Goal: Task Accomplishment & Management: Manage account settings

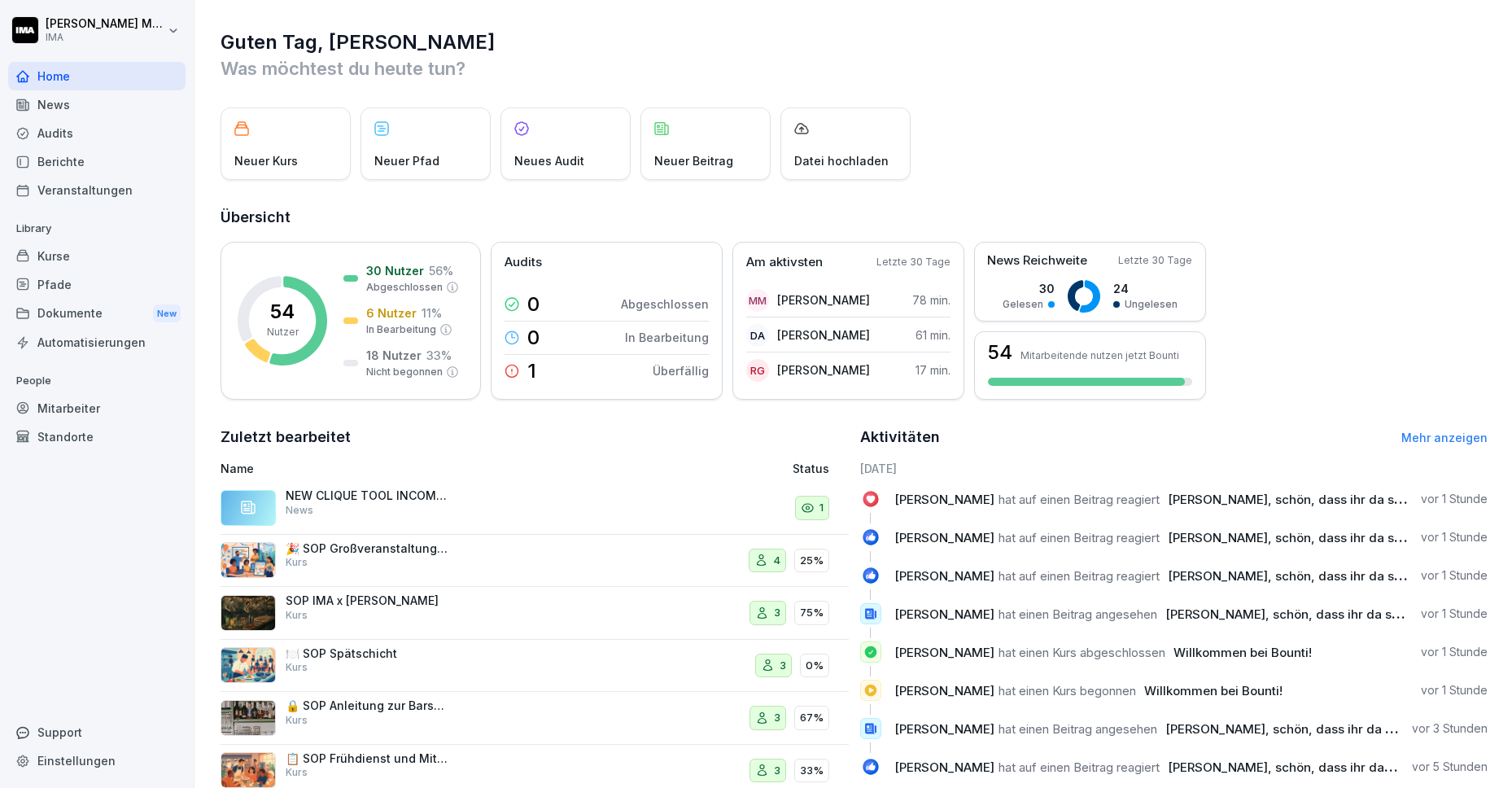
scroll to position [51, 0]
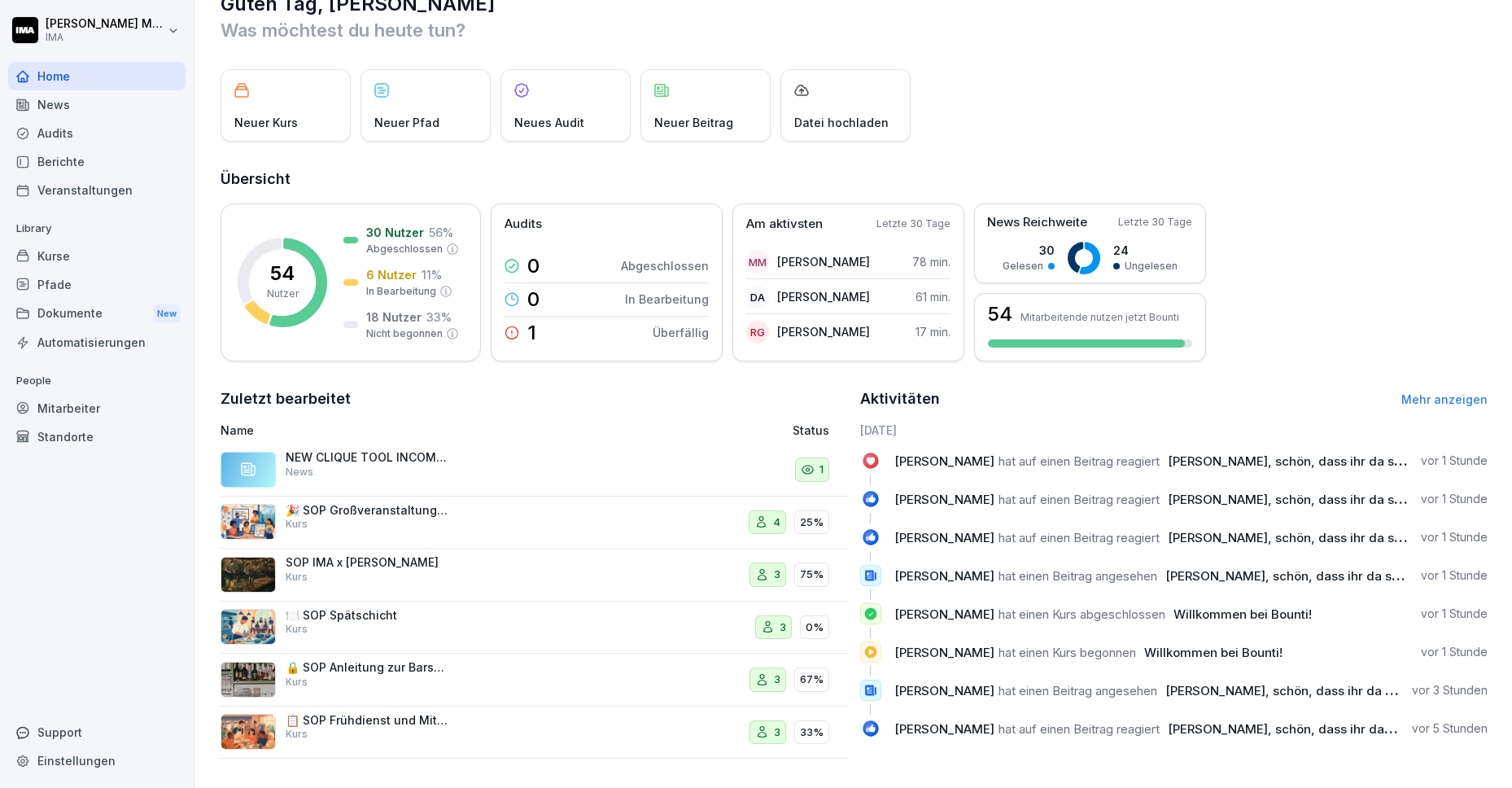
click at [1418, 393] on link "Mehr anzeigen" at bounding box center [1445, 399] width 86 height 14
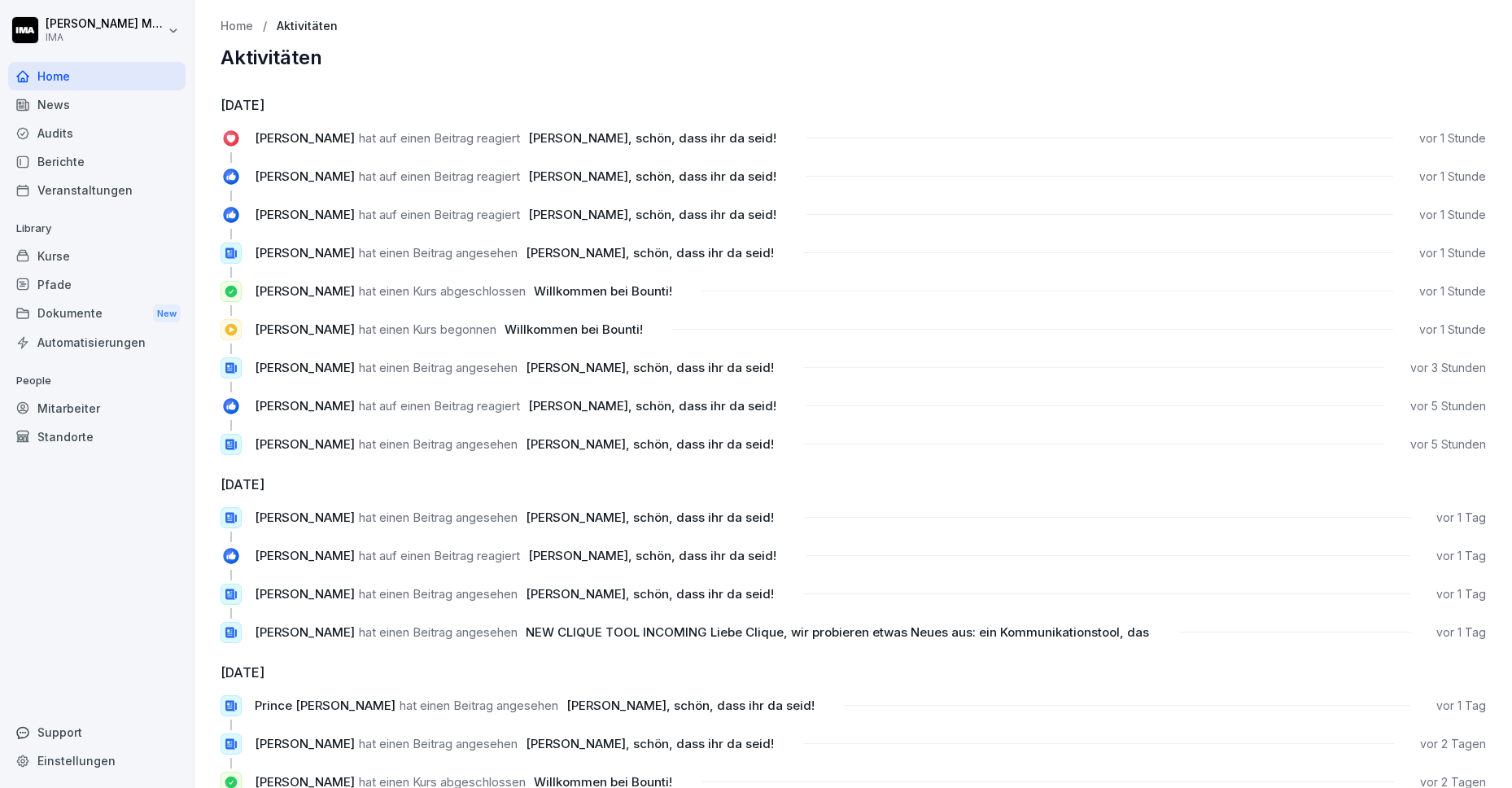
click at [81, 90] on div "News" at bounding box center [97, 104] width 177 height 28
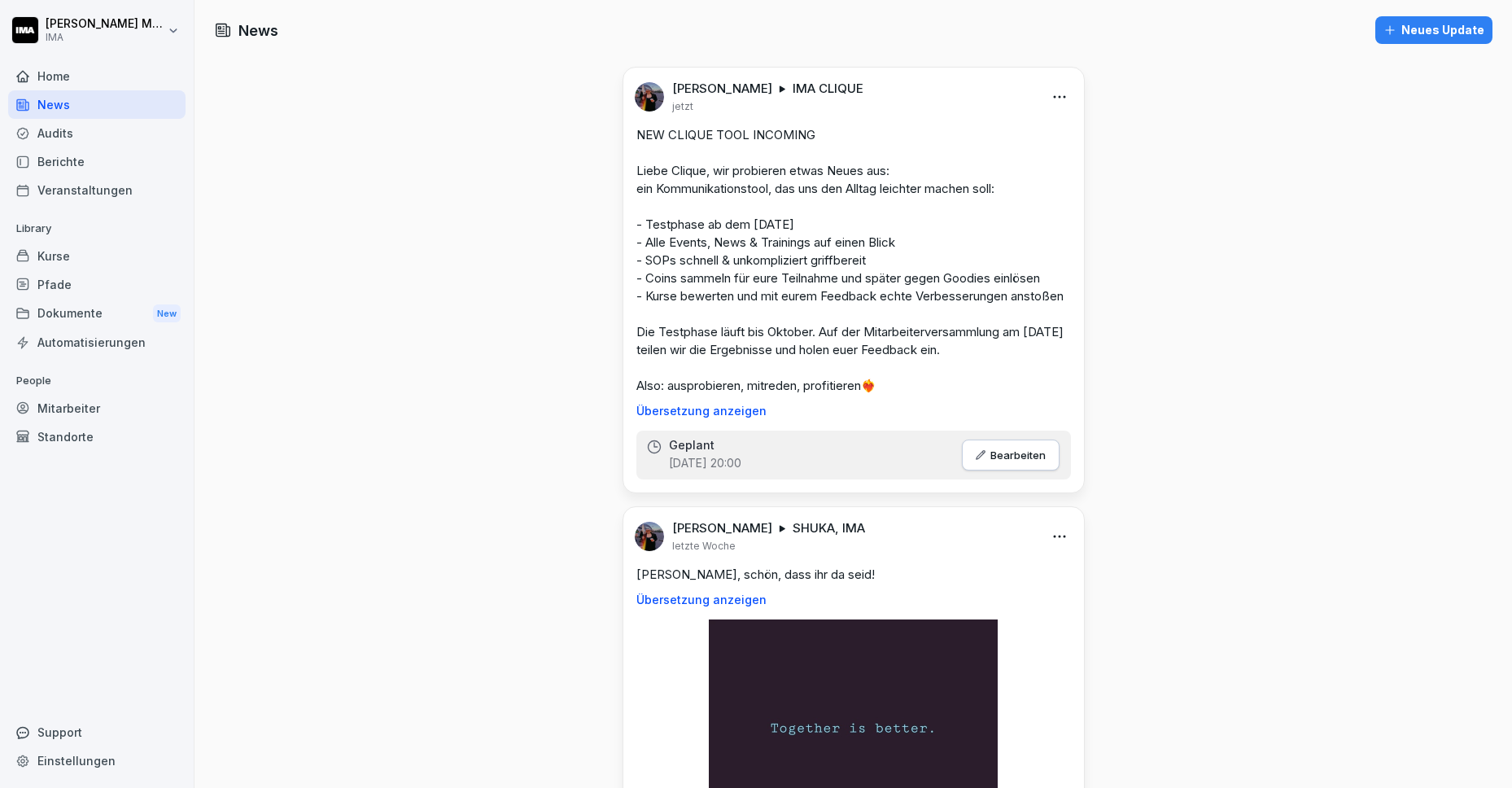
click at [370, 206] on div "News Neues Update Sara Milanovska IMA CLIQUE jetzt NEW CLIQUE TOOL INCOMING Lie…" at bounding box center [854, 510] width 1318 height 1019
click at [314, 212] on div "News Neues Update Sara Milanovska IMA CLIQUE jetzt NEW CLIQUE TOOL INCOMING Lie…" at bounding box center [856, 510] width 1322 height 1019
click at [120, 21] on html "Sara Milanovska IMA Home News Audits Berichte Veranstaltungen Library Kurse Pfa…" at bounding box center [758, 394] width 1517 height 788
click at [99, 69] on div "Einstellungen" at bounding box center [104, 73] width 161 height 30
select select "**"
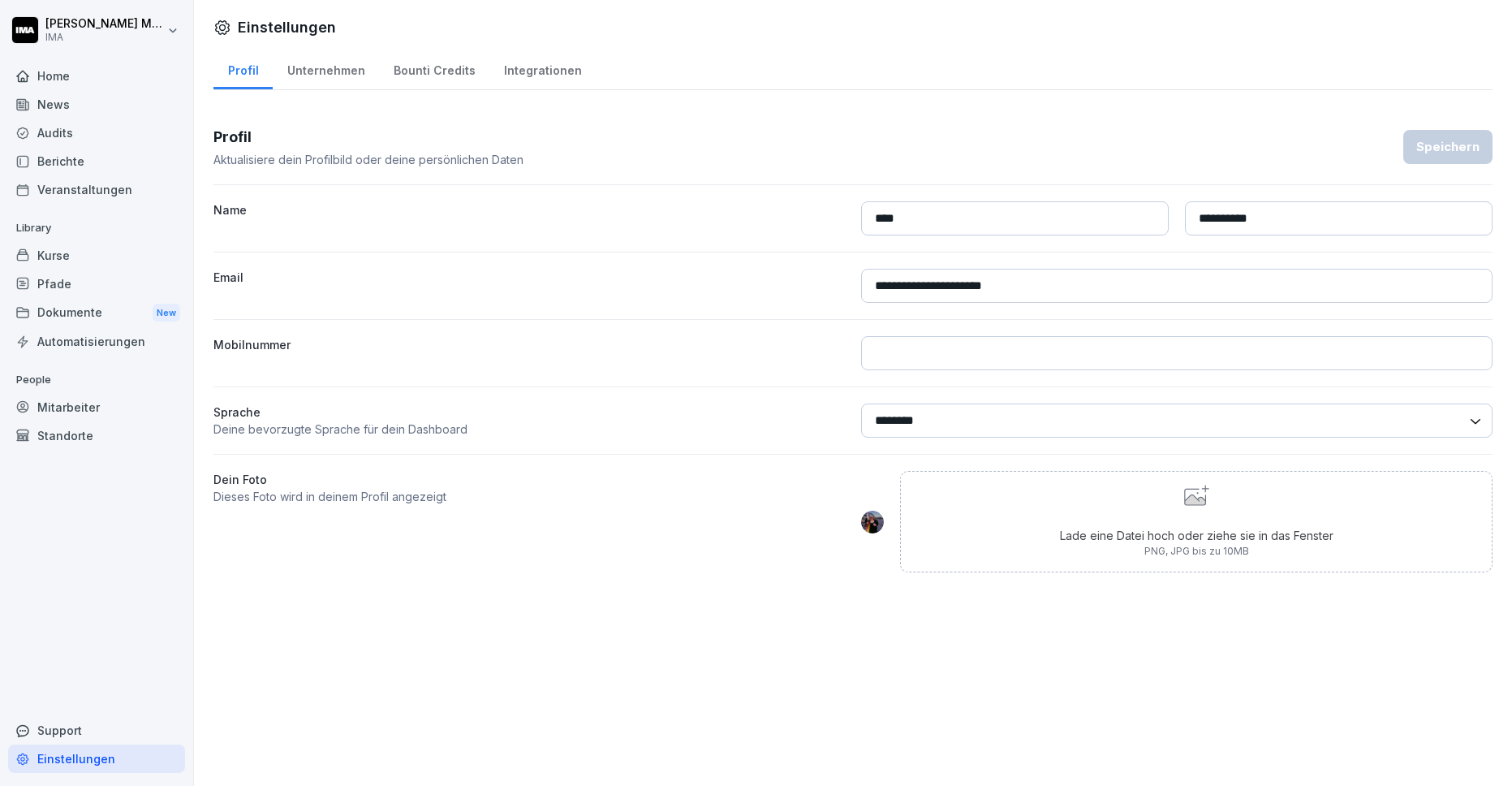
click at [107, 37] on html "**********" at bounding box center [756, 393] width 1512 height 786
click at [305, 204] on html "**********" at bounding box center [756, 393] width 1512 height 786
click at [124, 79] on div "Home" at bounding box center [96, 76] width 177 height 28
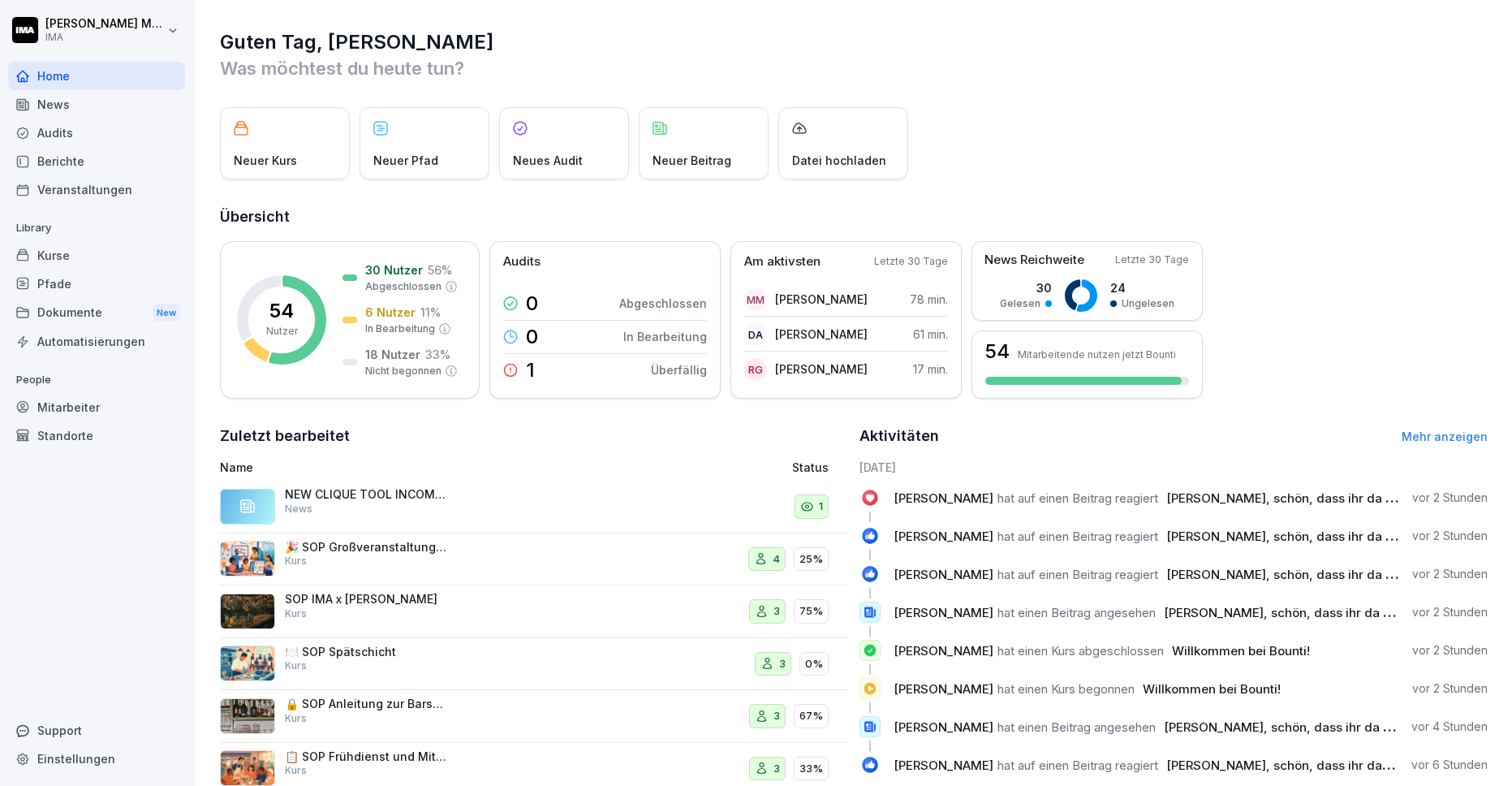
click at [90, 250] on div "Kurse" at bounding box center [96, 255] width 177 height 28
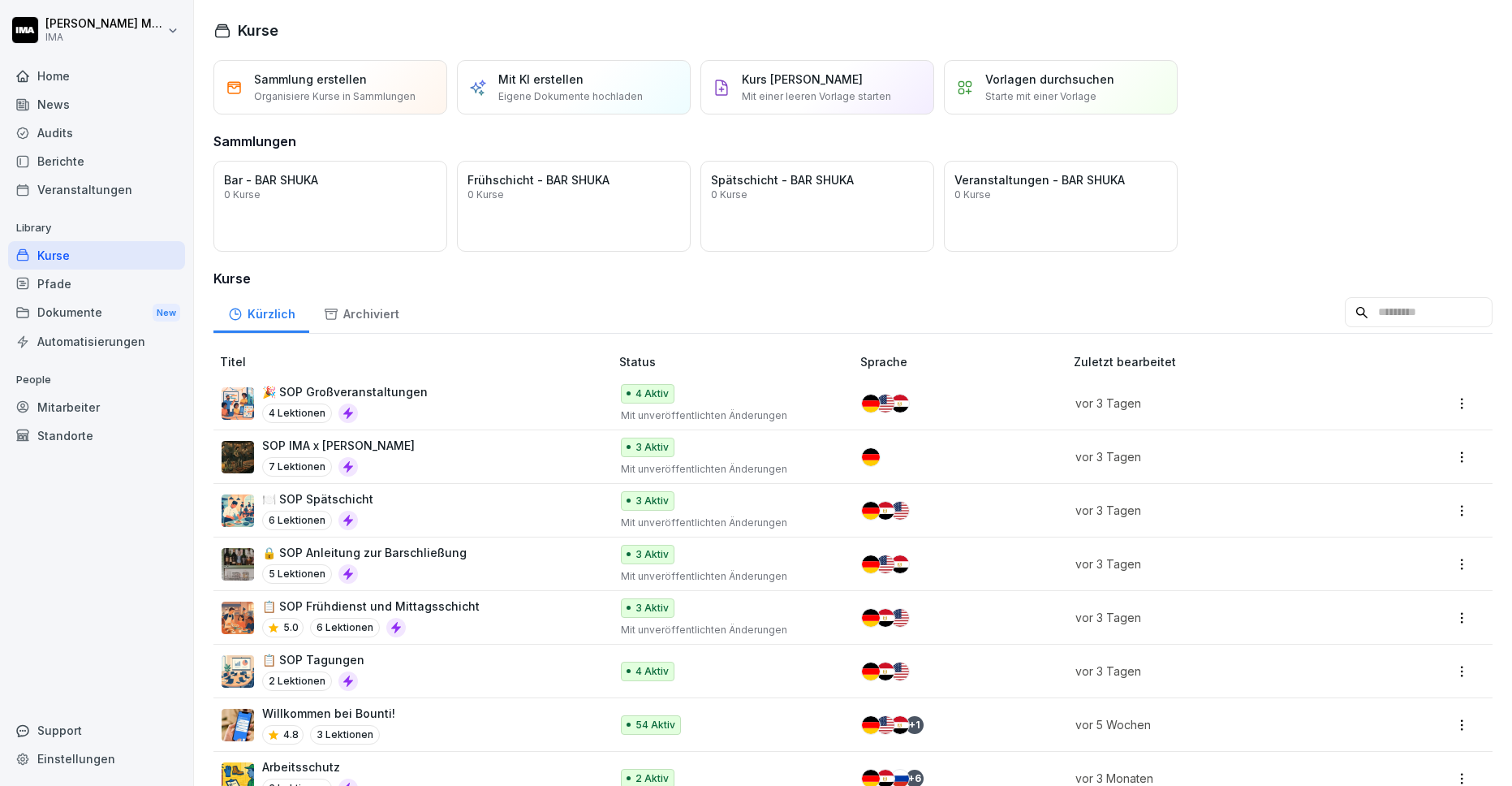
click at [95, 164] on div "Berichte" at bounding box center [96, 161] width 177 height 28
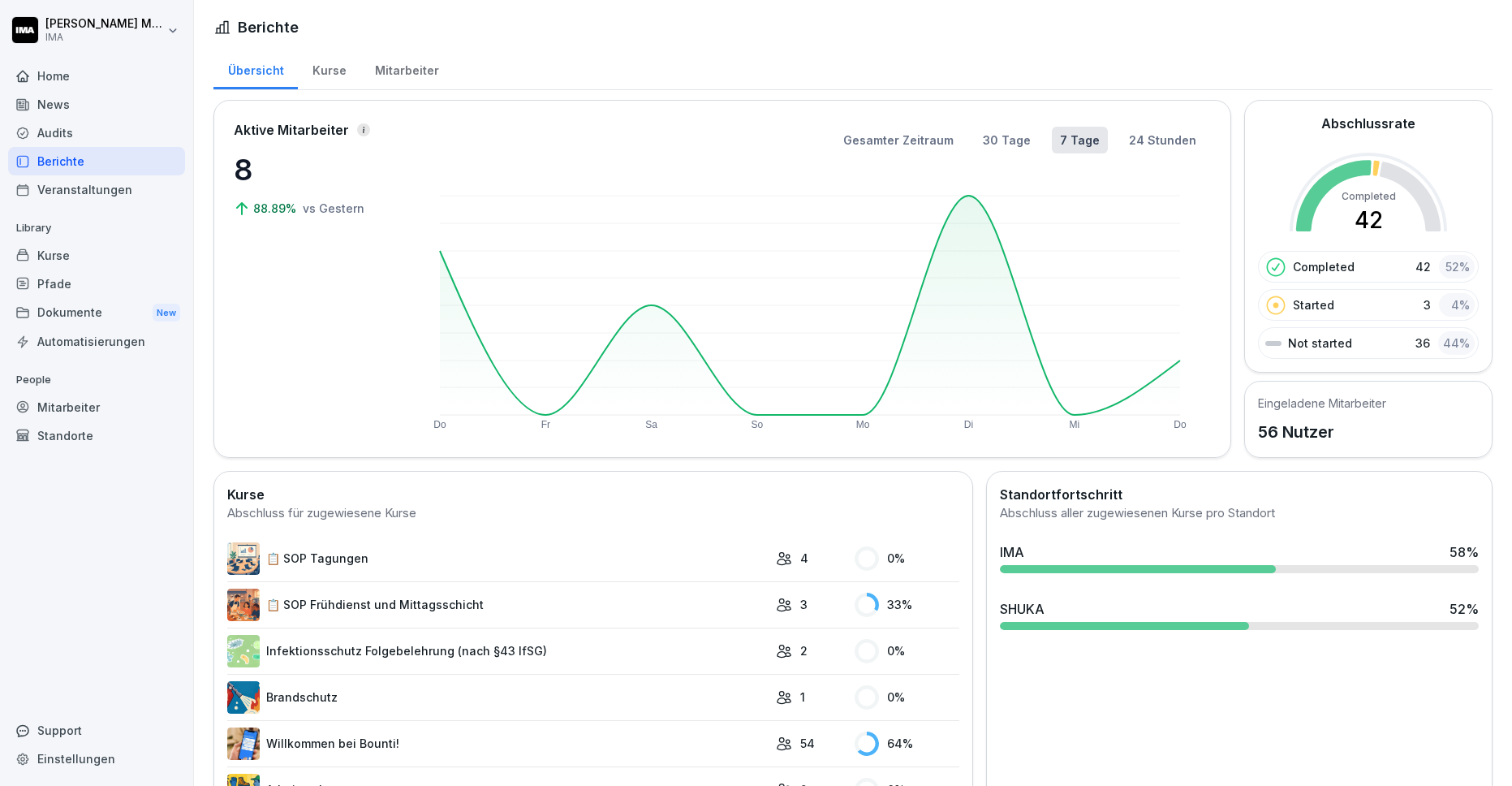
click at [92, 109] on div "News" at bounding box center [96, 104] width 177 height 28
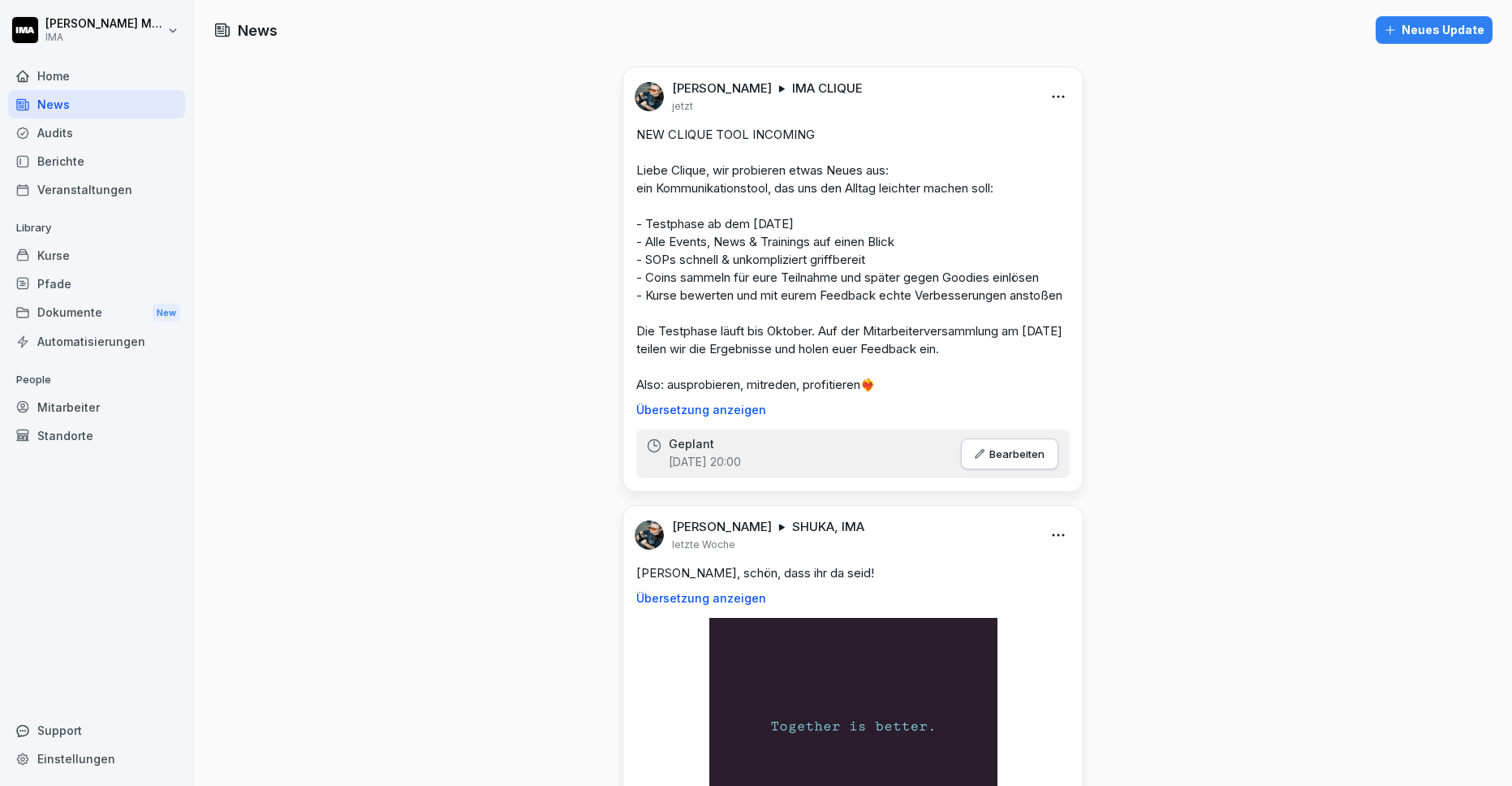
click at [78, 193] on div "Veranstaltungen" at bounding box center [96, 190] width 177 height 28
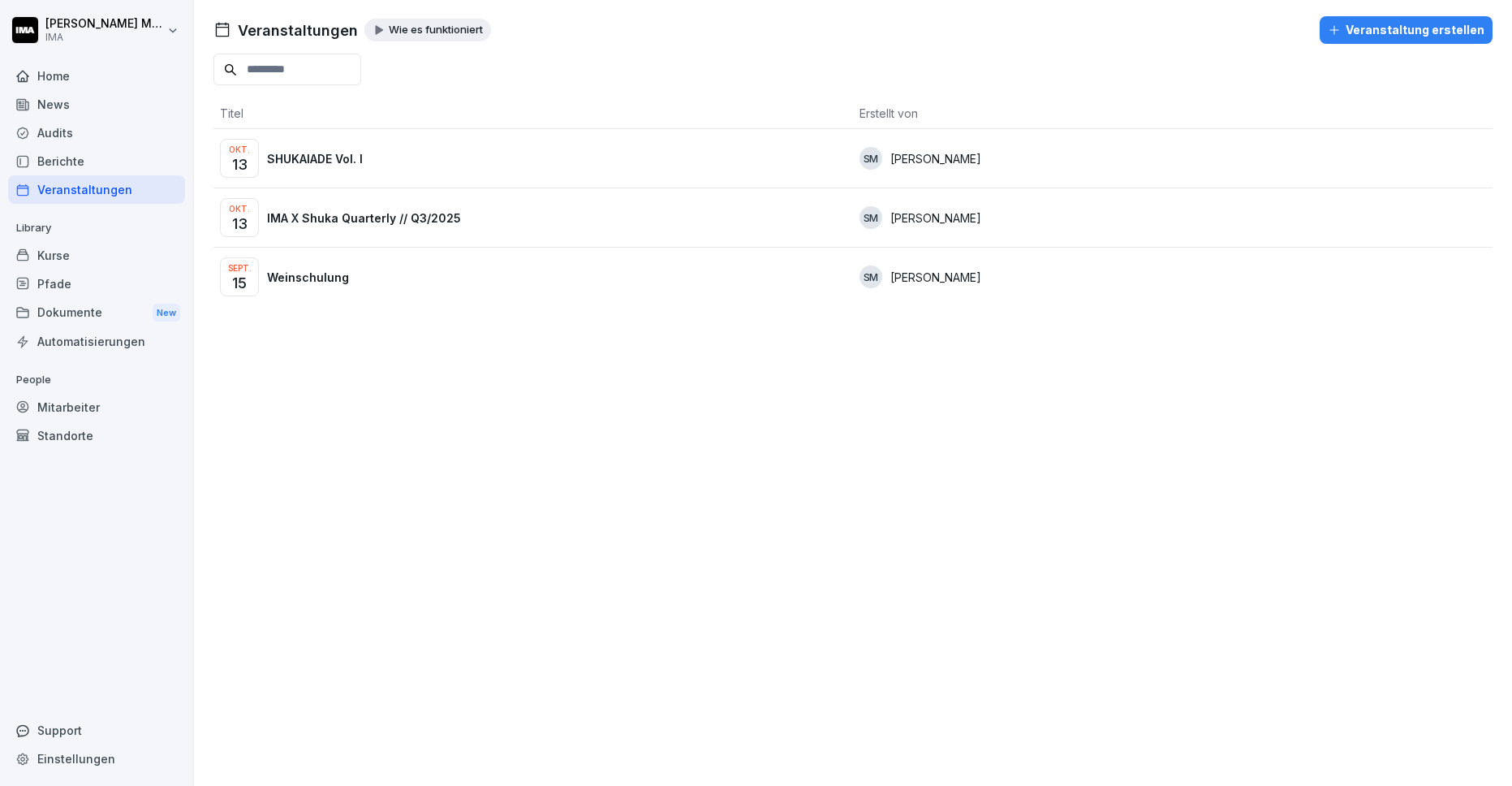
click at [308, 160] on p "SHUKAIADE Vol. I" at bounding box center [315, 159] width 95 height 17
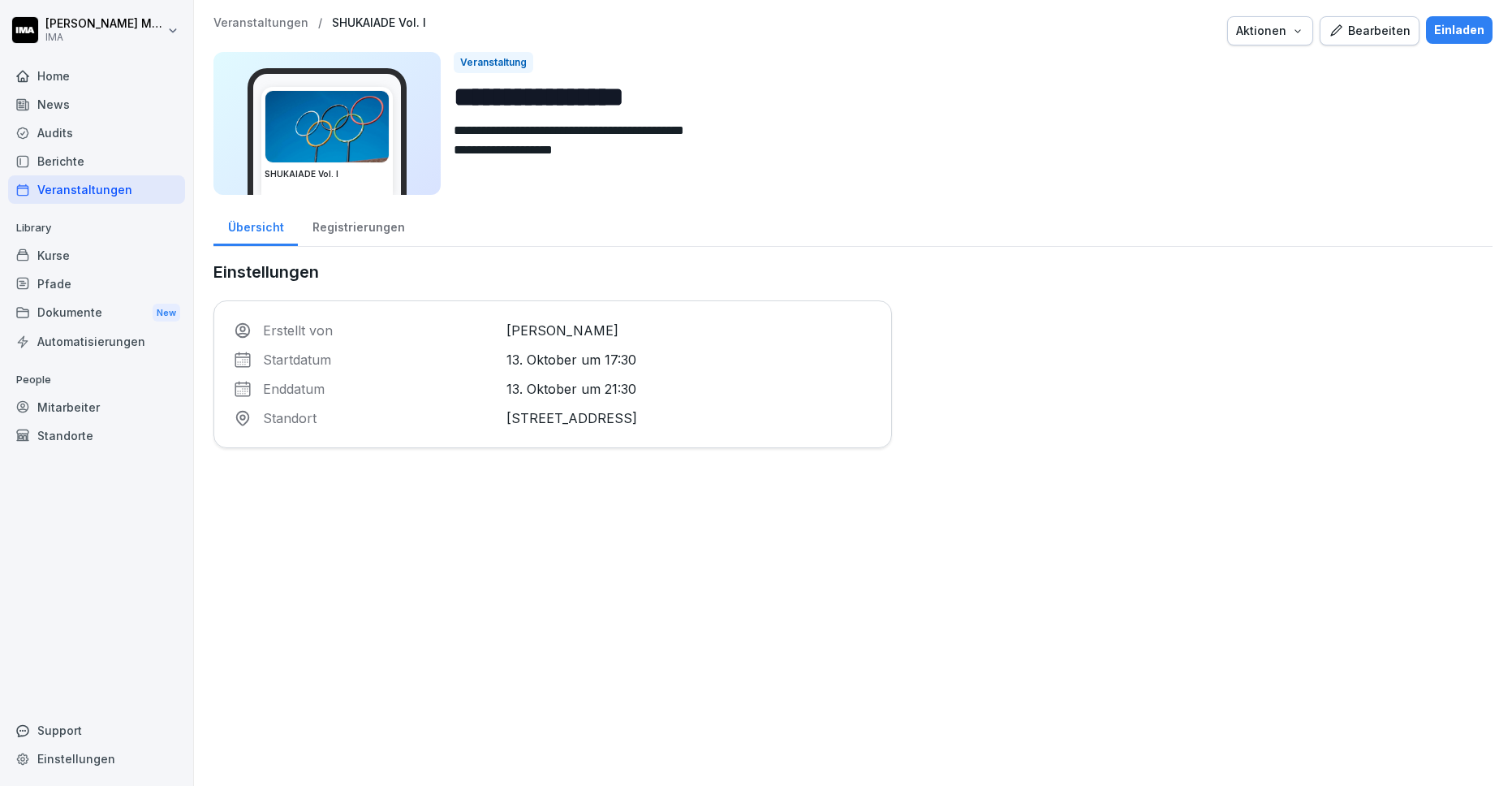
click at [371, 231] on div "Registrierungen" at bounding box center [358, 225] width 121 height 41
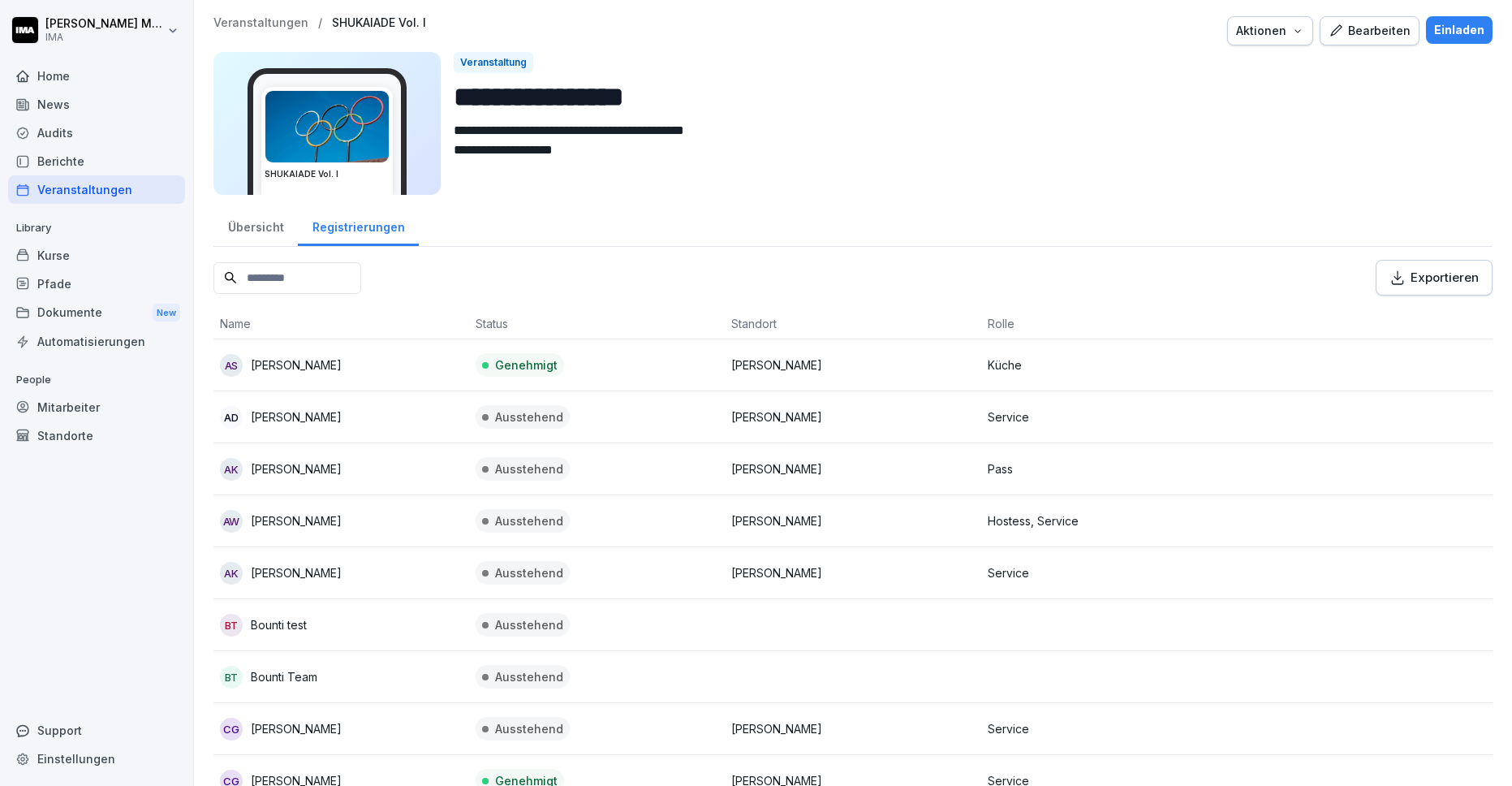
click at [259, 21] on p "Veranstaltungen" at bounding box center [261, 22] width 95 height 14
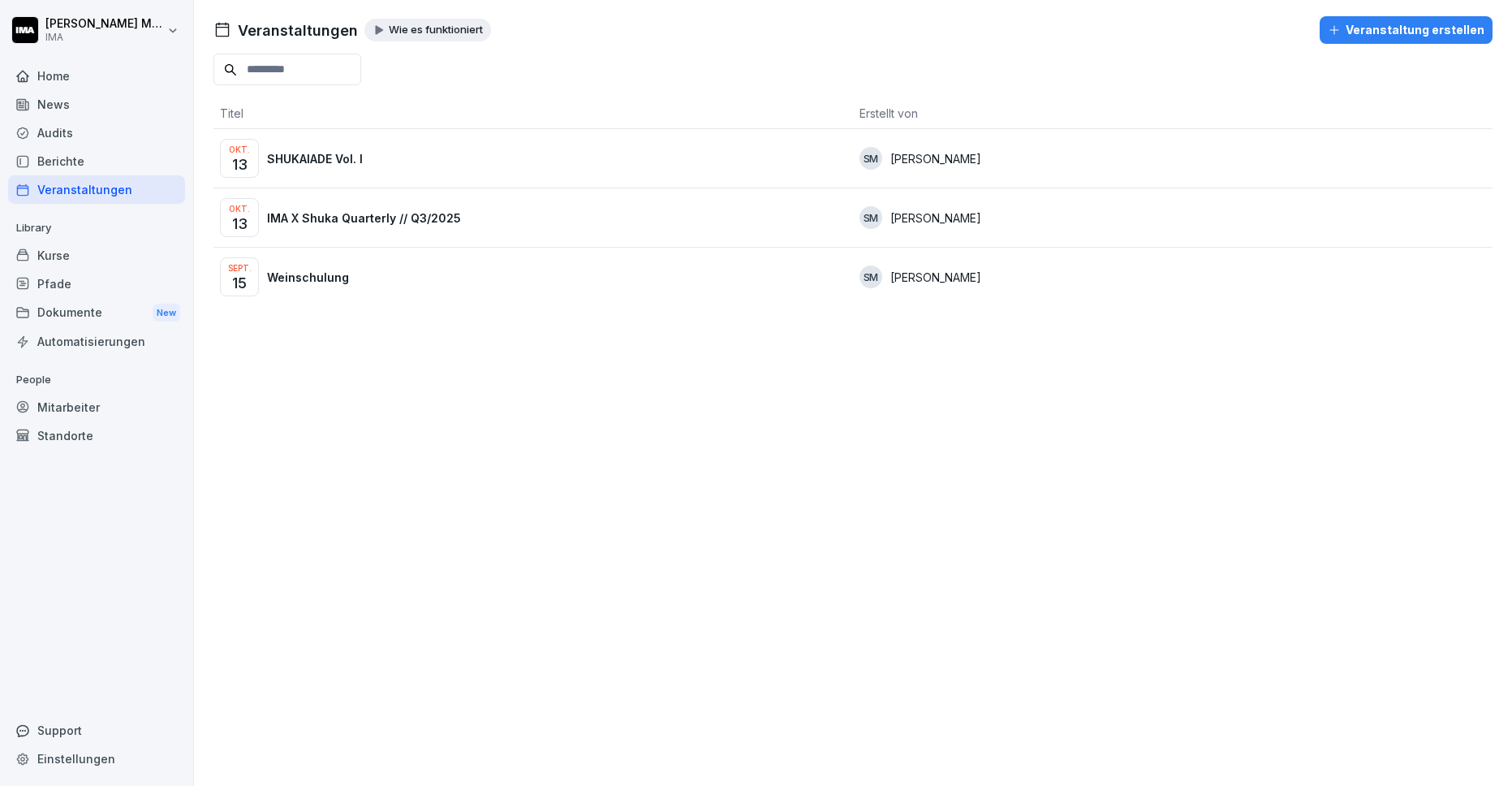
click at [339, 211] on p "IMA X Shuka Quarterly // Q3/2025" at bounding box center [364, 218] width 194 height 17
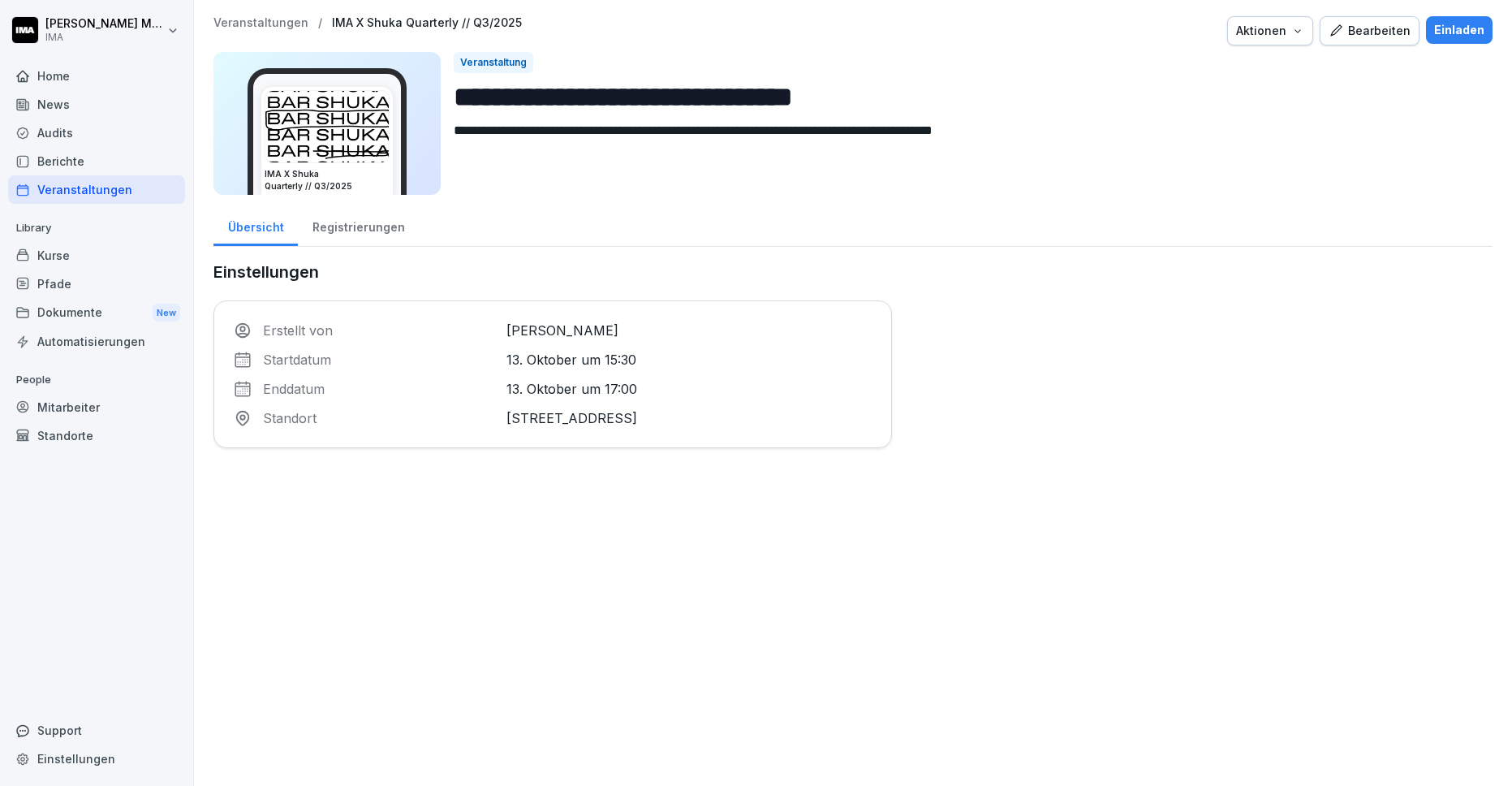
click at [352, 205] on div "Registrierungen" at bounding box center [358, 225] width 121 height 41
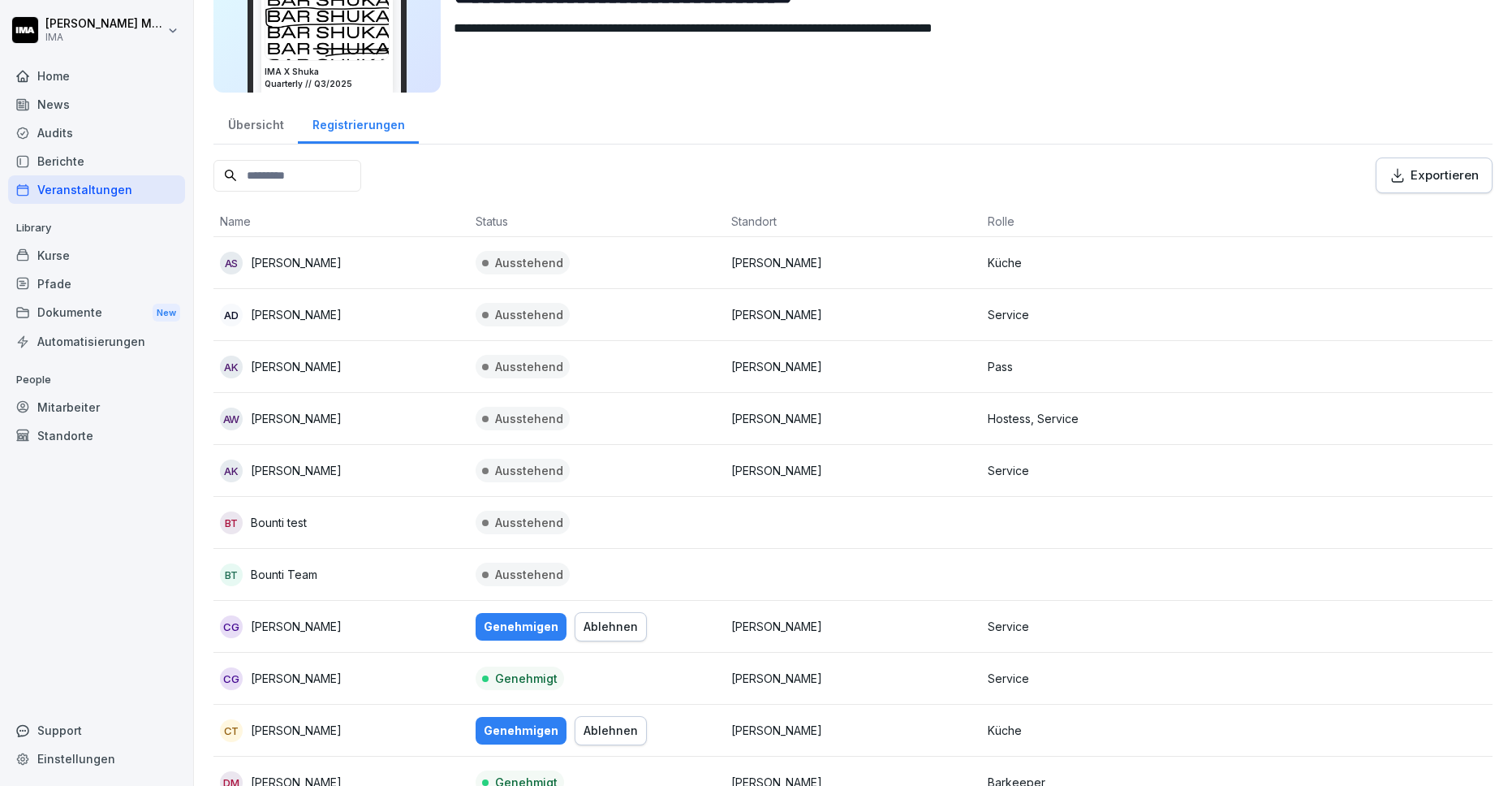
scroll to position [123, 0]
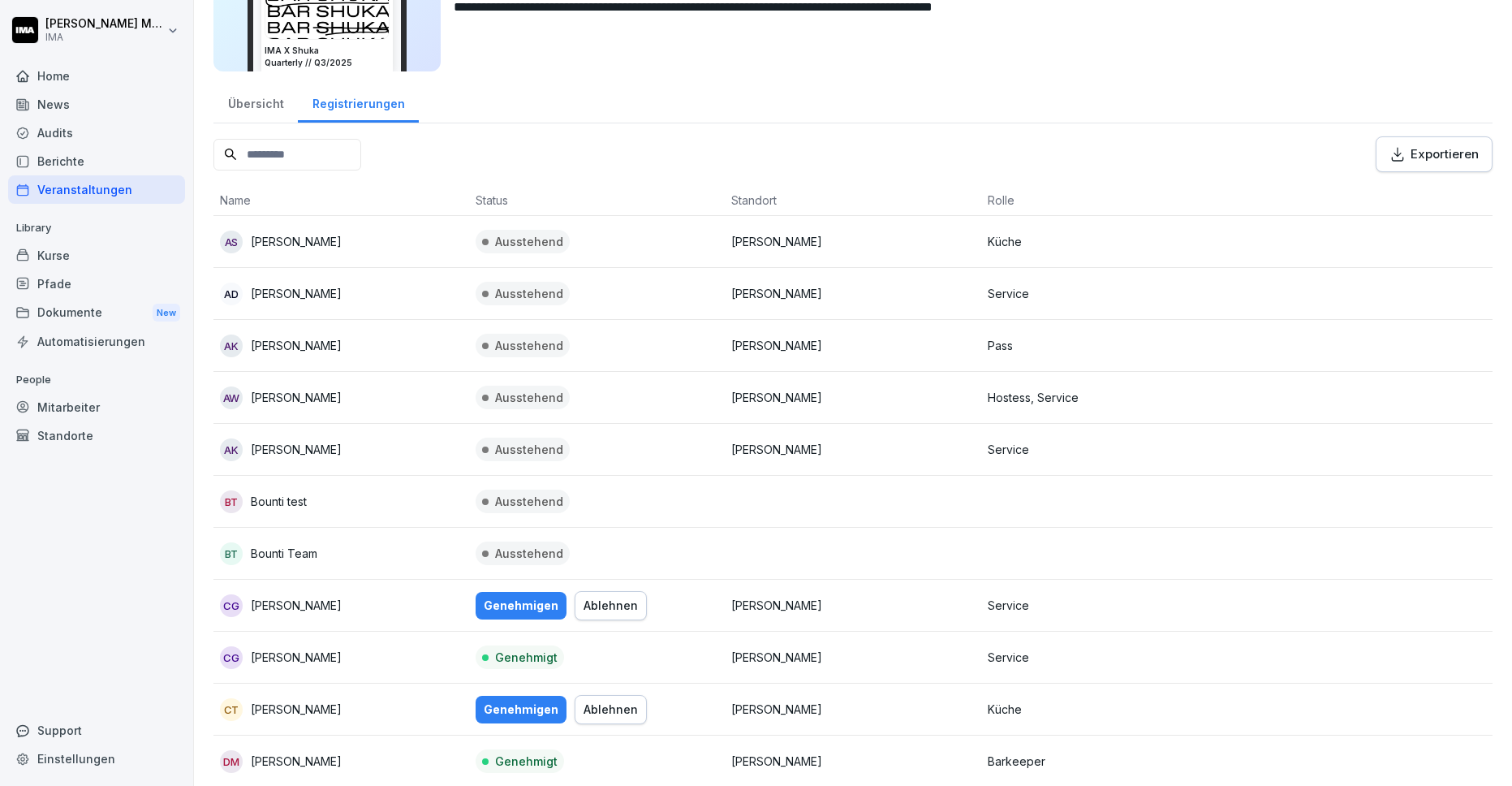
click at [516, 613] on div "Genehmigen" at bounding box center [521, 605] width 75 height 18
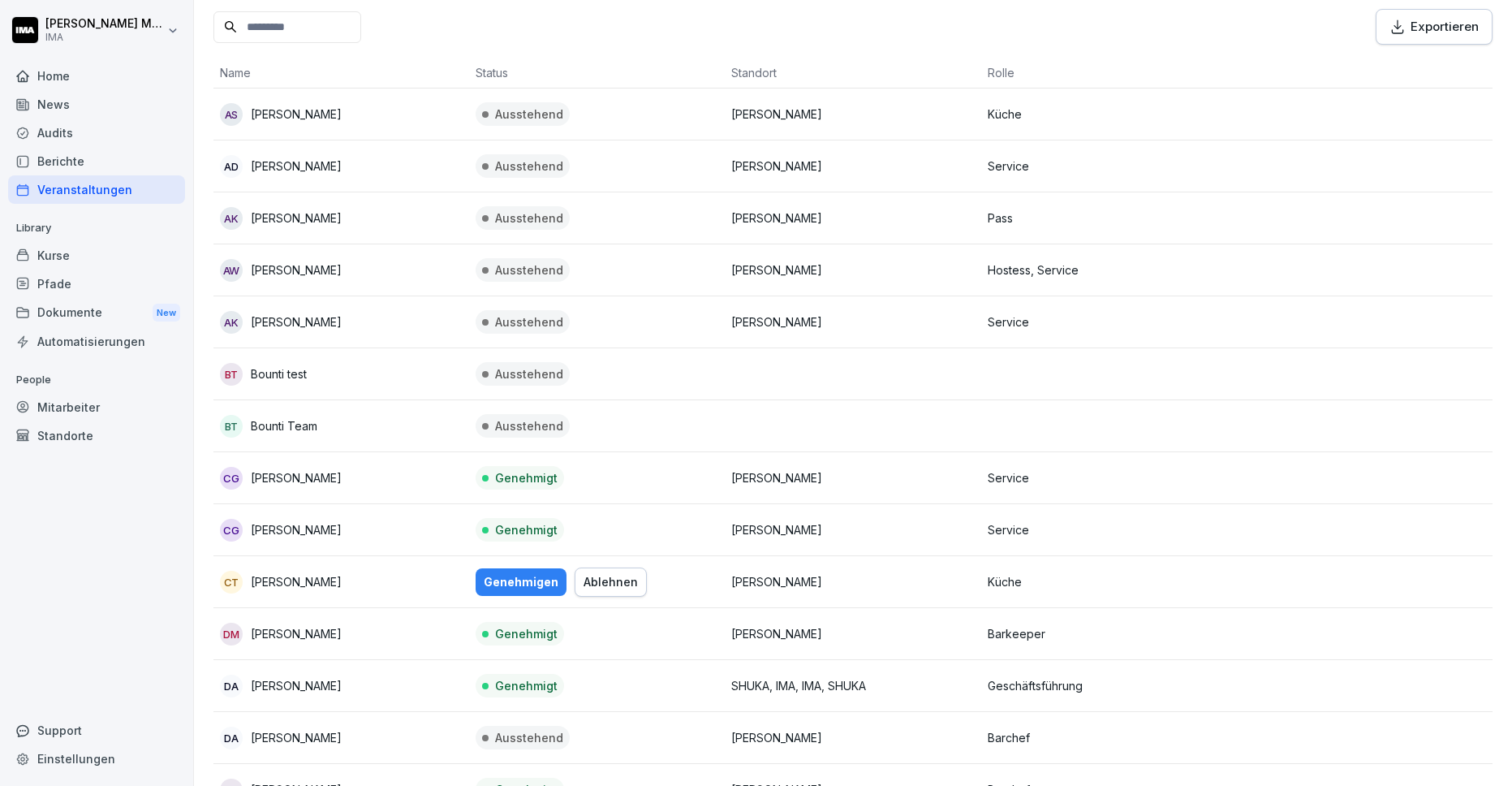
scroll to position [266, 0]
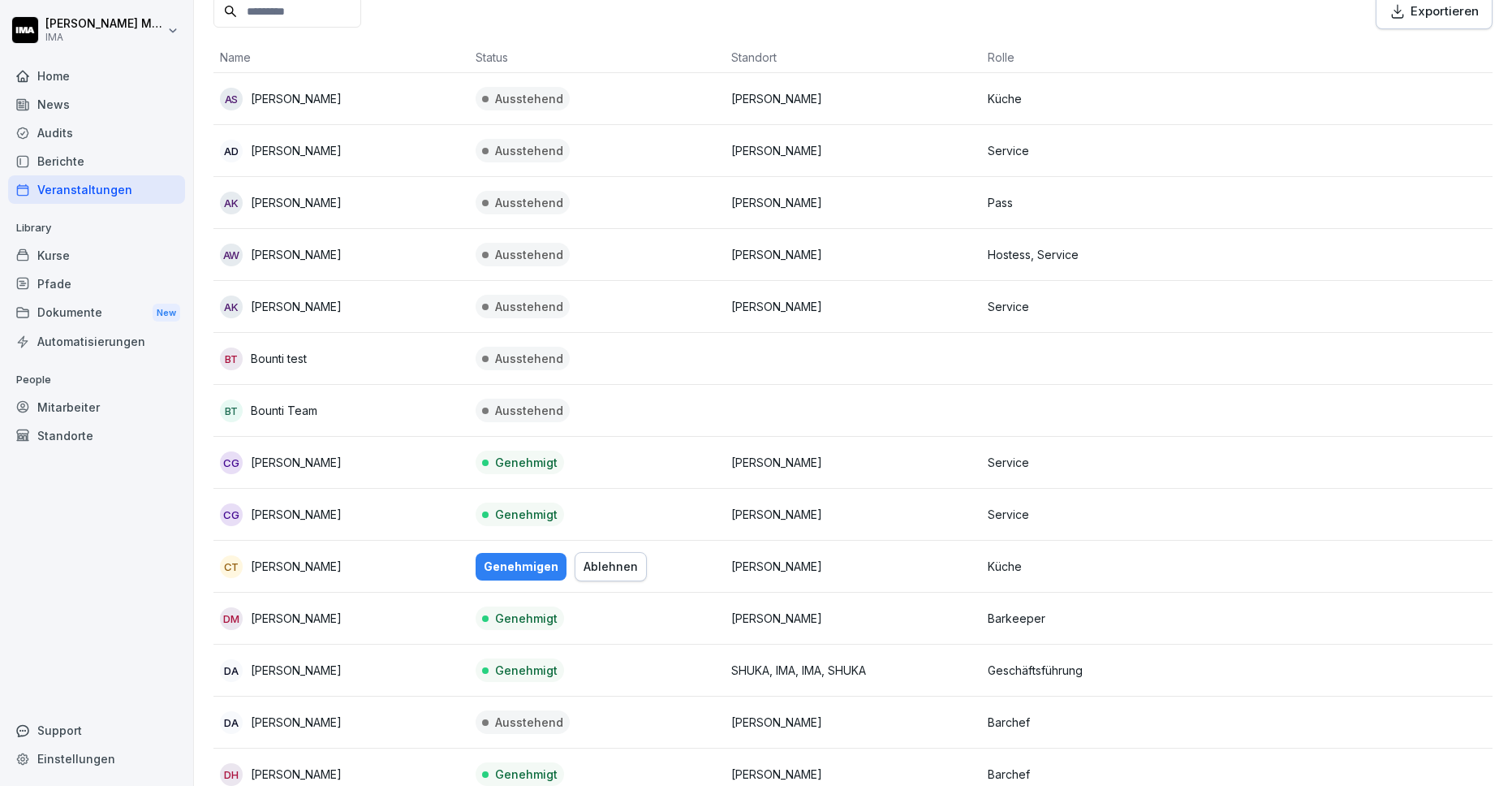
click at [508, 569] on div "Genehmigen" at bounding box center [521, 566] width 75 height 18
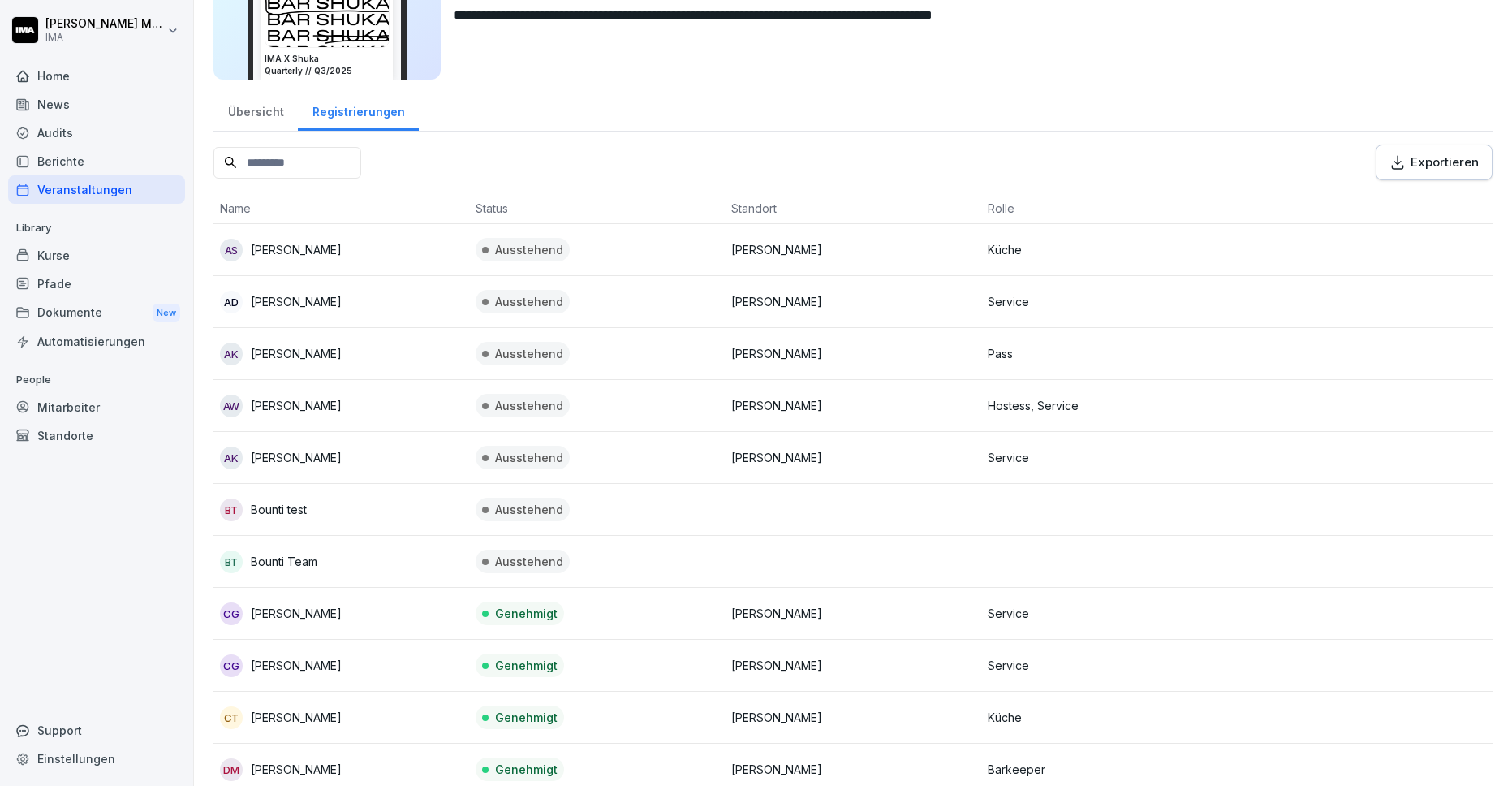
scroll to position [0, 0]
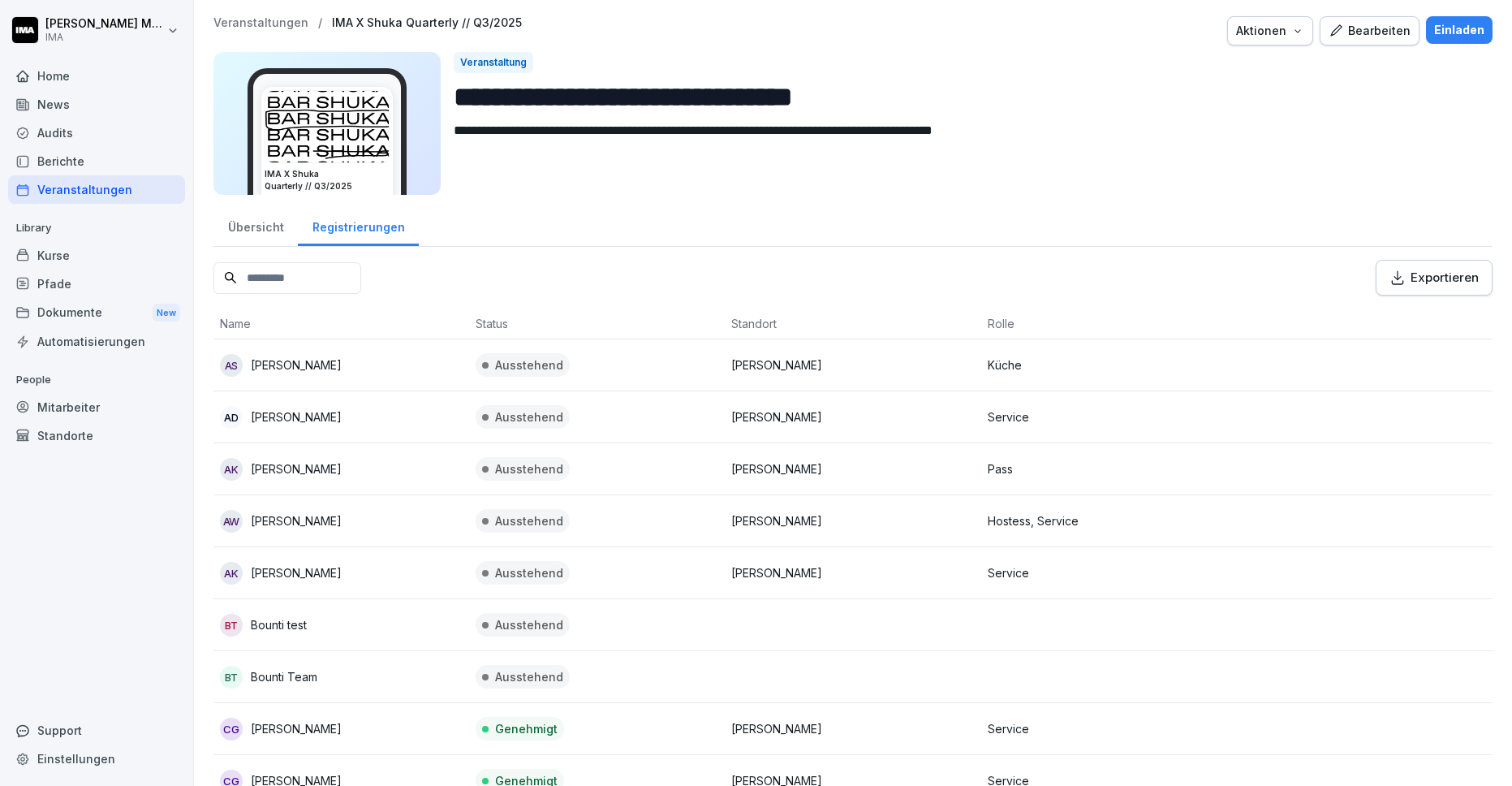
click at [276, 28] on p "Veranstaltungen" at bounding box center [261, 22] width 95 height 14
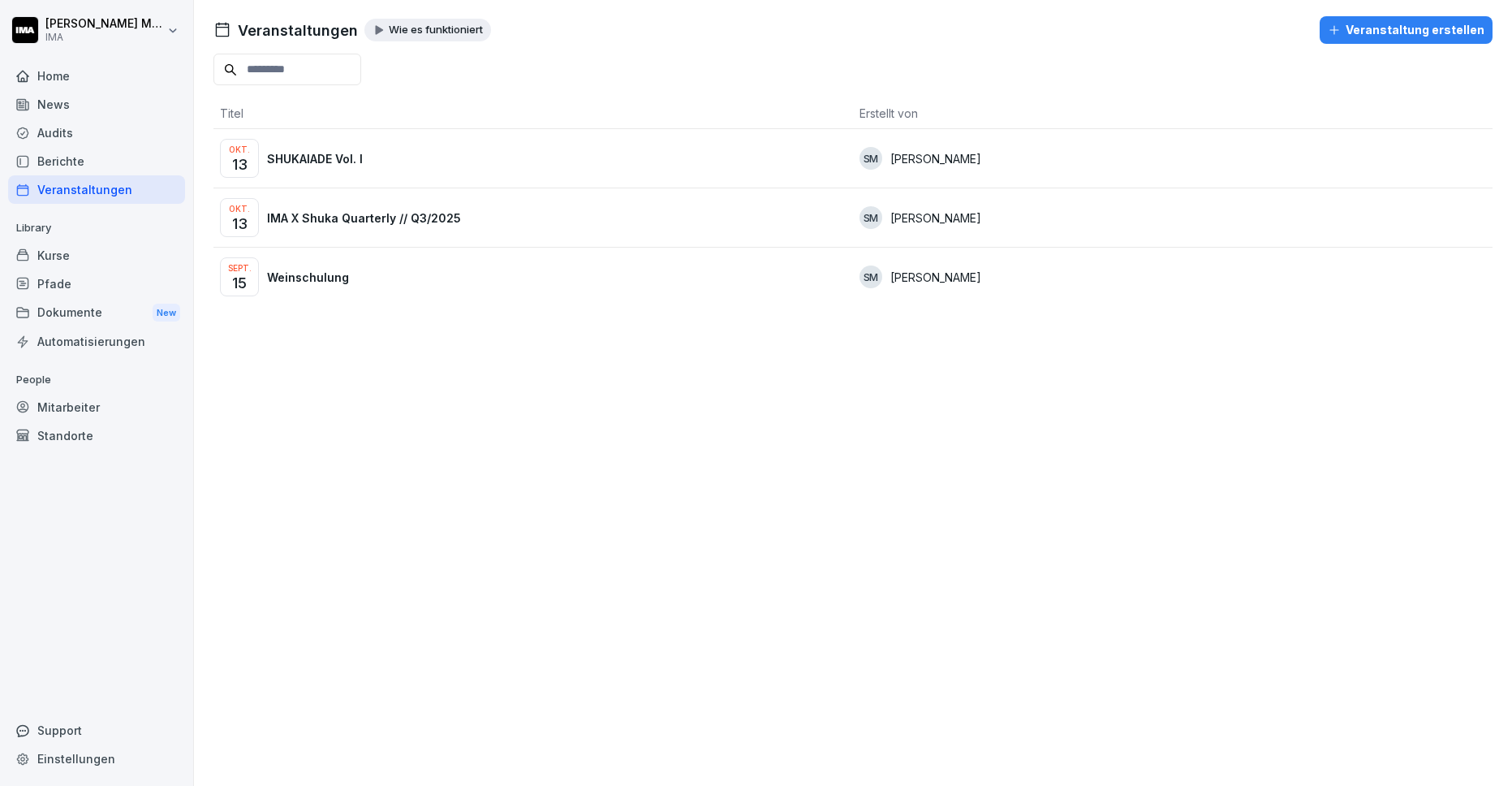
click at [85, 259] on div "Kurse" at bounding box center [96, 255] width 177 height 28
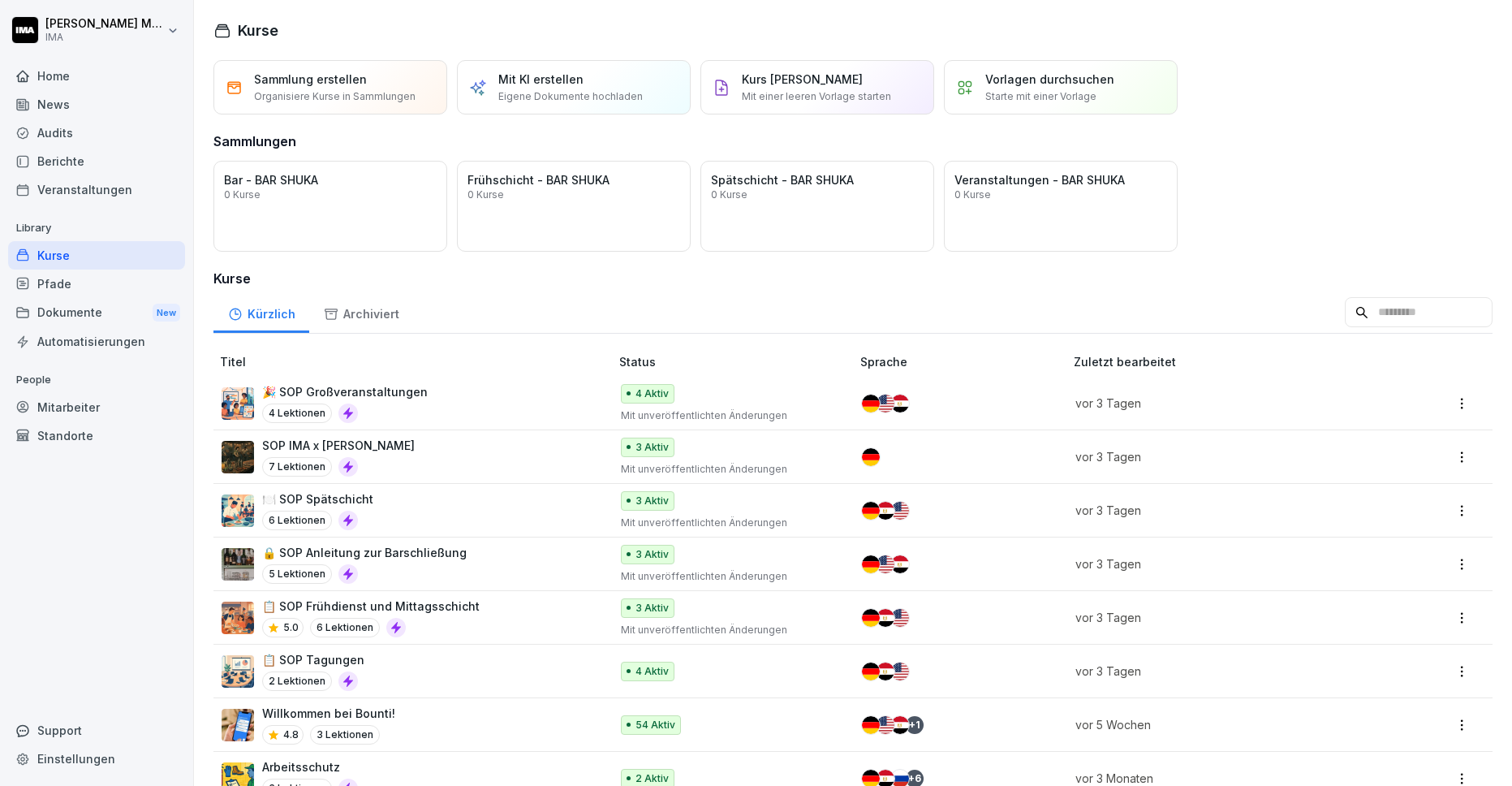
scroll to position [138, 0]
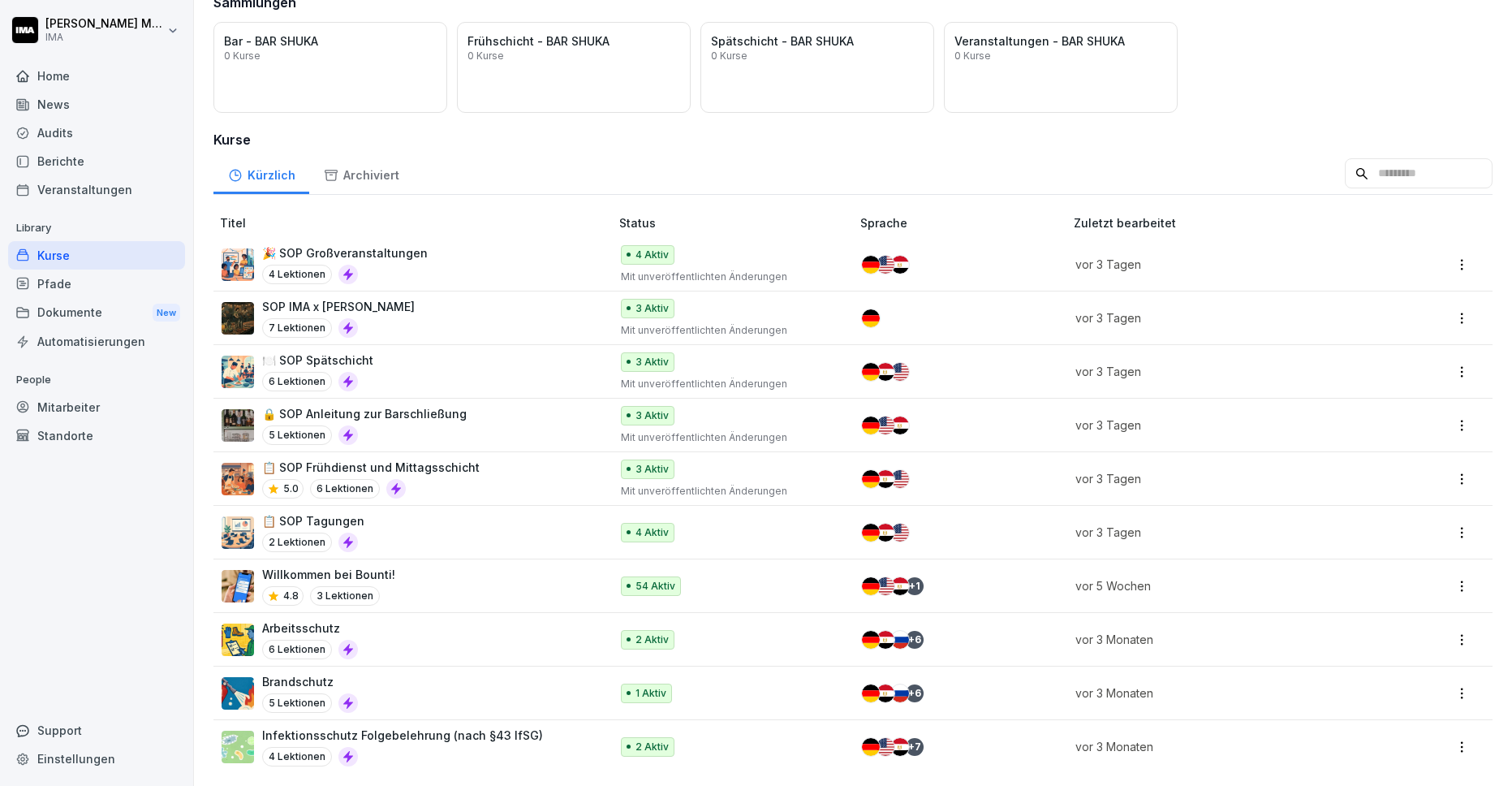
click at [46, 574] on div "Home News Audits Berichte Veranstaltungen Library Kurse Pfade Dokumente New Aut…" at bounding box center [96, 415] width 177 height 725
click at [459, 250] on div "🎉 SOP Großveranstaltungen 4 Lektionen" at bounding box center [407, 264] width 372 height 40
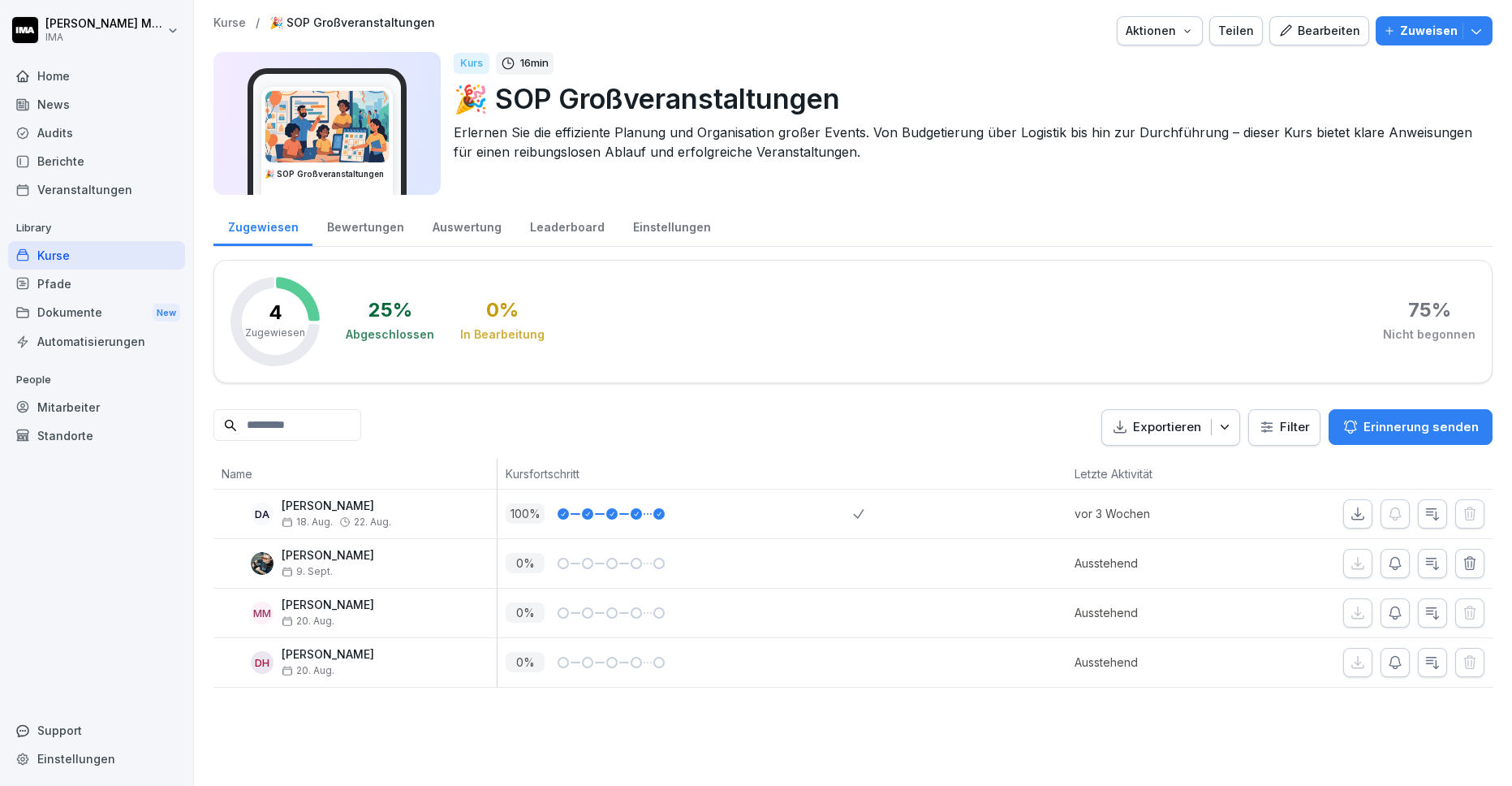
click at [1483, 37] on icon "button" at bounding box center [1476, 30] width 16 height 16
click at [1057, 200] on div "Kurse / 🎉 SOP Großveranstaltungen Aktionen Teilen Bearbeiten Zuweisen 🎉 SOP Gro…" at bounding box center [852, 109] width 1278 height 188
click at [1426, 566] on icon "button" at bounding box center [1432, 563] width 16 height 16
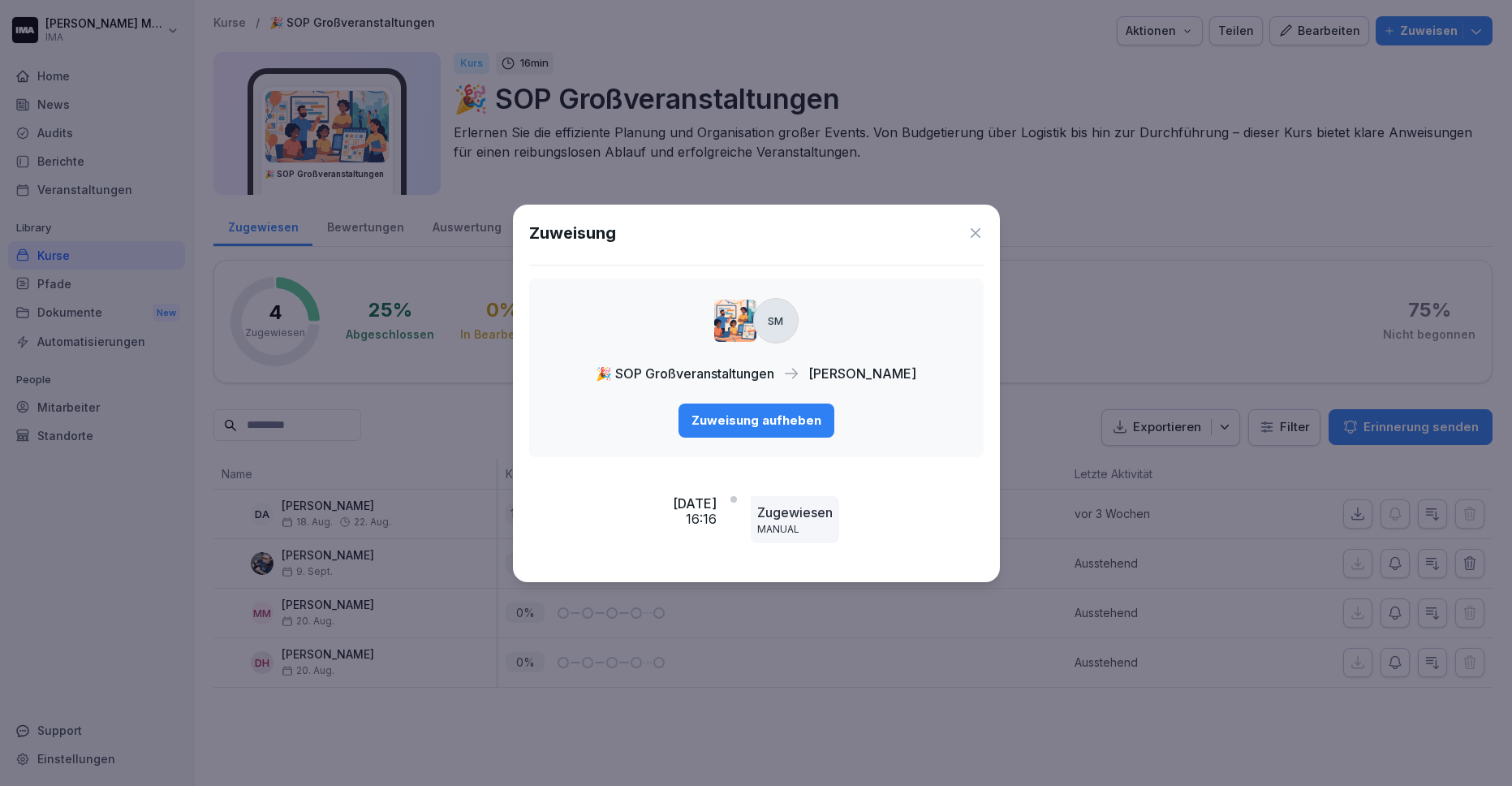
click at [780, 419] on div "Zuweisung aufheben" at bounding box center [756, 420] width 130 height 18
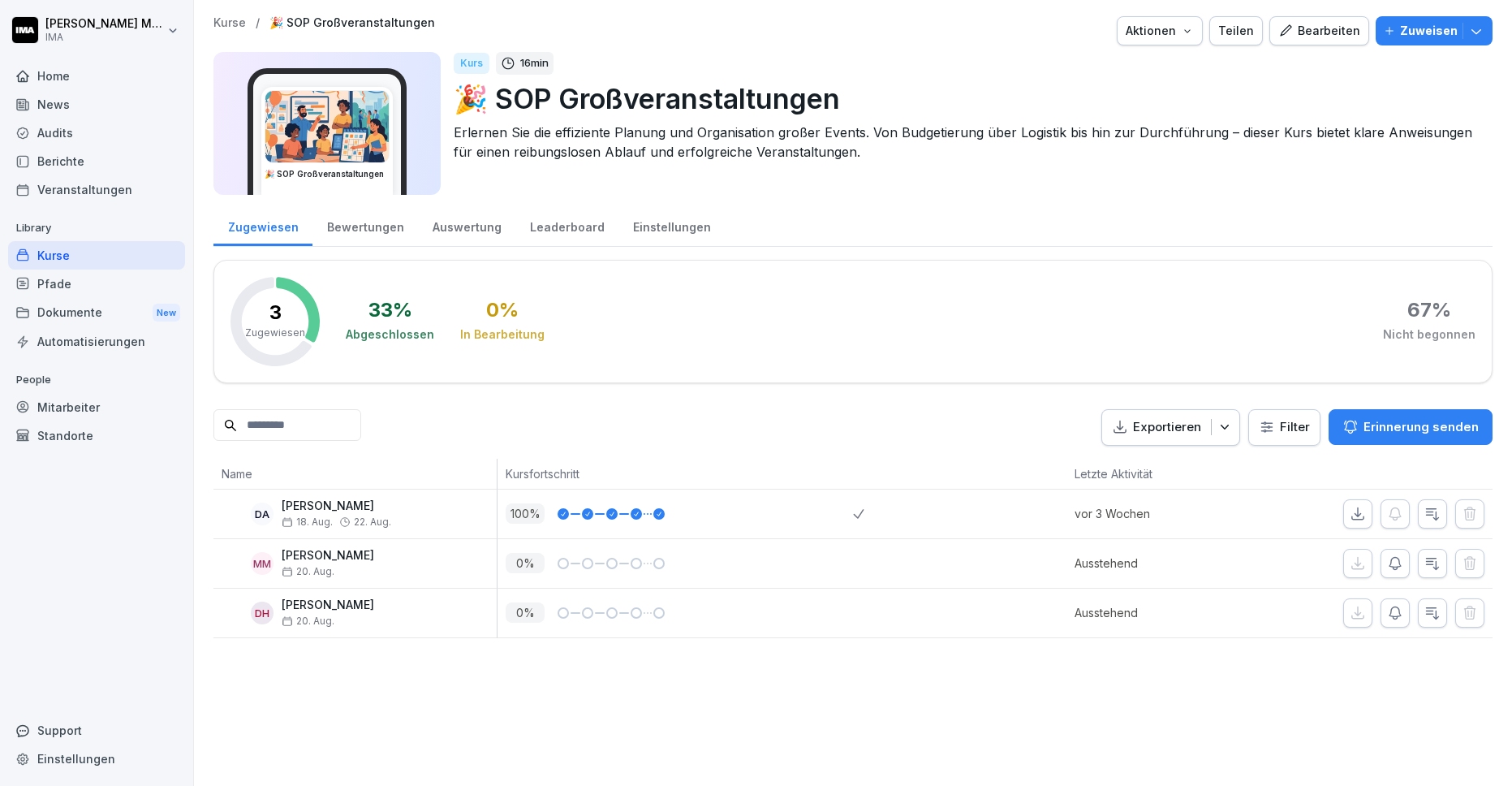
click at [214, 20] on p "Kurse" at bounding box center [229, 22] width 33 height 14
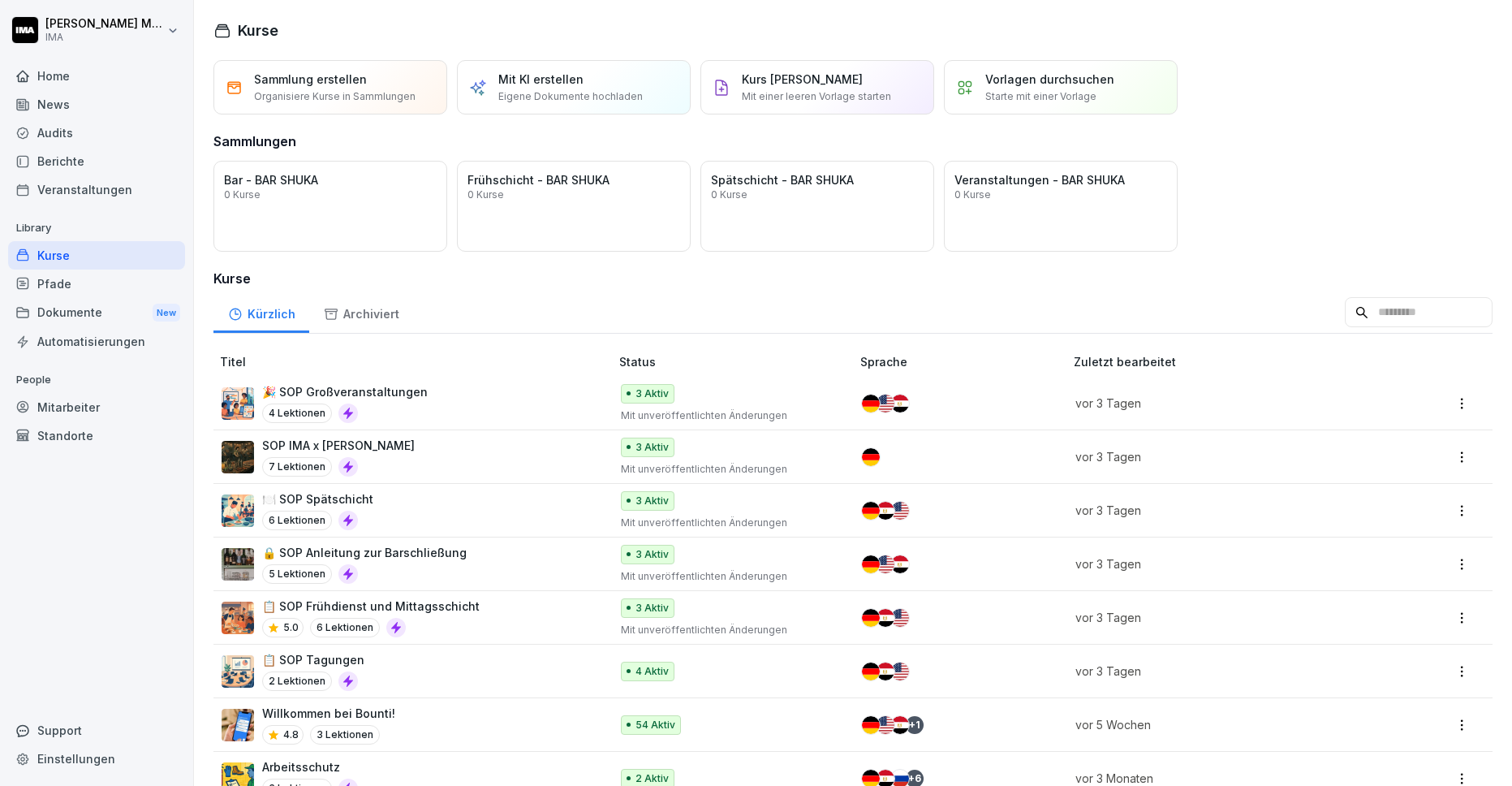
click at [450, 479] on td "SOP IMA x fritzkola Theke 7 Lektionen" at bounding box center [412, 456] width 399 height 53
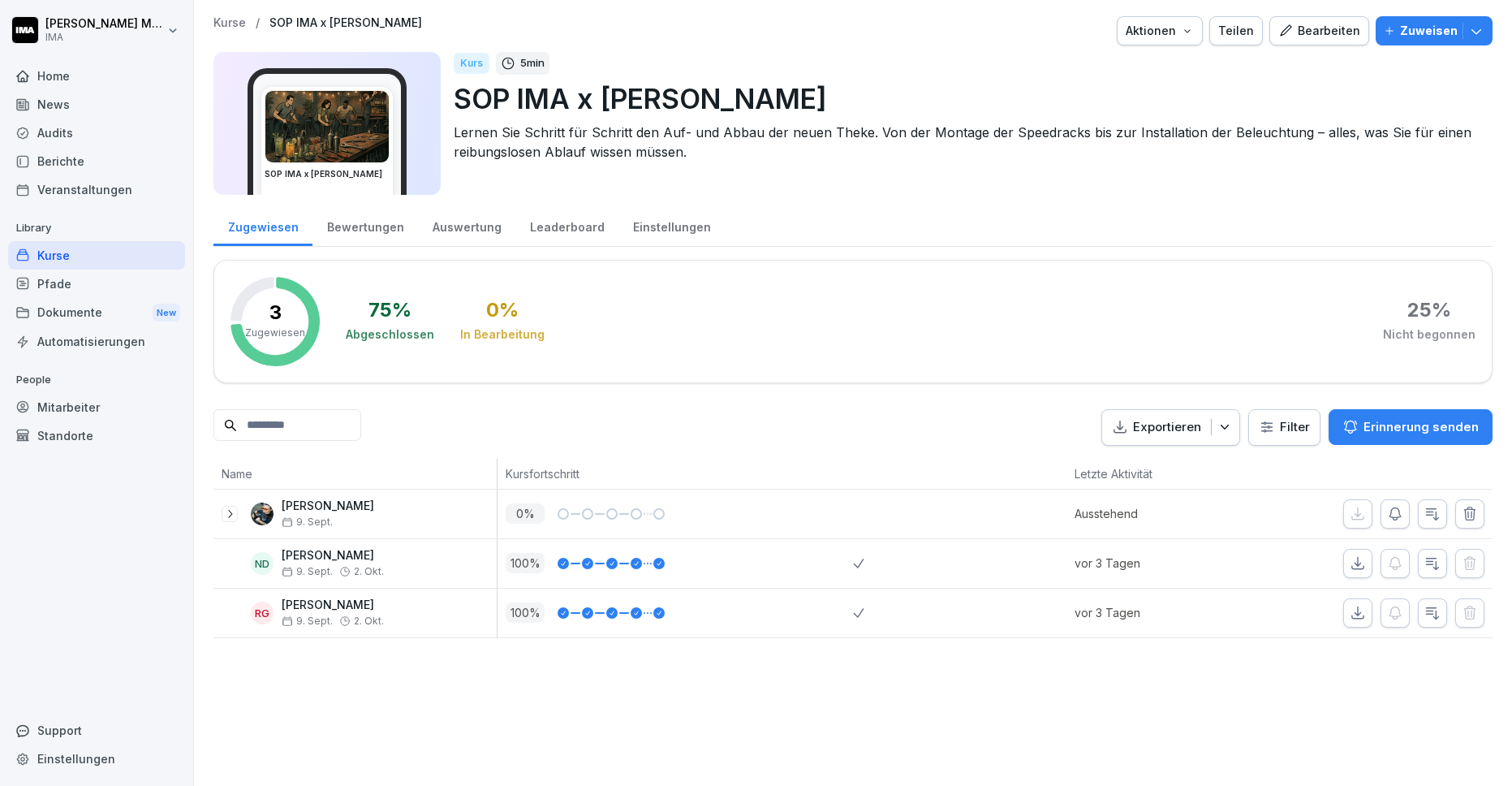
click at [1437, 509] on icon "button" at bounding box center [1432, 513] width 16 height 16
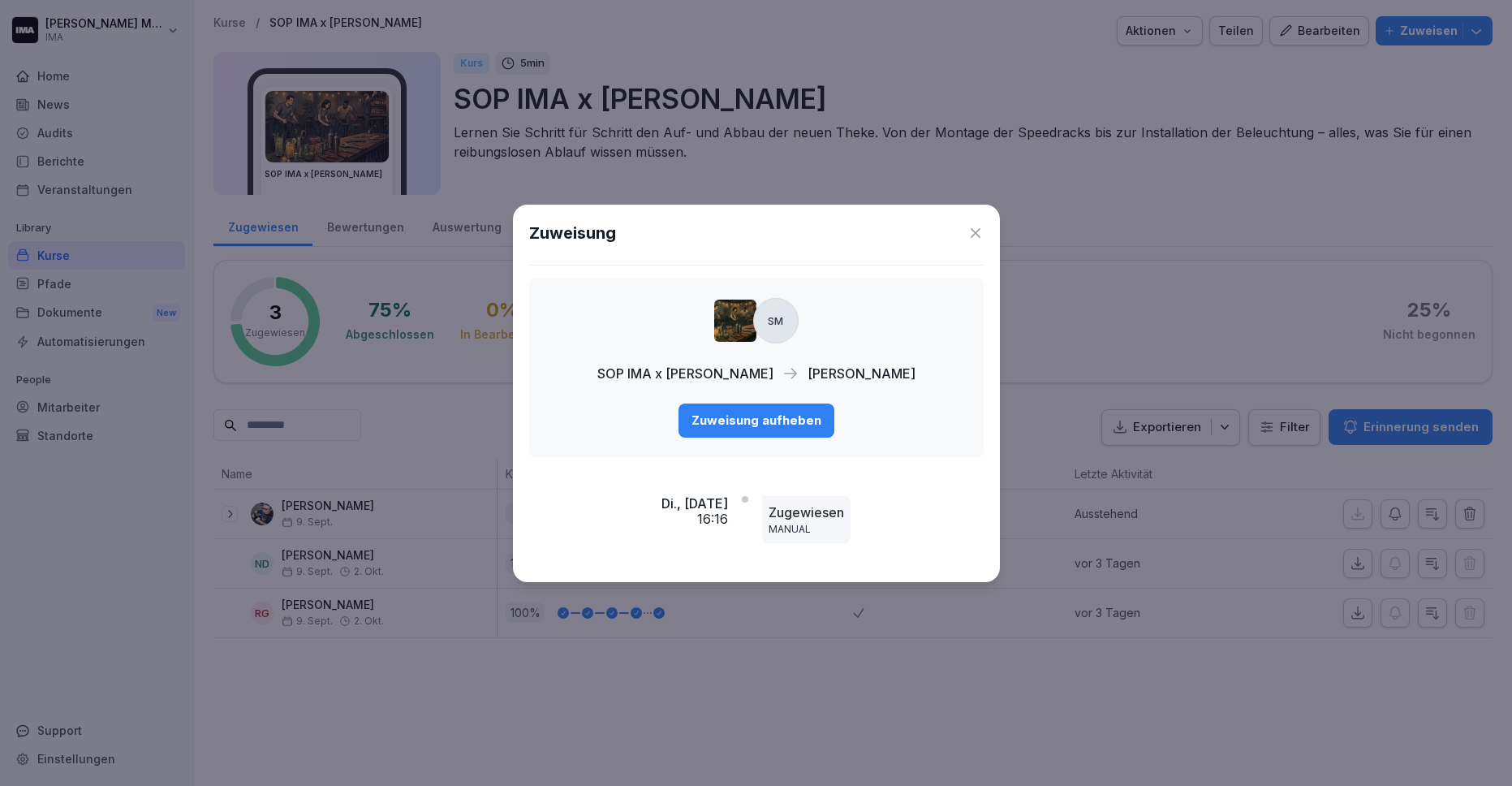
click at [763, 422] on div "Zuweisung aufheben" at bounding box center [756, 420] width 130 height 18
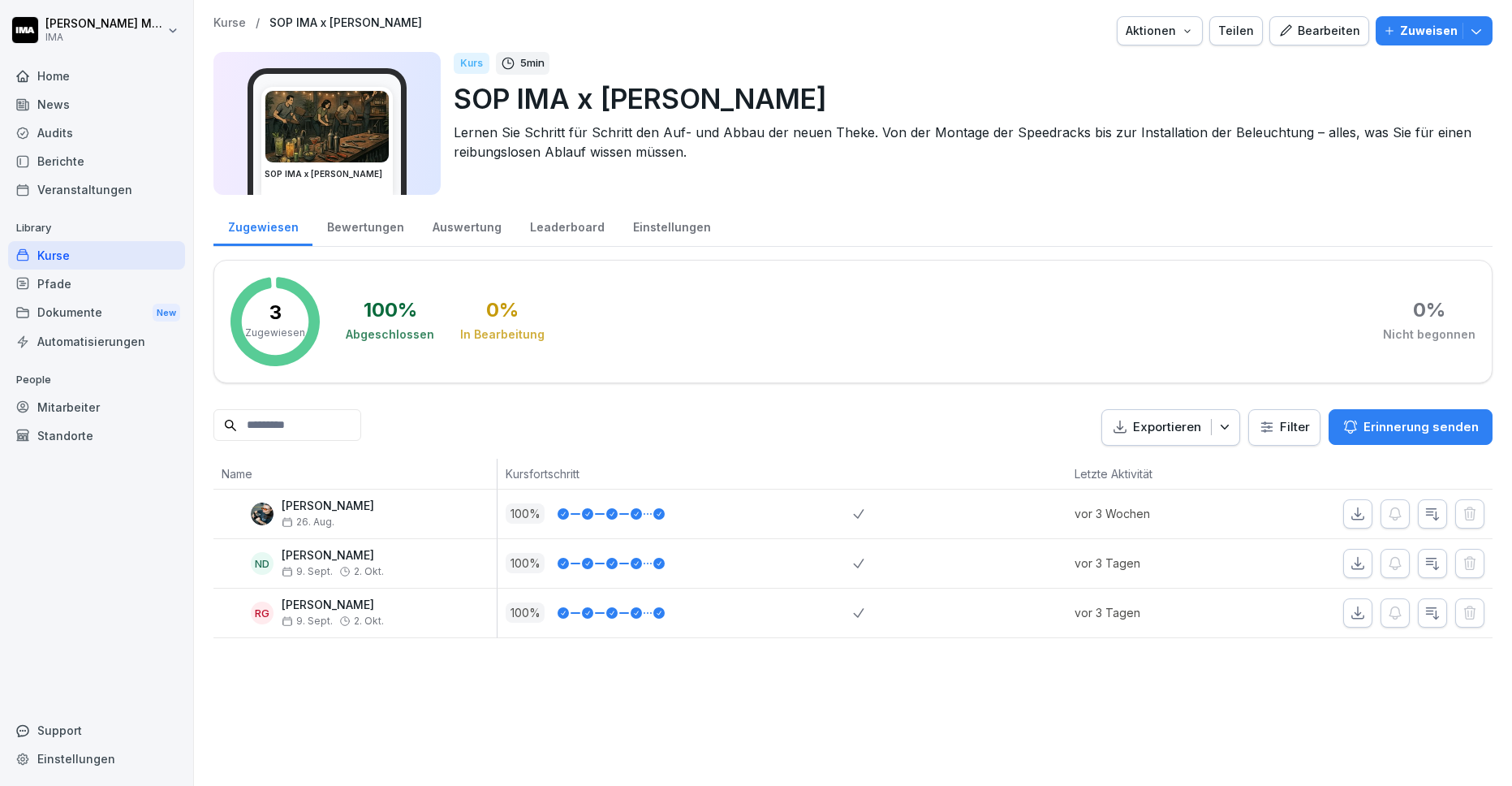
click at [229, 23] on p "Kurse" at bounding box center [229, 22] width 33 height 14
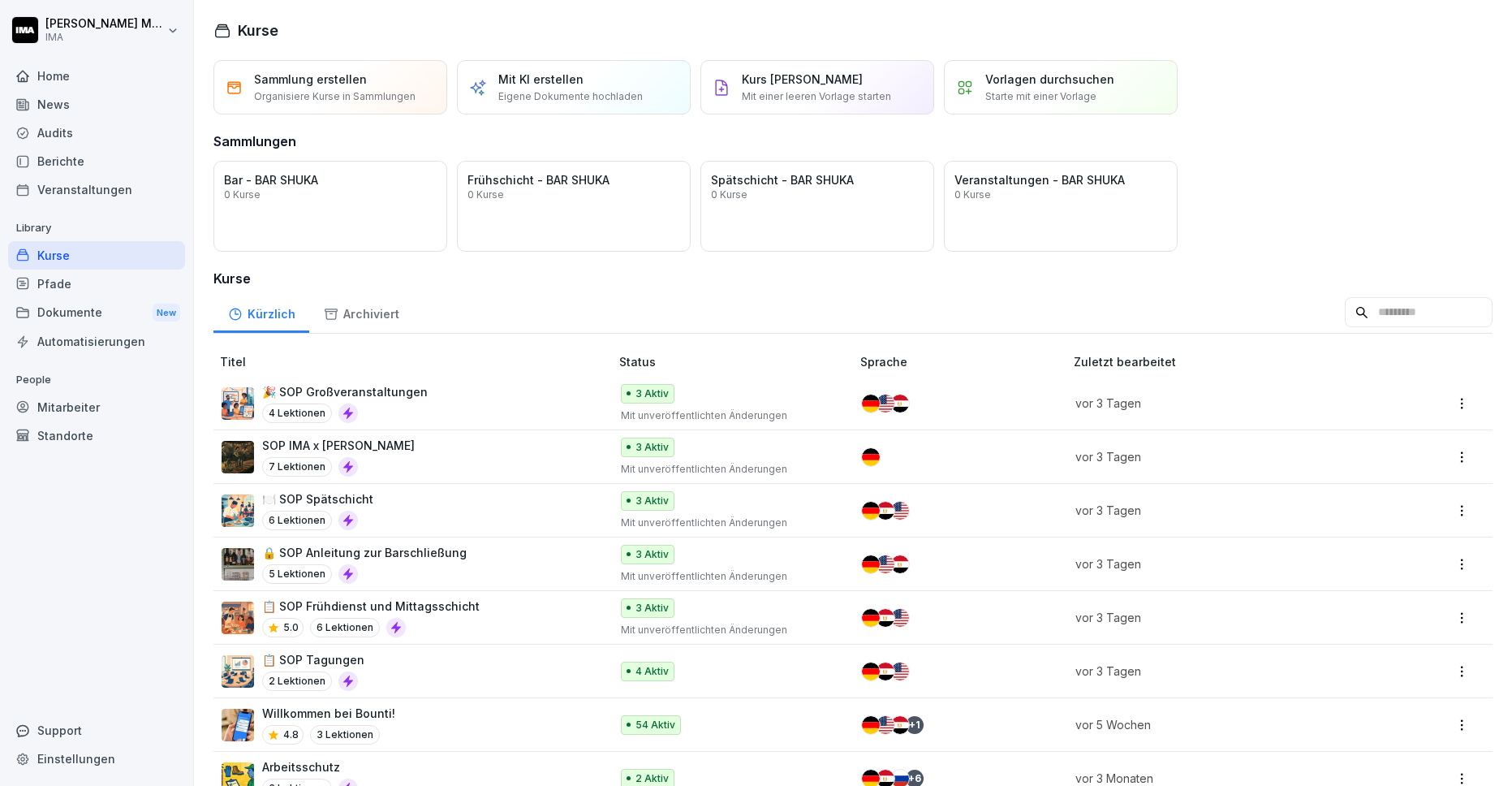
click at [1075, 527] on td "vor 3 Tagen" at bounding box center [1226, 510] width 318 height 53
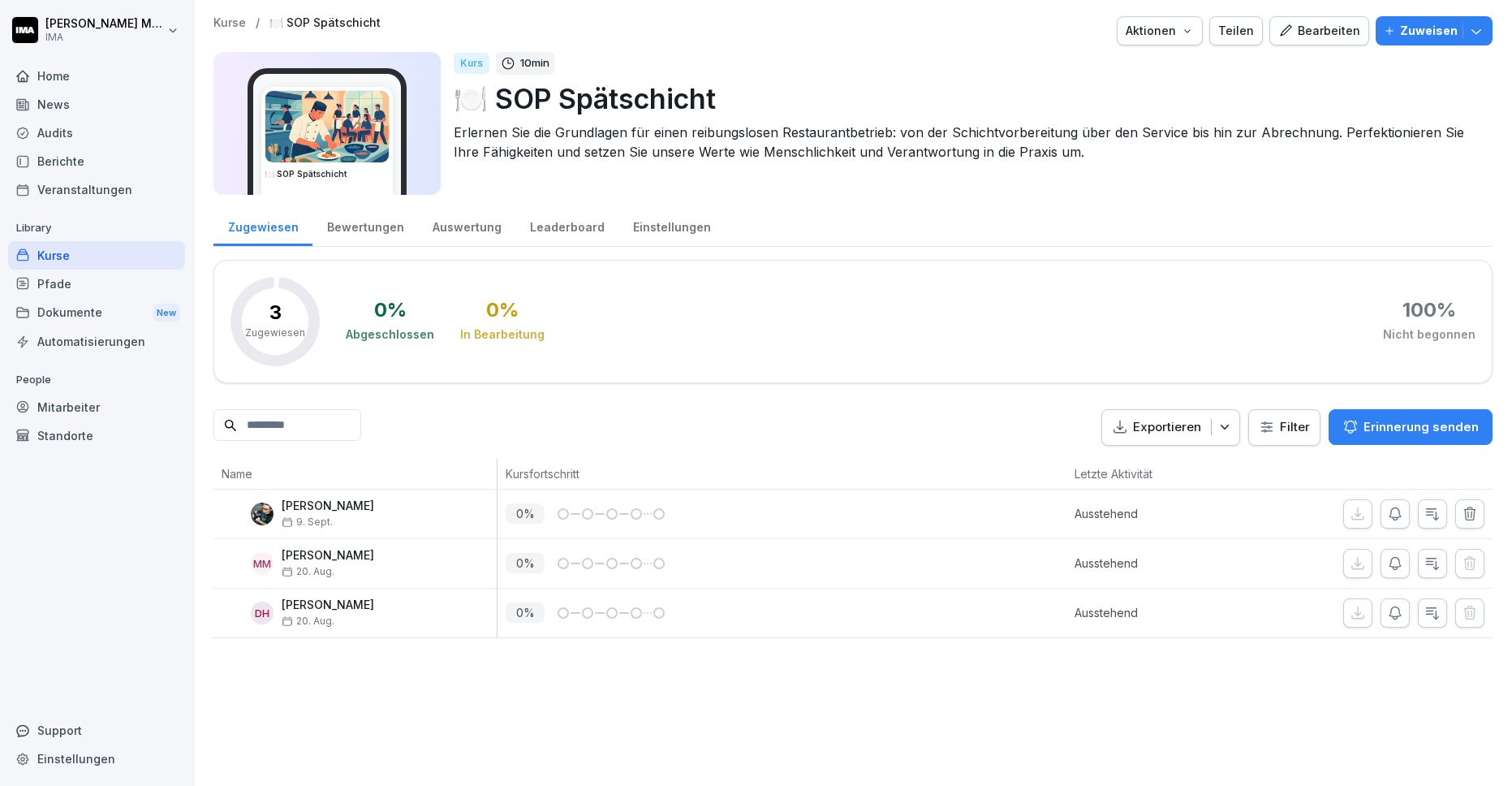
click at [1429, 507] on icon "button" at bounding box center [1432, 513] width 16 height 16
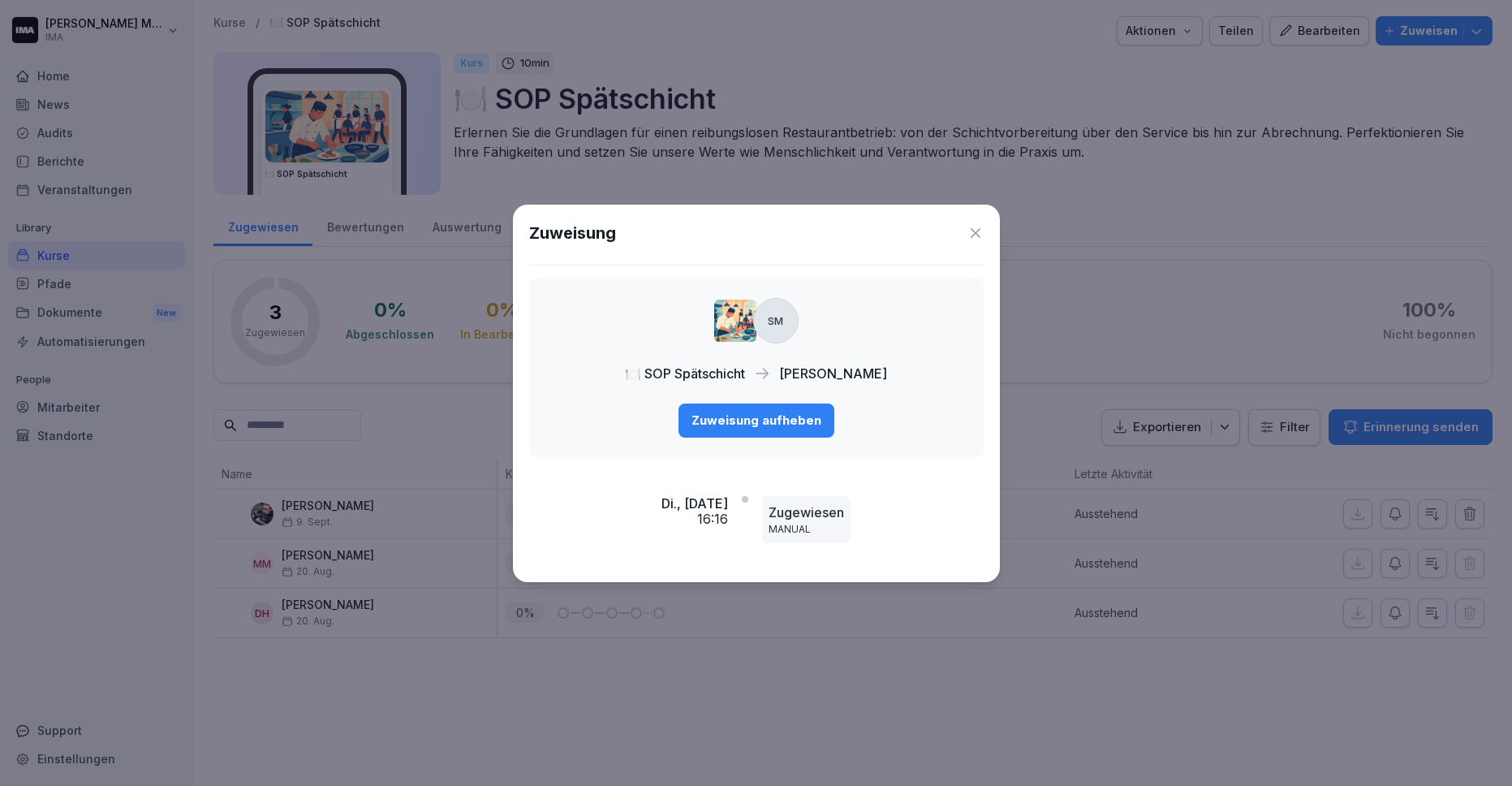
click at [780, 423] on div "Zuweisung aufheben" at bounding box center [756, 420] width 130 height 18
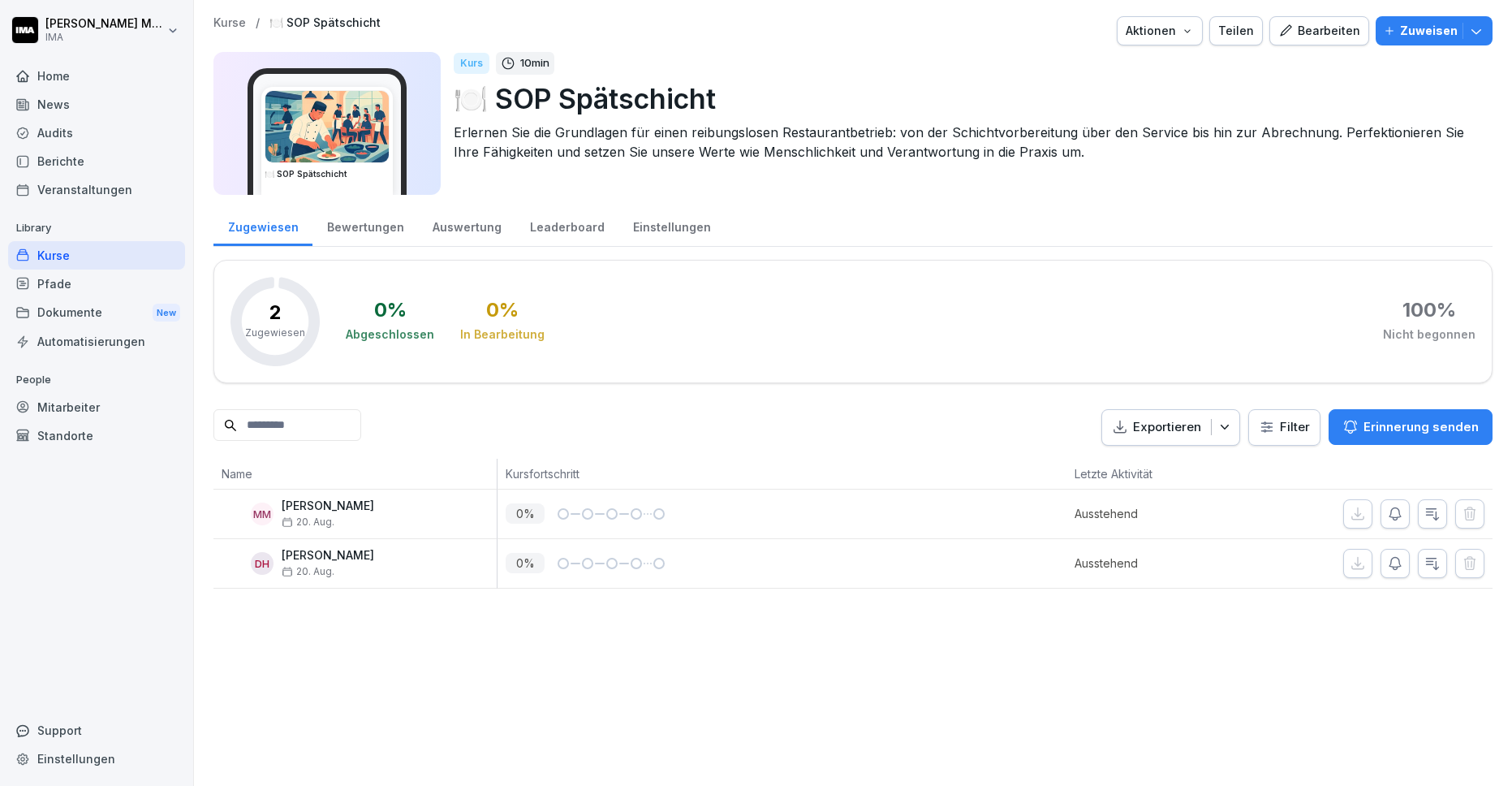
click at [225, 24] on p "Kurse" at bounding box center [229, 22] width 33 height 14
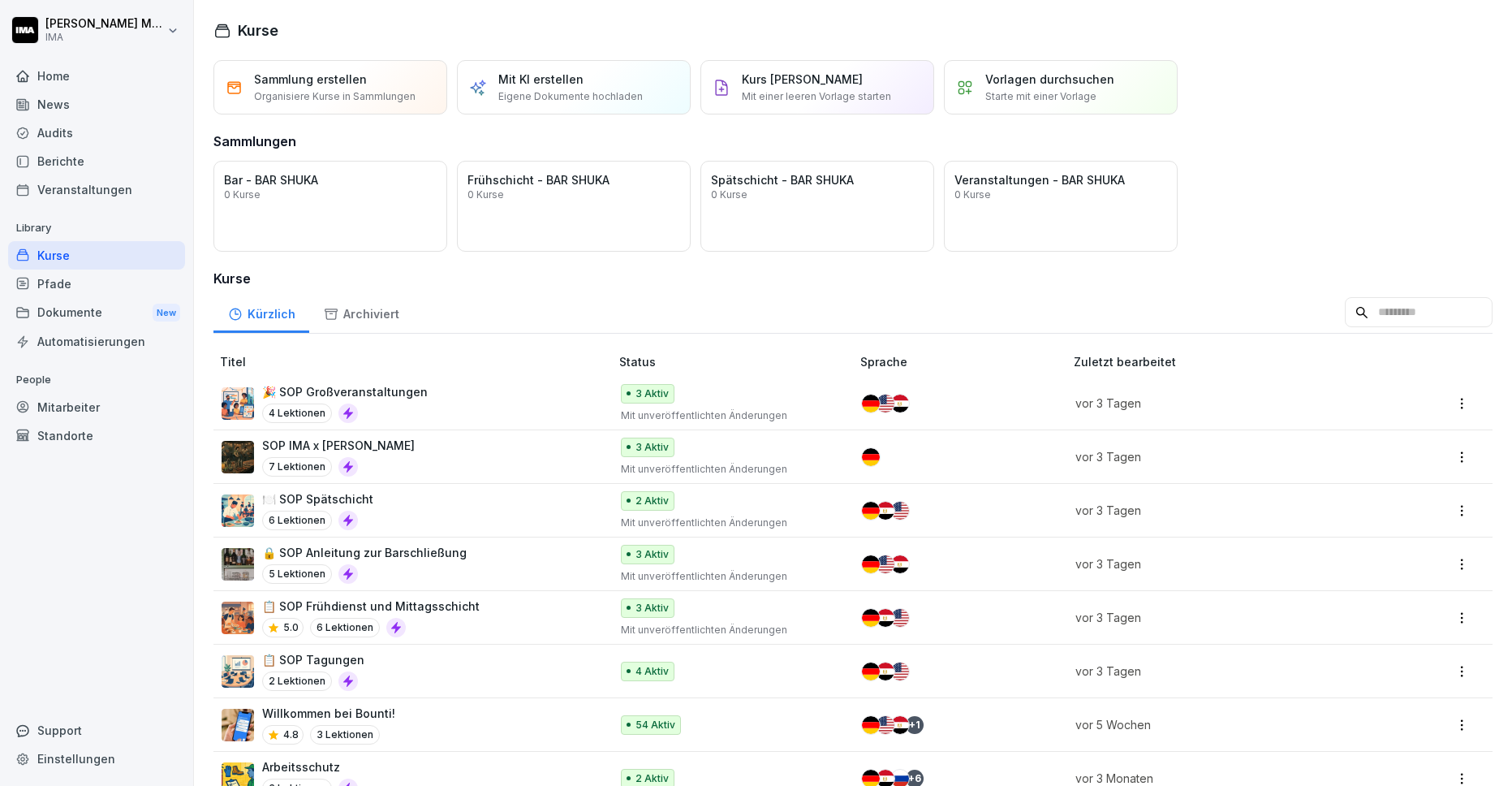
click at [454, 566] on div "5 Lektionen" at bounding box center [364, 573] width 205 height 20
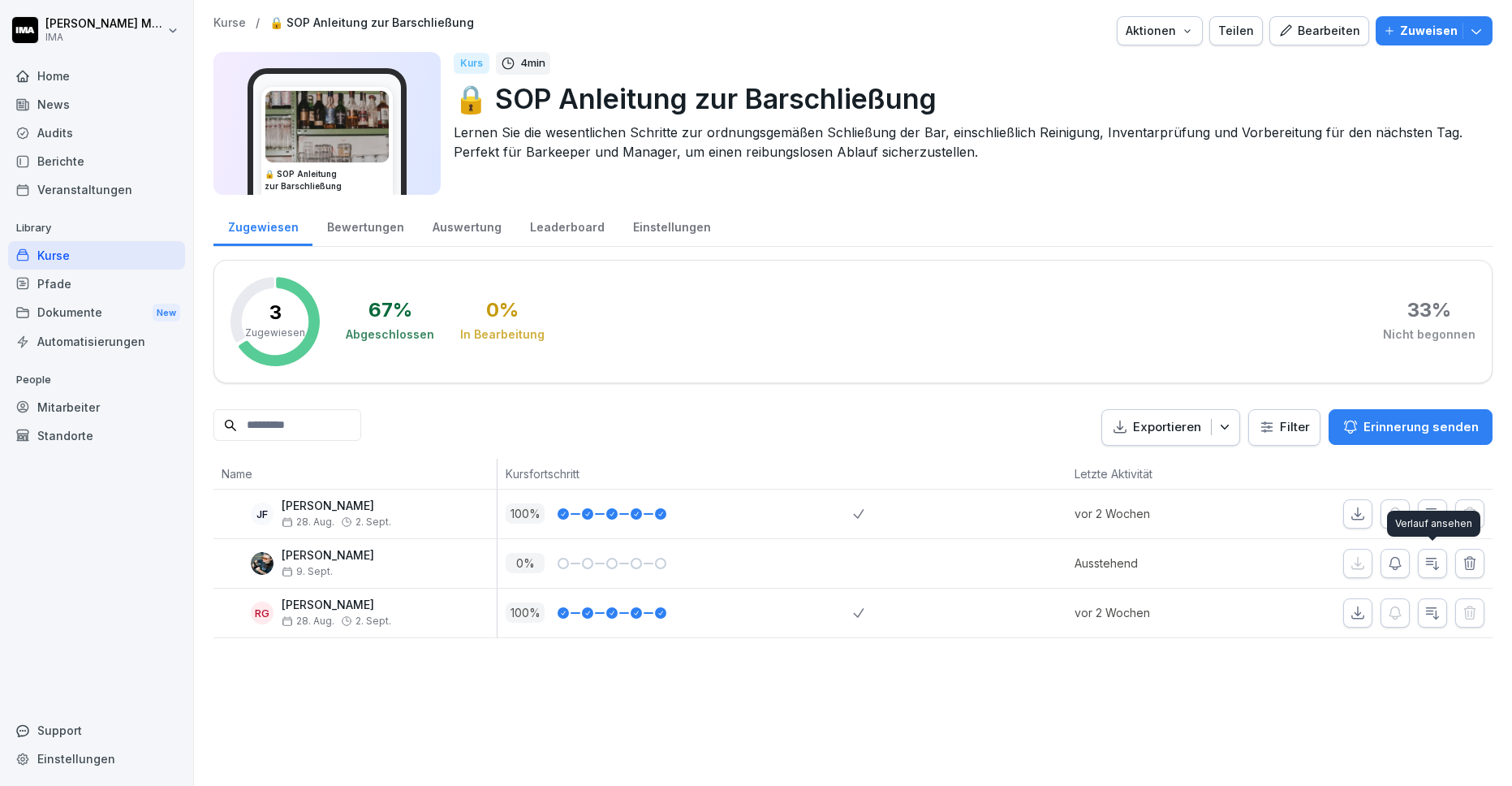
click at [1434, 560] on icon "button" at bounding box center [1432, 563] width 16 height 16
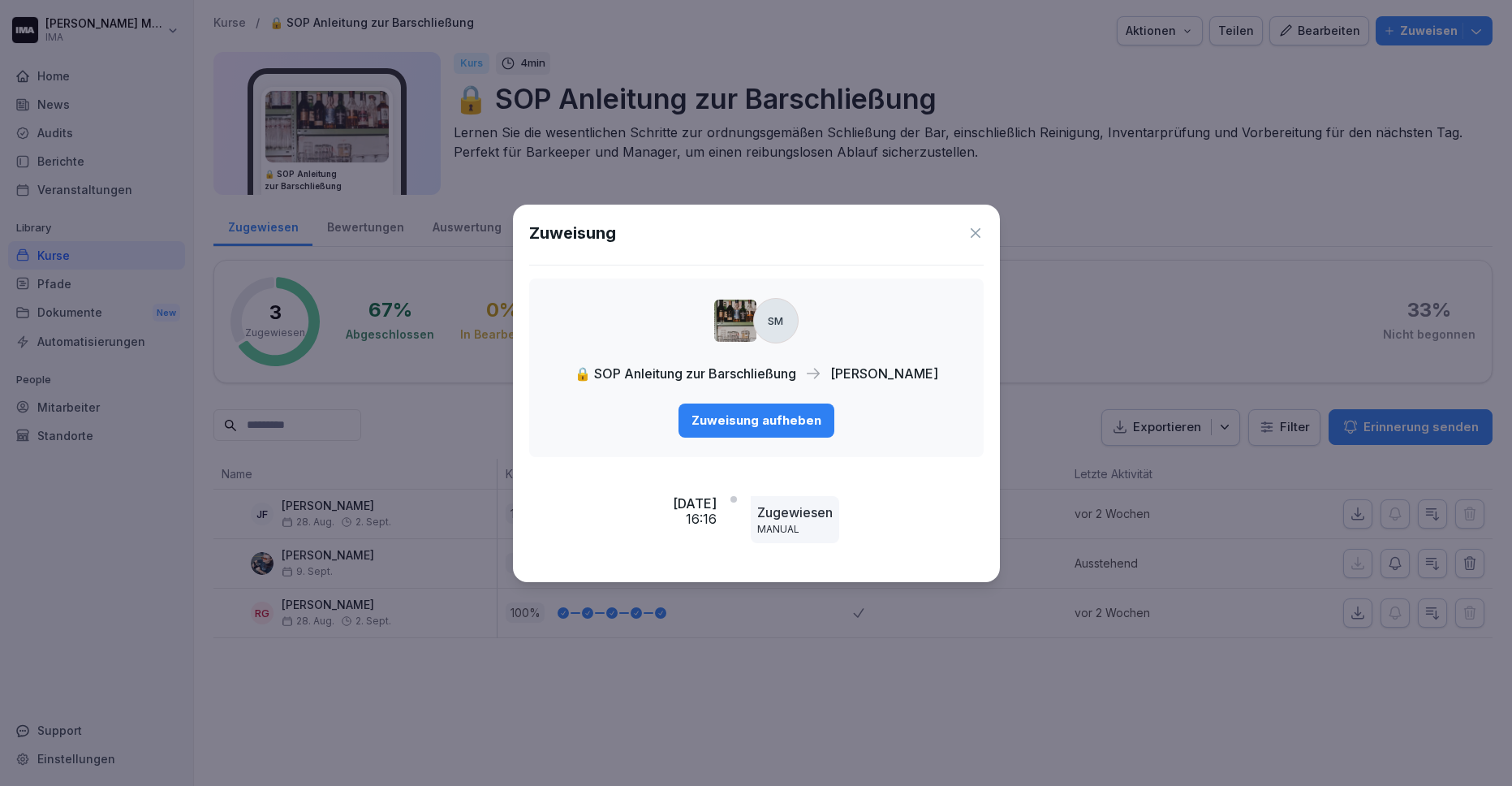
click at [763, 415] on div "Zuweisung aufheben" at bounding box center [756, 420] width 130 height 18
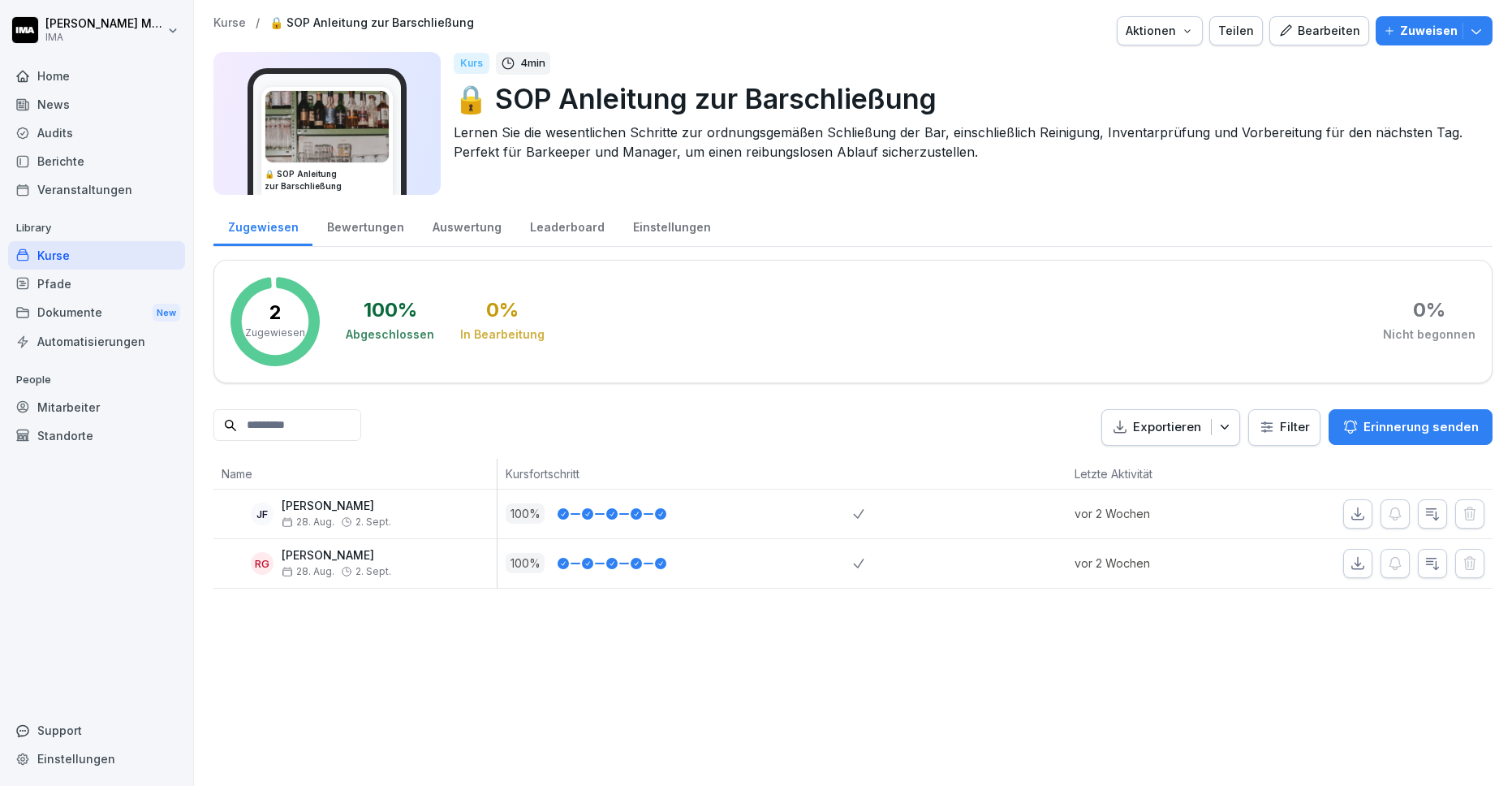
click at [237, 28] on p "Kurse" at bounding box center [229, 22] width 33 height 14
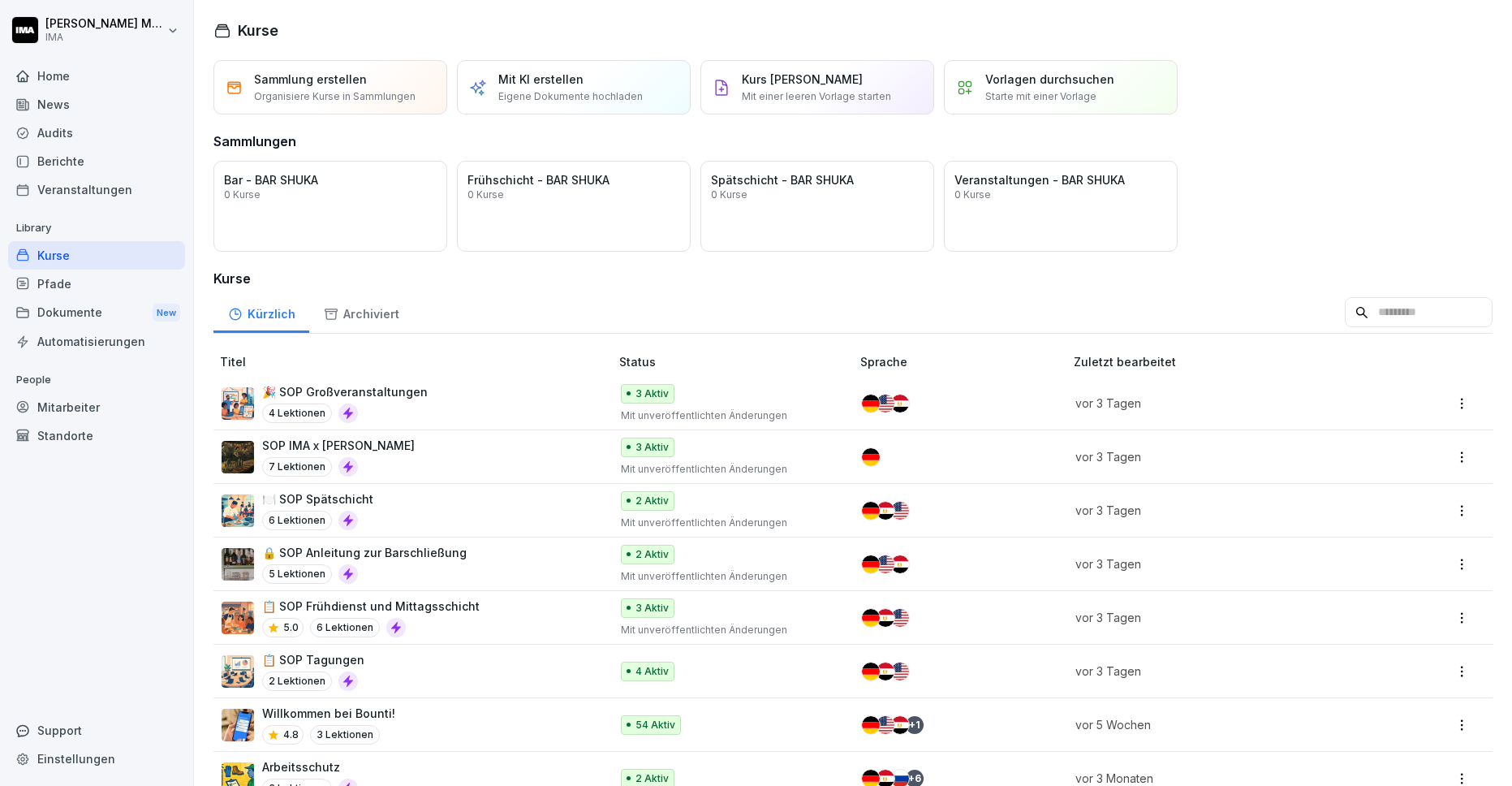
scroll to position [138, 0]
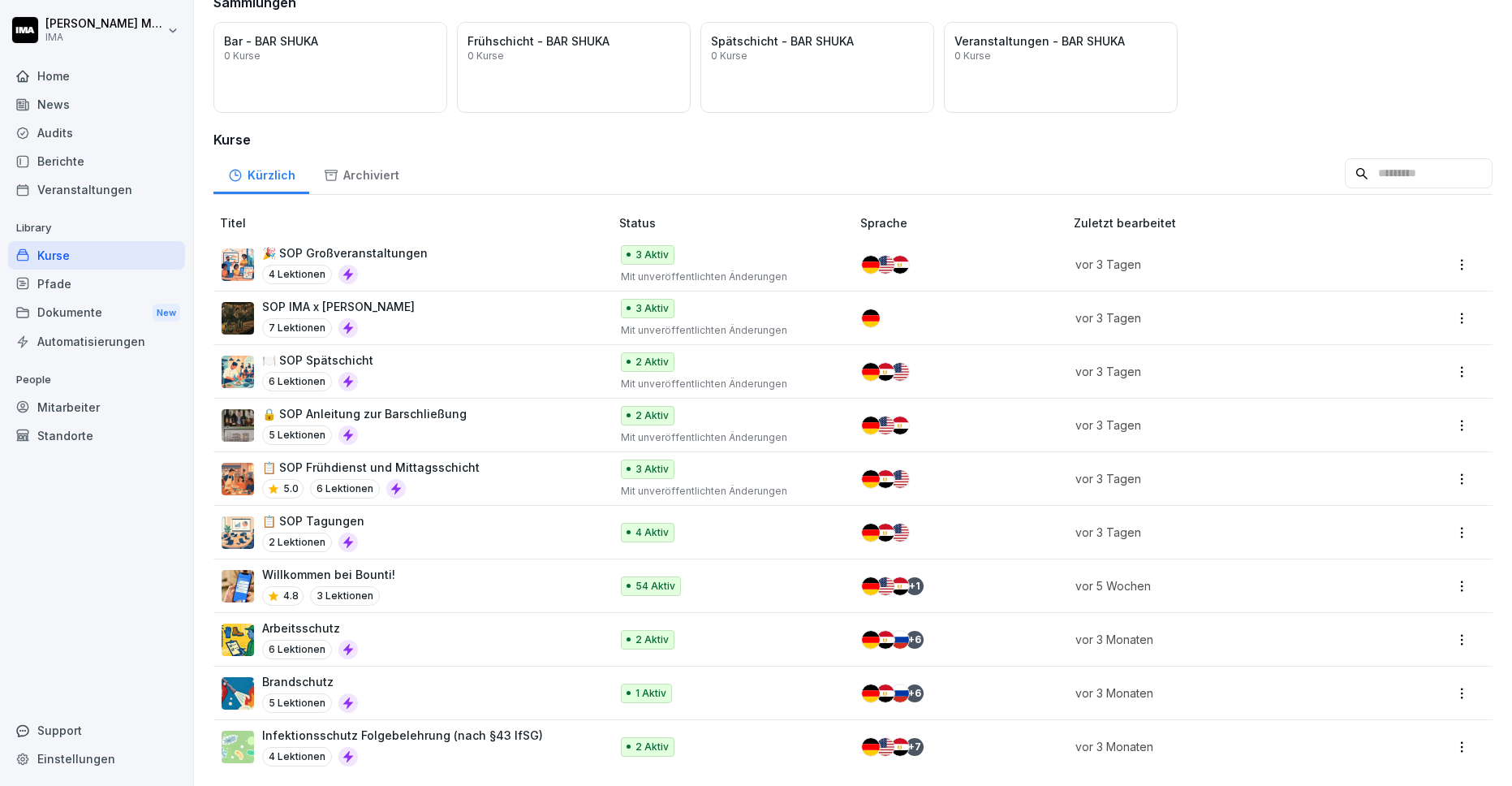
click at [503, 482] on div "📋 SOP Frühdienst und Mittagsschicht 5.0 6 Lektionen" at bounding box center [407, 479] width 372 height 40
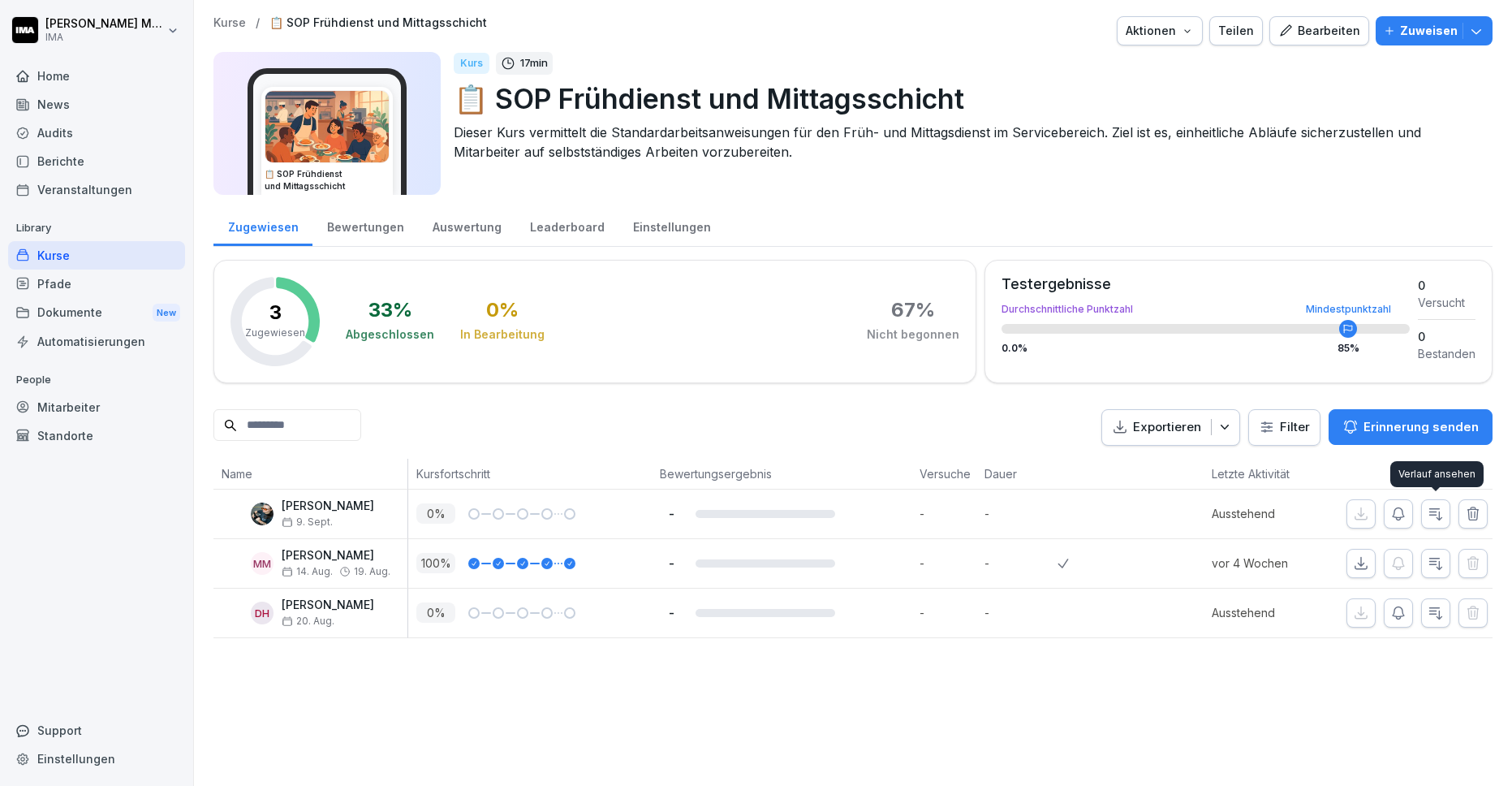
click at [1434, 516] on icon "button" at bounding box center [1434, 513] width 16 height 16
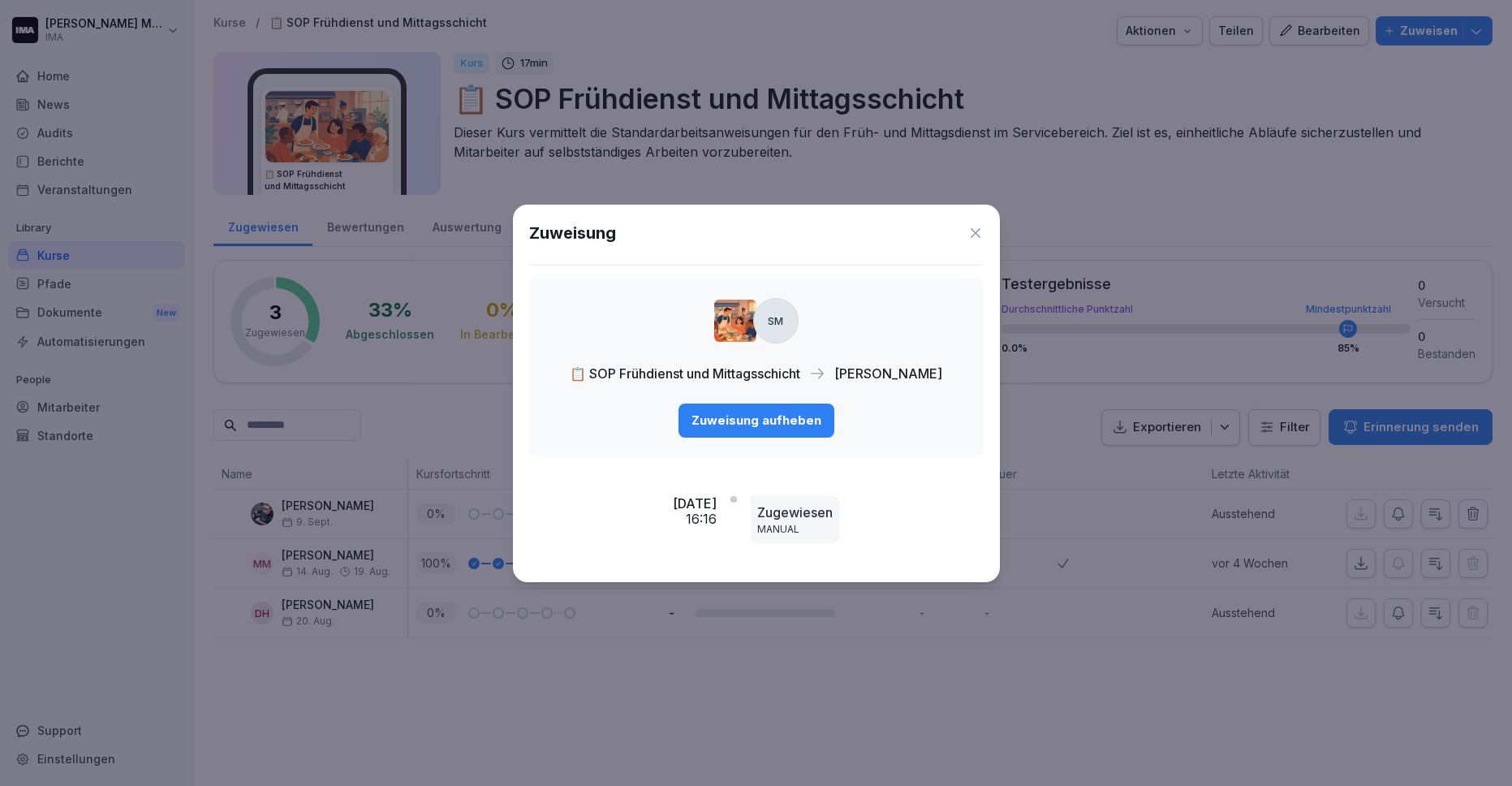
click at [756, 411] on div "Zuweisung aufheben" at bounding box center [756, 420] width 130 height 18
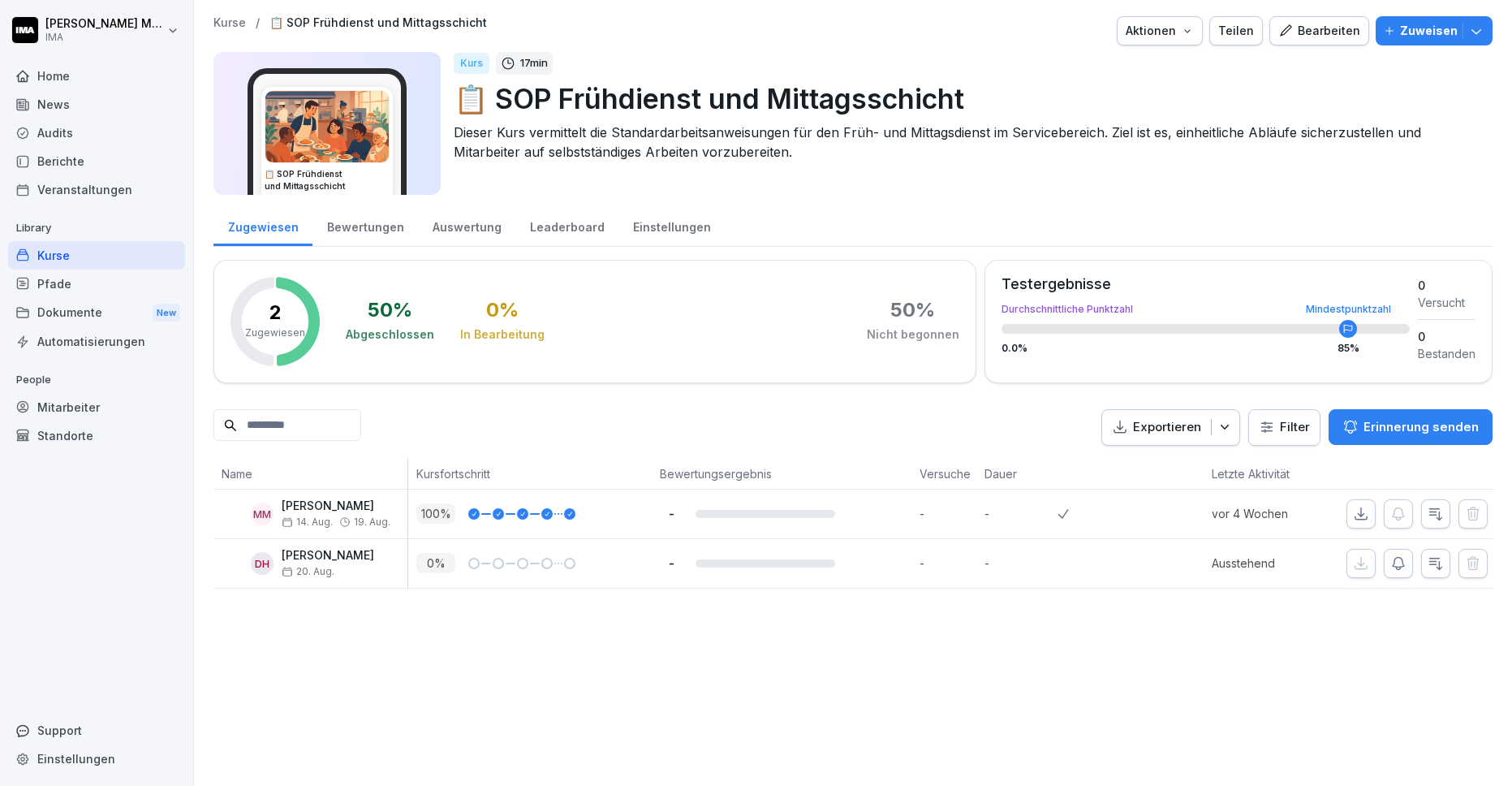
click at [223, 16] on p "Kurse" at bounding box center [229, 22] width 33 height 14
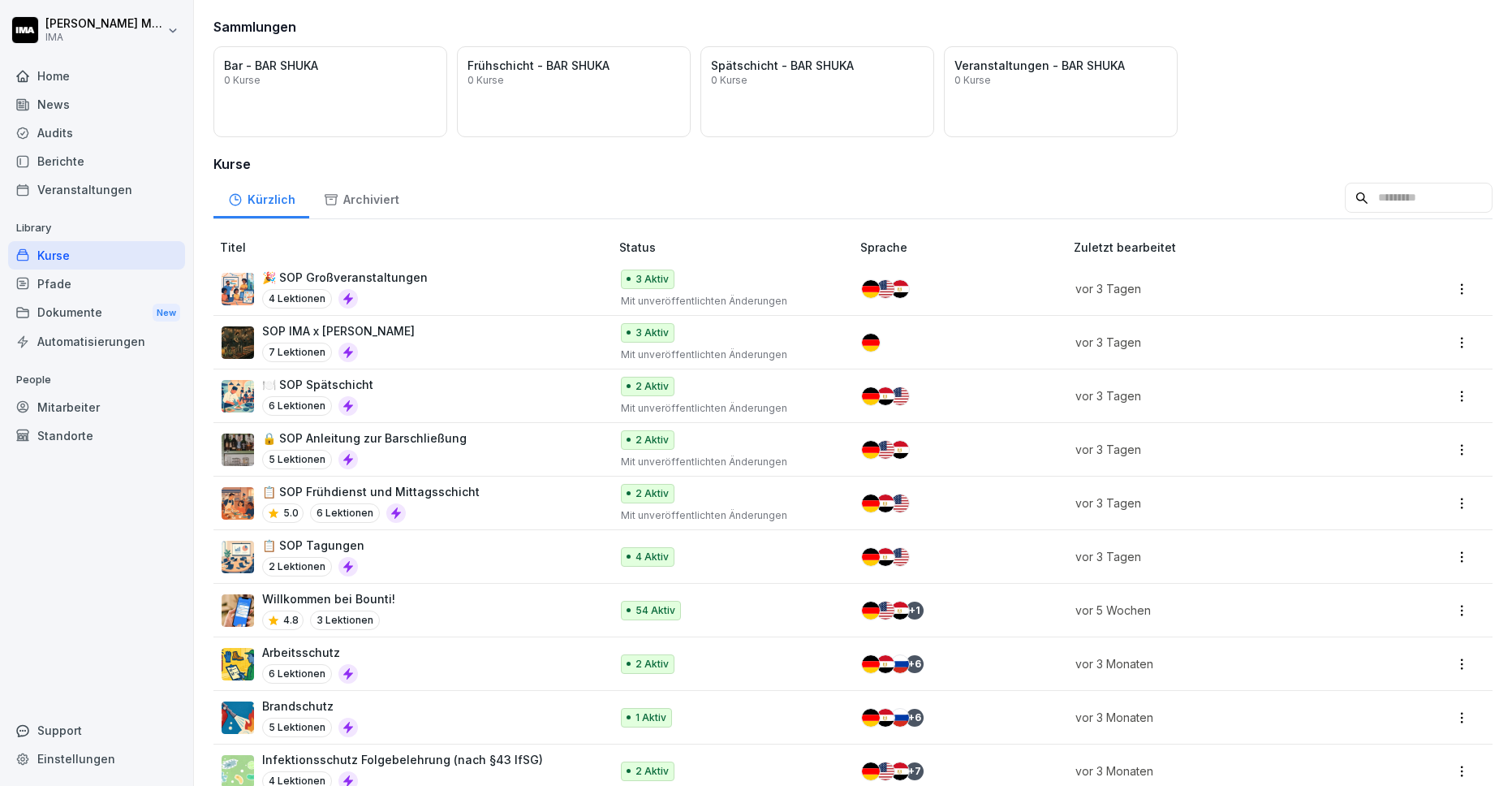
scroll to position [138, 0]
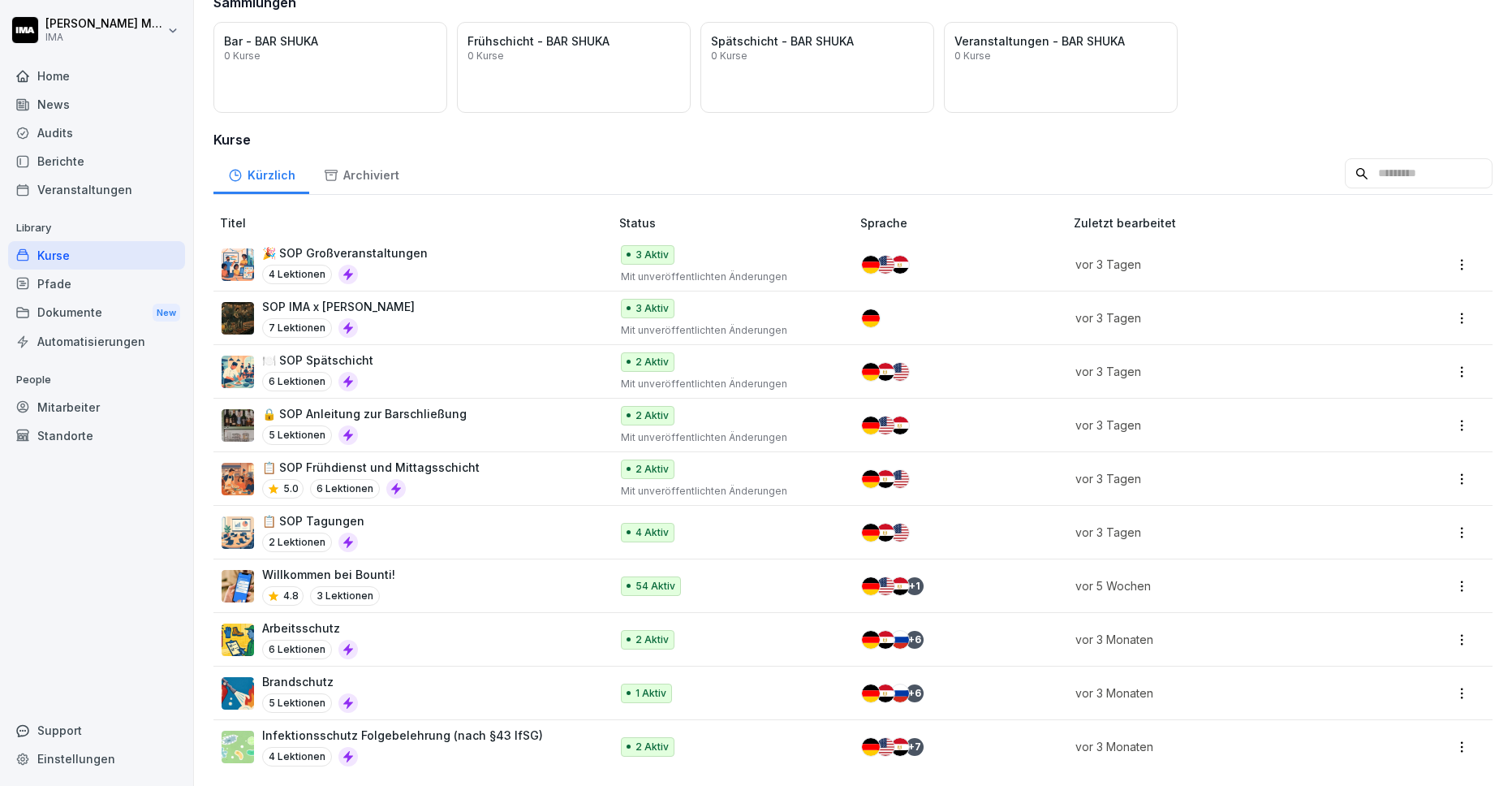
click at [472, 531] on div "📋 SOP Tagungen 2 Lektionen" at bounding box center [407, 532] width 372 height 40
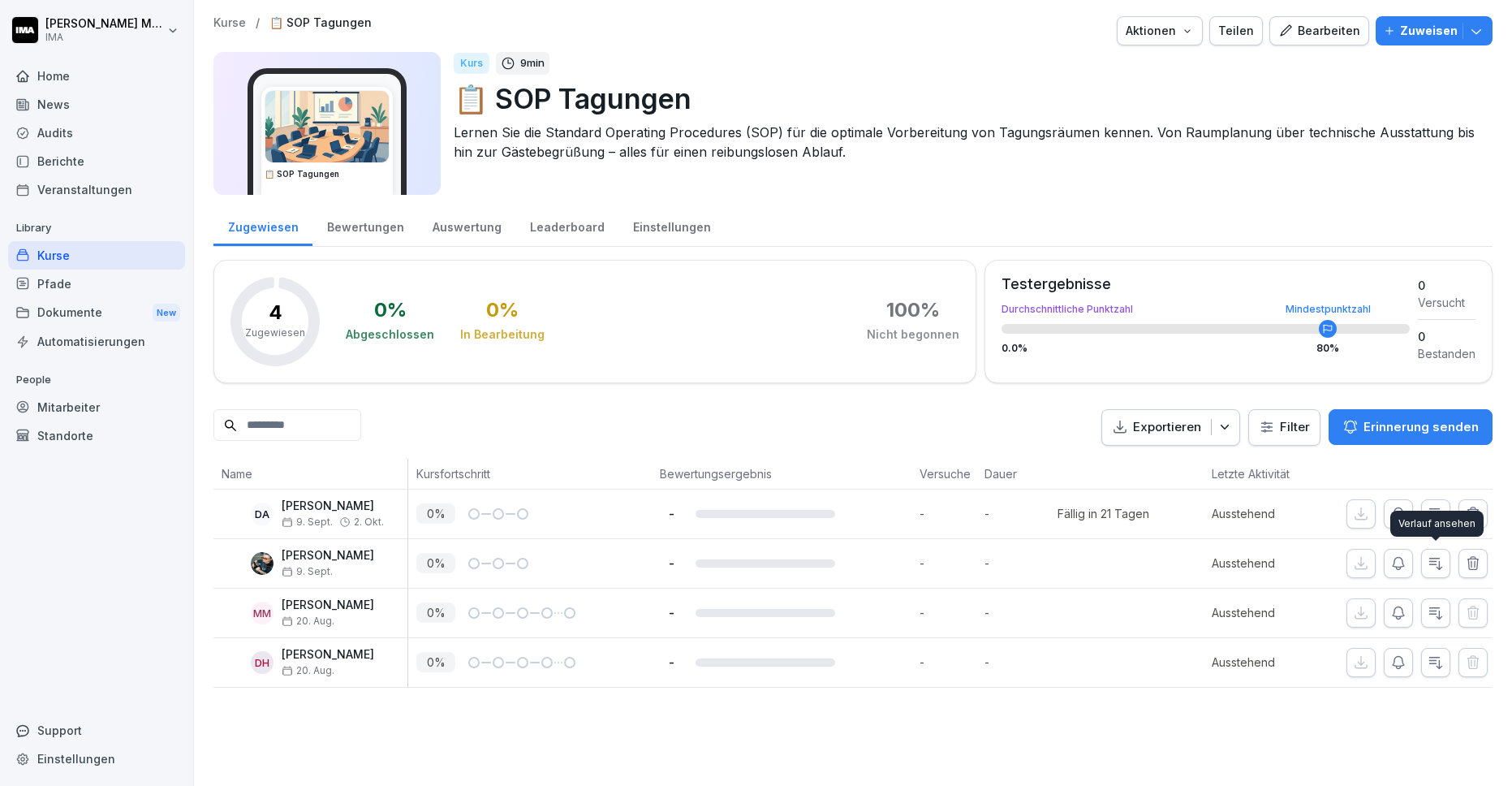
click at [1442, 566] on icon "button" at bounding box center [1434, 563] width 16 height 16
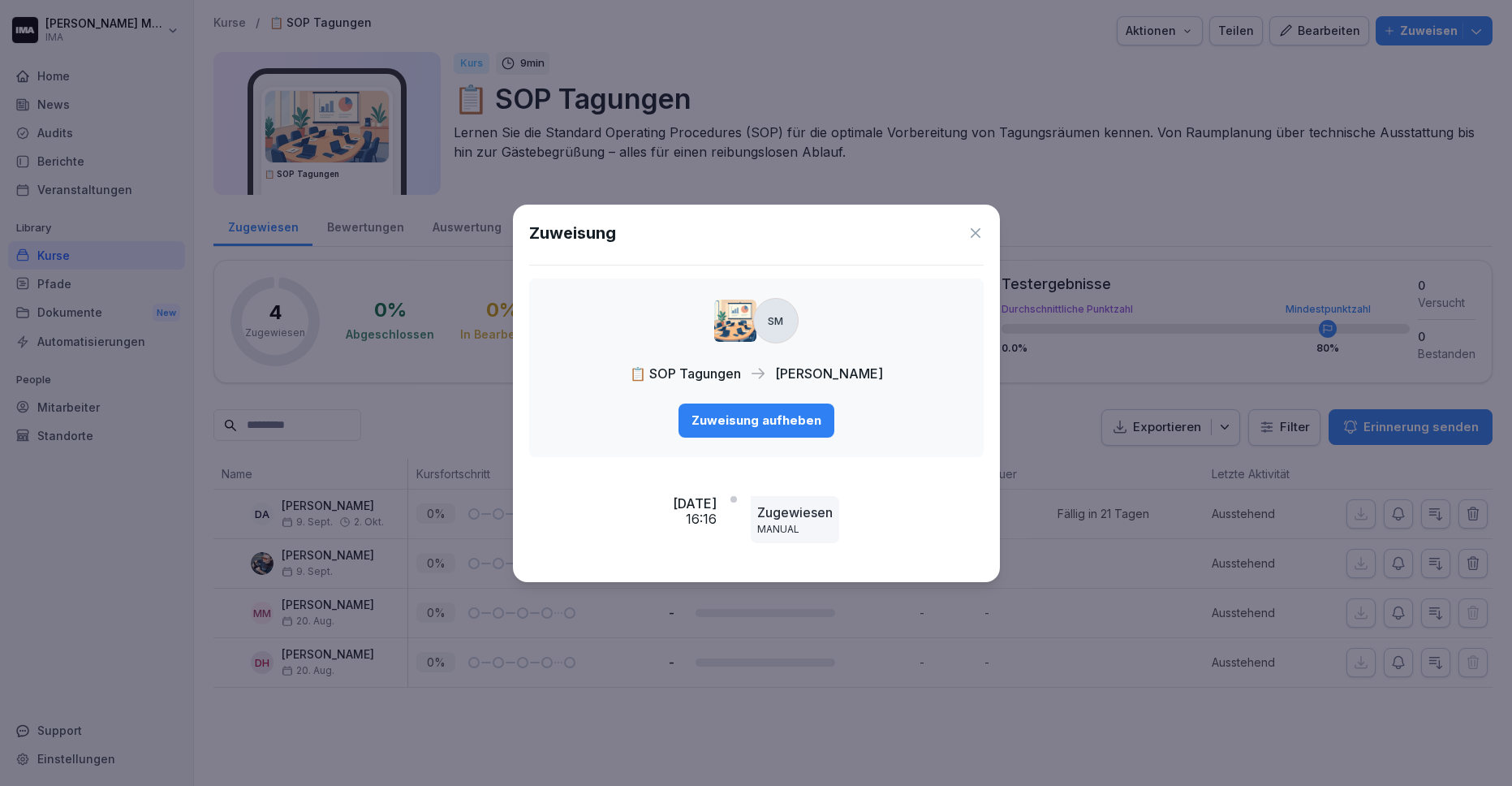
click at [706, 412] on div "Zuweisung aufheben" at bounding box center [756, 420] width 130 height 18
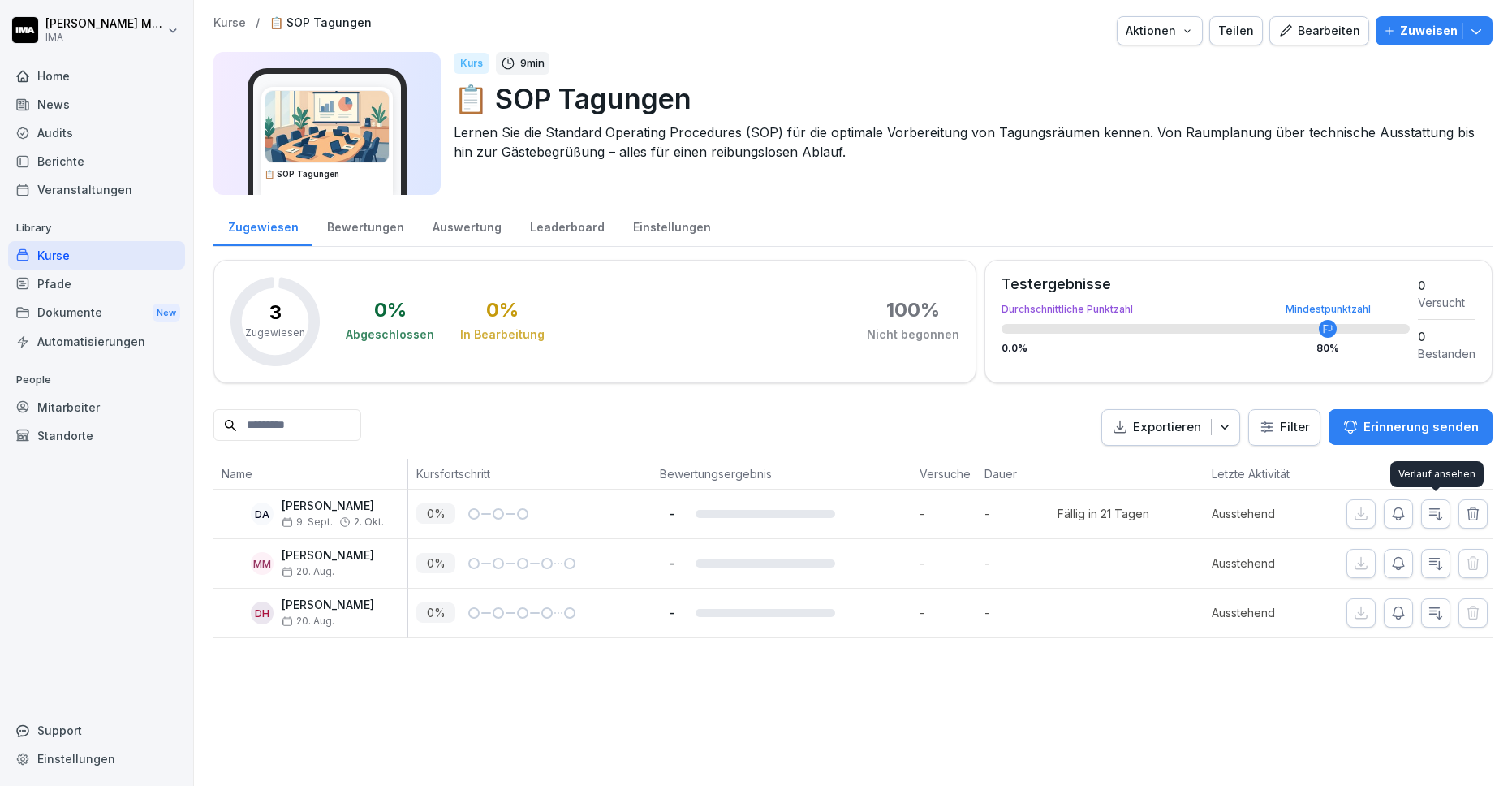
click at [1437, 513] on icon "button" at bounding box center [1434, 513] width 16 height 16
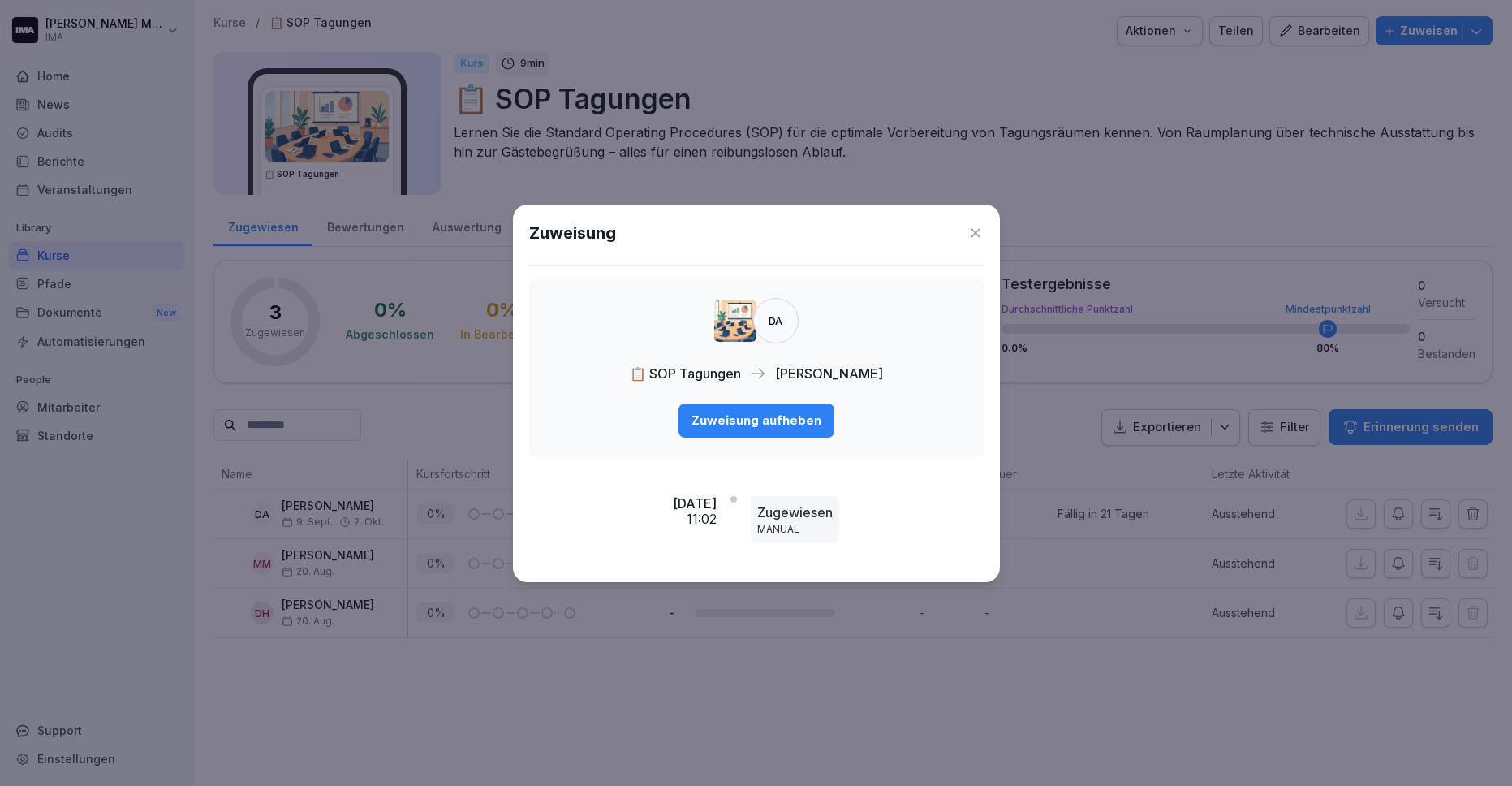
click at [738, 420] on div "Zuweisung aufheben" at bounding box center [756, 420] width 130 height 18
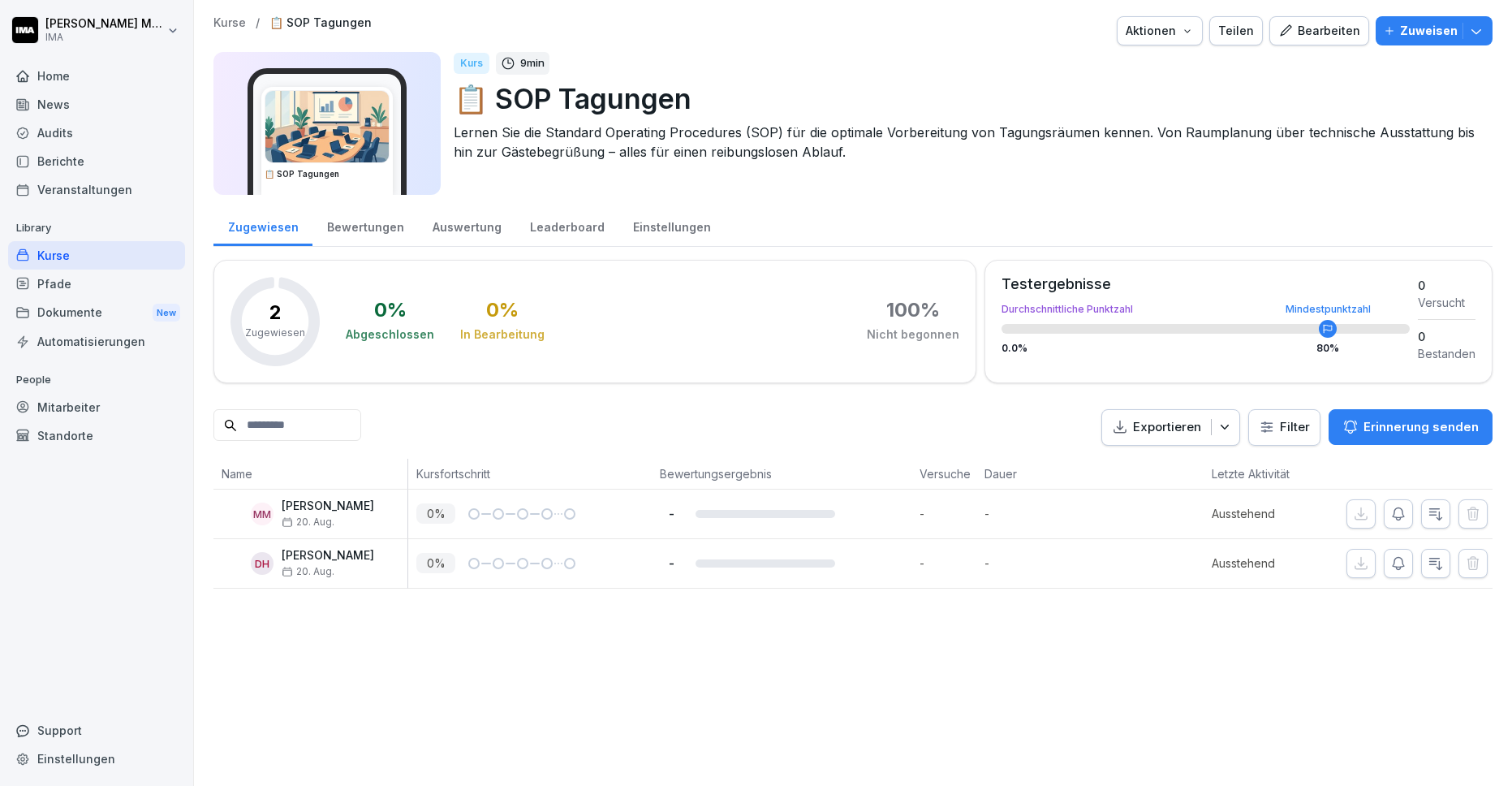
click at [229, 28] on p "Kurse" at bounding box center [229, 22] width 33 height 14
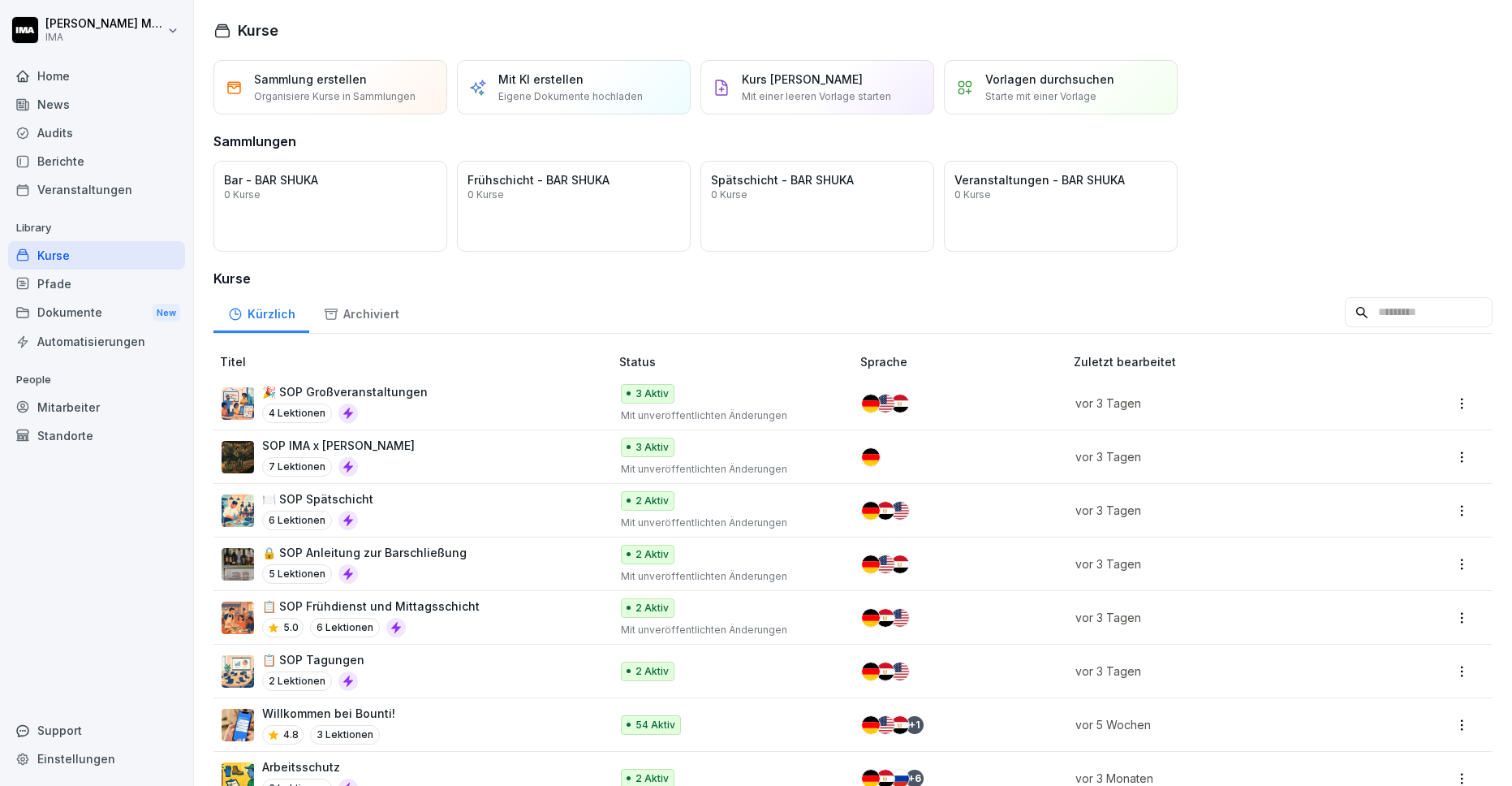
click at [478, 393] on div "🎉 SOP Großveranstaltungen 4 Lektionen" at bounding box center [407, 403] width 372 height 40
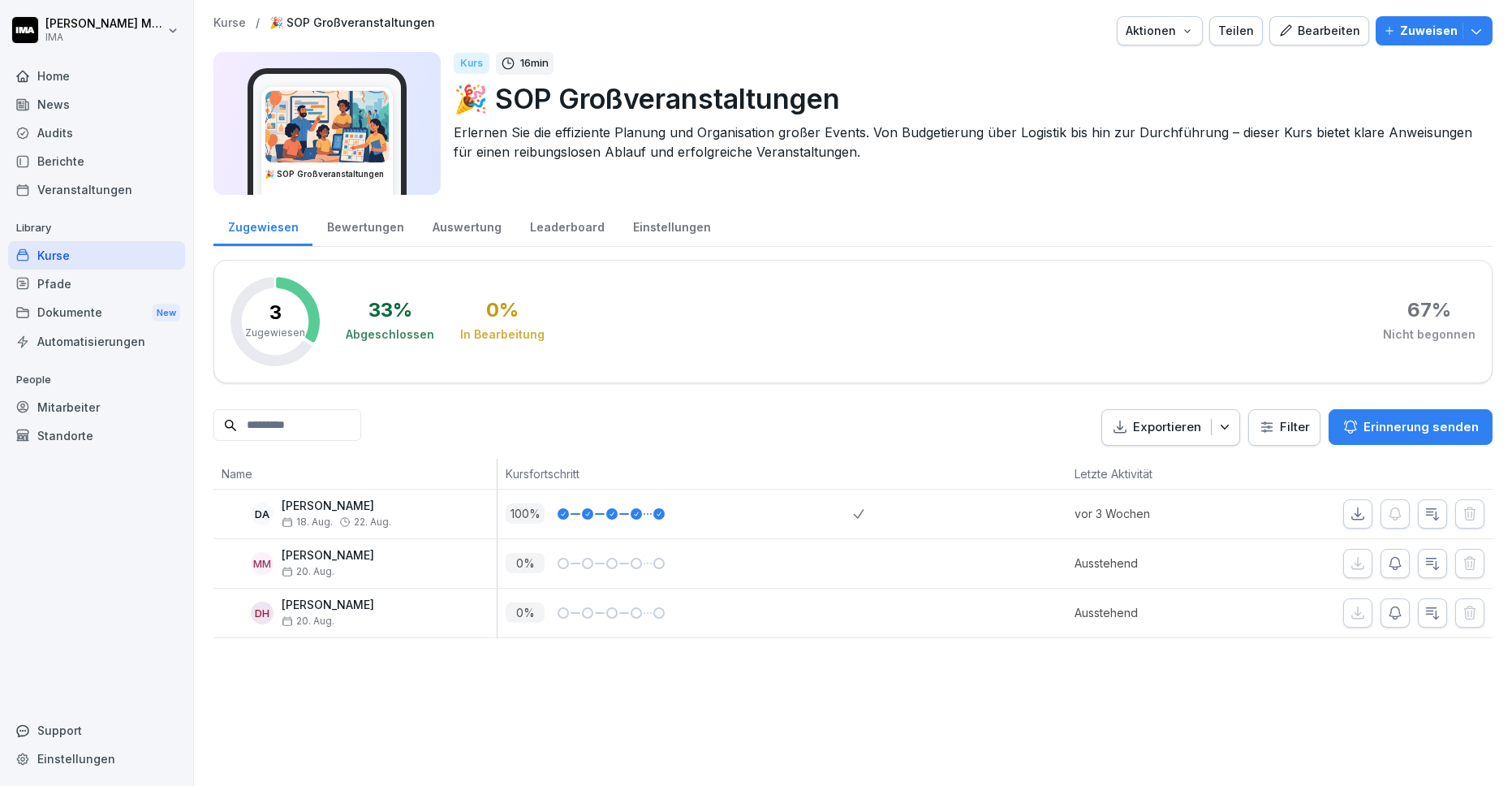
click at [1298, 94] on p "🎉 SOP Großveranstaltungen" at bounding box center [966, 98] width 1026 height 41
click at [1328, 29] on div "Bearbeiten" at bounding box center [1319, 30] width 82 height 18
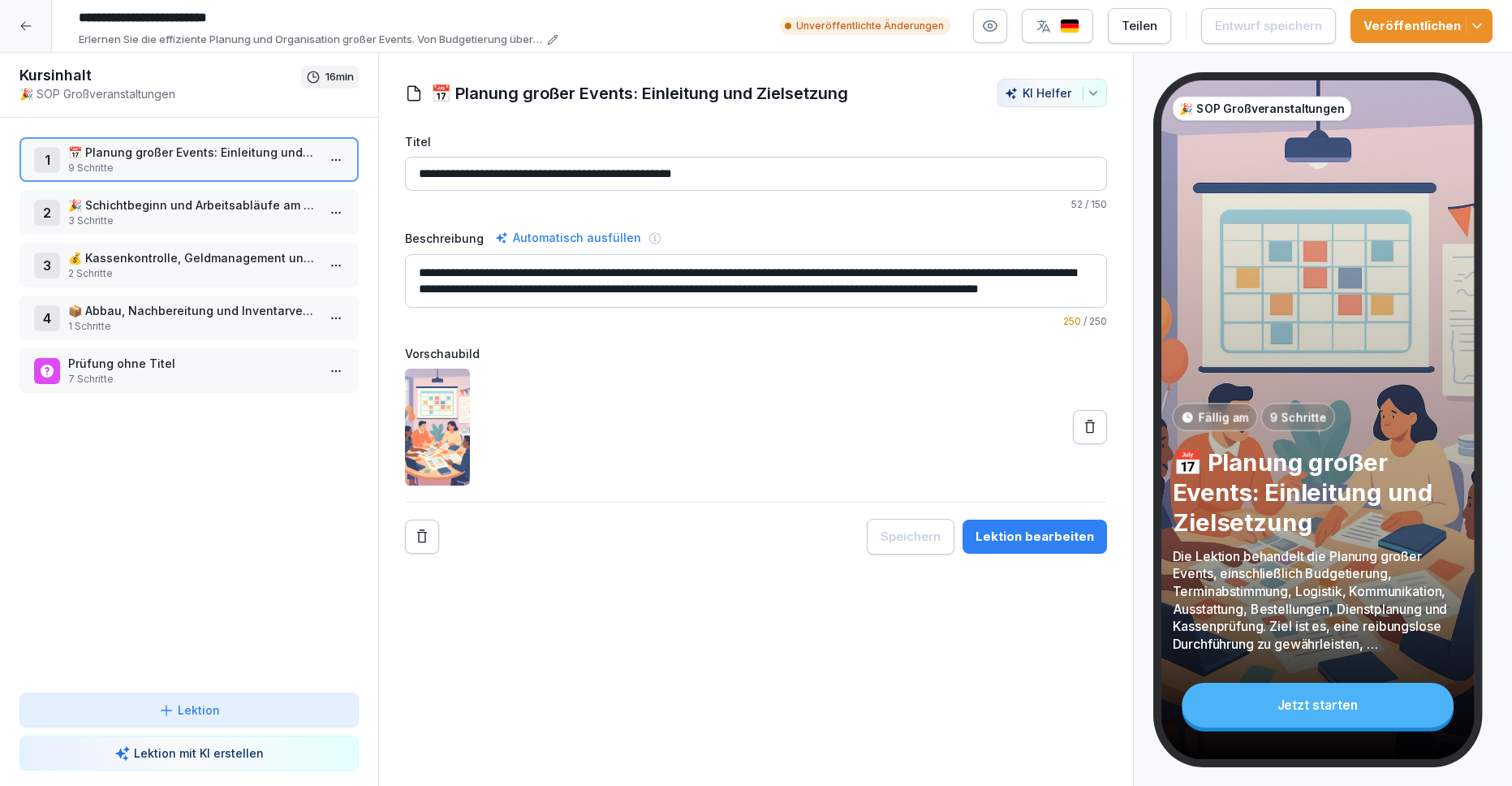
click at [339, 164] on html "**********" at bounding box center [756, 393] width 1512 height 786
click at [299, 188] on div "Schritte bearbeiten" at bounding box center [275, 192] width 124 height 17
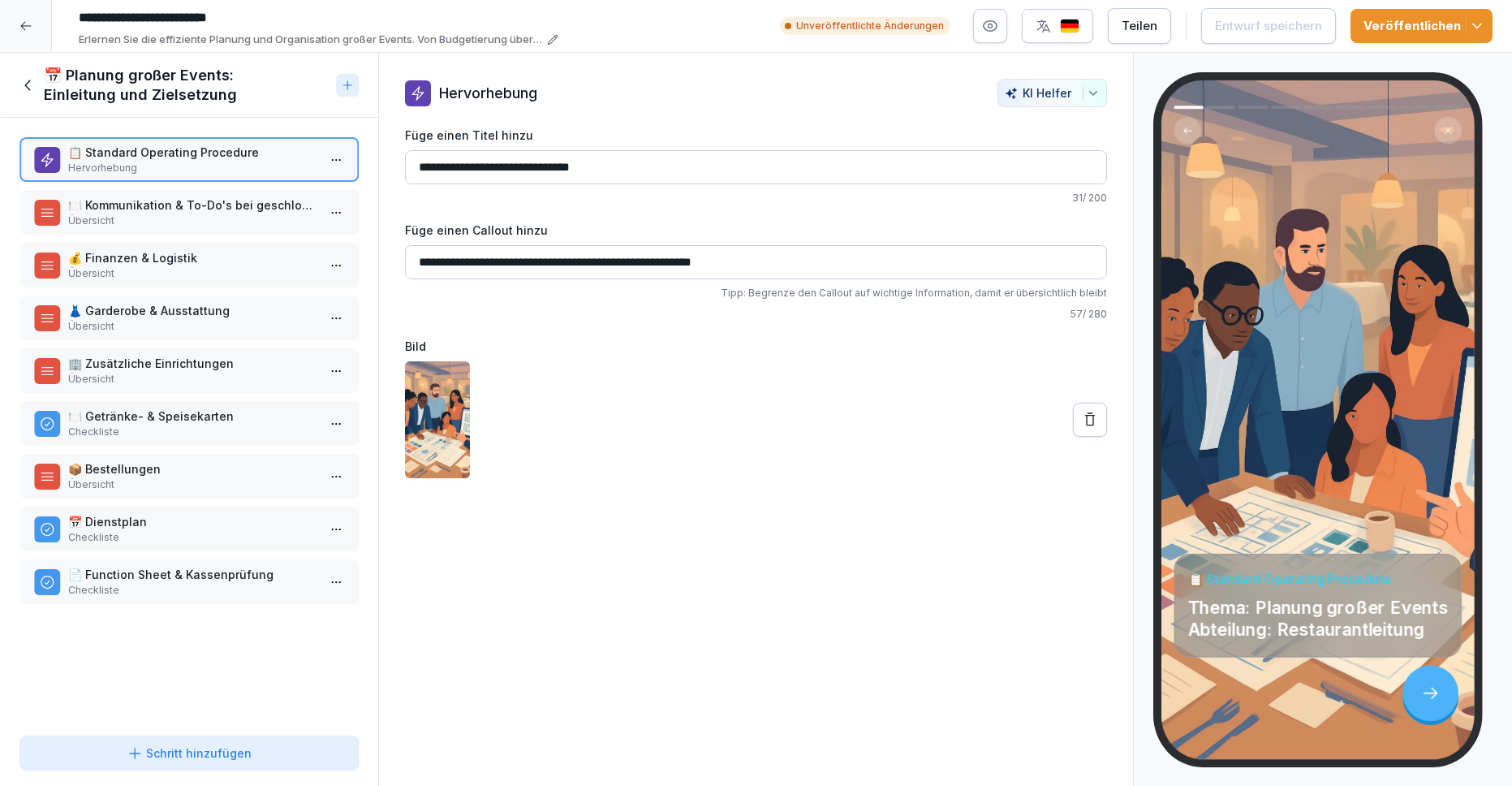
click at [189, 209] on p "🍽️ Kommunikation & To-Do's bei geschlossener Gesellschaft" at bounding box center [193, 205] width 249 height 17
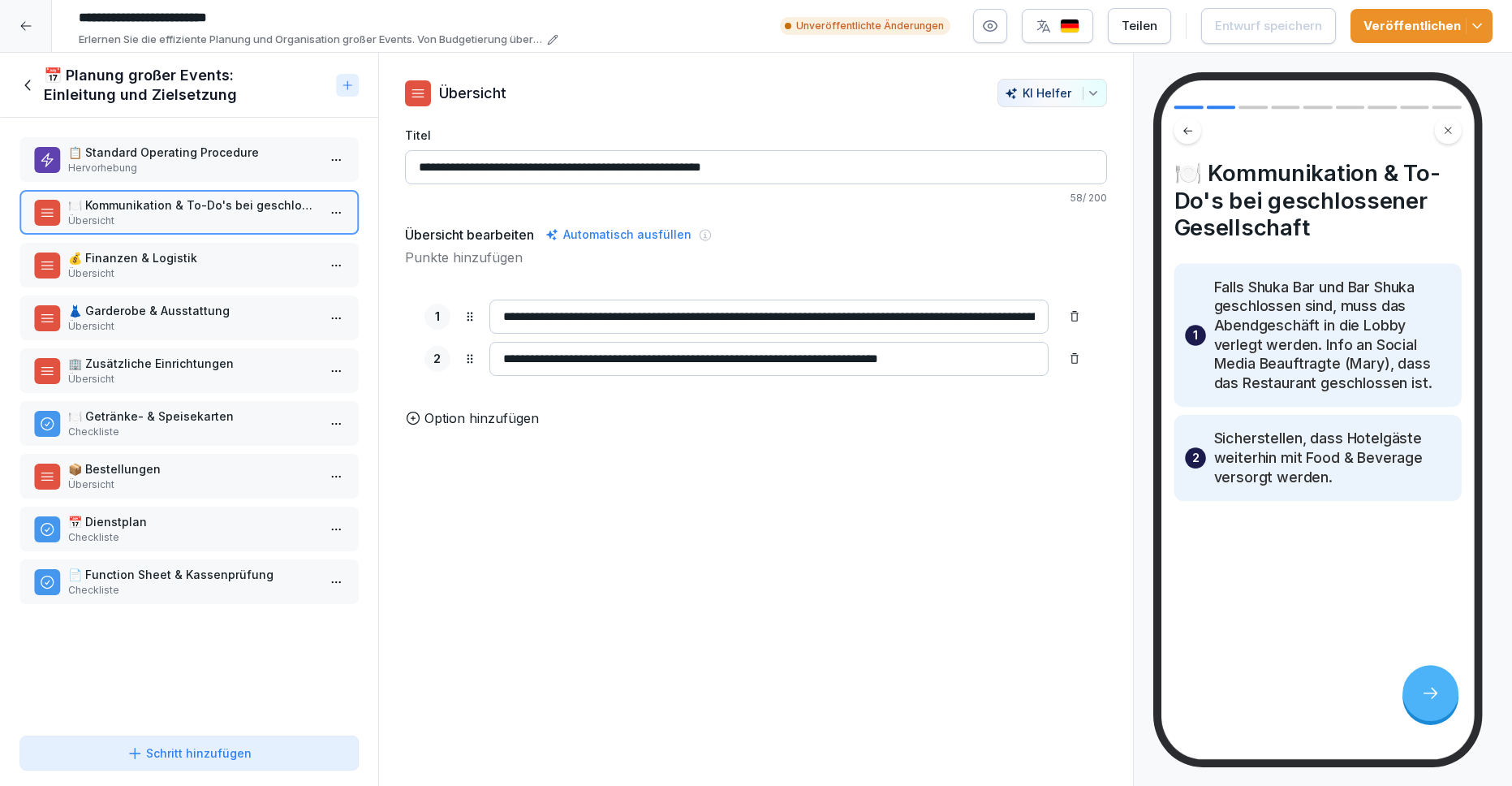
click at [448, 422] on p "Option hinzufügen" at bounding box center [481, 418] width 114 height 20
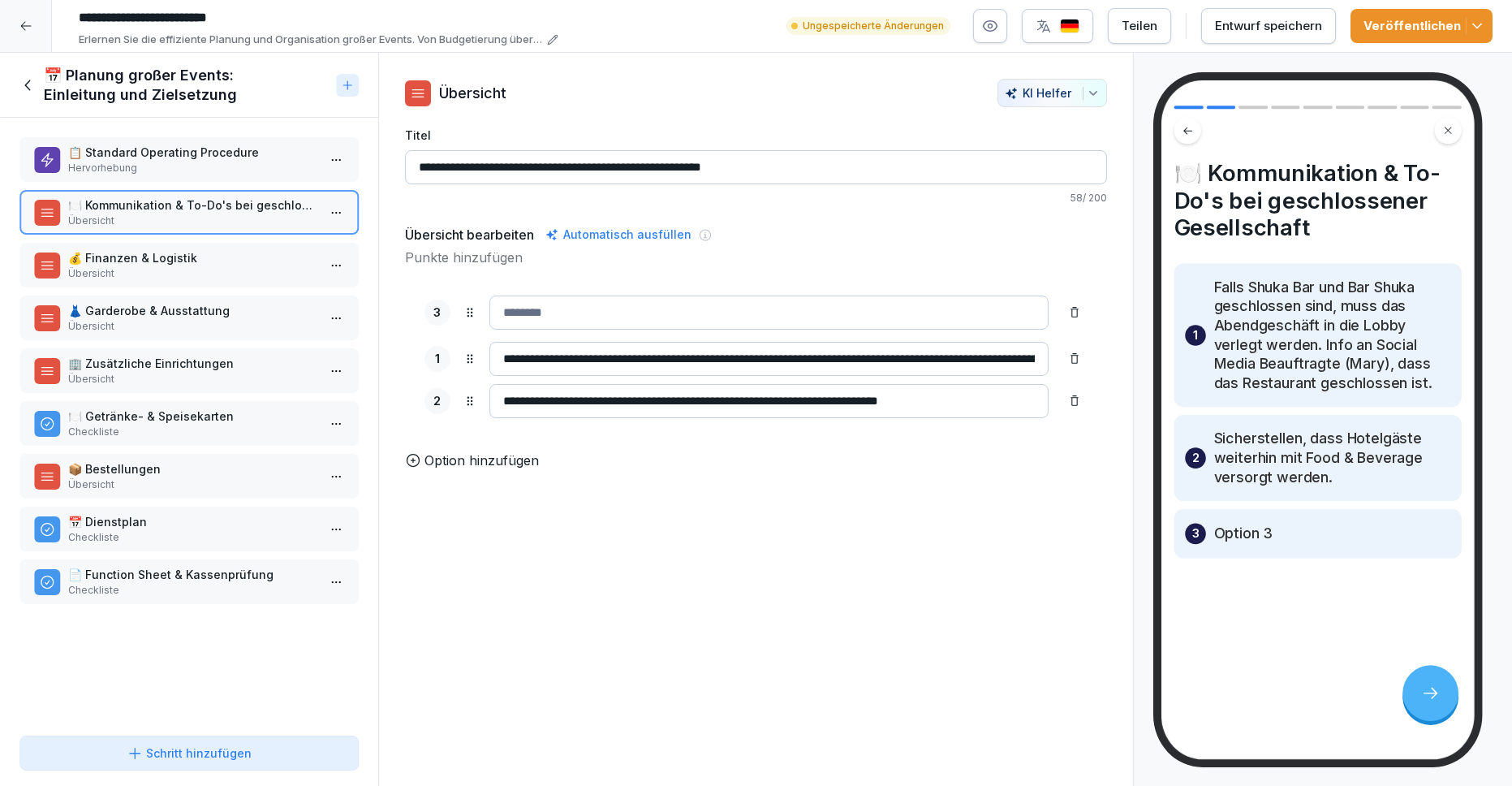
drag, startPoint x: 471, startPoint y: 397, endPoint x: 465, endPoint y: 309, distance: 88.2
click at [465, 309] on icon at bounding box center [470, 312] width 13 height 13
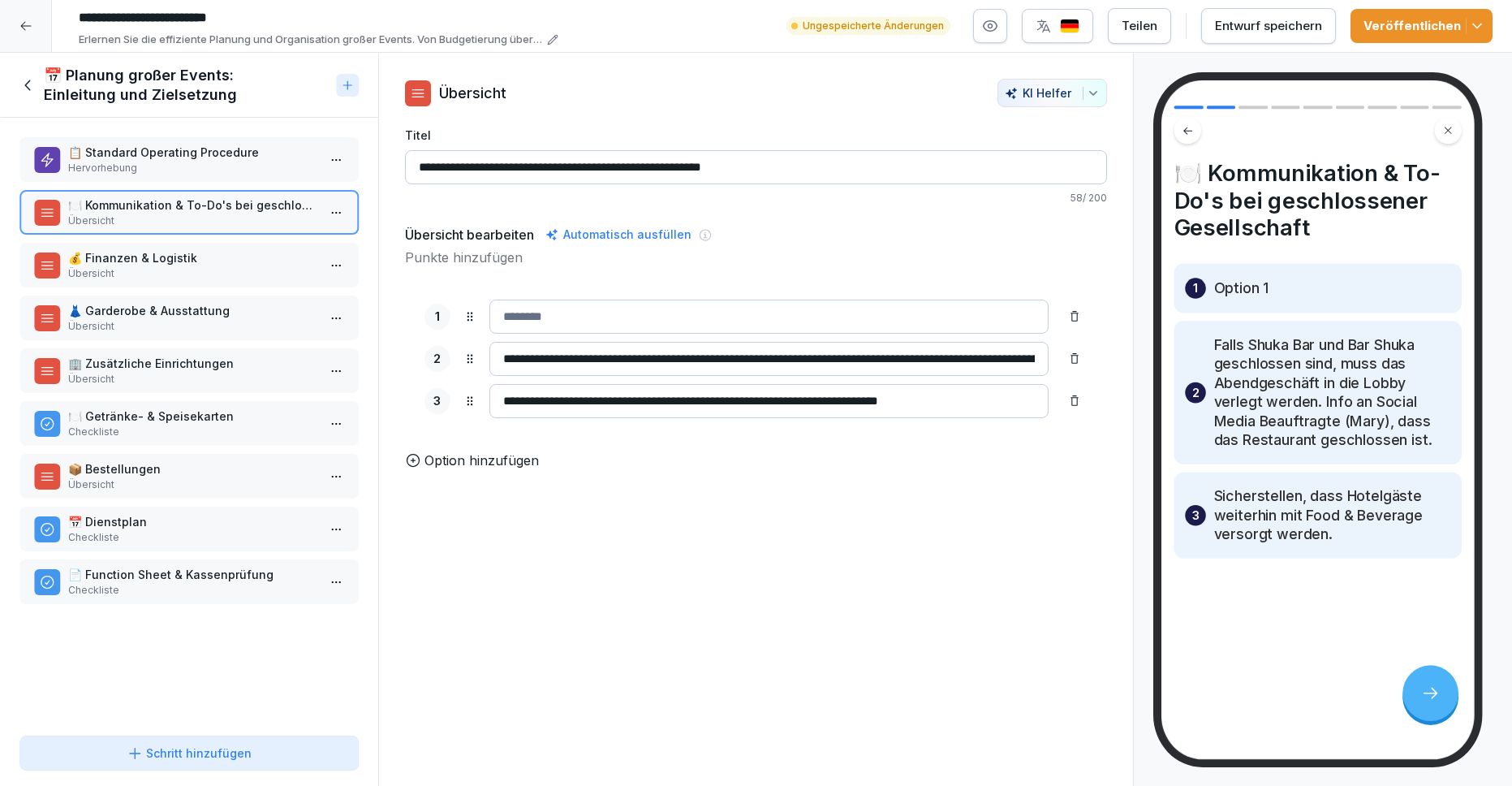
click at [536, 323] on input at bounding box center [769, 316] width 560 height 34
click at [498, 318] on input "**********" at bounding box center [769, 316] width 560 height 34
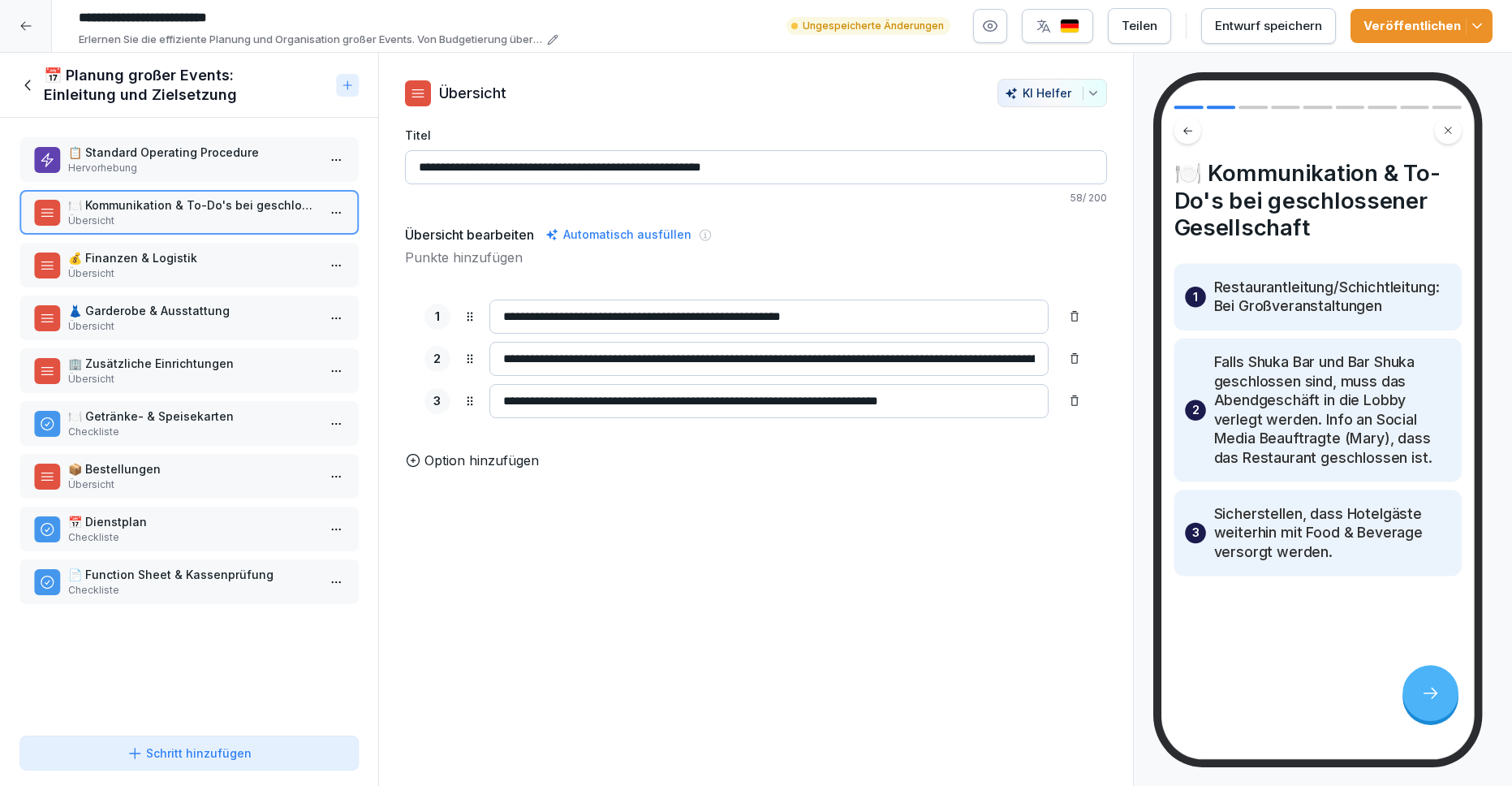
click at [891, 306] on input "**********" at bounding box center [769, 316] width 560 height 34
click at [877, 320] on input "**********" at bounding box center [769, 316] width 560 height 34
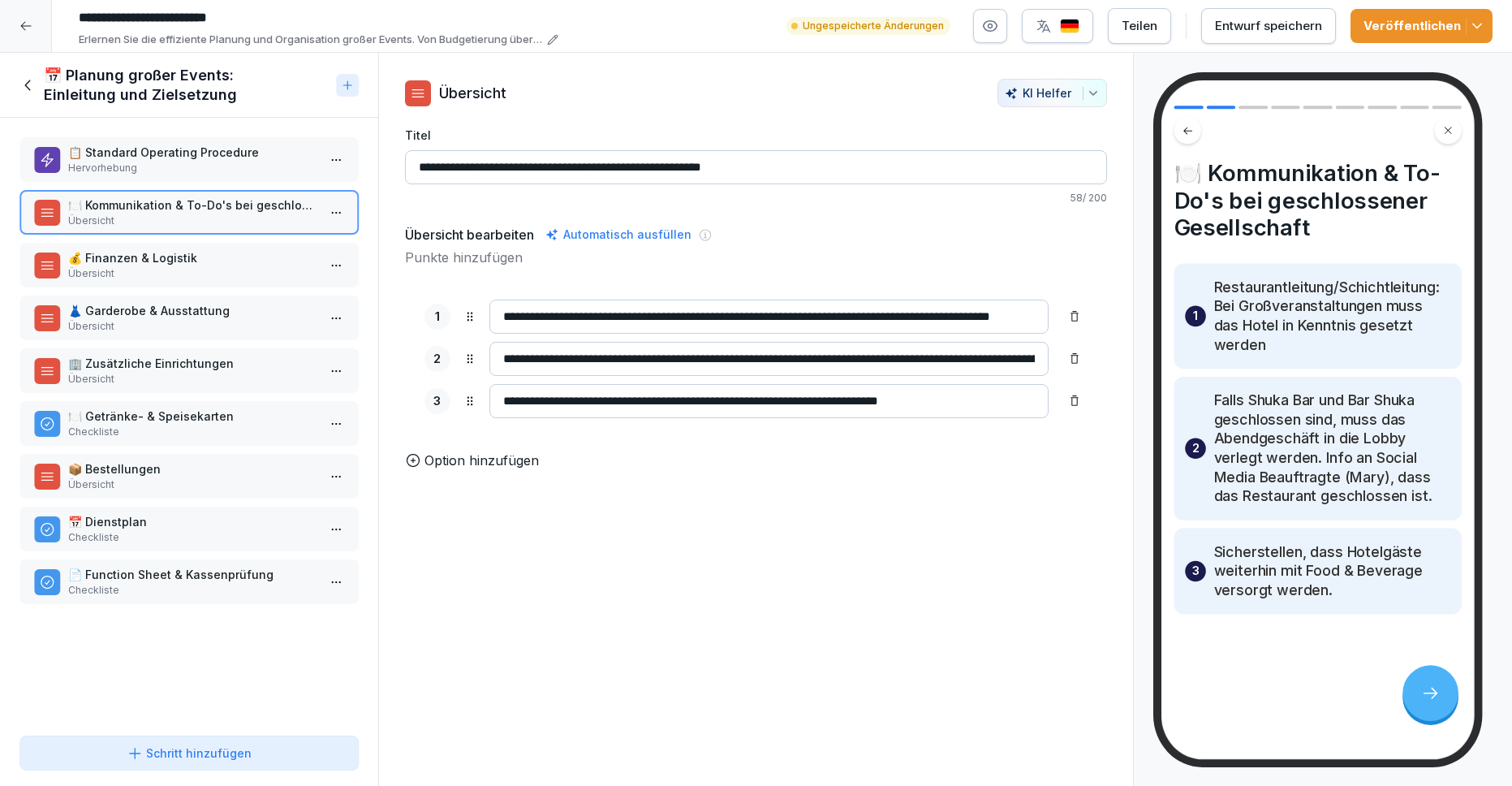
scroll to position [0, 59]
type input "**********"
click at [1414, 30] on div "Veröffentlichen" at bounding box center [1421, 25] width 116 height 18
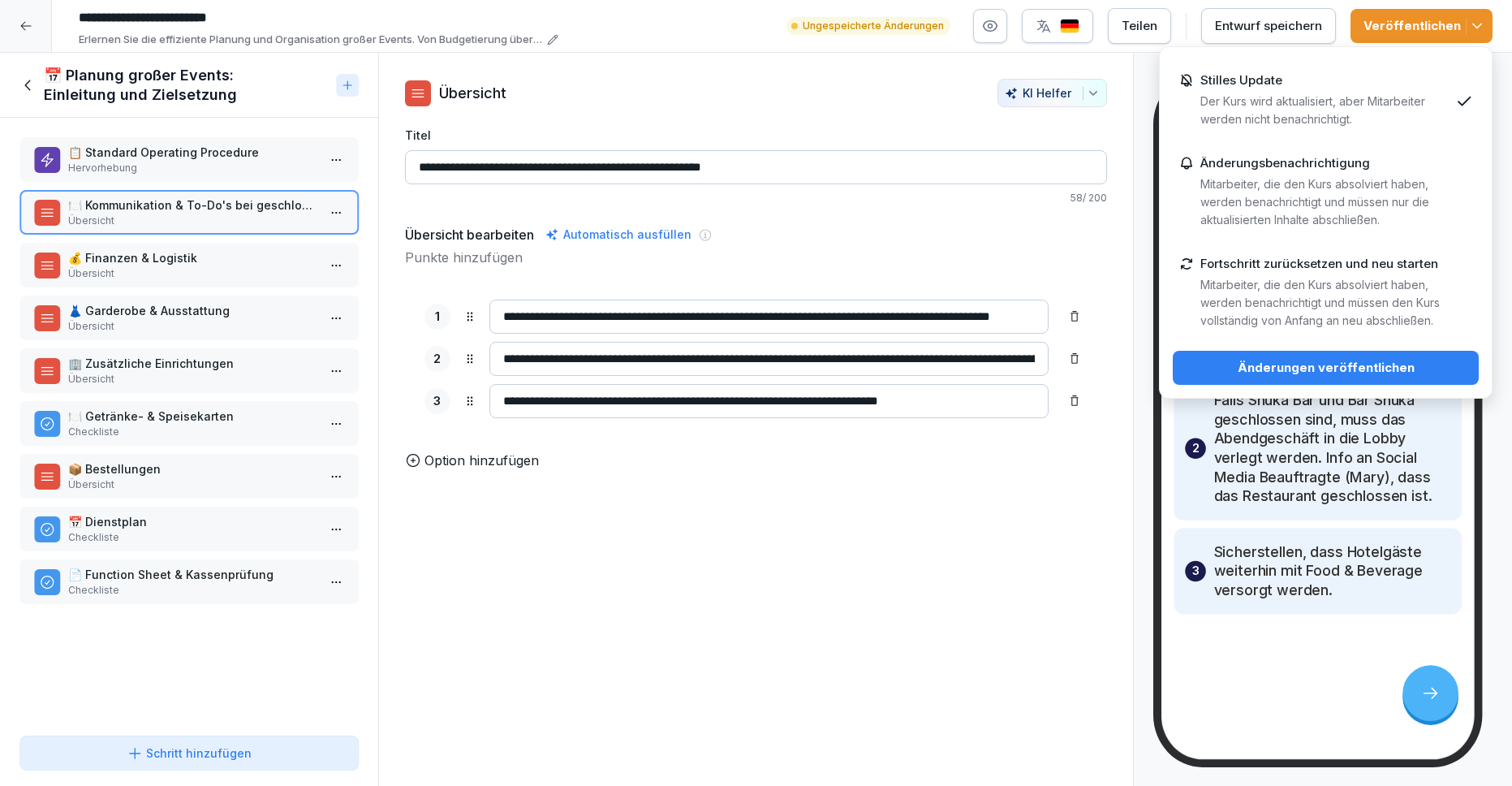
click at [1020, 496] on div "**********" at bounding box center [756, 419] width 756 height 734
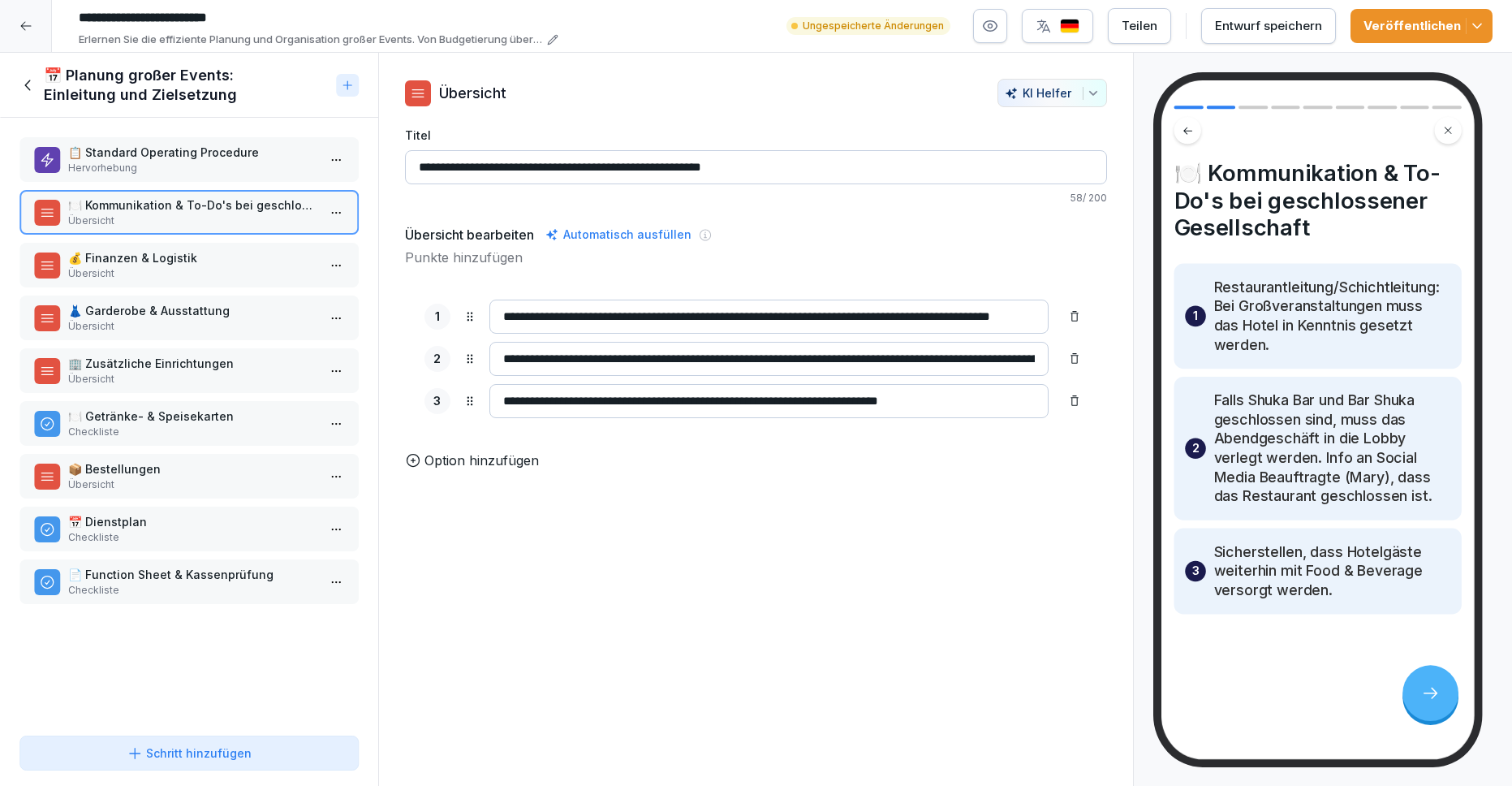
click at [252, 268] on p "Übersicht" at bounding box center [193, 274] width 249 height 15
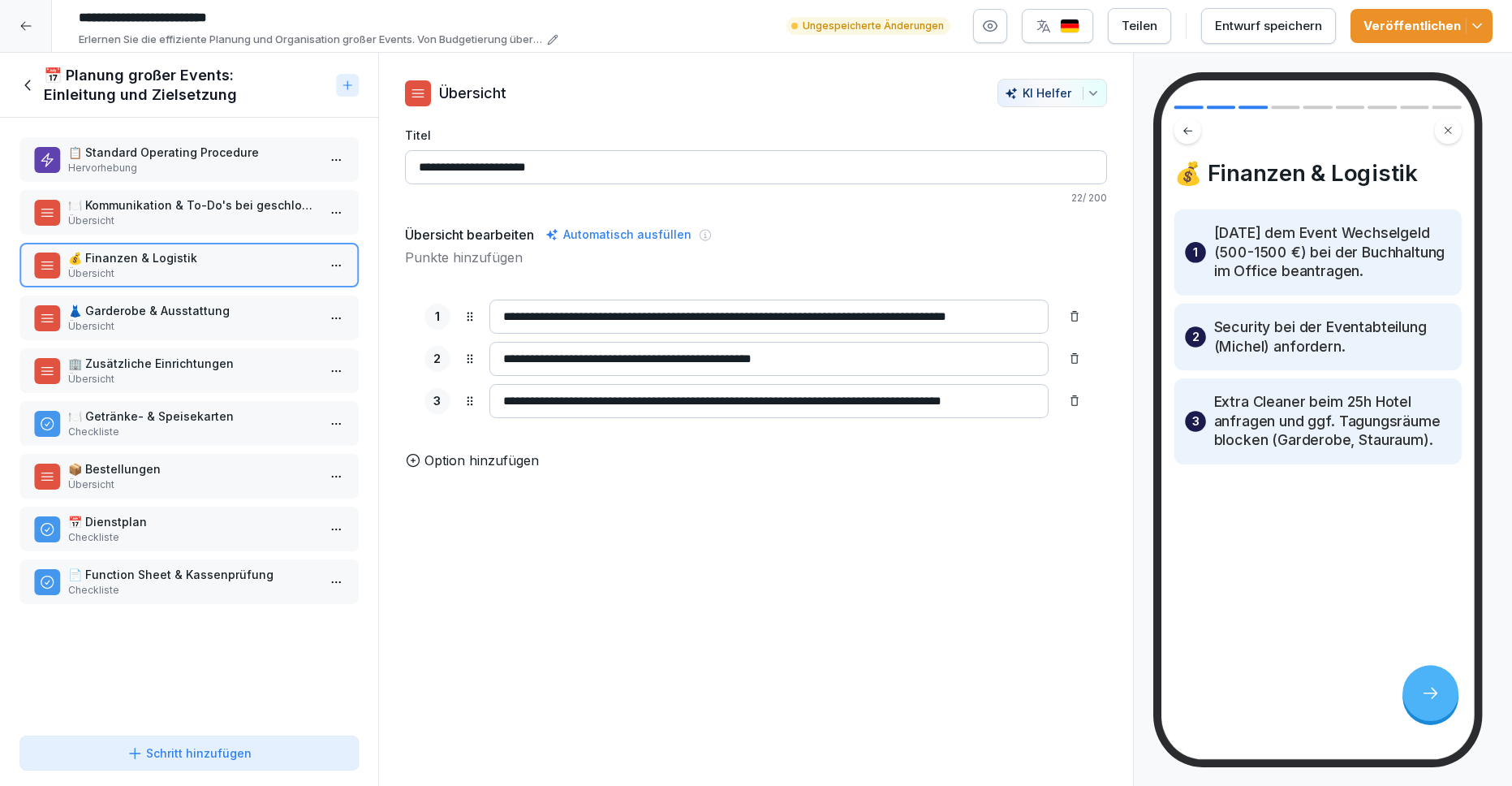
click at [810, 318] on input "**********" at bounding box center [769, 316] width 560 height 34
type input "**********"
click at [486, 462] on p "Option hinzufügen" at bounding box center [481, 460] width 114 height 20
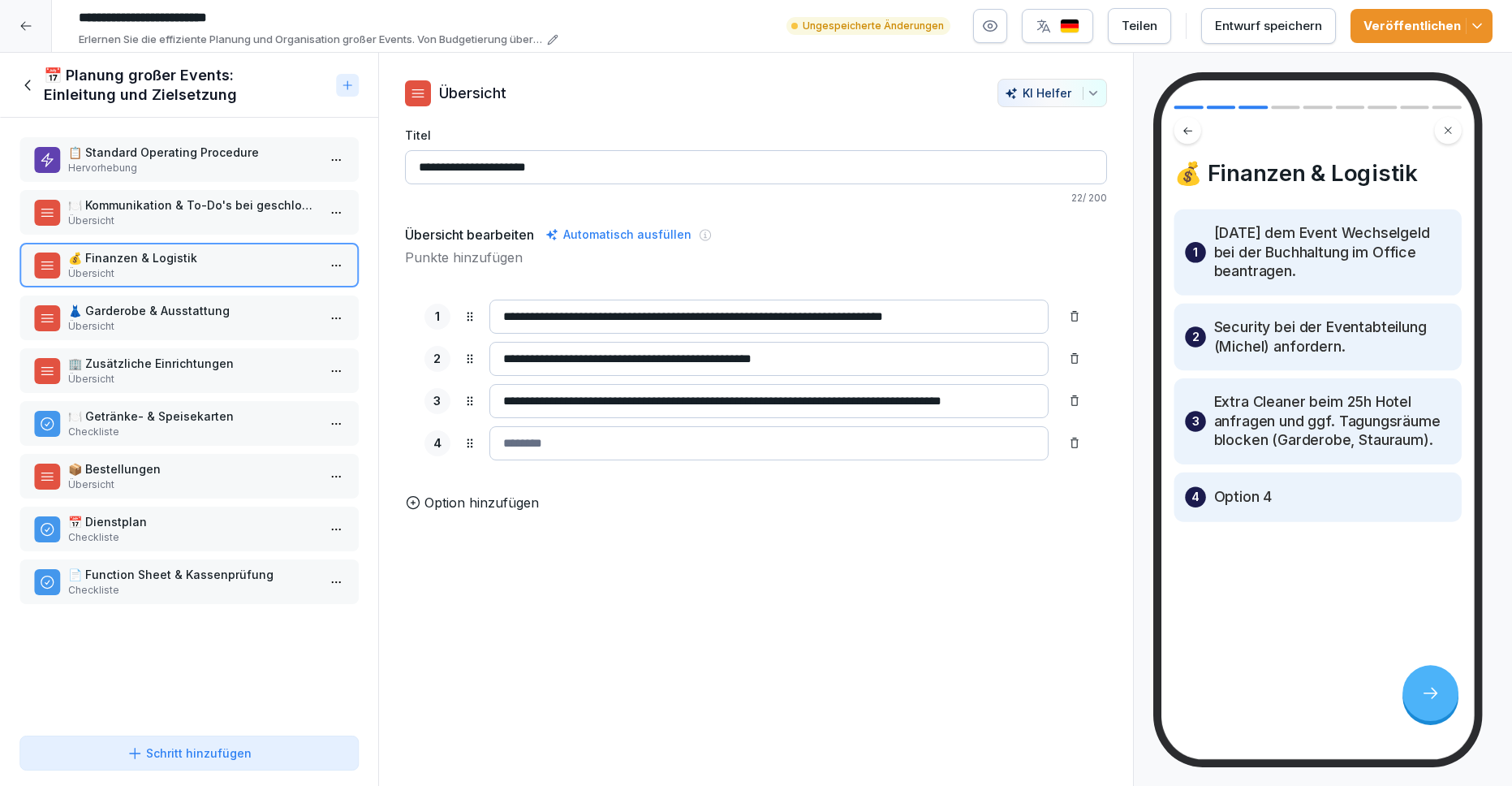
click at [607, 450] on input at bounding box center [769, 443] width 560 height 34
click at [502, 442] on input "**********" at bounding box center [769, 443] width 560 height 34
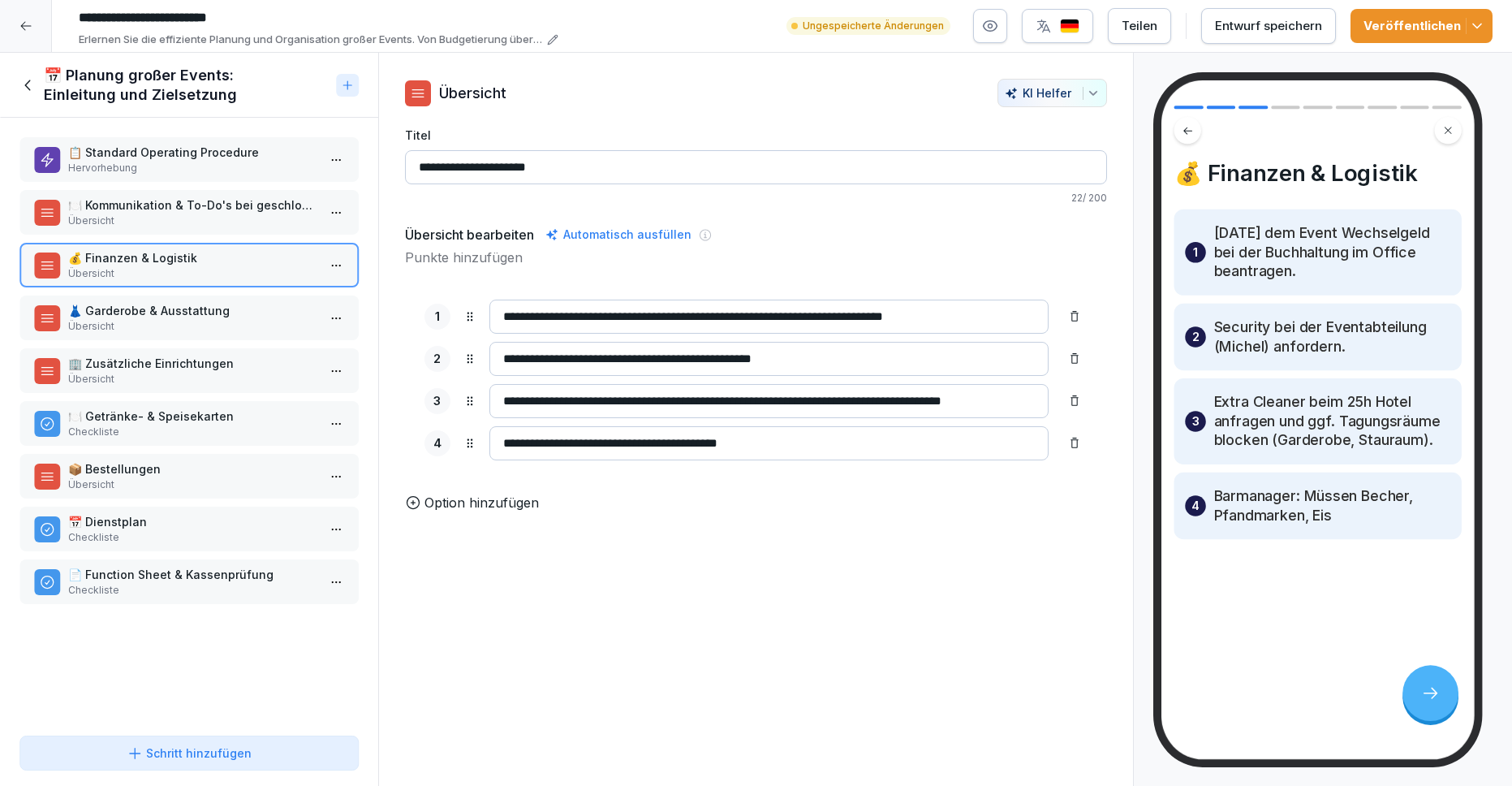
click at [810, 447] on input "**********" at bounding box center [769, 443] width 560 height 34
click at [629, 447] on input "**********" at bounding box center [769, 443] width 560 height 34
click at [917, 435] on input "**********" at bounding box center [769, 443] width 560 height 34
click at [903, 440] on input "**********" at bounding box center [769, 443] width 560 height 34
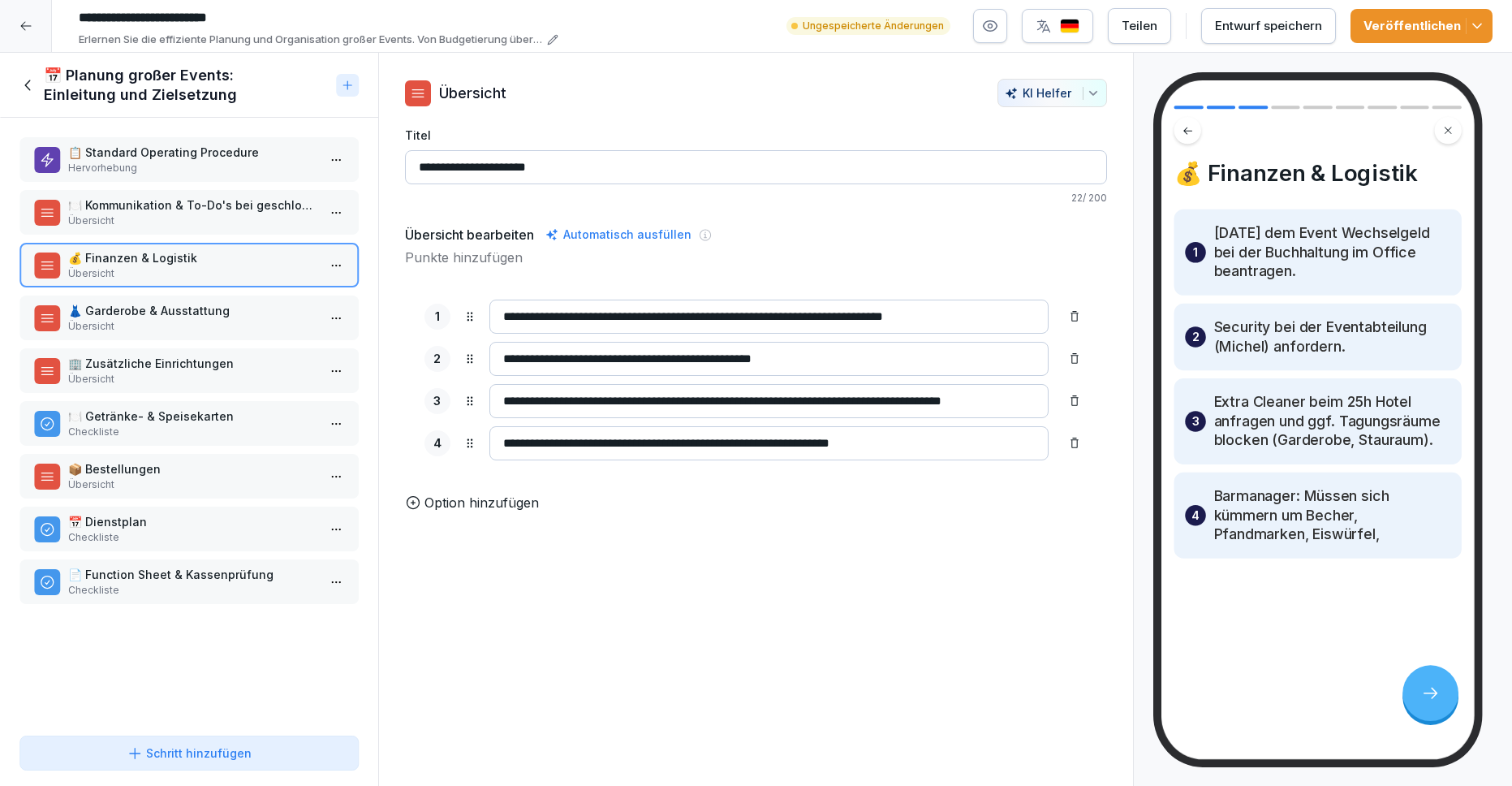
type input "**********"
click at [1075, 445] on icon at bounding box center [1075, 443] width 13 height 13
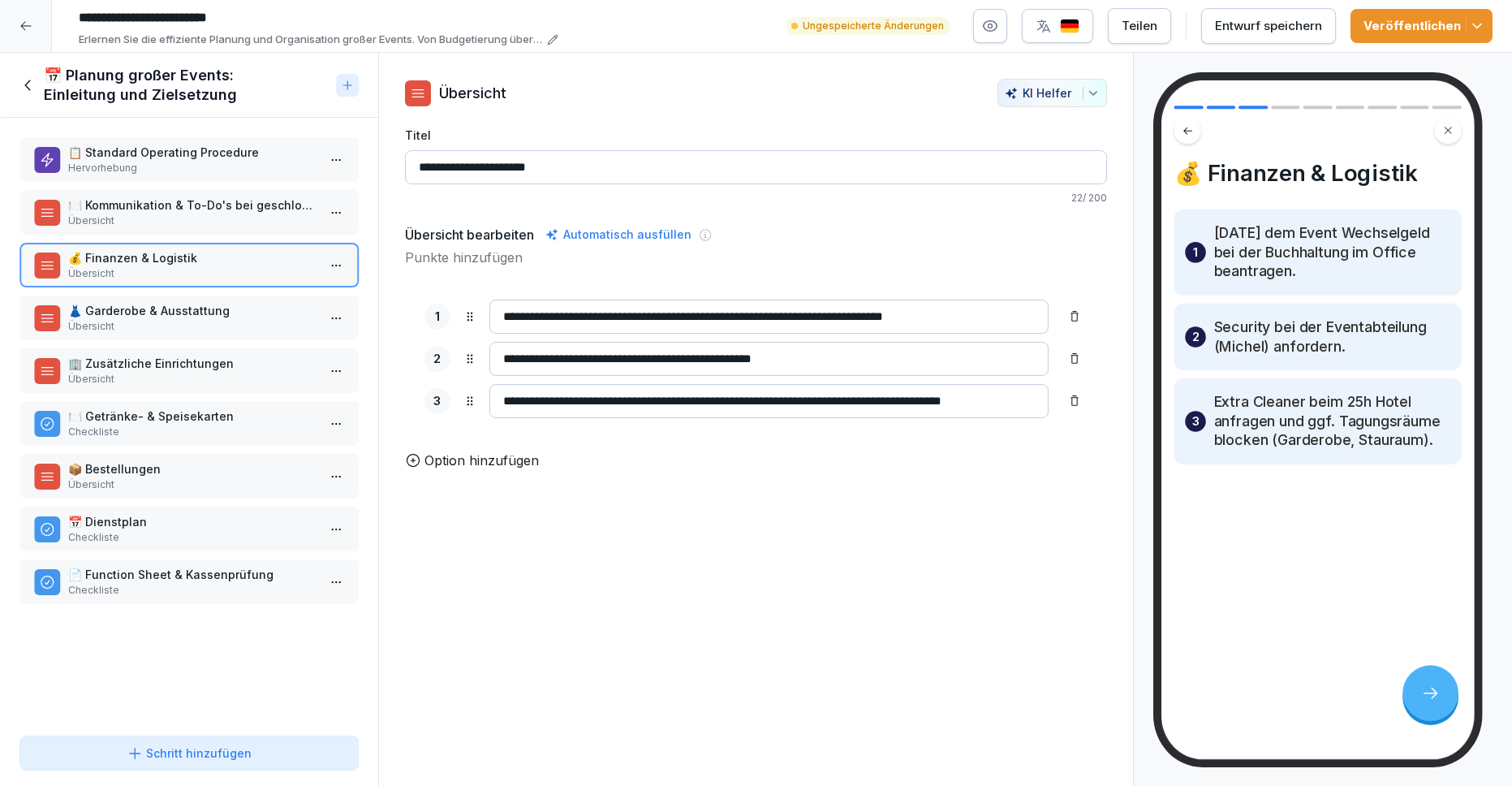
click at [205, 315] on p "👗 Garderobe & Ausstattung" at bounding box center [193, 310] width 249 height 17
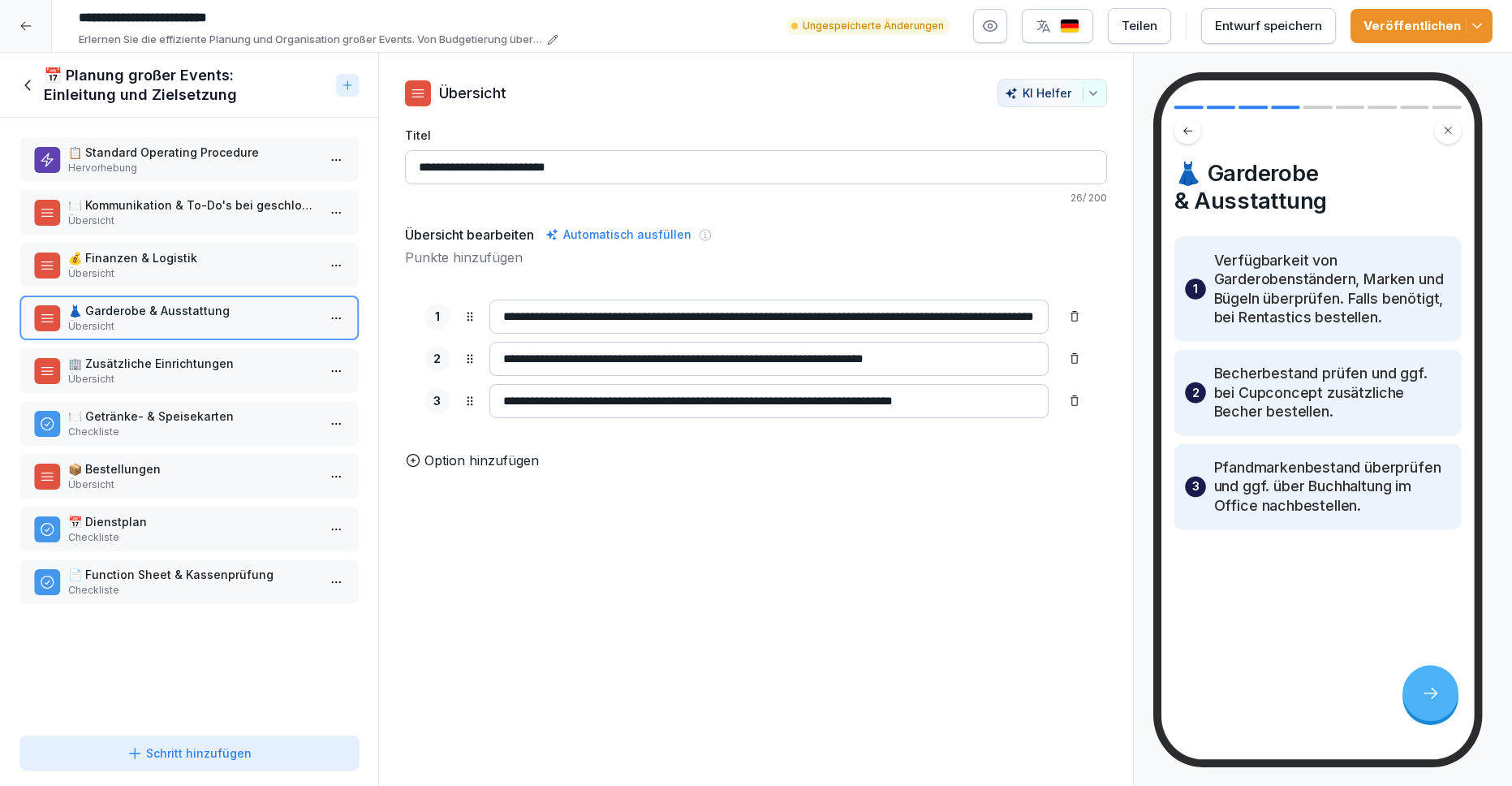
click at [218, 385] on p "Übersicht" at bounding box center [193, 379] width 249 height 15
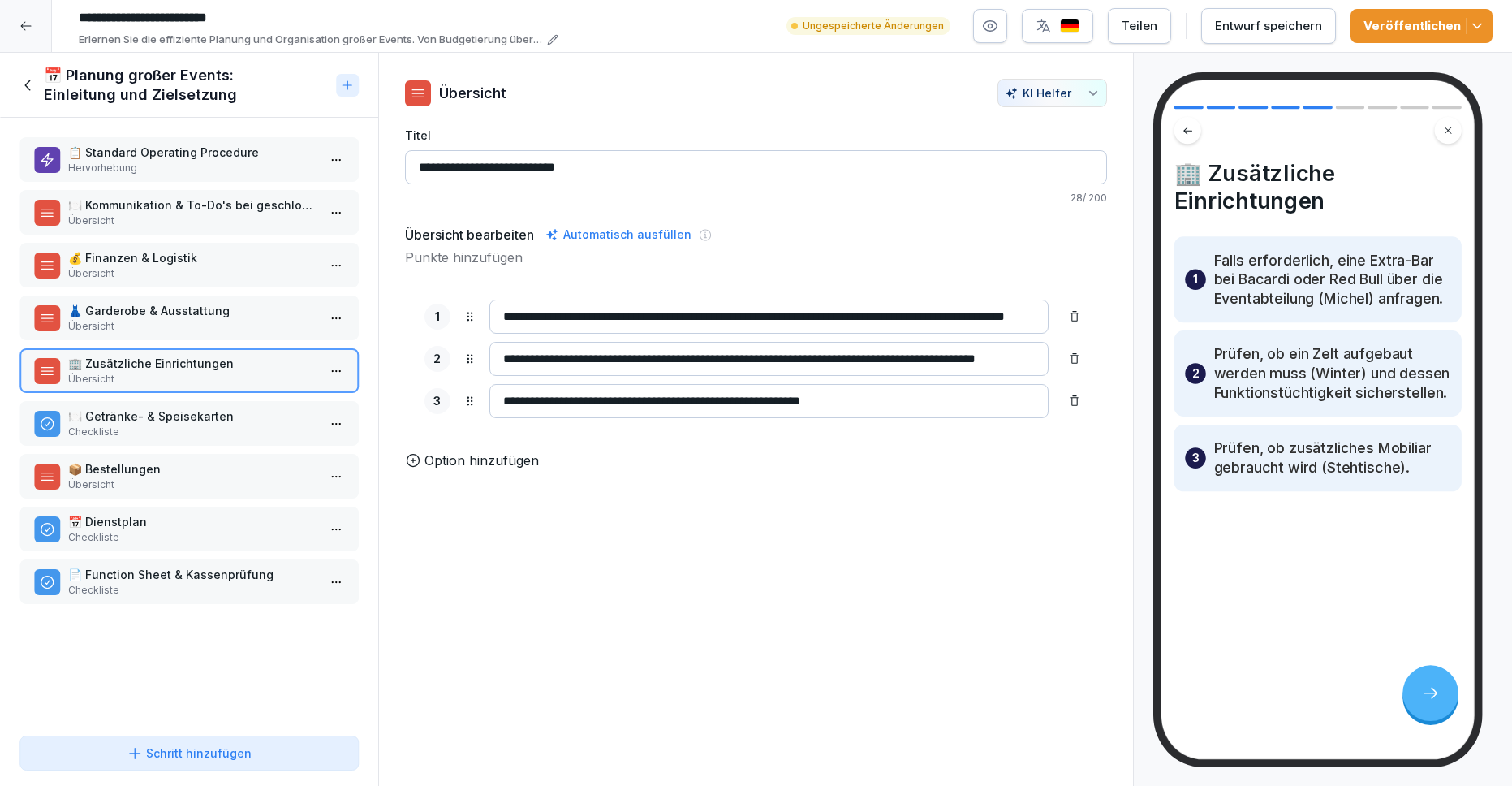
click at [229, 421] on p "🍽️ Getränke- & Speisekarten" at bounding box center [193, 416] width 249 height 17
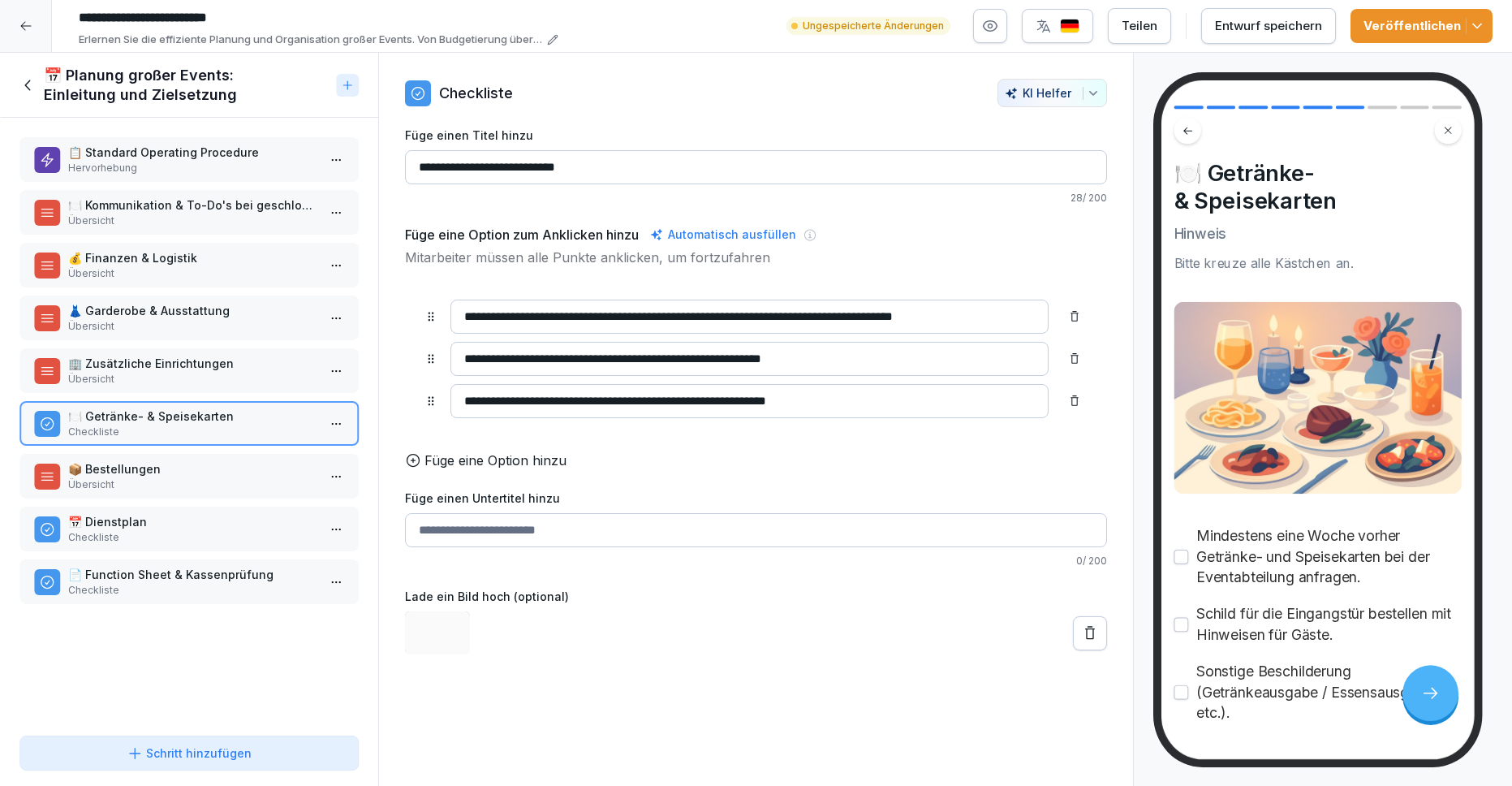
click at [228, 464] on p "📦 Bestellungen" at bounding box center [193, 468] width 249 height 17
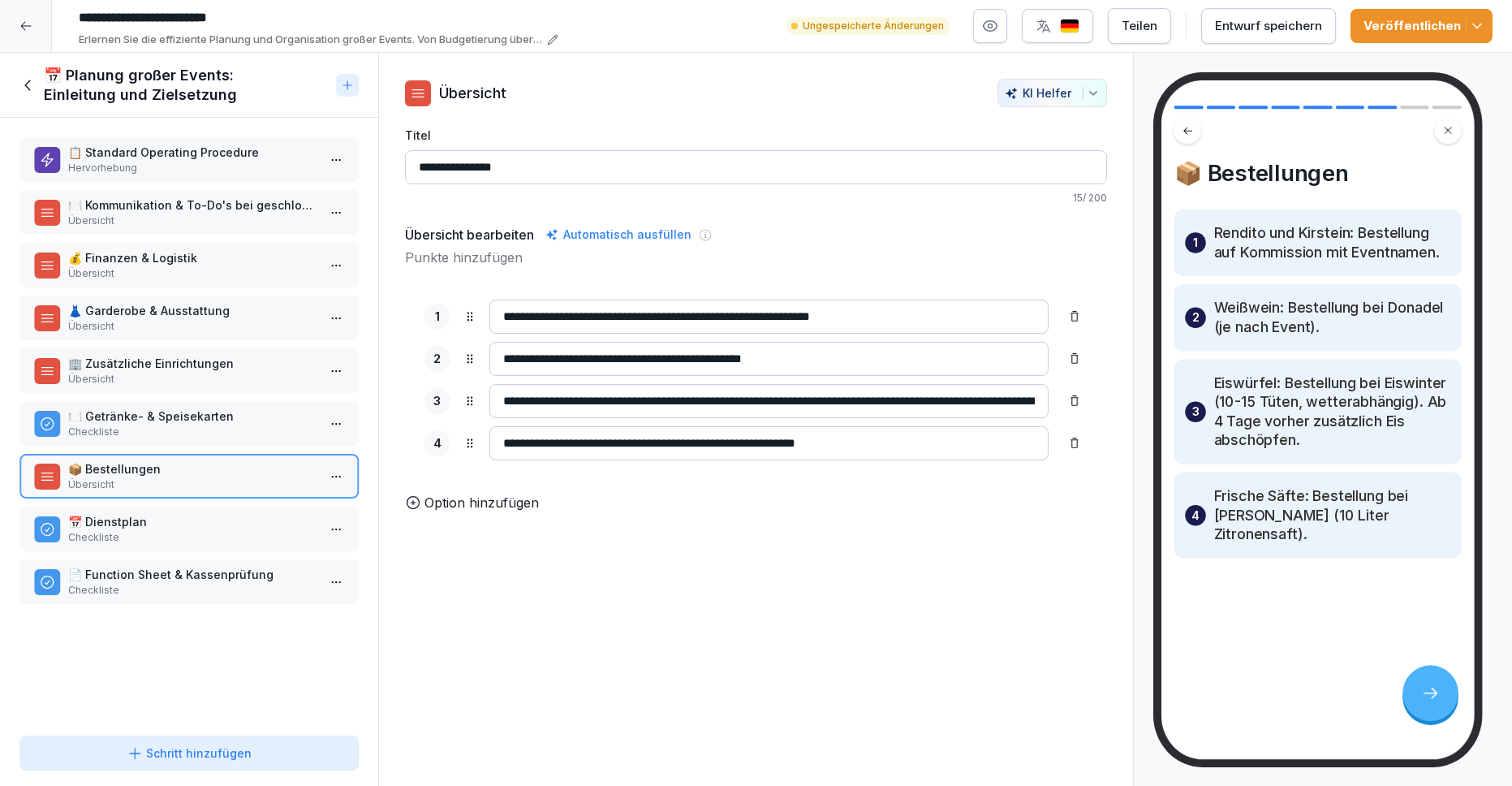
click at [220, 523] on p "📅 Dienstplan" at bounding box center [193, 522] width 249 height 17
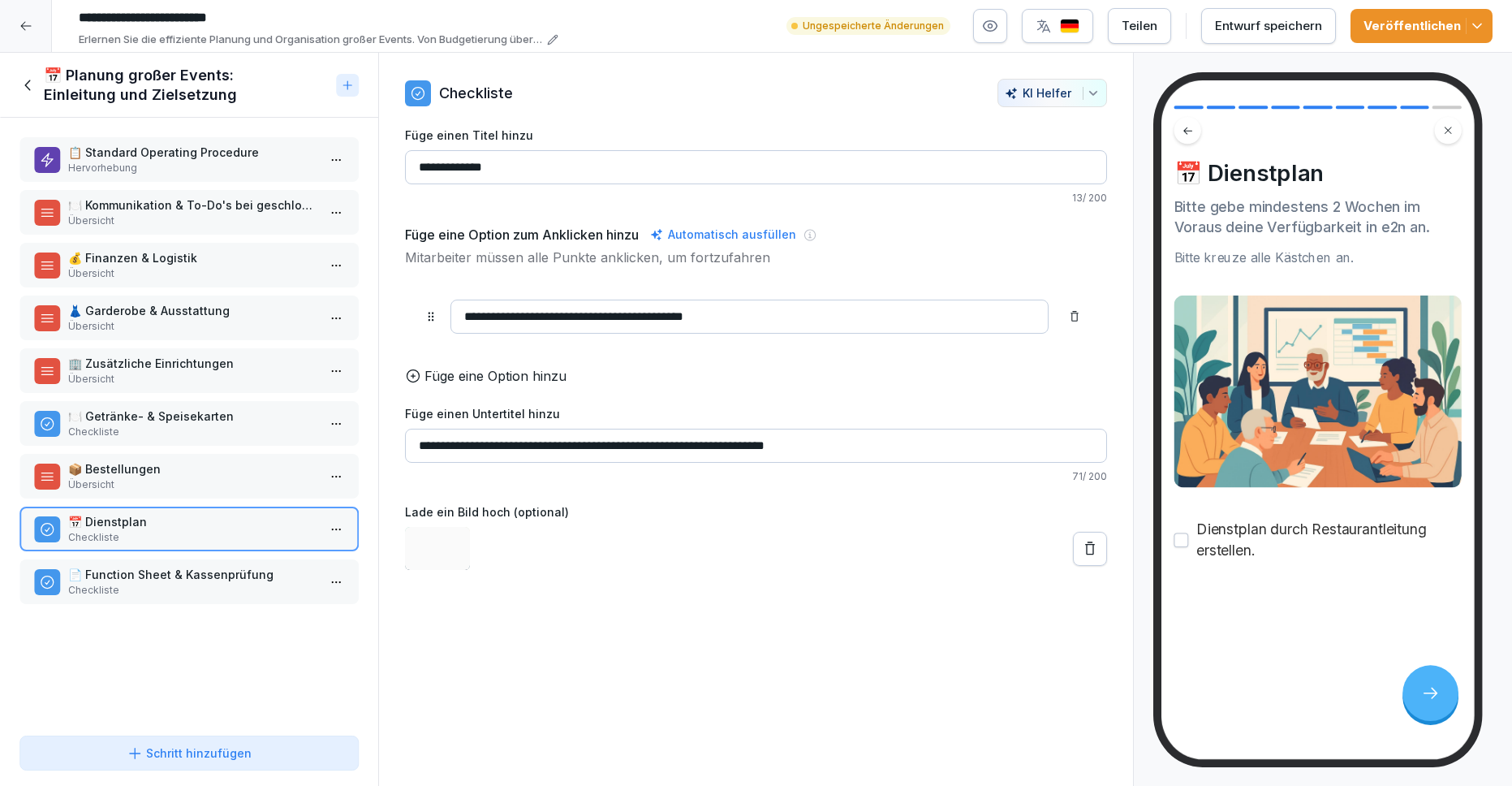
click at [213, 588] on p "Checkliste" at bounding box center [193, 590] width 249 height 15
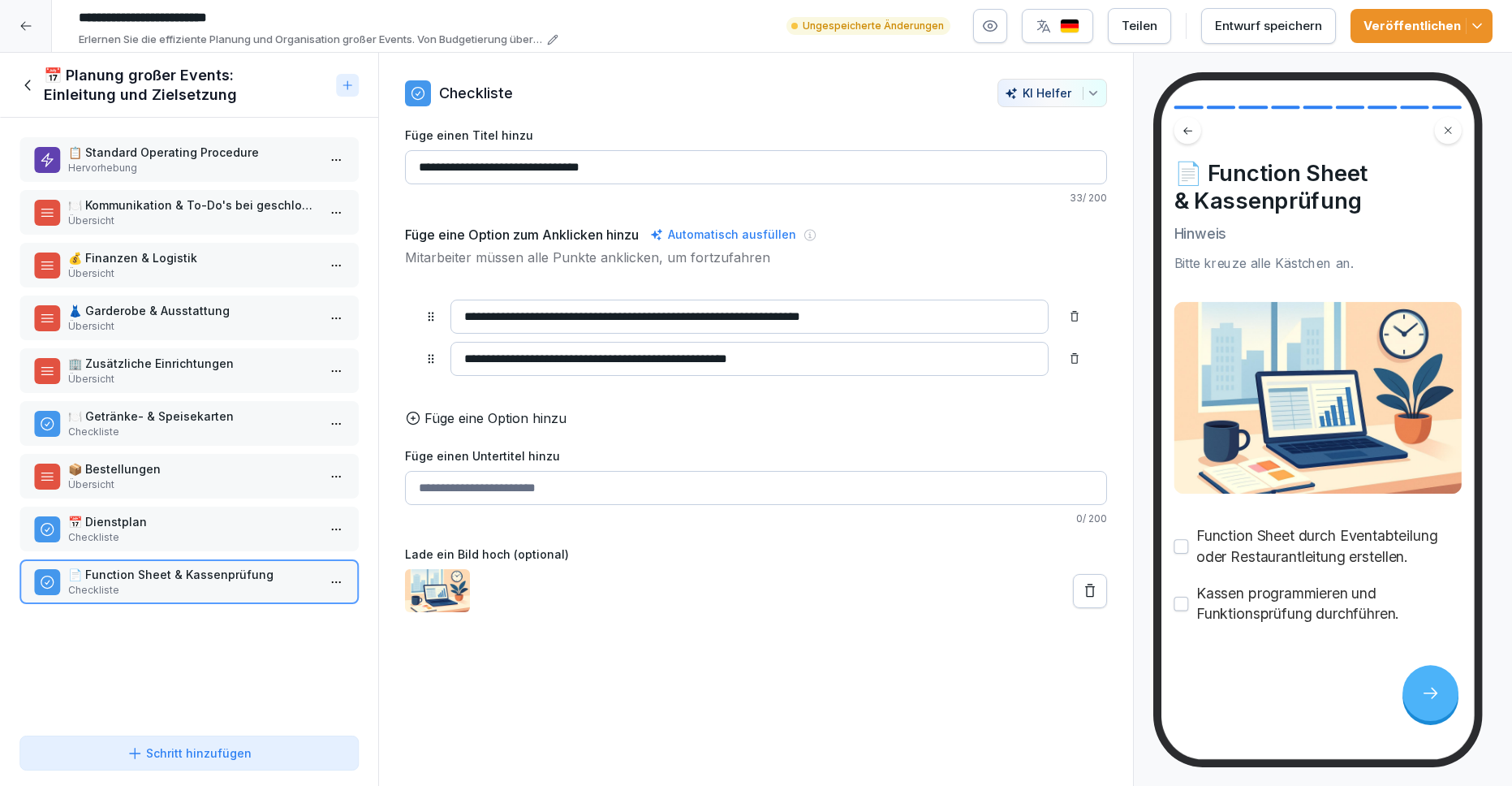
click at [226, 675] on div "📋 Standard Operating Procedure Hervorhebung 🍽️ Kommunikation & To-Do's bei gesc…" at bounding box center [189, 423] width 378 height 611
click at [241, 158] on p "📋 Standard Operating Procedure" at bounding box center [193, 152] width 249 height 17
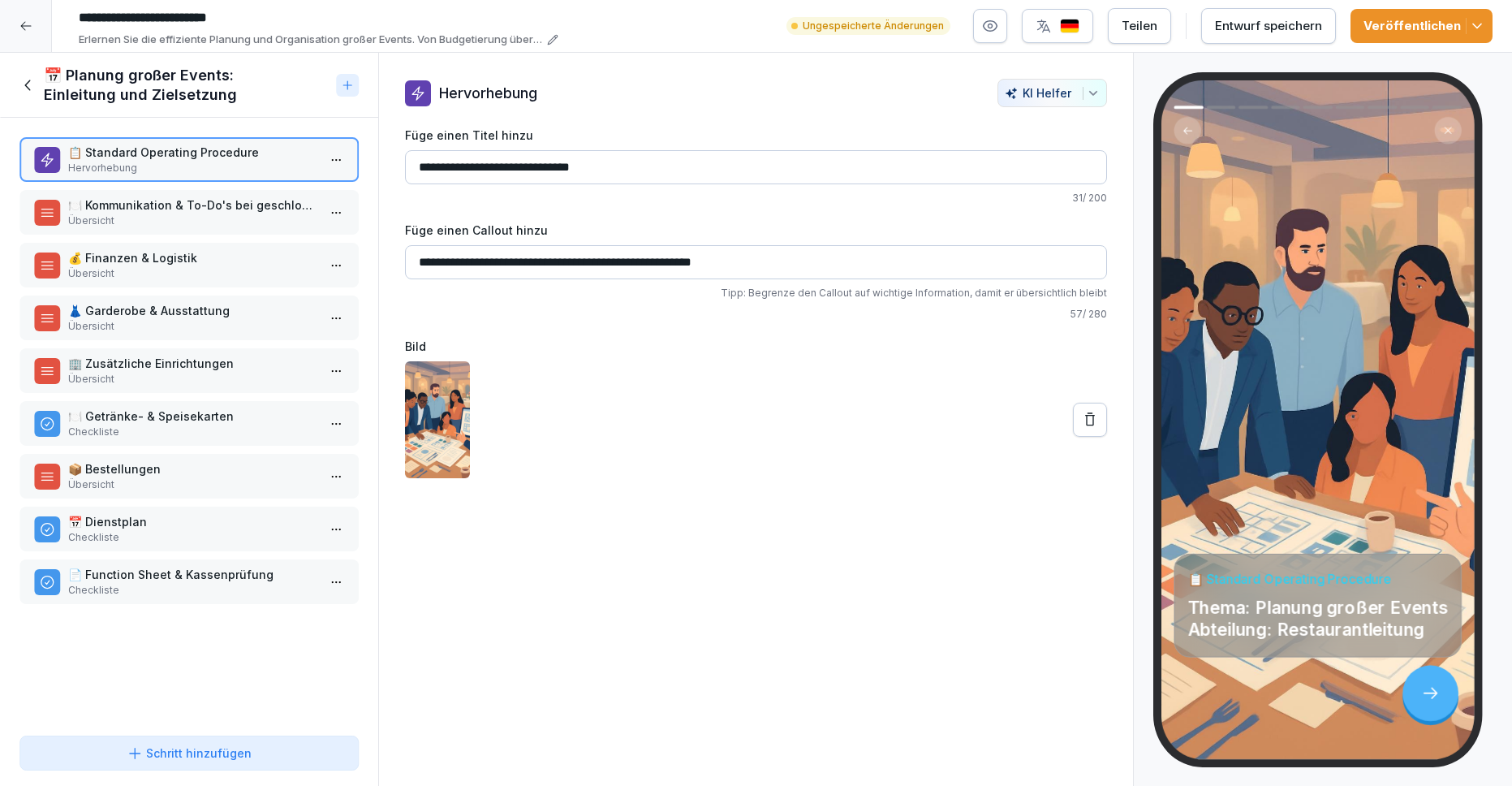
click at [233, 220] on p "Übersicht" at bounding box center [193, 221] width 249 height 15
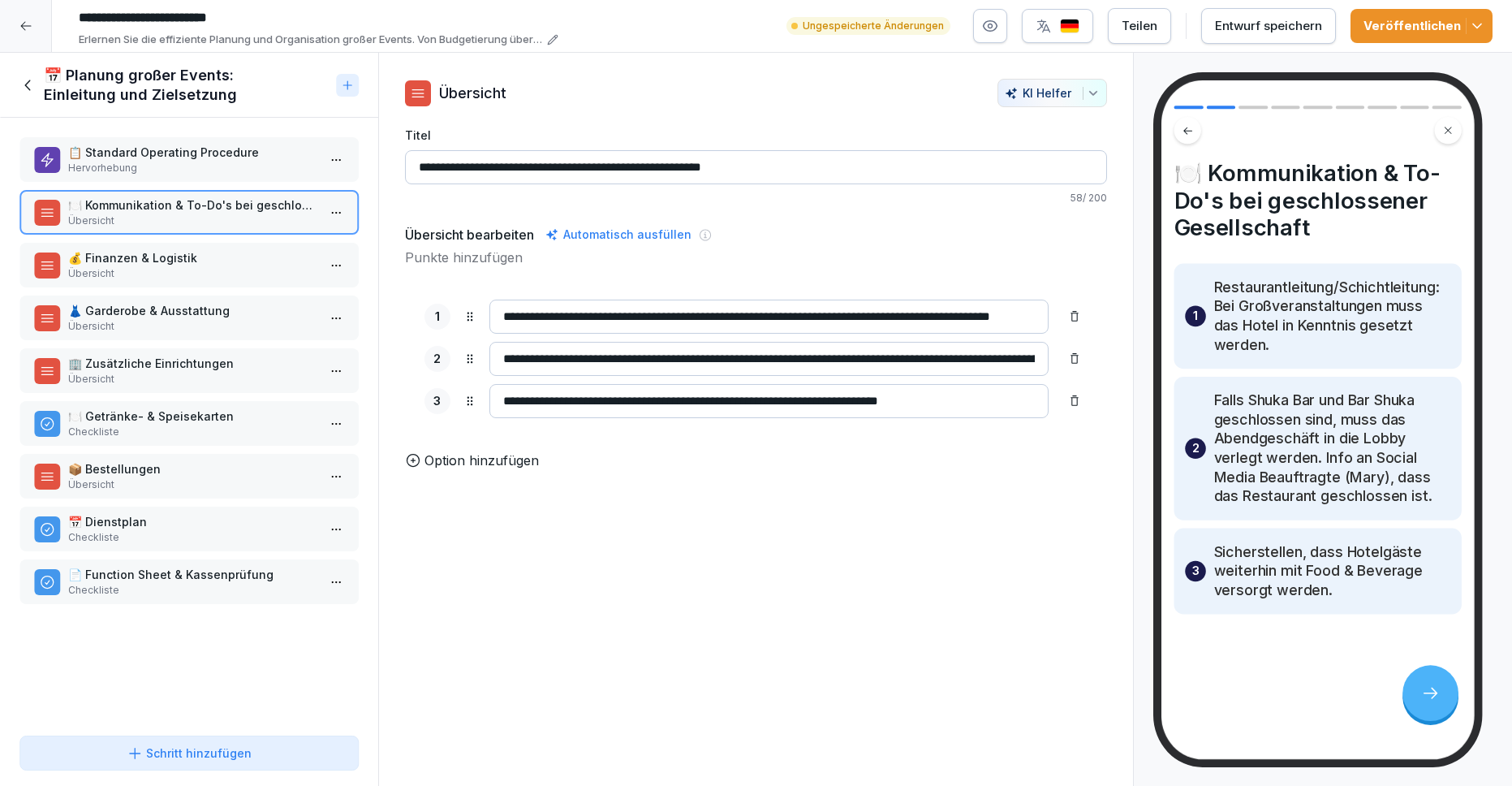
click at [198, 268] on p "Übersicht" at bounding box center [193, 274] width 249 height 15
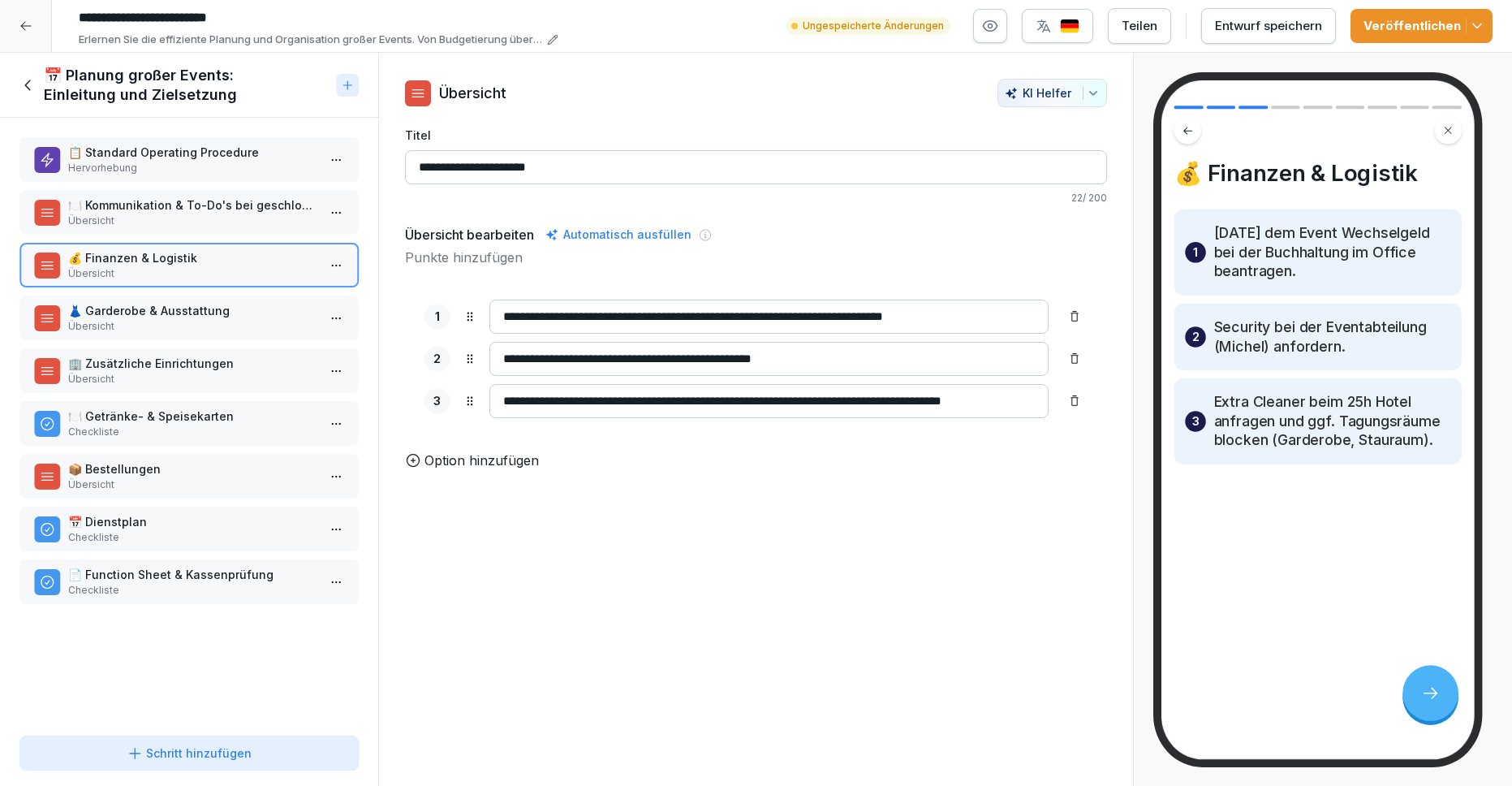
click at [466, 464] on p "Option hinzufügen" at bounding box center [481, 460] width 114 height 20
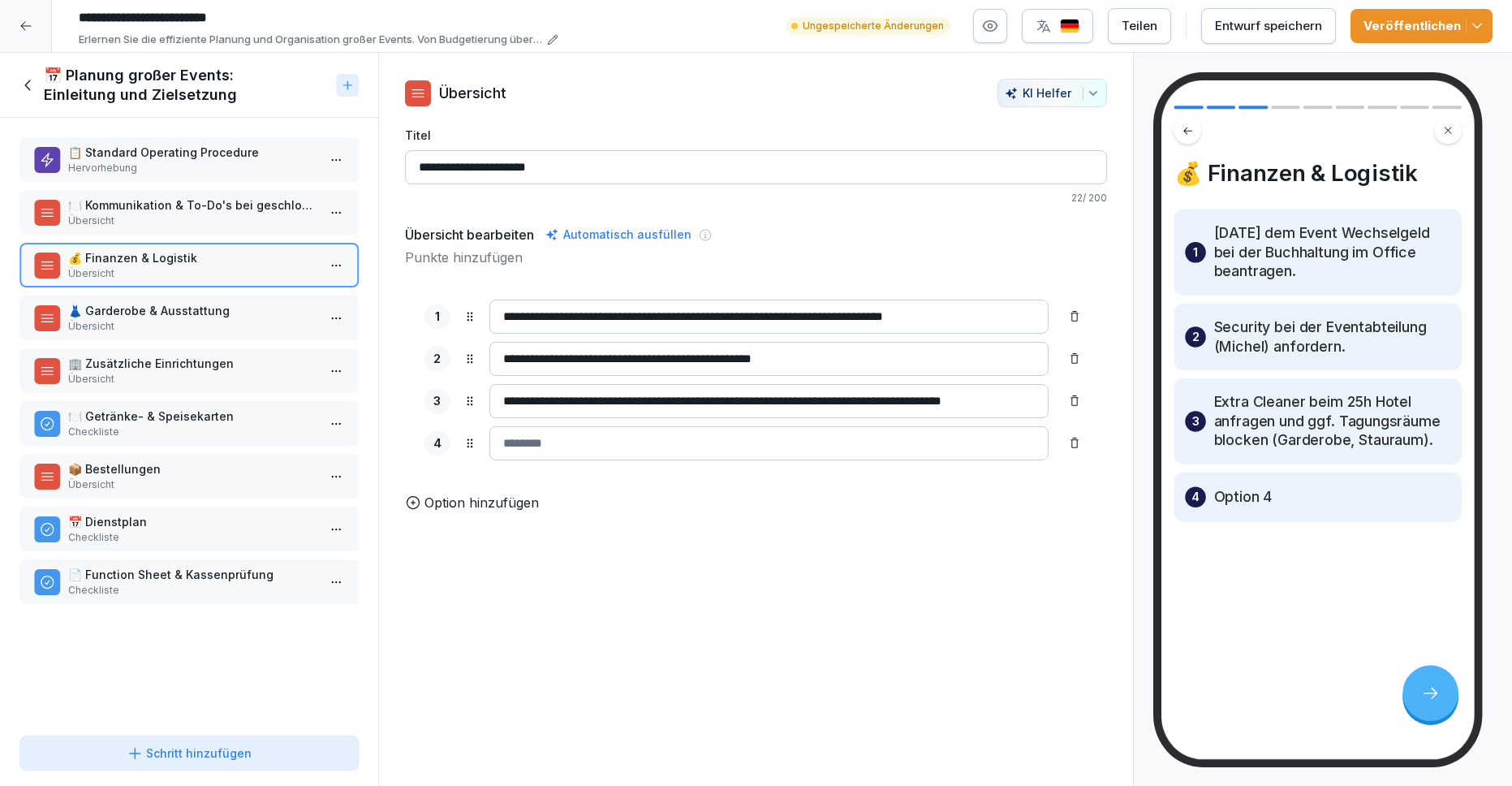
click at [594, 436] on input at bounding box center [769, 443] width 560 height 34
click at [576, 448] on input at bounding box center [769, 443] width 560 height 34
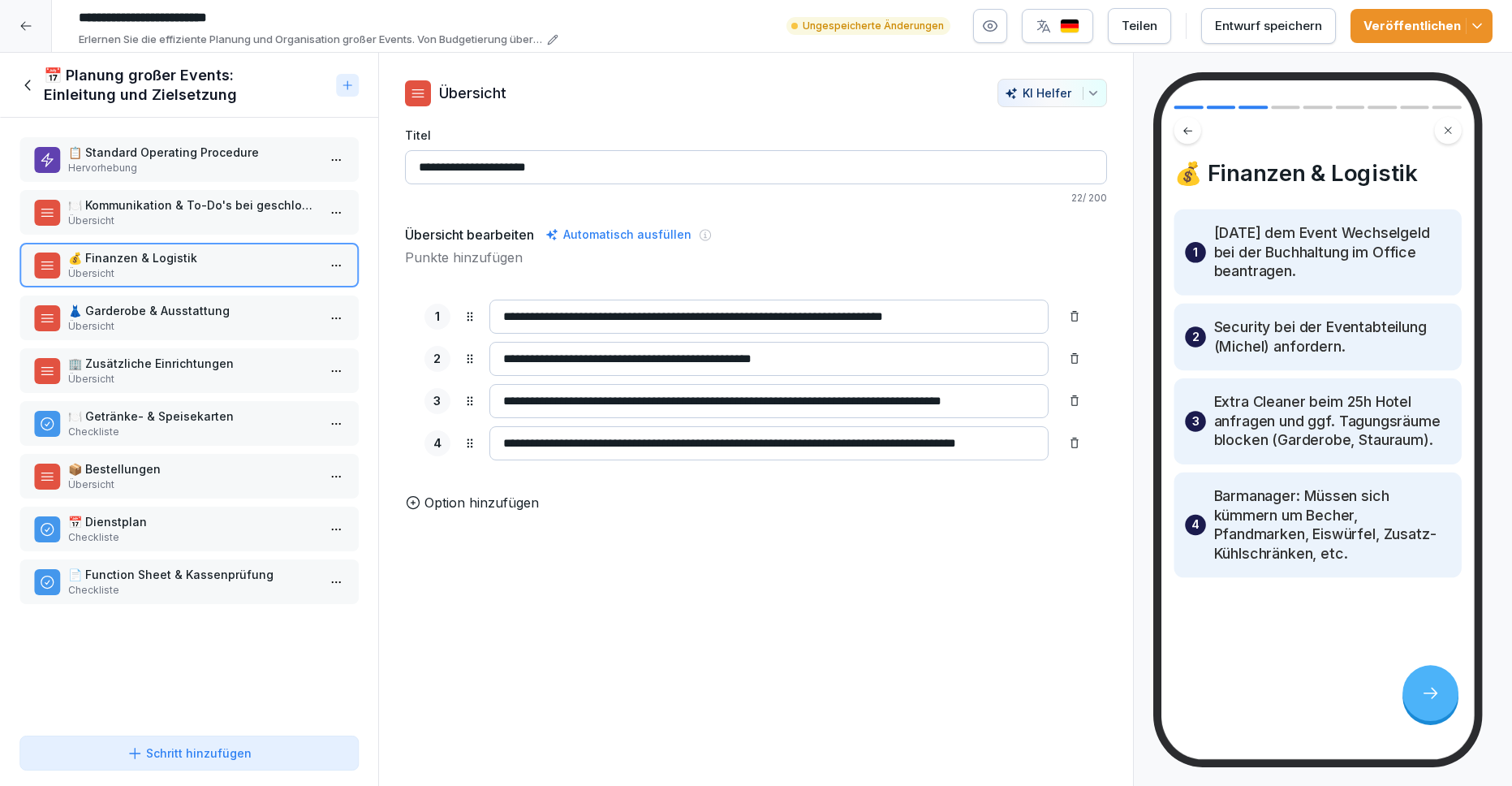
scroll to position [0, 48]
type input "**********"
click at [589, 661] on div "**********" at bounding box center [756, 419] width 756 height 734
click at [158, 309] on p "👗 Garderobe & Ausstattung" at bounding box center [193, 310] width 249 height 17
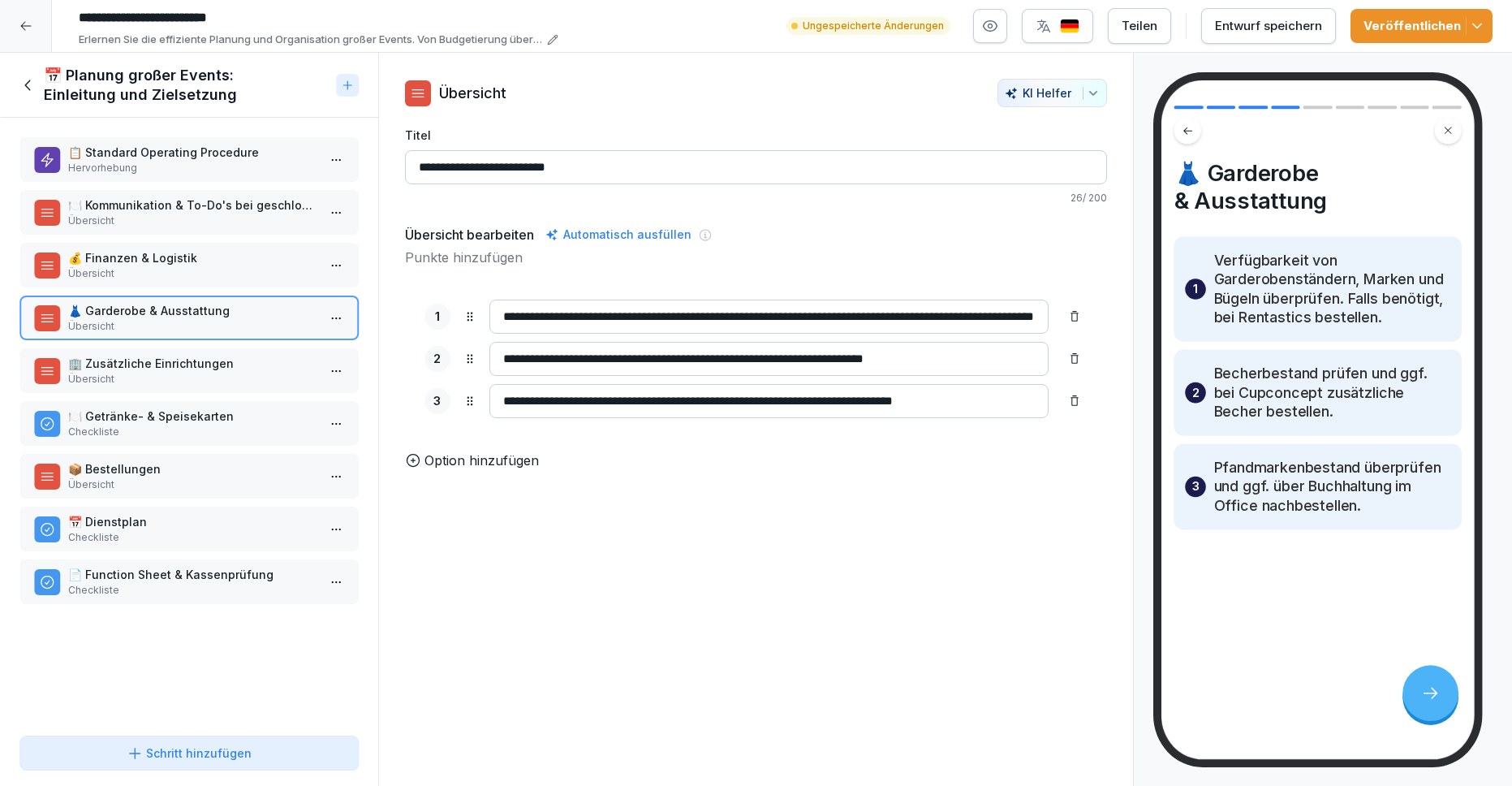
click at [158, 377] on p "Übersicht" at bounding box center [193, 379] width 249 height 15
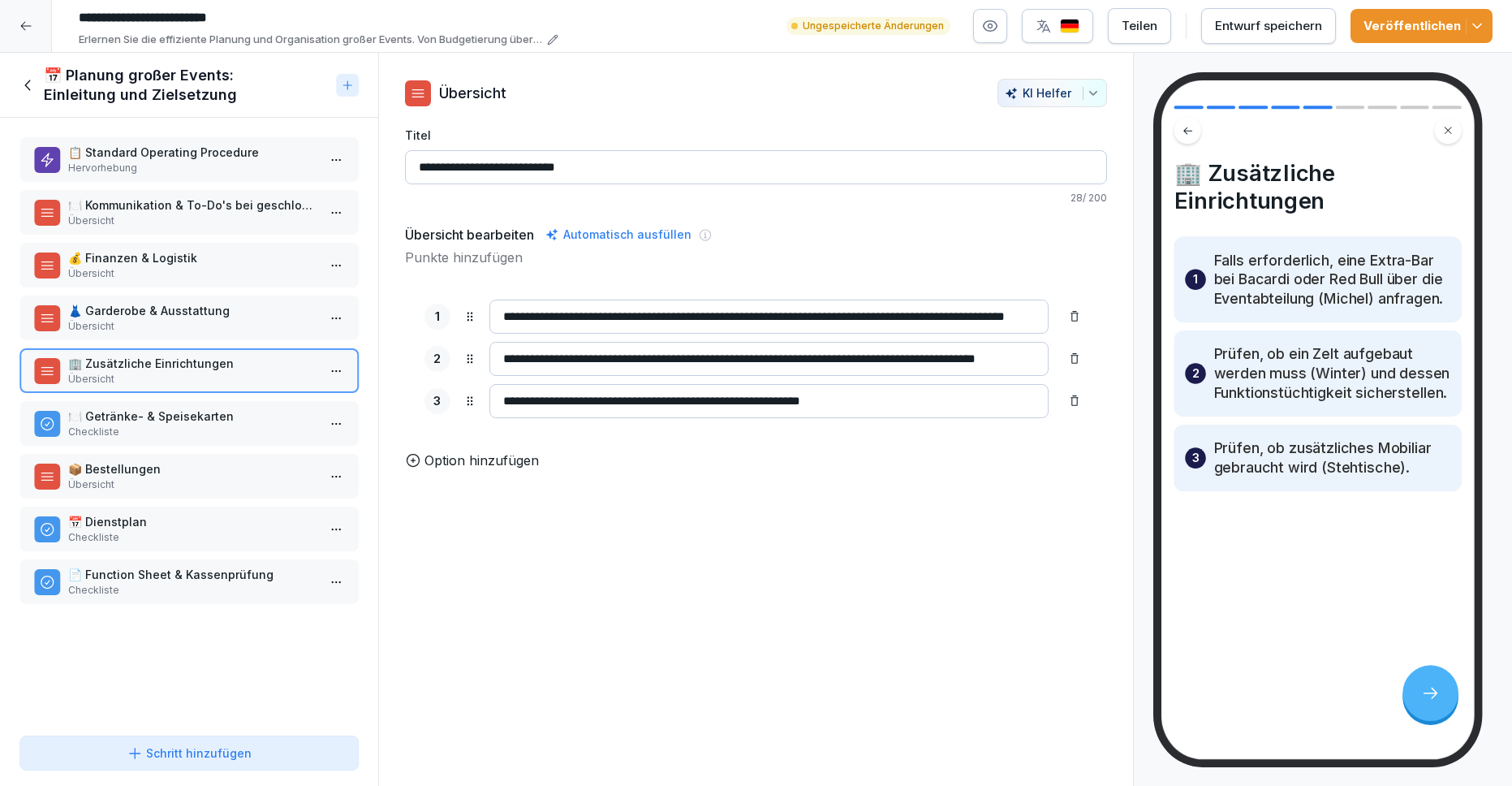
click at [164, 436] on p "Checkliste" at bounding box center [193, 432] width 249 height 15
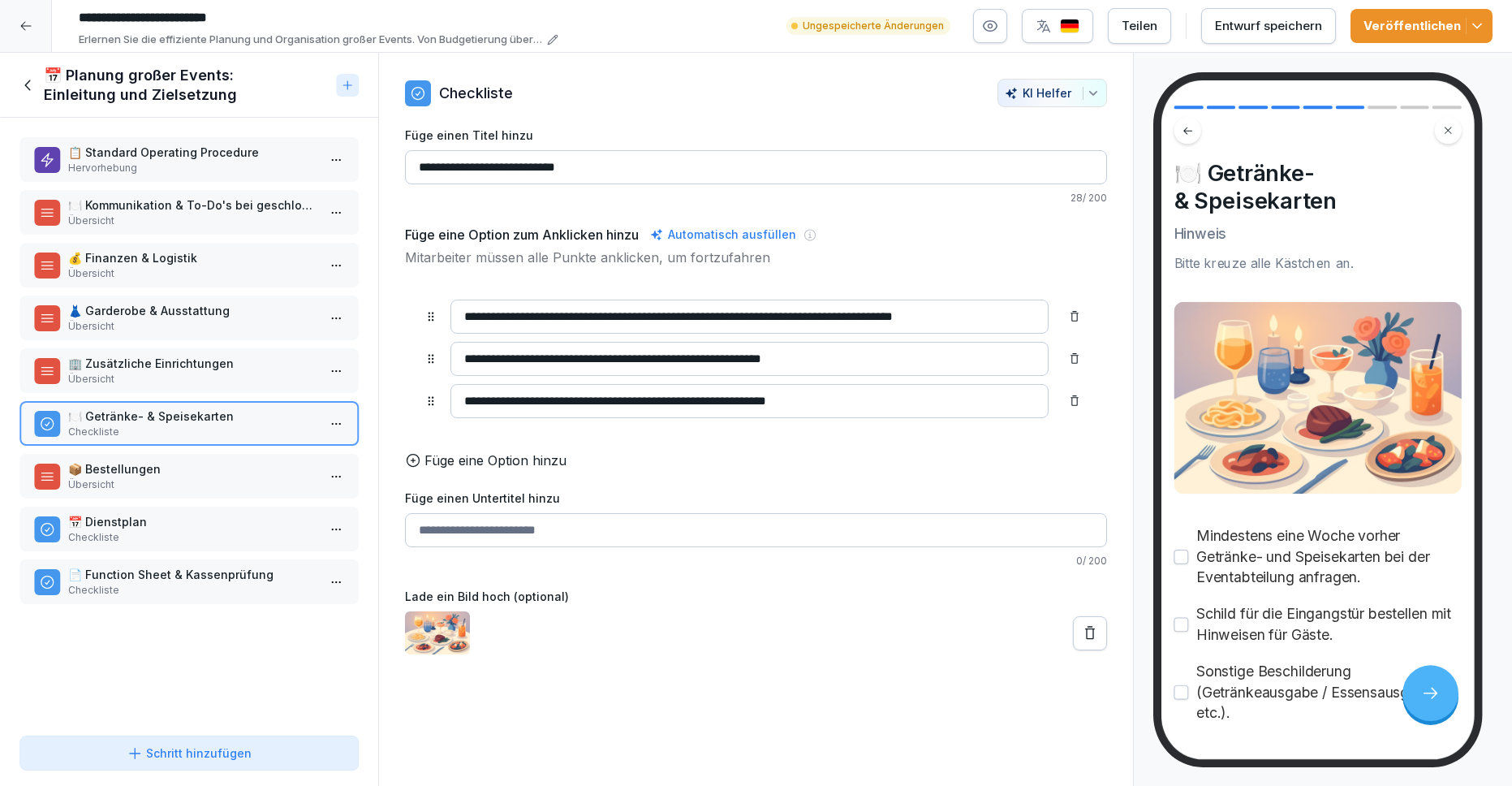
click at [174, 467] on p "📦 Bestellungen" at bounding box center [193, 468] width 249 height 17
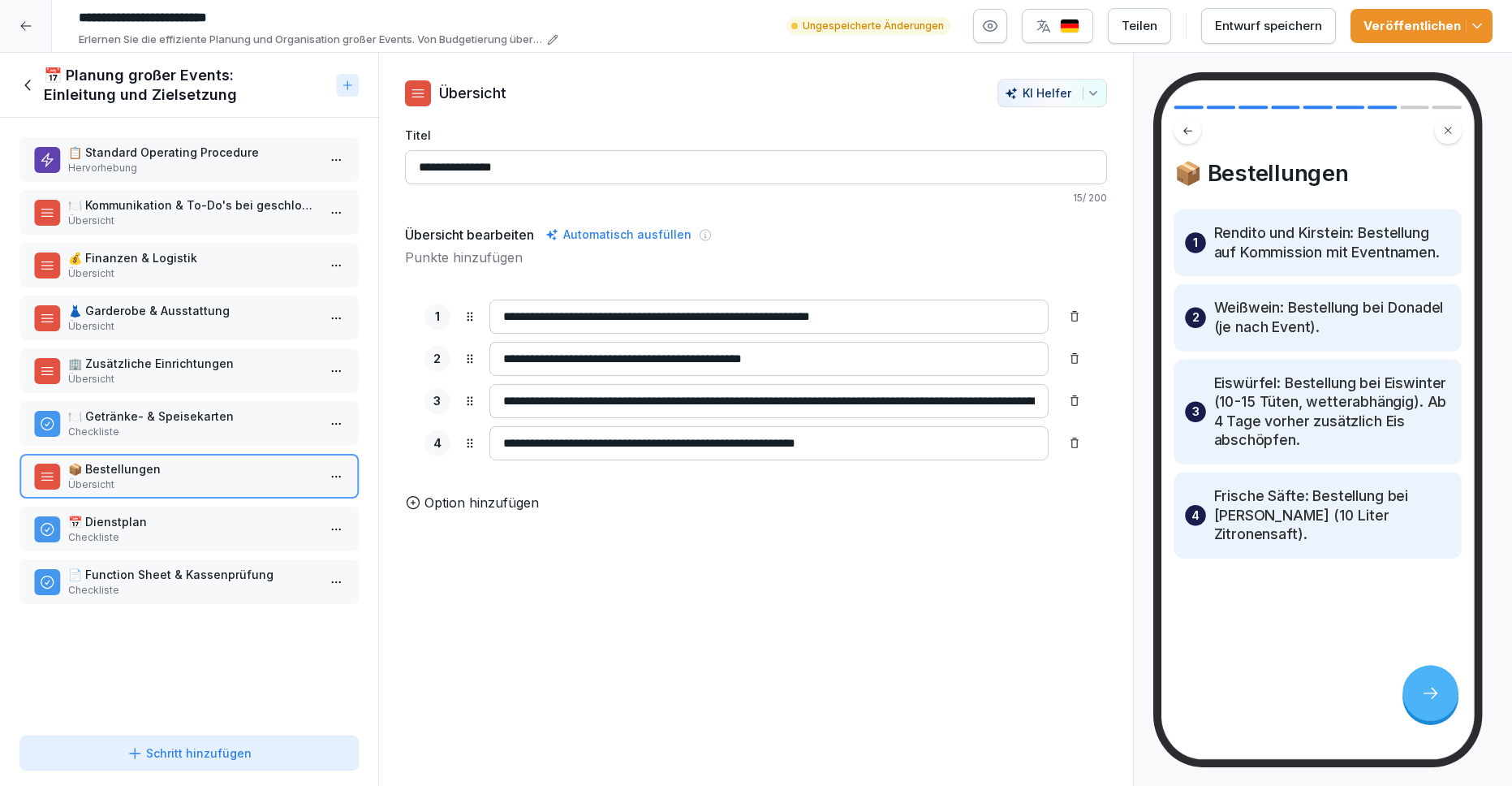
click at [163, 528] on p "📅 Dienstplan" at bounding box center [193, 522] width 249 height 17
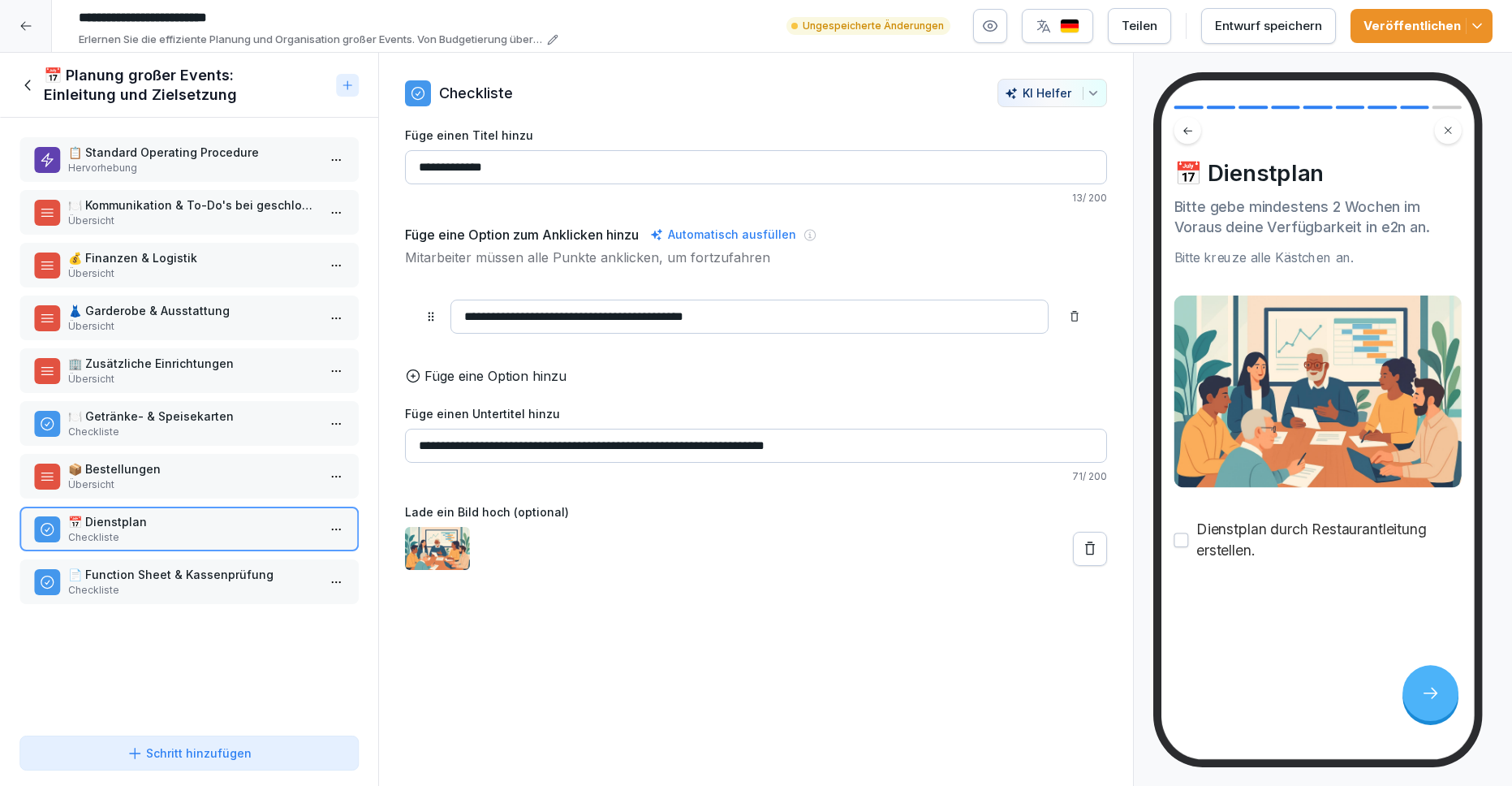
click at [164, 590] on p "Checkliste" at bounding box center [193, 590] width 249 height 15
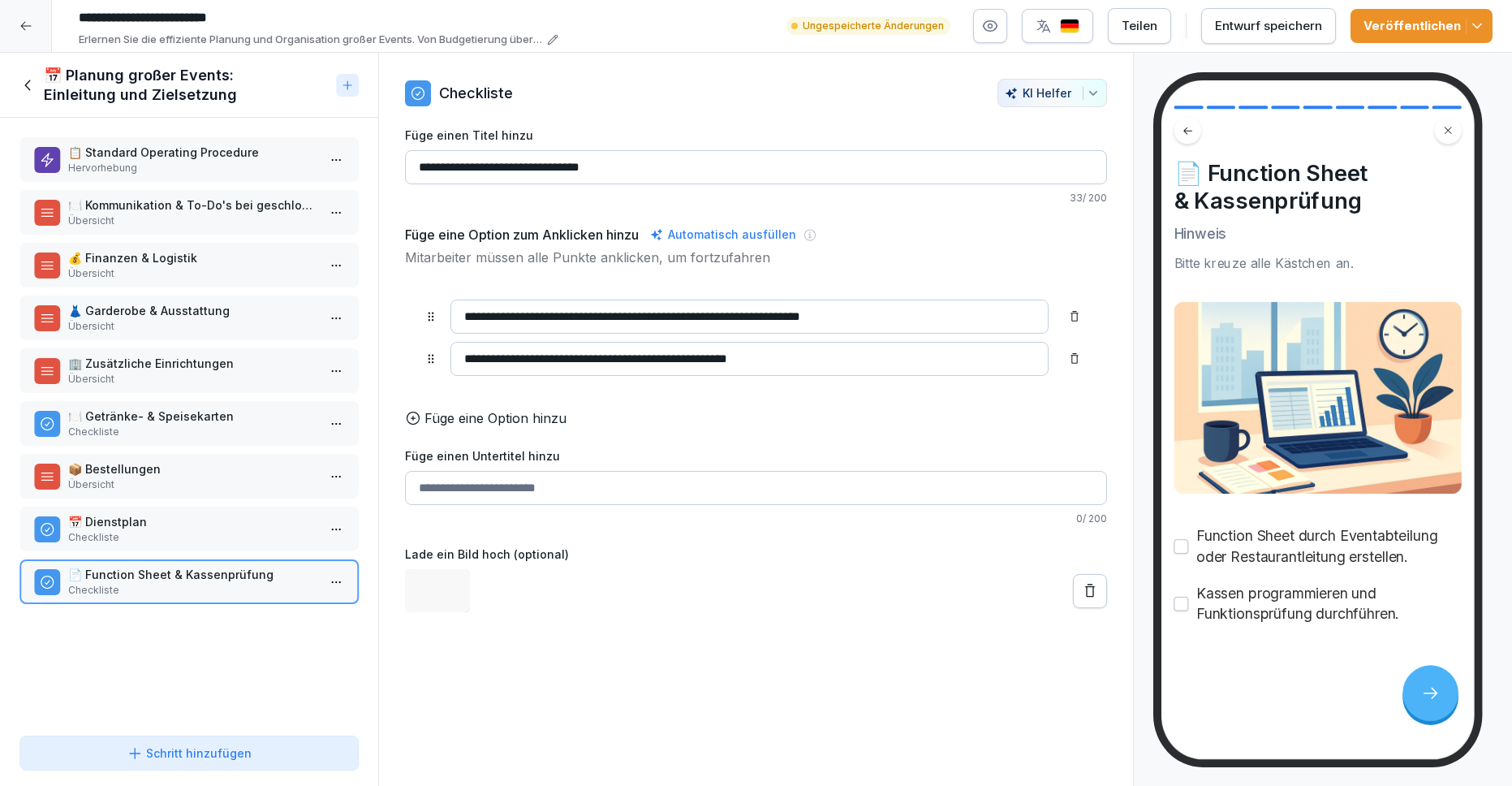
click at [174, 670] on div "📋 Standard Operating Procedure Hervorhebung 🍽️ Kommunikation & To-Do's bei gesc…" at bounding box center [189, 423] width 378 height 611
click at [604, 626] on div "**********" at bounding box center [756, 419] width 756 height 734
click at [210, 223] on p "Übersicht" at bounding box center [193, 221] width 249 height 15
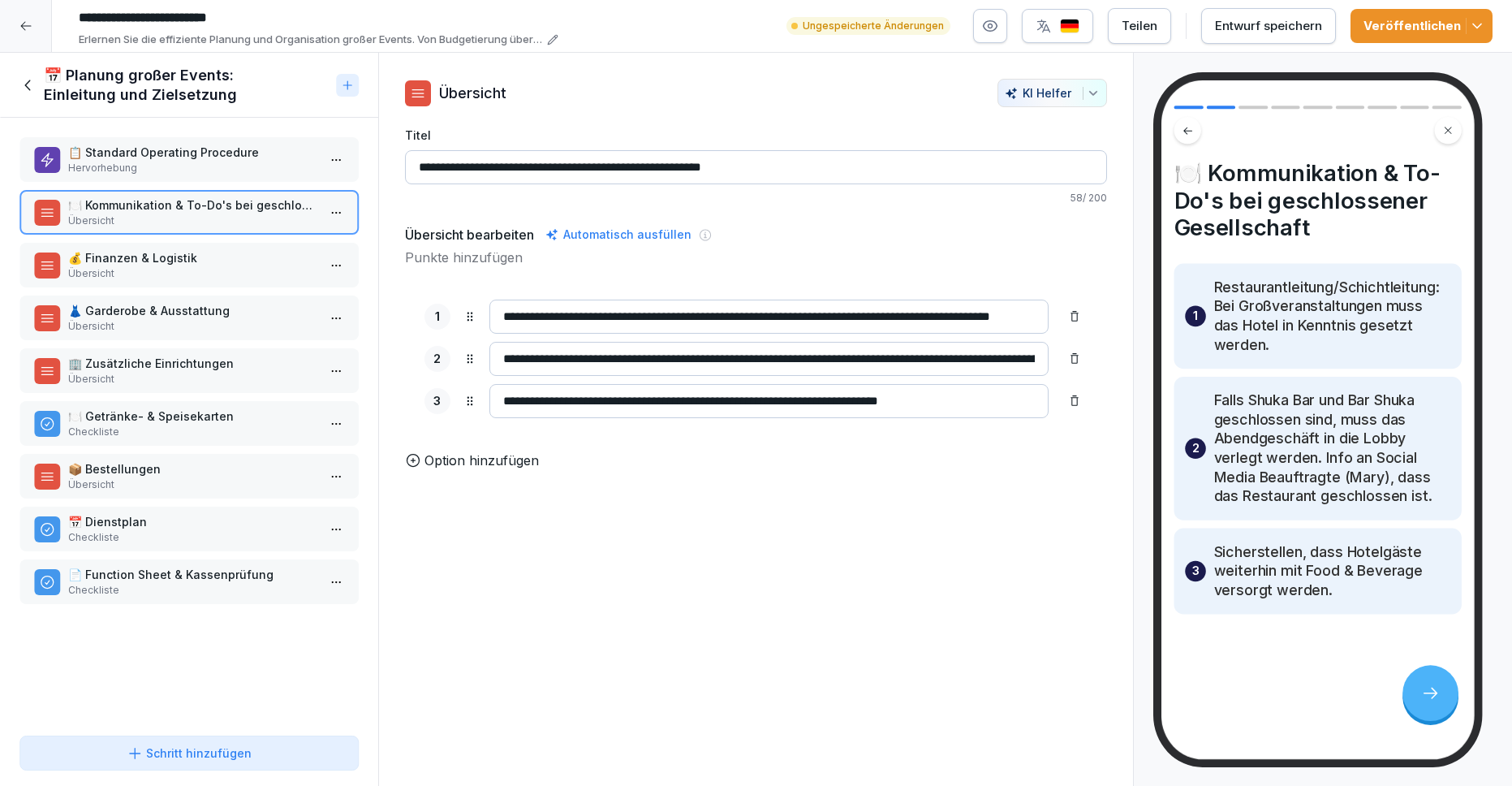
click at [217, 264] on p "💰 Finanzen & Logistik" at bounding box center [193, 258] width 249 height 17
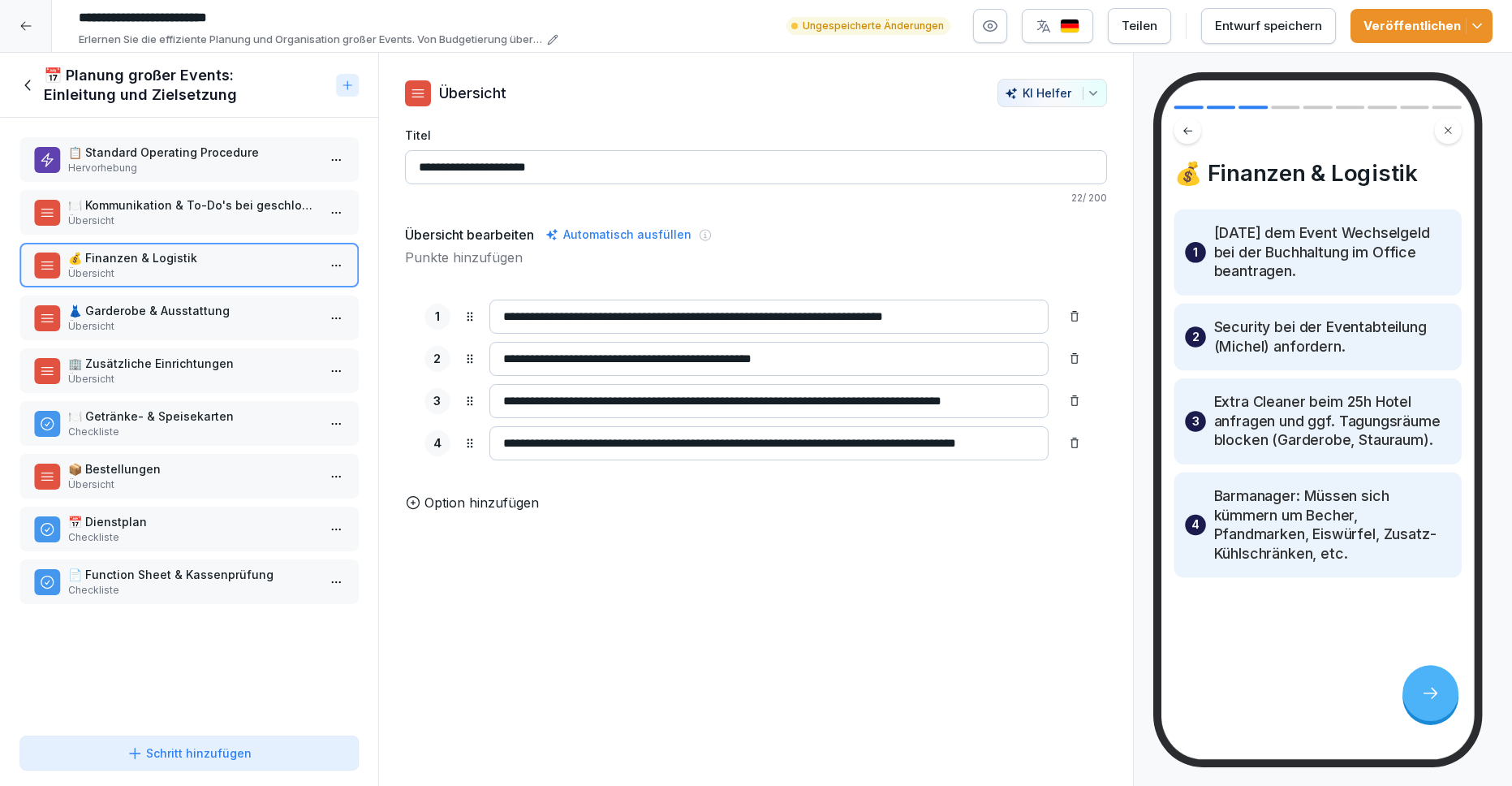
click at [207, 315] on p "👗 Garderobe & Ausstattung" at bounding box center [193, 310] width 249 height 17
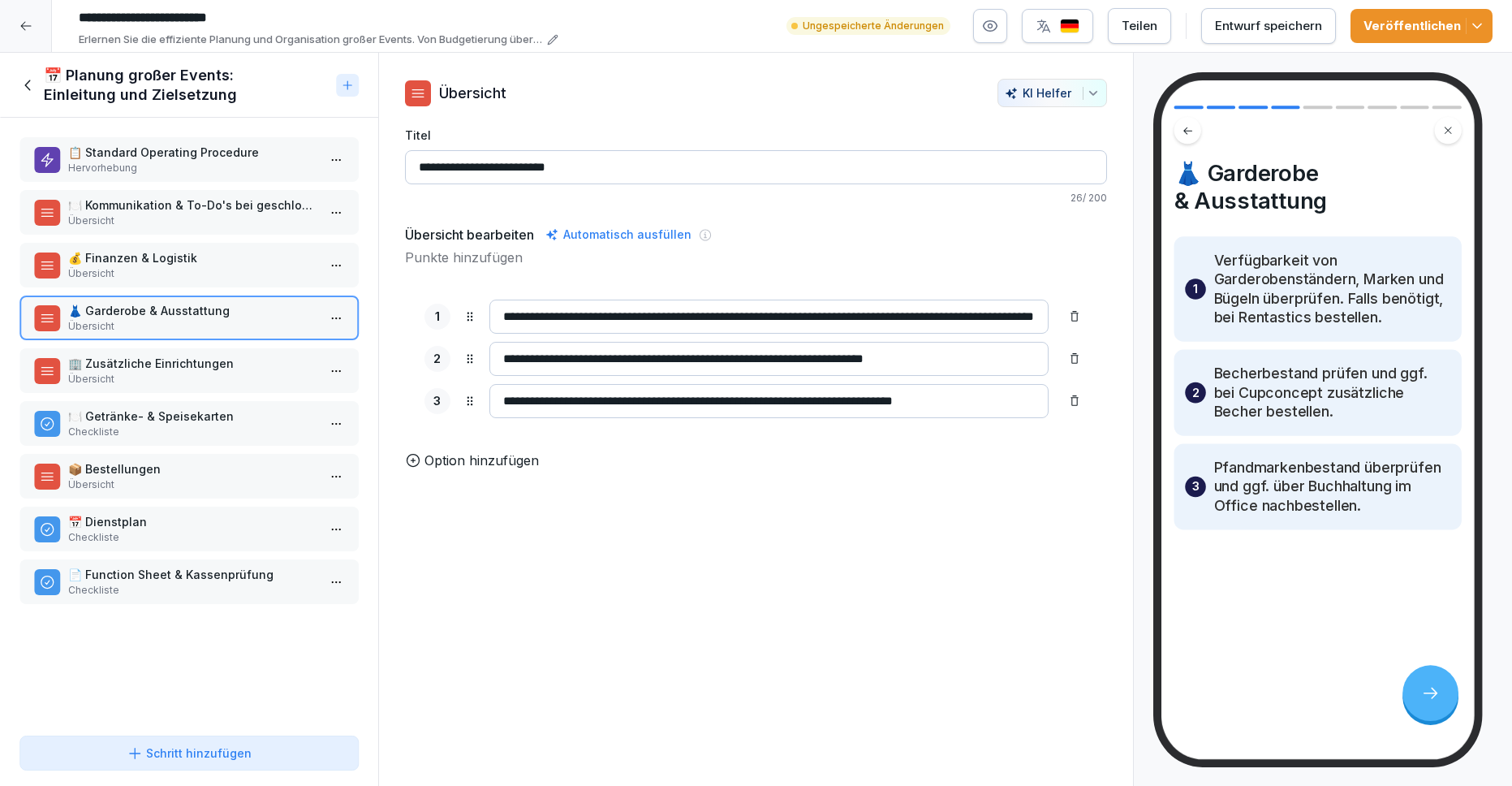
click at [186, 364] on p "🏢 Zusätzliche Einrichtungen" at bounding box center [193, 363] width 249 height 17
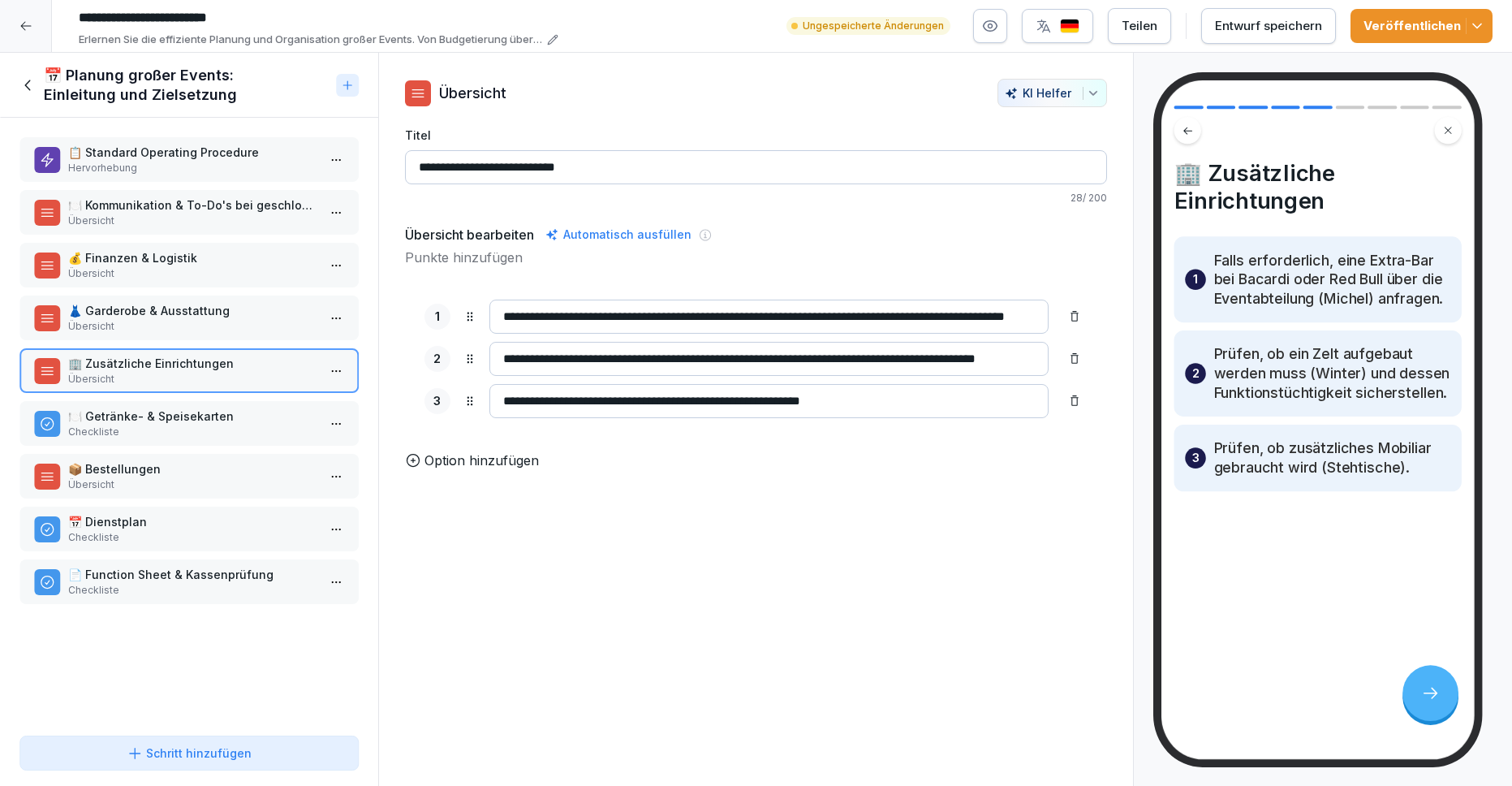
click at [183, 436] on p "Checkliste" at bounding box center [193, 432] width 249 height 15
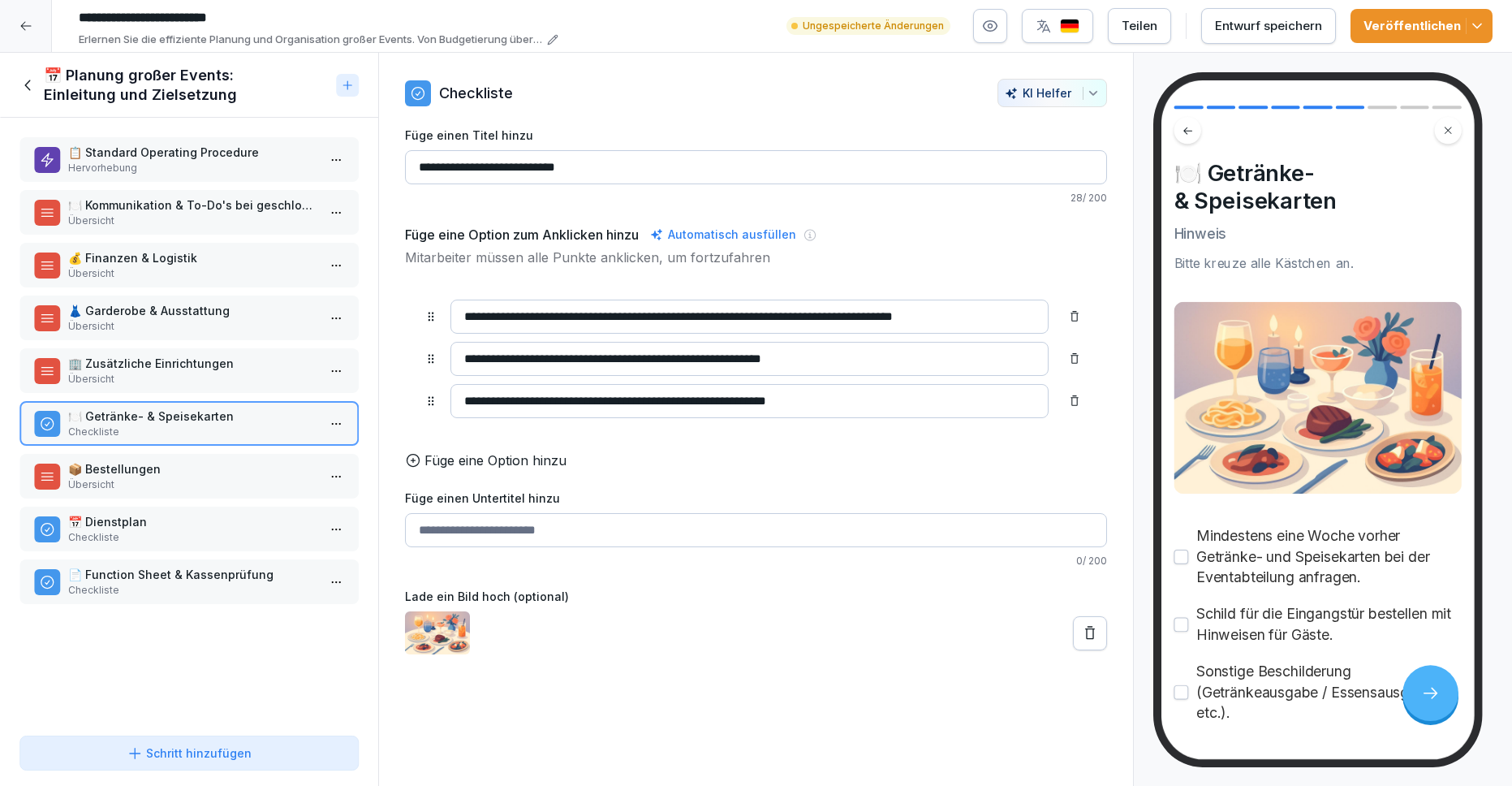
click at [211, 266] on p "Übersicht" at bounding box center [193, 274] width 249 height 15
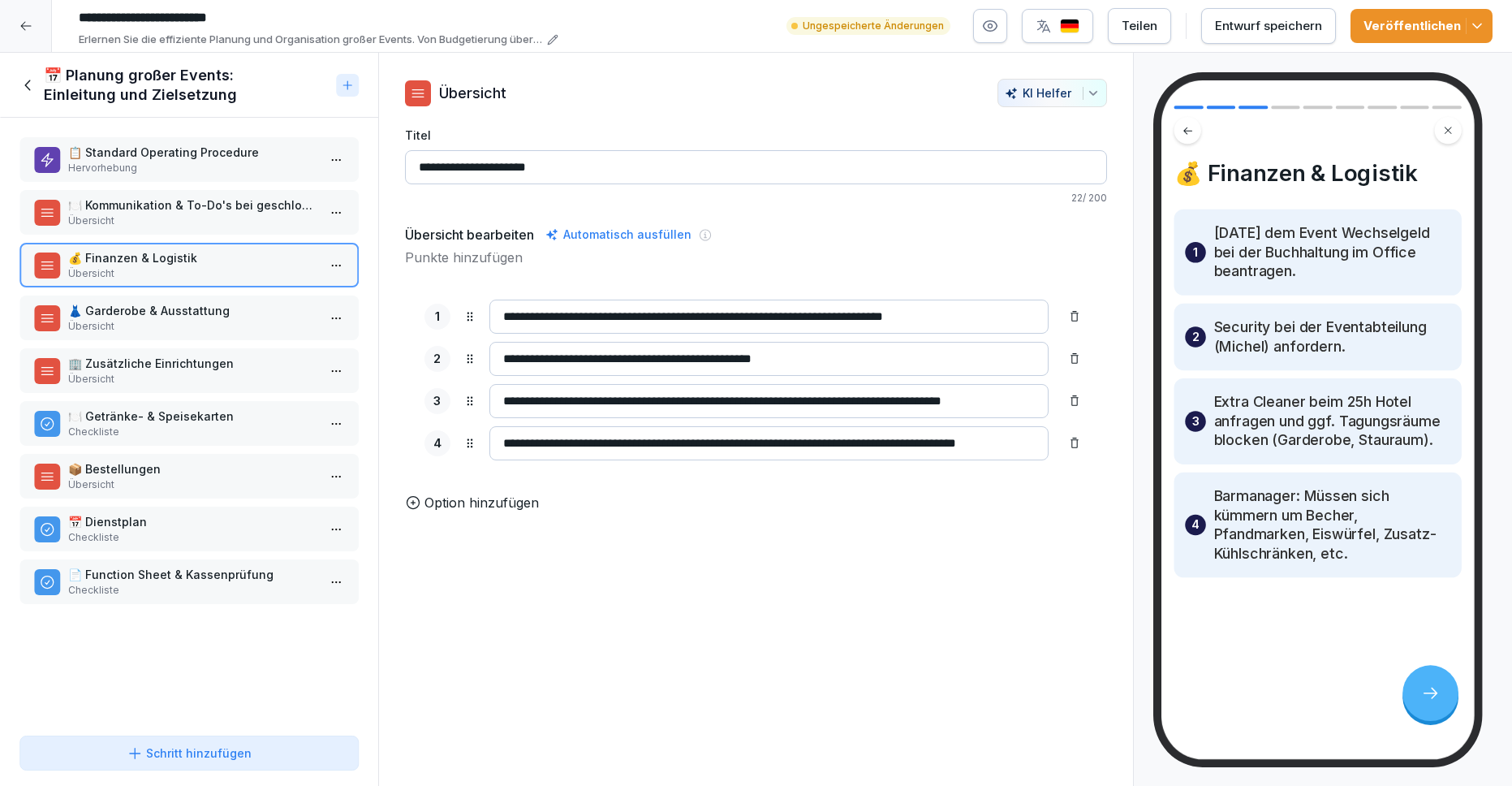
click at [177, 318] on p "👗 Garderobe & Ausstattung" at bounding box center [193, 310] width 249 height 17
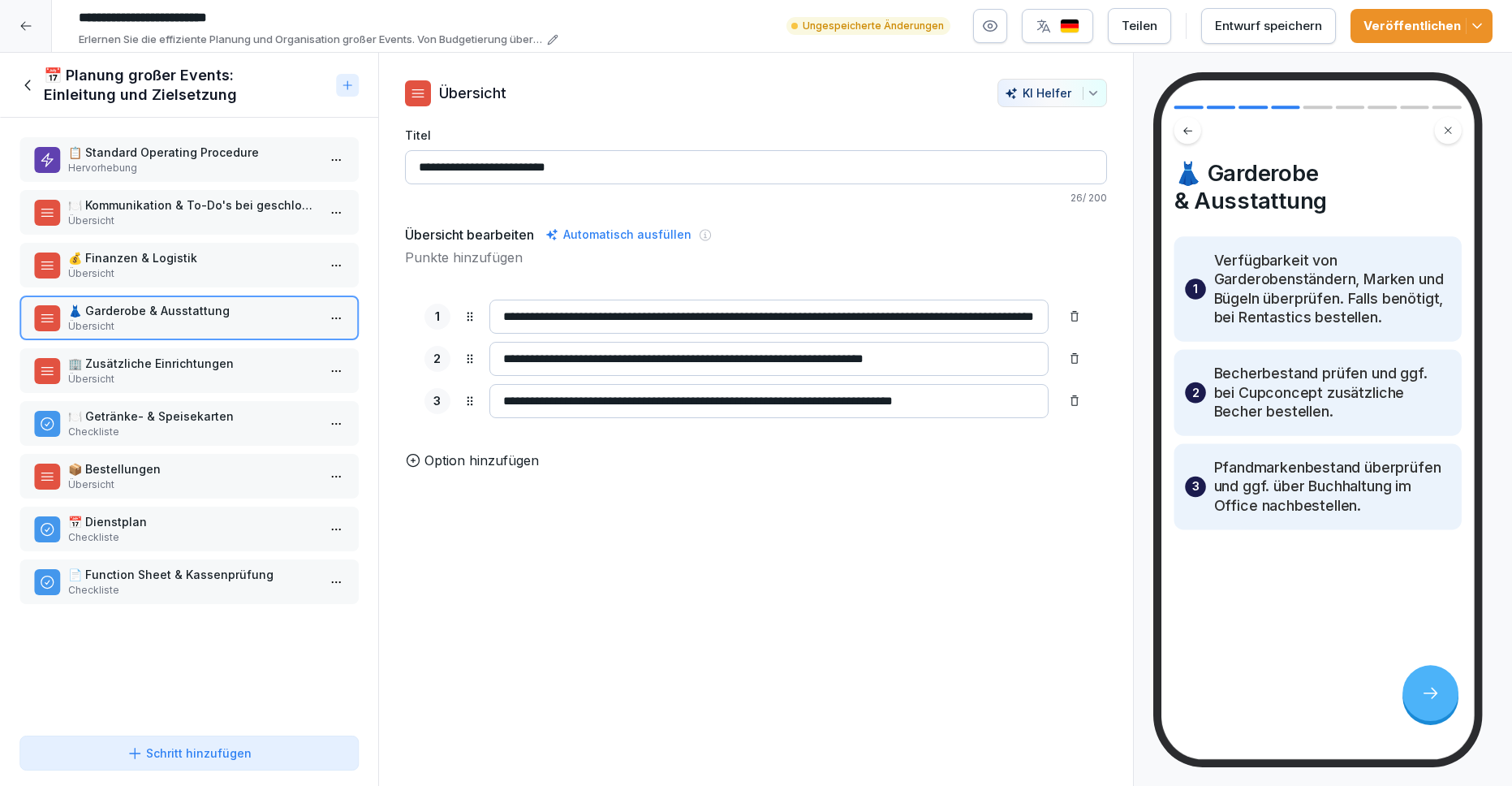
click at [262, 372] on p "Übersicht" at bounding box center [193, 379] width 249 height 15
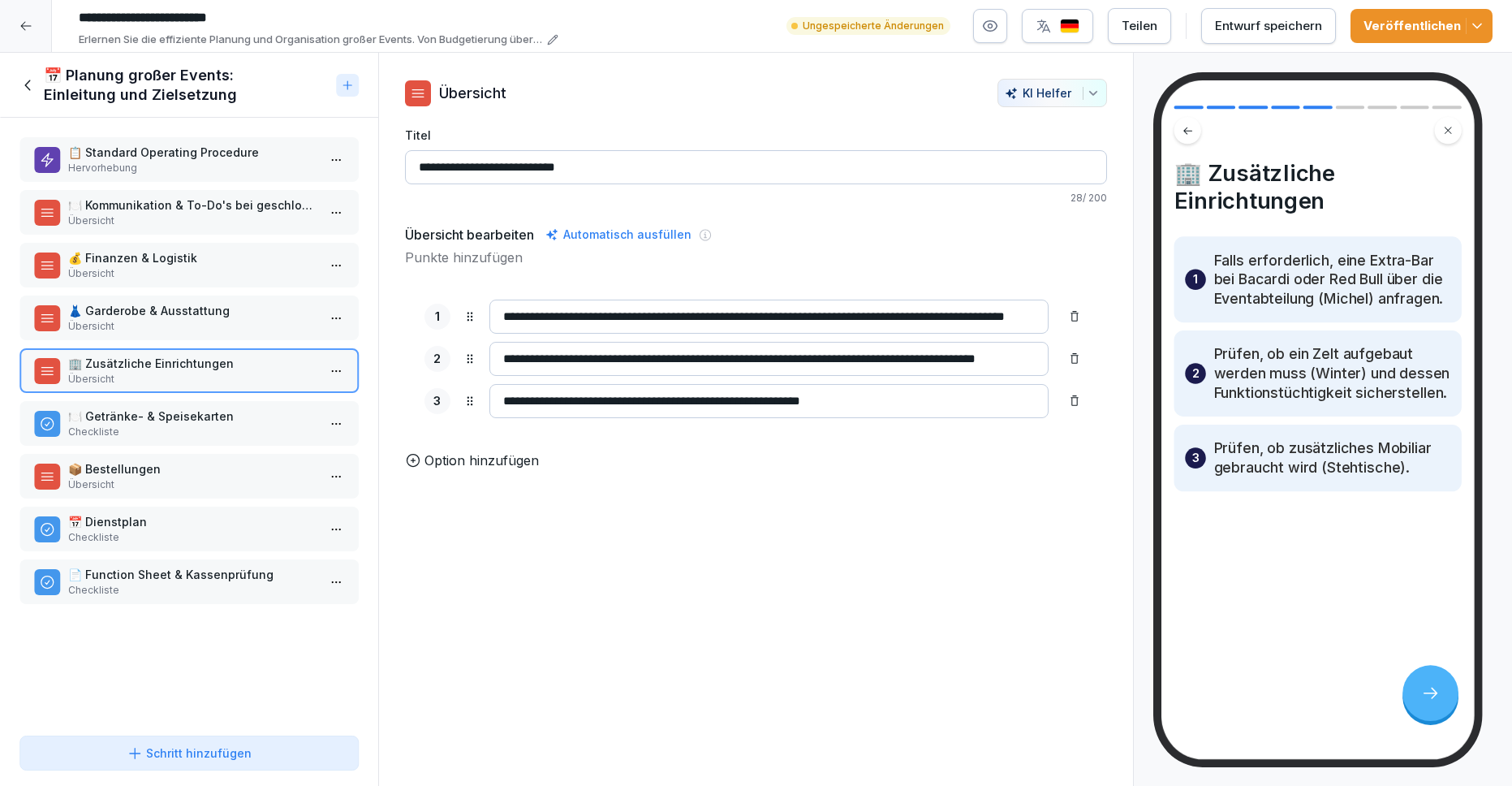
click at [250, 262] on p "💰 Finanzen & Logistik" at bounding box center [193, 258] width 249 height 17
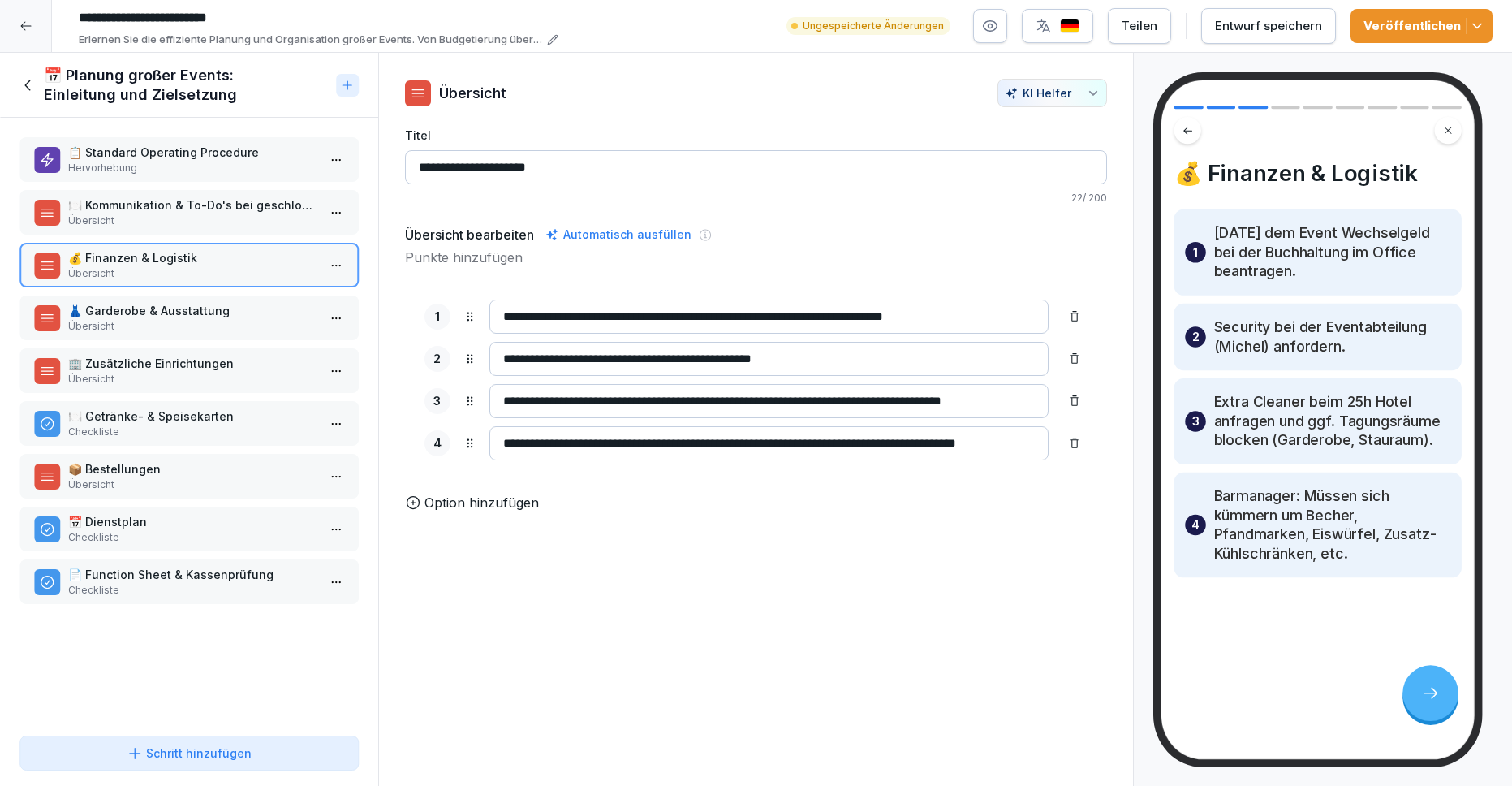
click at [155, 681] on div "📋 Standard Operating Procedure Hervorhebung 🍽️ Kommunikation & To-Do's bei gesc…" at bounding box center [189, 423] width 378 height 611
click at [191, 323] on p "Übersicht" at bounding box center [193, 326] width 249 height 15
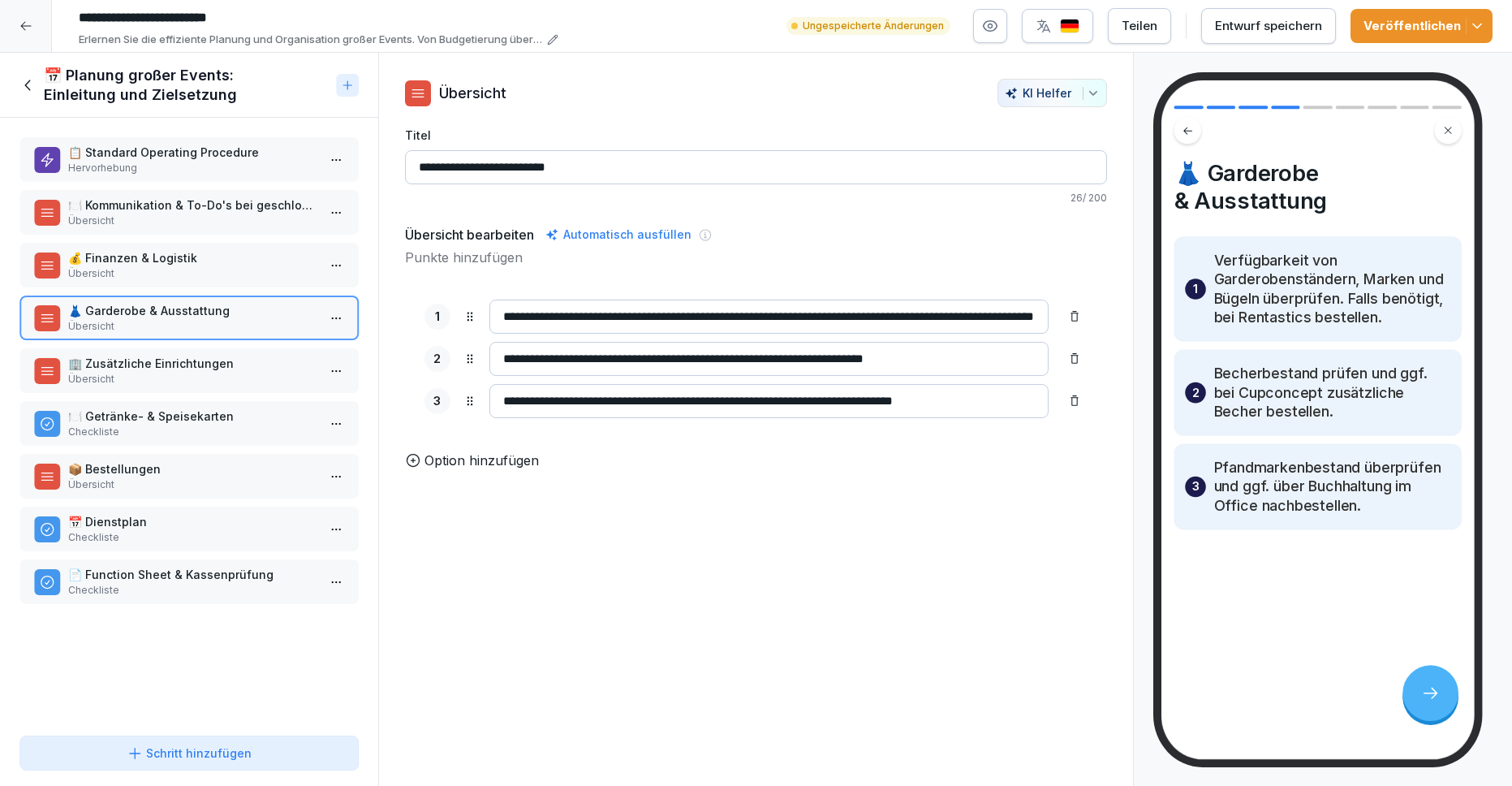
click at [193, 363] on p "🏢 Zusätzliche Einrichtungen" at bounding box center [193, 363] width 249 height 17
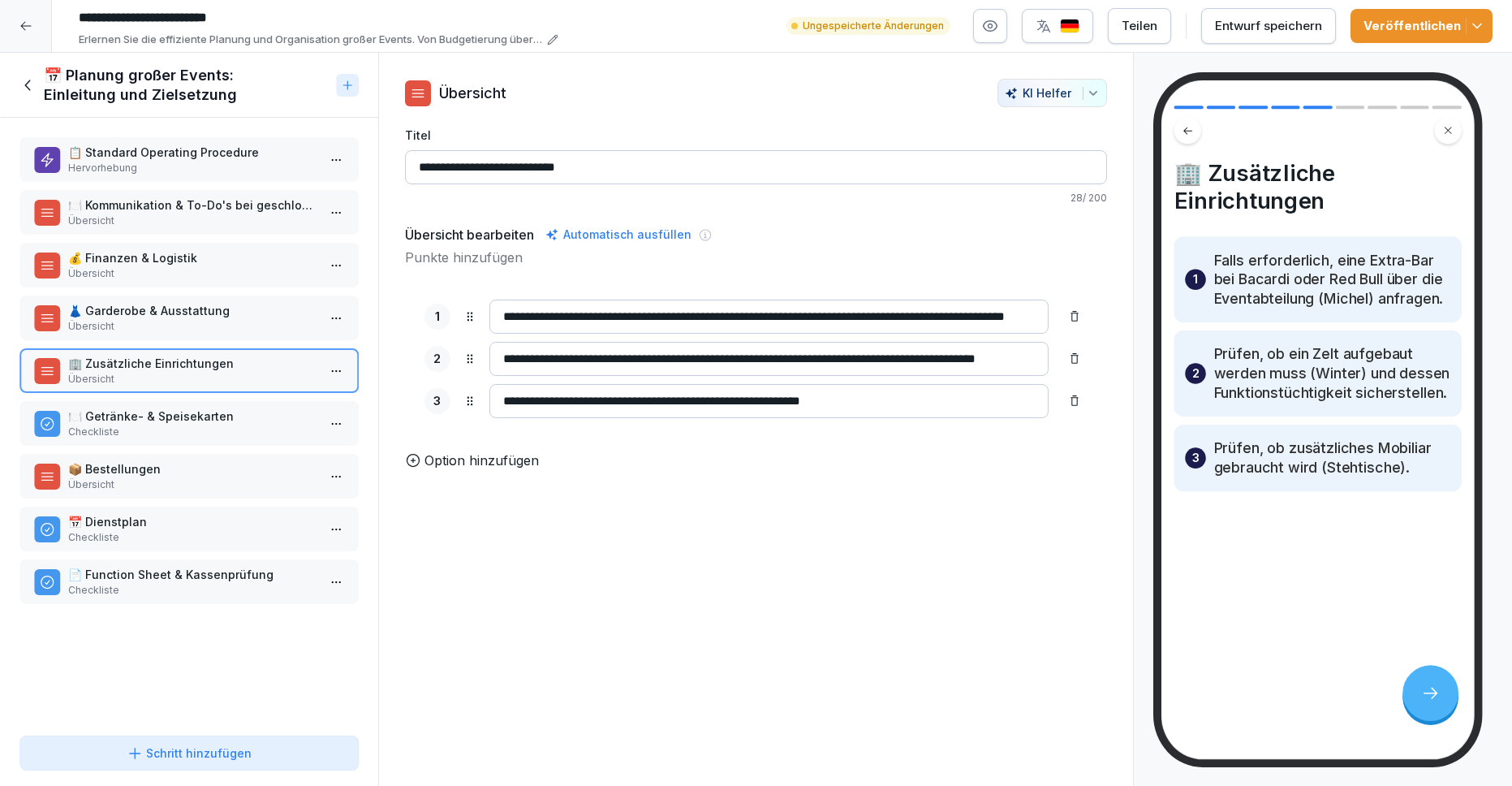
click at [230, 422] on p "🍽️ Getränke- & Speisekarten" at bounding box center [193, 416] width 249 height 17
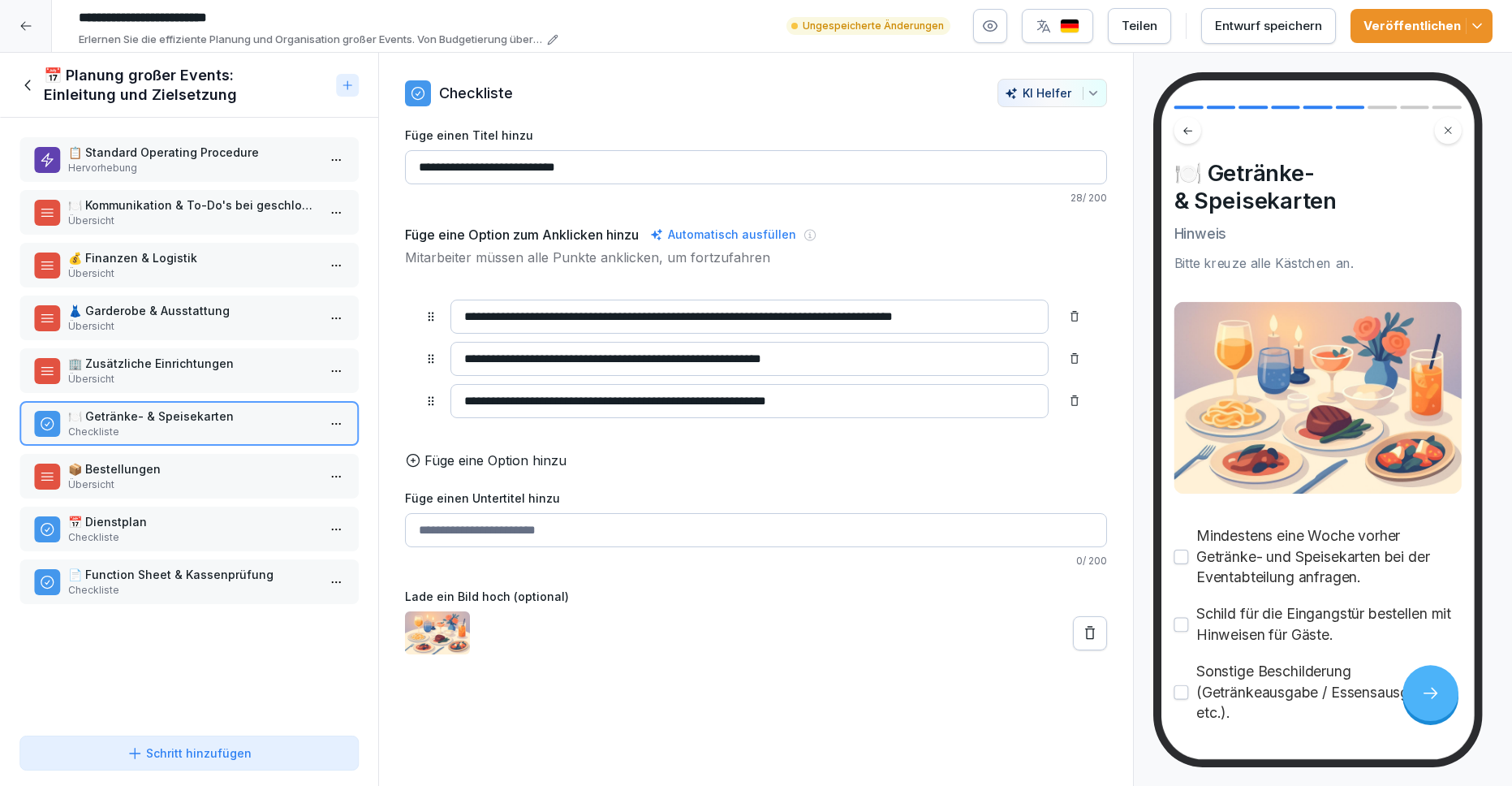
click at [177, 151] on p "📋 Standard Operating Procedure" at bounding box center [193, 152] width 249 height 17
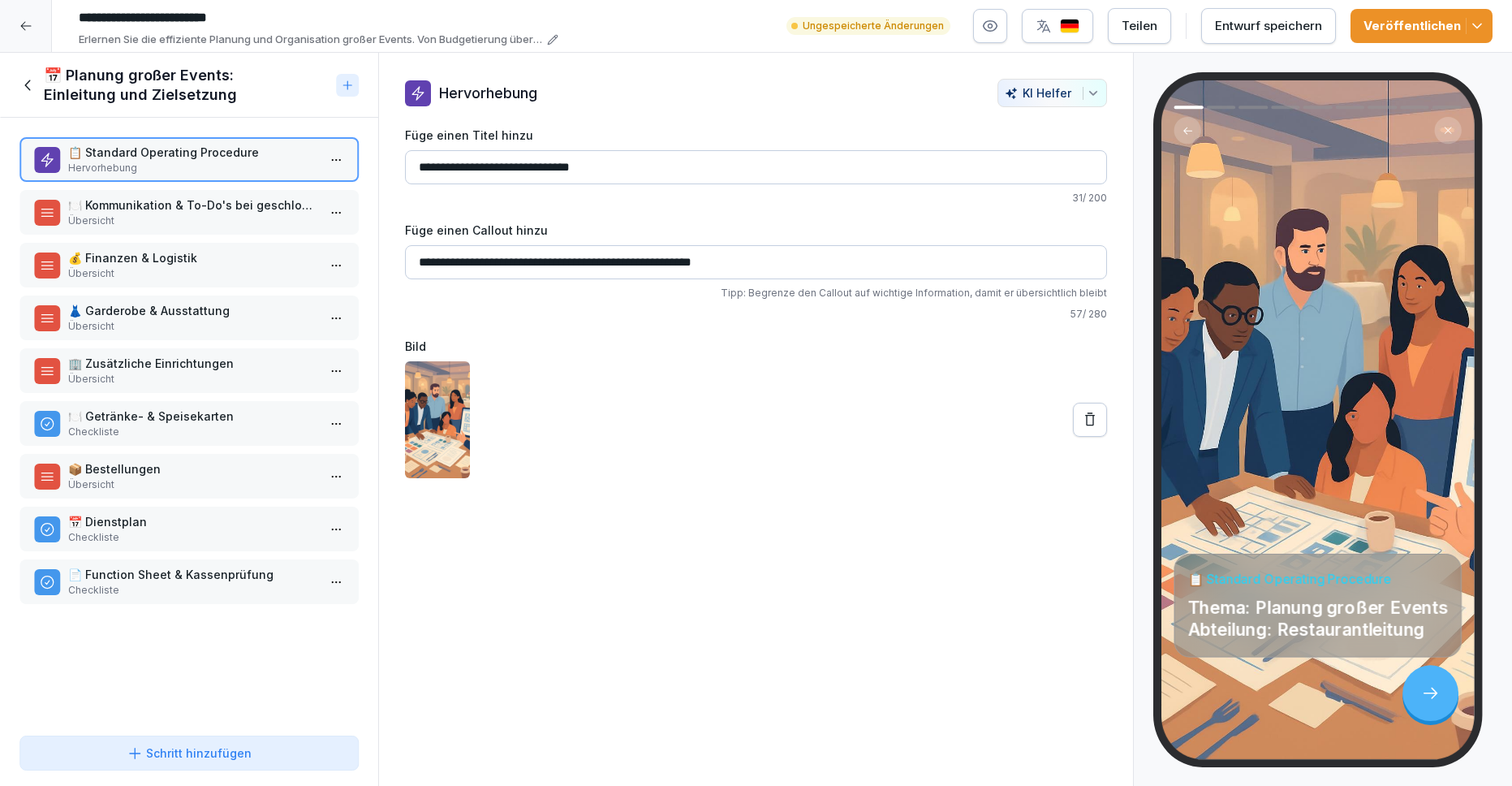
click at [25, 85] on icon at bounding box center [27, 84] width 6 height 10
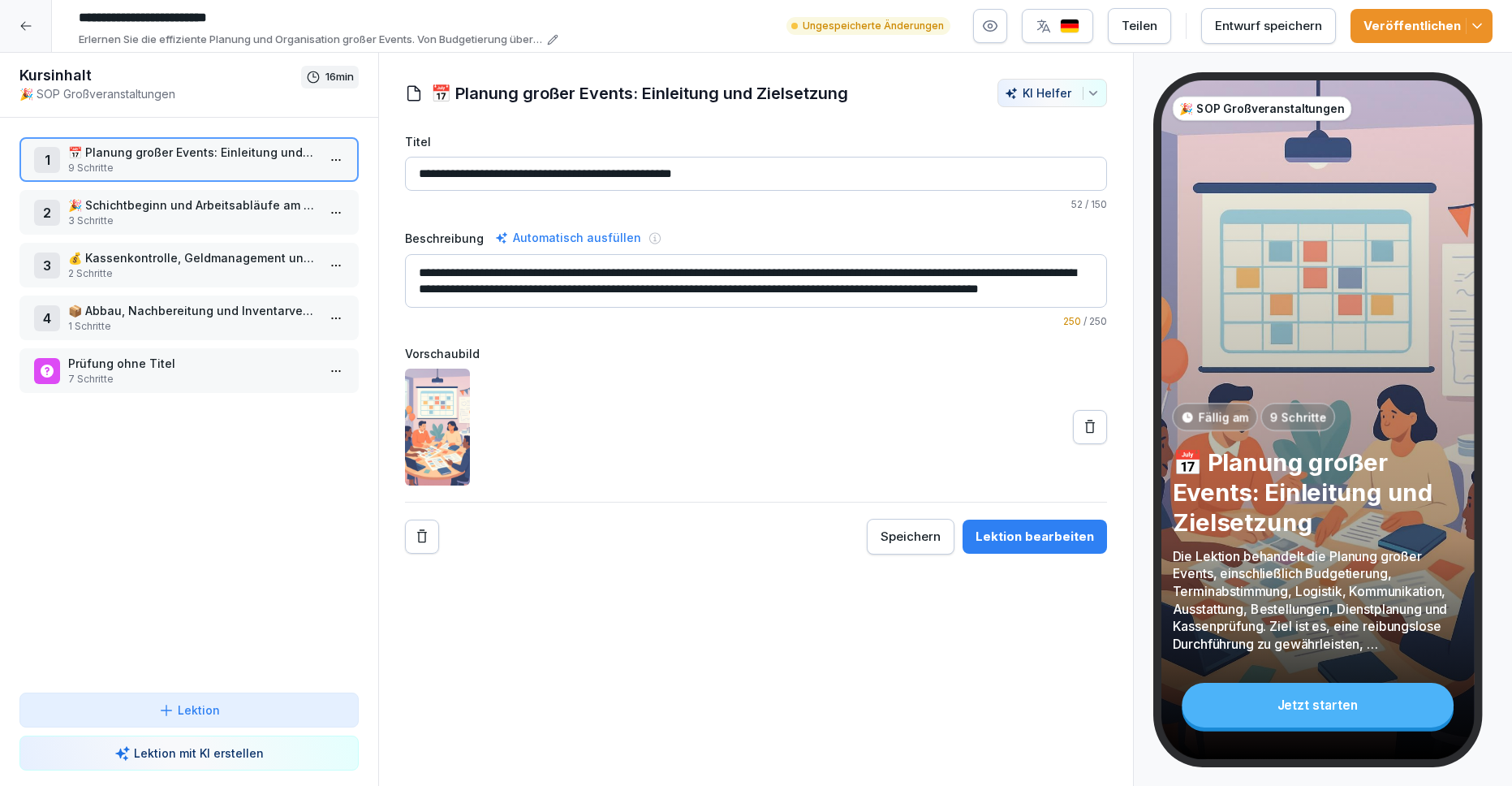
click at [194, 372] on p "7 Schritte" at bounding box center [193, 379] width 249 height 15
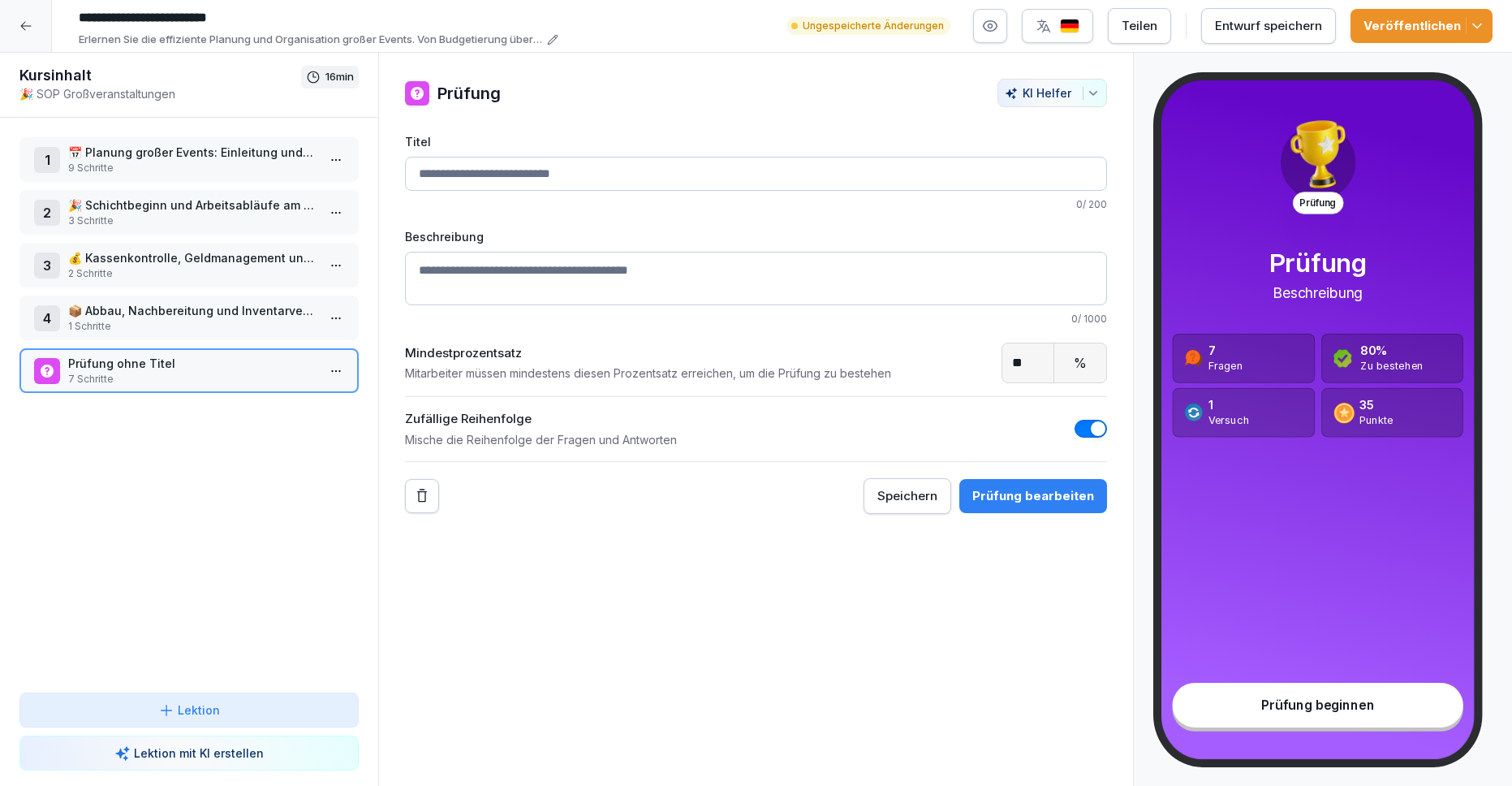
click at [209, 209] on p "🎉 Schichtbeginn und Arbeitsabläufe am Eventabend" at bounding box center [193, 205] width 249 height 17
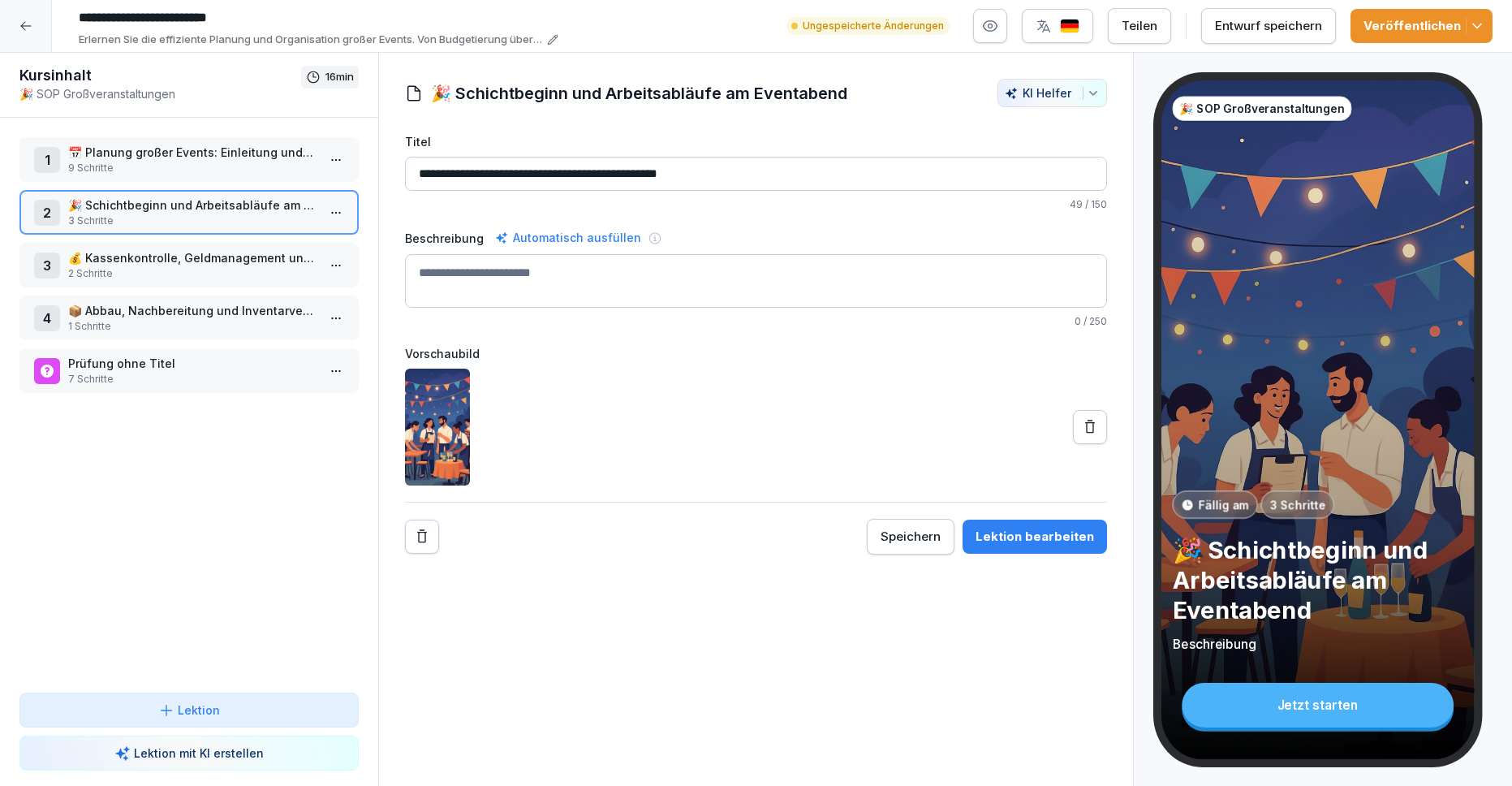
click at [225, 139] on div "1 📅 Planung großer Events: Einleitung und Zielsetzung 9 Schritte" at bounding box center [189, 160] width 339 height 45
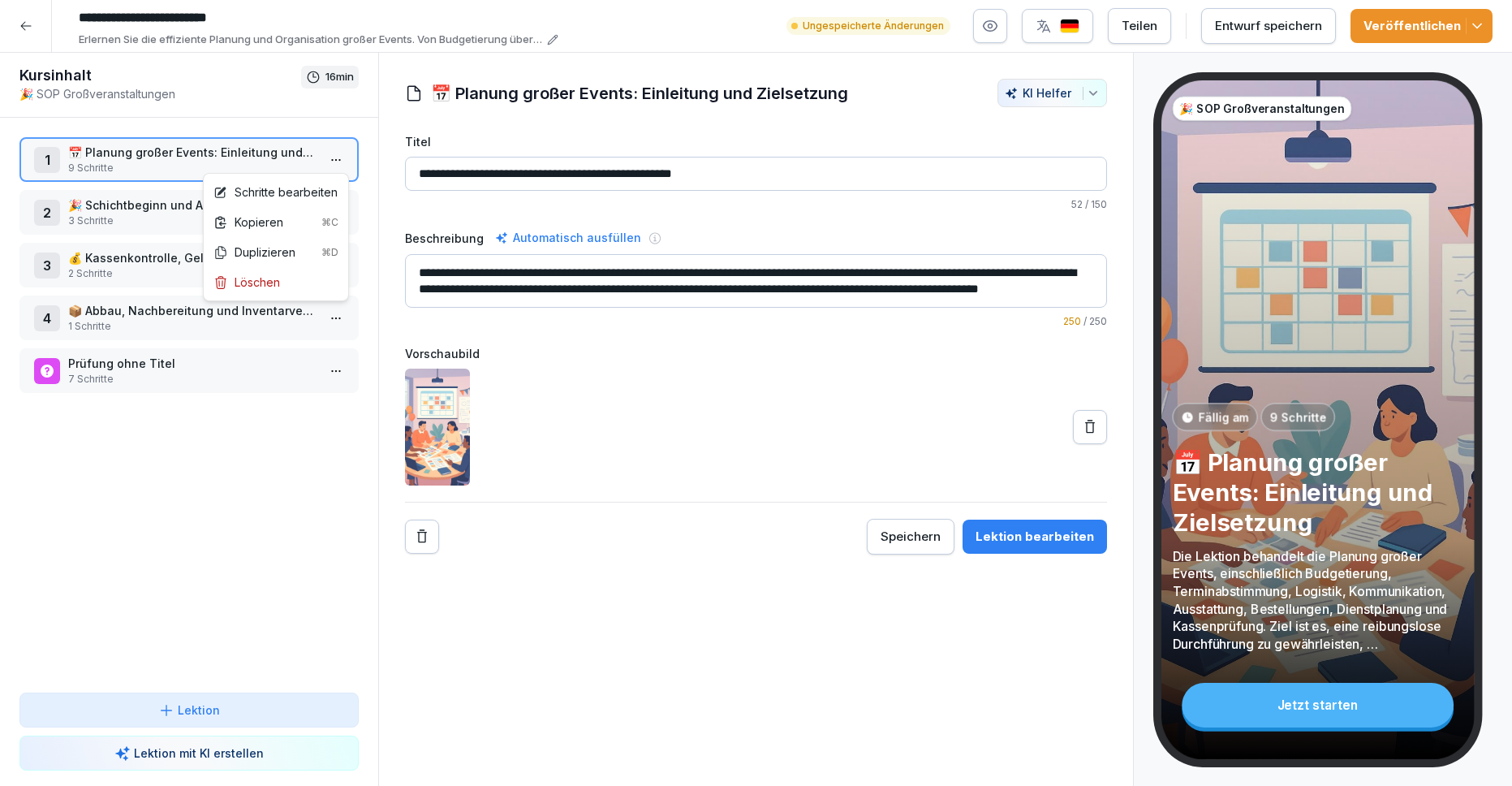
click at [341, 162] on html "**********" at bounding box center [756, 393] width 1512 height 786
click at [292, 196] on div "Schritte bearbeiten" at bounding box center [275, 192] width 124 height 17
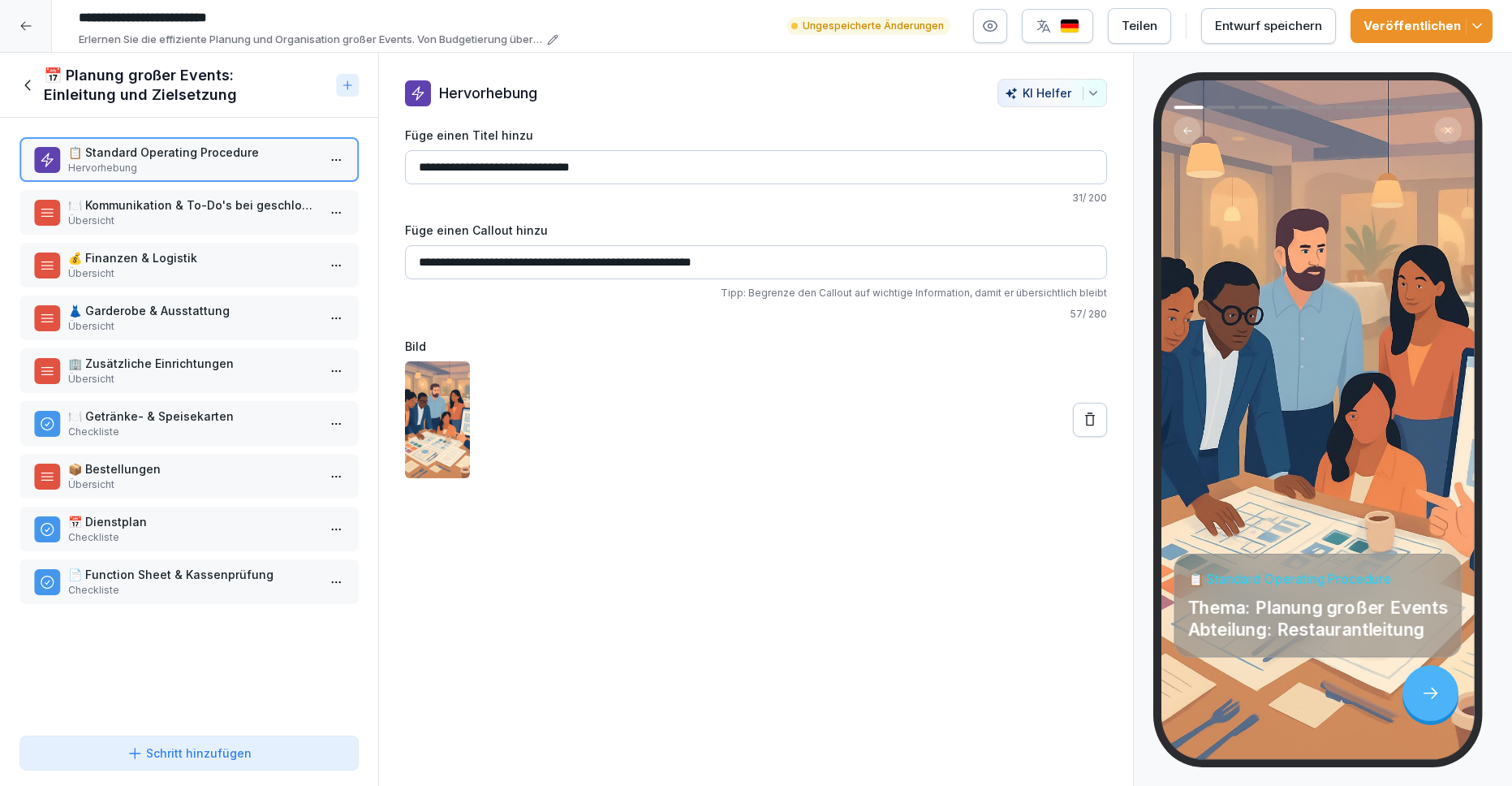
click at [232, 211] on p "🍽️ Kommunikation & To-Do's bei geschlossener Gesellschaft" at bounding box center [193, 205] width 249 height 17
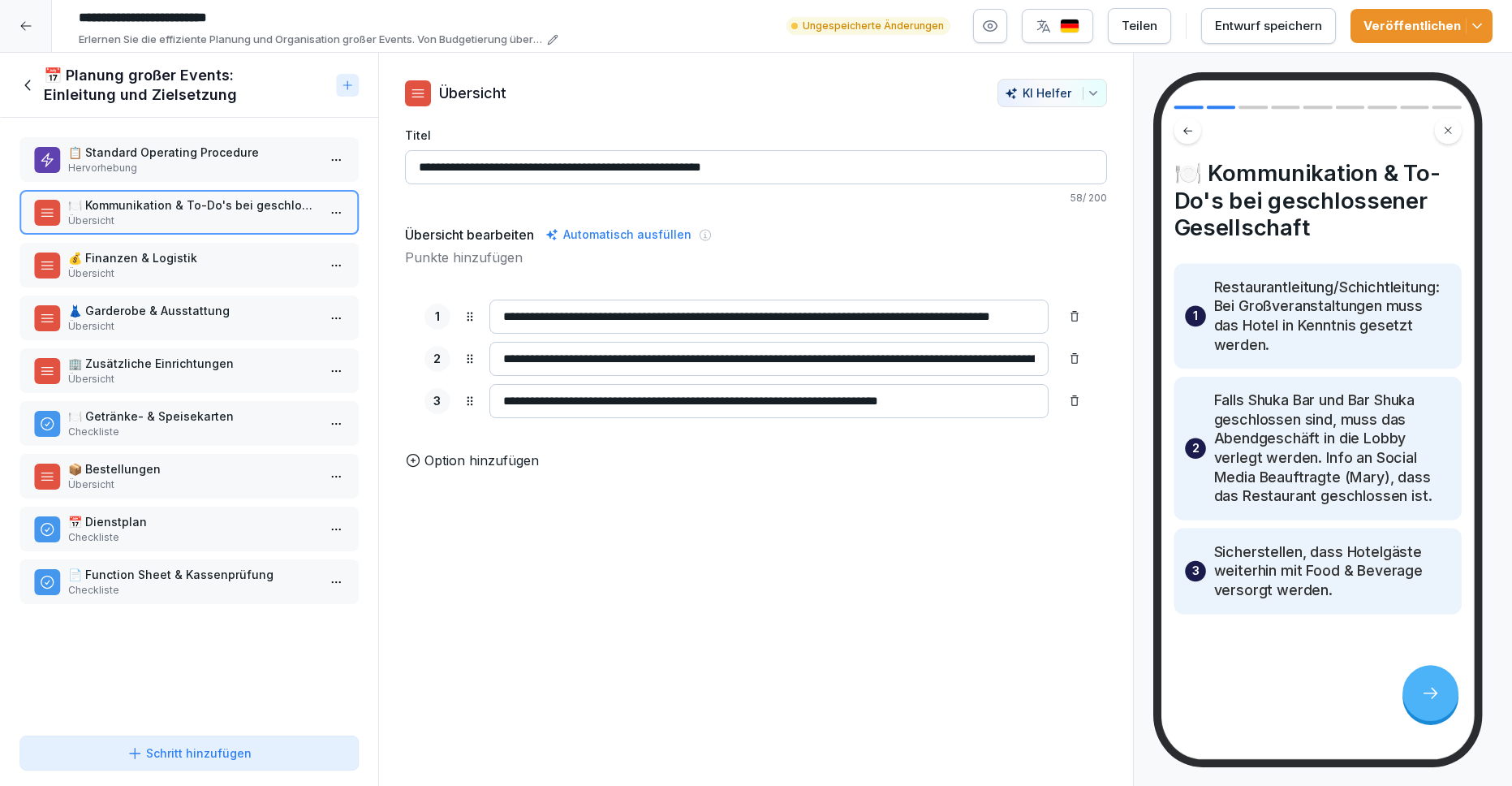
click at [227, 268] on p "Übersicht" at bounding box center [193, 274] width 249 height 15
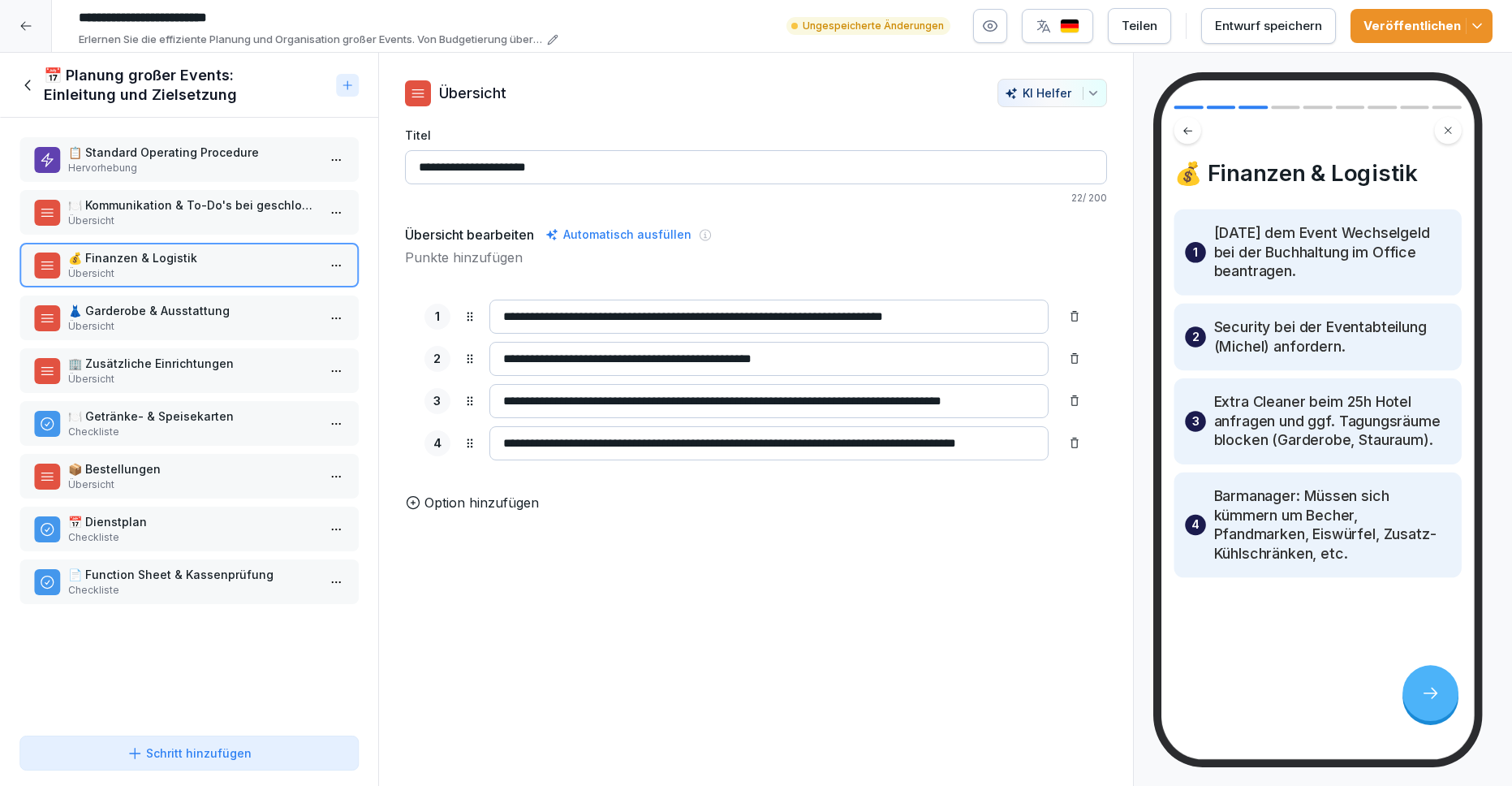
click at [228, 313] on p "👗 Garderobe & Ausstattung" at bounding box center [193, 310] width 249 height 17
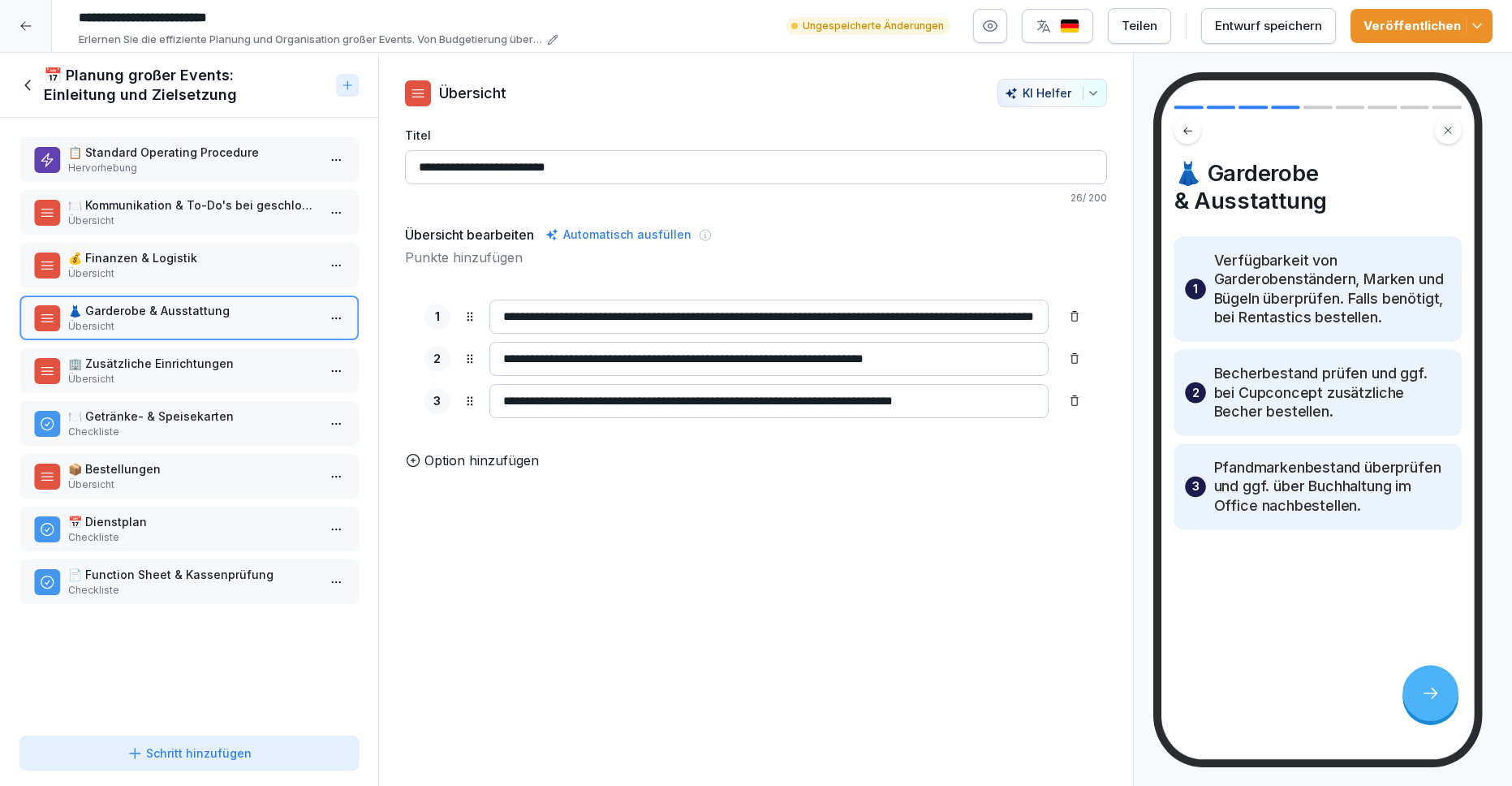
click at [224, 270] on p "Übersicht" at bounding box center [193, 274] width 249 height 15
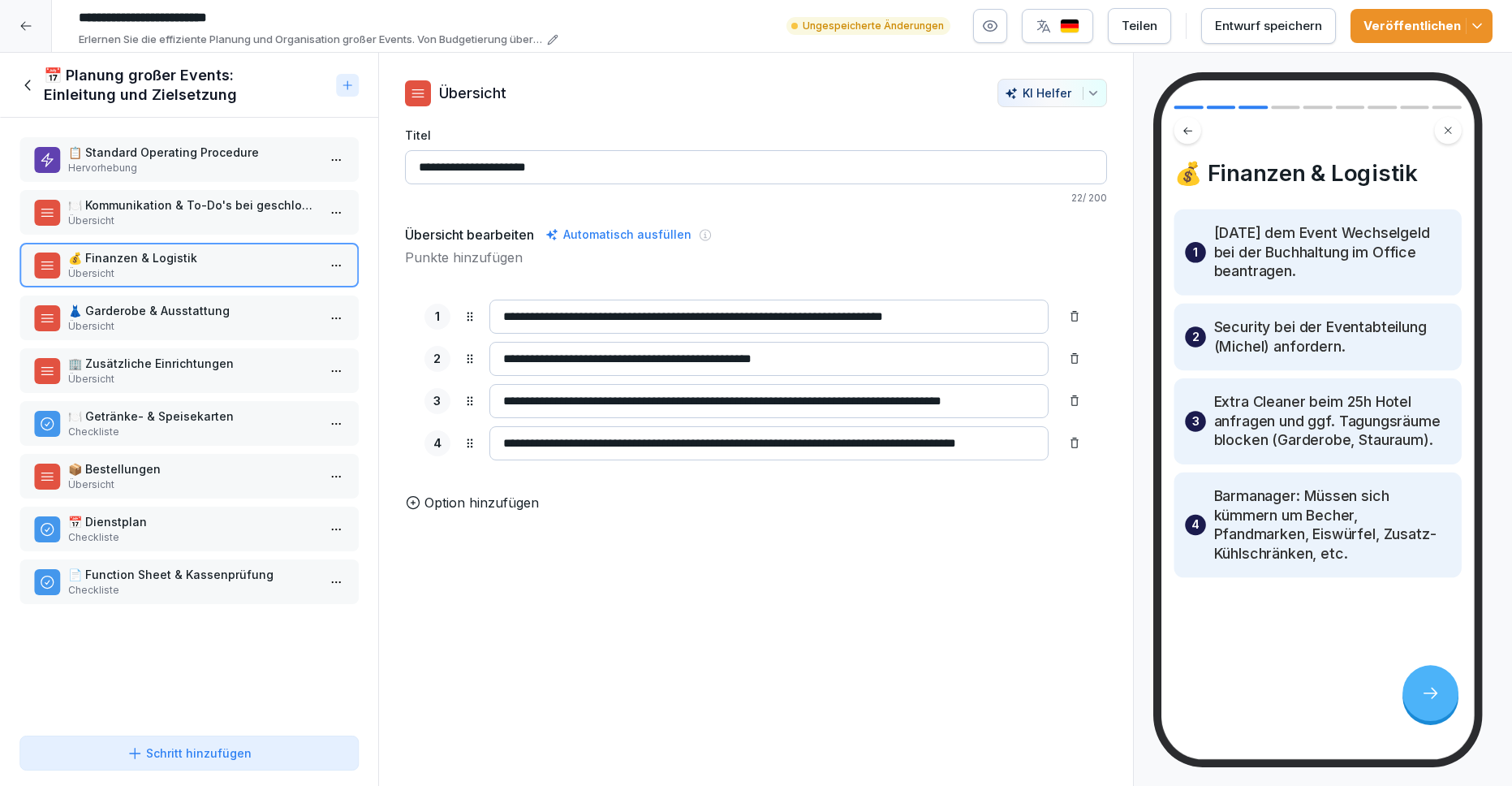
click at [216, 327] on p "Übersicht" at bounding box center [193, 326] width 249 height 15
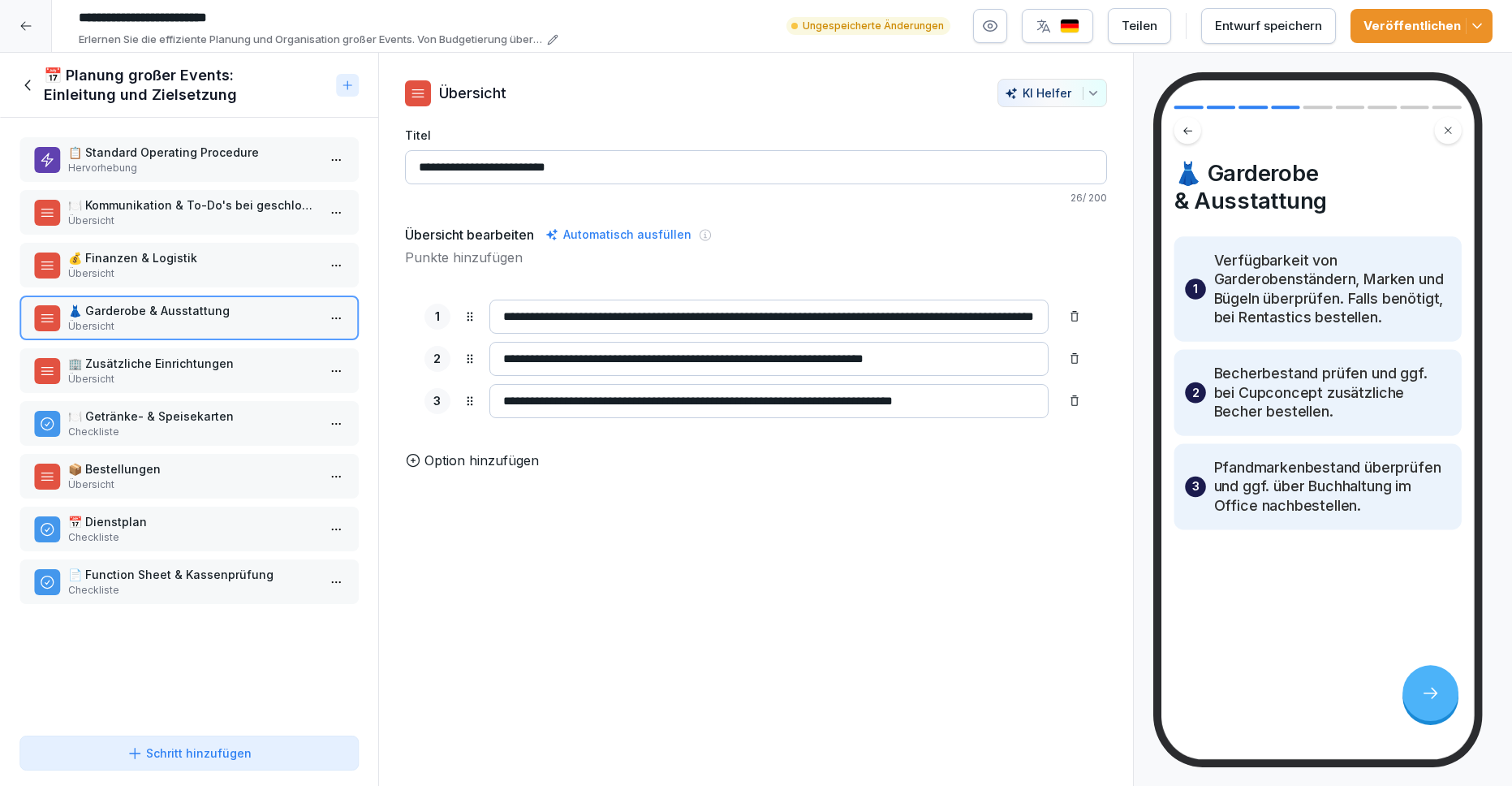
click at [186, 373] on p "Übersicht" at bounding box center [193, 379] width 249 height 15
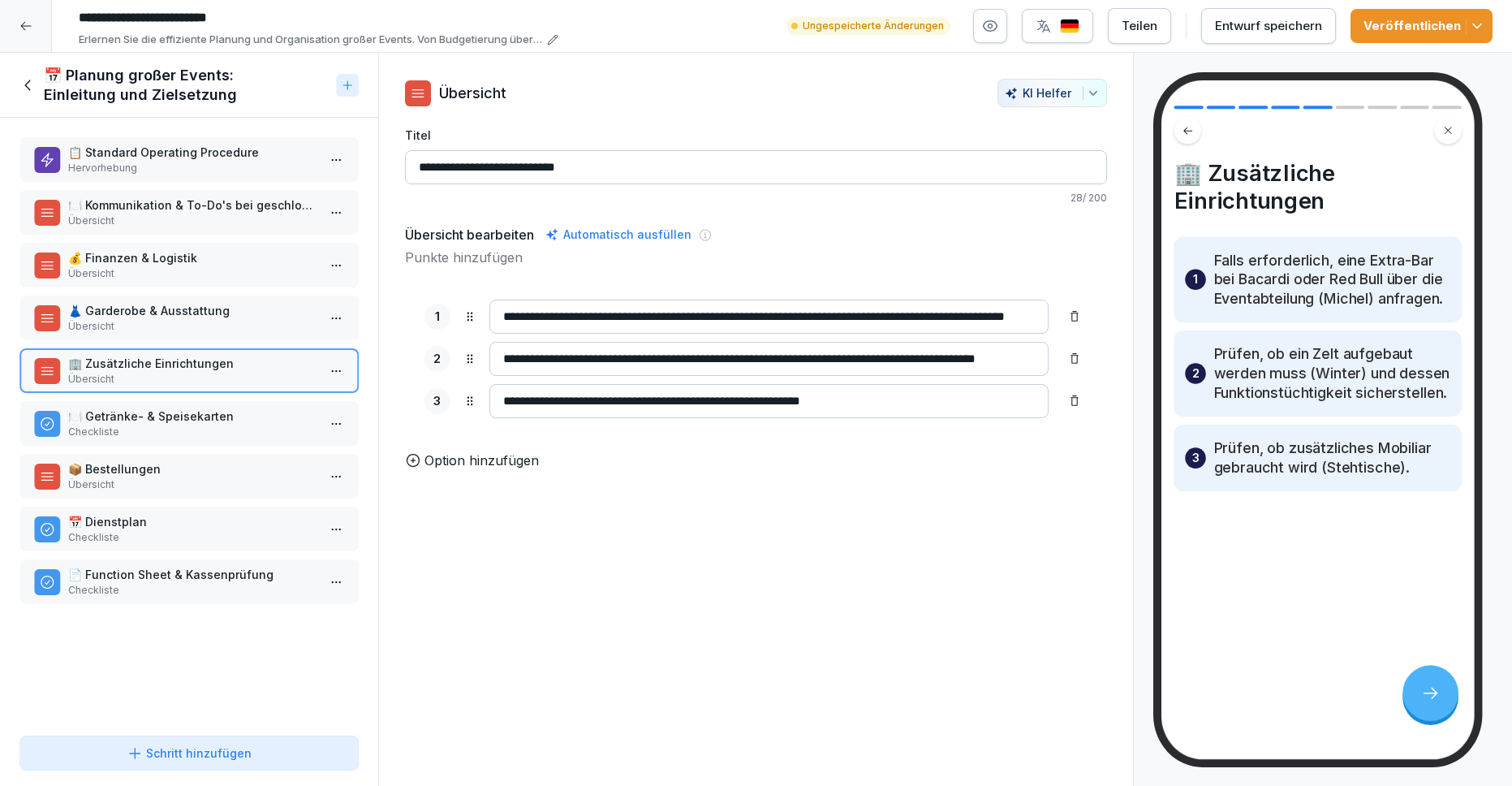
click at [165, 425] on p "Checkliste" at bounding box center [193, 432] width 249 height 15
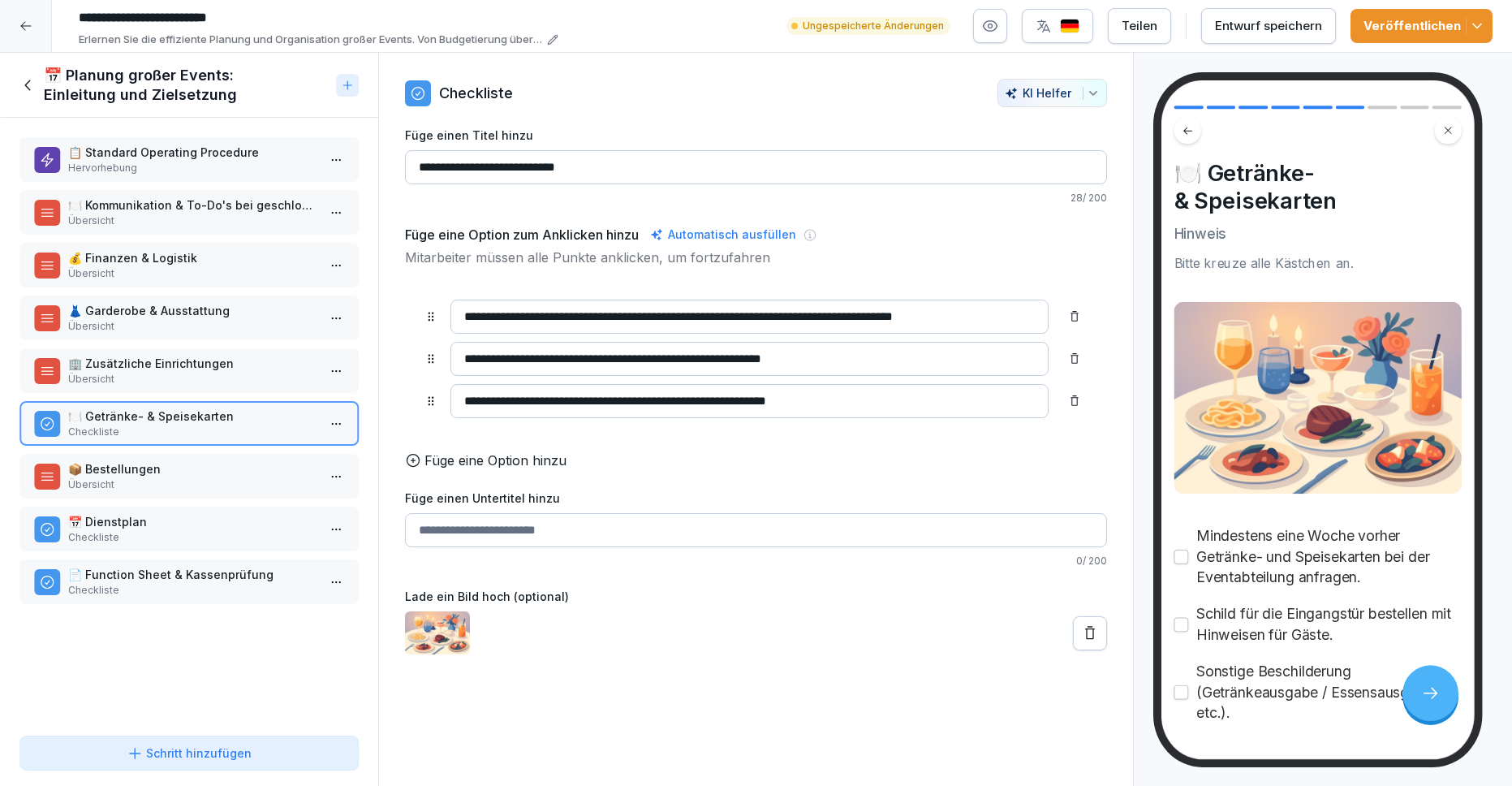
click at [155, 482] on p "Übersicht" at bounding box center [193, 485] width 249 height 15
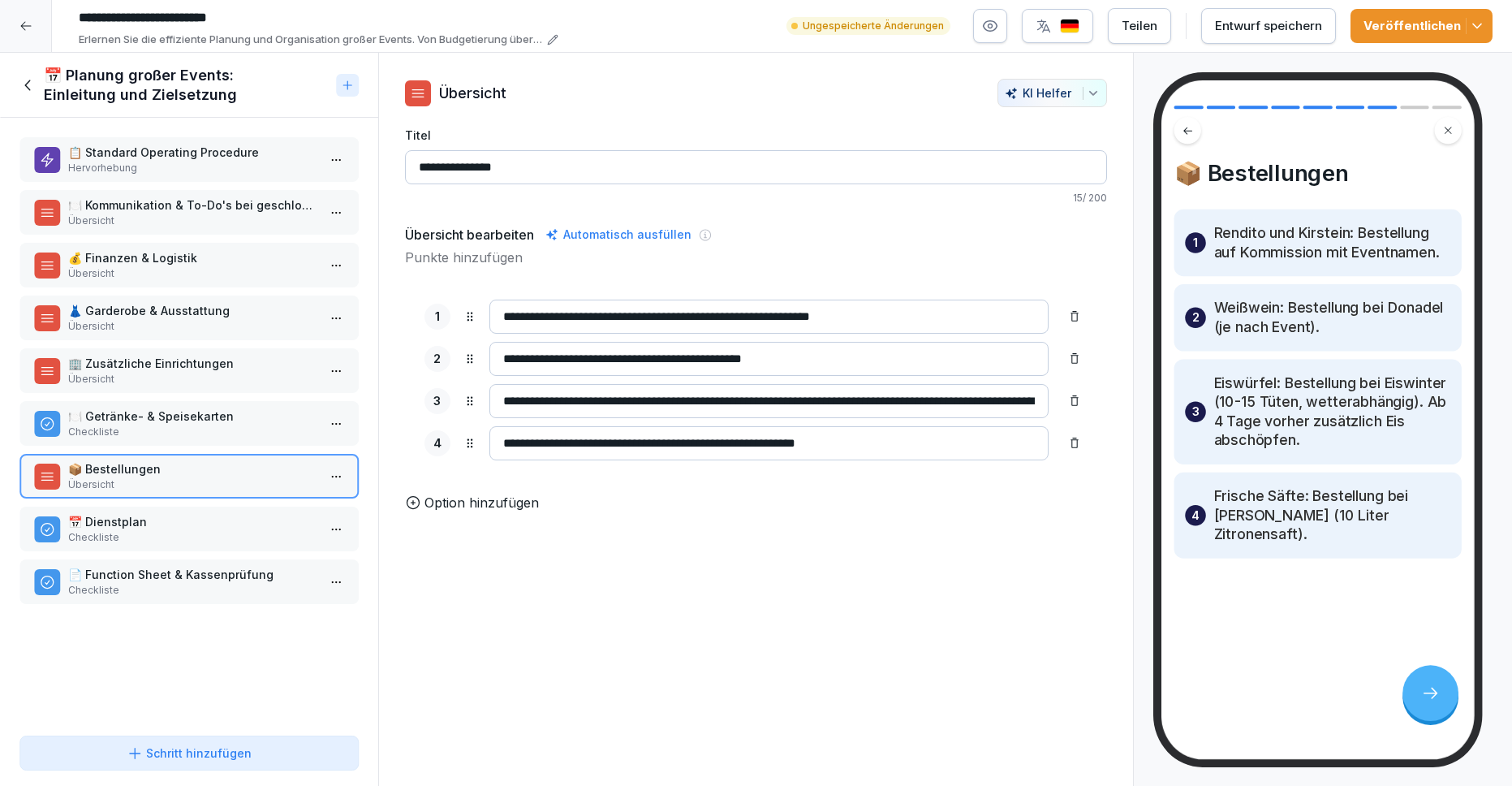
click at [36, 84] on icon at bounding box center [28, 85] width 18 height 18
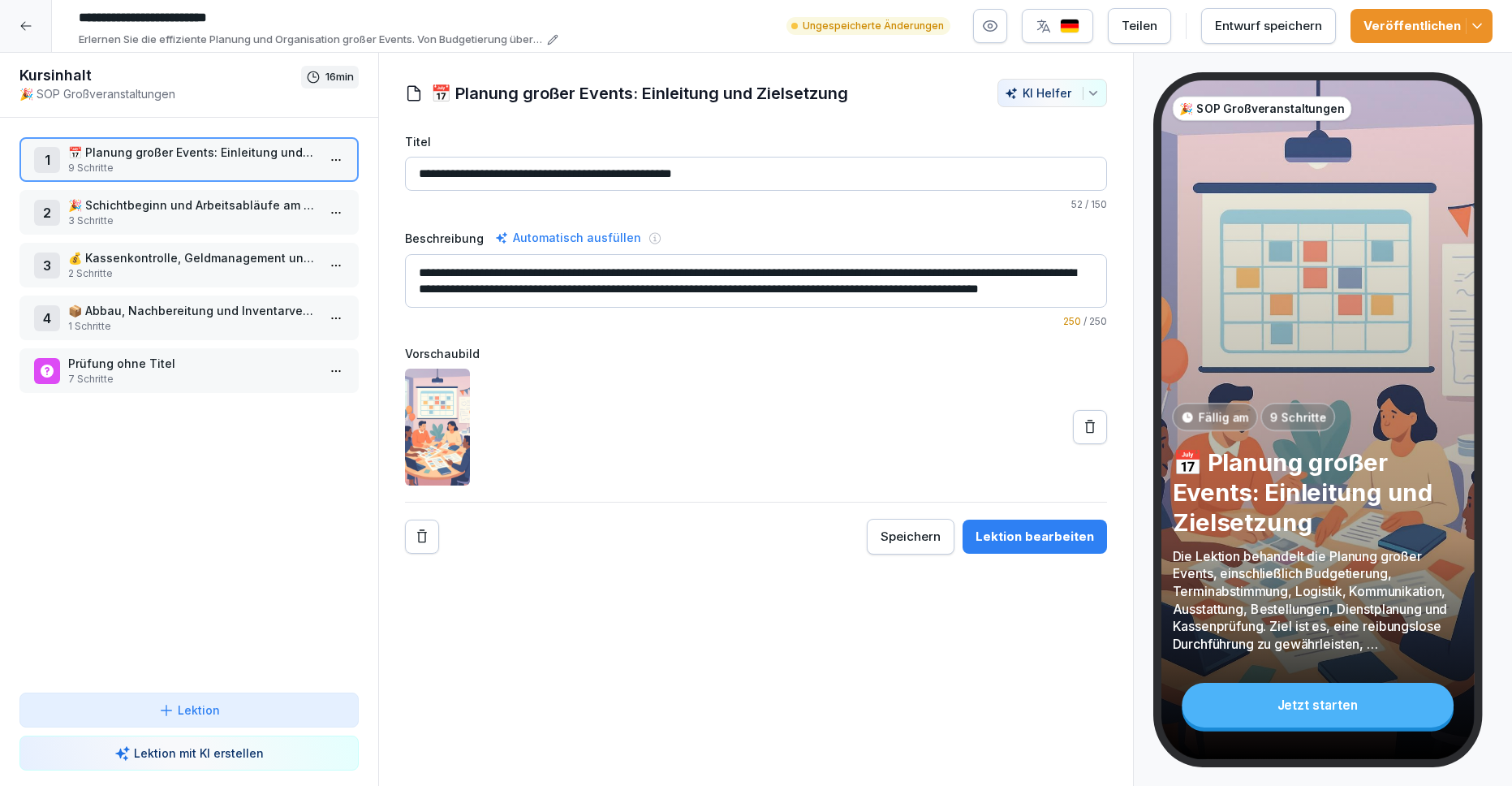
click at [22, 26] on icon at bounding box center [25, 26] width 10 height 9
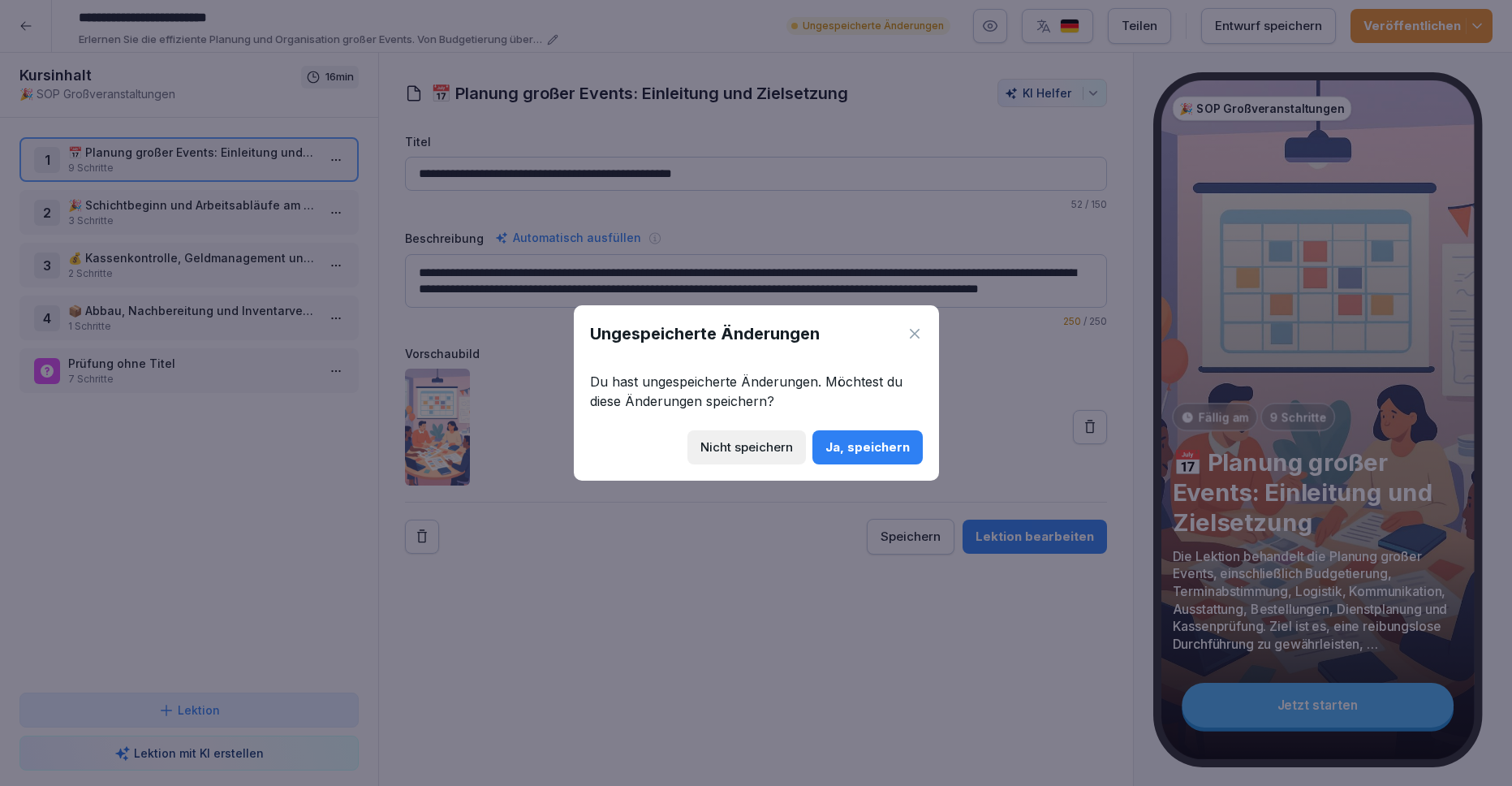
click at [866, 450] on div "Ja, speichern" at bounding box center [867, 447] width 84 height 18
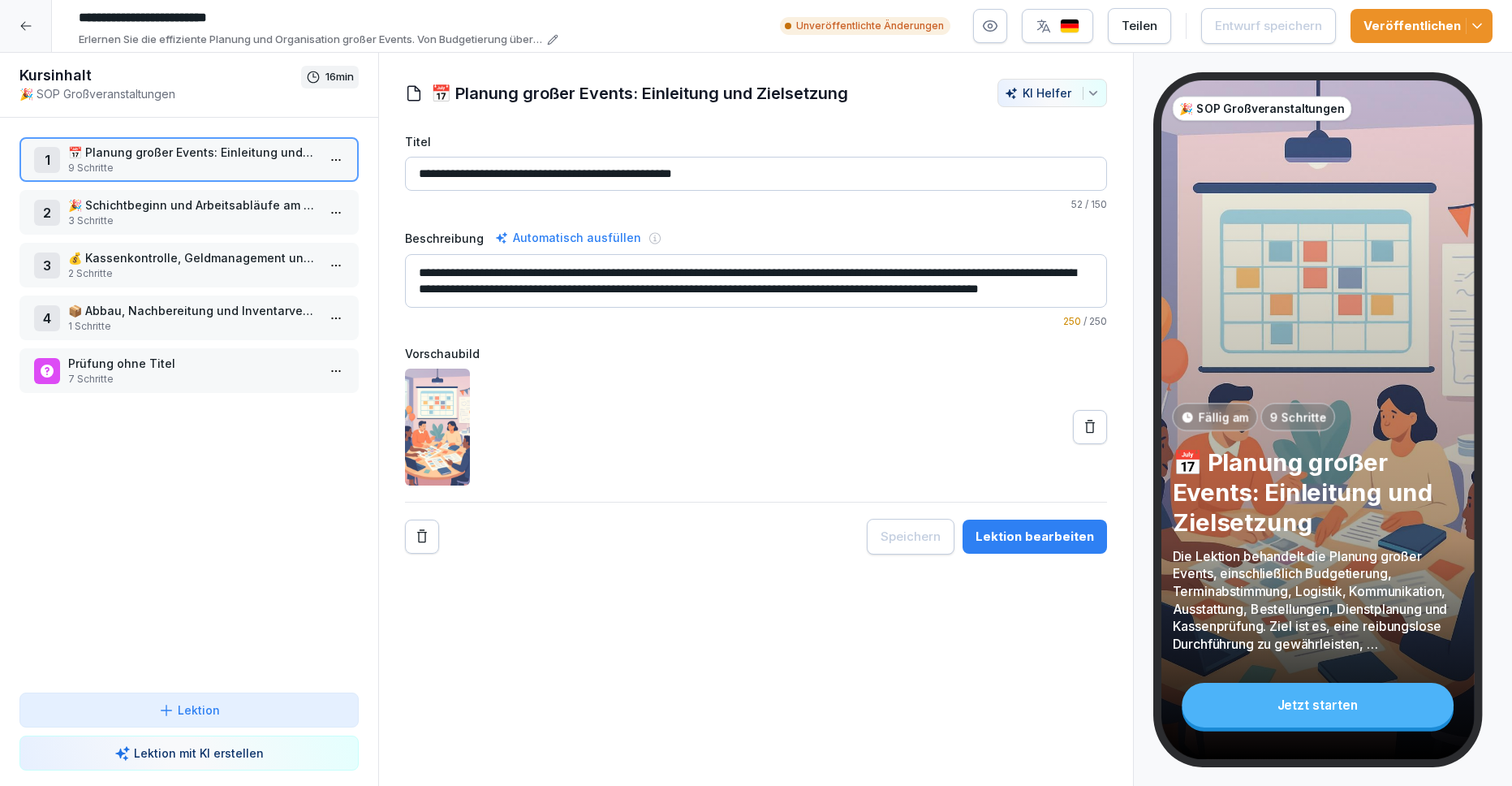
click at [25, 35] on div at bounding box center [26, 26] width 52 height 52
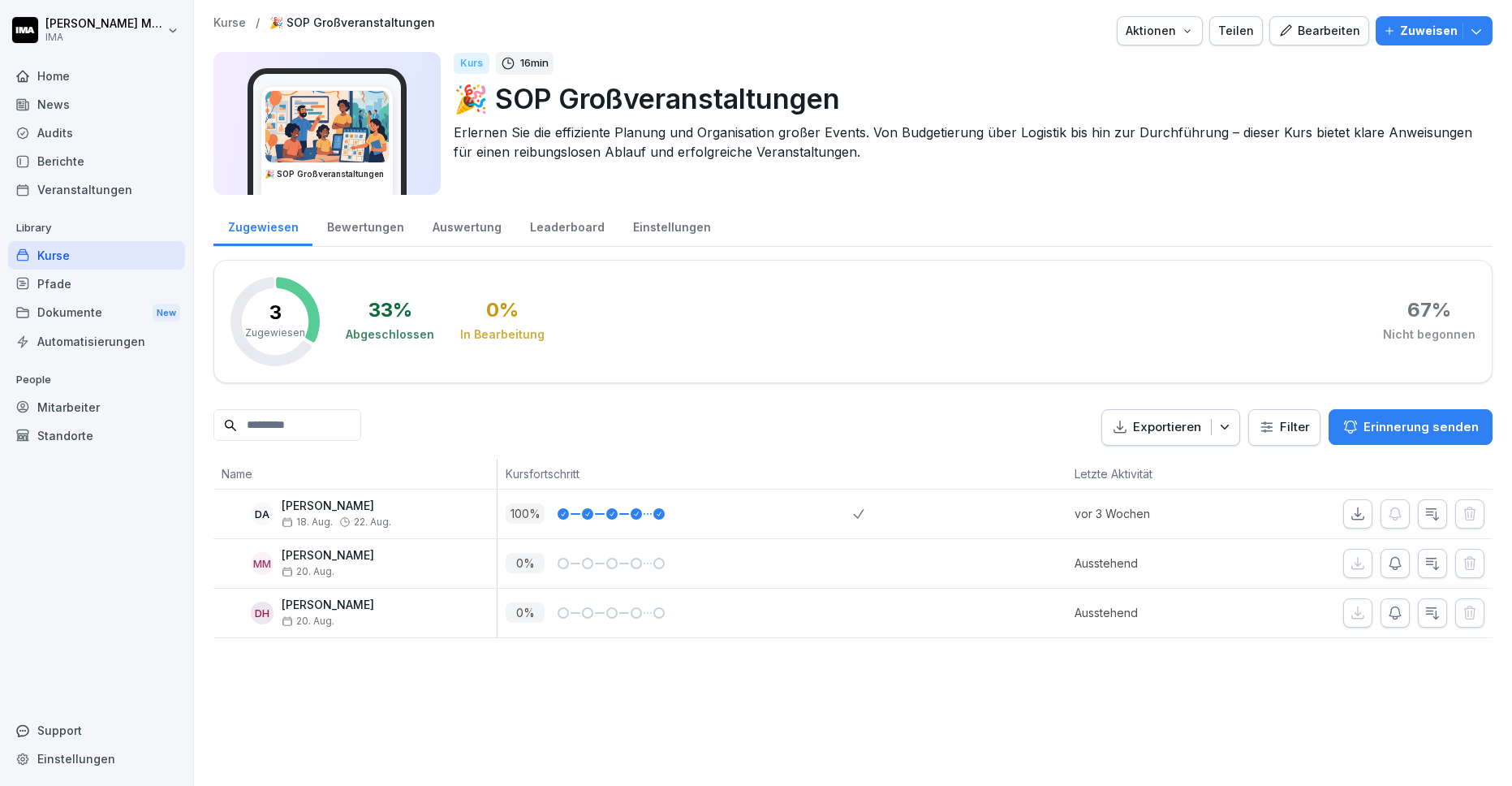
click at [84, 321] on div "Dokumente New" at bounding box center [96, 313] width 177 height 30
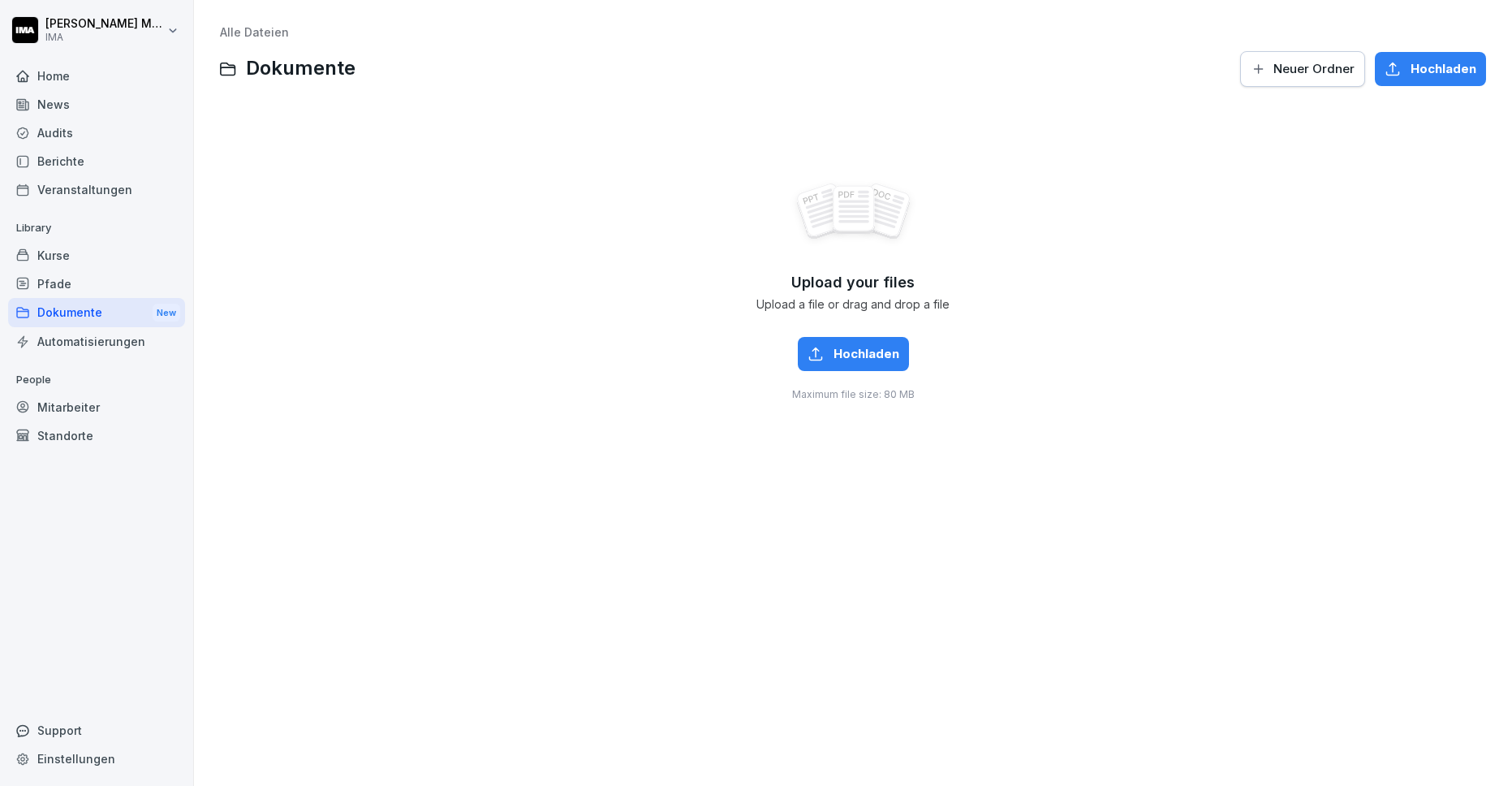
click at [130, 255] on div "Kurse" at bounding box center [96, 255] width 177 height 28
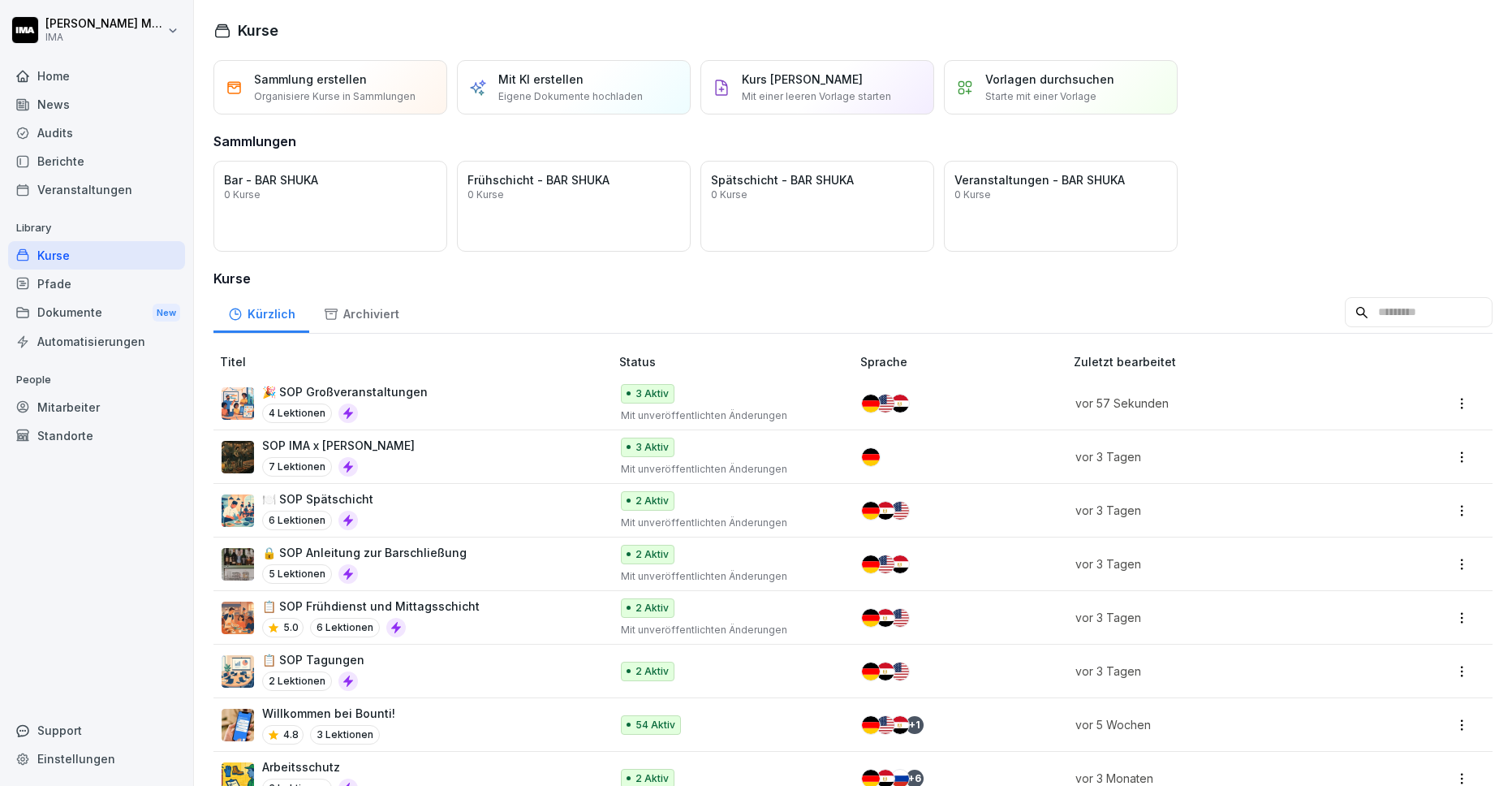
click at [440, 396] on div "🎉 SOP Großveranstaltungen 4 Lektionen" at bounding box center [407, 403] width 372 height 40
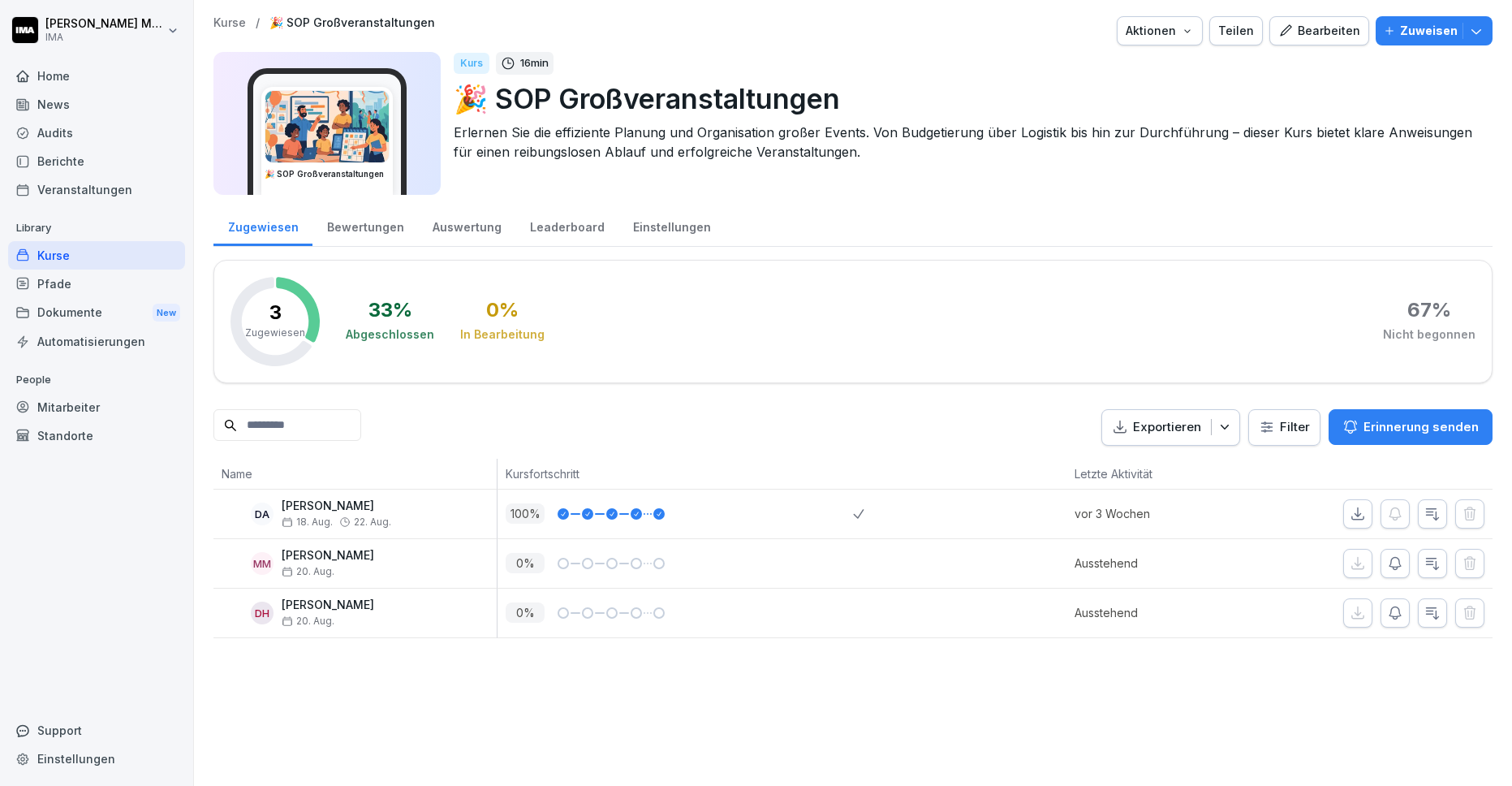
click at [1324, 34] on div "Bearbeiten" at bounding box center [1319, 30] width 82 height 18
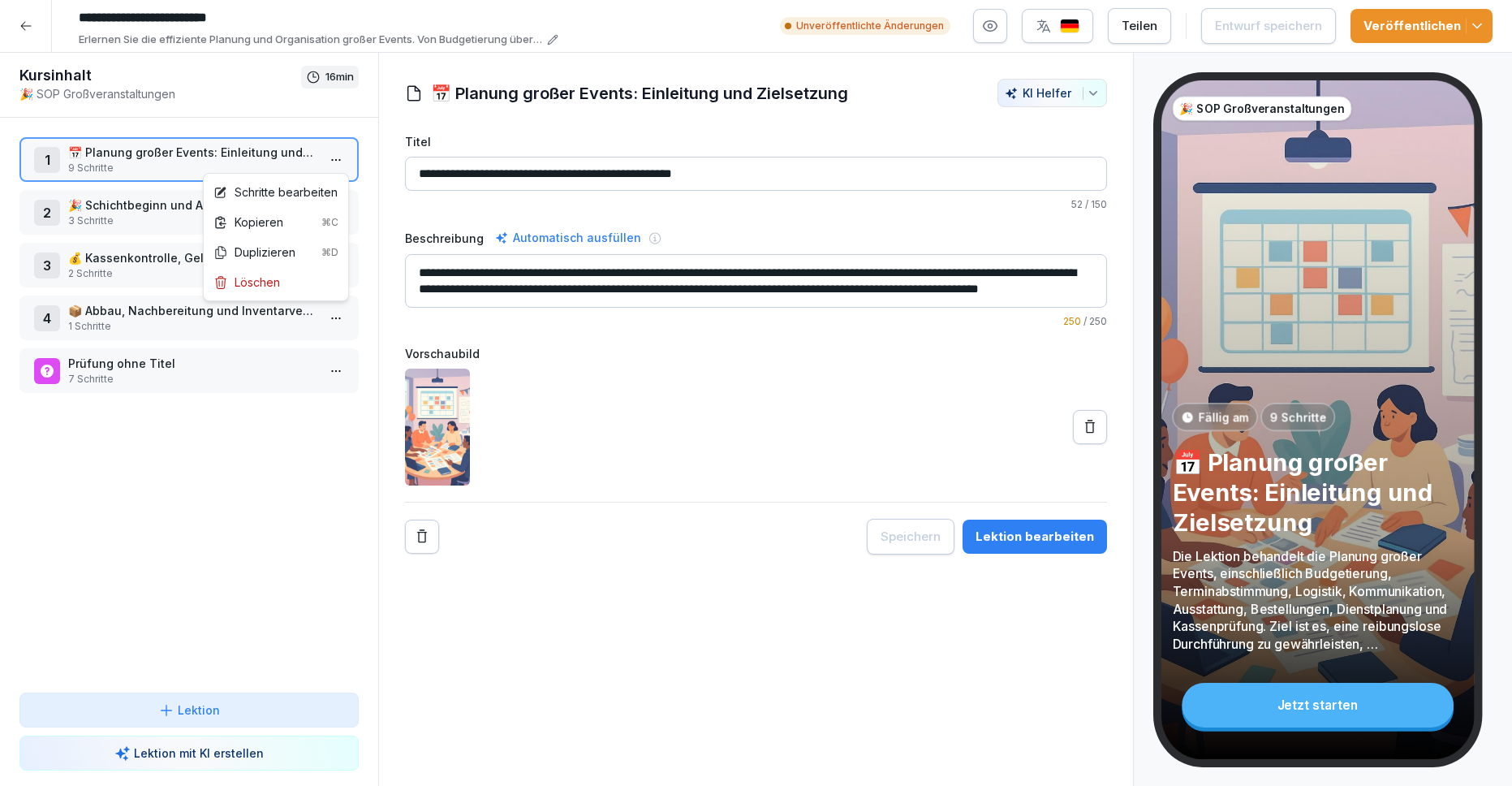
click at [329, 159] on html "**********" at bounding box center [756, 393] width 1512 height 786
click at [299, 193] on div "Schritte bearbeiten" at bounding box center [275, 192] width 124 height 17
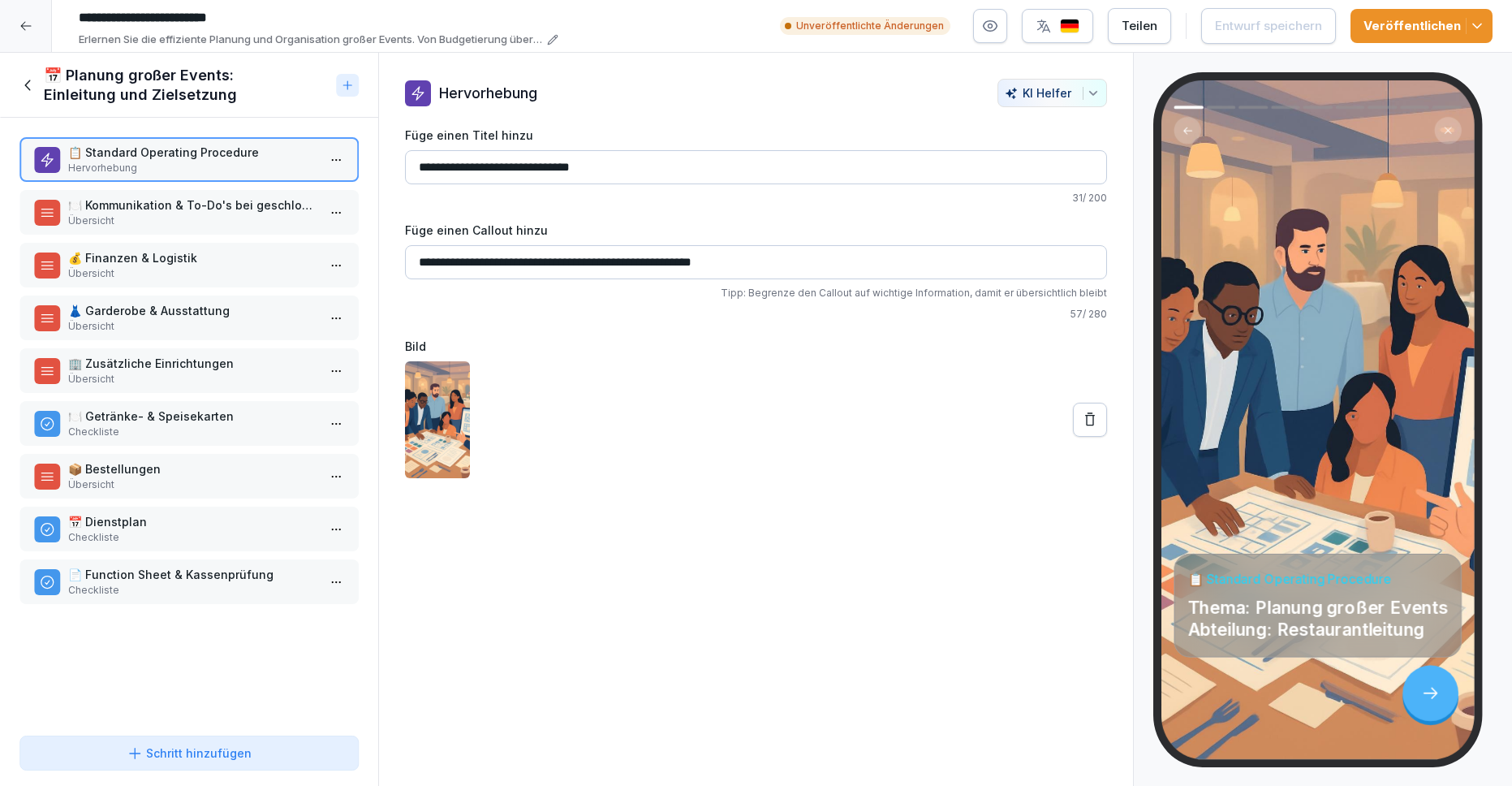
click at [178, 199] on p "🍽️ Kommunikation & To-Do's bei geschlossener Gesellschaft" at bounding box center [193, 205] width 249 height 17
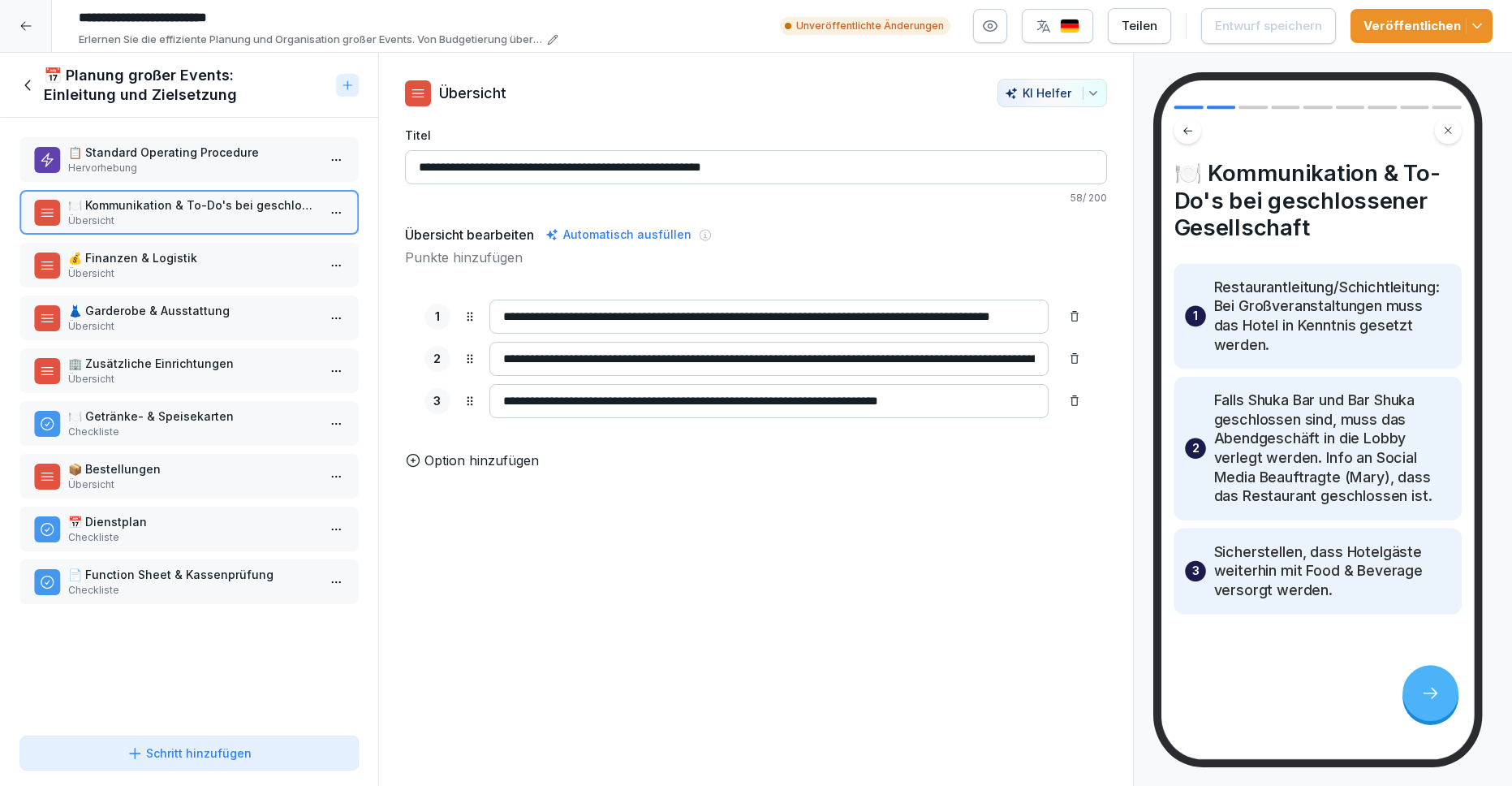
click at [182, 256] on p "💰 Finanzen & Logistik" at bounding box center [193, 258] width 249 height 17
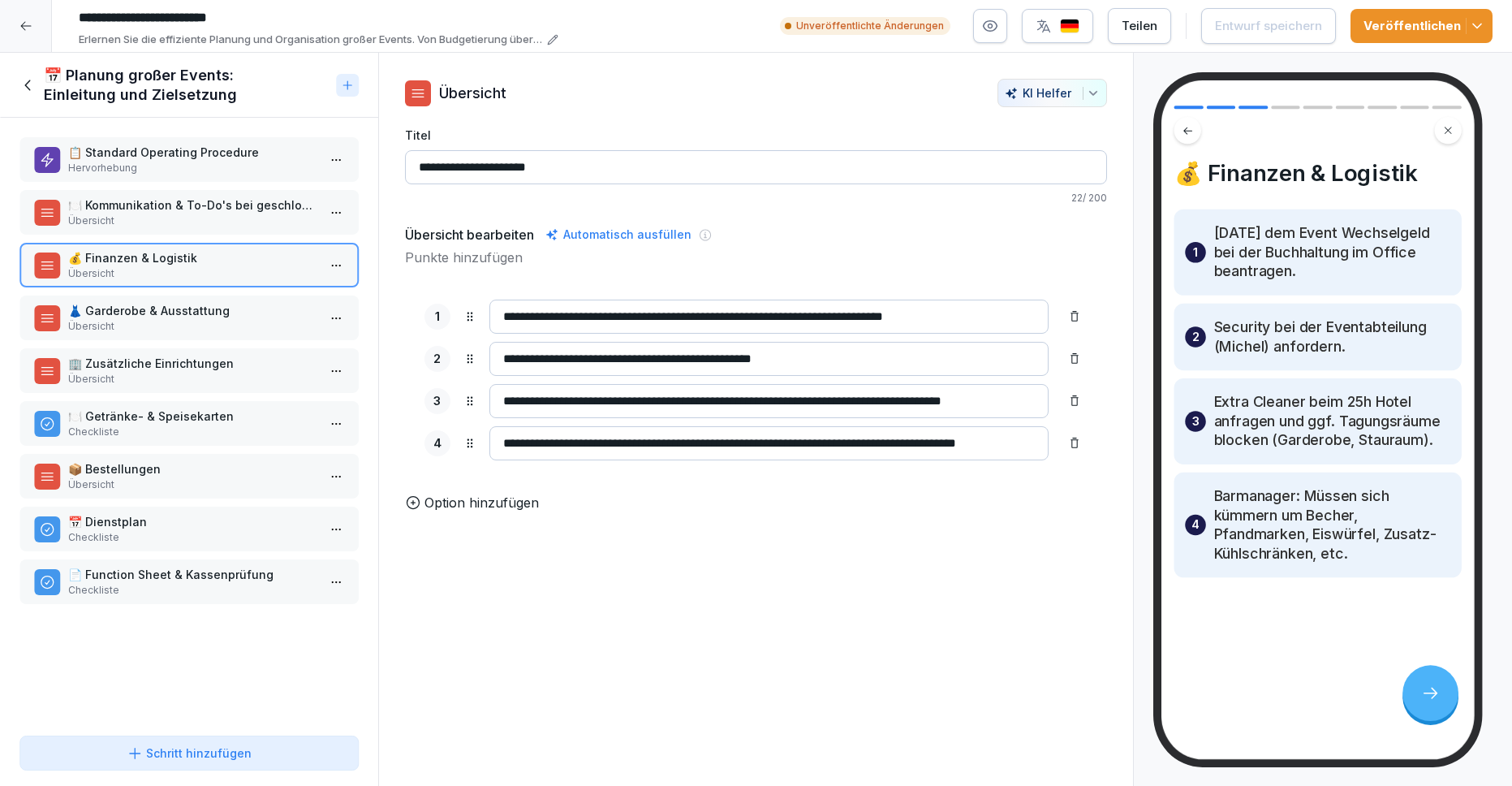
click at [1077, 440] on icon at bounding box center [1074, 442] width 8 height 10
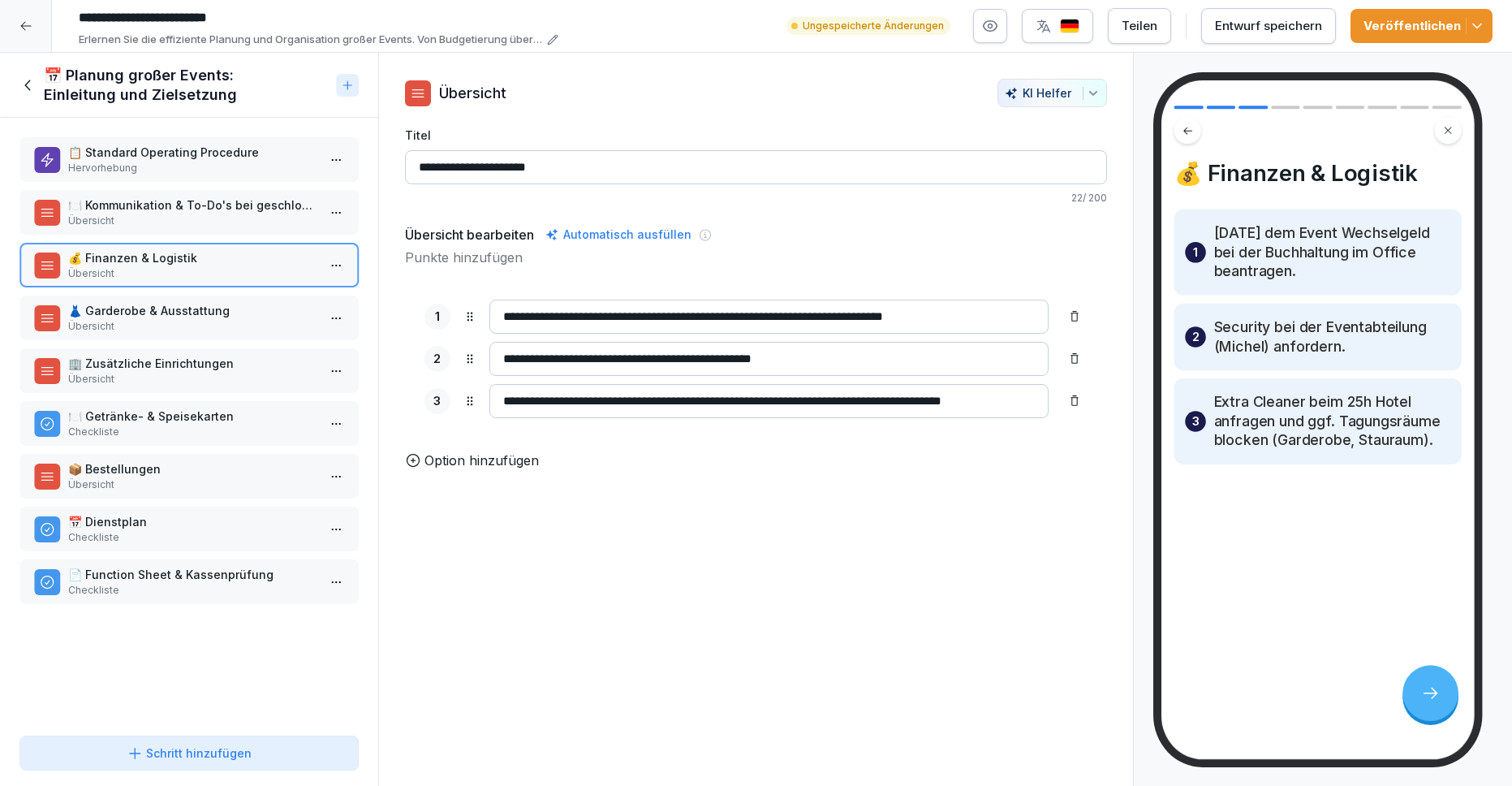
click at [27, 87] on icon at bounding box center [27, 84] width 6 height 10
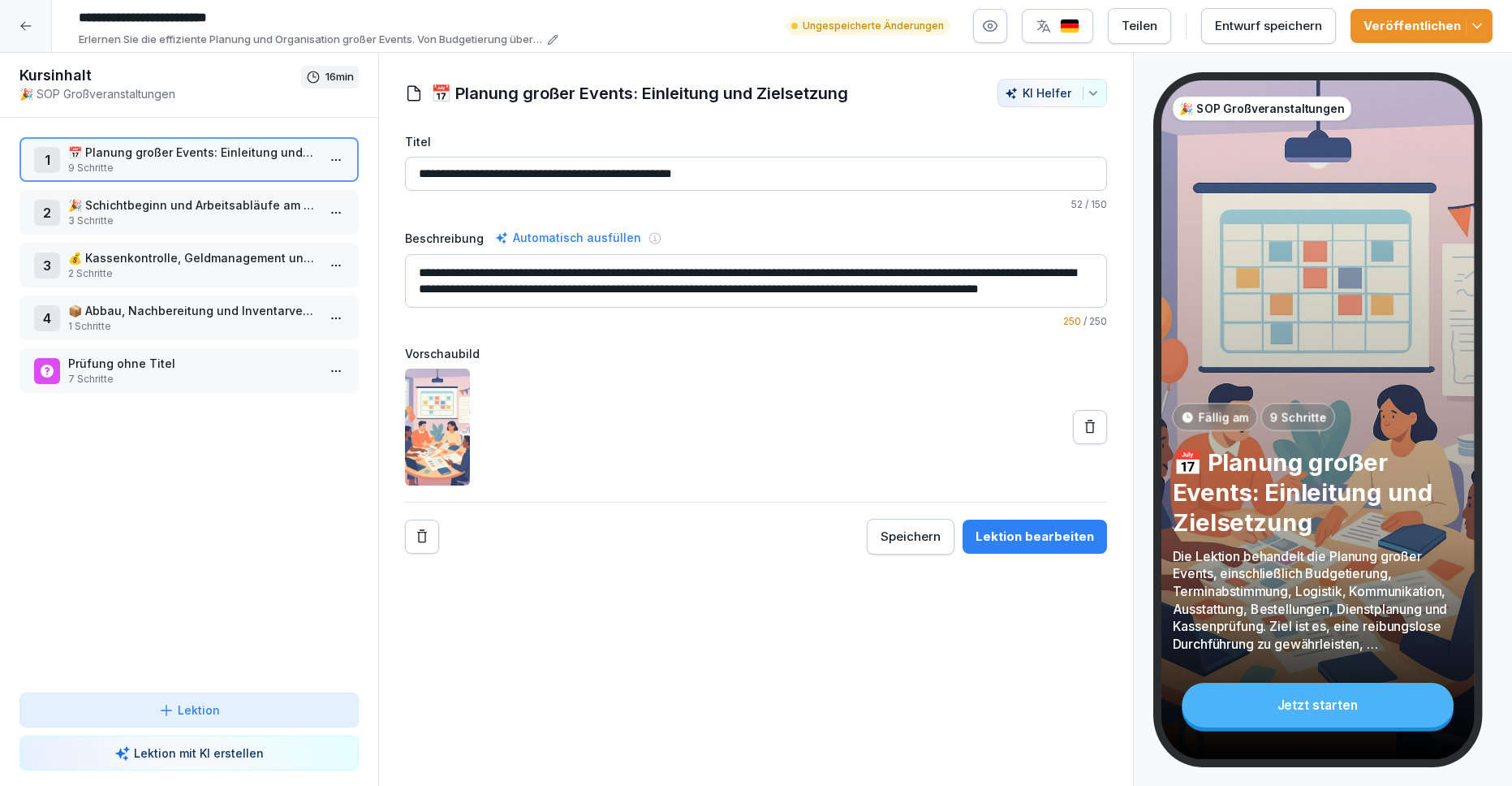
click at [25, 21] on icon at bounding box center [26, 26] width 13 height 13
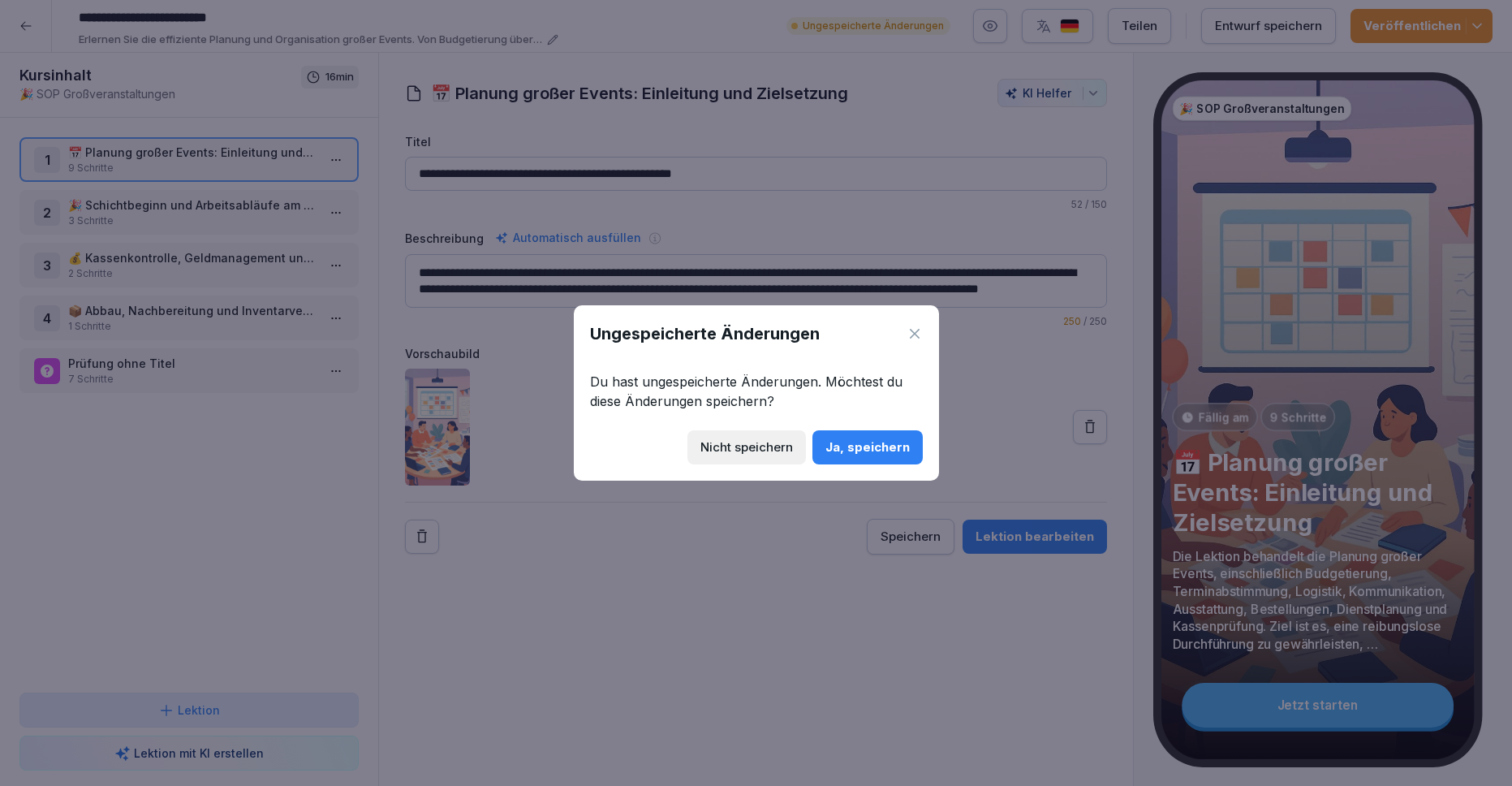
click at [865, 456] on button "Ja, speichern" at bounding box center [867, 447] width 110 height 34
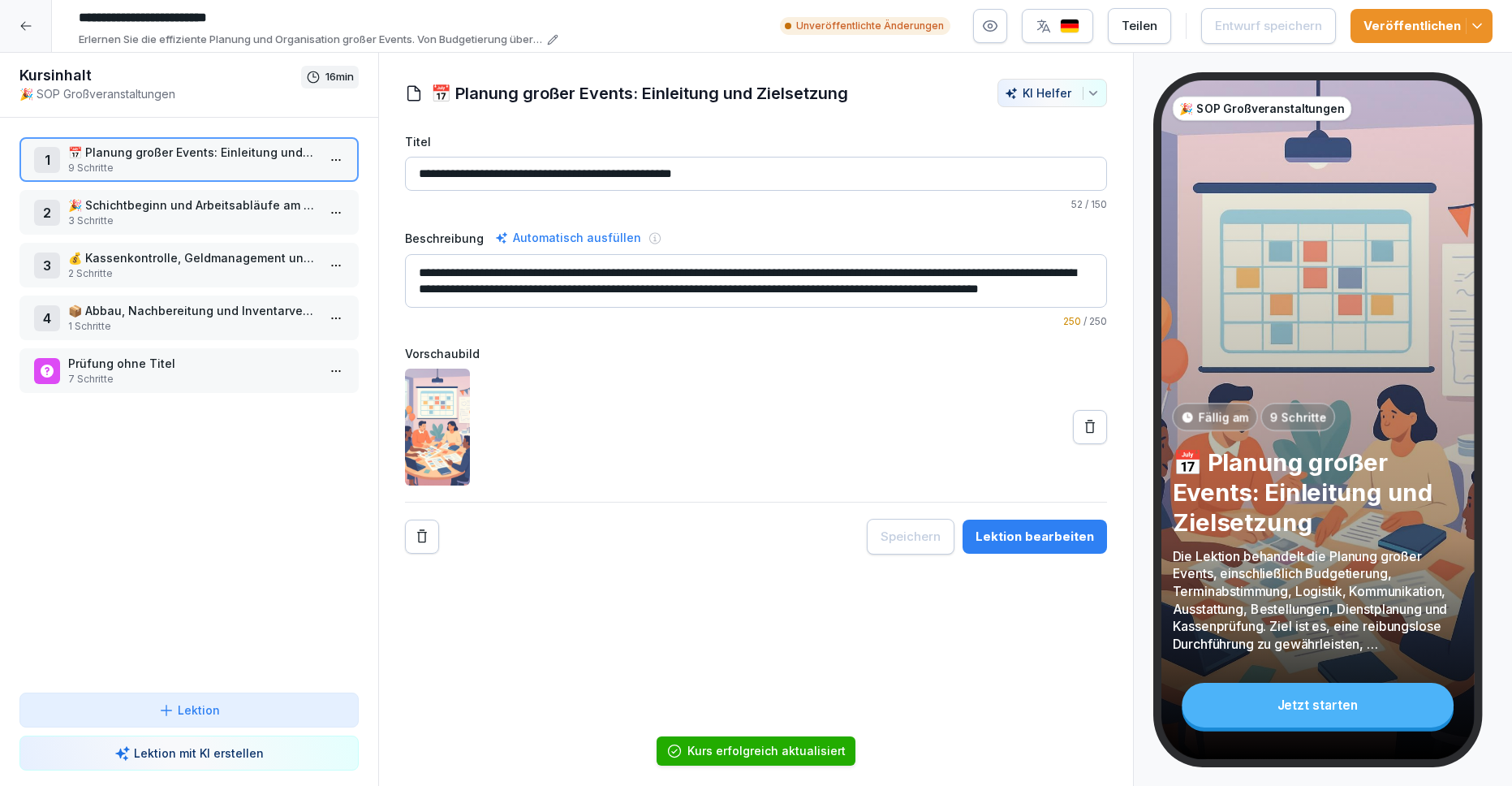
click at [28, 22] on icon at bounding box center [26, 26] width 13 height 13
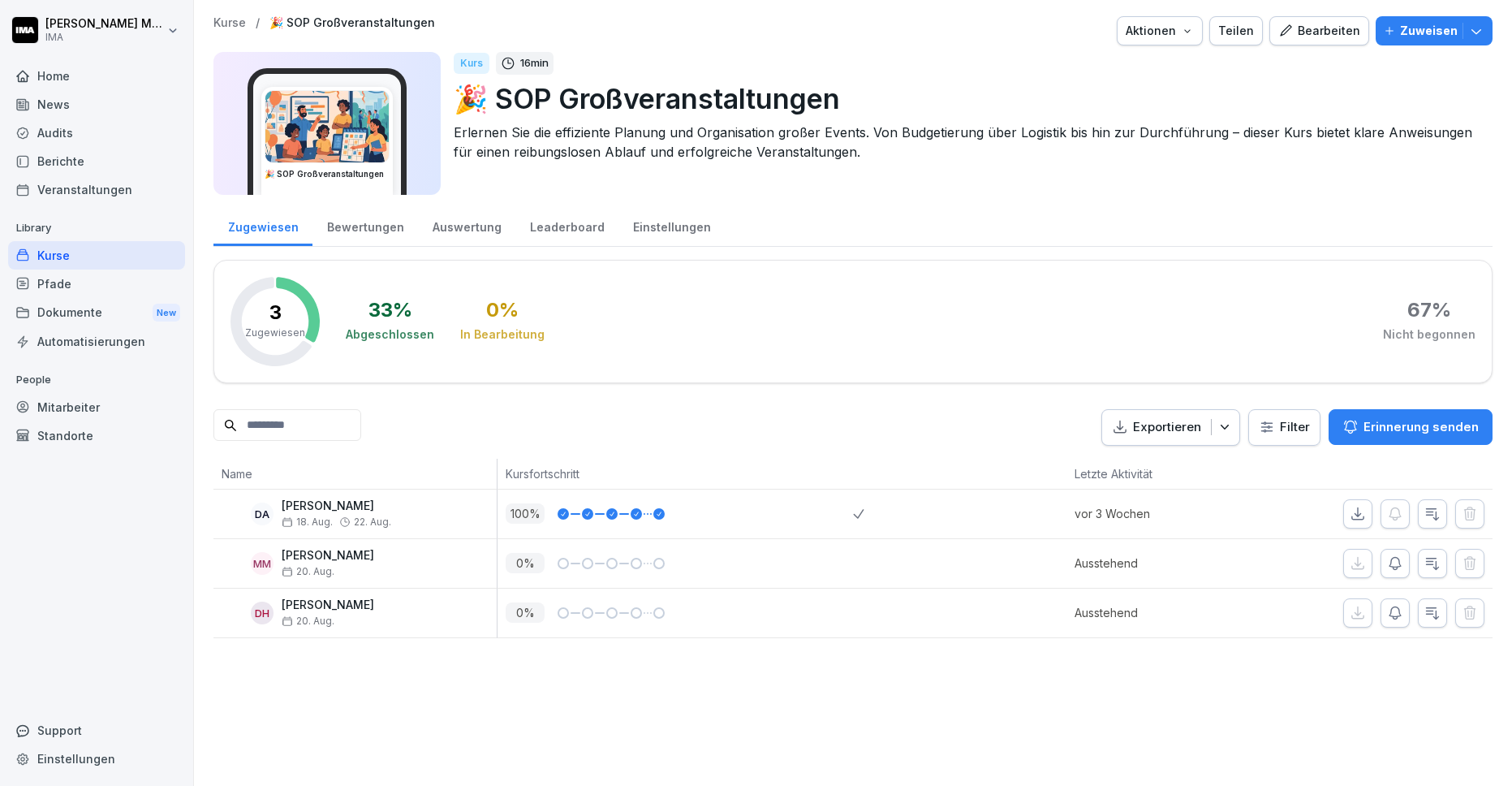
click at [64, 320] on div "Dokumente New" at bounding box center [96, 313] width 177 height 30
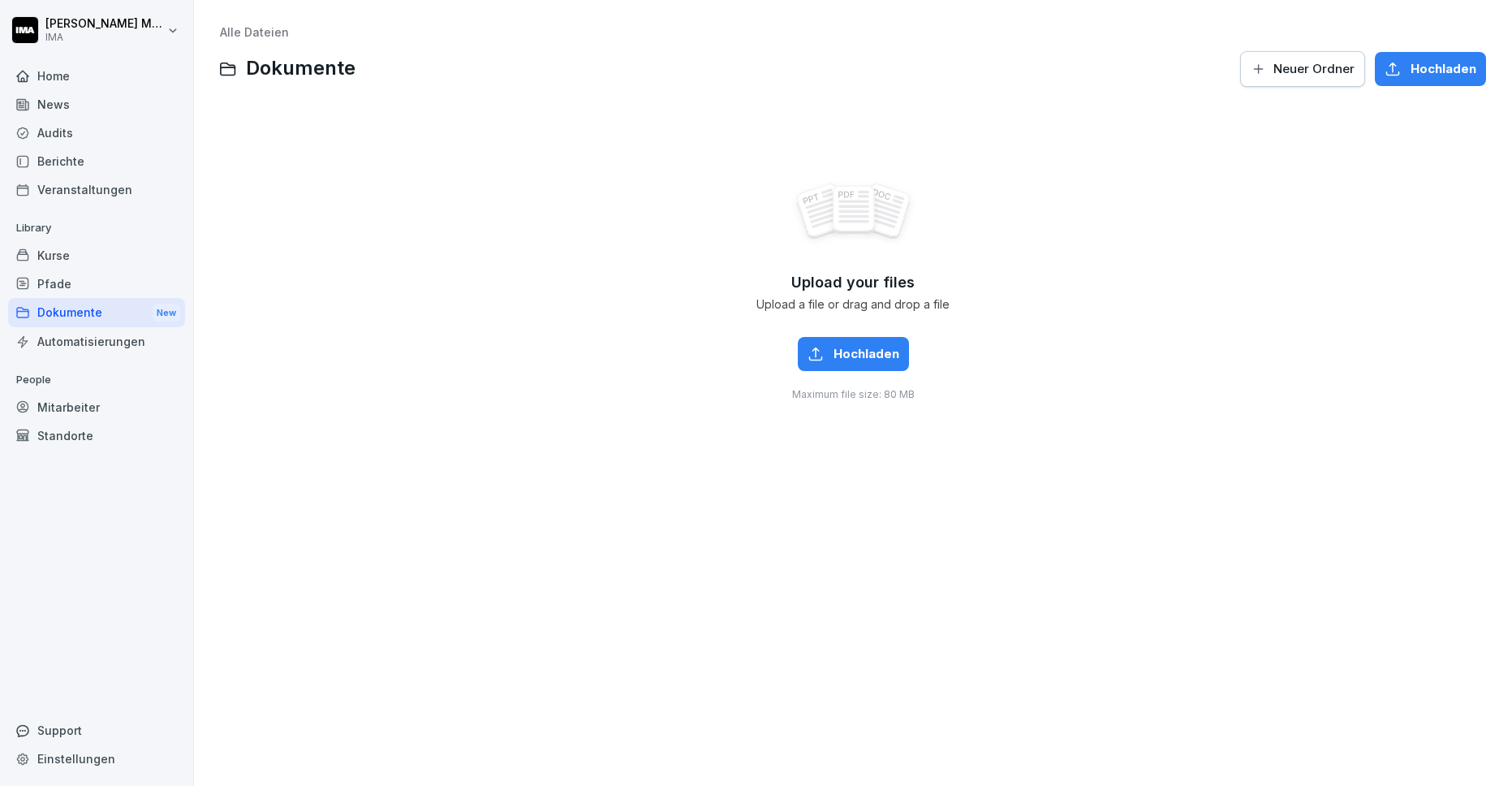
click at [849, 363] on span "Hochladen" at bounding box center [866, 353] width 65 height 18
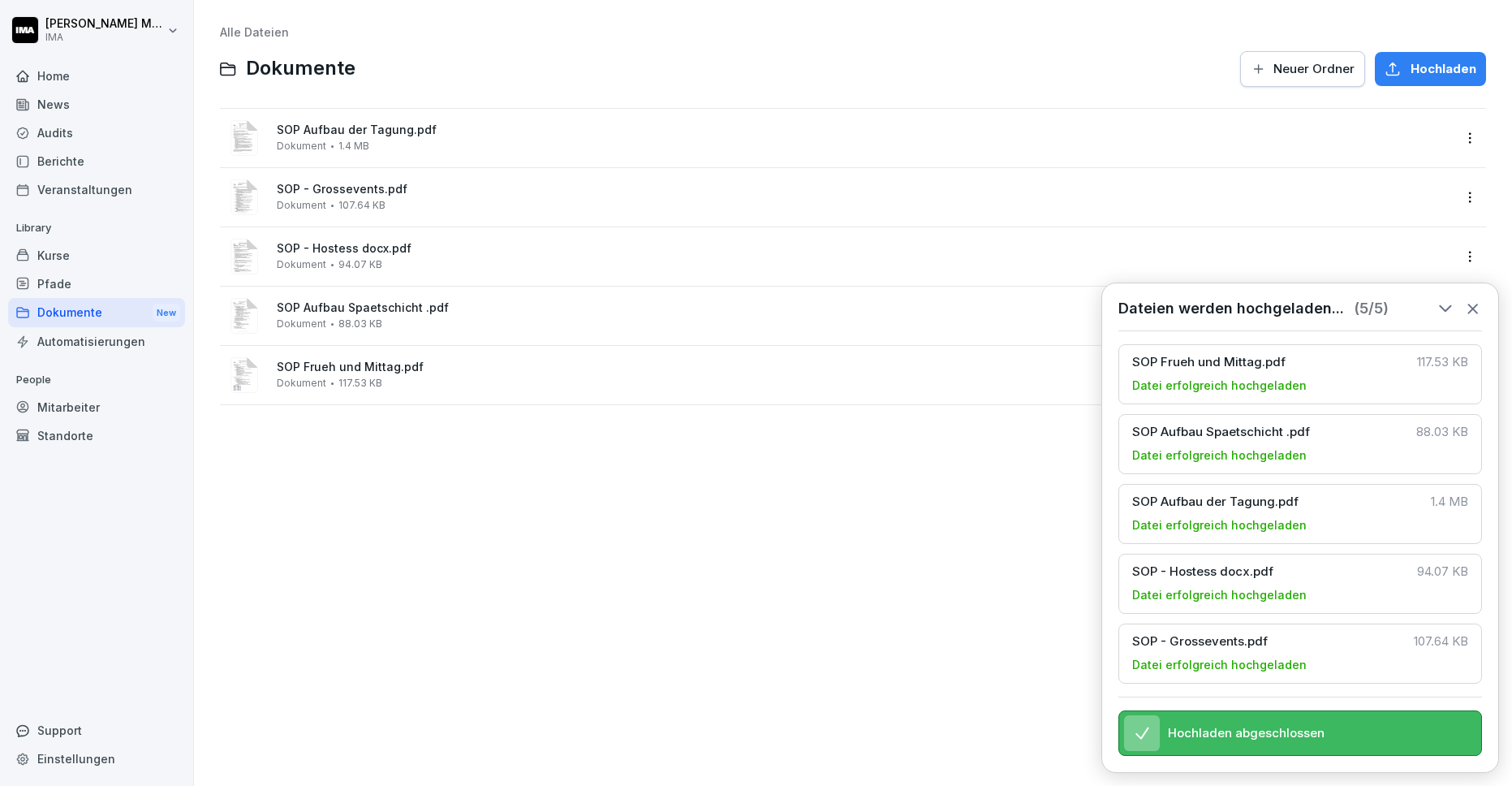
click at [680, 522] on div "Alle Dateien Dokumente Neuer Ordner Hochladen SOP Aufbau der Tagung.pdf Dokumen…" at bounding box center [853, 393] width 1293 height 761
click at [1473, 306] on icon at bounding box center [1472, 307] width 18 height 18
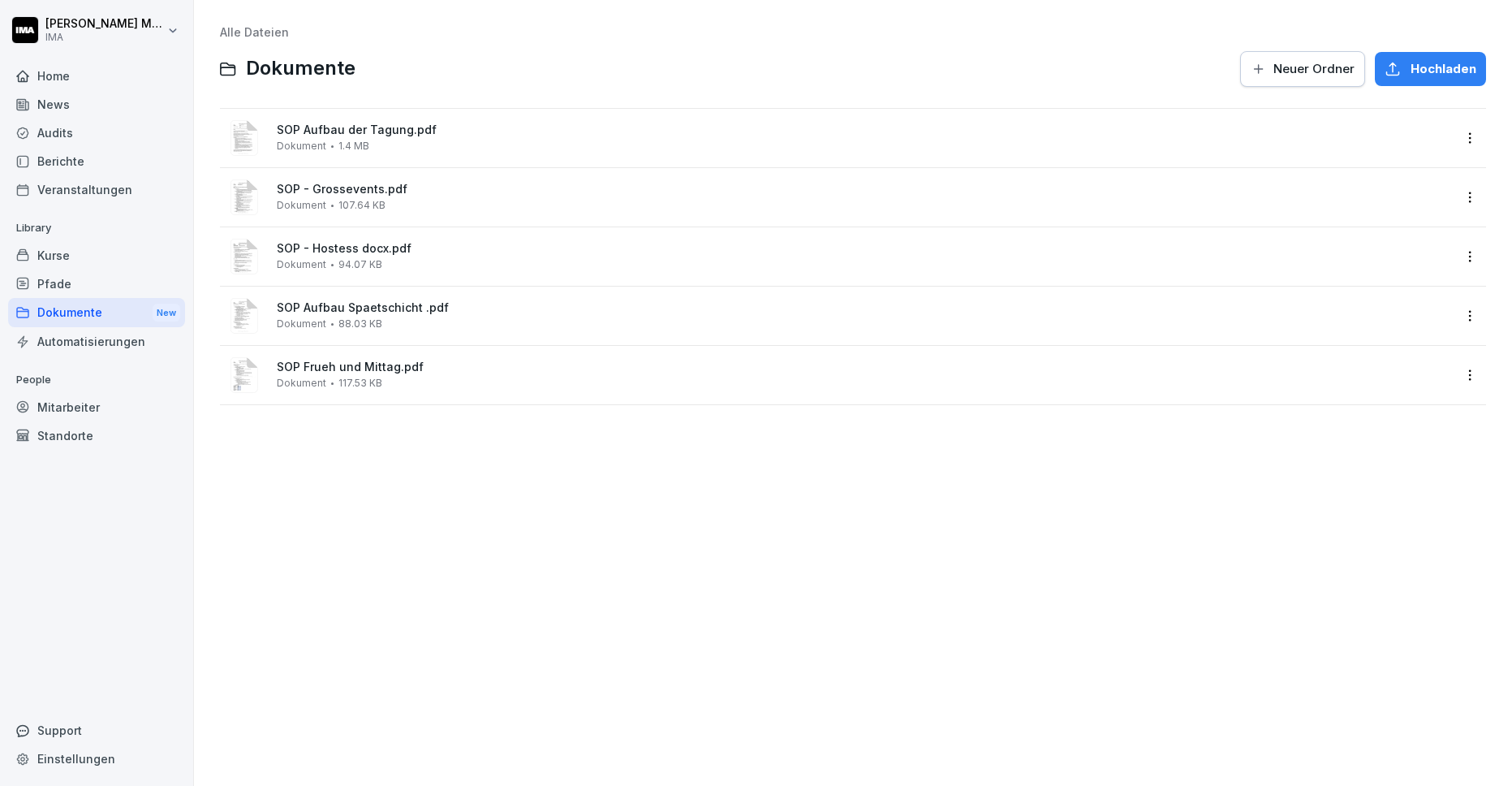
click at [706, 633] on div "Alle Dateien Dokumente Neuer Ordner Hochladen SOP Aufbau der Tagung.pdf Dokumen…" at bounding box center [853, 393] width 1293 height 761
click at [364, 144] on span "1.4 MB" at bounding box center [353, 146] width 31 height 11
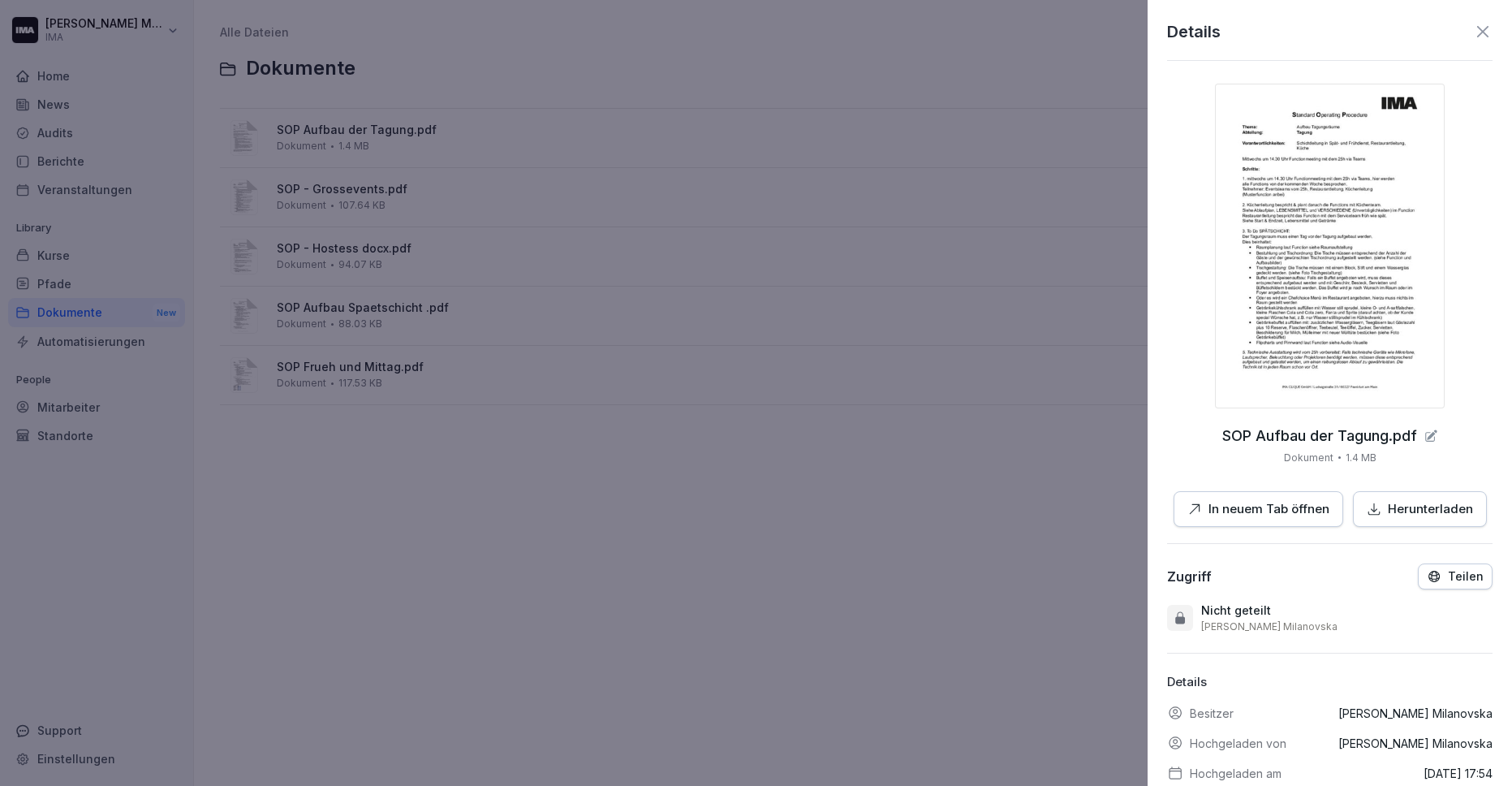
scroll to position [71, 0]
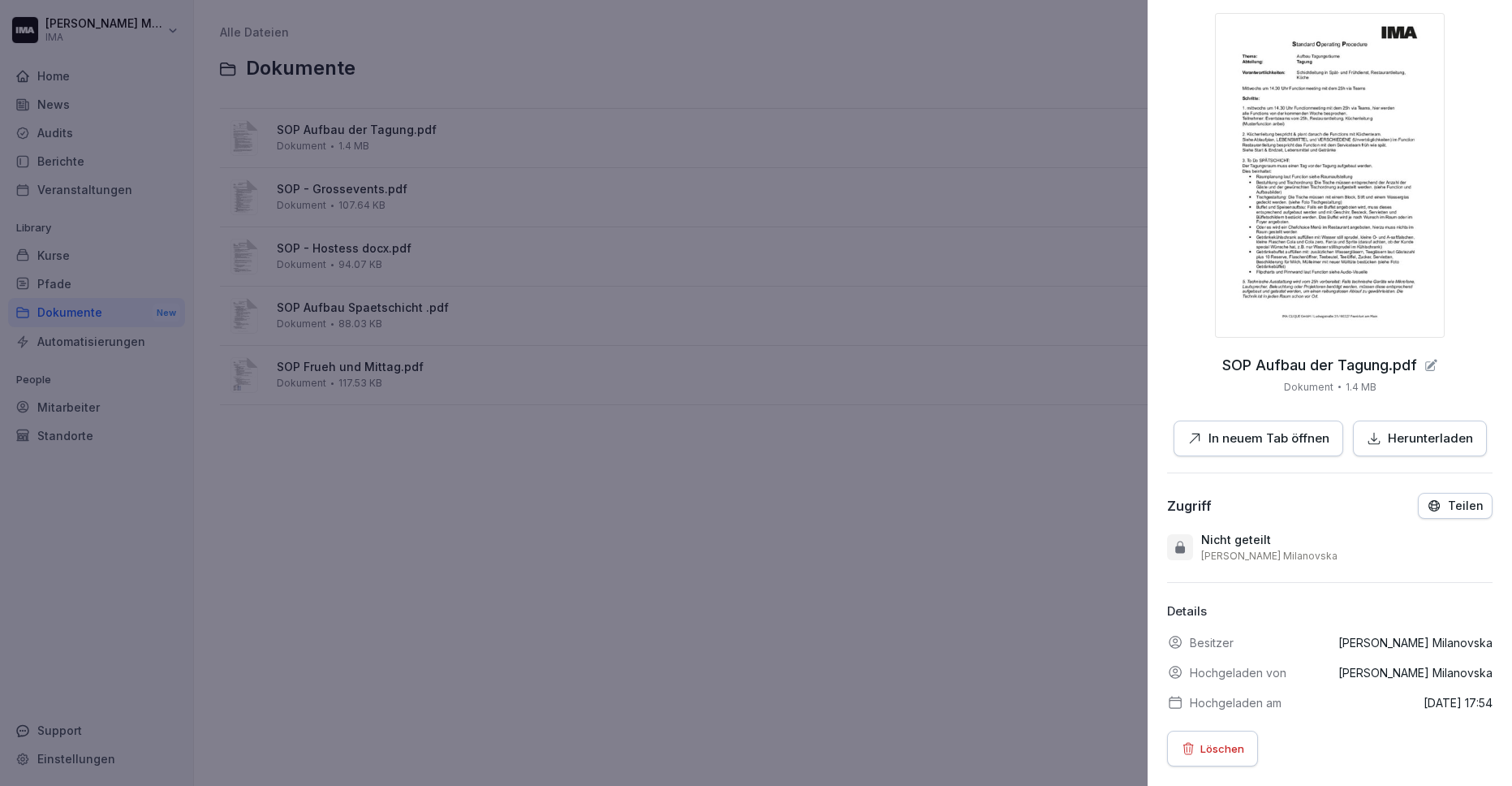
click at [1461, 502] on p "Teilen" at bounding box center [1465, 506] width 36 height 13
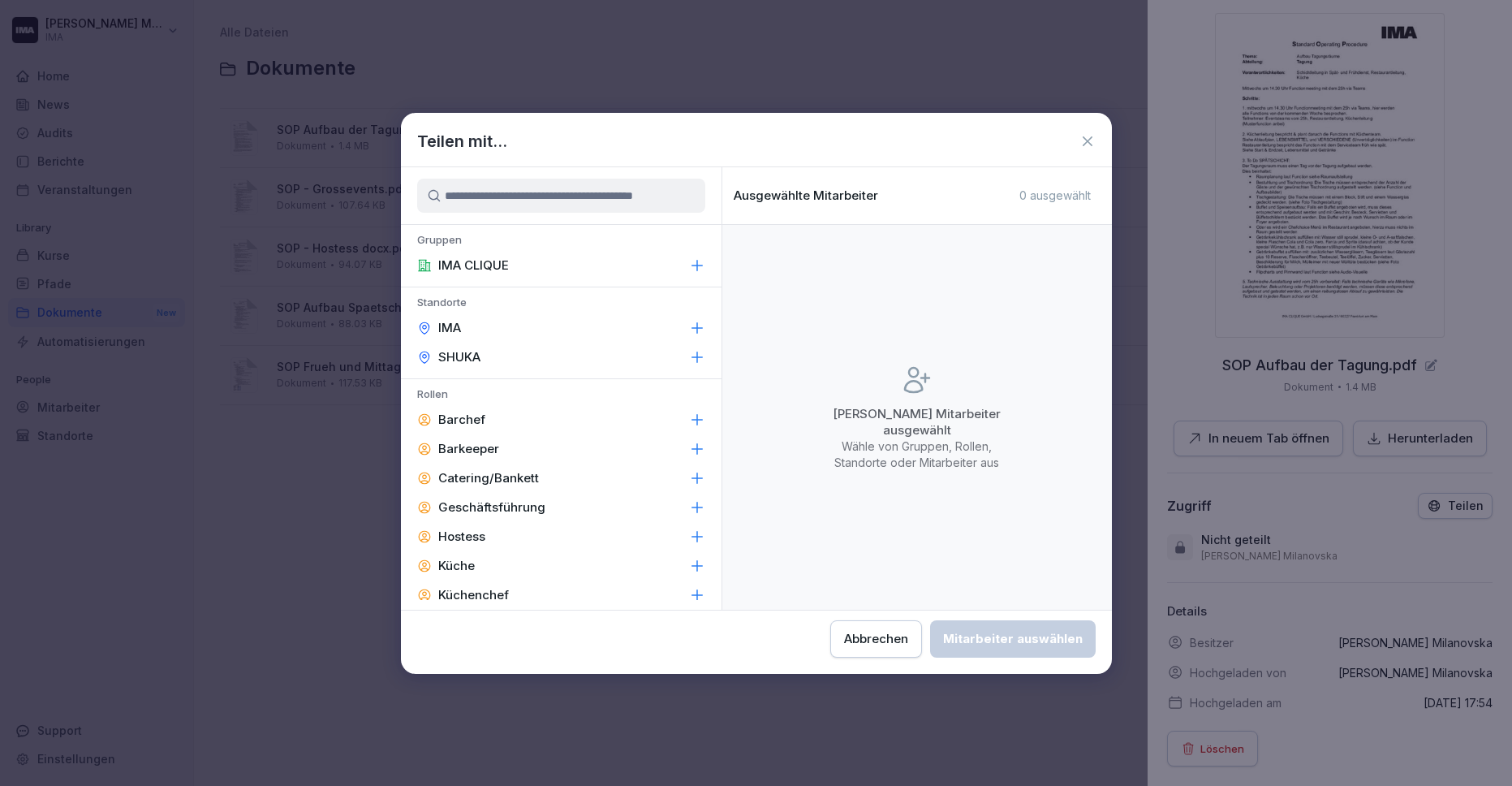
click at [652, 264] on div "IMA CLIQUE" at bounding box center [561, 264] width 321 height 29
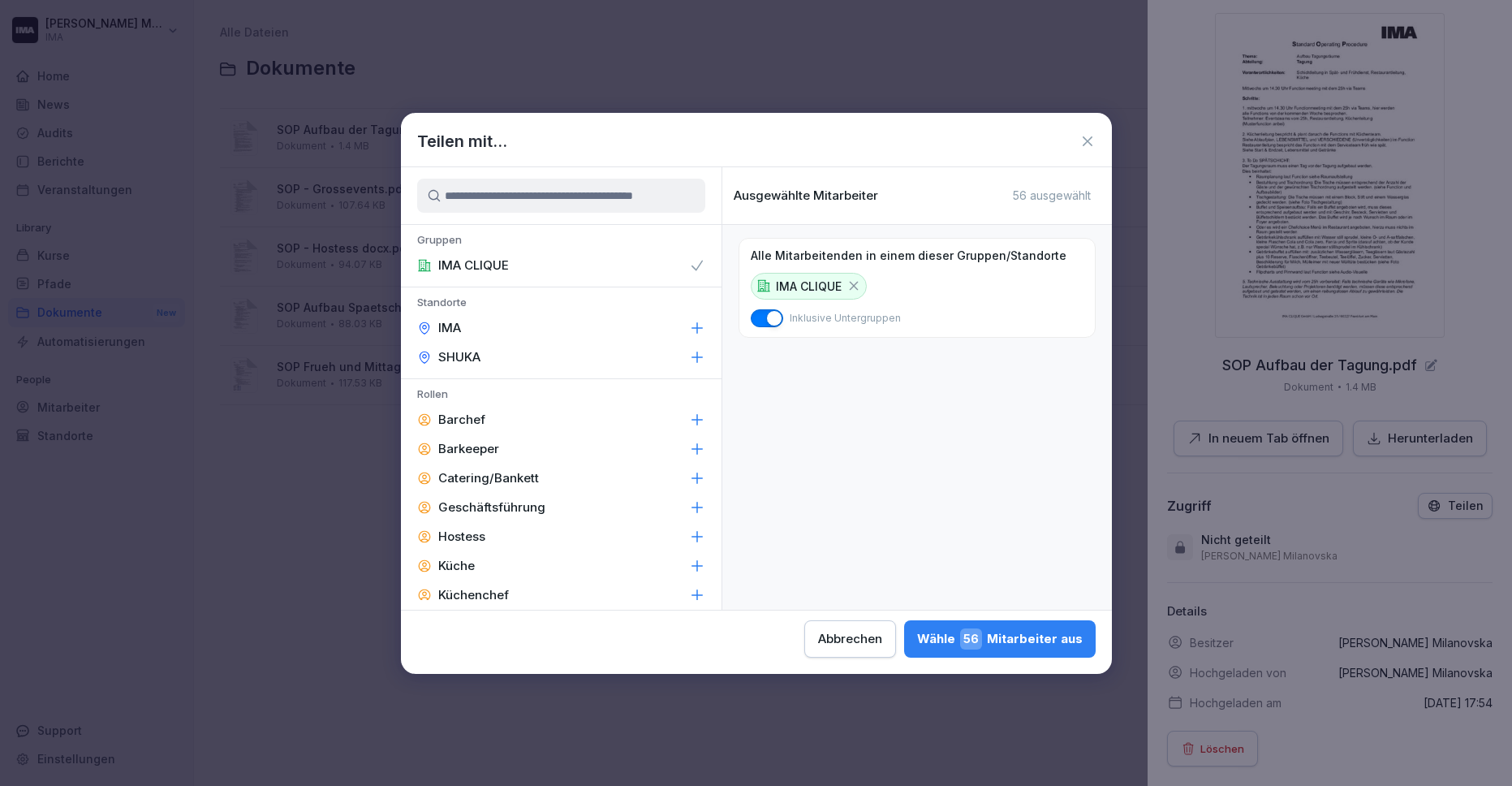
click at [1007, 636] on div "Wähle 56 Mitarbeiter aus" at bounding box center [999, 638] width 165 height 21
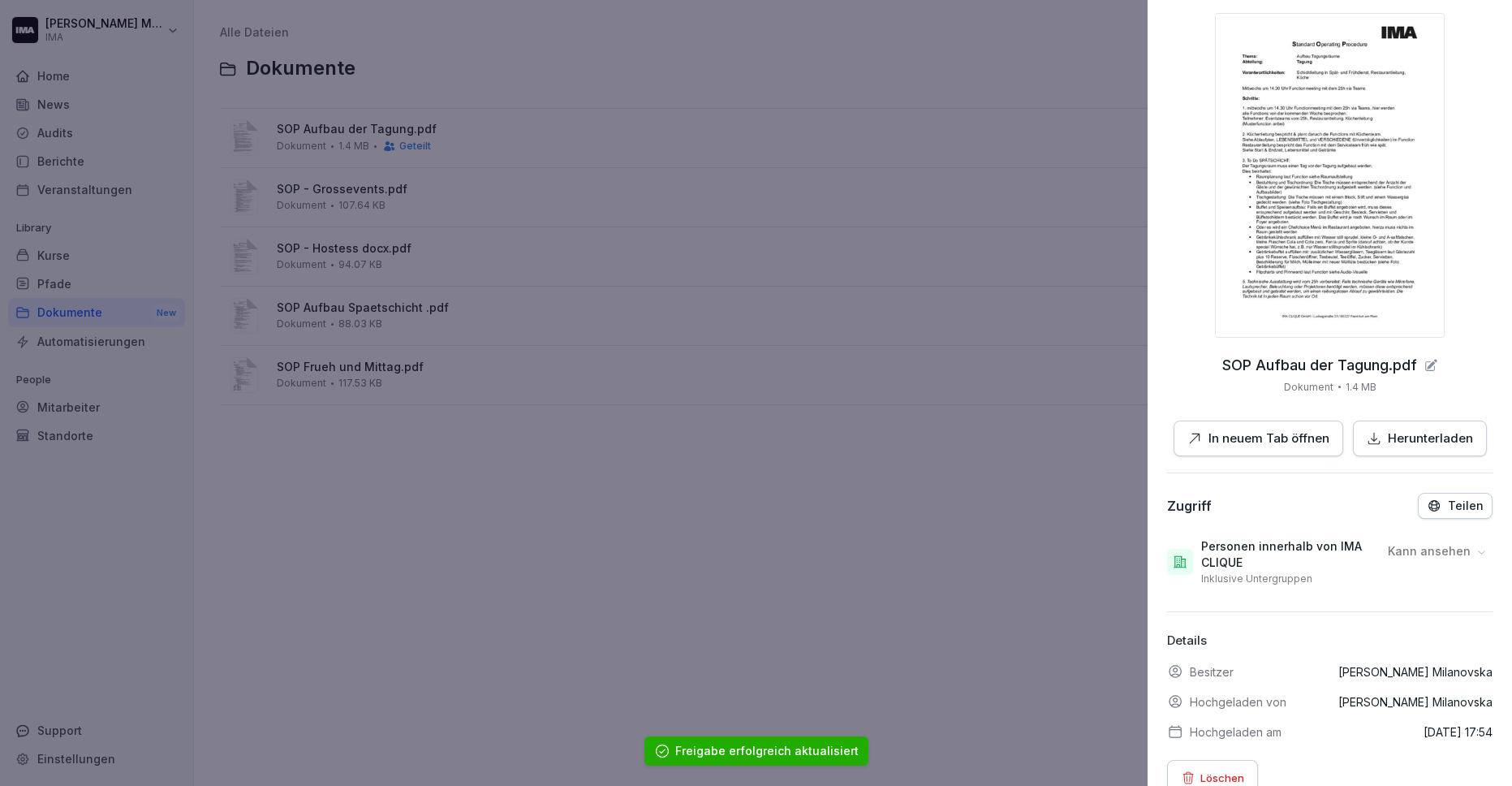
click at [535, 210] on div at bounding box center [756, 393] width 1512 height 786
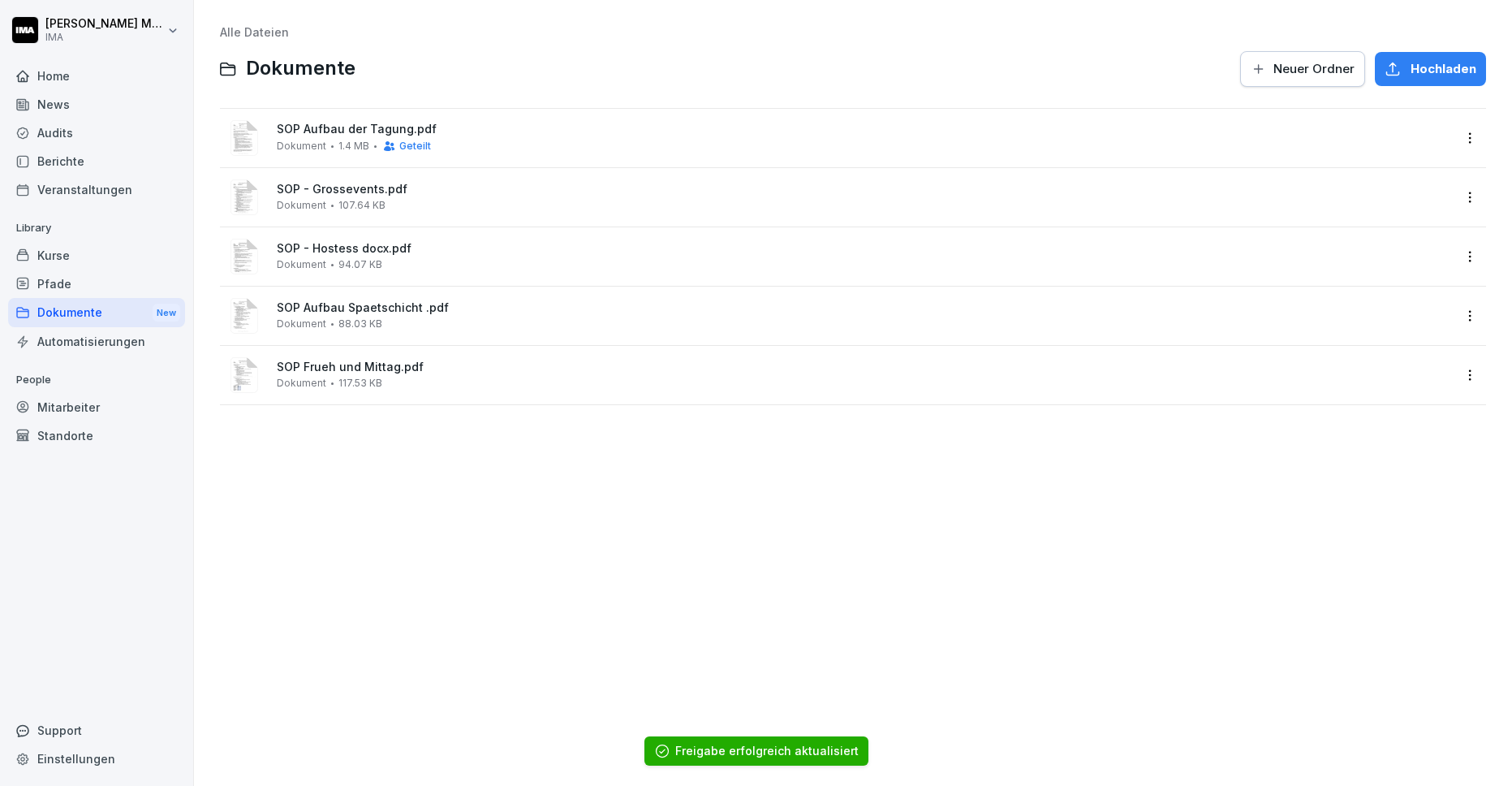
click at [630, 207] on div "SOP - Grossevents.pdf Dokument 107.64 KB" at bounding box center [863, 196] width 1175 height 28
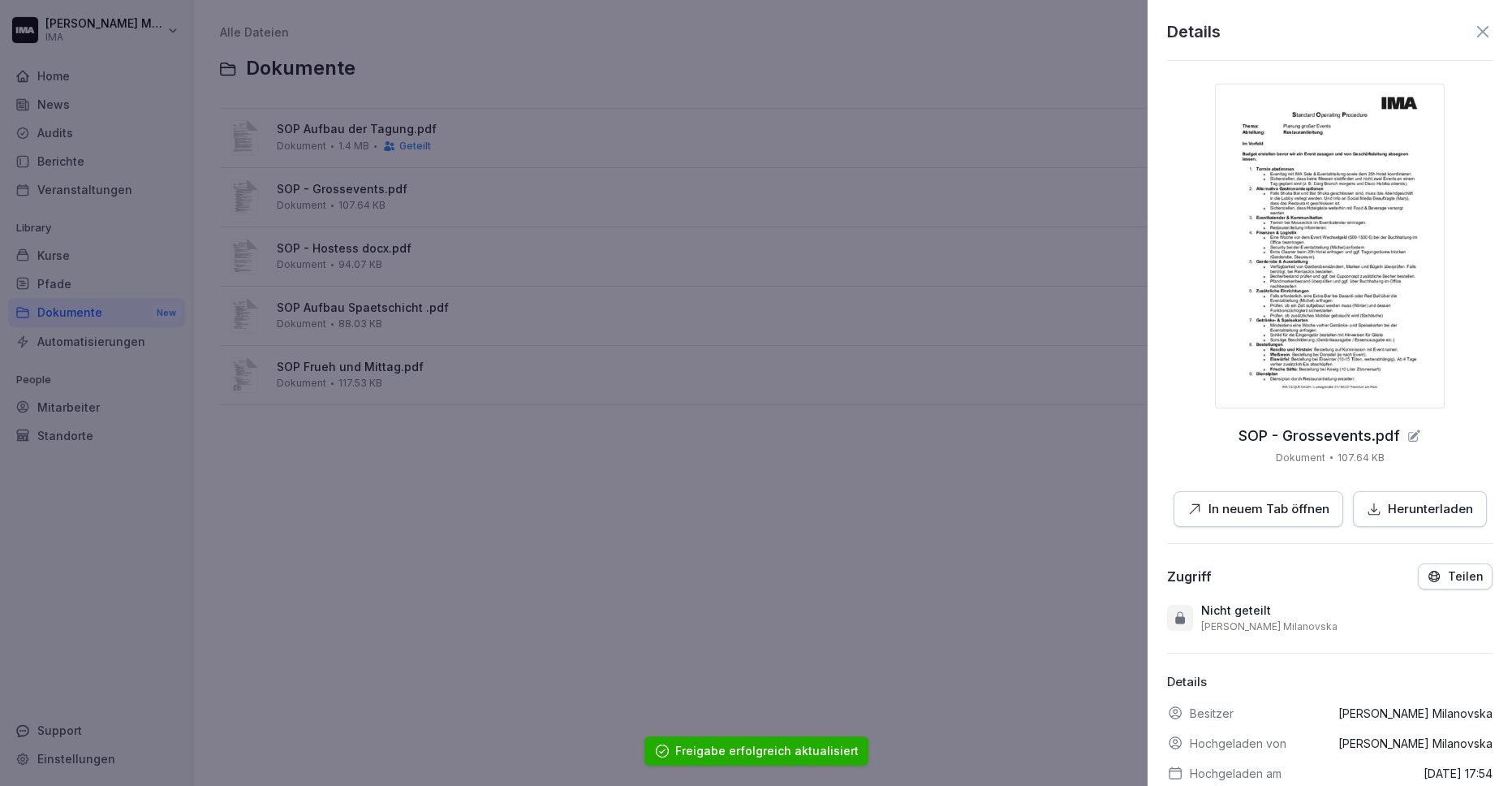
click at [1446, 576] on div "Teilen" at bounding box center [1454, 577] width 57 height 15
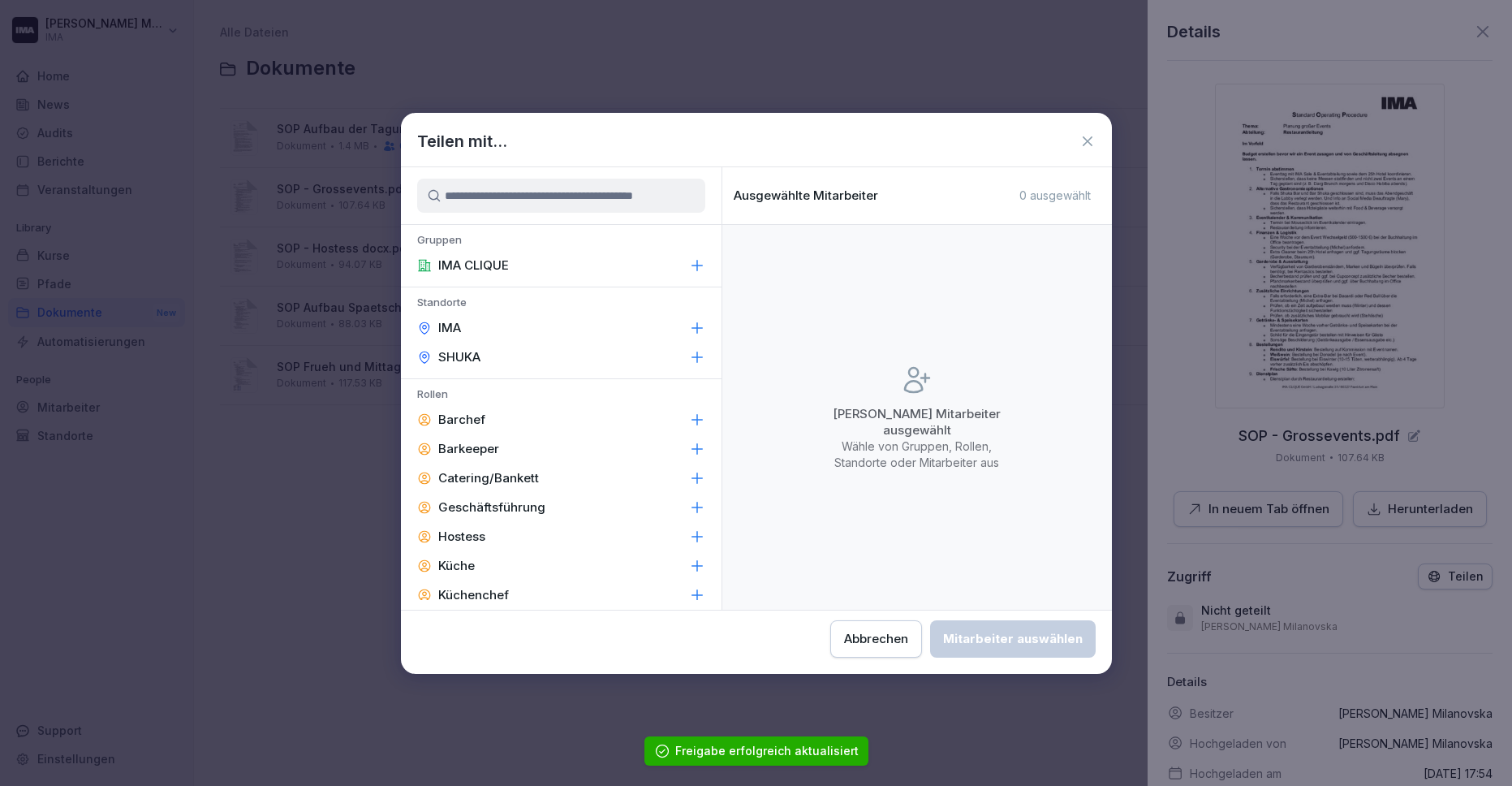
click at [635, 262] on div "IMA CLIQUE" at bounding box center [561, 264] width 321 height 29
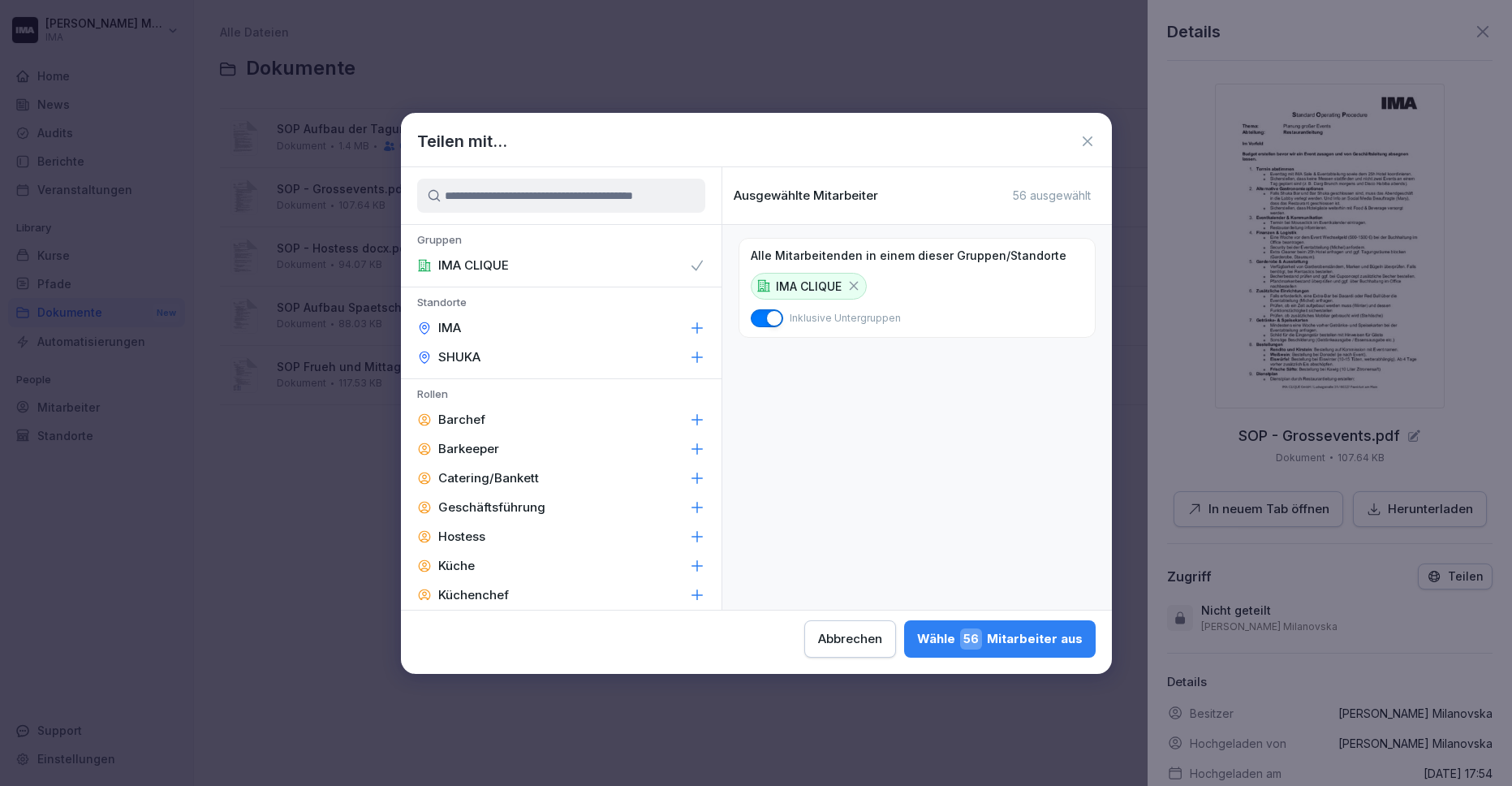
click at [1027, 630] on div "Wähle 56 Mitarbeiter aus" at bounding box center [999, 638] width 165 height 21
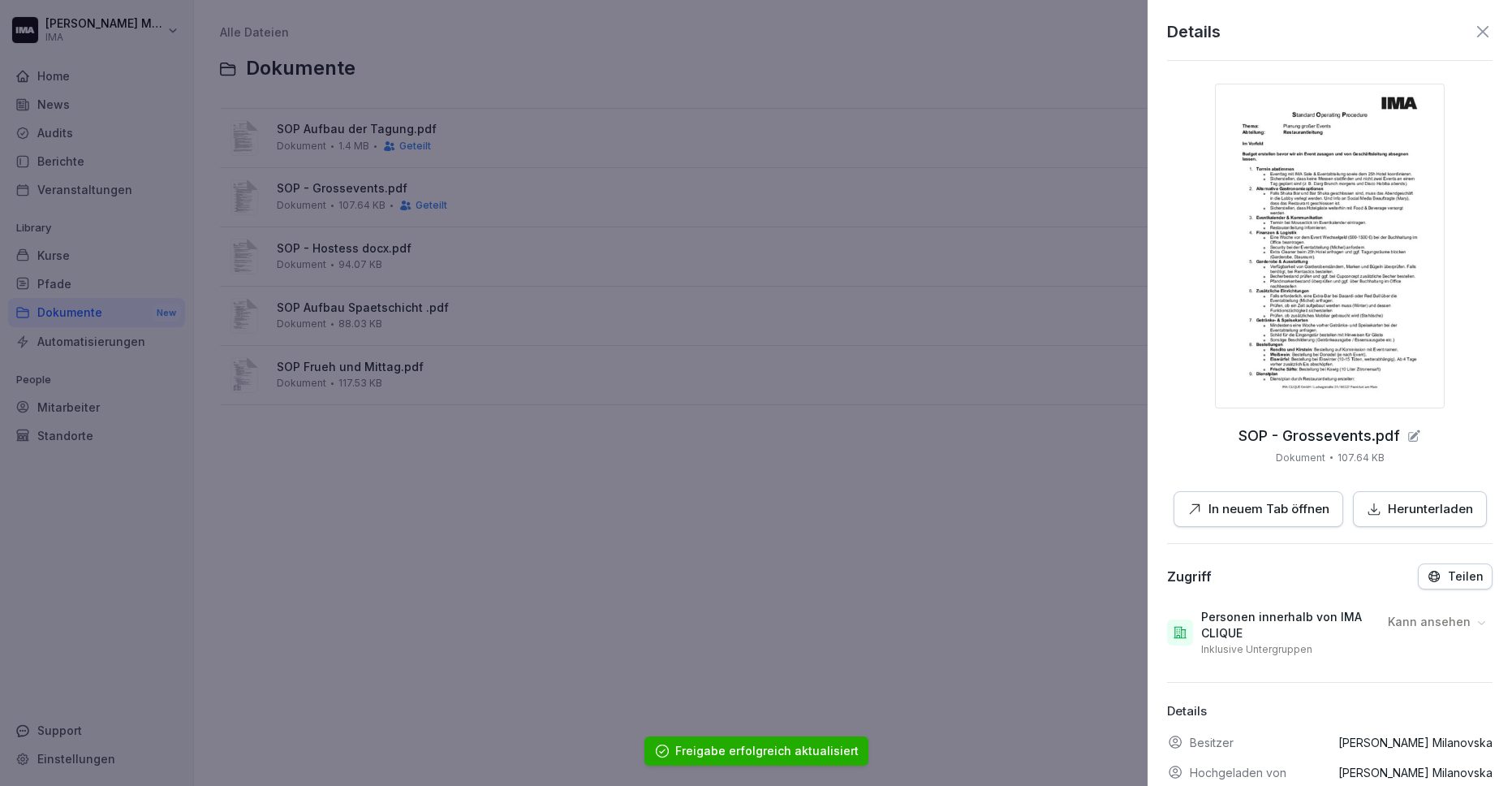
click at [470, 243] on div at bounding box center [756, 393] width 1512 height 786
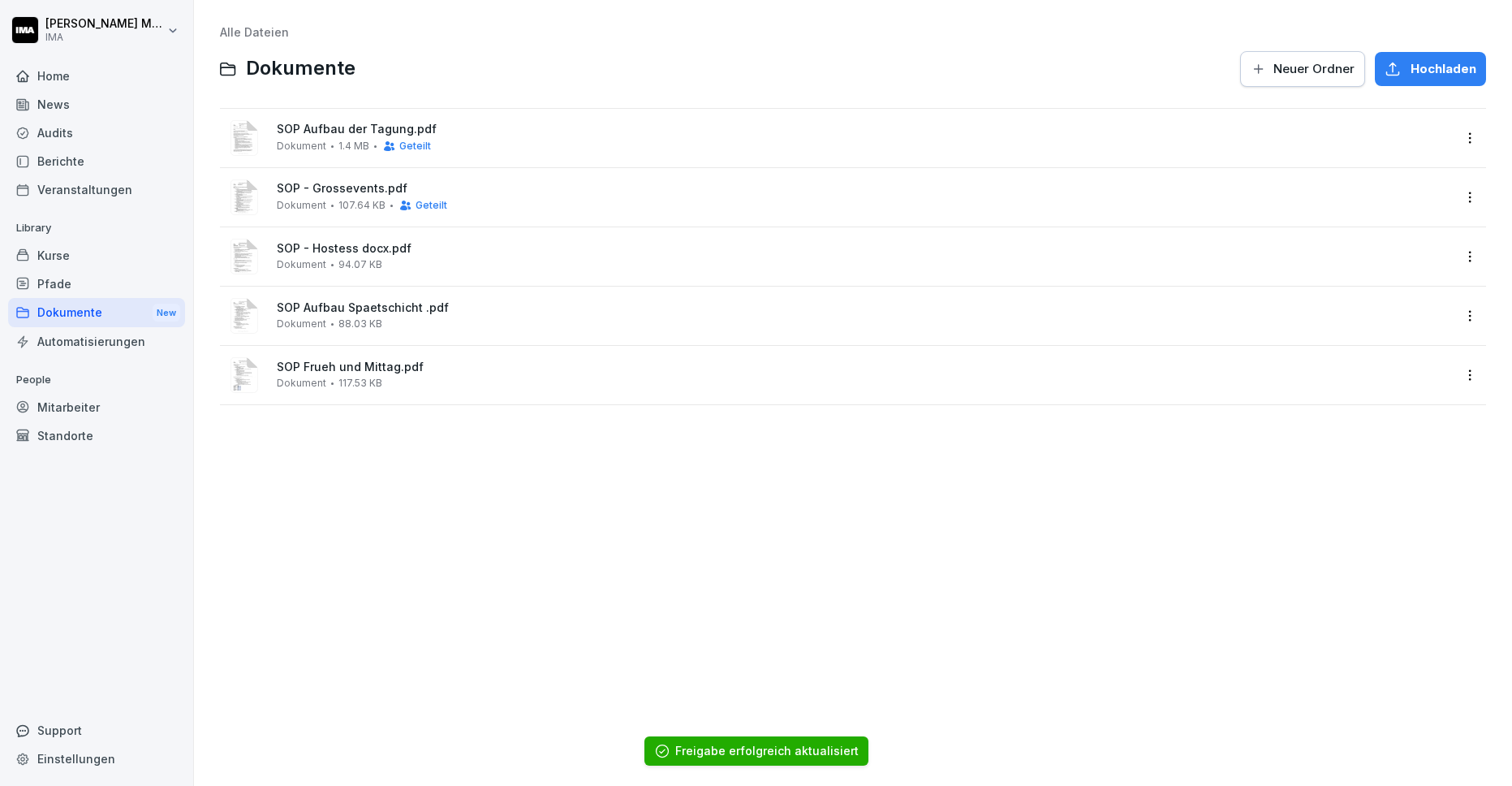
click at [481, 257] on div "SOP - Hostess docx.pdf Dokument 94.07 KB" at bounding box center [863, 256] width 1175 height 28
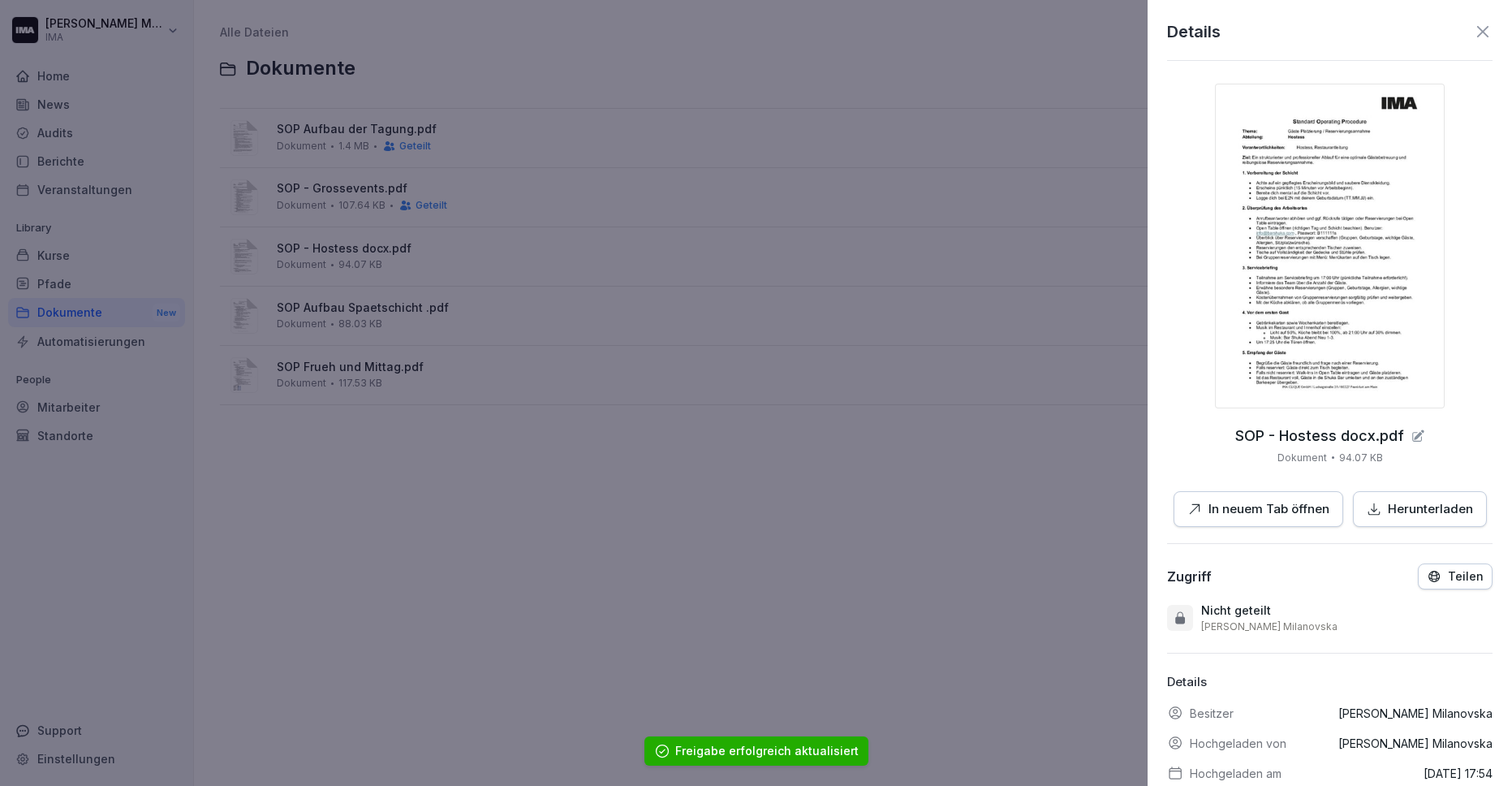
click at [1457, 579] on p "Teilen" at bounding box center [1465, 577] width 36 height 13
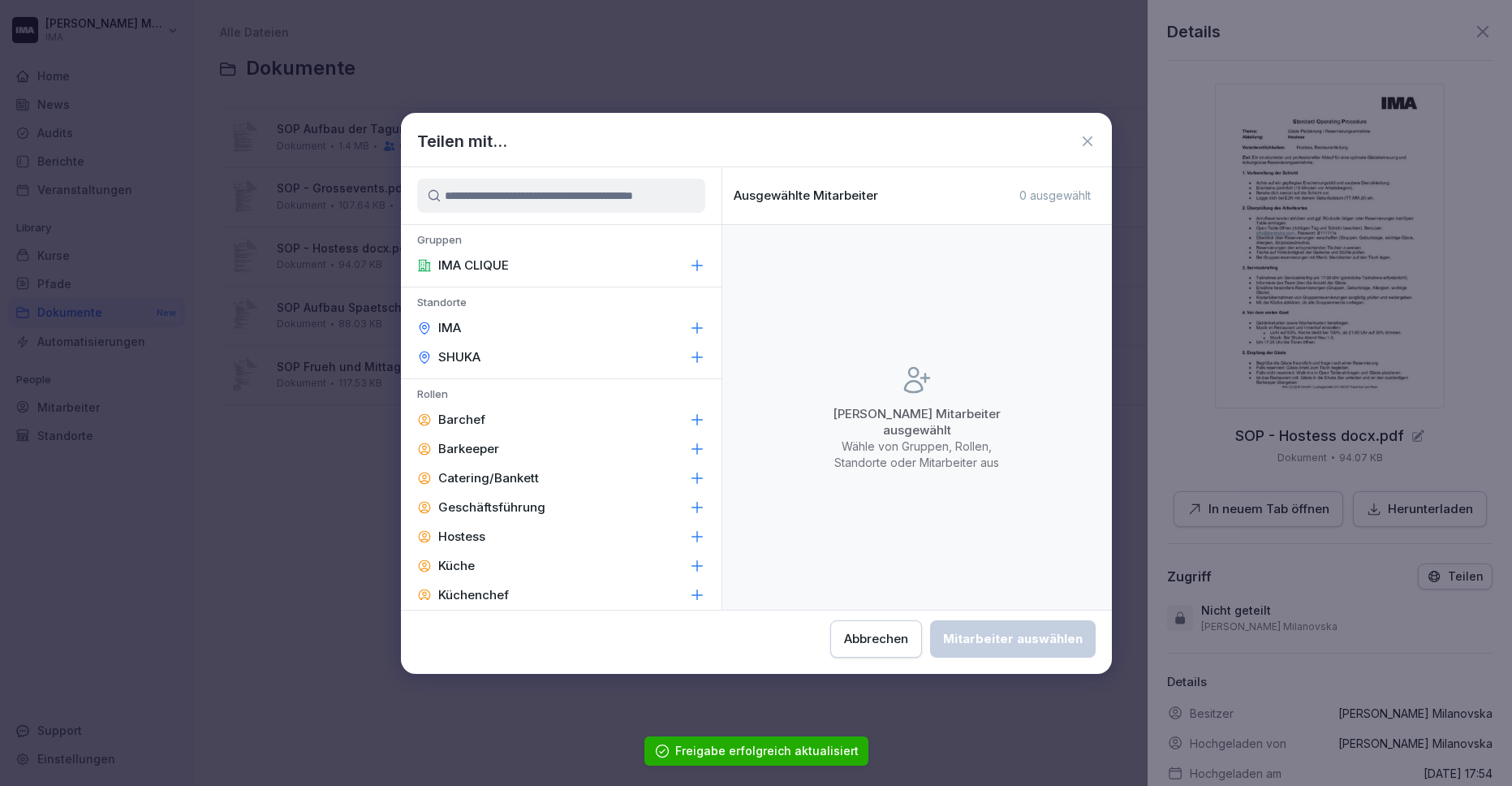
click at [653, 261] on div "IMA CLIQUE" at bounding box center [561, 264] width 321 height 29
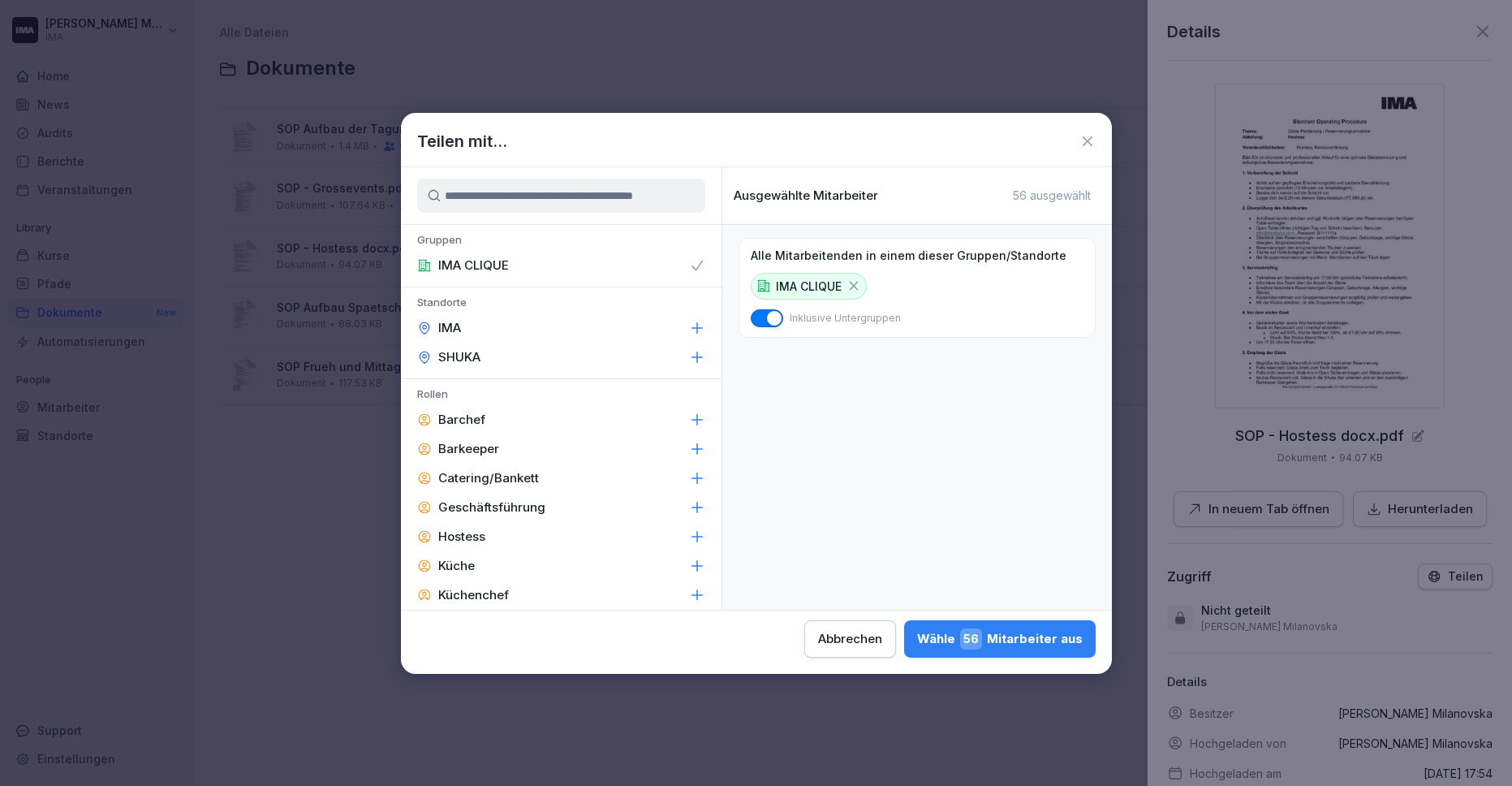
click at [1028, 646] on div "Wähle 56 Mitarbeiter aus" at bounding box center [999, 638] width 165 height 21
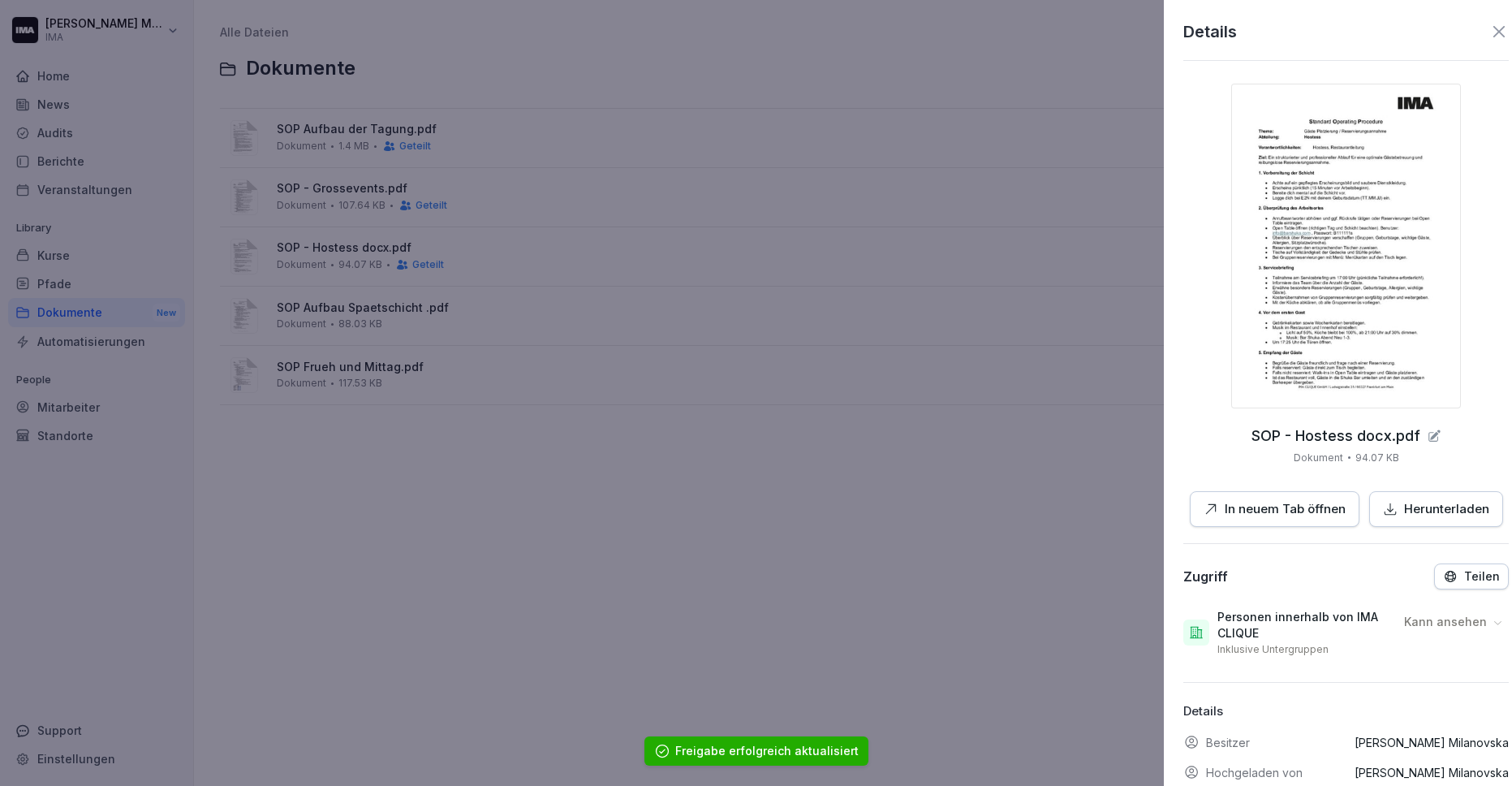
click at [422, 286] on div at bounding box center [756, 393] width 1512 height 786
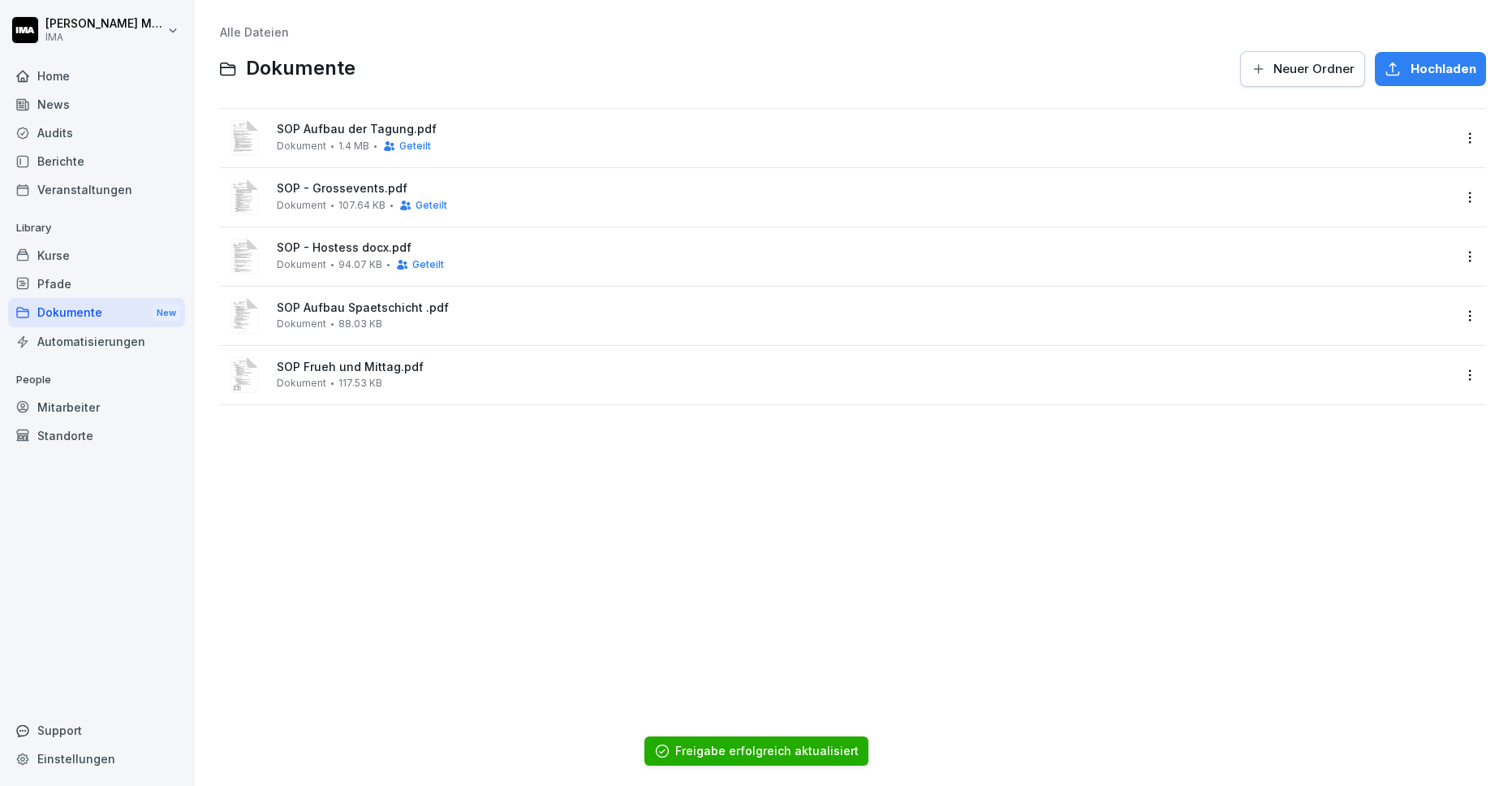
click at [388, 326] on div "SOP Aufbau Spaetschicht .pdf Dokument 88.03 KB" at bounding box center [863, 315] width 1175 height 28
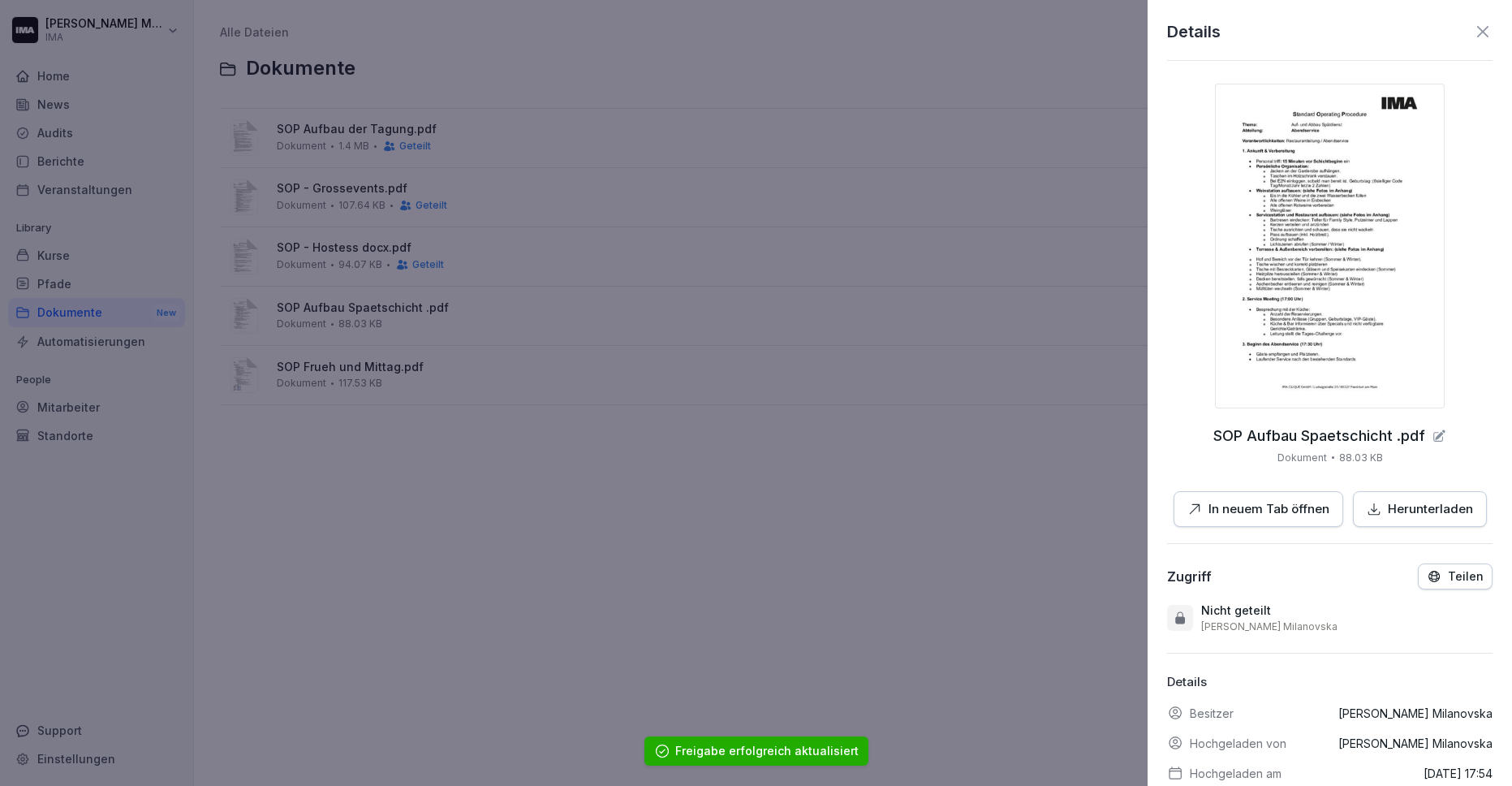
click at [1469, 576] on p "Teilen" at bounding box center [1465, 577] width 36 height 13
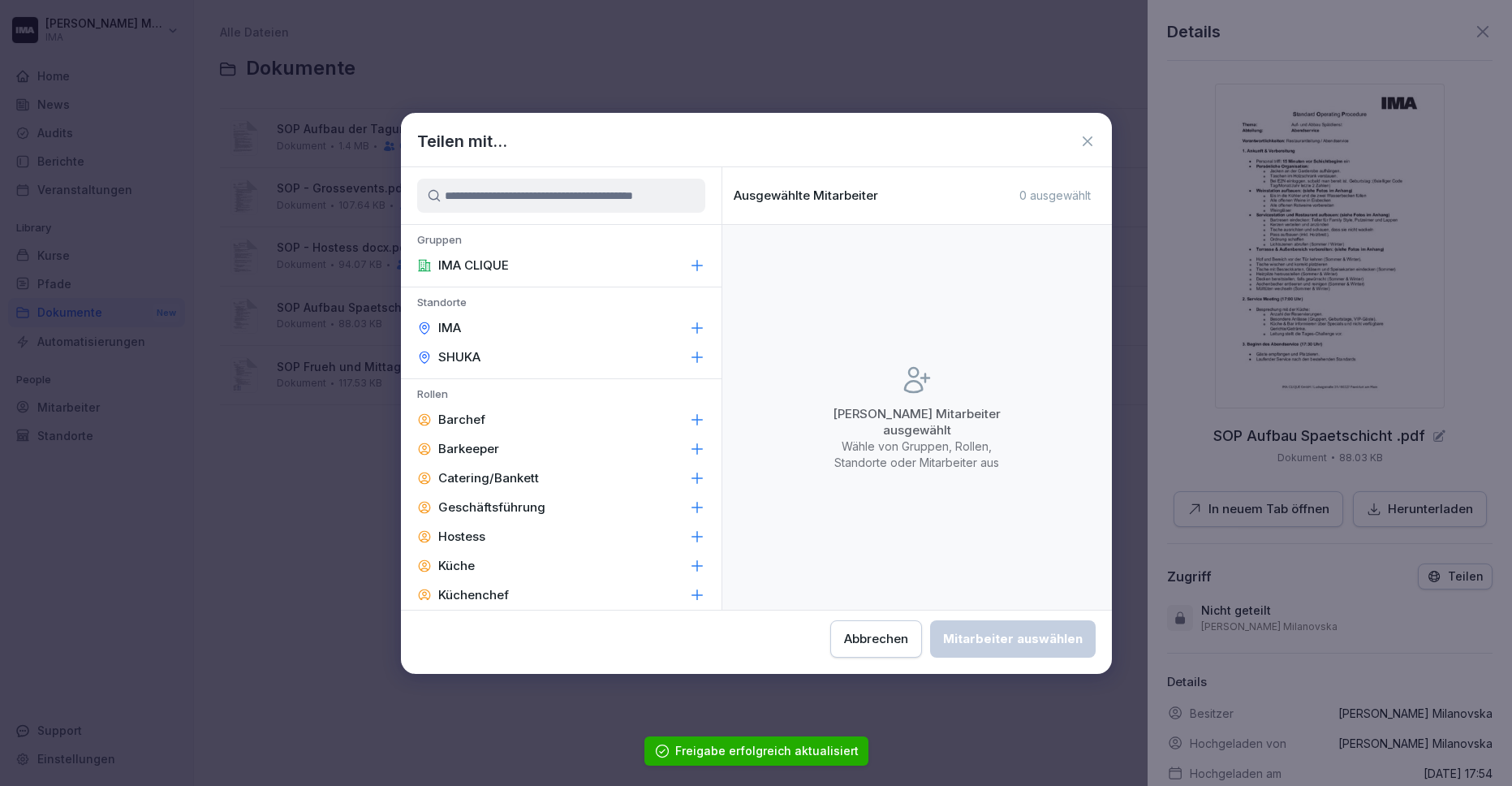
click at [591, 268] on div "IMA CLIQUE" at bounding box center [561, 264] width 321 height 29
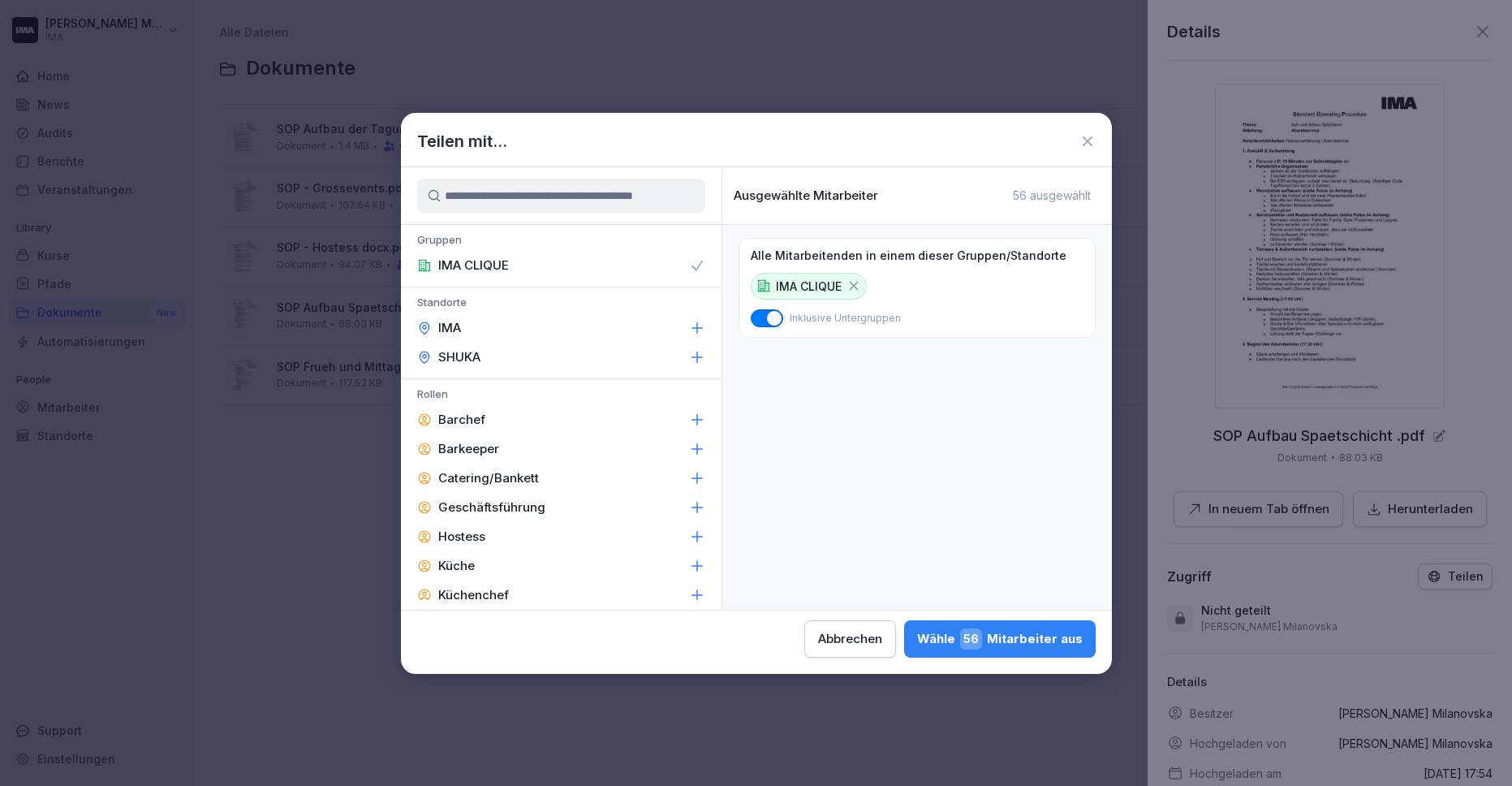
click at [1032, 641] on div "Wähle 56 Mitarbeiter aus" at bounding box center [999, 638] width 165 height 21
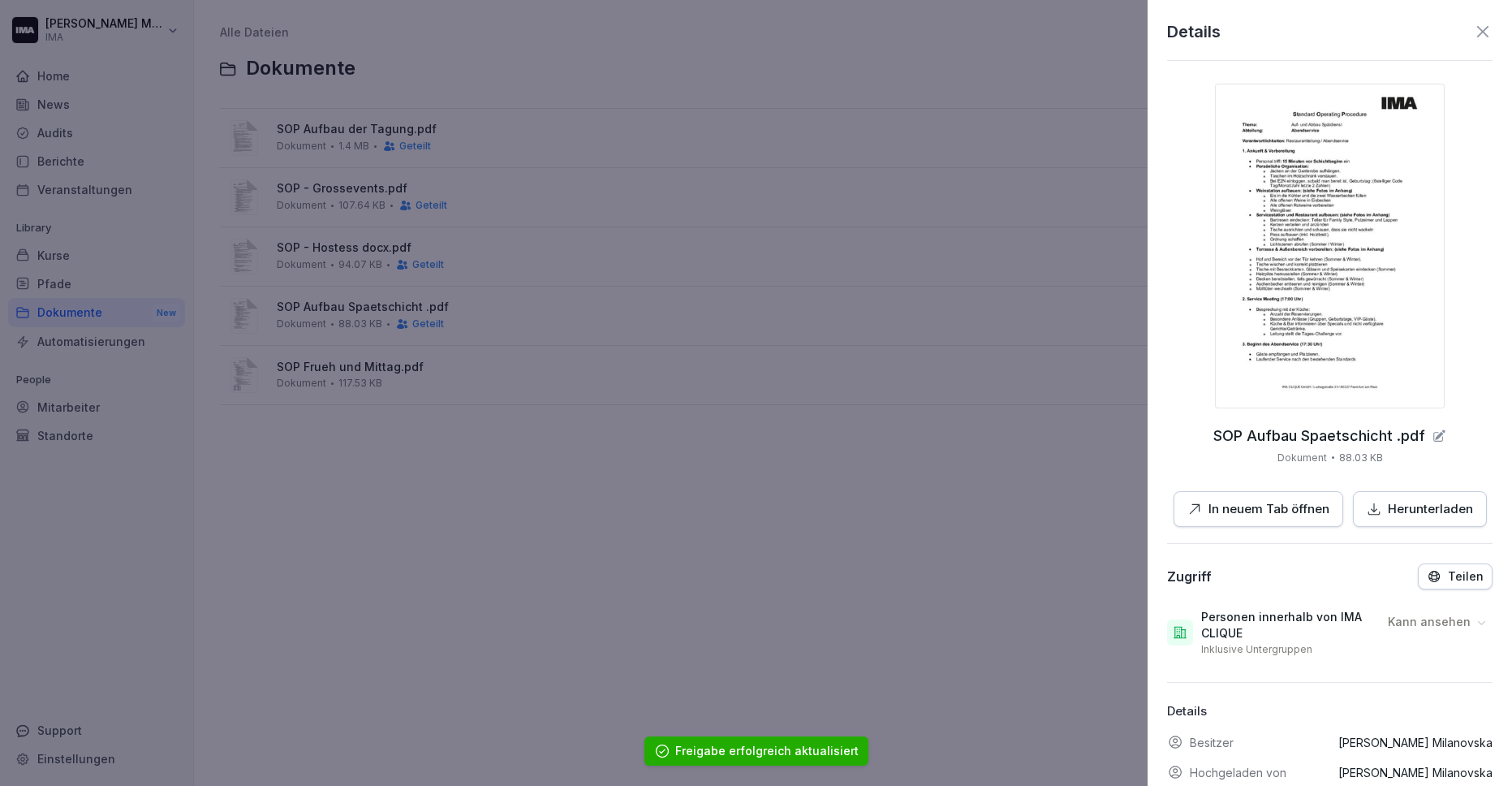
click at [487, 371] on div at bounding box center [756, 393] width 1512 height 786
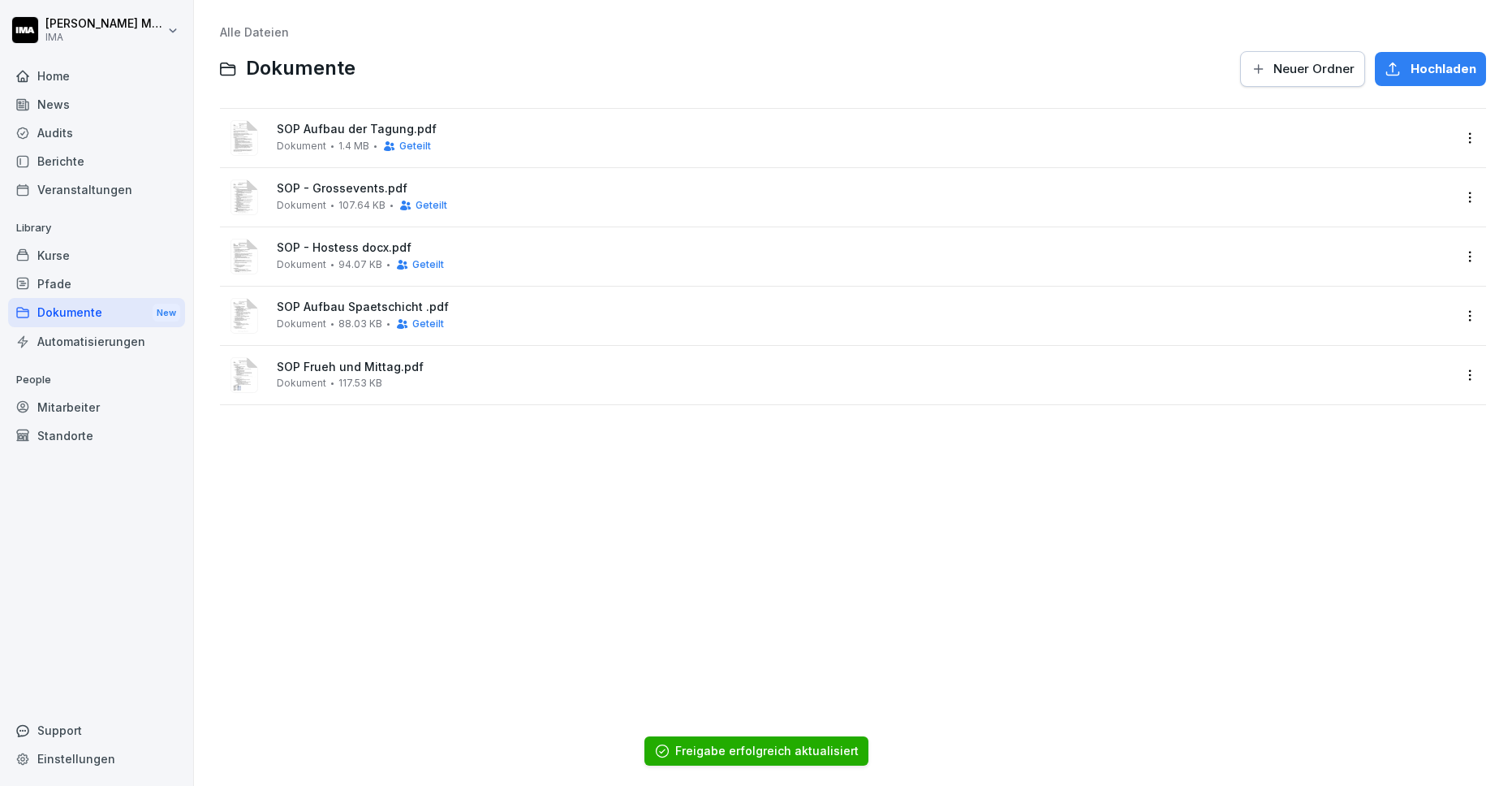
click at [499, 383] on div "SOP Frueh und Mittag.pdf Dokument 117.53 KB" at bounding box center [863, 375] width 1175 height 28
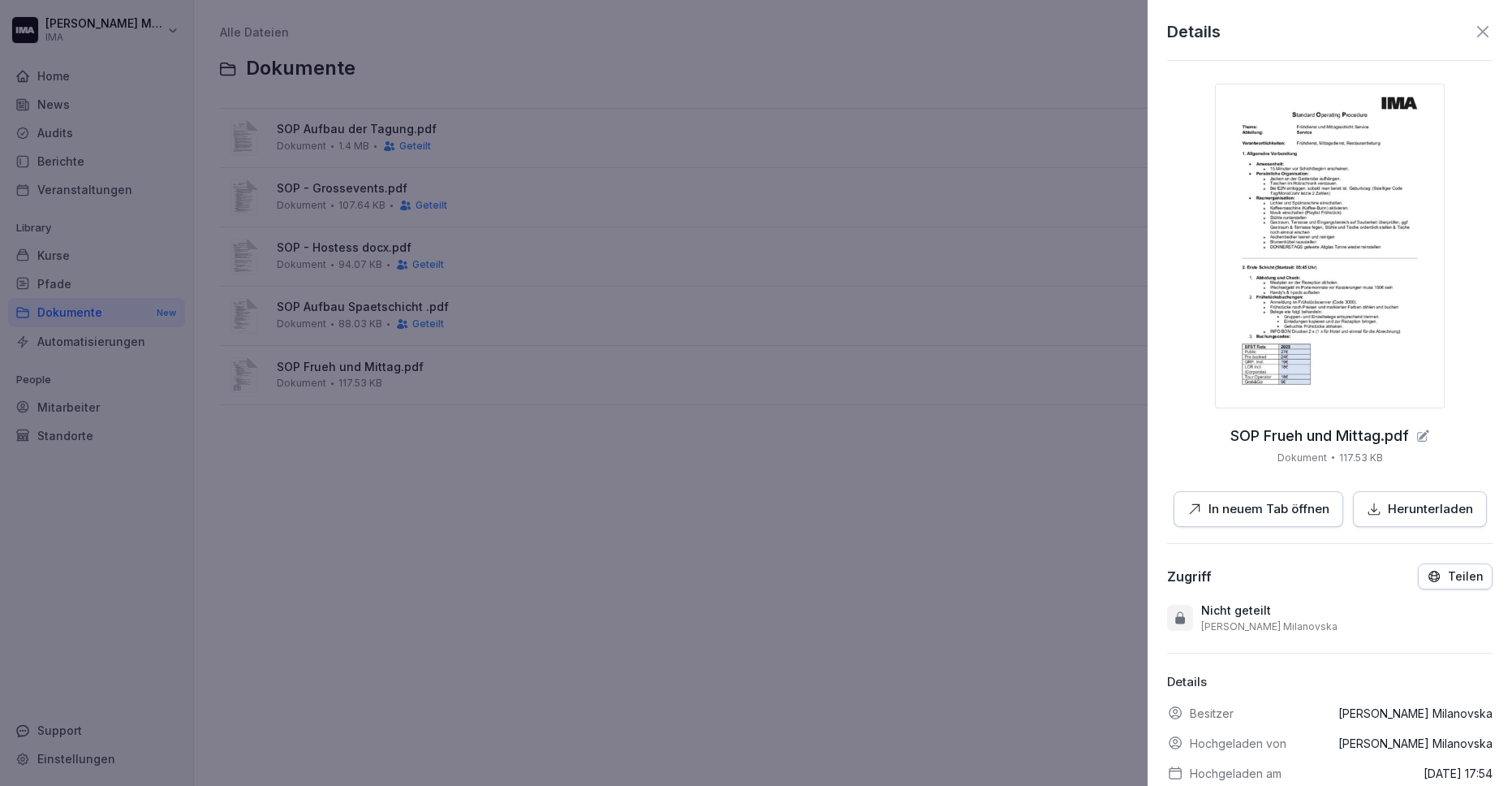
click at [1470, 578] on p "Teilen" at bounding box center [1465, 577] width 36 height 13
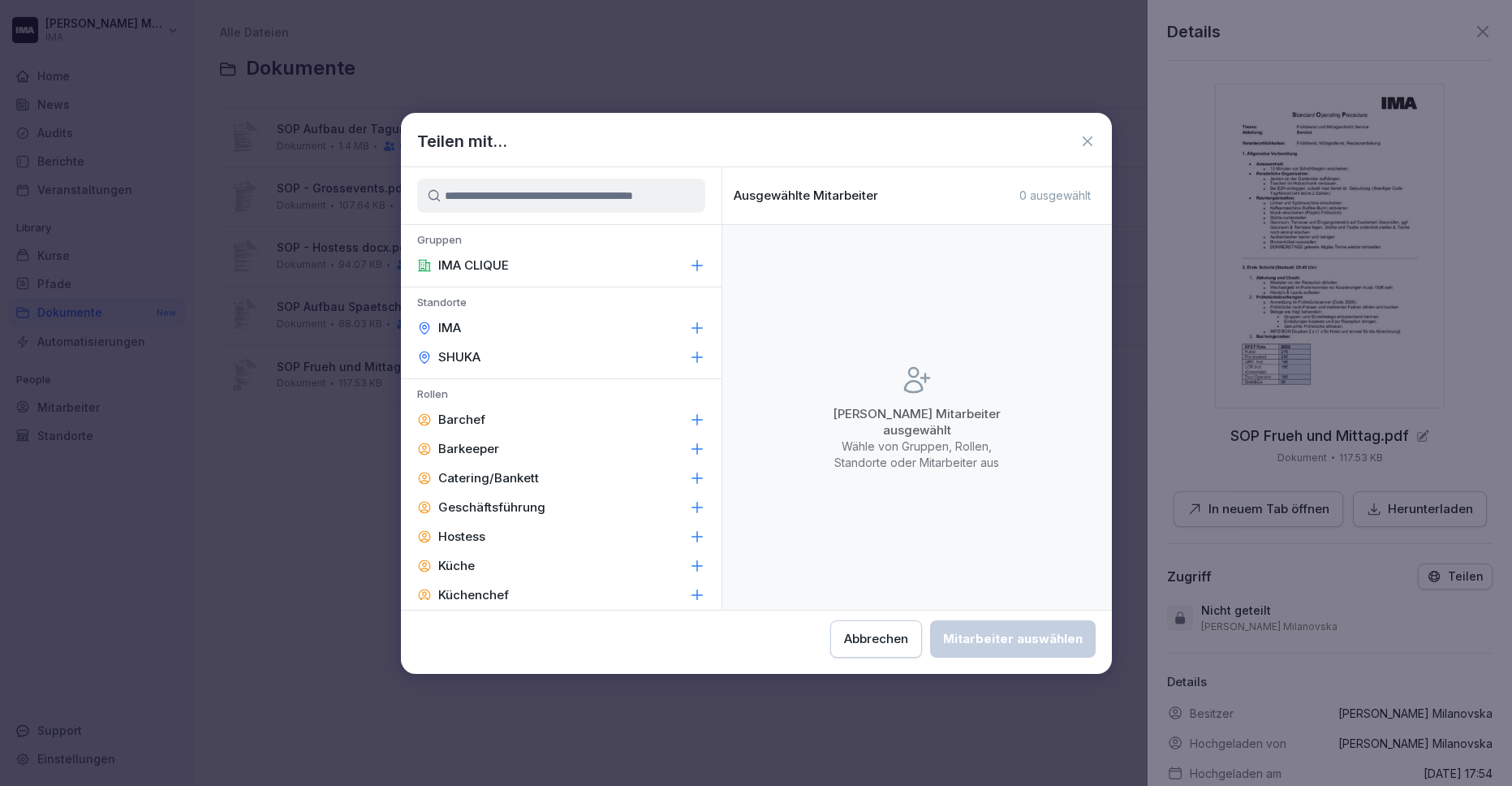
click at [559, 271] on div "IMA CLIQUE" at bounding box center [561, 264] width 321 height 29
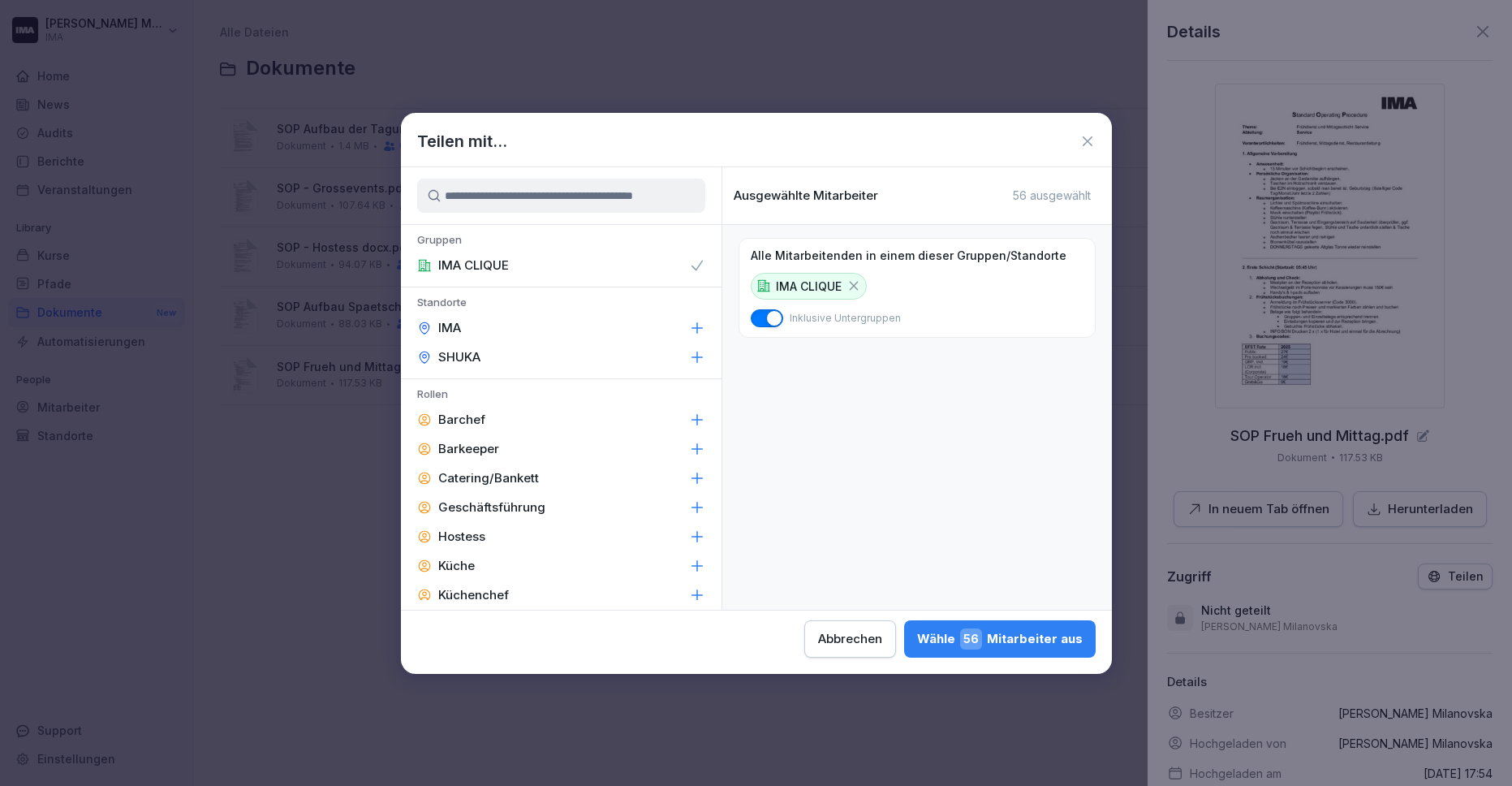
click at [1016, 636] on div "Wähle 56 Mitarbeiter aus" at bounding box center [999, 638] width 165 height 21
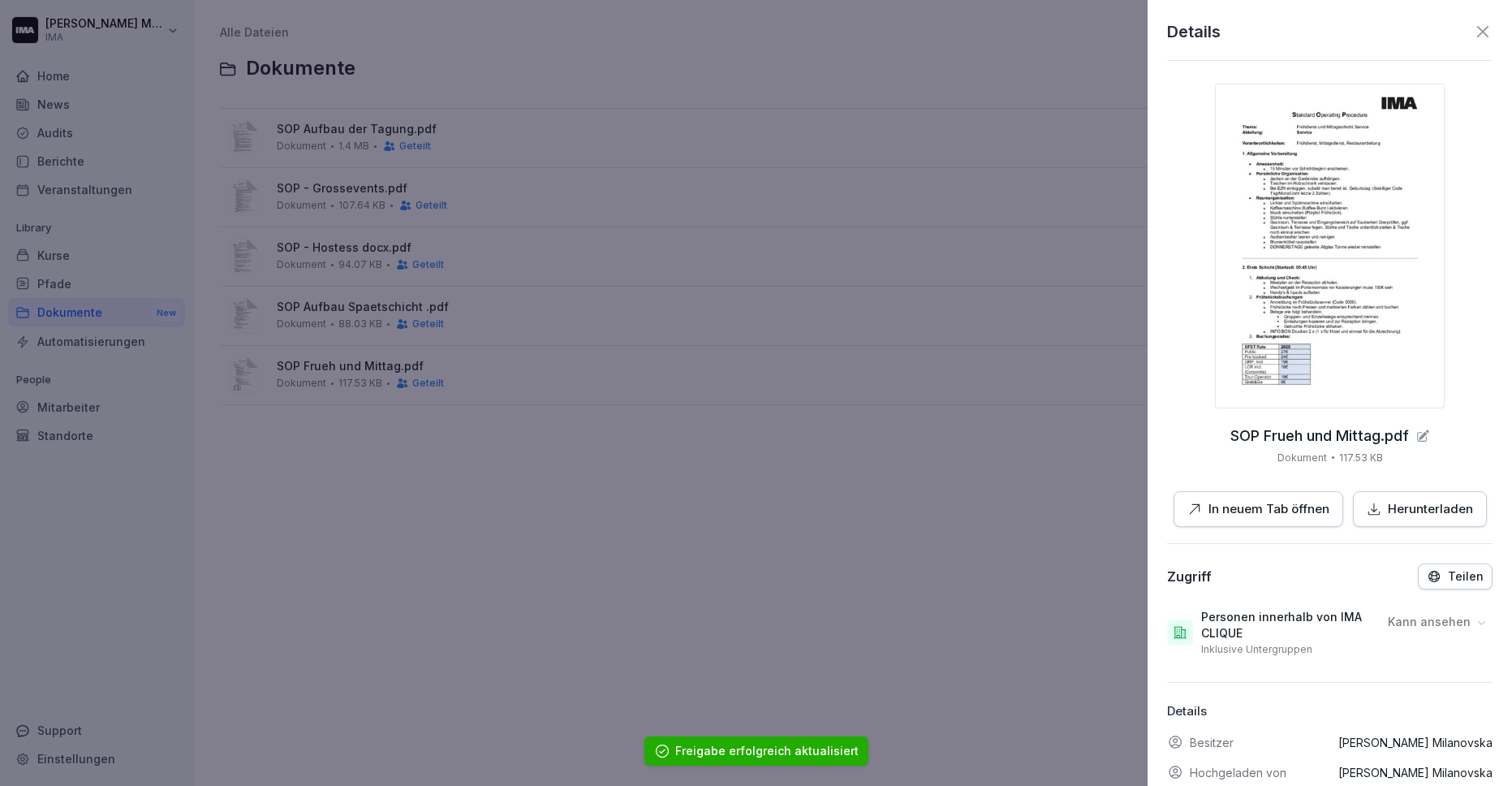
click at [650, 499] on div at bounding box center [756, 393] width 1512 height 786
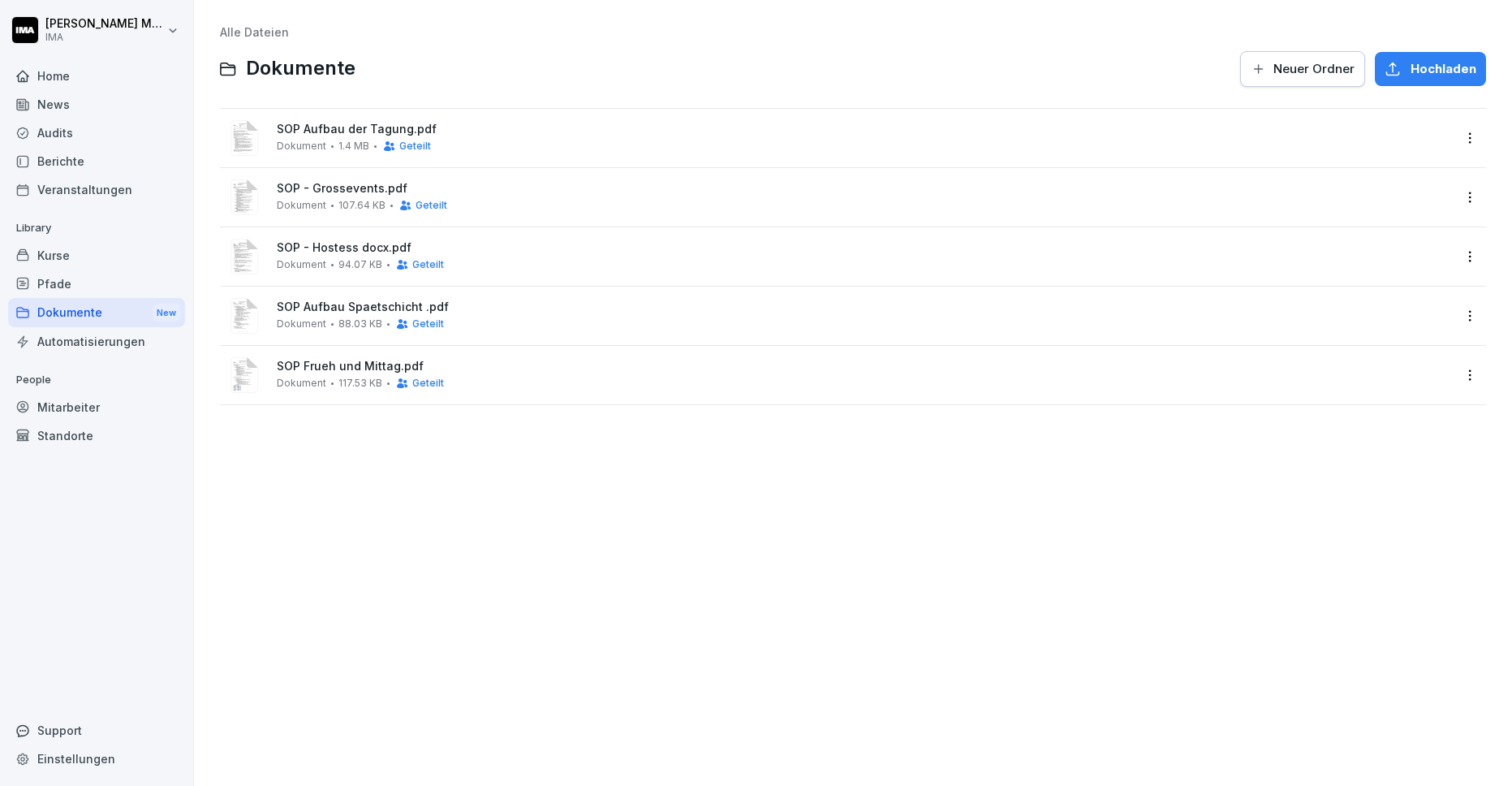
click at [66, 250] on div "Kurse" at bounding box center [96, 255] width 177 height 28
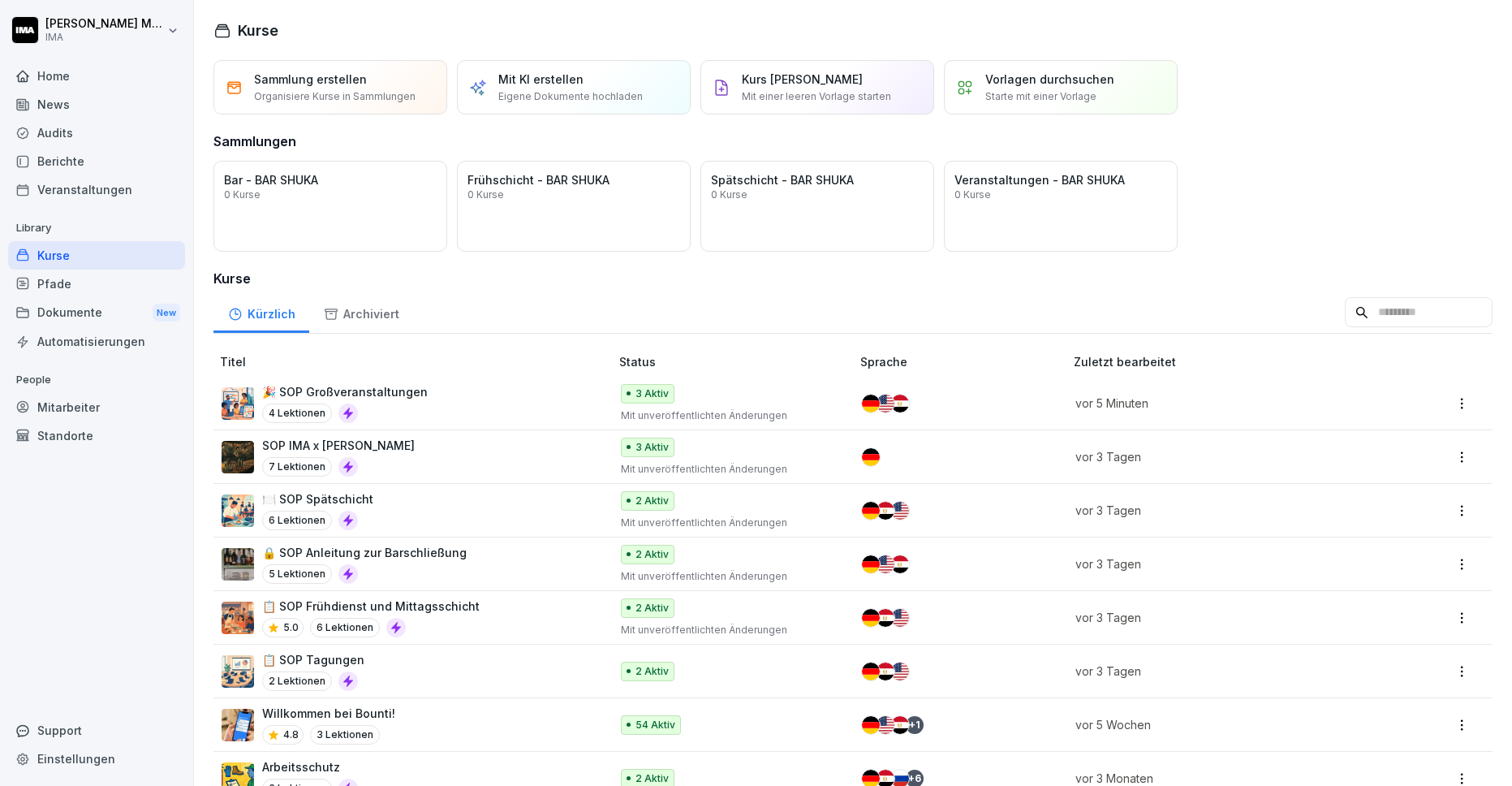
click at [424, 401] on div "🎉 SOP Großveranstaltungen 4 Lektionen" at bounding box center [407, 403] width 372 height 40
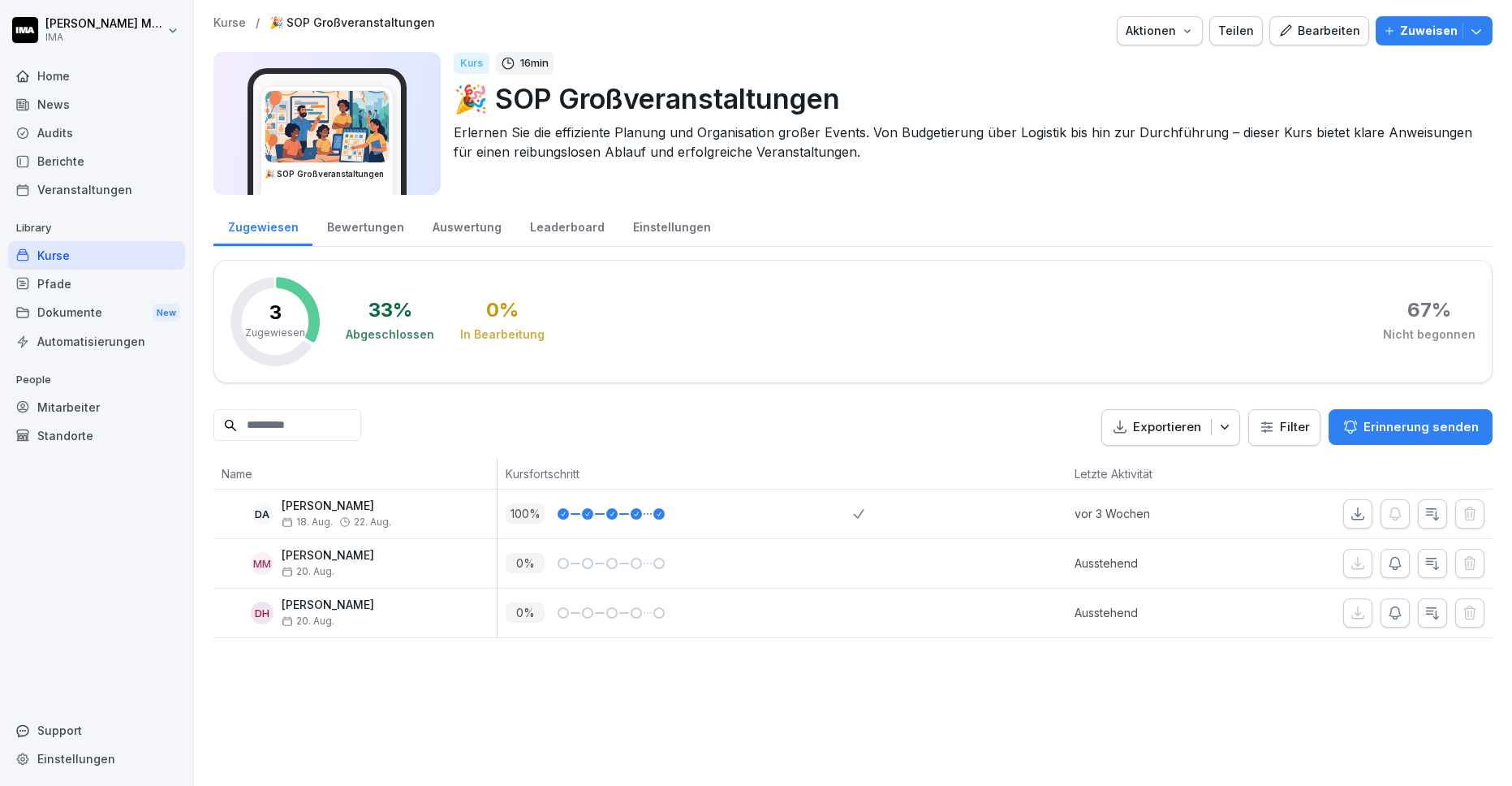
click at [1338, 25] on div "Bearbeiten" at bounding box center [1319, 30] width 82 height 18
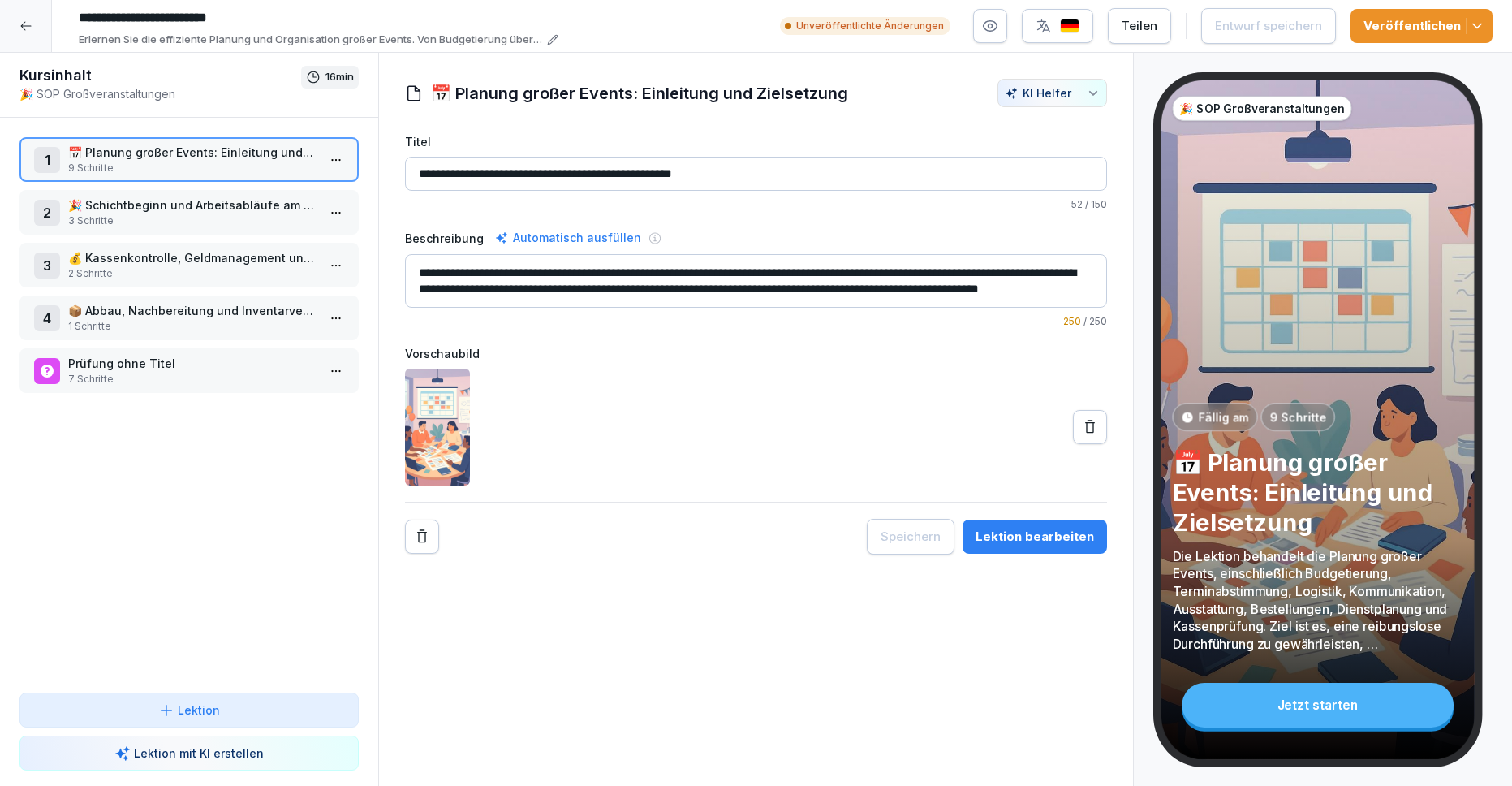
click at [216, 385] on div "Prüfung ohne Titel 7 Schritte" at bounding box center [189, 371] width 339 height 45
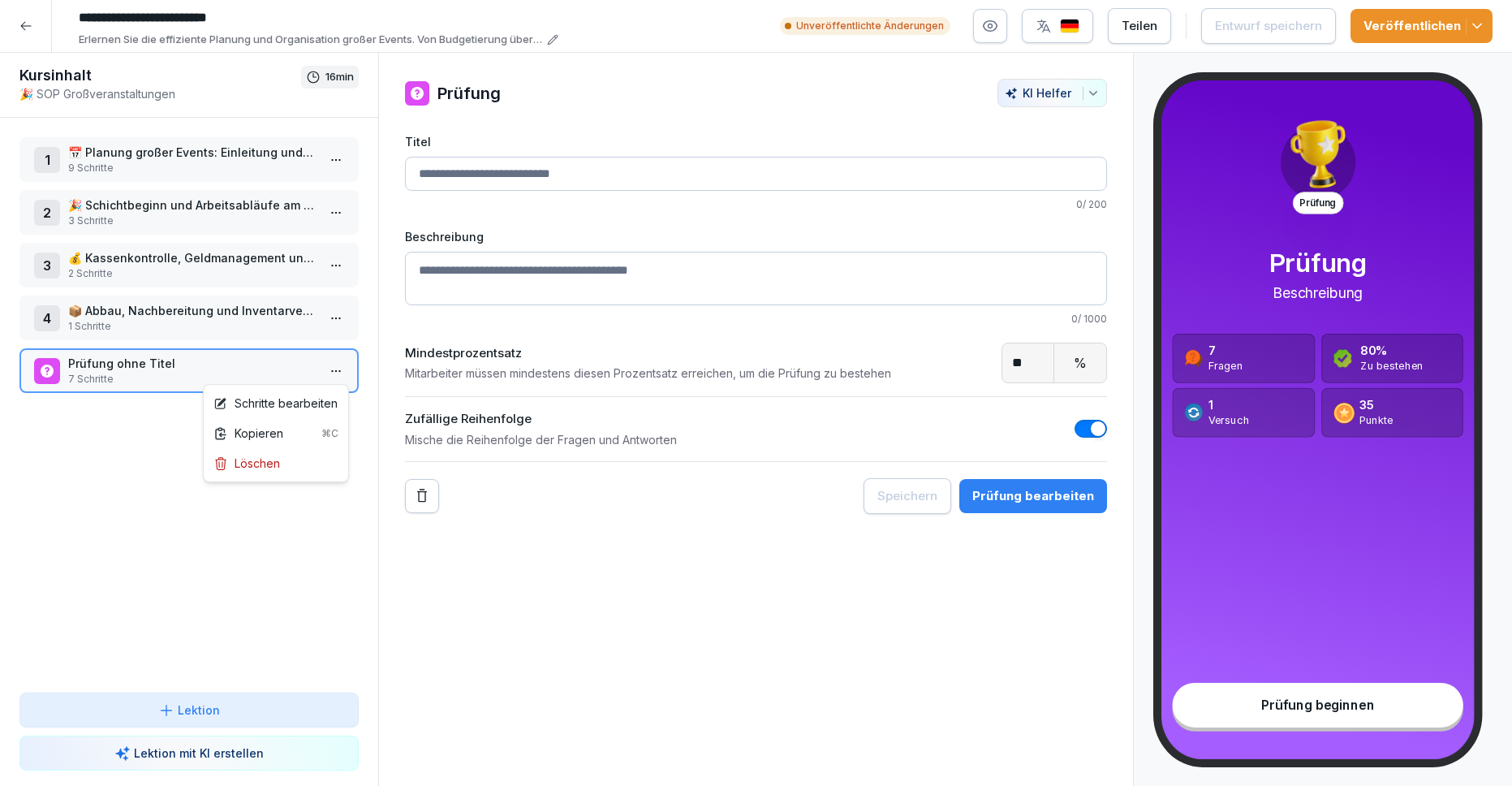
click at [334, 365] on html "**********" at bounding box center [756, 393] width 1512 height 786
click at [316, 394] on div "Schritte bearbeiten" at bounding box center [275, 403] width 124 height 17
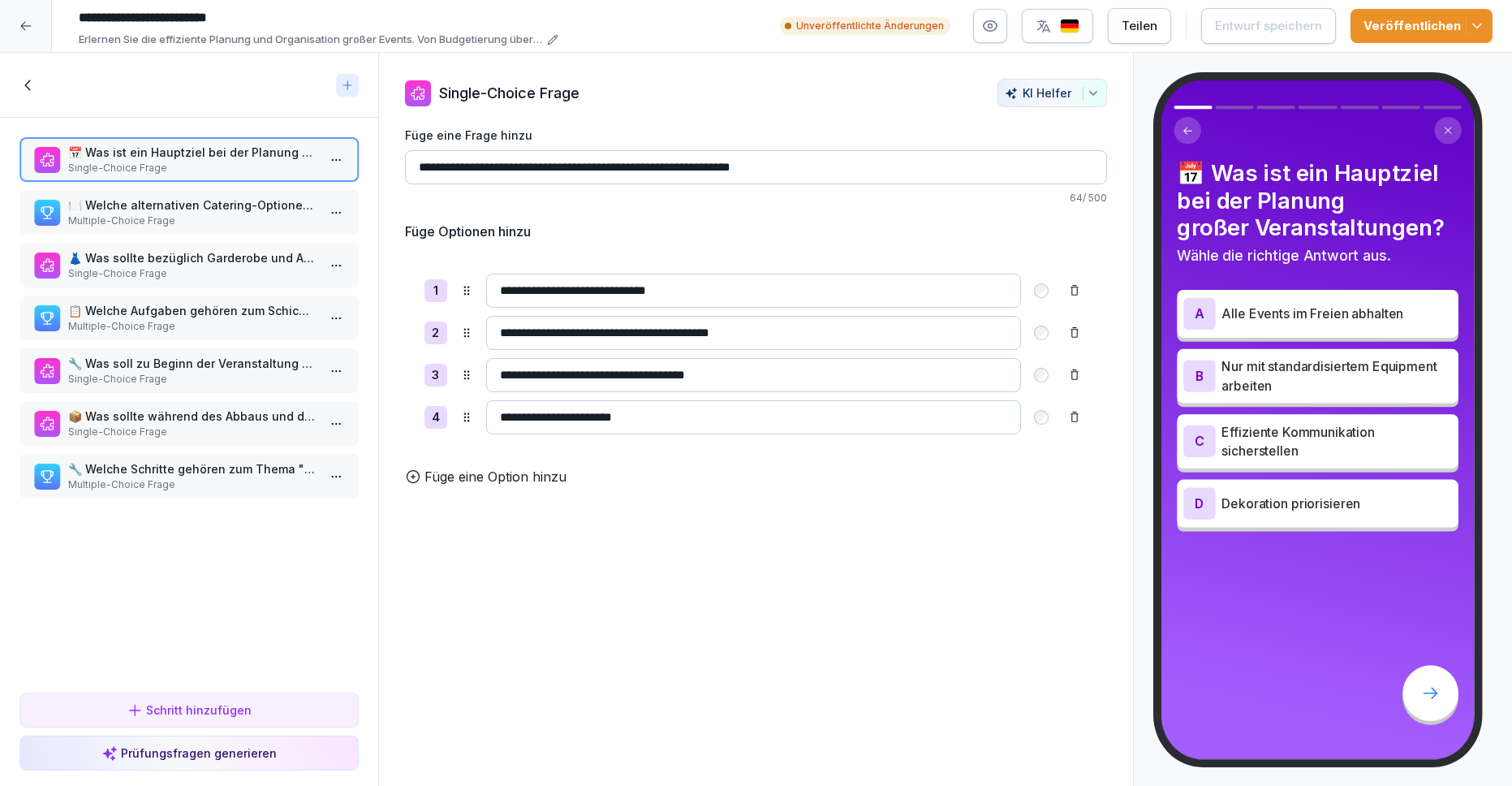
click at [21, 20] on icon at bounding box center [26, 26] width 13 height 13
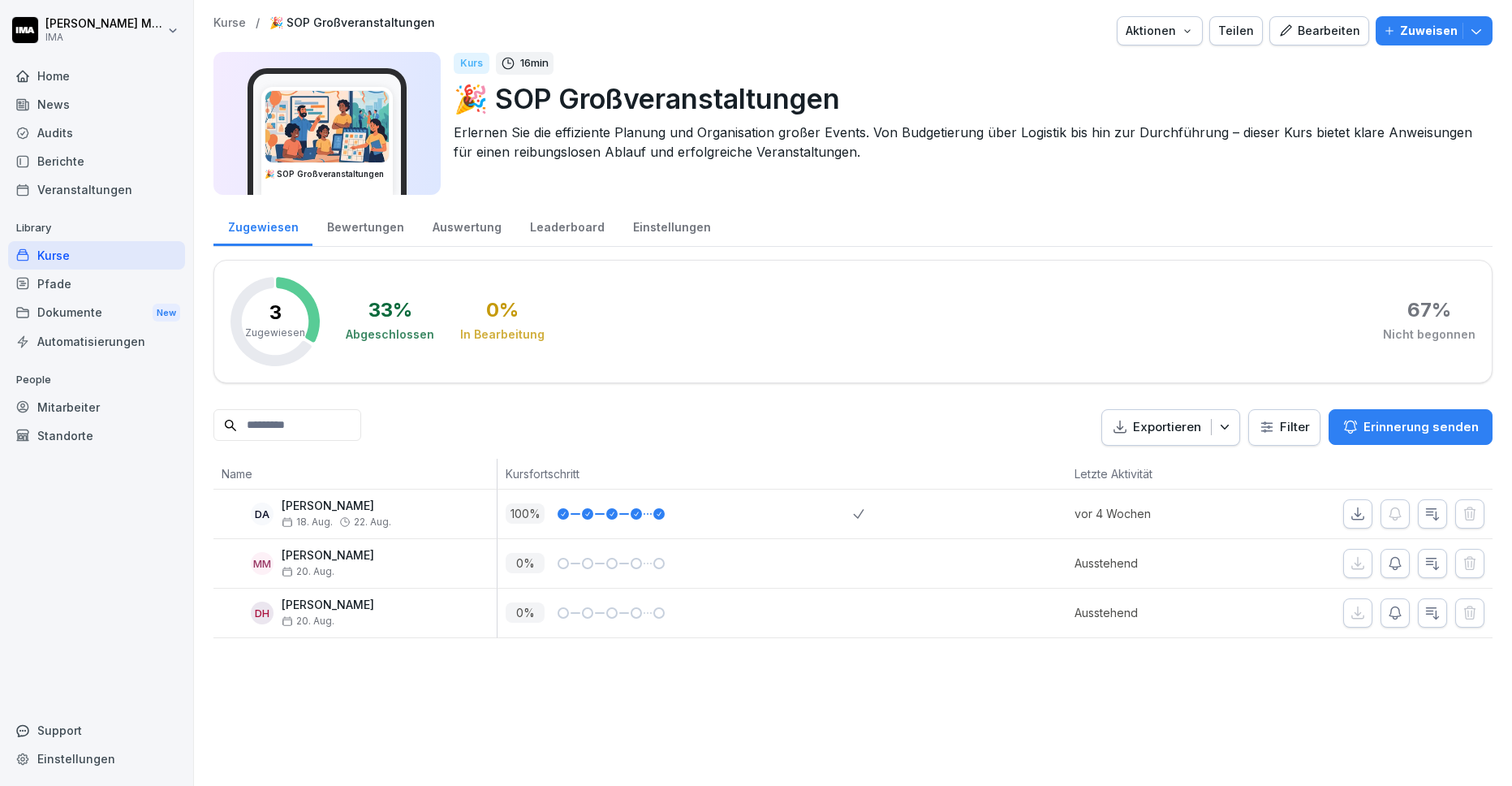
click at [654, 366] on div "3 Zugewiesen 33 % Abgeschlossen 0 % In Bearbeitung 67 % Nicht begonnen" at bounding box center [852, 322] width 1278 height 123
click at [83, 308] on div "Dokumente New" at bounding box center [96, 313] width 177 height 30
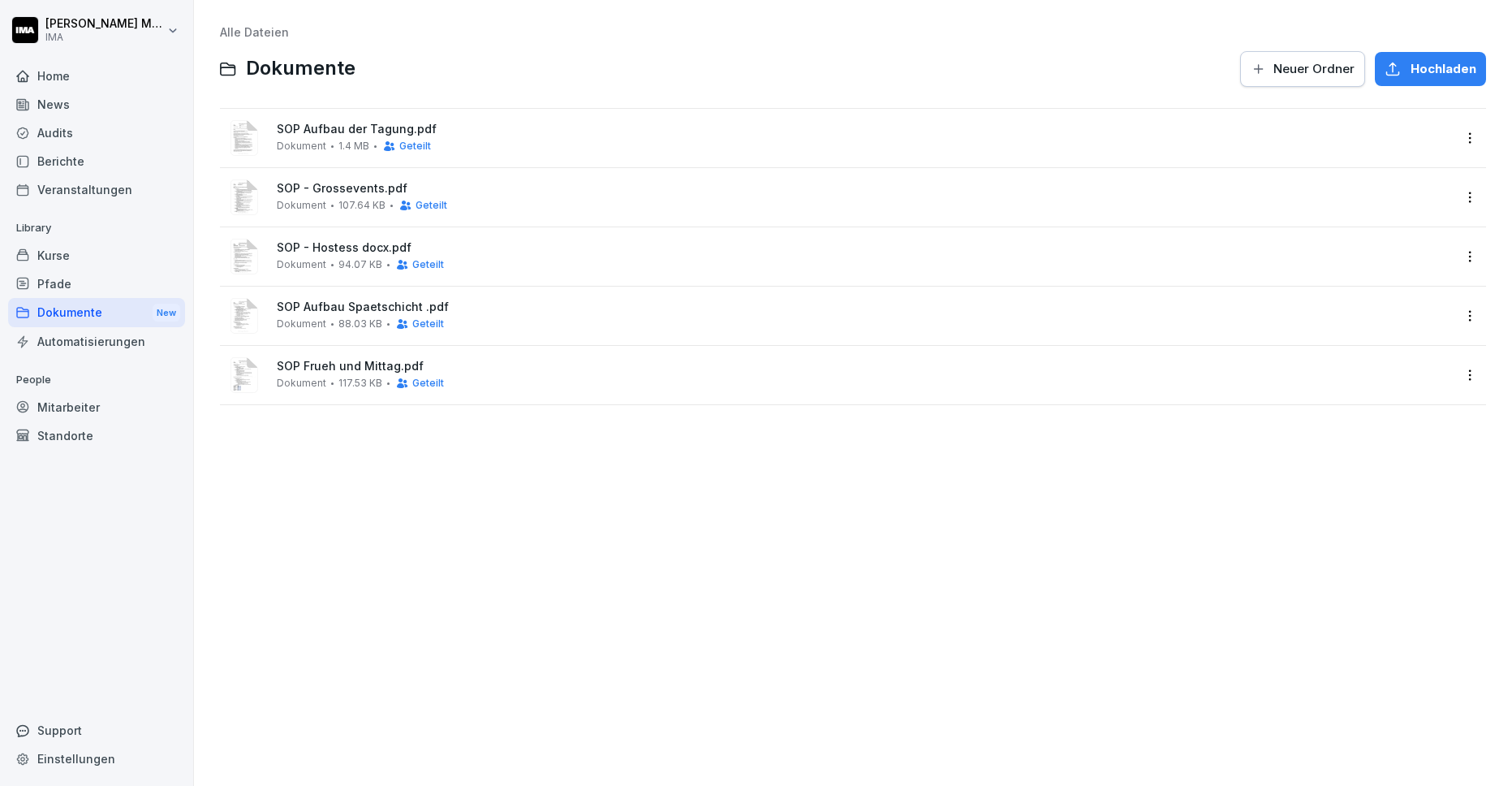
click at [1304, 79] on button "Neuer Ordner" at bounding box center [1303, 69] width 125 height 36
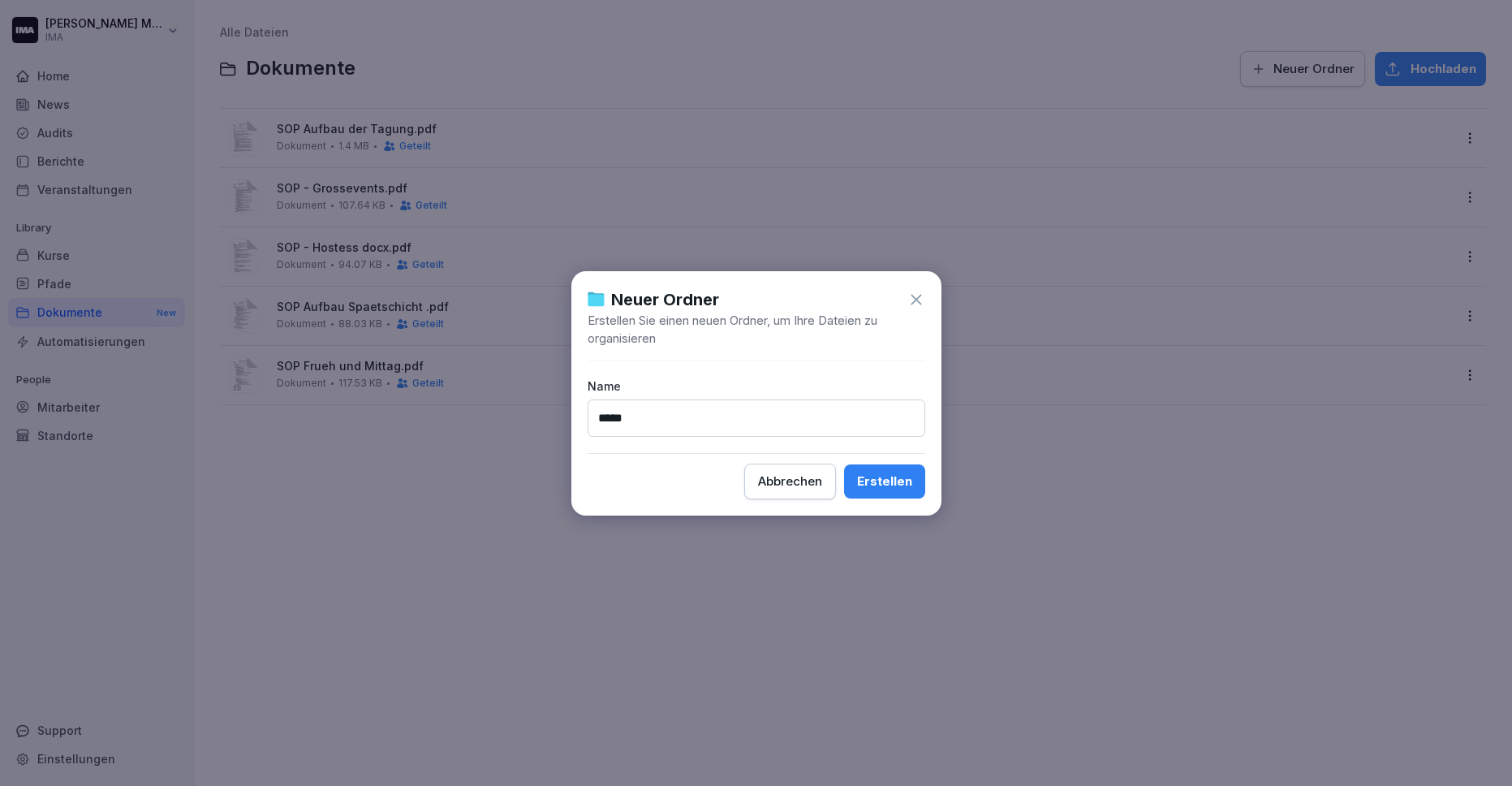
type input "*****"
click at [895, 489] on div "Erstellen" at bounding box center [884, 480] width 55 height 18
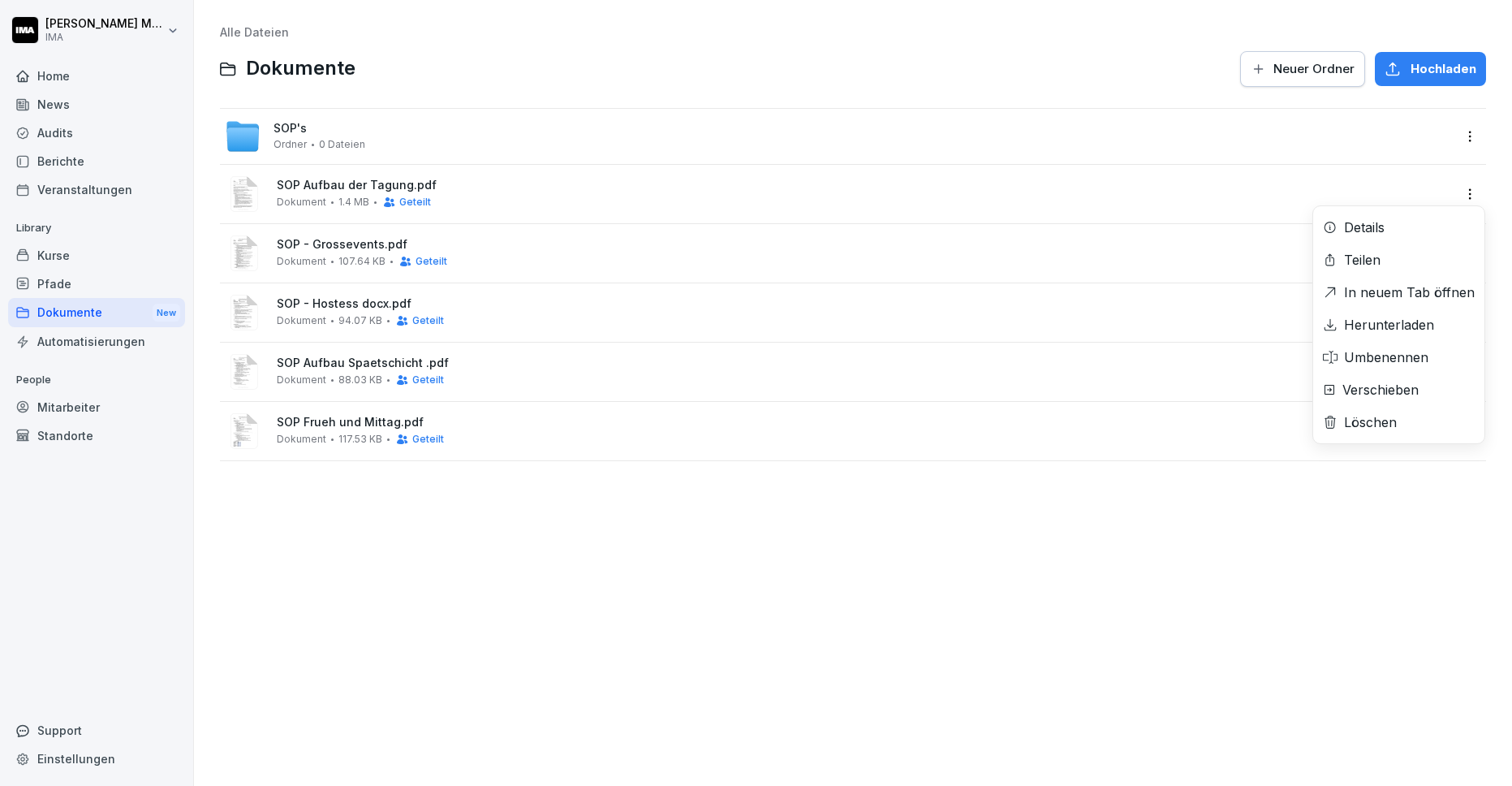
click at [1465, 193] on html "[PERSON_NAME] IMA Home News Audits Berichte Veranstaltungen Library Kurse Pfade…" at bounding box center [756, 393] width 1512 height 786
click at [1352, 385] on div "Verschieben" at bounding box center [1380, 389] width 77 height 20
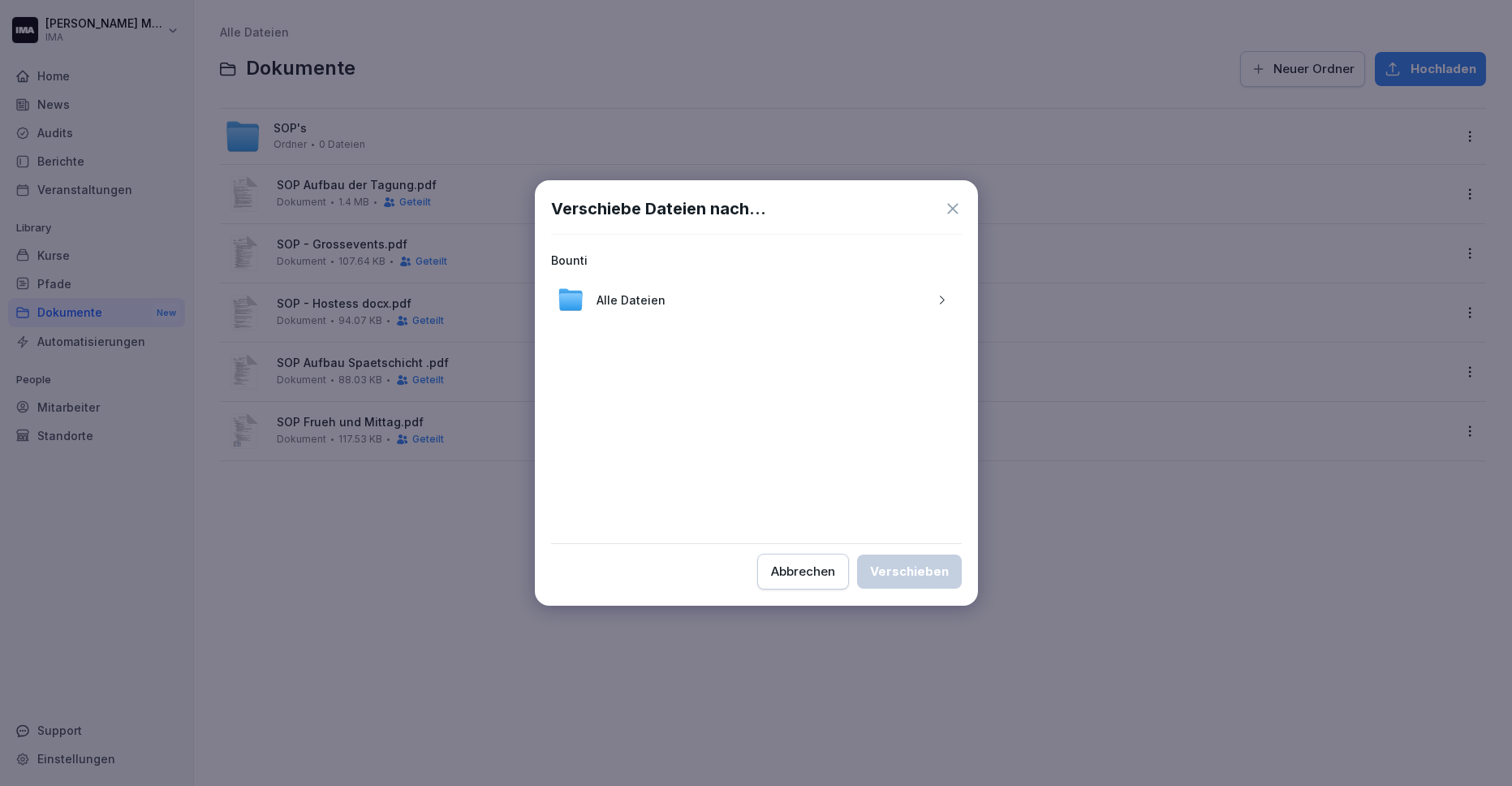
click at [712, 303] on div "Alle Dateien" at bounding box center [756, 300] width 410 height 39
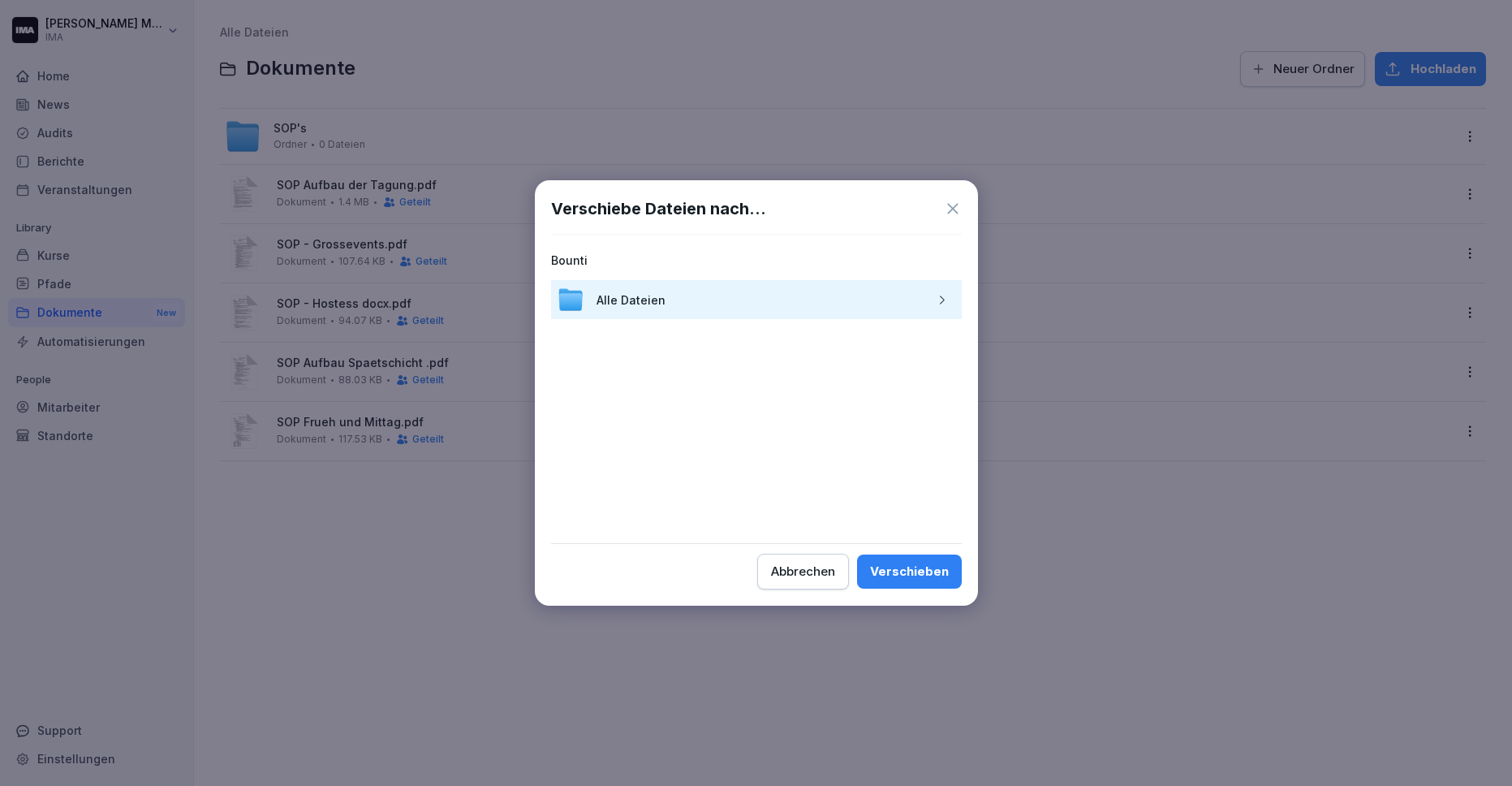
click at [705, 450] on div "Bounti Alle Dateien" at bounding box center [756, 388] width 410 height 276
click at [791, 564] on div "Abbrechen" at bounding box center [803, 571] width 64 height 18
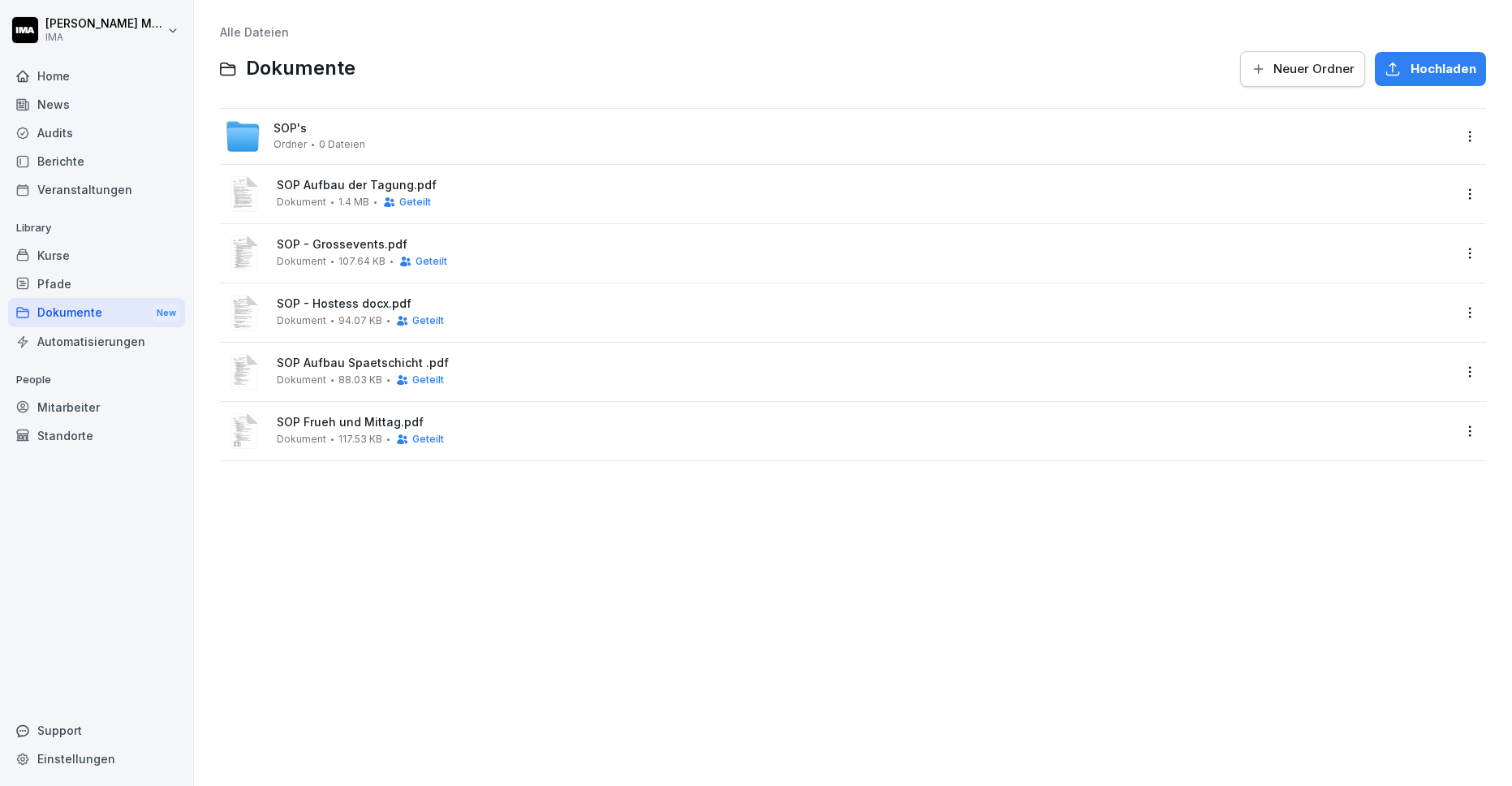
drag, startPoint x: 1225, startPoint y: 187, endPoint x: 1057, endPoint y: 138, distance: 175.0
click at [1057, 138] on div "SOP's Ordner 0 Dateien SOP Aufbau der Tagung.pdf Dokument 1.4 MB Geteilt SOP - …" at bounding box center [852, 284] width 1266 height 353
drag, startPoint x: 242, startPoint y: 188, endPoint x: 243, endPoint y: 127, distance: 61.0
click at [243, 127] on div "SOP's Ordner 0 Dateien SOP Aufbau der Tagung.pdf Dokument 1.4 MB Geteilt SOP - …" at bounding box center [852, 284] width 1266 height 353
click at [609, 609] on div "Alle Dateien Dokumente Neuer Ordner Hochladen SOP's Ordner 0 Dateien SOP Aufbau…" at bounding box center [853, 393] width 1293 height 761
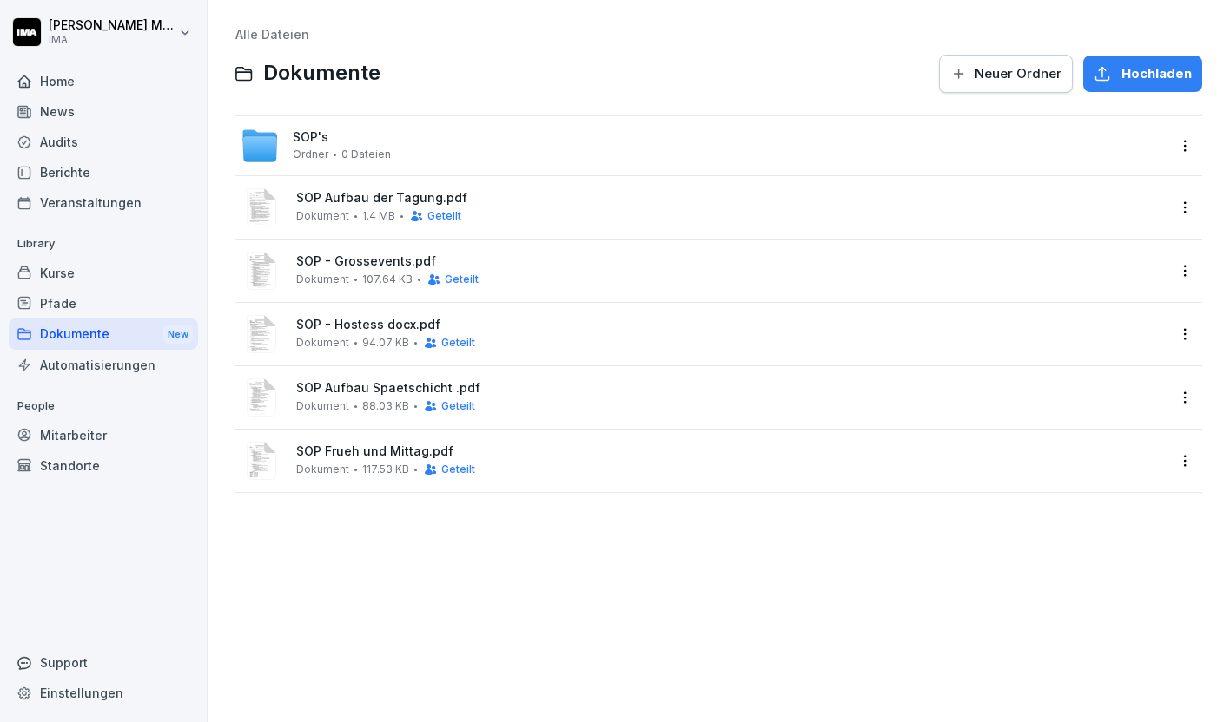
click at [1185, 208] on html "Sara Milanovska IMA Home News Audits Berichte Veranstaltungen Library Kurse Pfa…" at bounding box center [615, 361] width 1230 height 722
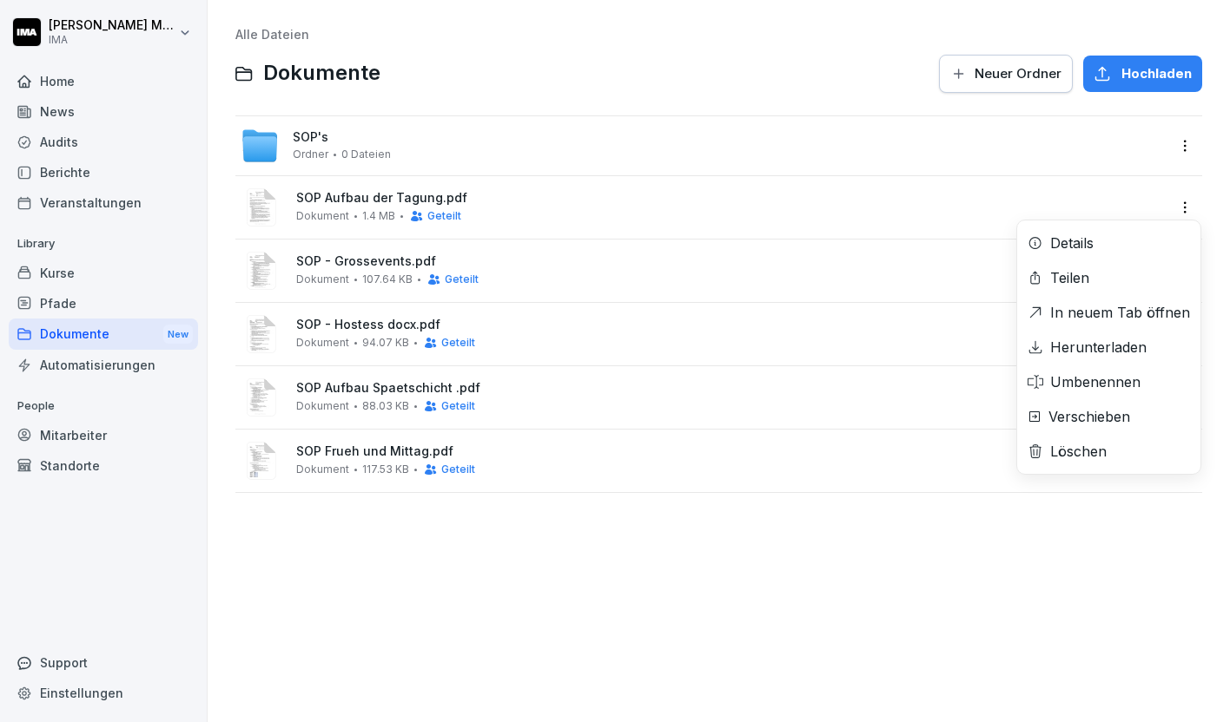
click at [1081, 447] on div "Löschen" at bounding box center [1078, 451] width 56 height 21
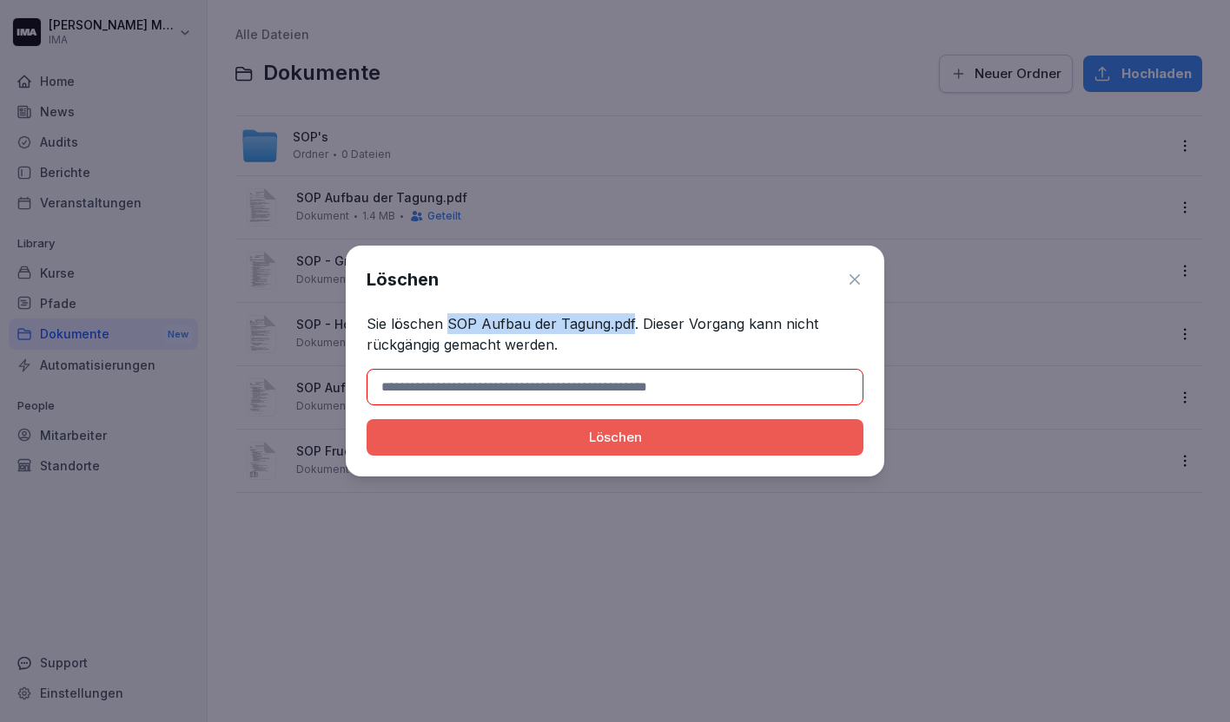
drag, startPoint x: 445, startPoint y: 321, endPoint x: 631, endPoint y: 325, distance: 185.9
click at [631, 325] on p "Sie löschen SOP Aufbau der Tagung.pdf. Dieser Vorgang kann nicht rückgängig gem…" at bounding box center [614, 334] width 497 height 42
copy p "SOP Aufbau der Tagung.pdf"
click at [576, 389] on input at bounding box center [614, 387] width 497 height 36
paste input "**********"
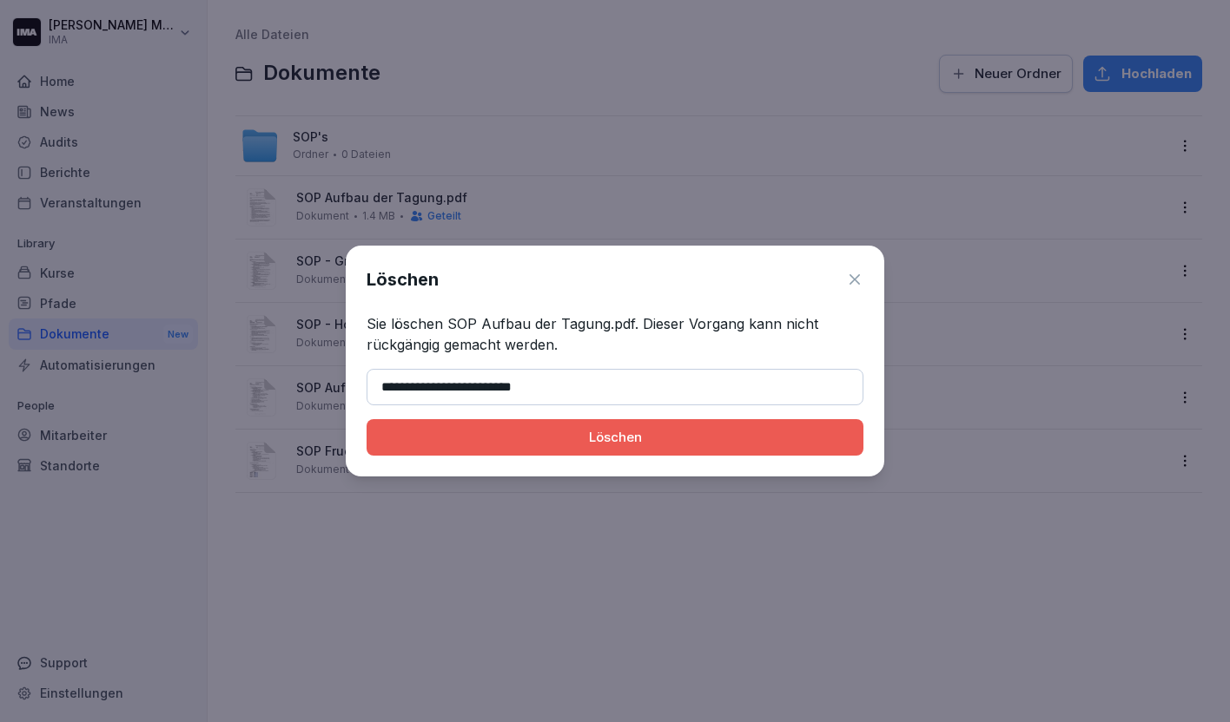
type input "**********"
click at [643, 438] on div "Löschen" at bounding box center [614, 437] width 469 height 19
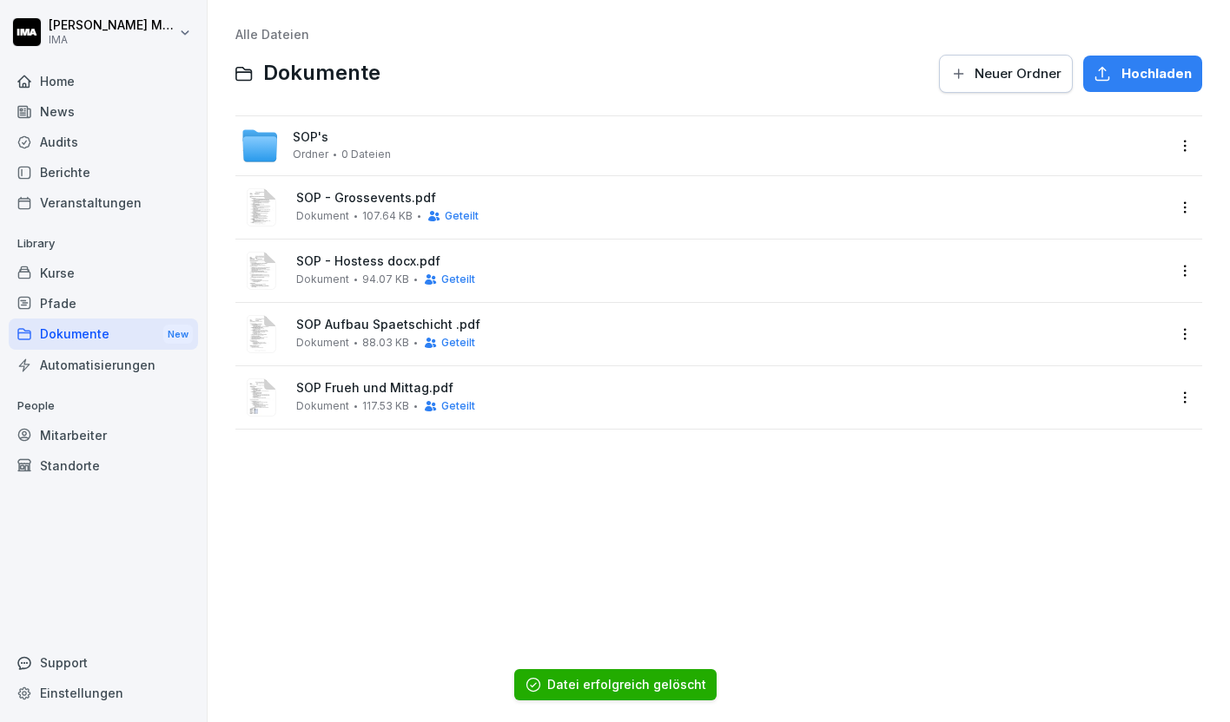
click at [1185, 200] on html "Sara Milanovska IMA Home News Audits Berichte Veranstaltungen Library Kurse Pfa…" at bounding box center [615, 361] width 1230 height 722
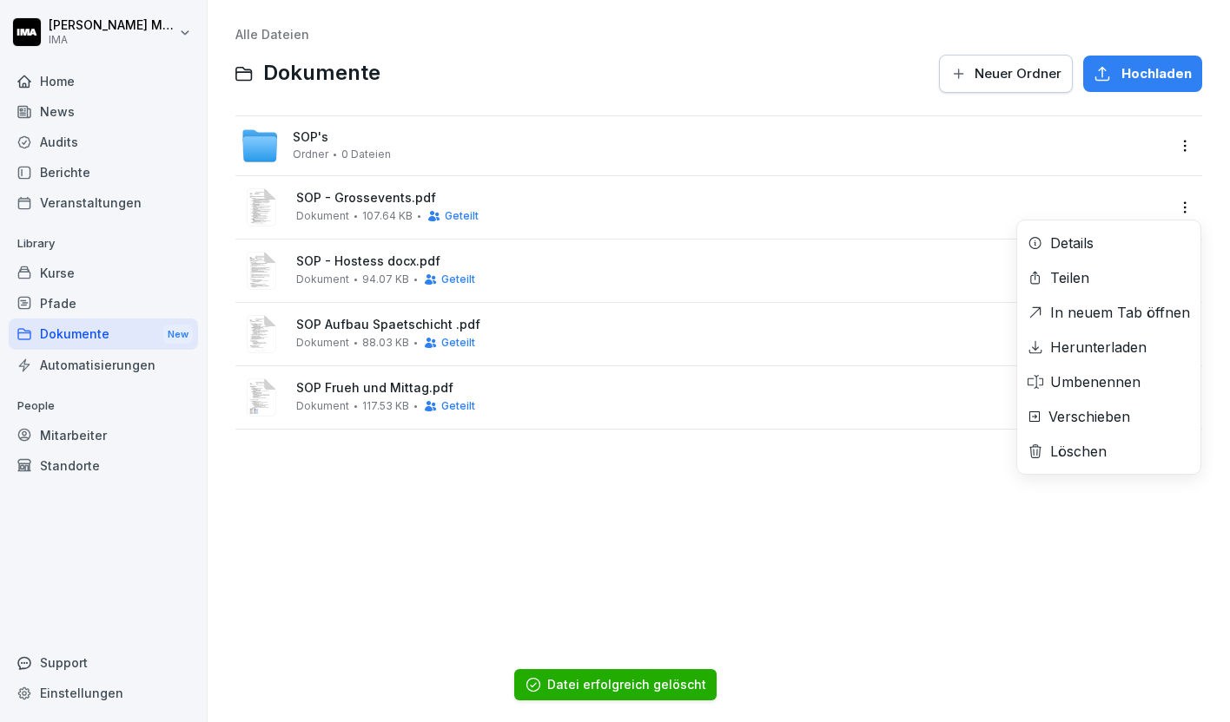
click at [1072, 452] on div "Löschen" at bounding box center [1078, 451] width 56 height 21
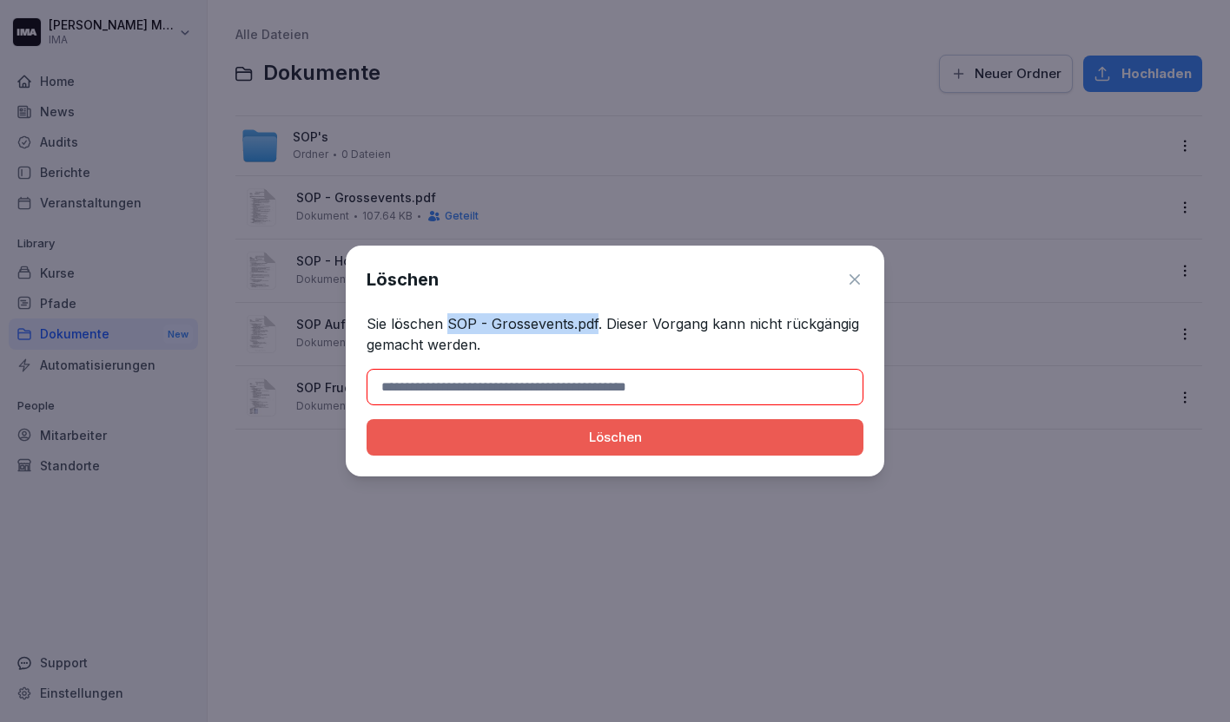
drag, startPoint x: 448, startPoint y: 323, endPoint x: 595, endPoint y: 327, distance: 146.8
click at [595, 327] on p "Sie löschen SOP - Grossevents.pdf. Dieser Vorgang kann nicht rückgängig gemacht…" at bounding box center [614, 334] width 497 height 42
copy p "SOP - Grossevents.pdf"
click at [553, 381] on input at bounding box center [614, 387] width 497 height 36
paste input "**********"
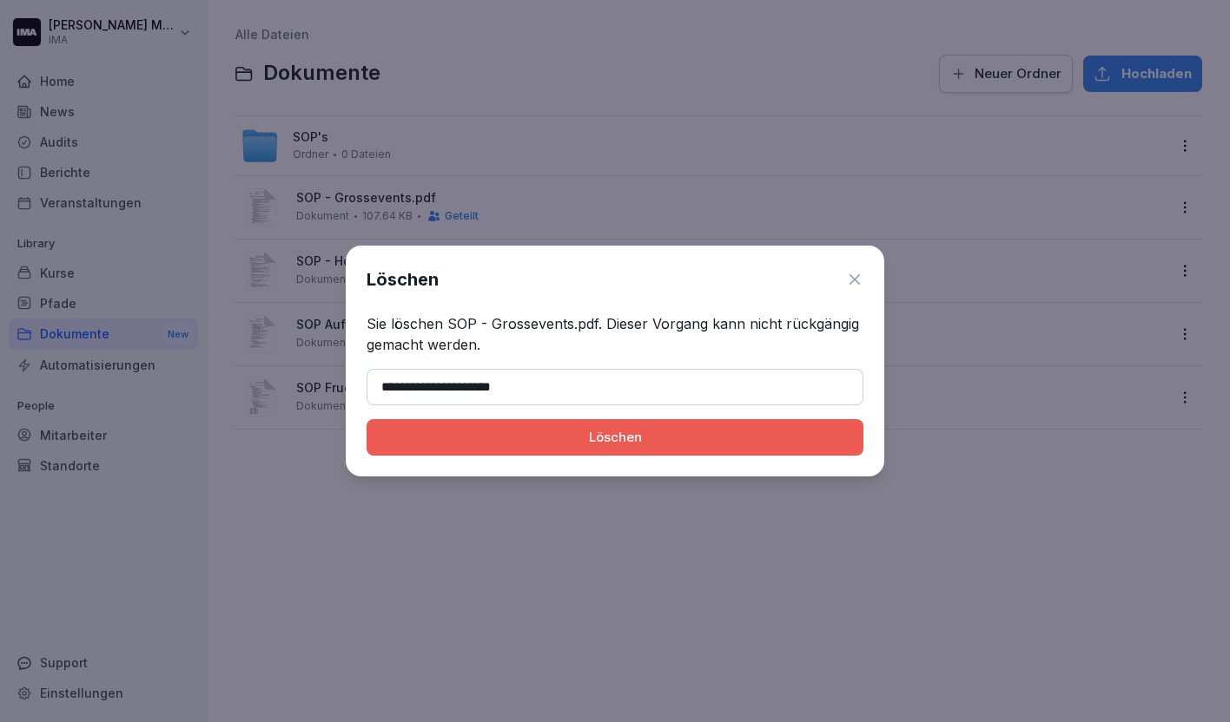
type input "**********"
click at [451, 439] on div "Löschen" at bounding box center [614, 437] width 469 height 19
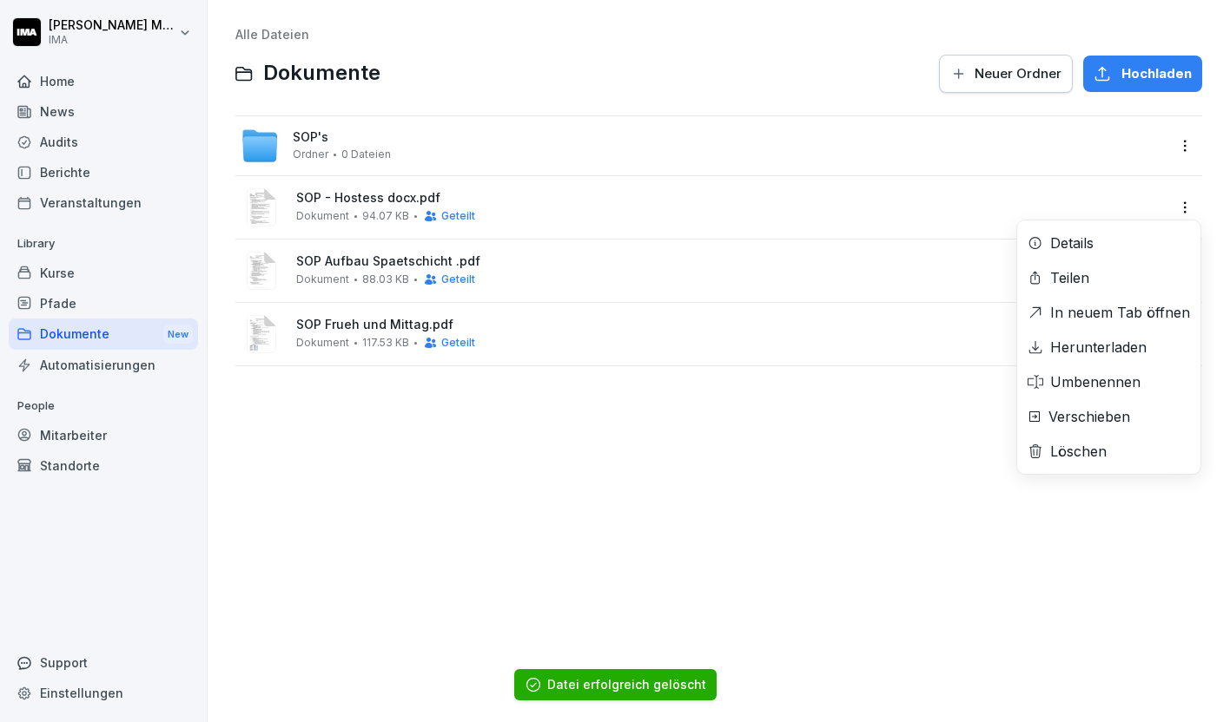
click at [1173, 210] on html "Sara Milanovska IMA Home News Audits Berichte Veranstaltungen Library Kurse Pfa…" at bounding box center [615, 361] width 1230 height 722
click at [1087, 442] on div "Löschen" at bounding box center [1078, 451] width 56 height 21
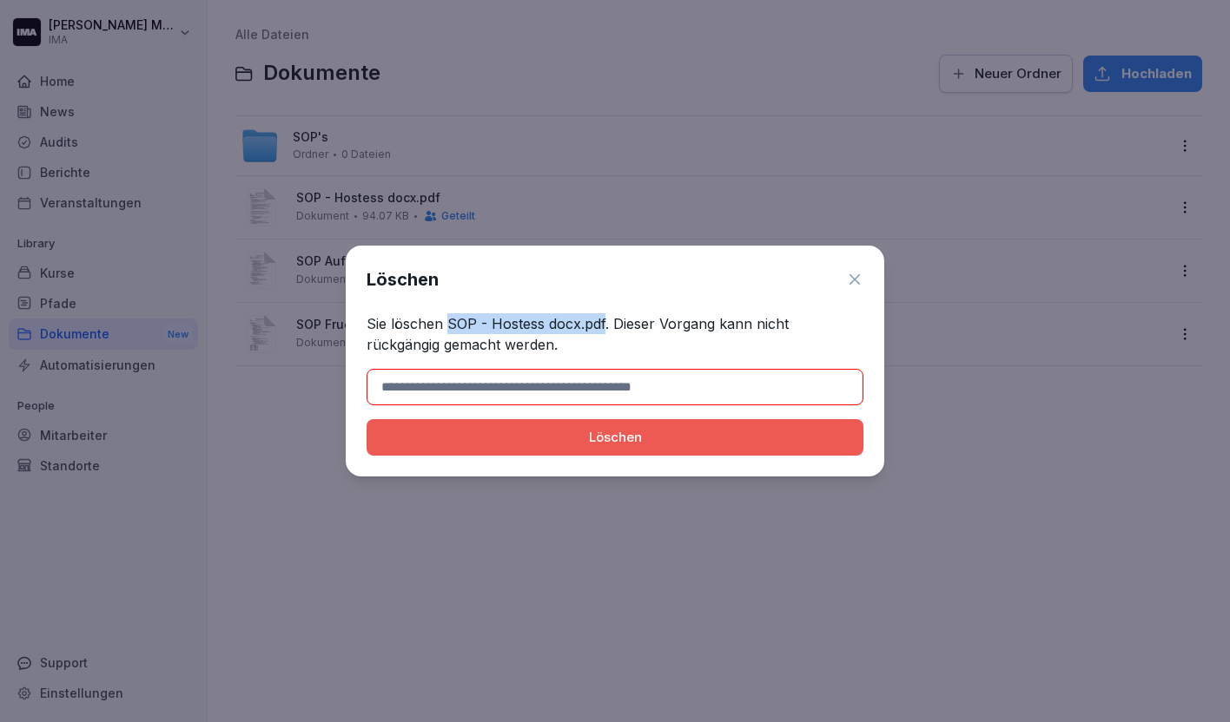
drag, startPoint x: 447, startPoint y: 326, endPoint x: 603, endPoint y: 327, distance: 156.3
click at [603, 327] on p "Sie löschen SOP - Hostess docx.pdf. Dieser Vorgang kann nicht rückgängig gemach…" at bounding box center [614, 334] width 497 height 42
copy p "SOP - Hostess docx.pdf"
click at [552, 395] on input at bounding box center [614, 387] width 497 height 36
paste input "**********"
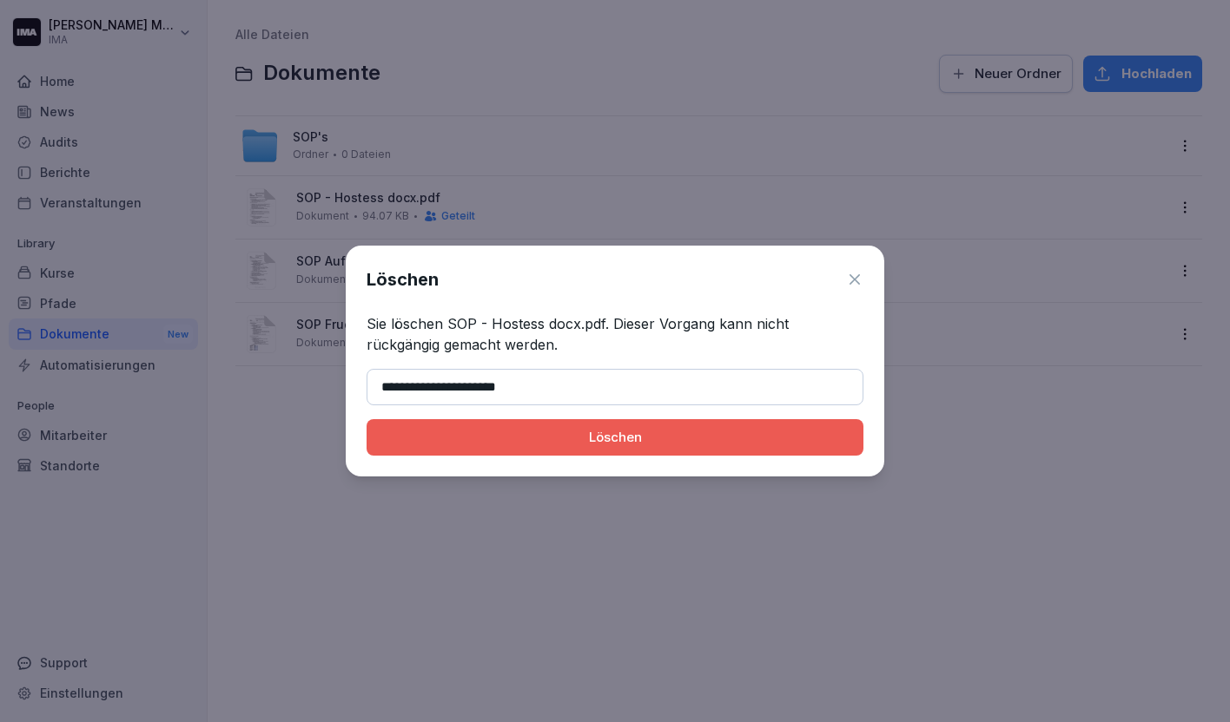
type input "**********"
click at [560, 438] on div "Löschen" at bounding box center [614, 437] width 469 height 19
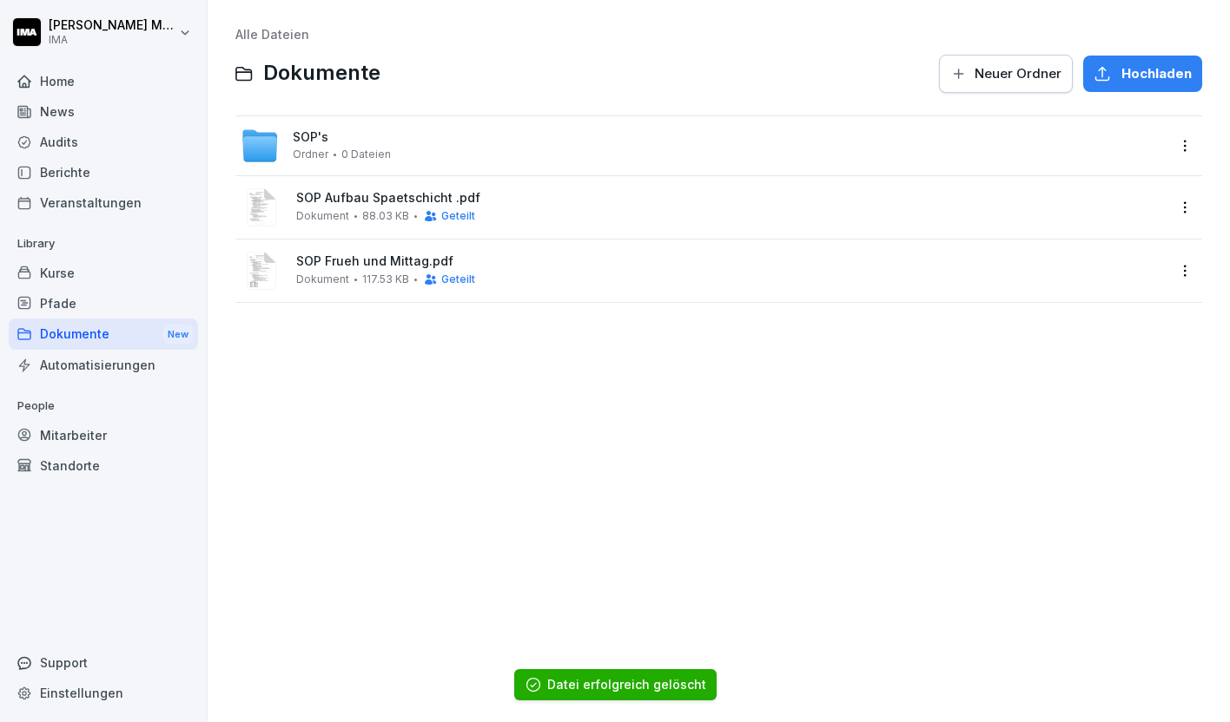
click at [1187, 203] on html "Sara Milanovska IMA Home News Audits Berichte Veranstaltungen Library Kurse Pfa…" at bounding box center [615, 361] width 1230 height 722
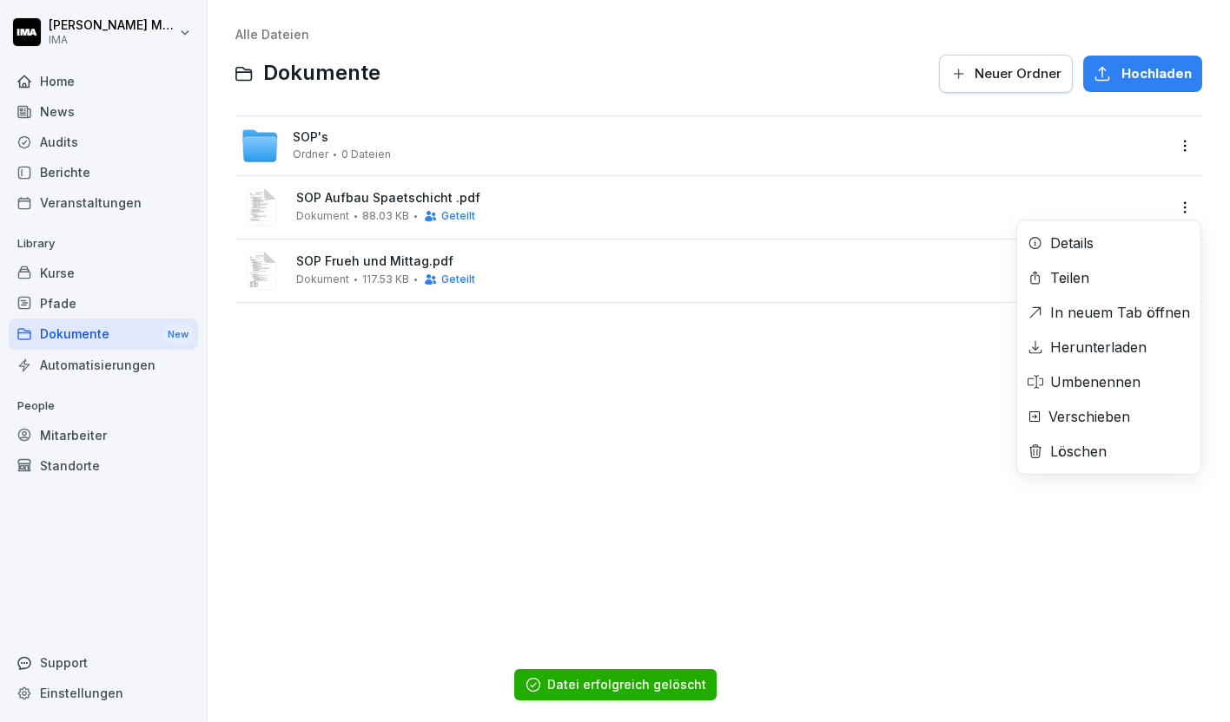
click at [1084, 453] on div "Löschen" at bounding box center [1078, 451] width 56 height 21
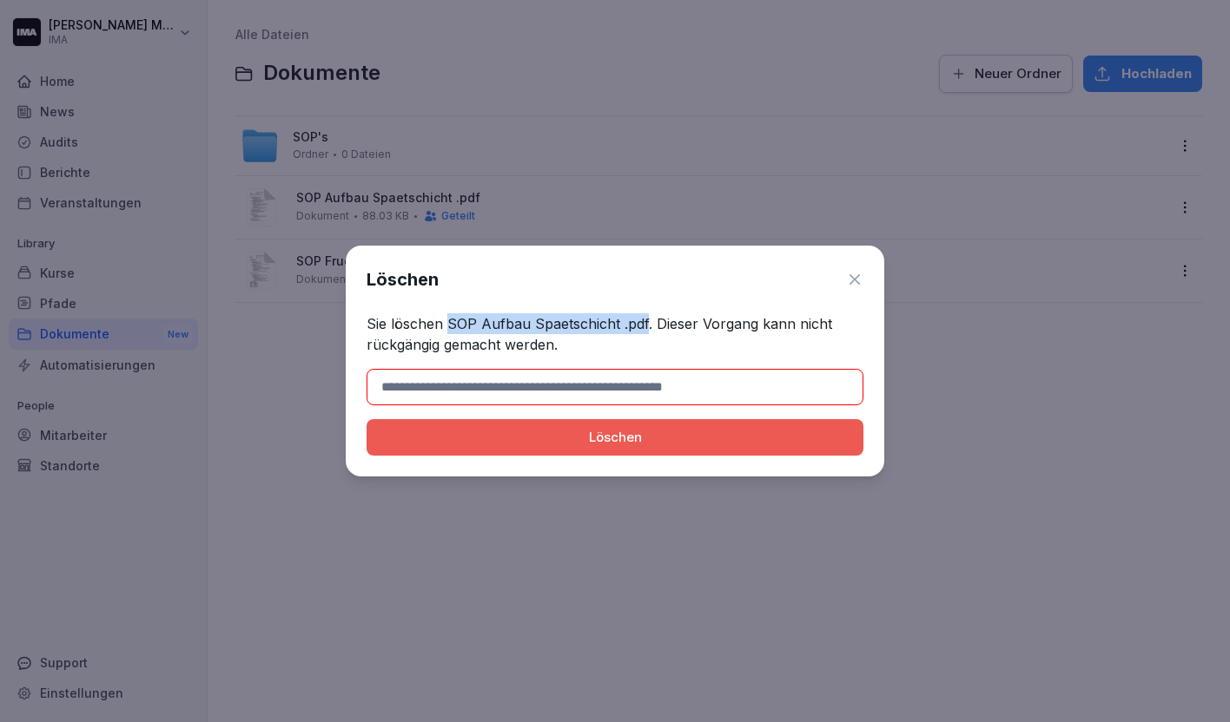
drag, startPoint x: 445, startPoint y: 326, endPoint x: 646, endPoint y: 328, distance: 200.6
click at [646, 328] on p "Sie löschen SOP Aufbau Spaetschicht .pdf. Dieser Vorgang kann nicht rückgängig …" at bounding box center [614, 334] width 497 height 42
copy p "SOP Aufbau Spaetschicht .pdf"
click at [572, 397] on input at bounding box center [614, 387] width 497 height 36
paste input "**********"
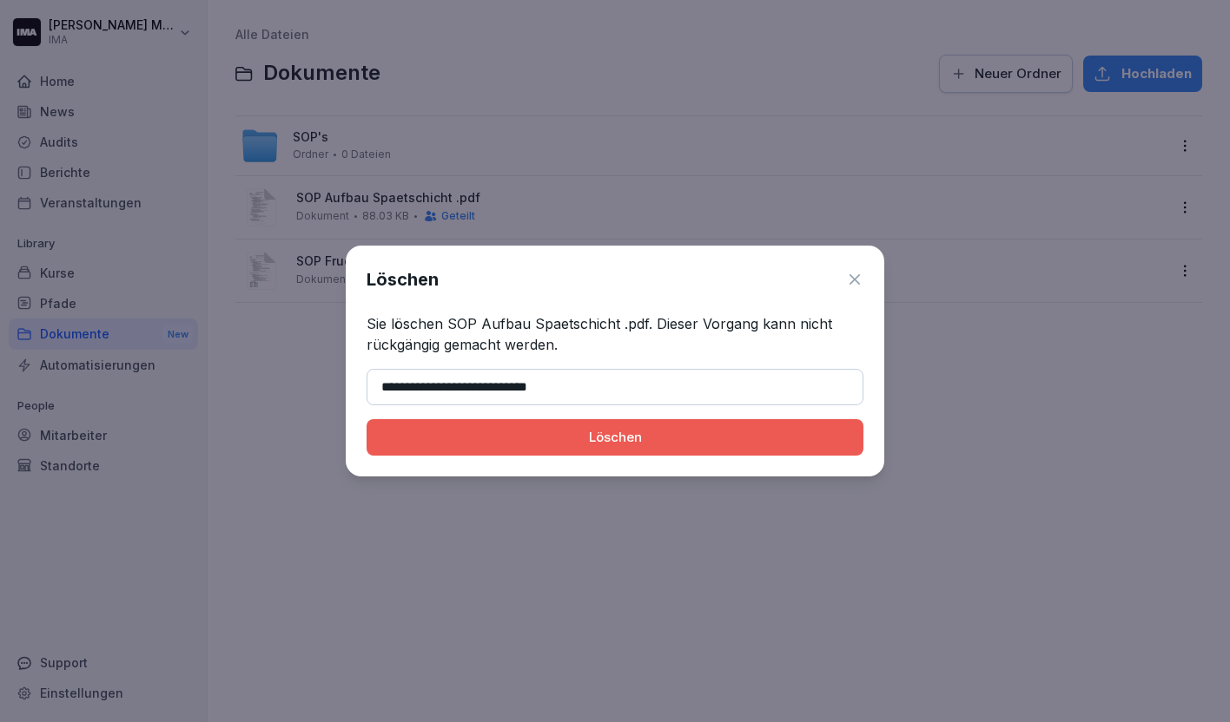
type input "**********"
click at [512, 447] on button "Löschen" at bounding box center [614, 437] width 497 height 36
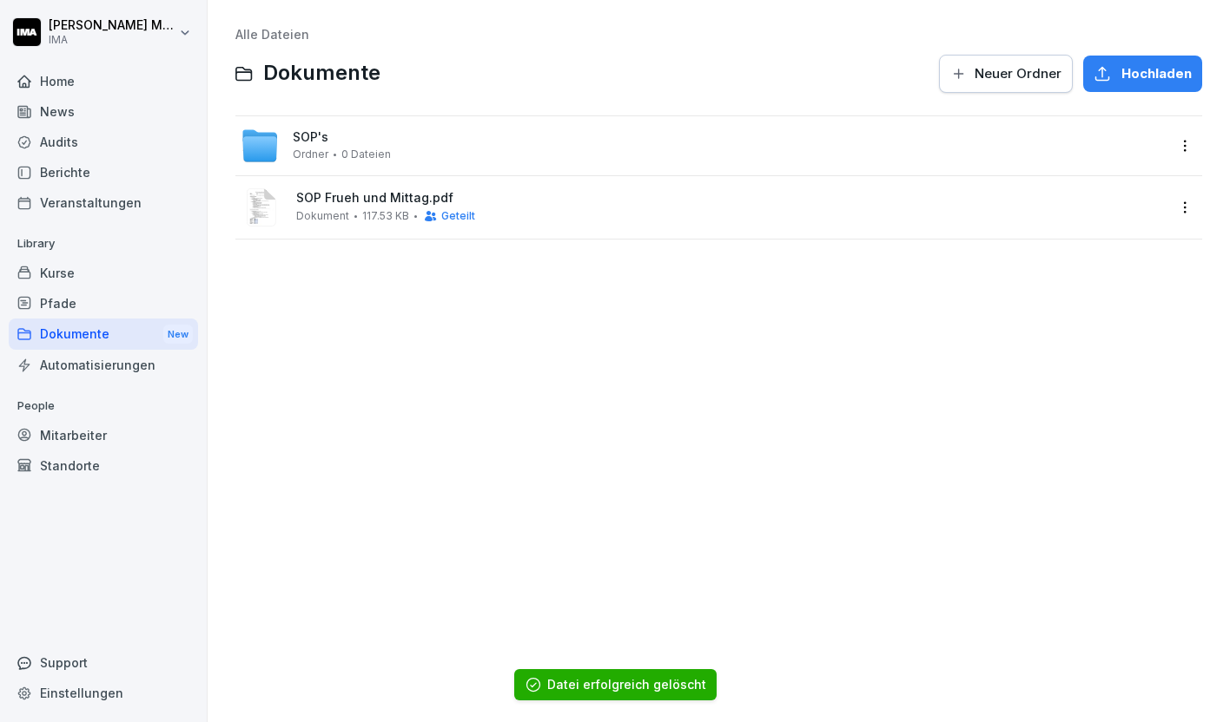
click at [1188, 198] on html "Sara Milanovska IMA Home News Audits Berichte Veranstaltungen Library Kurse Pfa…" at bounding box center [615, 361] width 1230 height 722
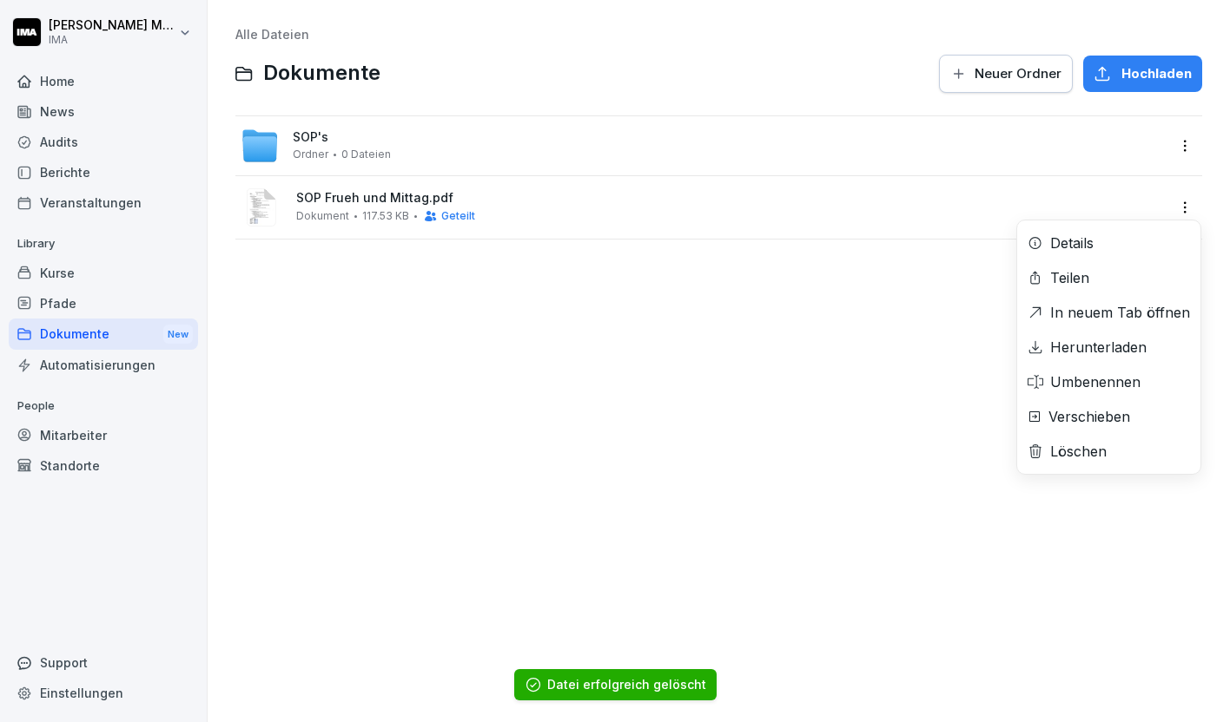
click at [1066, 448] on div "Löschen" at bounding box center [1078, 451] width 56 height 21
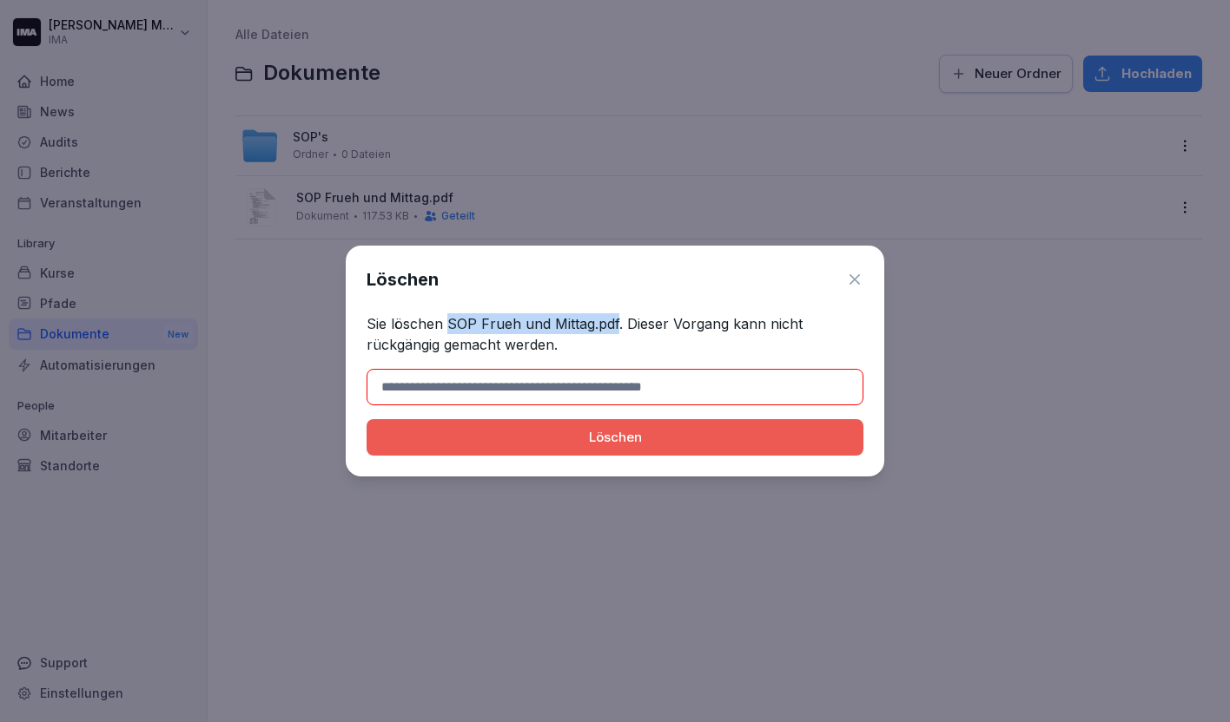
drag, startPoint x: 445, startPoint y: 325, endPoint x: 617, endPoint y: 323, distance: 171.9
click at [617, 323] on p "Sie löschen SOP Frueh und Mittag.pdf. Dieser Vorgang kann nicht rückgängig gema…" at bounding box center [614, 334] width 497 height 42
copy p "SOP Frueh und Mittag.pdf"
click at [557, 392] on input at bounding box center [614, 387] width 497 height 36
paste input "**********"
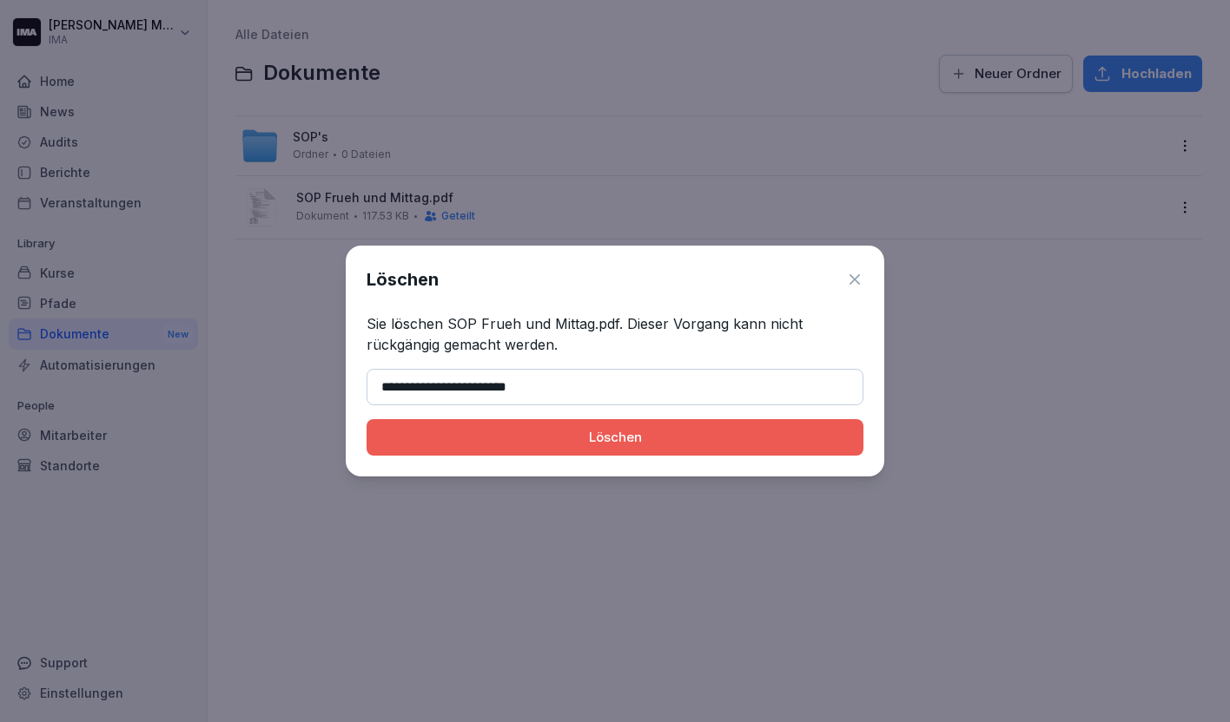
type input "**********"
click at [573, 431] on div "Löschen" at bounding box center [614, 437] width 469 height 19
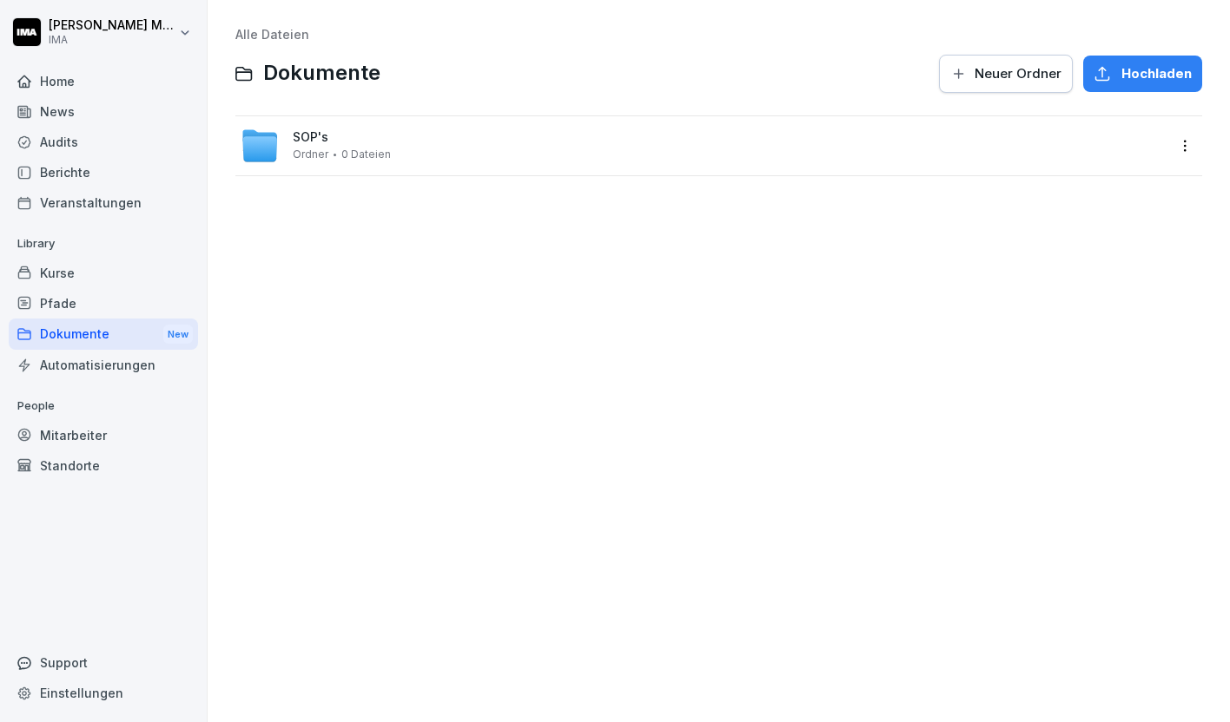
click at [1032, 135] on div "SOP's Ordner 0 Dateien" at bounding box center [703, 146] width 925 height 38
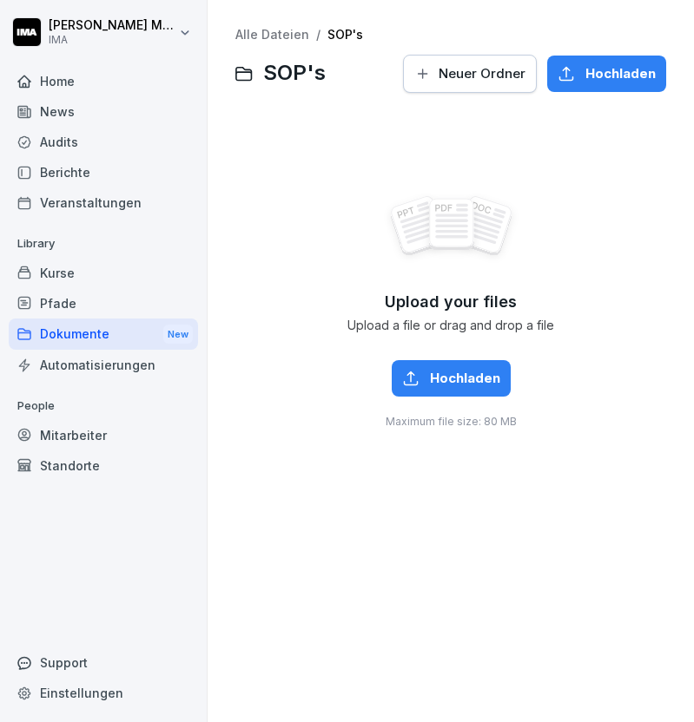
click at [582, 79] on div "Hochladen" at bounding box center [606, 73] width 98 height 19
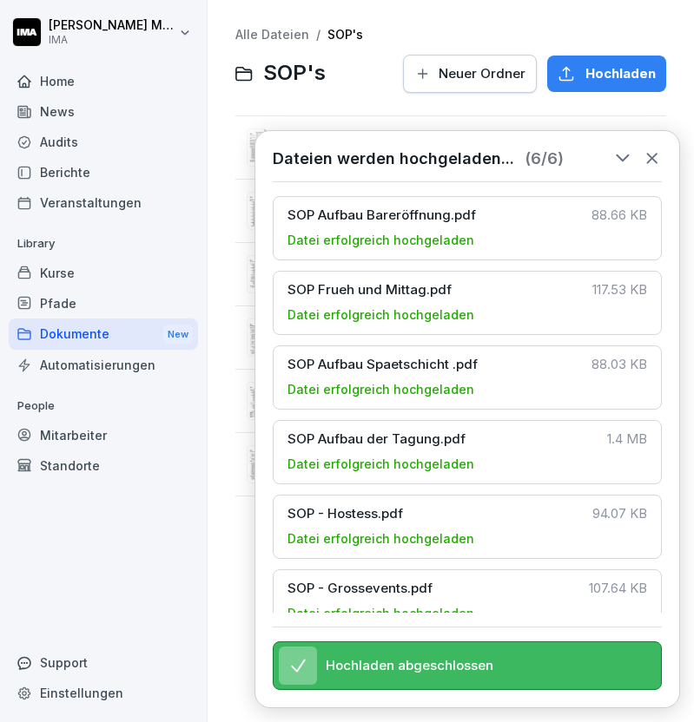
click at [656, 155] on icon at bounding box center [652, 160] width 10 height 10
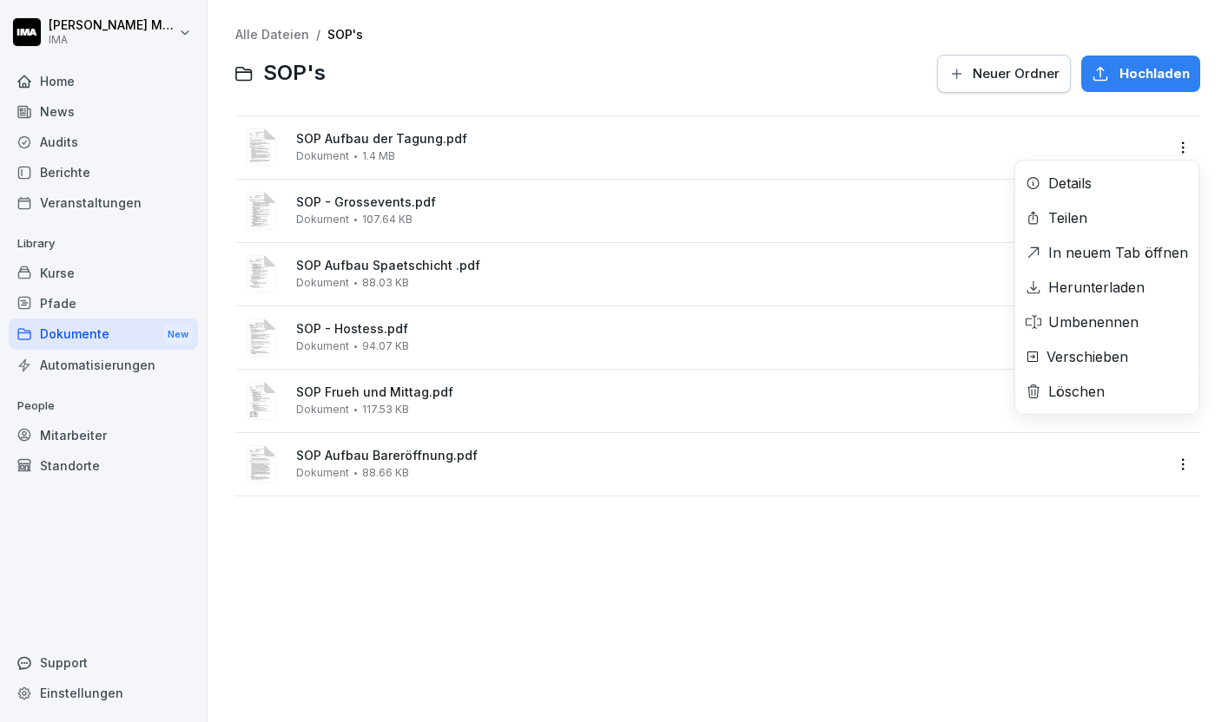
click at [1186, 142] on html "Sara Milanovska IMA Home News Audits Berichte Veranstaltungen Library Kurse Pfa…" at bounding box center [614, 361] width 1228 height 722
click at [1092, 220] on div "Teilen" at bounding box center [1106, 218] width 183 height 35
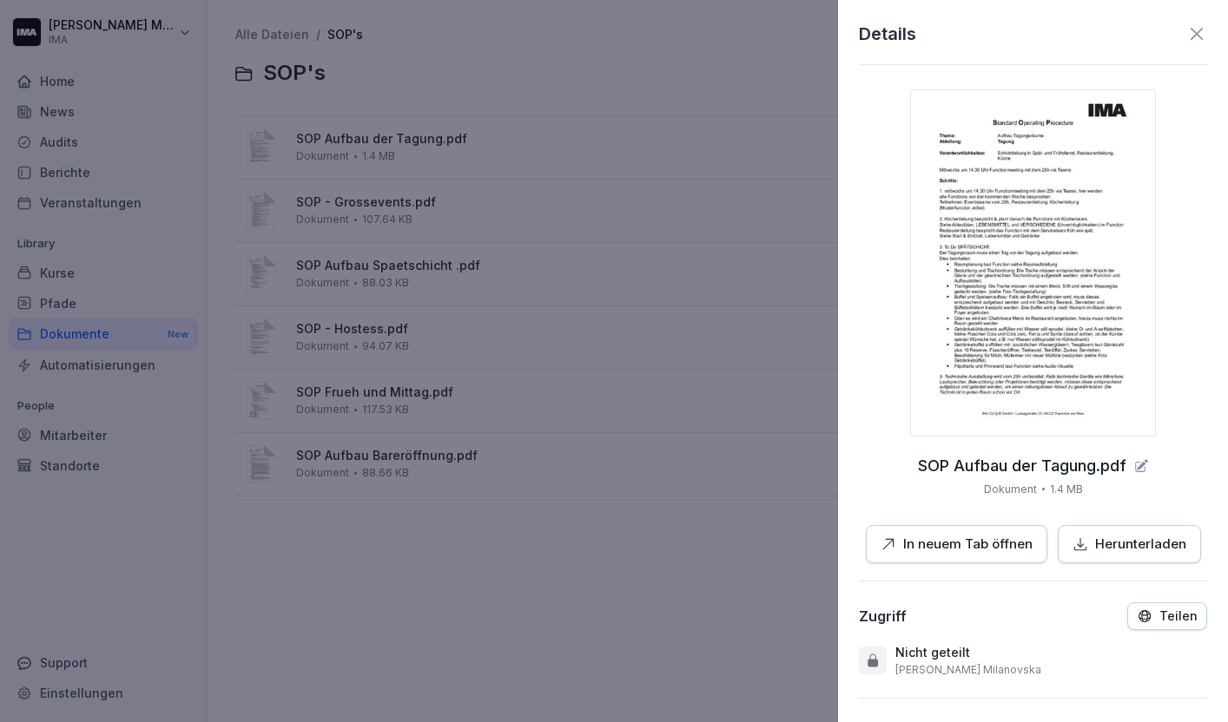
click at [1168, 622] on p "Teilen" at bounding box center [1178, 617] width 38 height 14
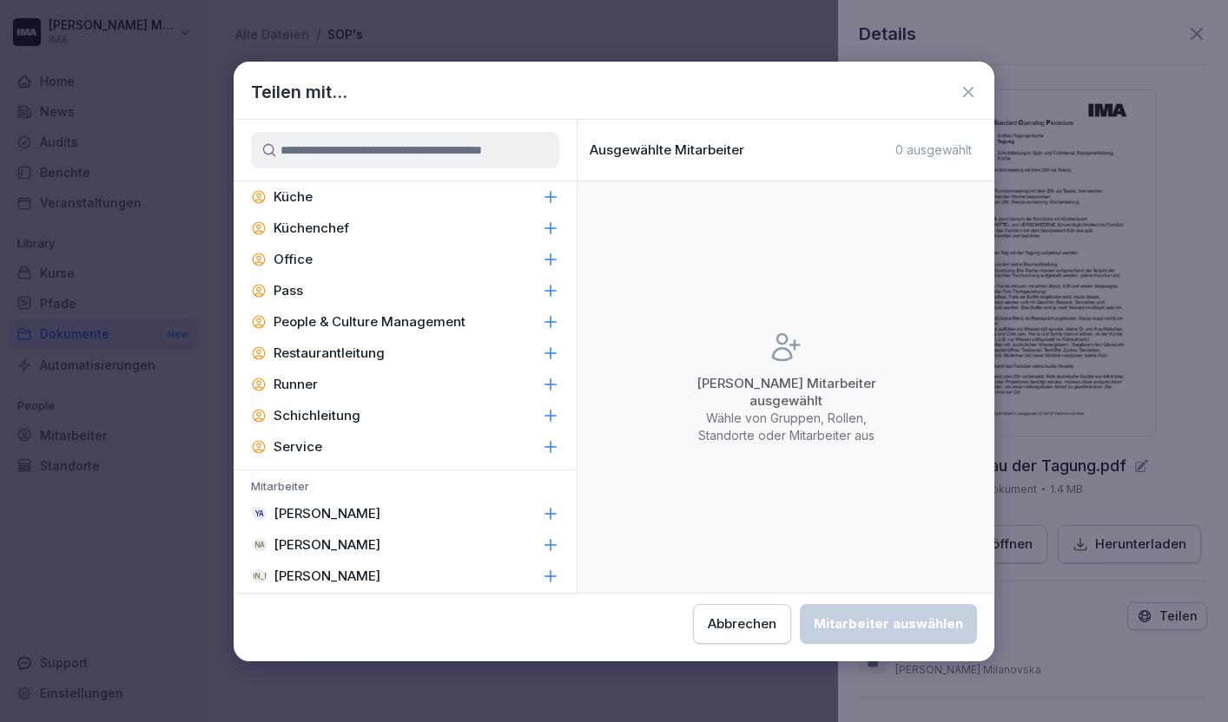
scroll to position [359, 0]
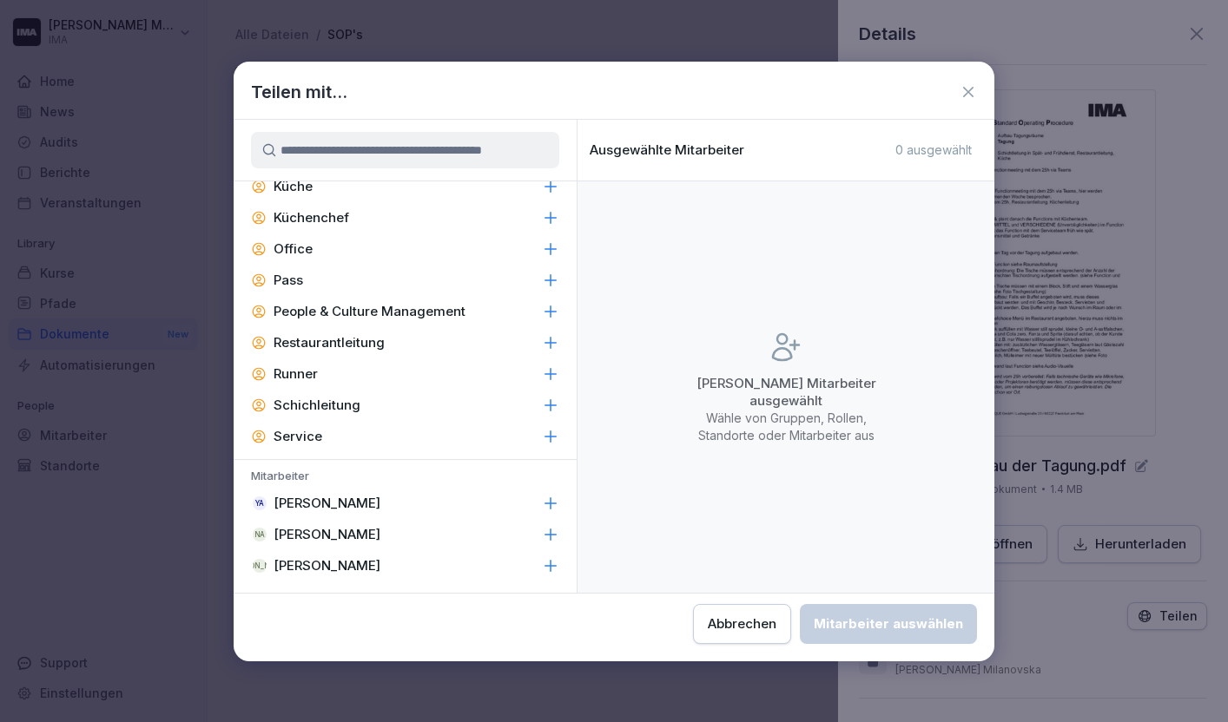
click at [473, 432] on div "Service" at bounding box center [405, 436] width 343 height 31
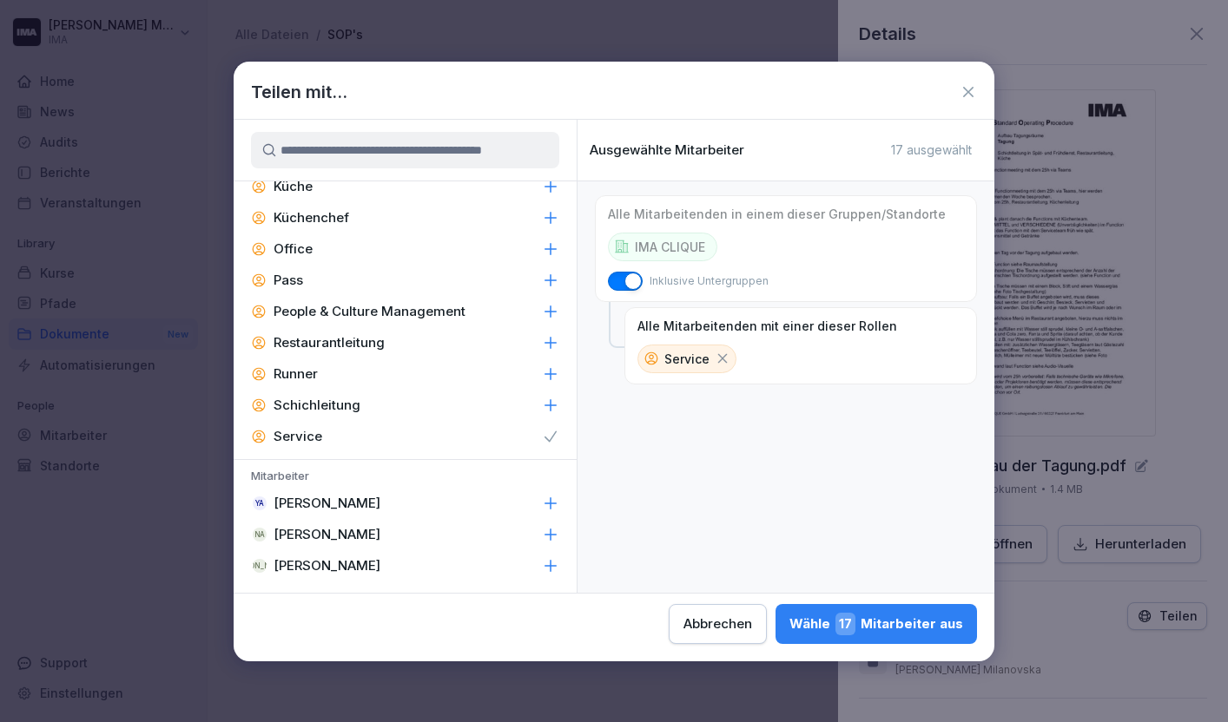
click at [470, 336] on div "Restaurantleitung" at bounding box center [405, 342] width 343 height 31
click at [452, 405] on div "Schichleitung" at bounding box center [405, 405] width 343 height 31
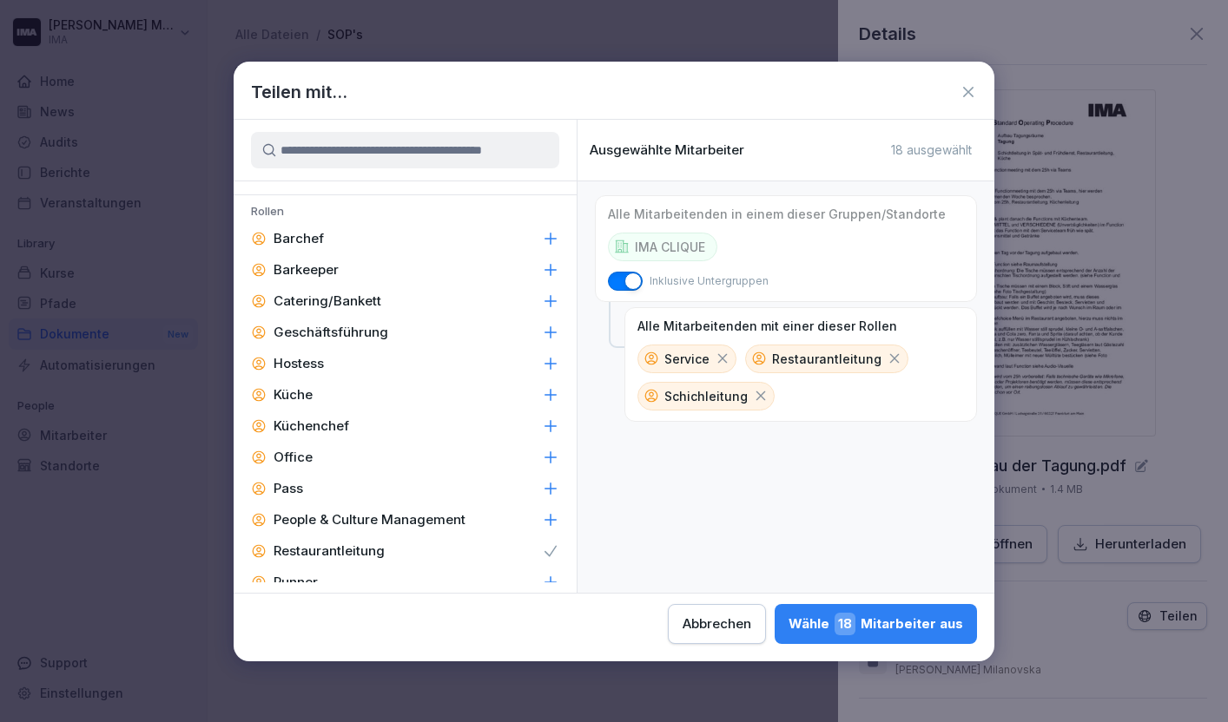
scroll to position [155, 0]
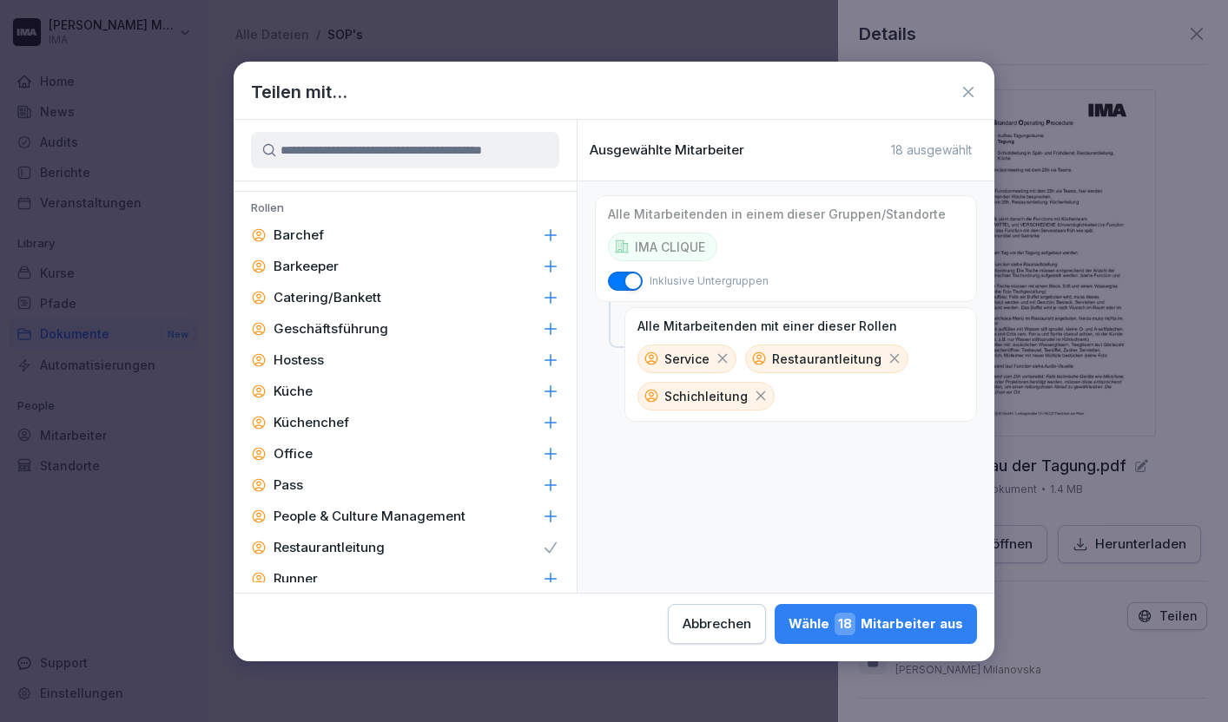
click at [465, 227] on div "Barchef" at bounding box center [405, 235] width 343 height 31
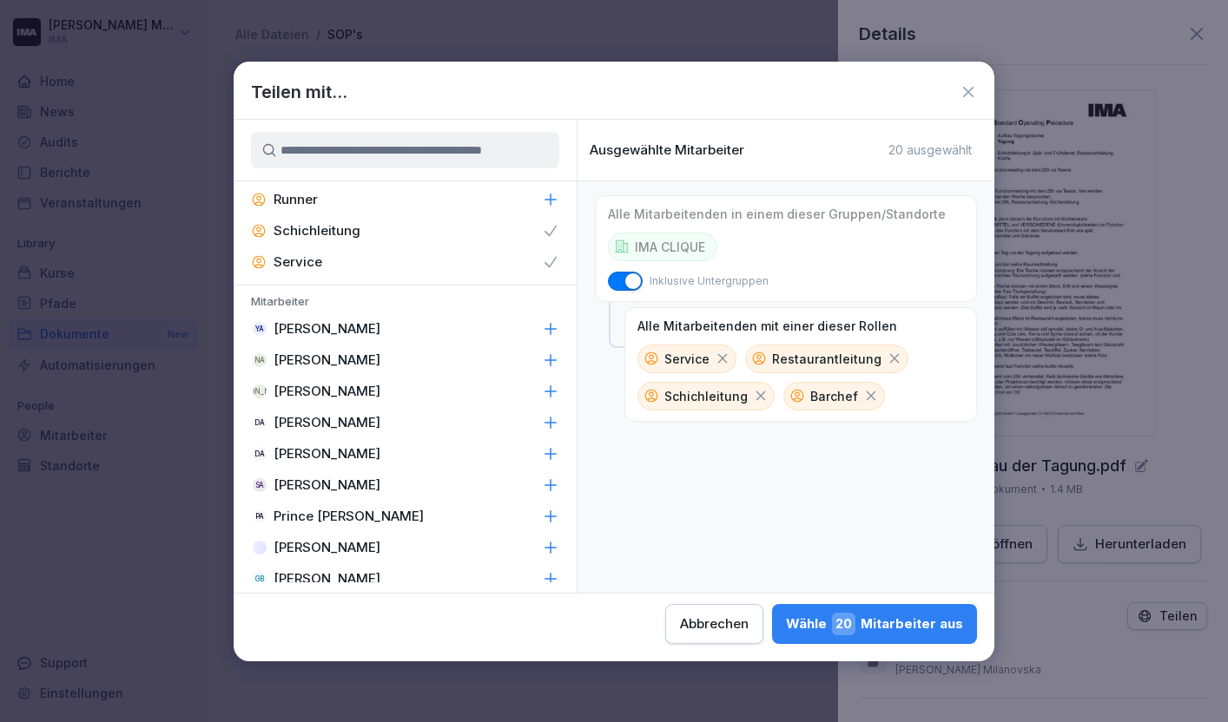
scroll to position [581, 0]
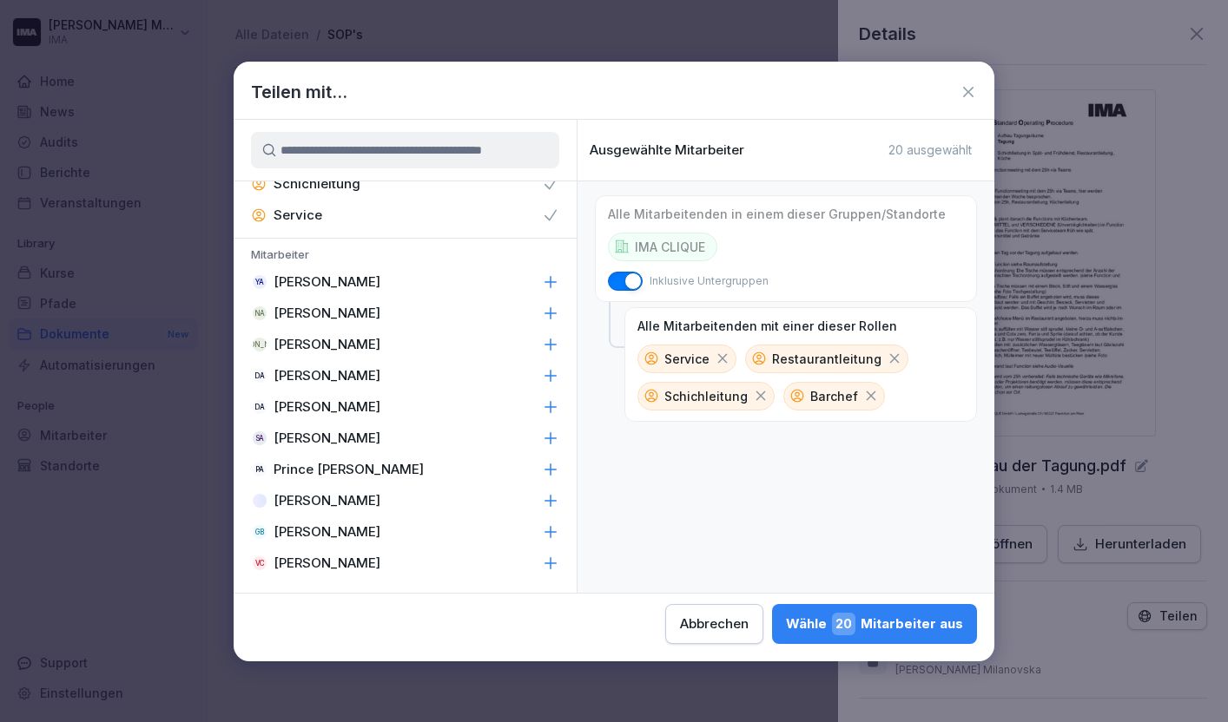
click at [924, 638] on button "Wähle 20 Mitarbeiter aus" at bounding box center [874, 624] width 205 height 40
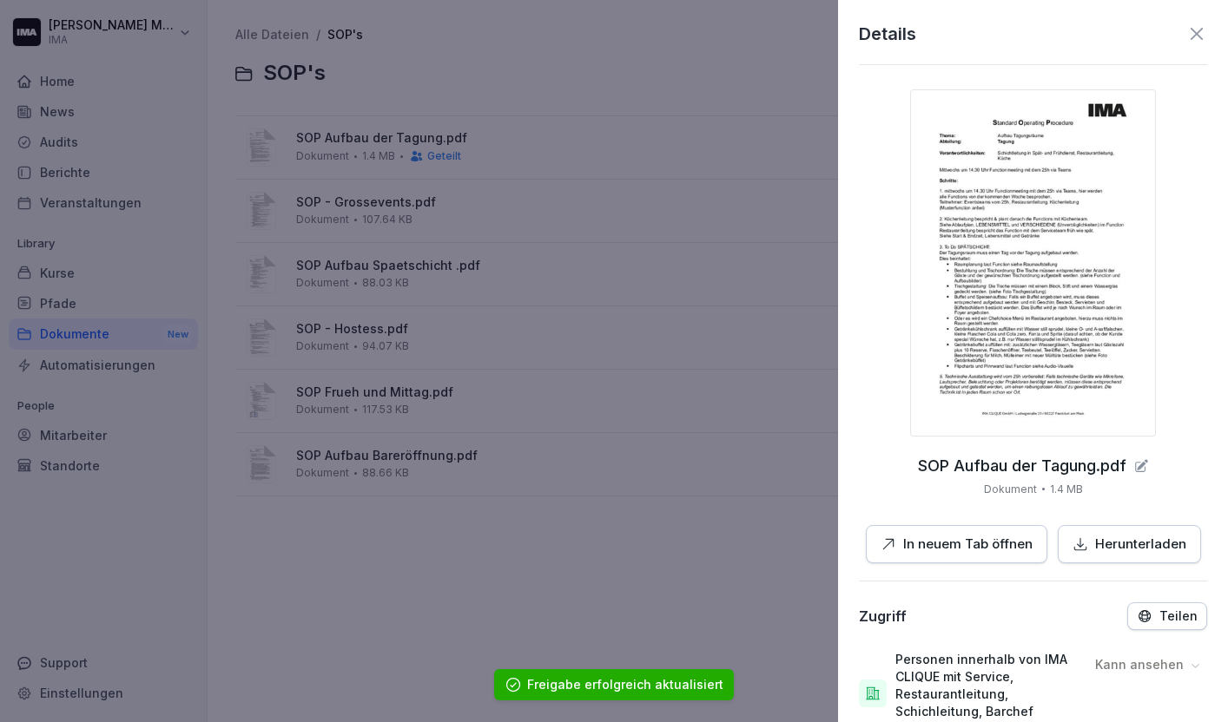
click at [1196, 23] on icon at bounding box center [1196, 33] width 21 height 21
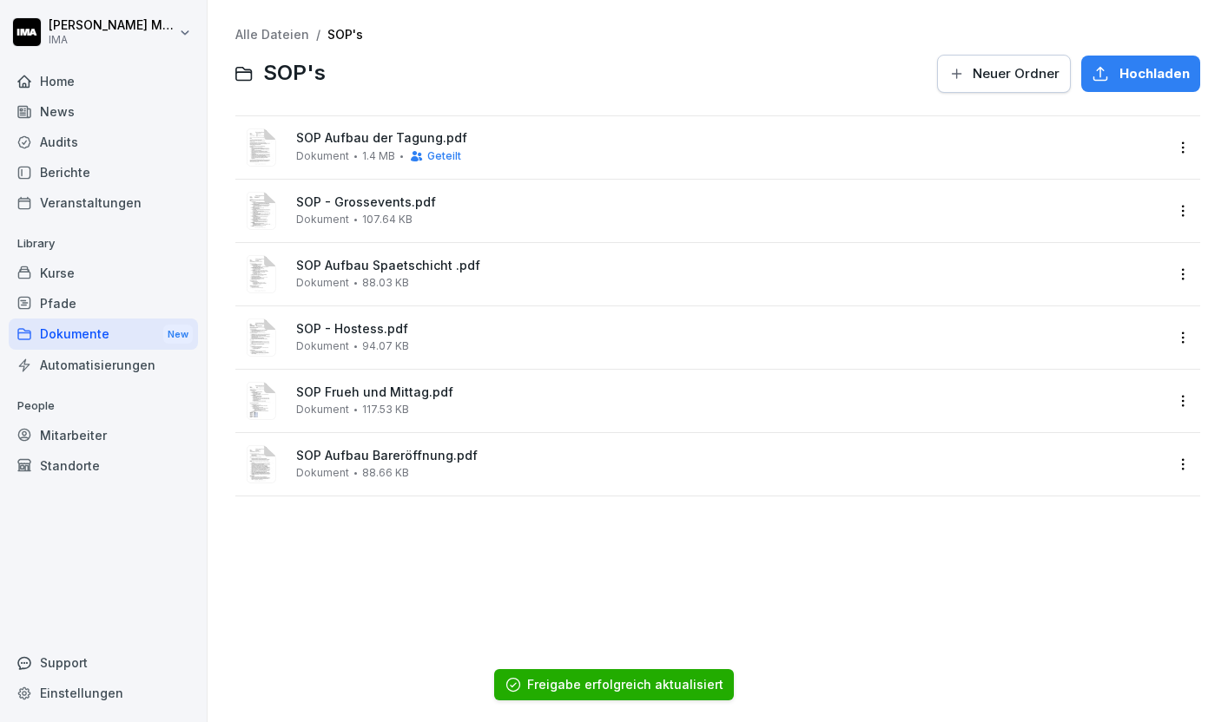
click at [1177, 210] on html "Sara Milanovska IMA Home News Audits Berichte Veranstaltungen Library Kurse Pfa…" at bounding box center [614, 361] width 1228 height 722
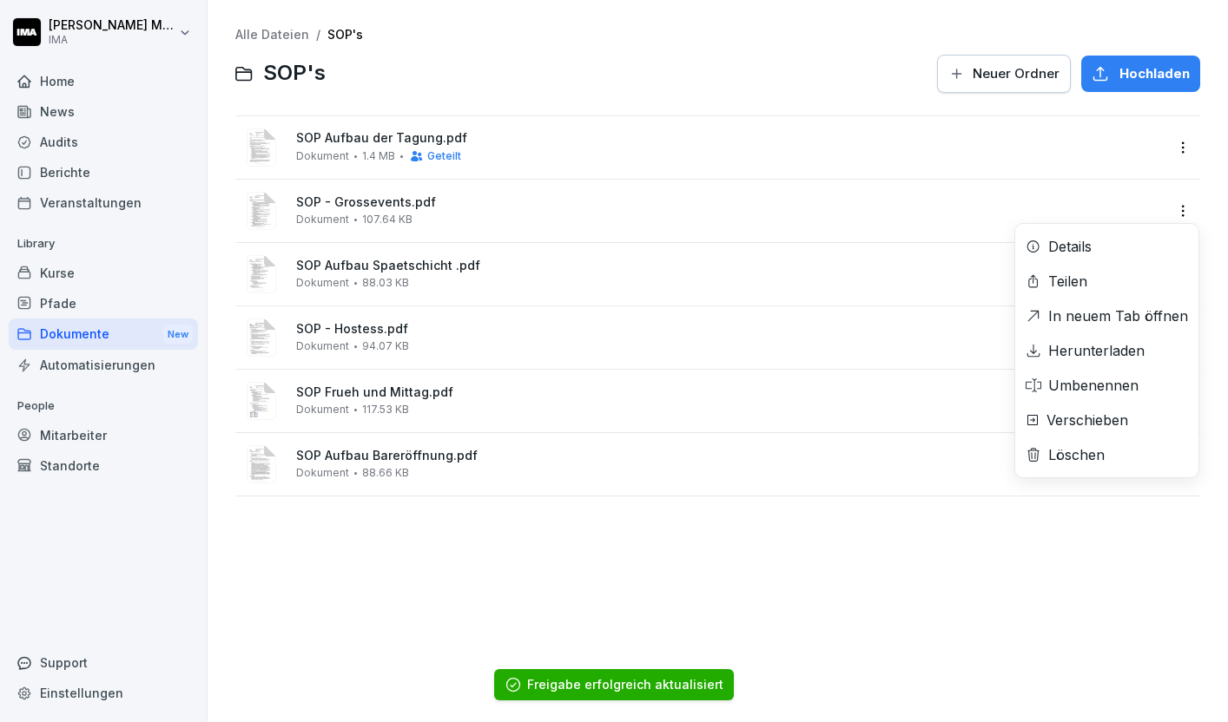
click at [1122, 283] on div "Teilen" at bounding box center [1106, 281] width 183 height 35
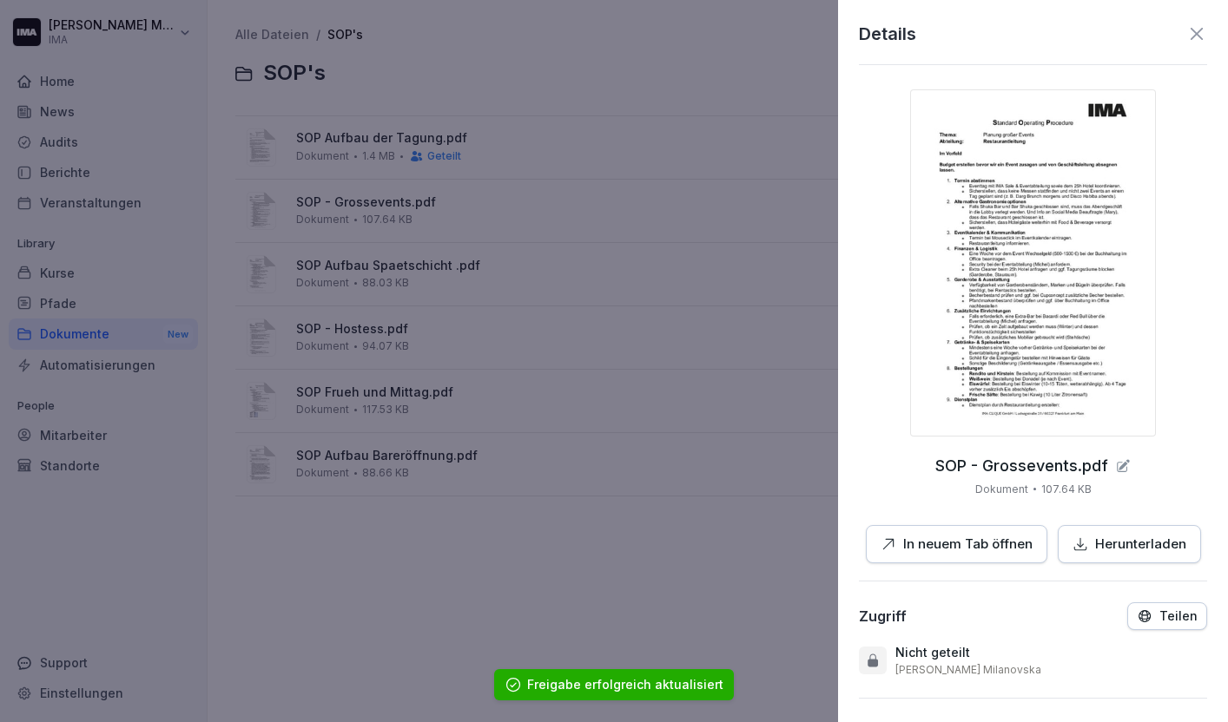
click at [1176, 610] on p "Teilen" at bounding box center [1178, 617] width 38 height 14
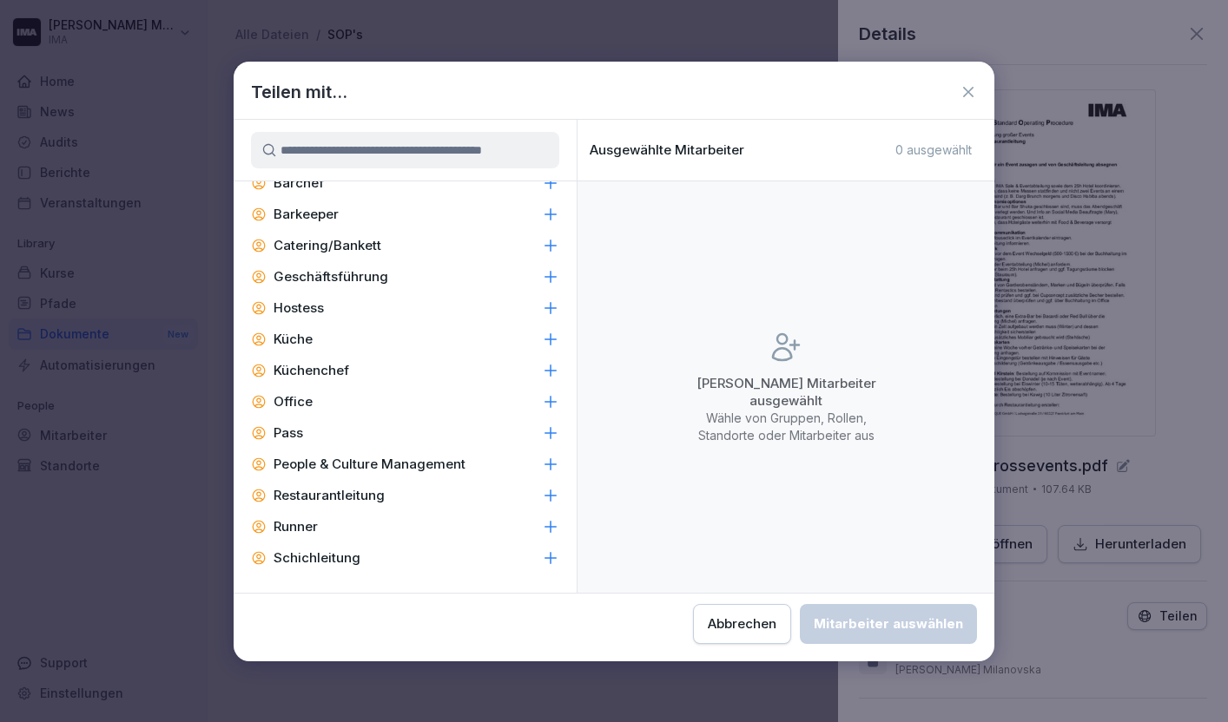
scroll to position [222, 0]
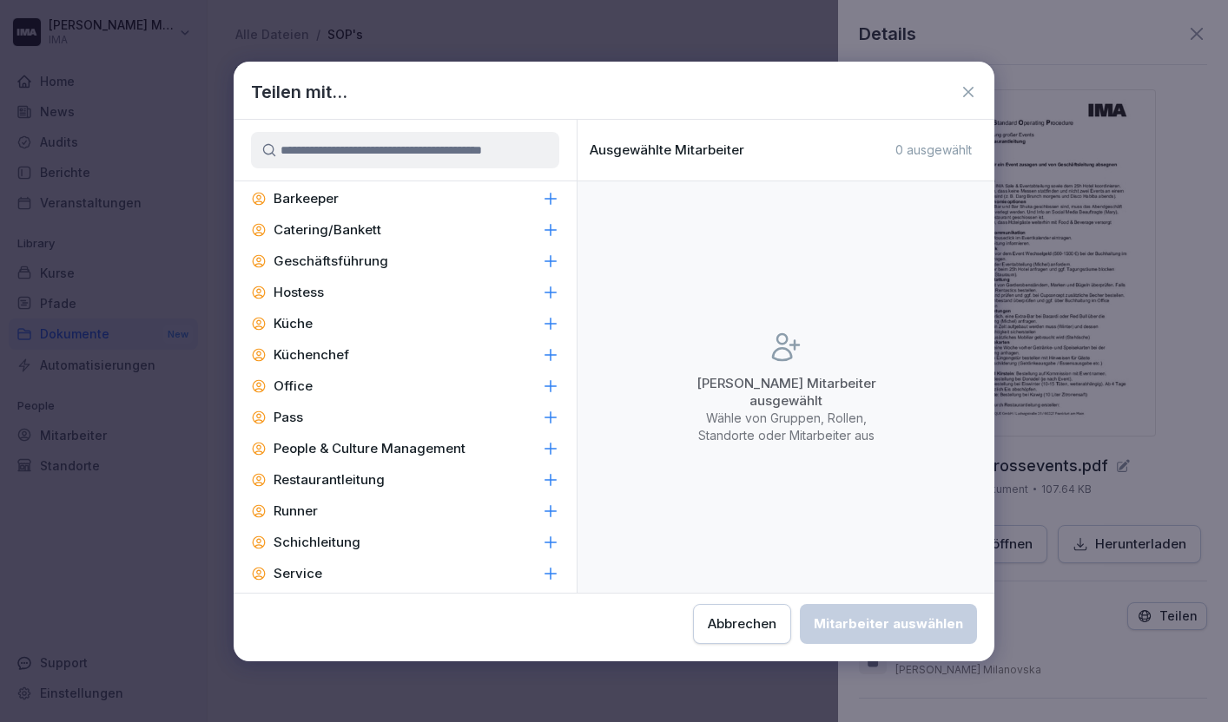
click at [372, 476] on p "Restaurantleitung" at bounding box center [329, 479] width 111 height 17
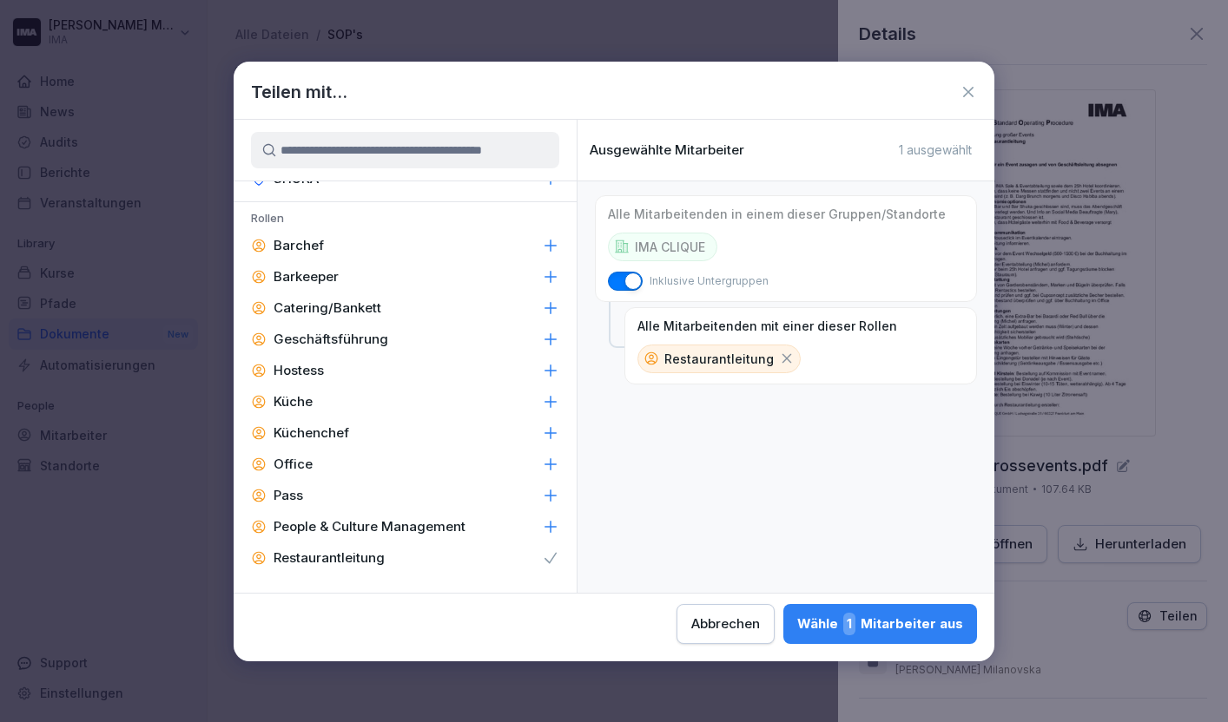
click at [386, 240] on div "Barchef" at bounding box center [405, 245] width 343 height 31
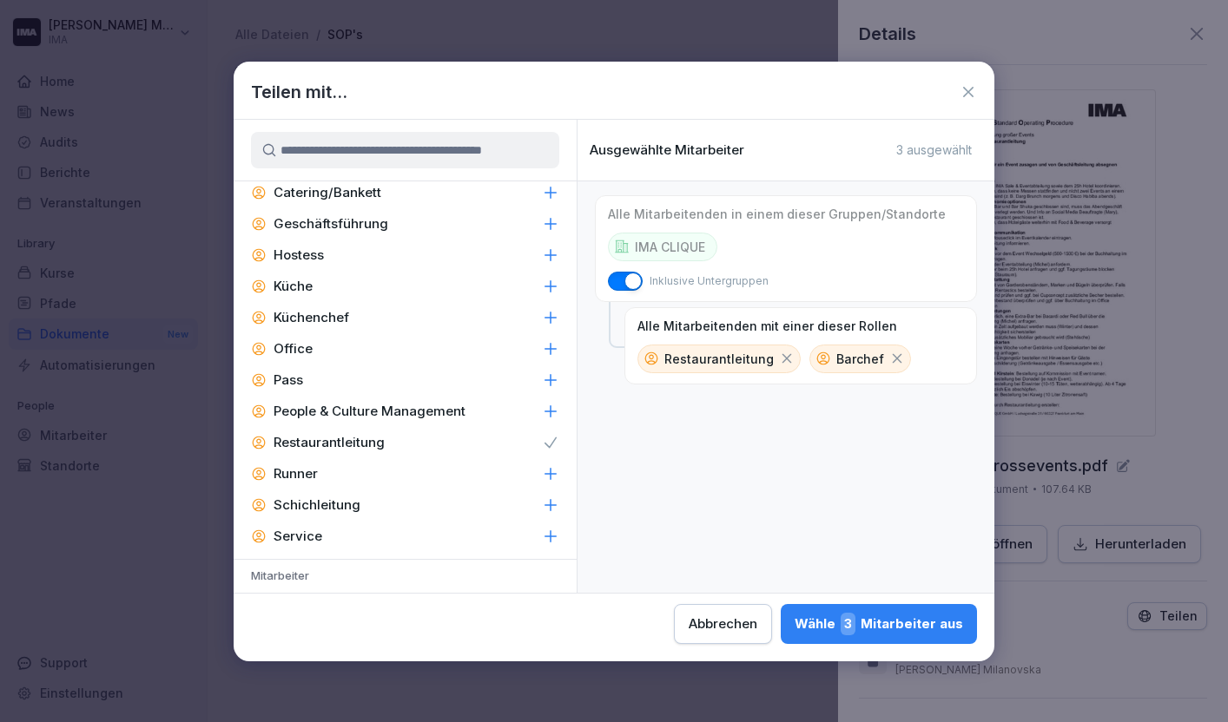
scroll to position [262, 0]
click at [386, 194] on div "Catering/Bankett" at bounding box center [405, 190] width 343 height 31
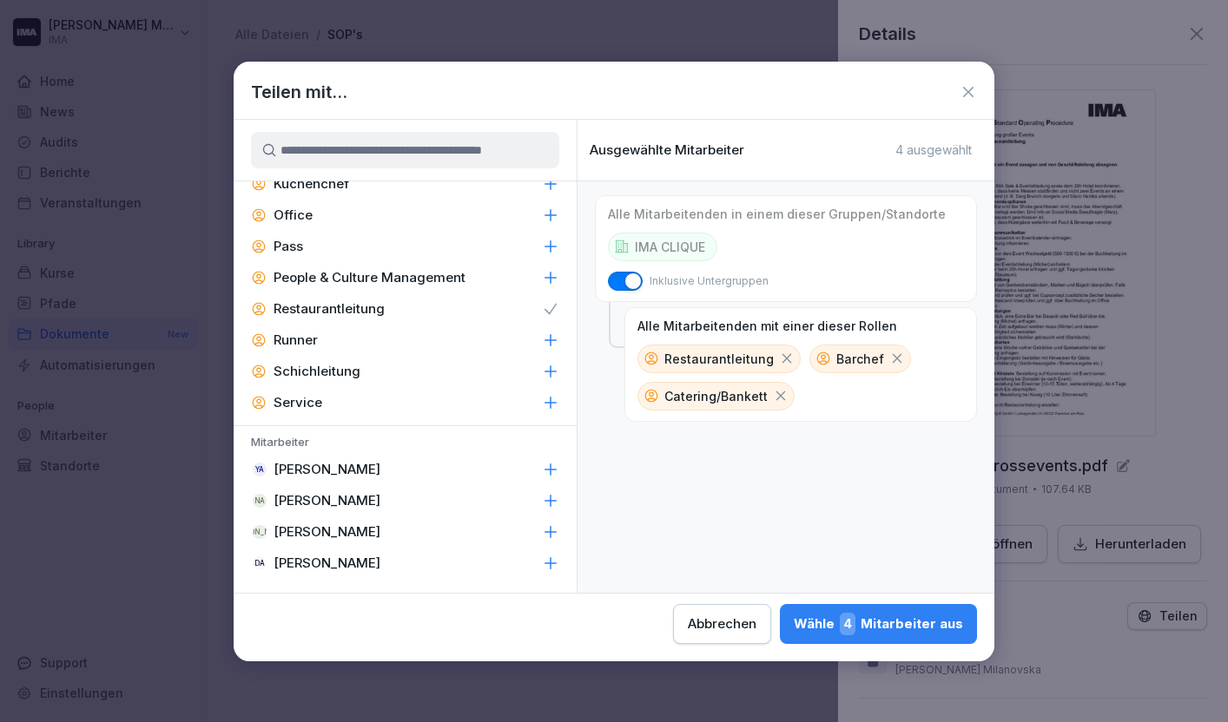
scroll to position [401, 0]
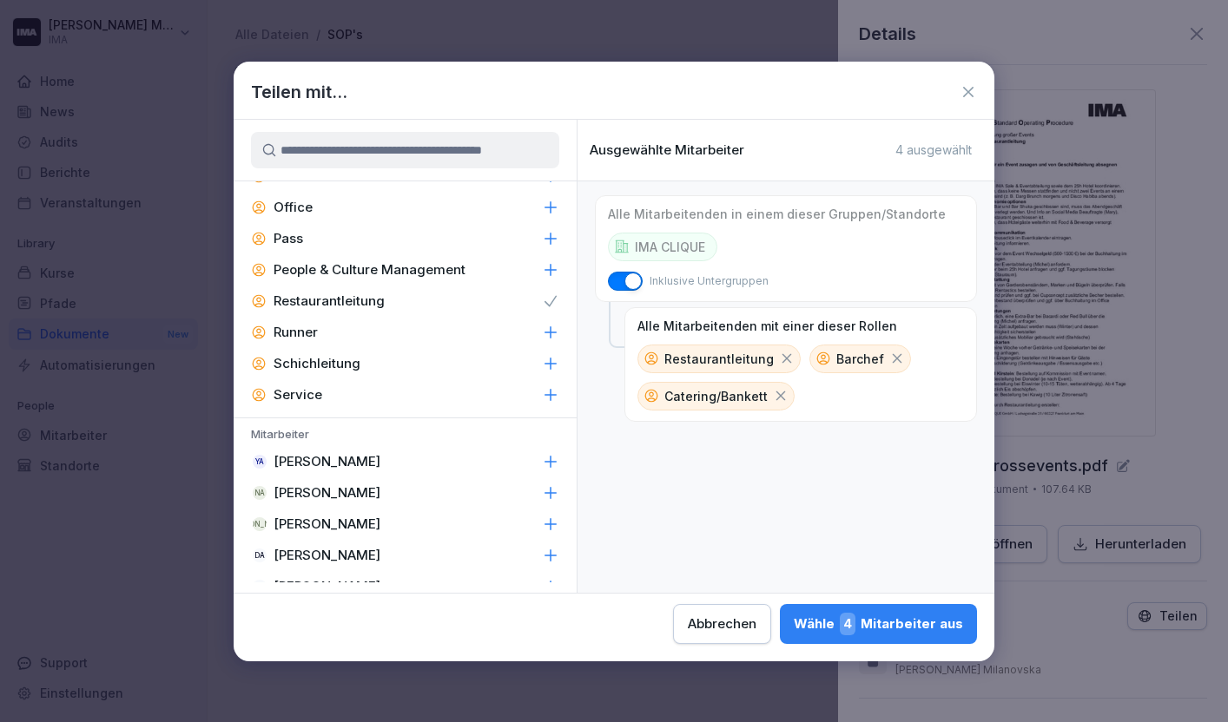
click at [386, 360] on div "Schichleitung" at bounding box center [405, 363] width 343 height 31
click at [460, 391] on div "Service" at bounding box center [405, 394] width 343 height 31
click at [926, 620] on div "Wähle 20 Mitarbeiter aus" at bounding box center [874, 624] width 177 height 23
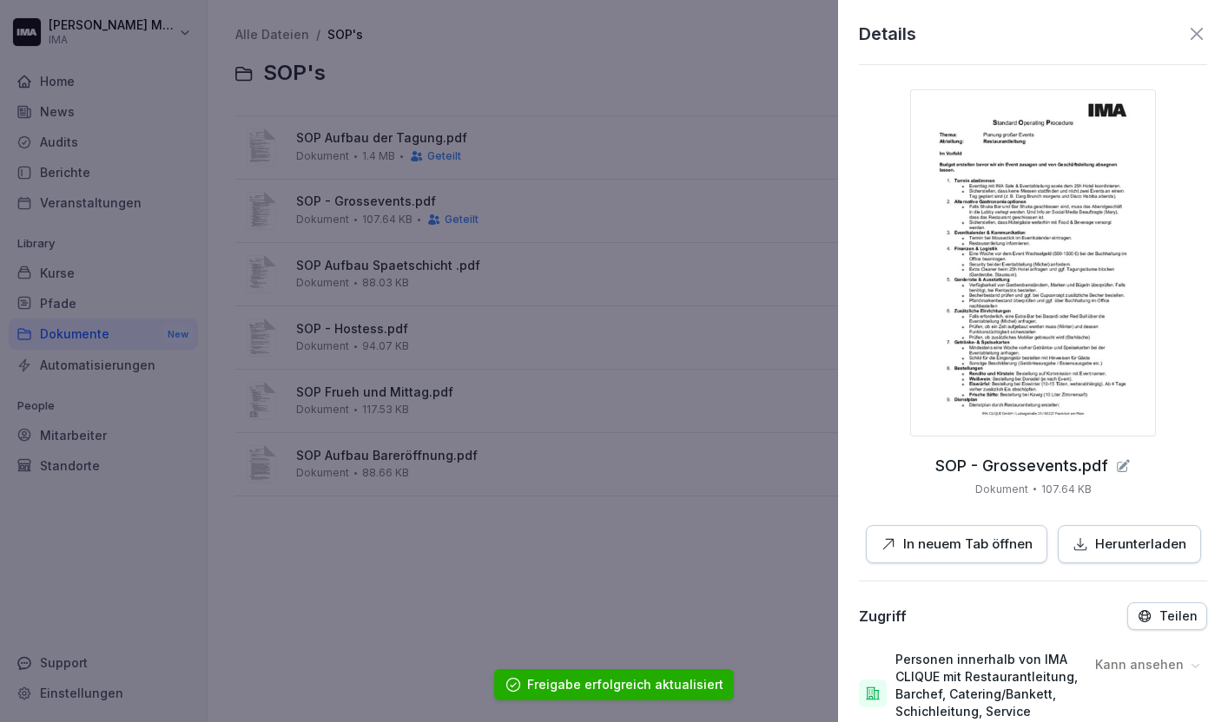
click at [1202, 29] on icon at bounding box center [1196, 34] width 12 height 12
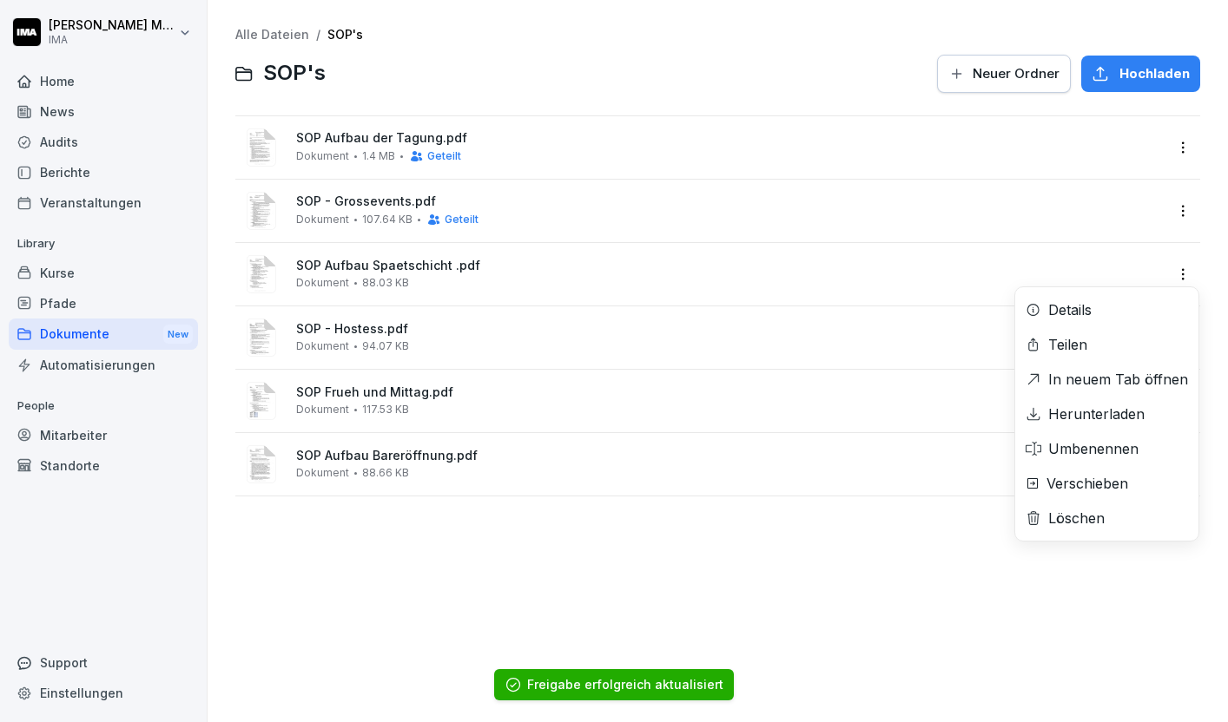
click at [1184, 274] on html "Sara Milanovska IMA Home News Audits Berichte Veranstaltungen Library Kurse Pfa…" at bounding box center [614, 361] width 1228 height 722
click at [1097, 347] on div "Teilen" at bounding box center [1106, 344] width 183 height 35
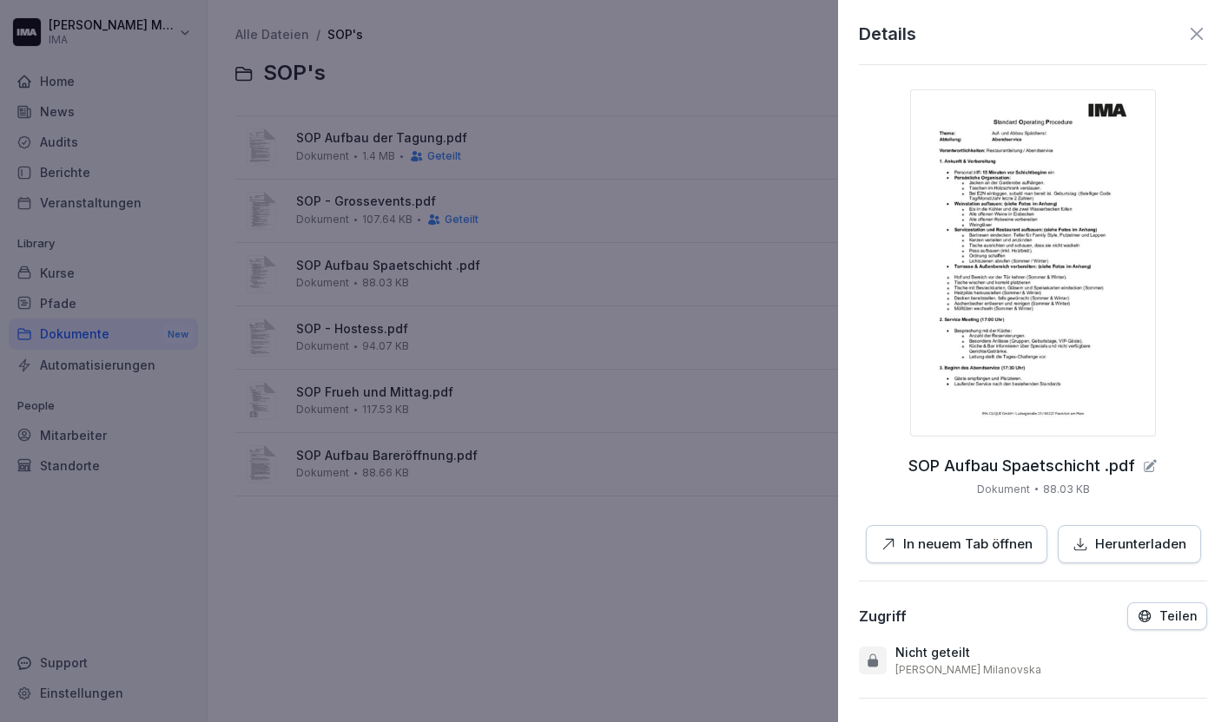
click at [1159, 612] on div "Teilen" at bounding box center [1167, 617] width 61 height 16
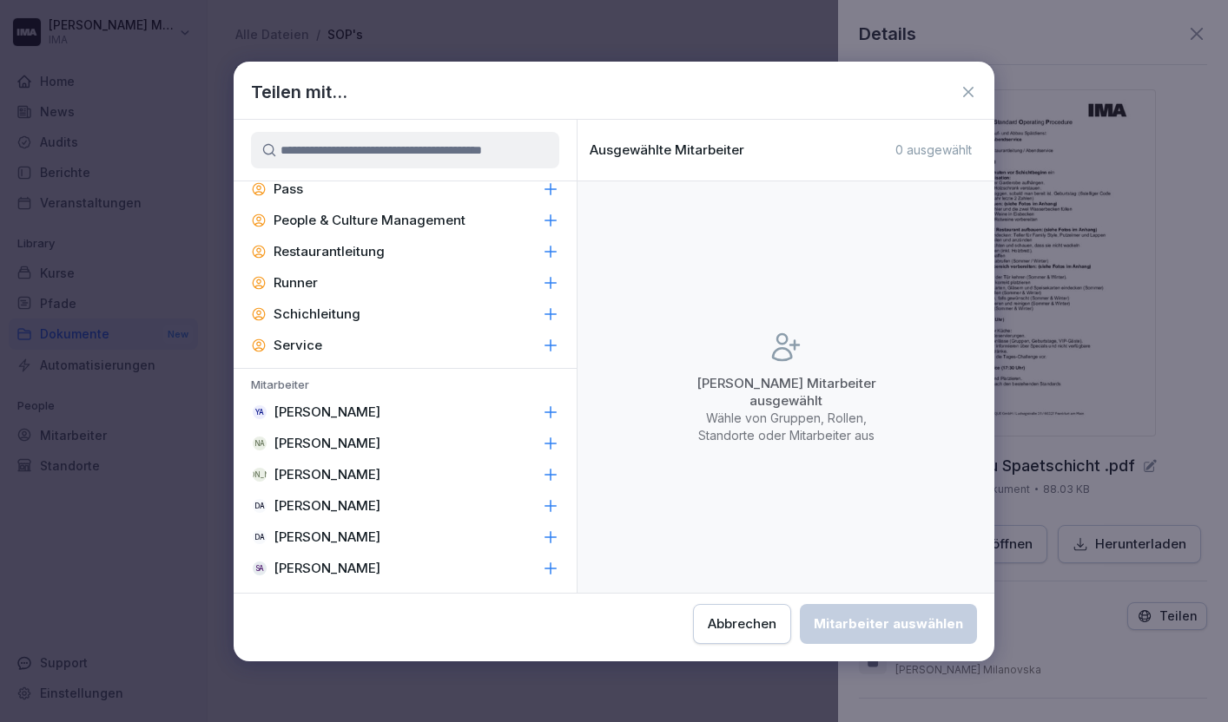
scroll to position [346, 0]
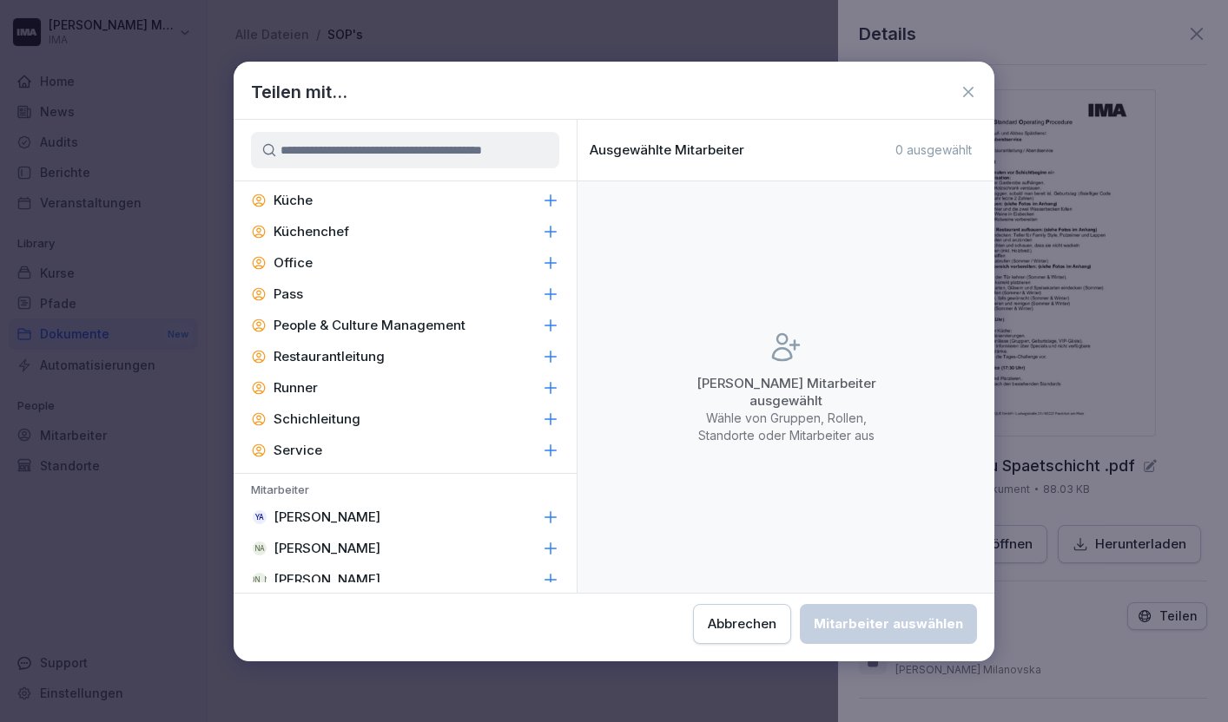
click at [449, 454] on div "Service" at bounding box center [405, 450] width 343 height 31
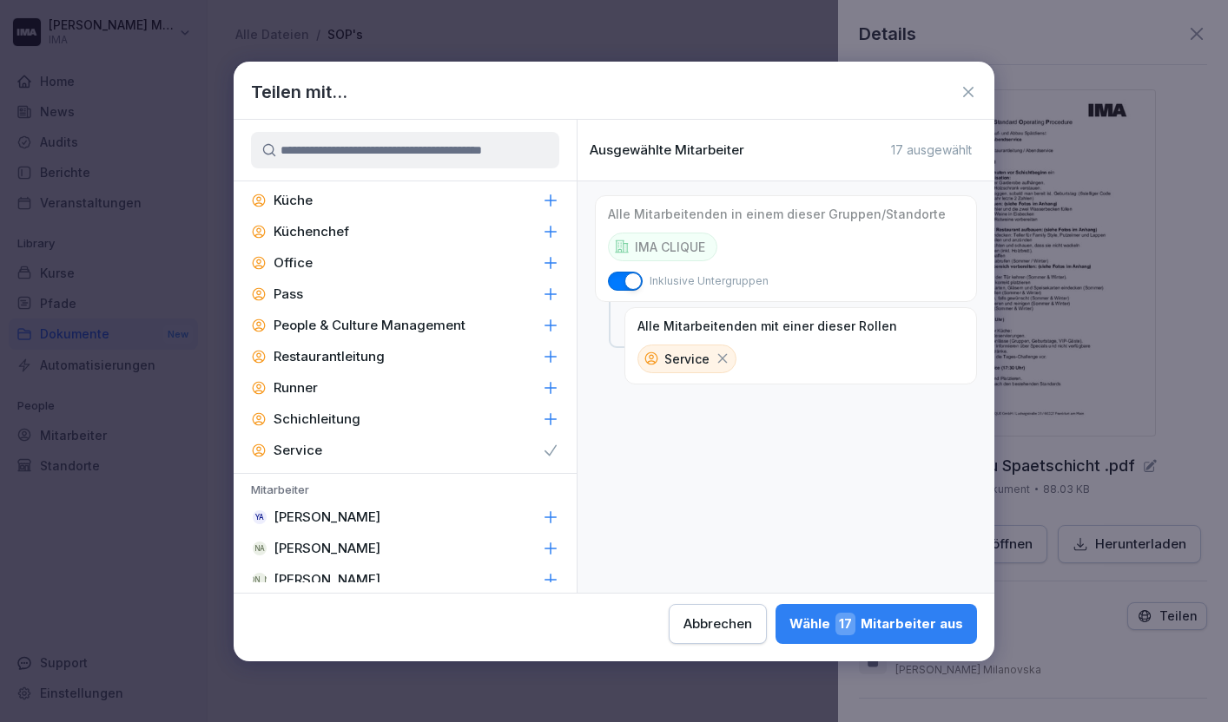
click at [447, 413] on div "Schichleitung" at bounding box center [405, 419] width 343 height 31
click at [447, 384] on div "Runner" at bounding box center [405, 388] width 343 height 31
click at [443, 358] on div "Restaurantleitung" at bounding box center [405, 356] width 343 height 31
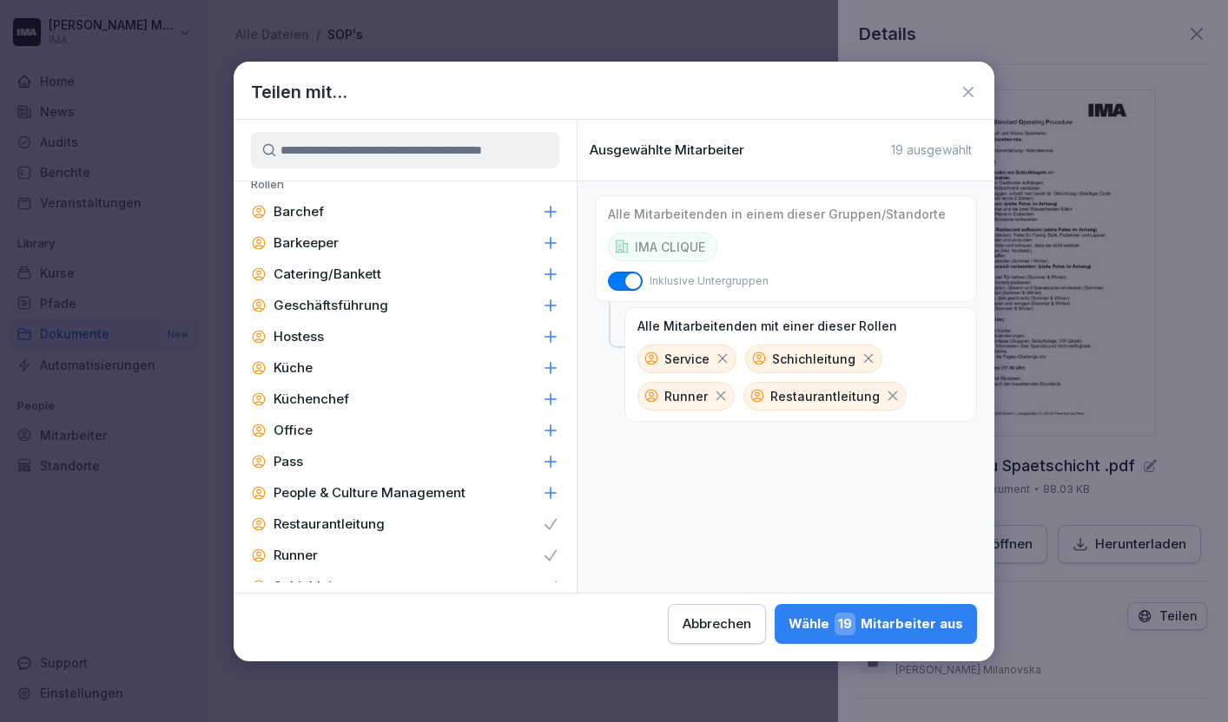
scroll to position [173, 0]
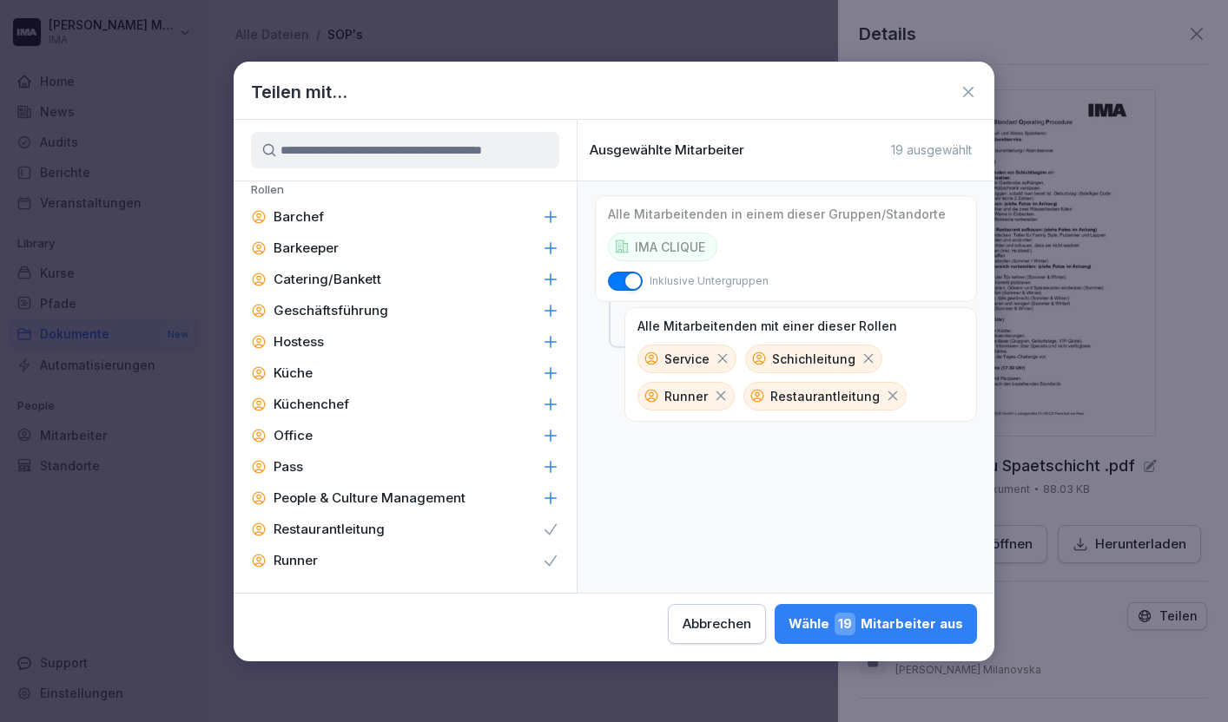
click at [419, 373] on div "Küche" at bounding box center [405, 373] width 343 height 31
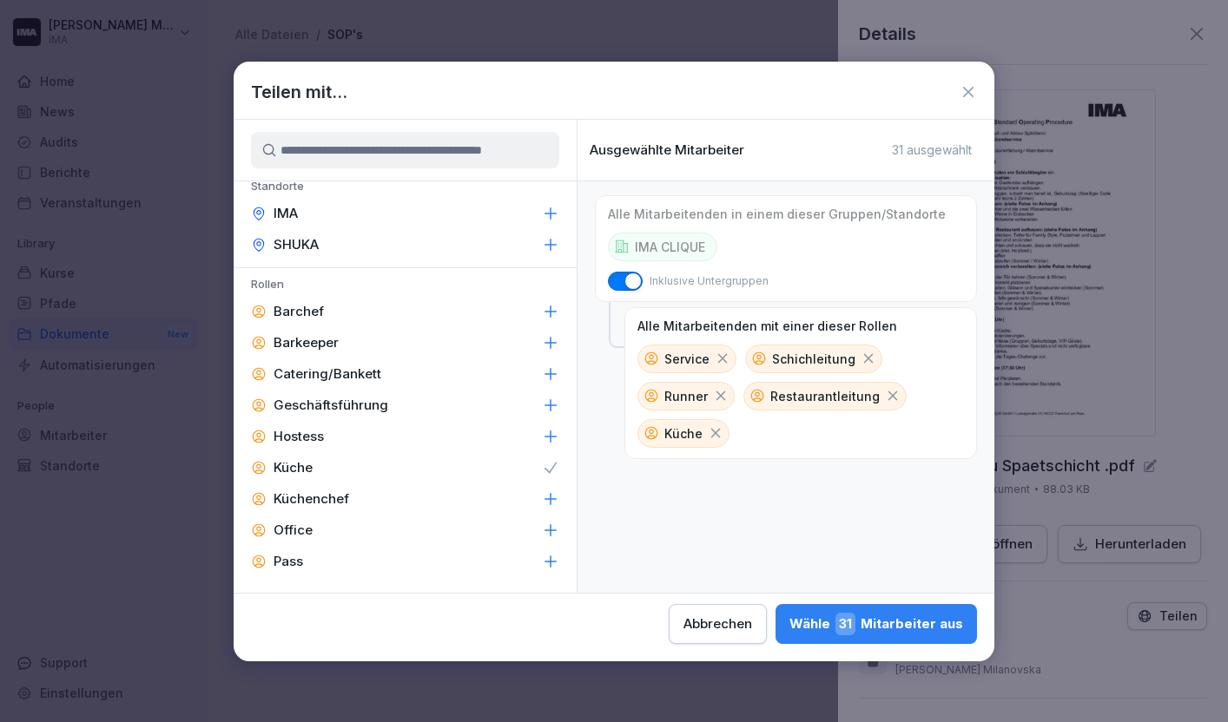
scroll to position [76, 0]
click at [408, 431] on div "Hostess" at bounding box center [405, 438] width 343 height 31
click at [445, 308] on div "Barchef" at bounding box center [405, 313] width 343 height 31
click at [900, 617] on div "Wähle 35 Mitarbeiter aus" at bounding box center [875, 624] width 176 height 23
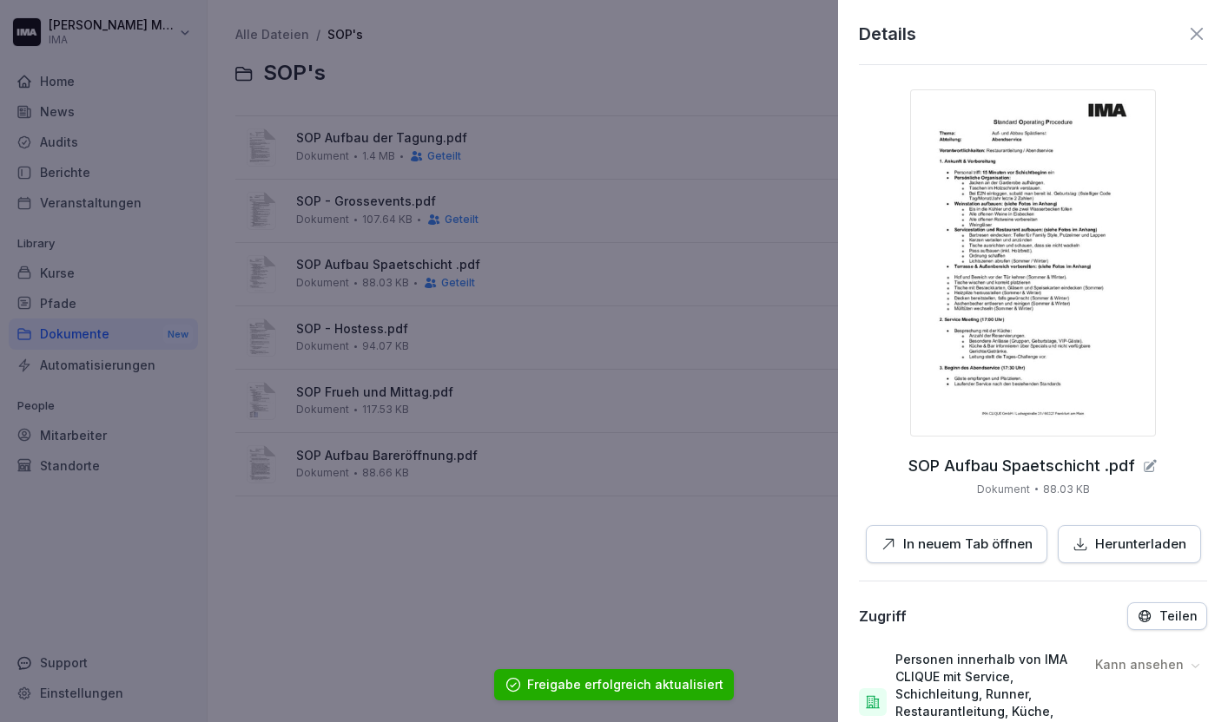
click at [1185, 29] on div "Details" at bounding box center [1033, 34] width 348 height 26
click at [1199, 34] on icon at bounding box center [1196, 33] width 21 height 21
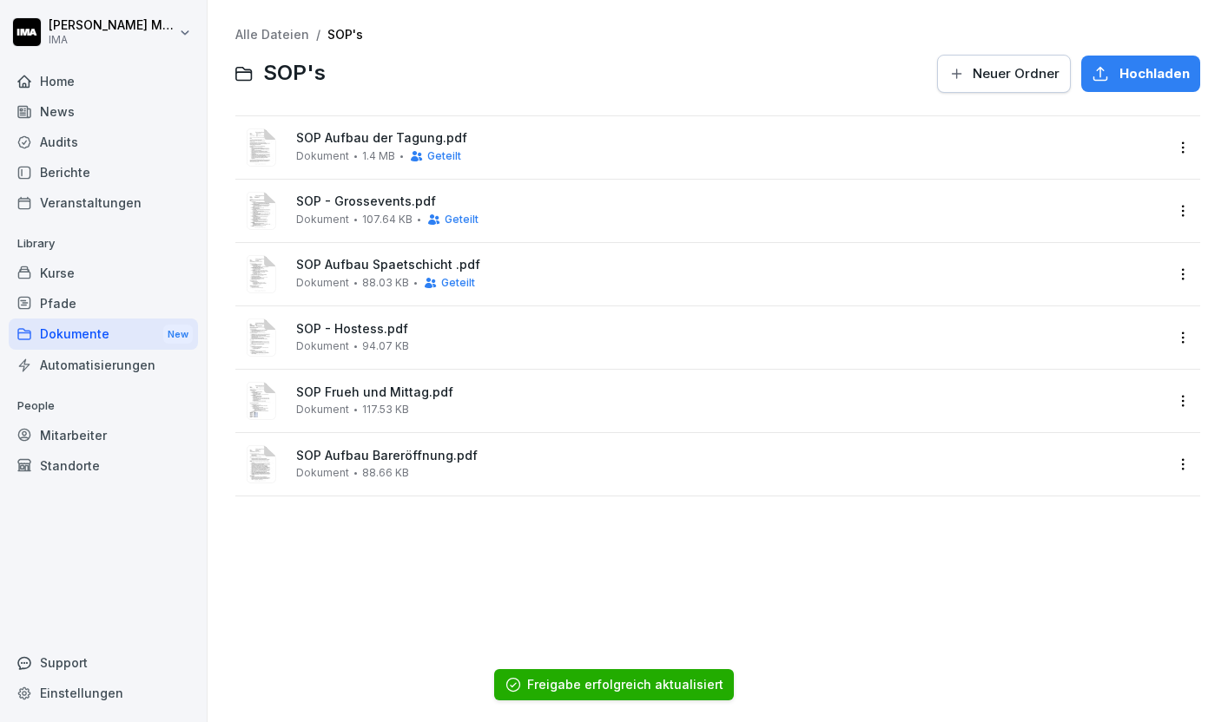
click at [1180, 335] on html "Sara Milanovska IMA Home News Audits Berichte Veranstaltungen Library Kurse Pfa…" at bounding box center [614, 361] width 1228 height 722
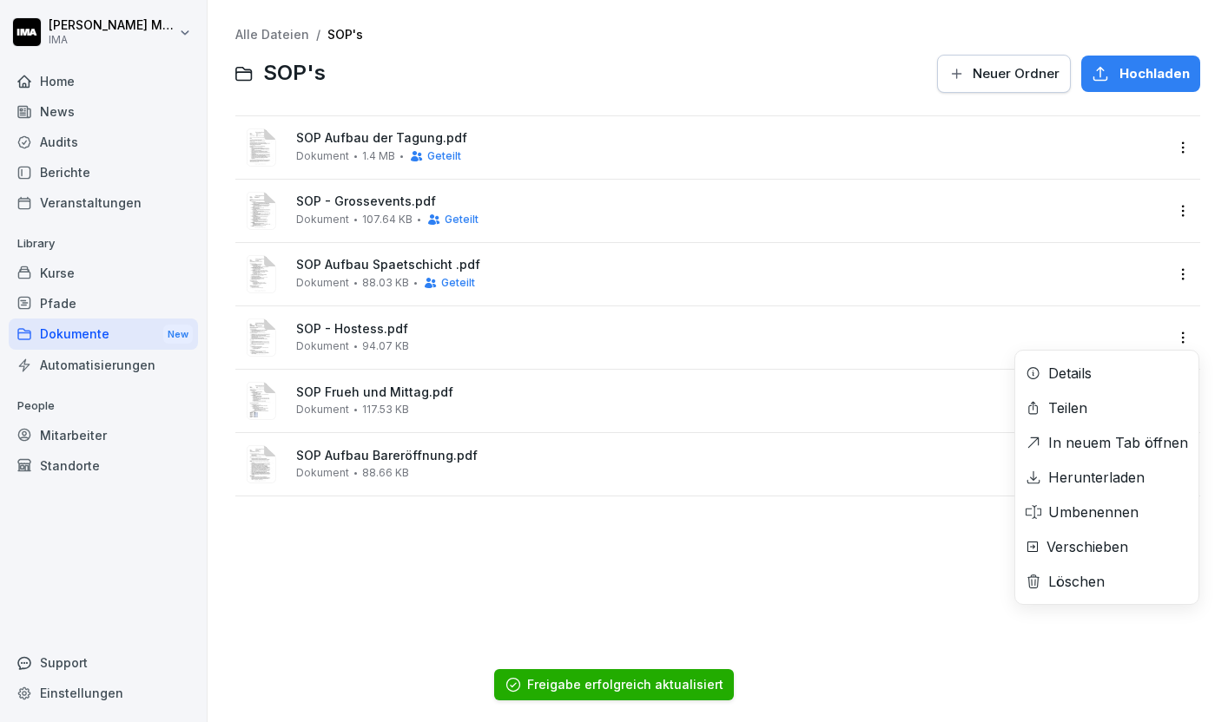
click at [1106, 411] on div "Teilen" at bounding box center [1106, 408] width 183 height 35
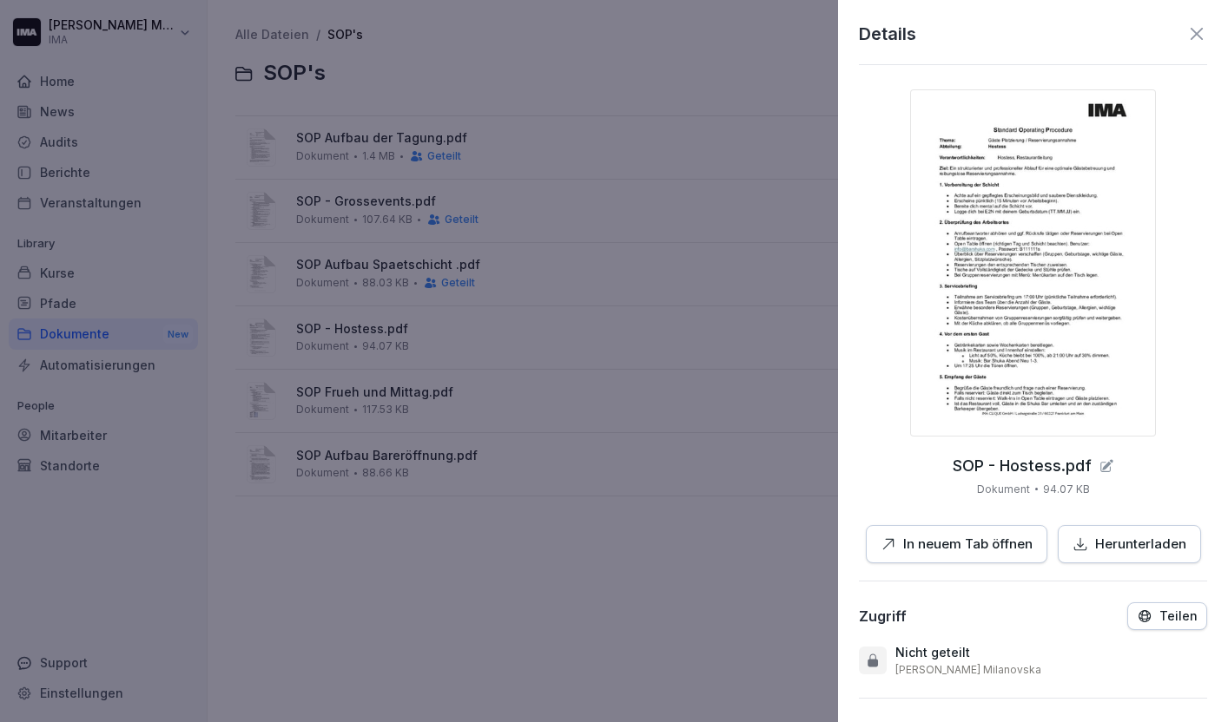
click at [1168, 619] on p "Teilen" at bounding box center [1178, 617] width 38 height 14
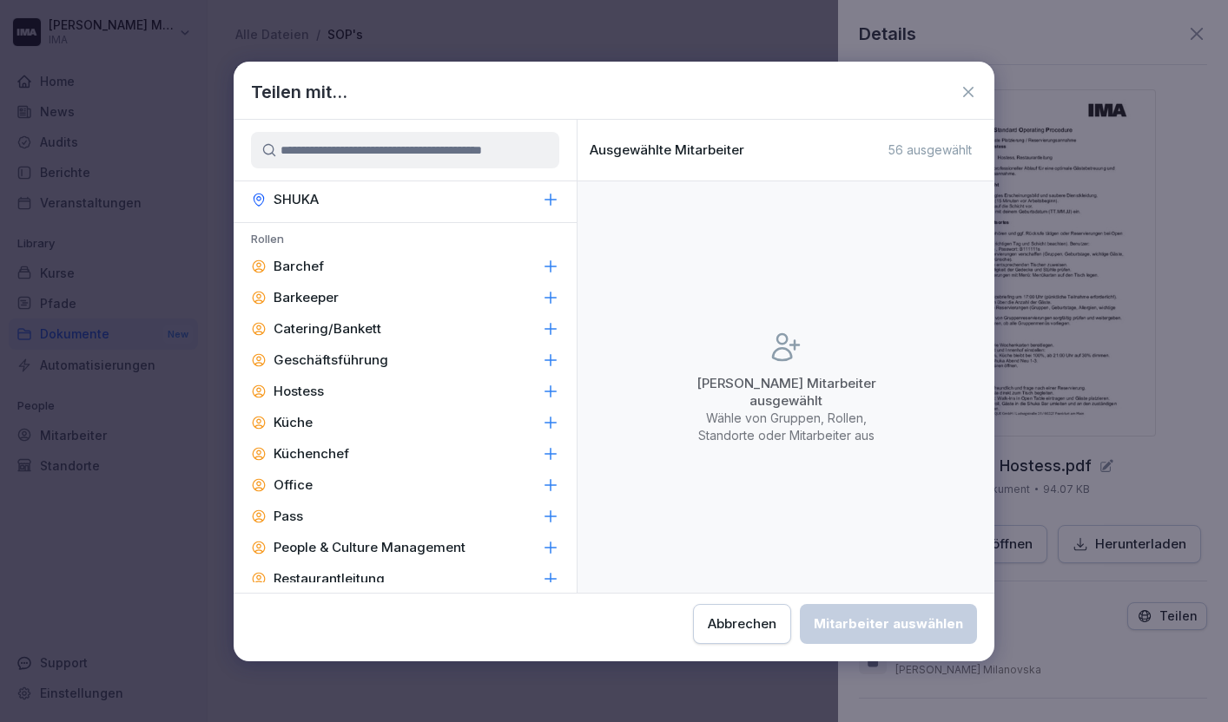
scroll to position [127, 0]
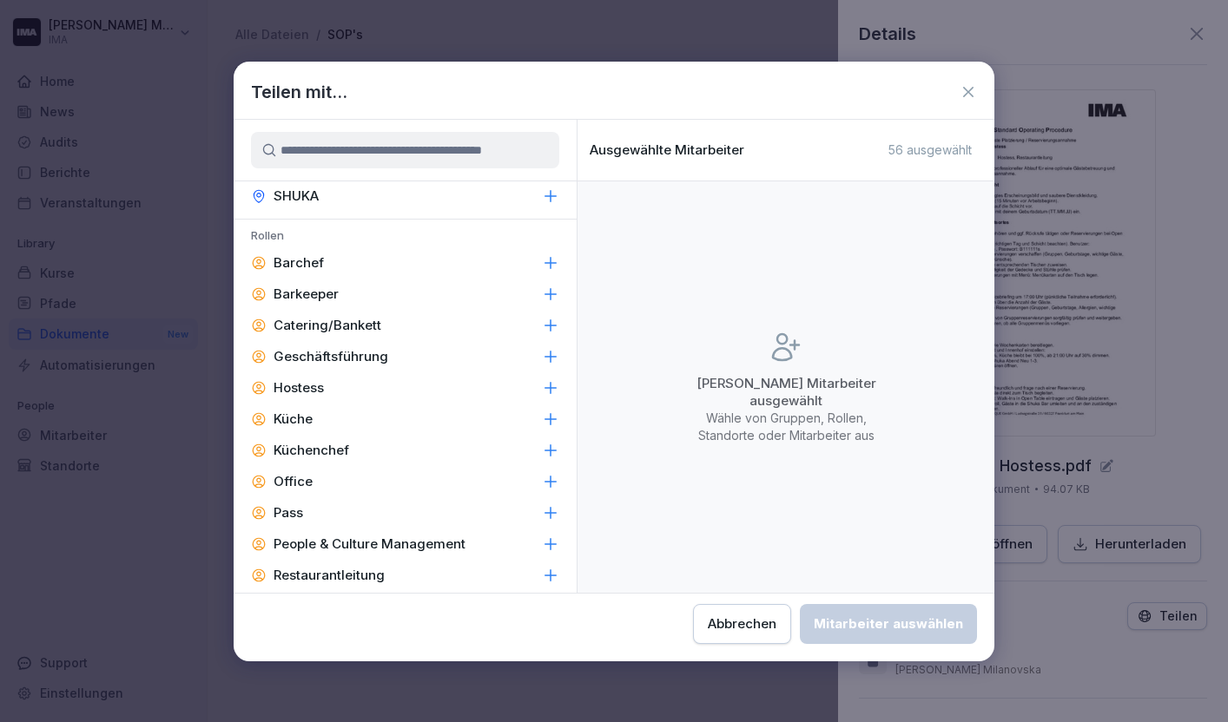
click at [452, 265] on div "Barchef" at bounding box center [405, 262] width 343 height 31
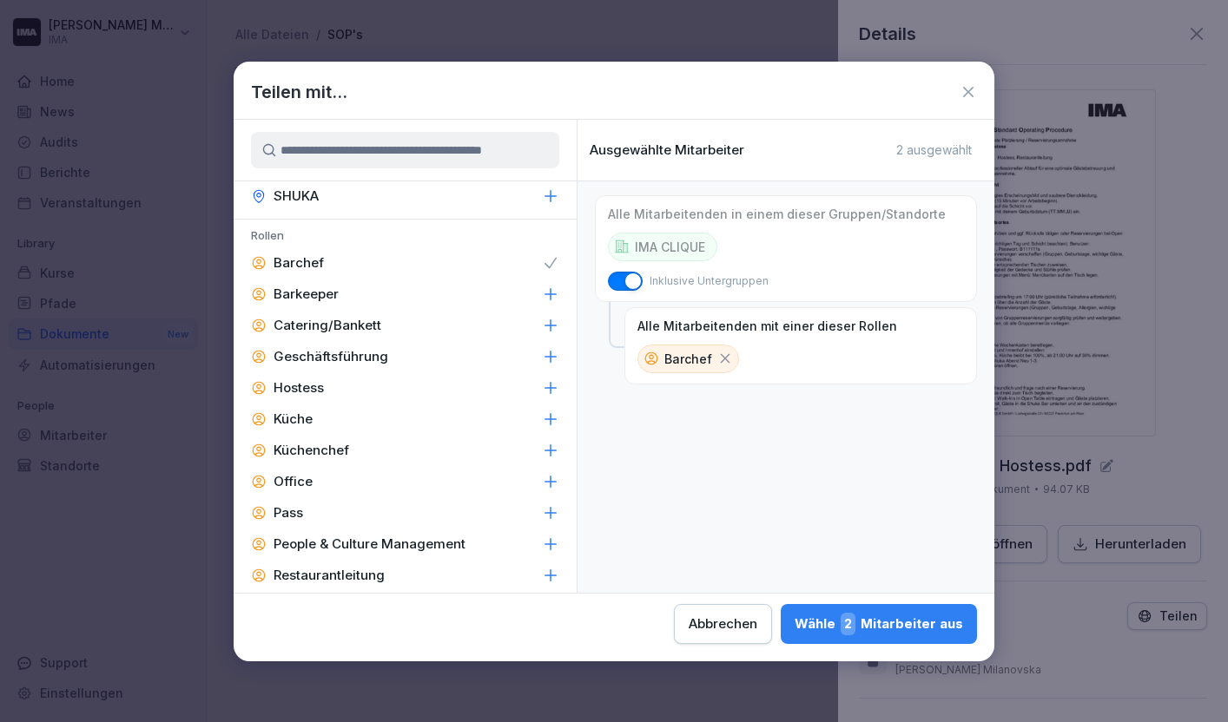
click at [438, 392] on div "Hostess" at bounding box center [405, 388] width 343 height 31
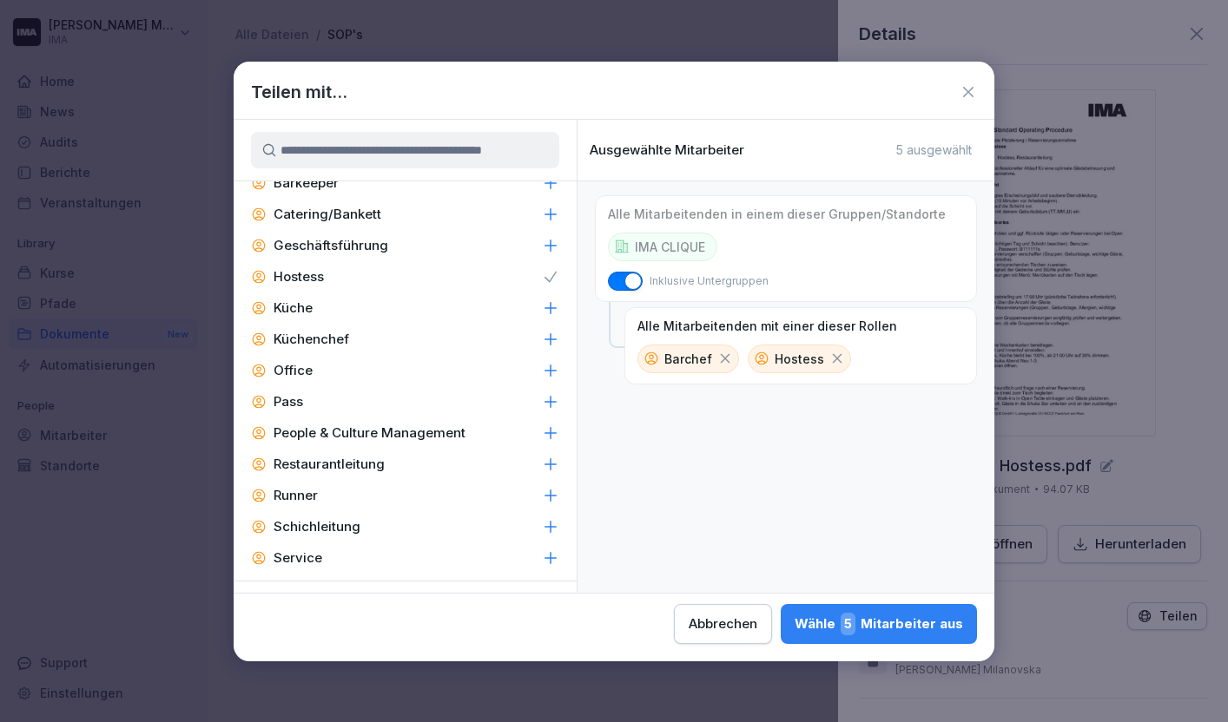
scroll to position [287, 0]
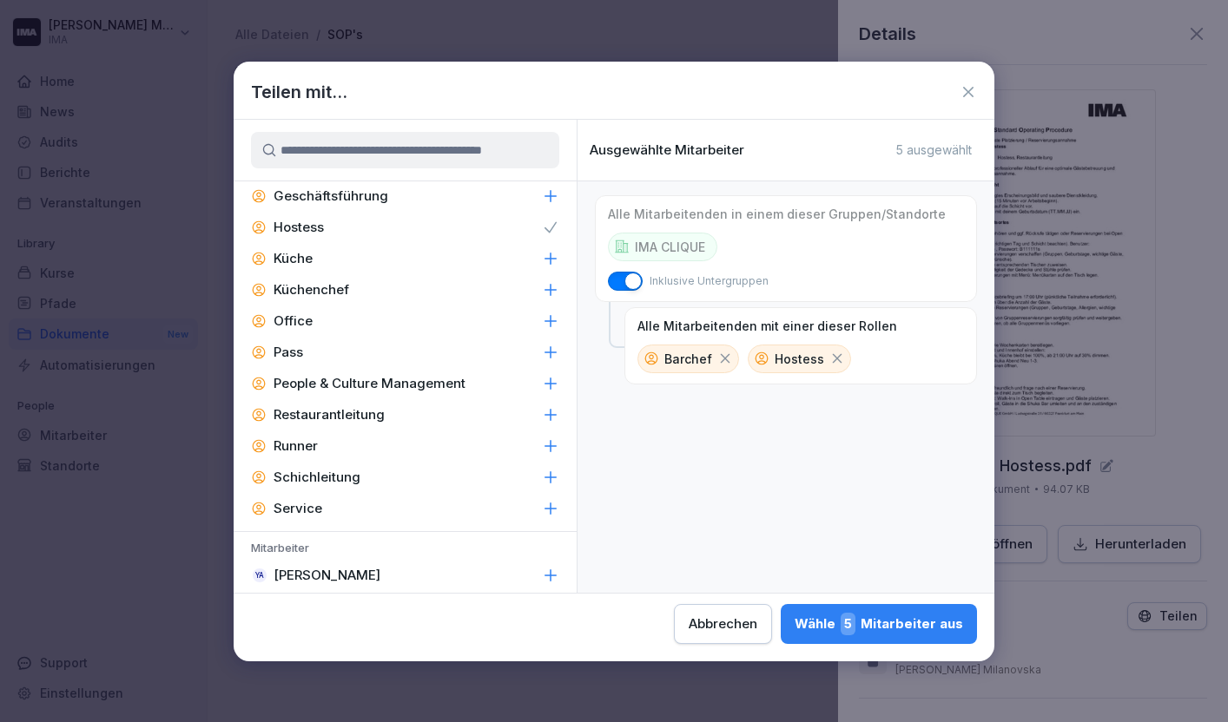
click at [427, 412] on div "Restaurantleitung" at bounding box center [405, 414] width 343 height 31
click at [419, 471] on div "Schichleitung" at bounding box center [405, 477] width 343 height 31
click at [549, 504] on icon at bounding box center [550, 508] width 17 height 17
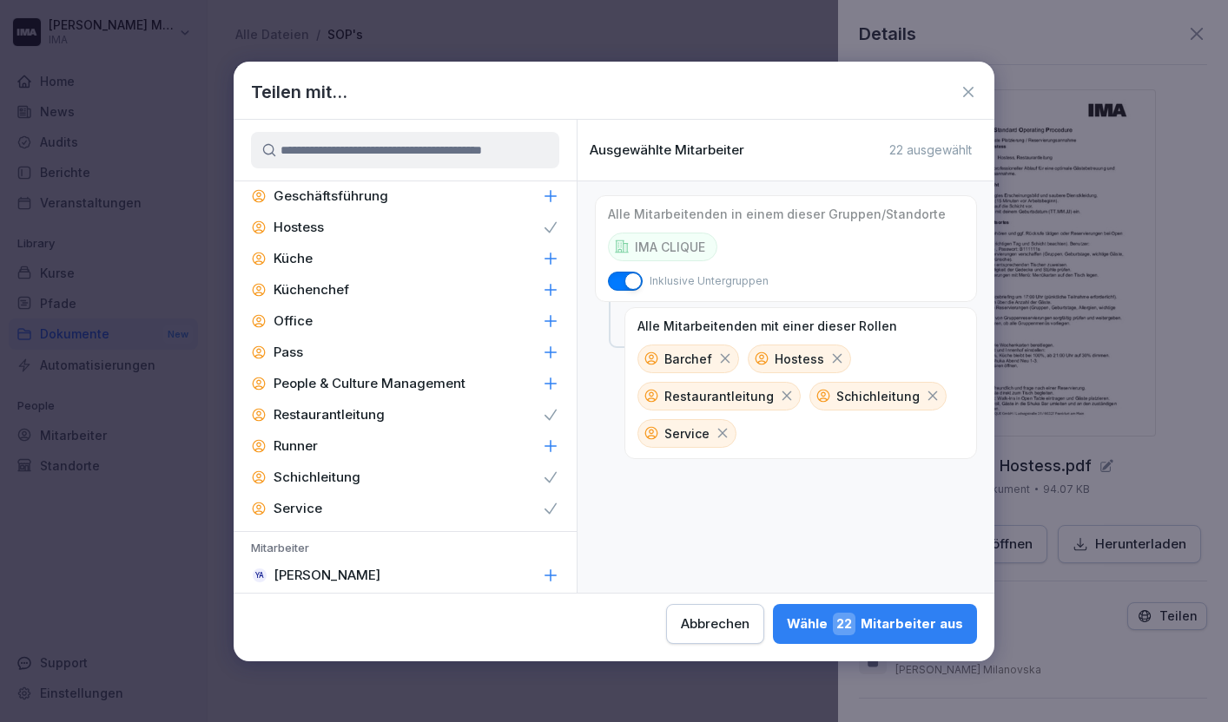
click at [893, 625] on div "Wähle 22 Mitarbeiter aus" at bounding box center [875, 624] width 176 height 23
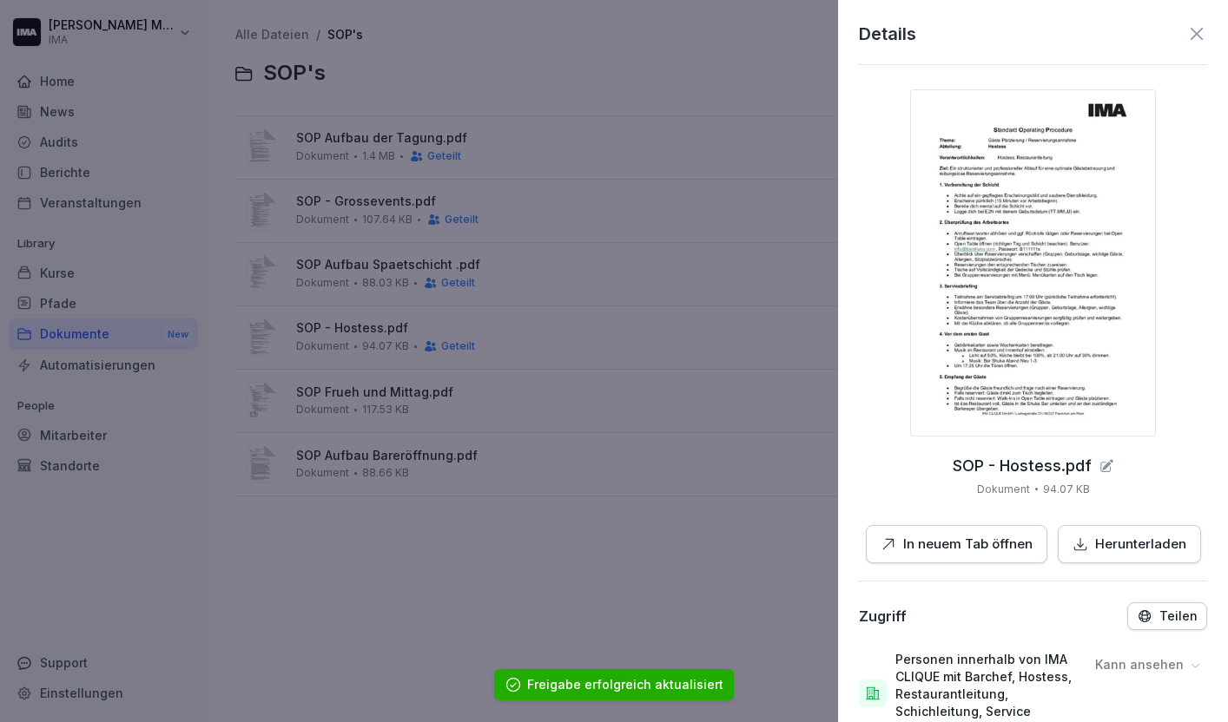
click at [1195, 36] on icon at bounding box center [1196, 34] width 12 height 12
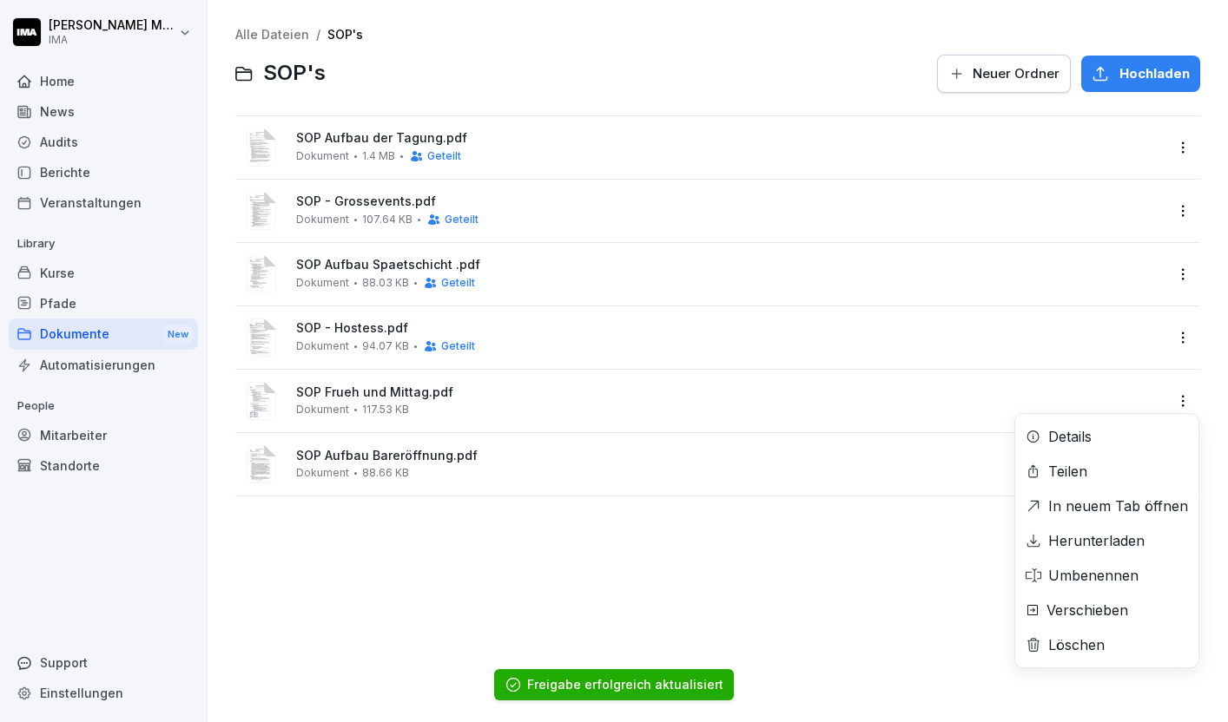
click at [1182, 400] on html "Sara Milanovska IMA Home News Audits Berichte Veranstaltungen Library Kurse Pfa…" at bounding box center [614, 361] width 1228 height 722
click at [1141, 484] on div "Teilen" at bounding box center [1106, 471] width 183 height 35
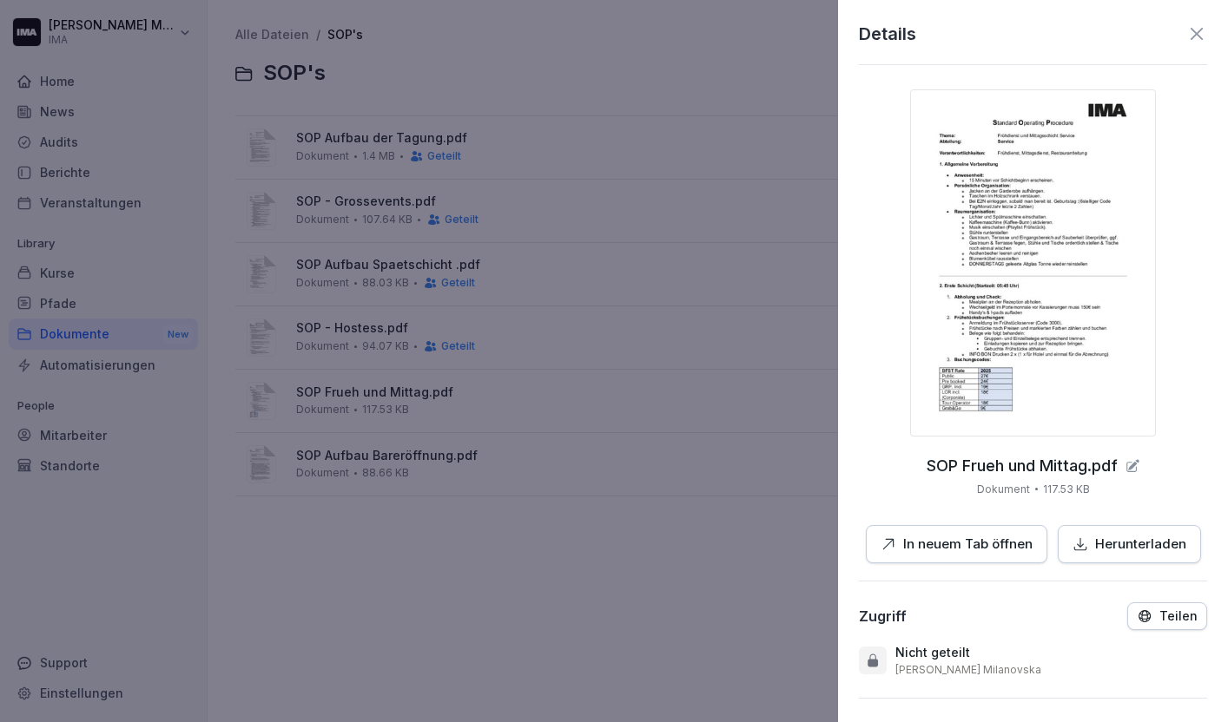
click at [1158, 624] on div "Teilen" at bounding box center [1167, 617] width 61 height 16
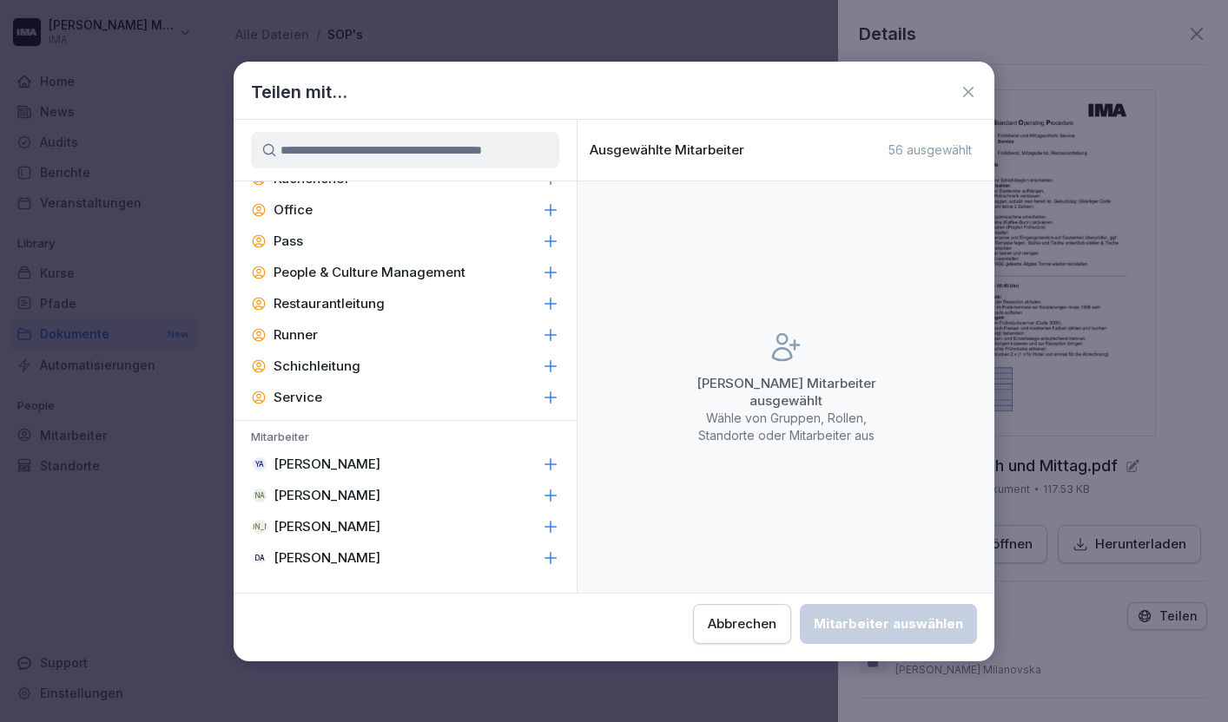
scroll to position [405, 0]
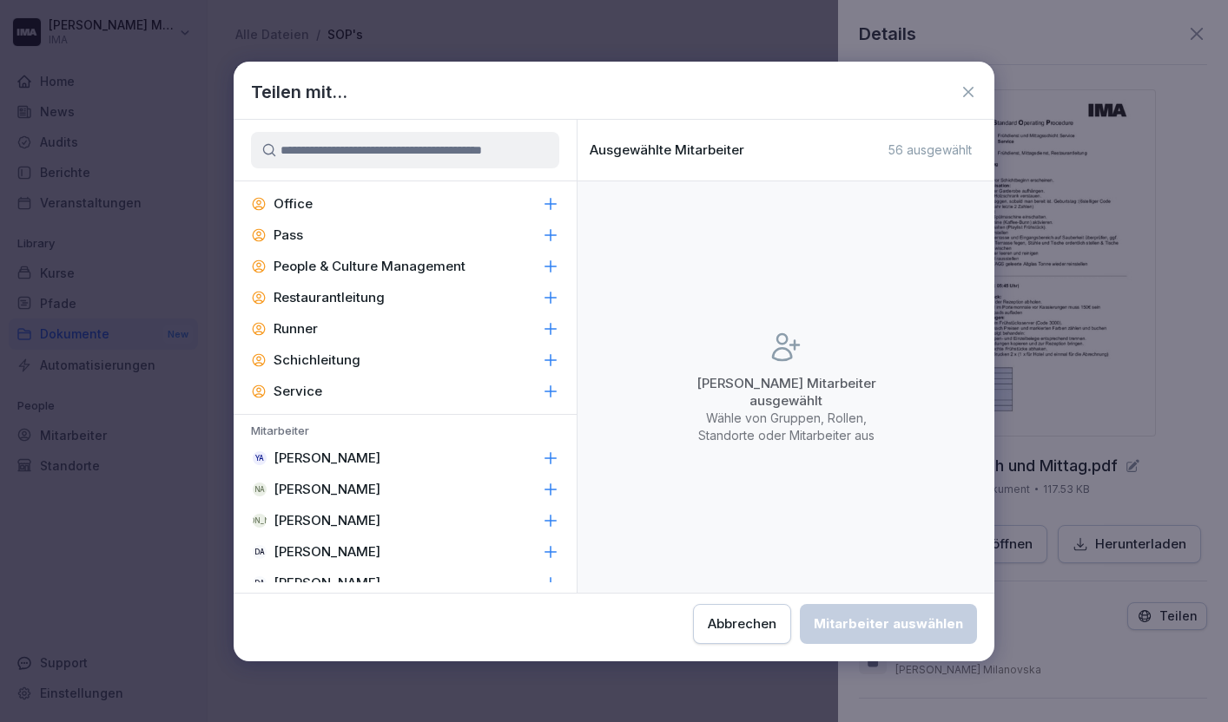
click at [440, 376] on div "Service" at bounding box center [405, 391] width 343 height 31
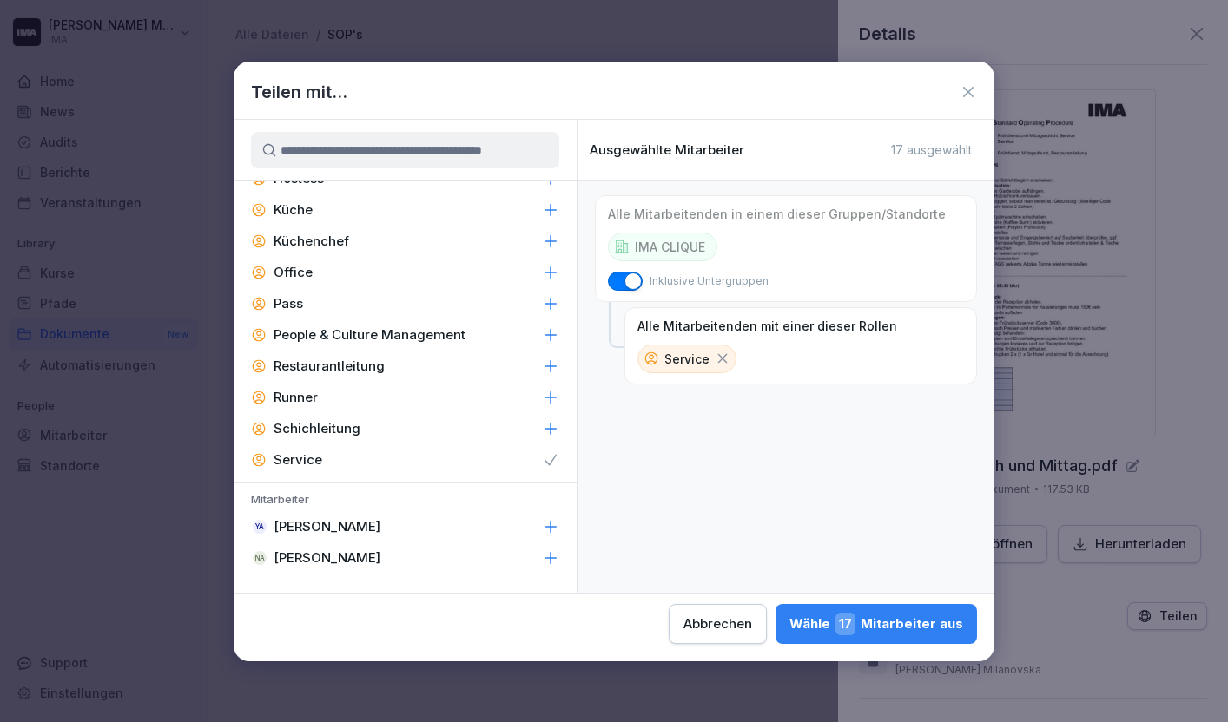
click at [440, 359] on div "Restaurantleitung" at bounding box center [405, 366] width 343 height 31
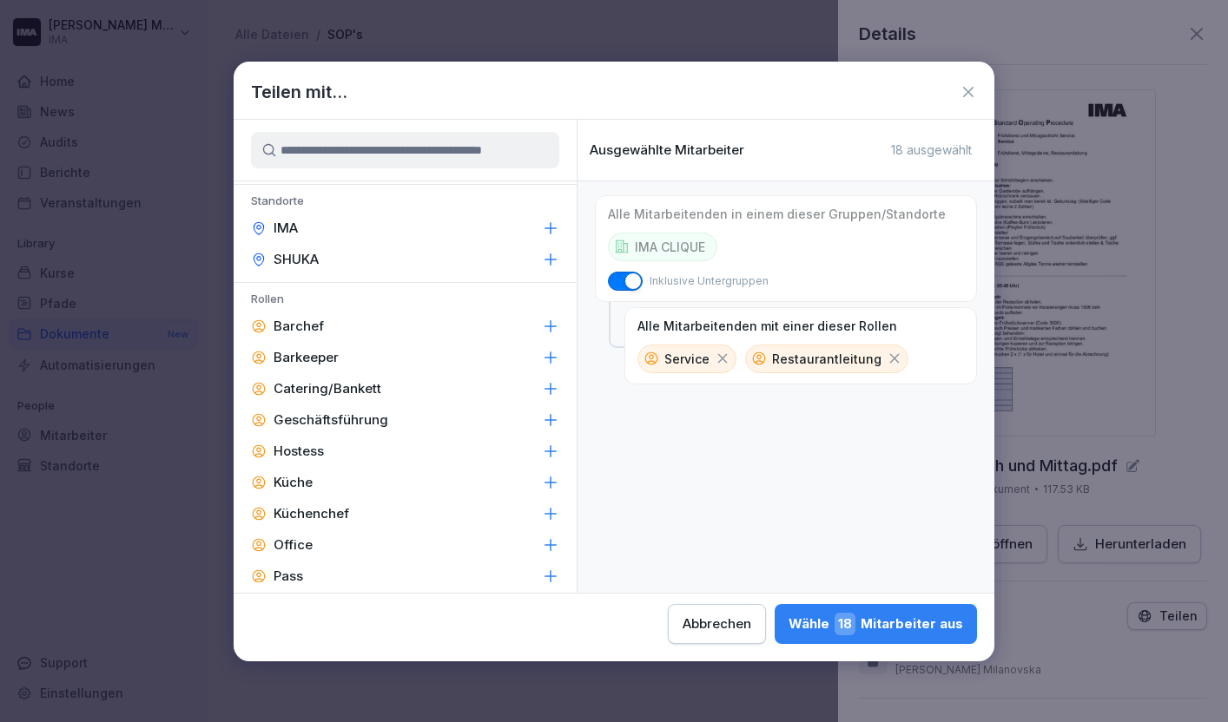
scroll to position [10, 0]
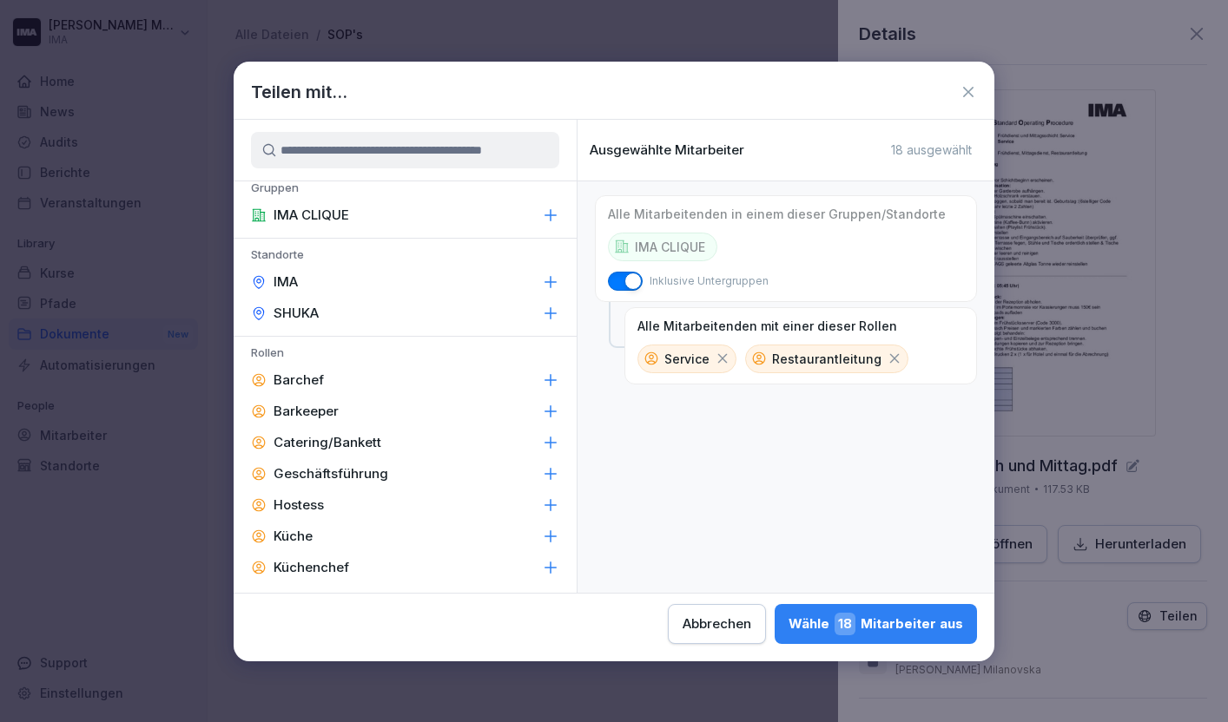
click at [408, 377] on div "Barchef" at bounding box center [405, 380] width 343 height 31
click at [902, 627] on div "Wähle 20 Mitarbeiter aus" at bounding box center [874, 624] width 177 height 23
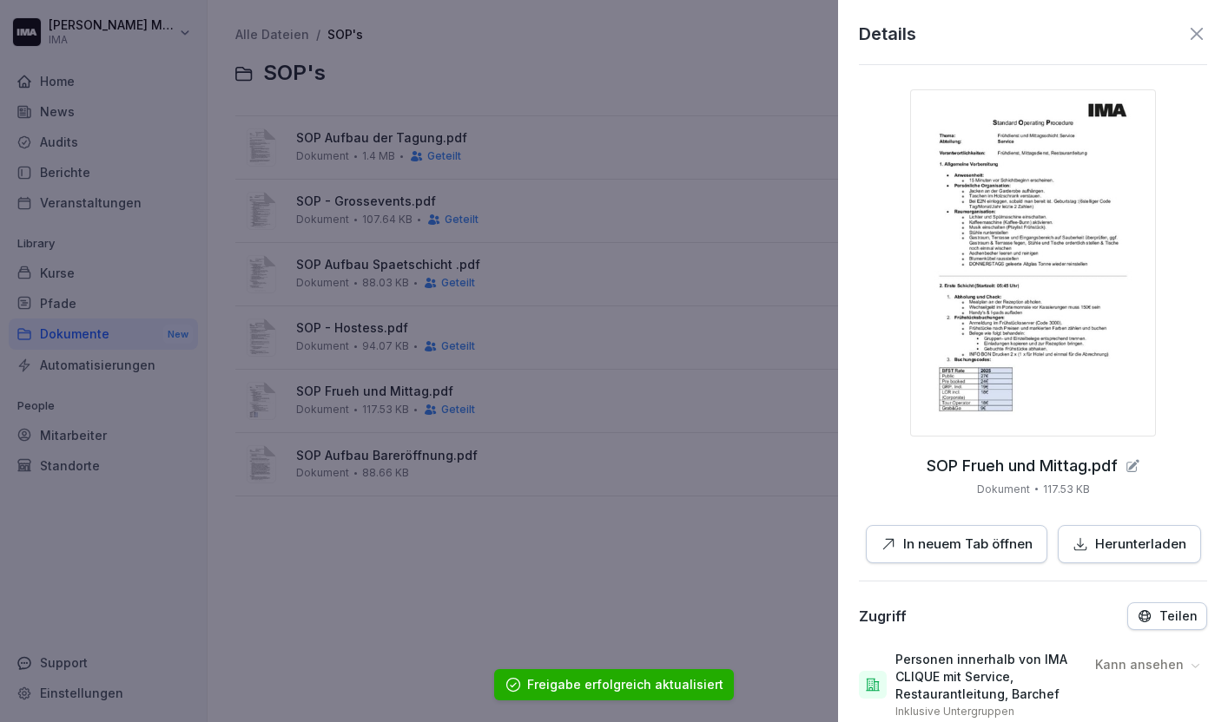
click at [1197, 29] on icon at bounding box center [1196, 33] width 21 height 21
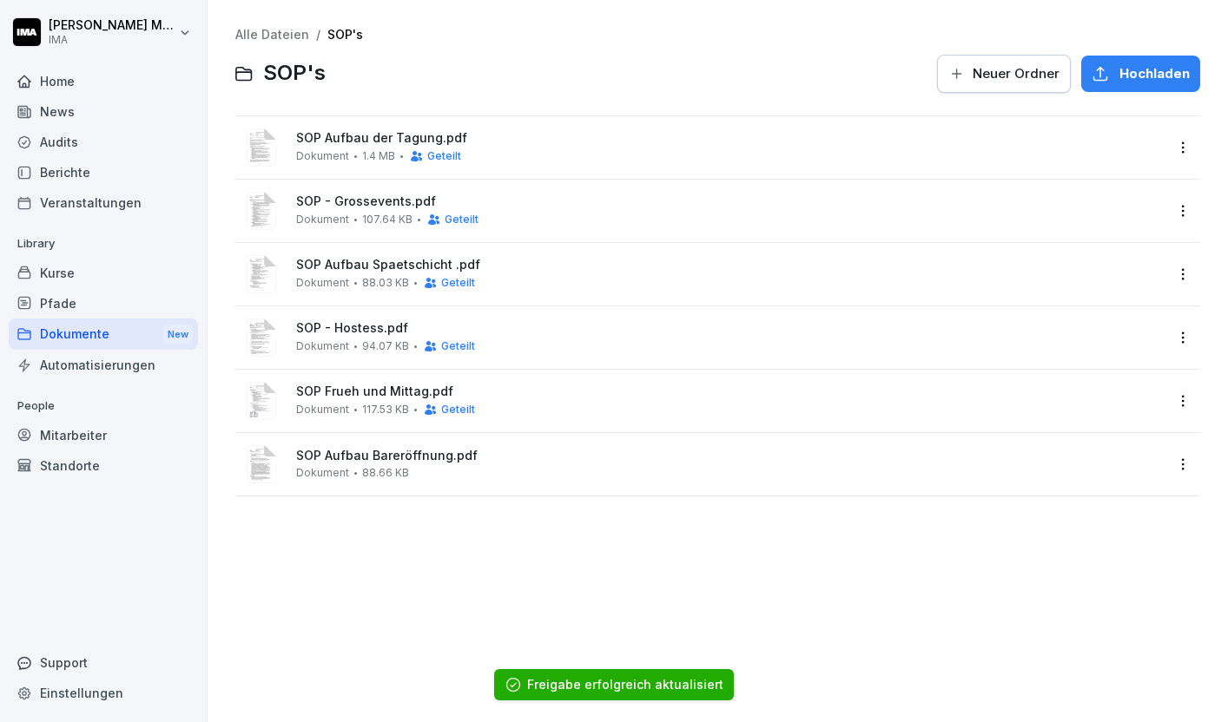
click at [1181, 463] on html "Sara Milanovska IMA Home News Audits Berichte Veranstaltungen Library Kurse Pfa…" at bounding box center [614, 361] width 1228 height 722
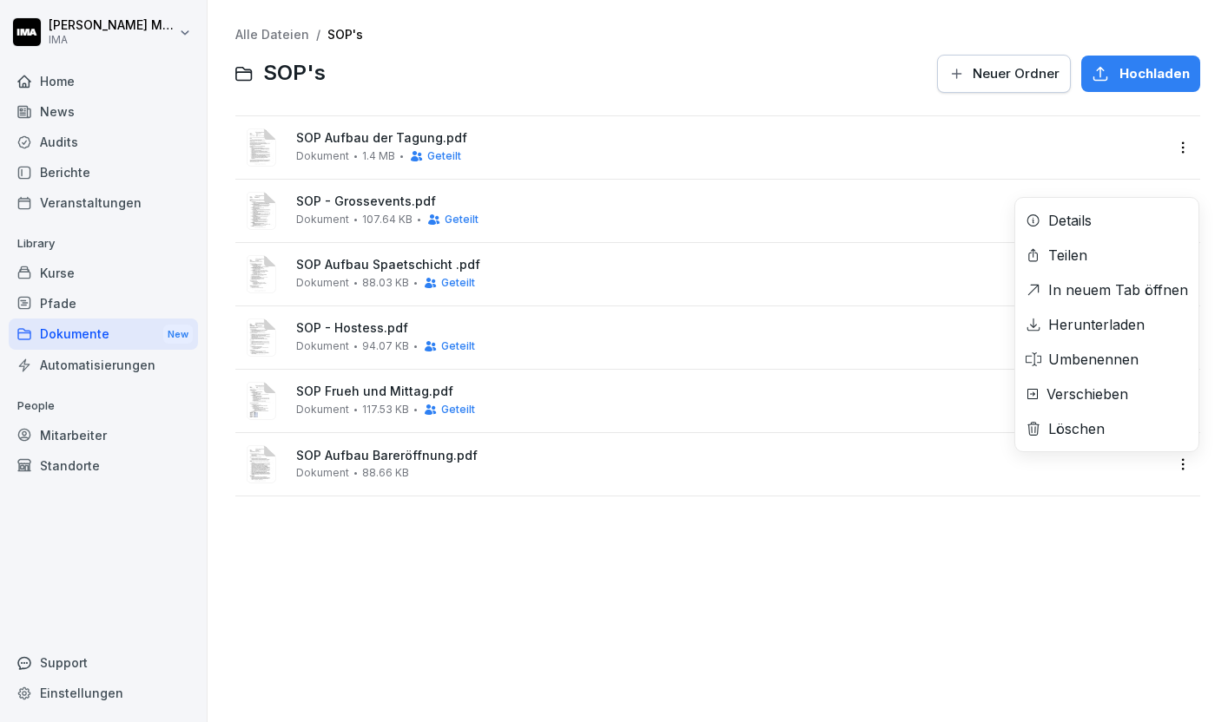
click at [1107, 254] on div "Teilen" at bounding box center [1106, 255] width 183 height 35
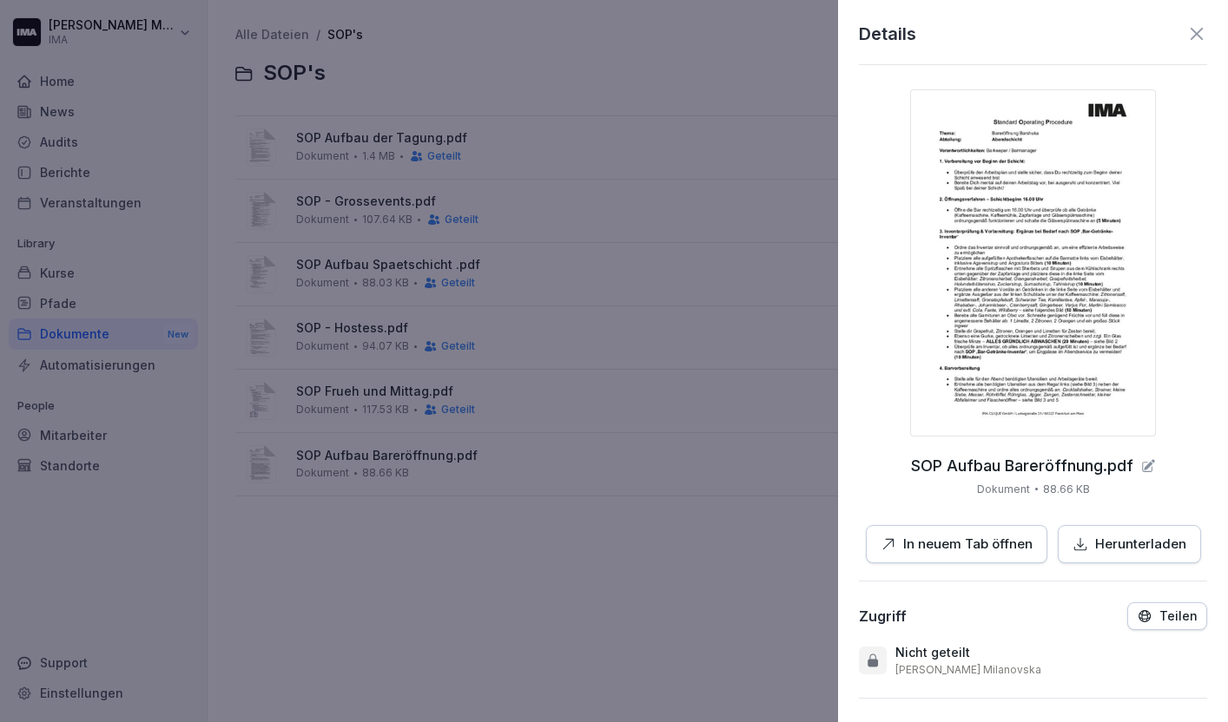
click at [1155, 631] on div "Zugriff Teilen Nicht geteilt Sara Milanovska" at bounding box center [1033, 640] width 348 height 75
click at [1165, 622] on p "Teilen" at bounding box center [1178, 617] width 38 height 14
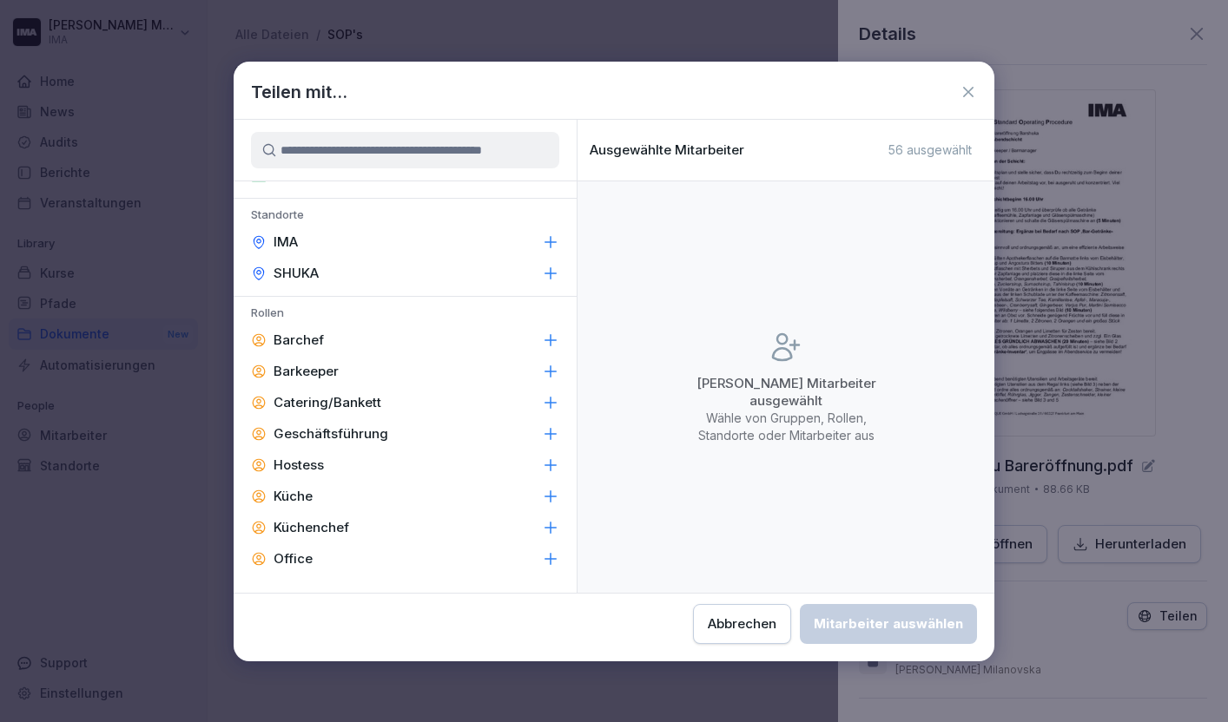
scroll to position [56, 0]
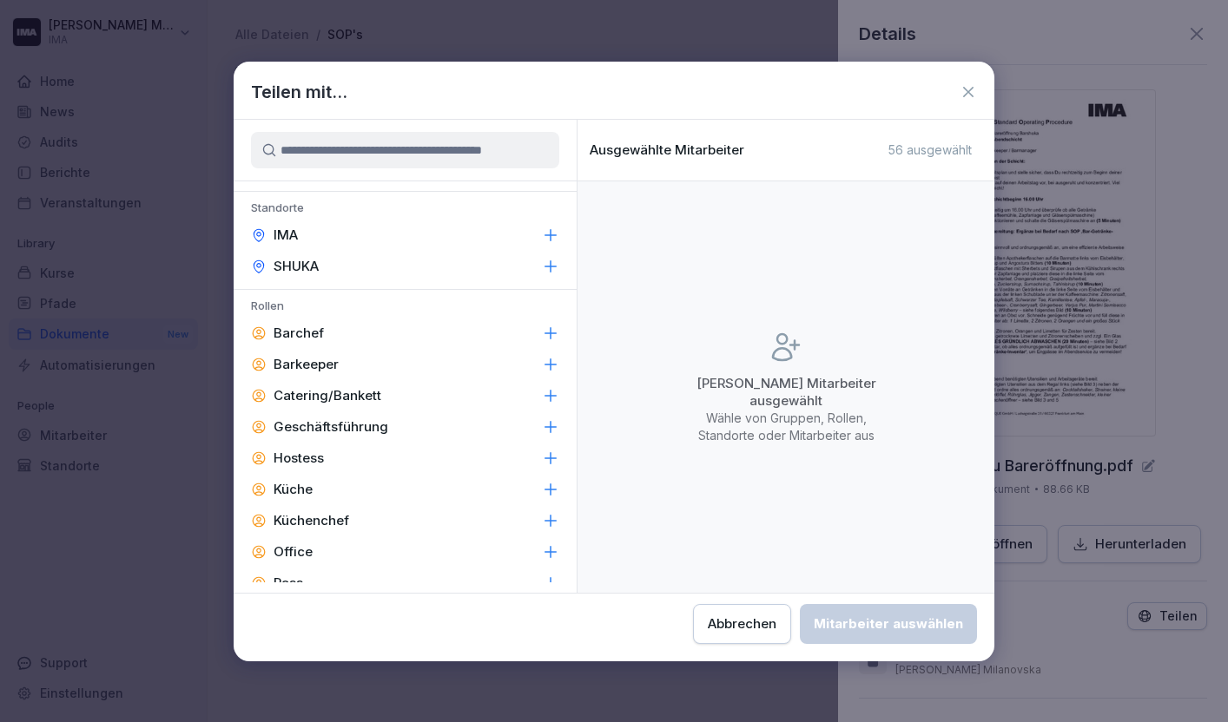
click at [424, 327] on div "Barchef" at bounding box center [405, 333] width 343 height 31
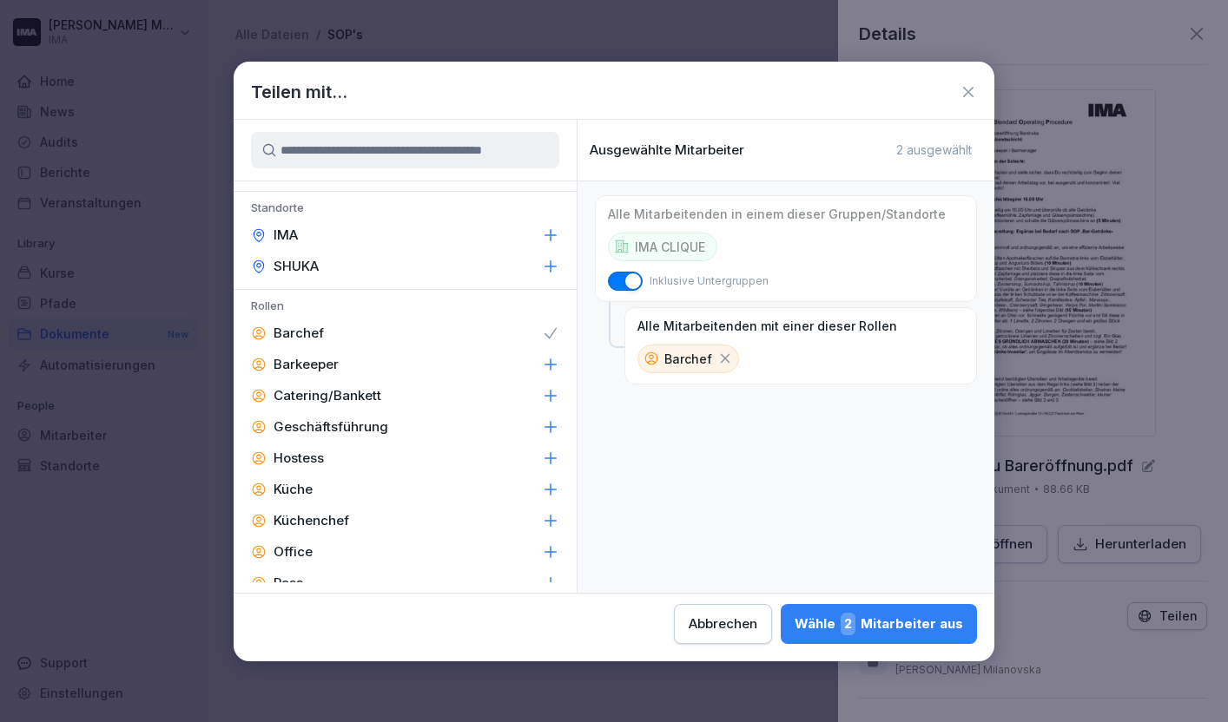
click at [417, 360] on div "Barkeeper" at bounding box center [405, 364] width 343 height 31
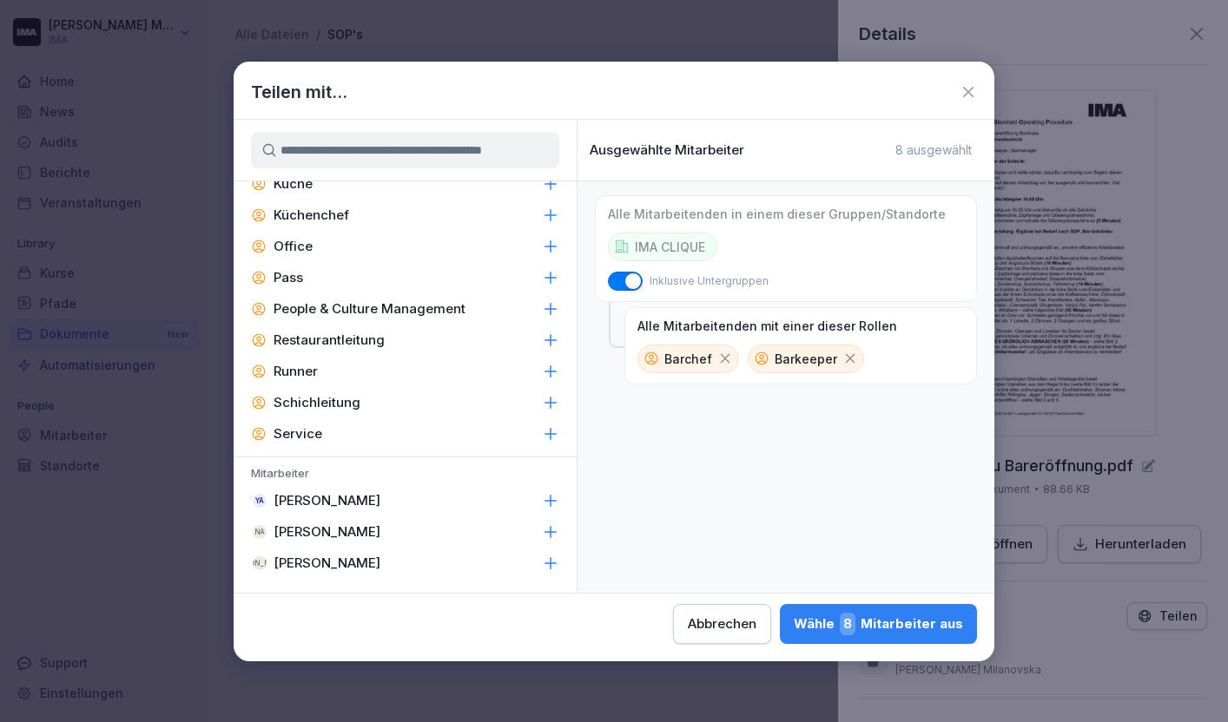
scroll to position [0, 0]
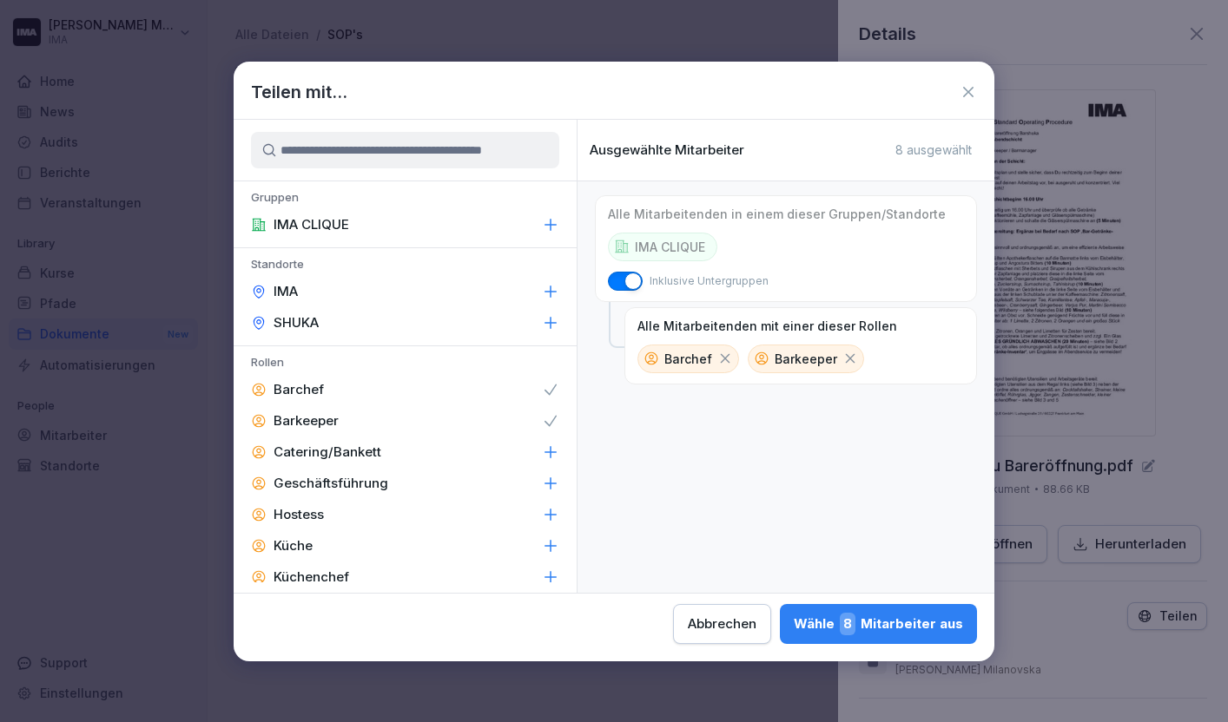
click at [901, 629] on div "Wähle 8 Mitarbeiter aus" at bounding box center [878, 624] width 169 height 23
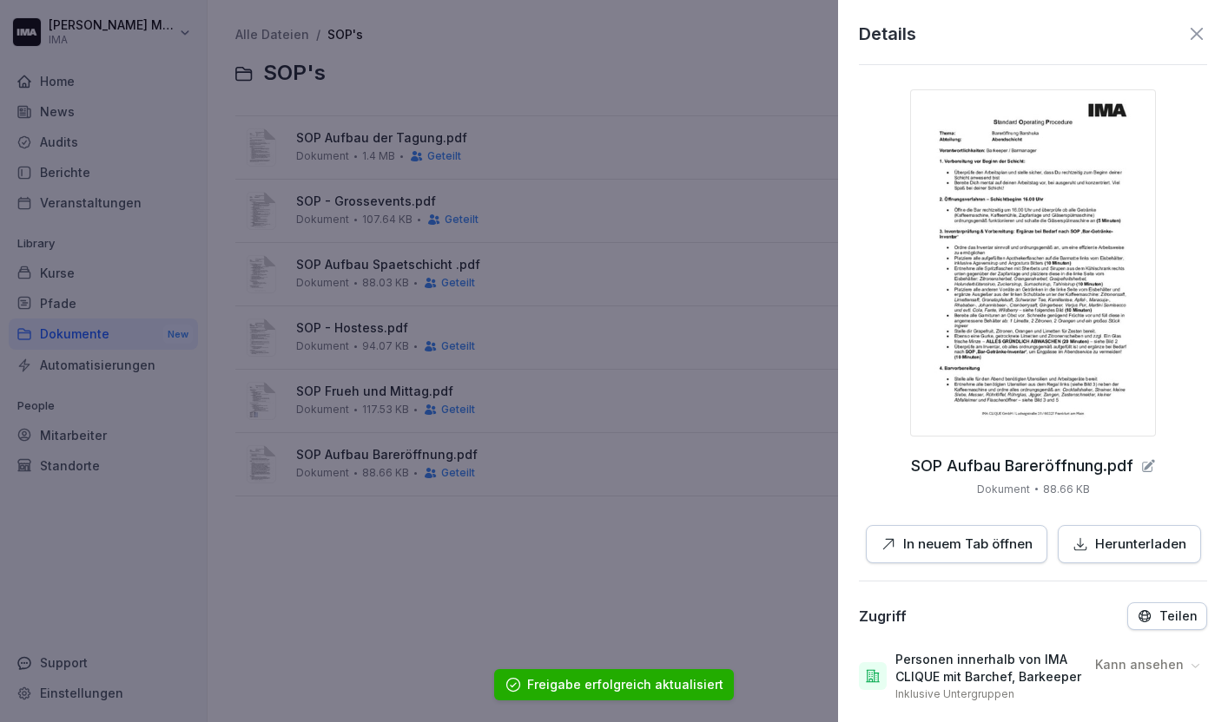
click at [1200, 25] on icon at bounding box center [1196, 33] width 21 height 21
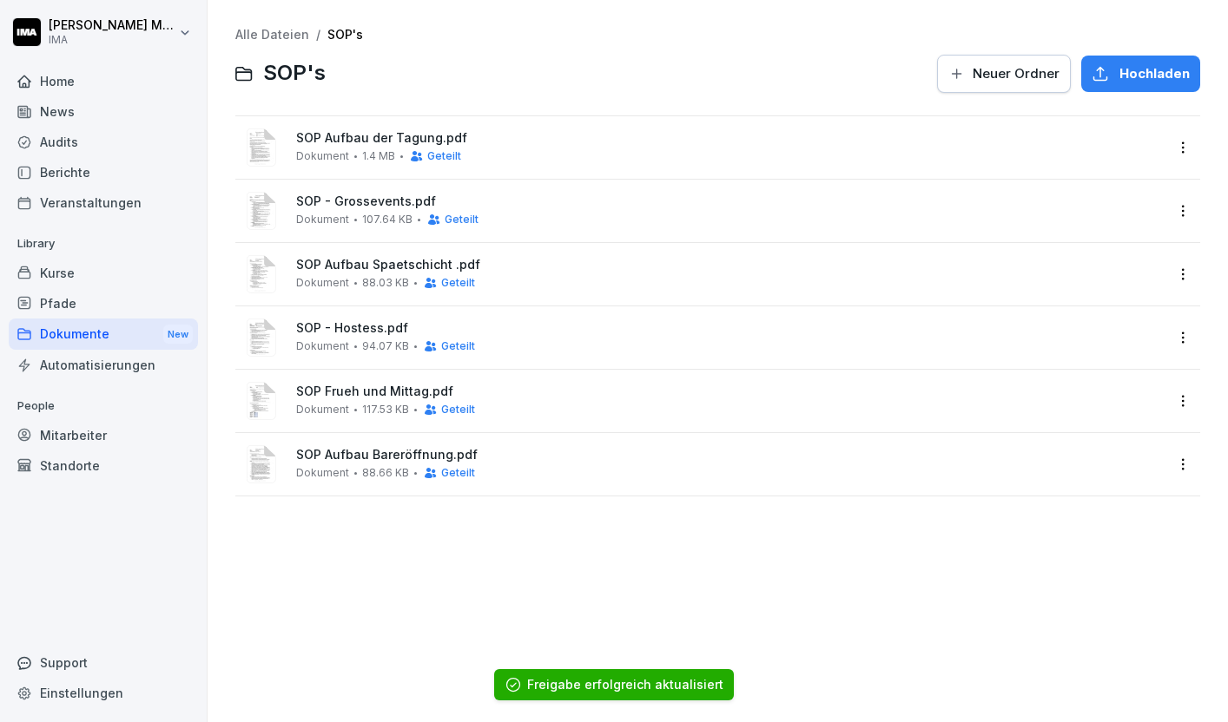
click at [61, 276] on div "Kurse" at bounding box center [103, 273] width 189 height 30
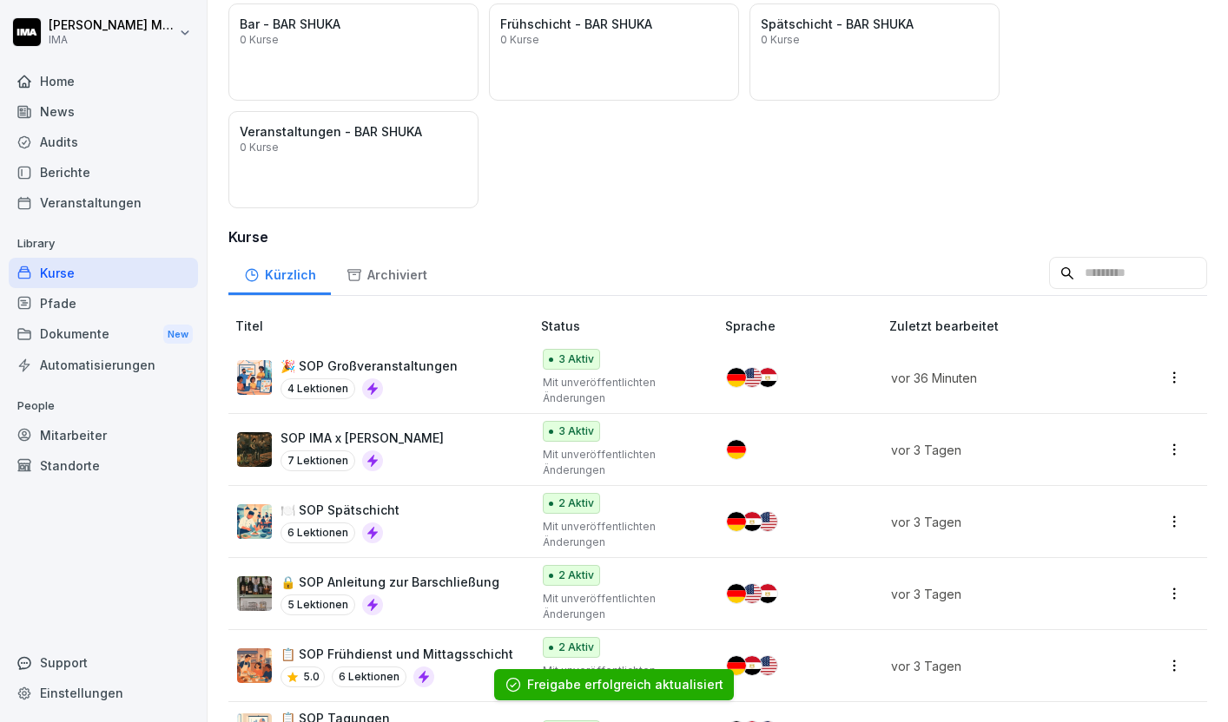
scroll to position [274, 0]
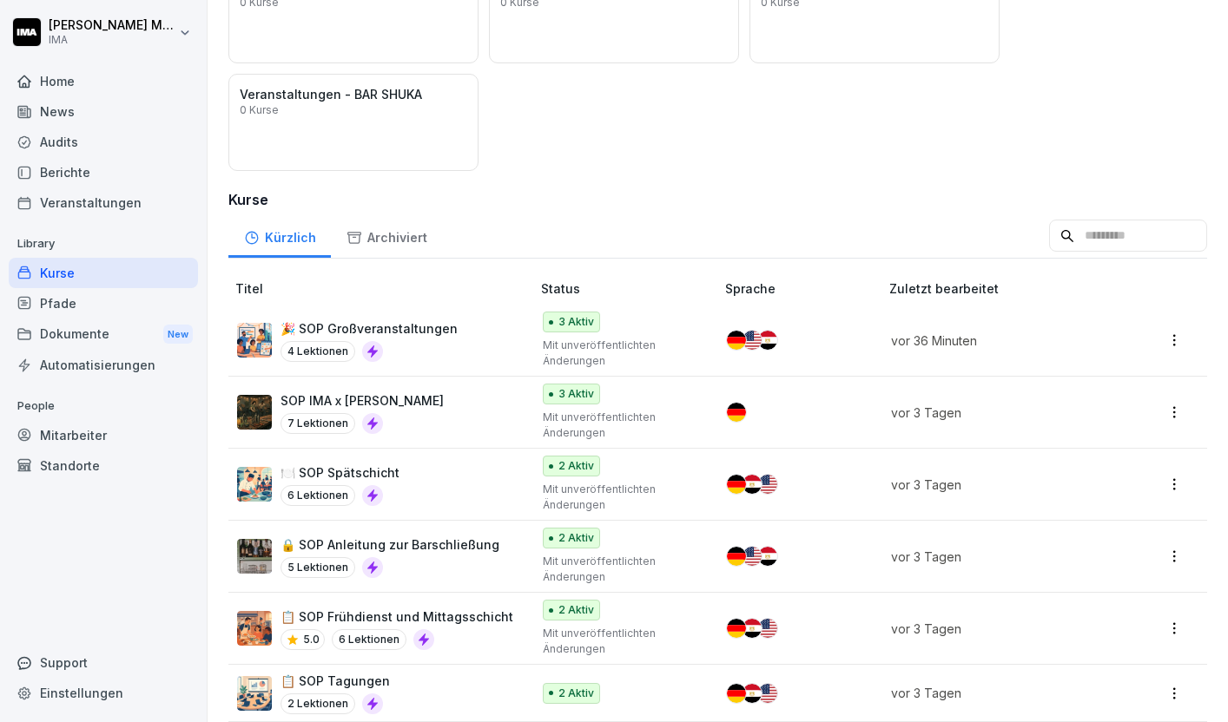
click at [421, 353] on div "4 Lektionen" at bounding box center [368, 351] width 177 height 21
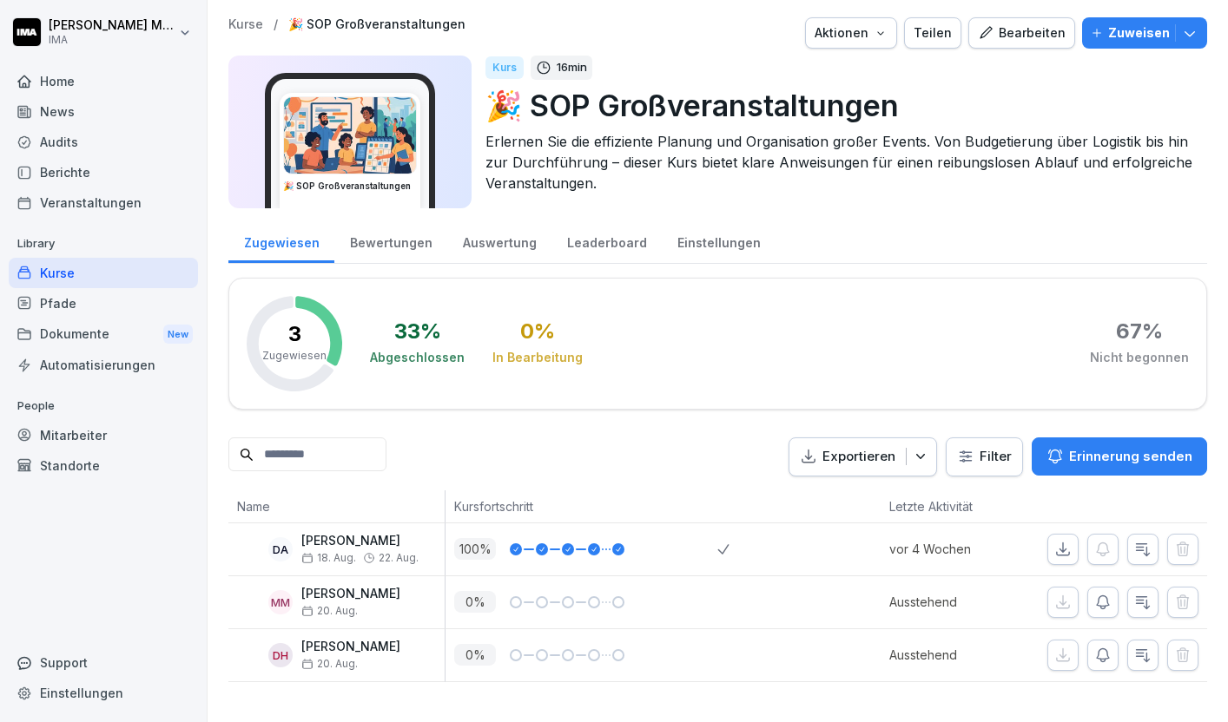
click at [1145, 29] on p "Zuweisen" at bounding box center [1139, 32] width 62 height 19
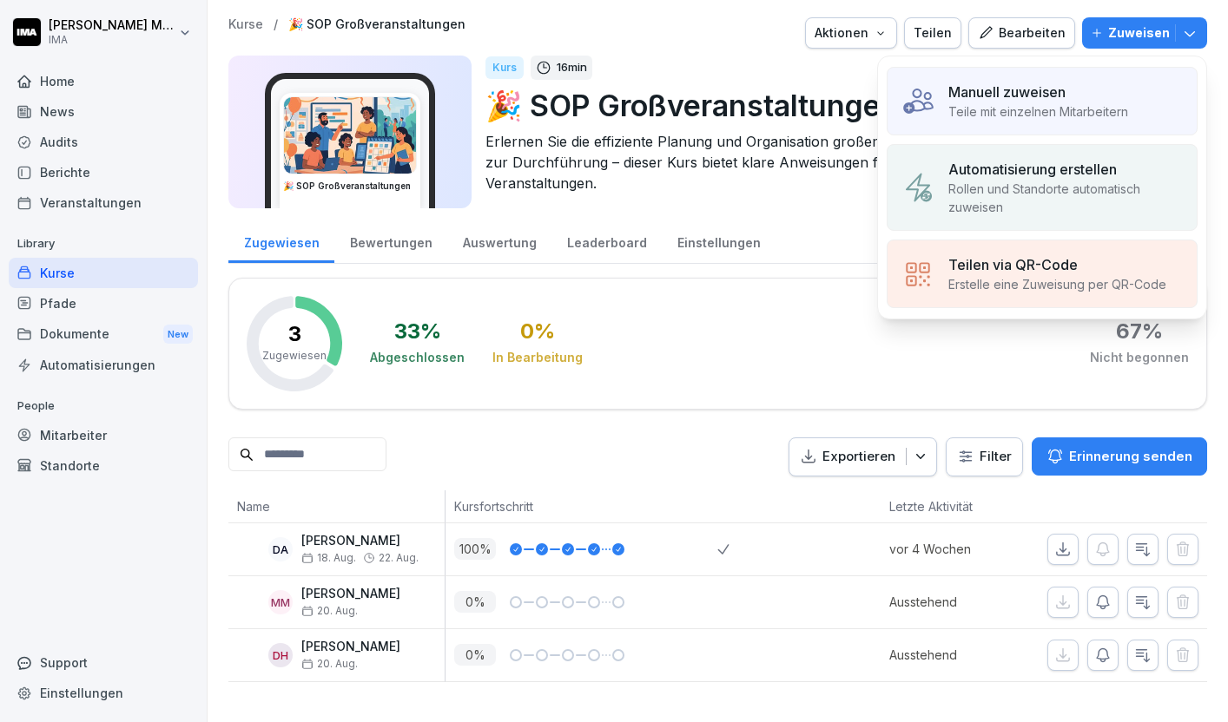
click at [1087, 93] on div "Manuell zuweisen" at bounding box center [1038, 92] width 180 height 21
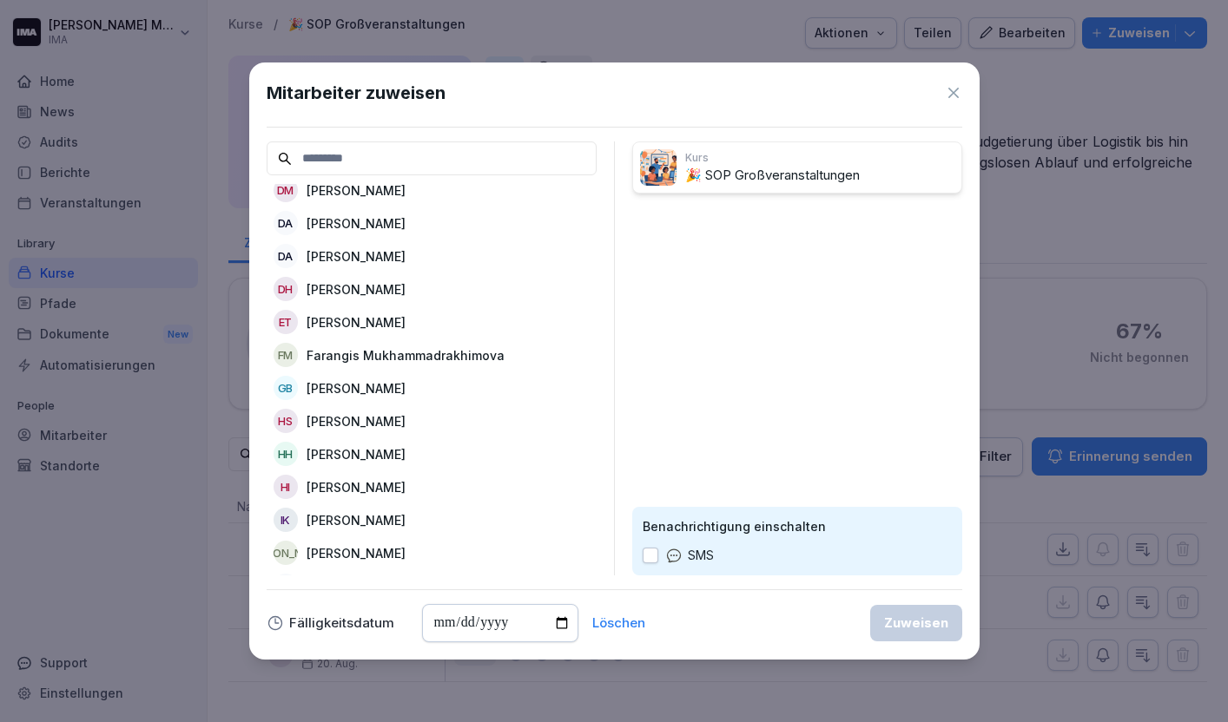
scroll to position [346, 0]
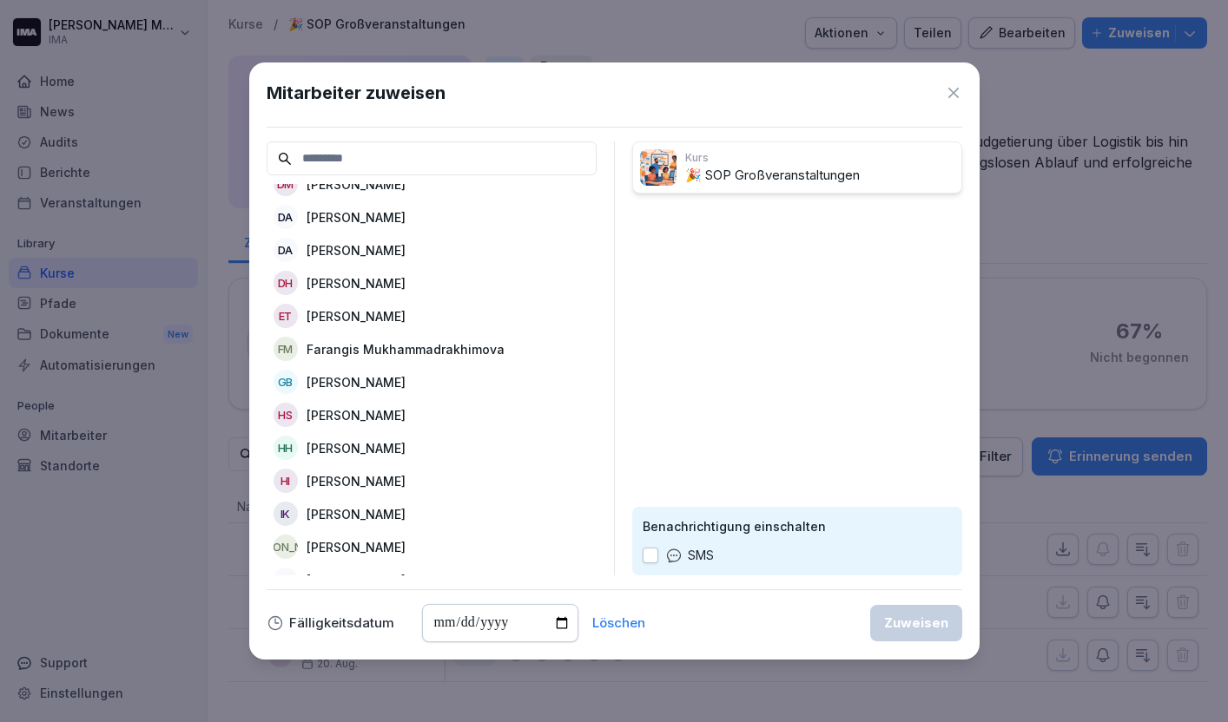
click at [378, 240] on div "DA [PERSON_NAME]" at bounding box center [432, 249] width 330 height 31
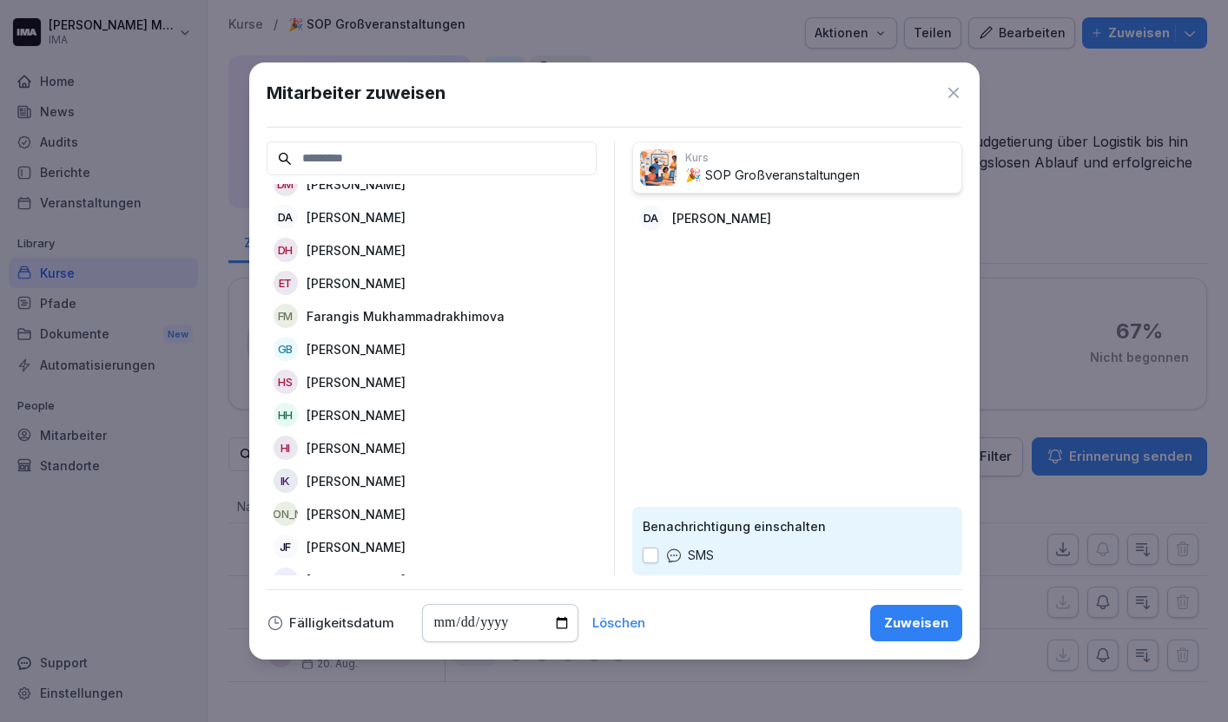
click at [369, 250] on p "[PERSON_NAME]" at bounding box center [356, 250] width 99 height 18
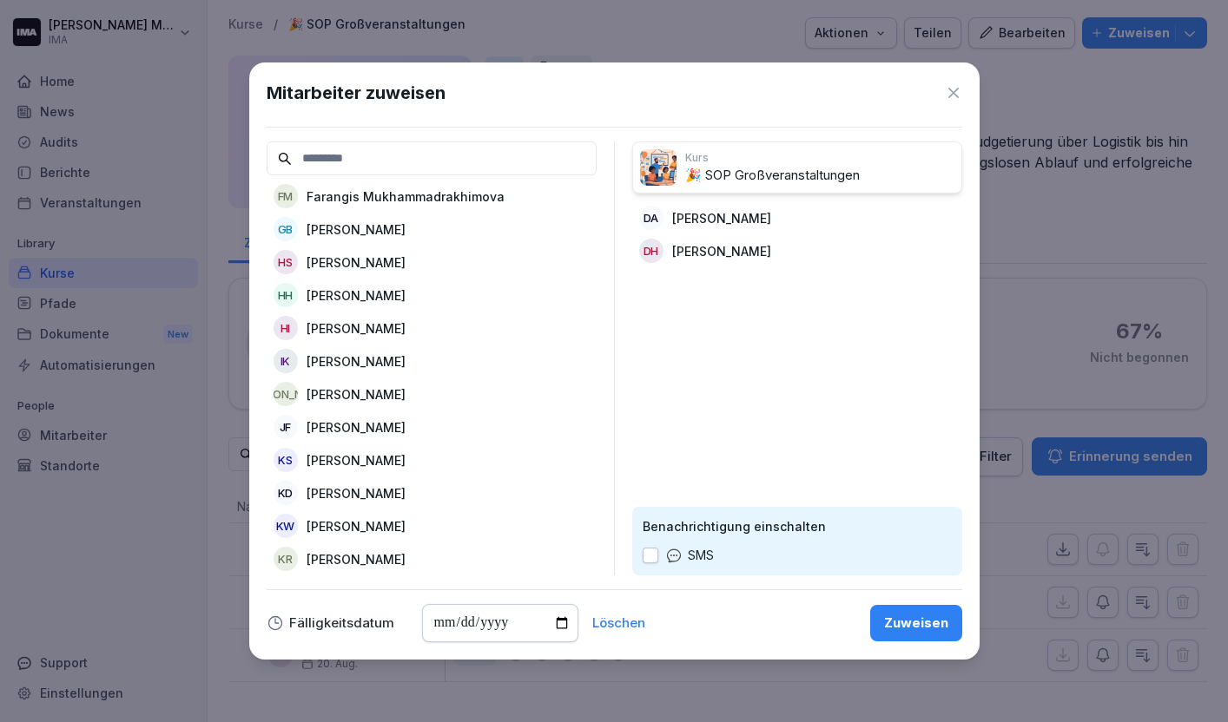
scroll to position [445, 0]
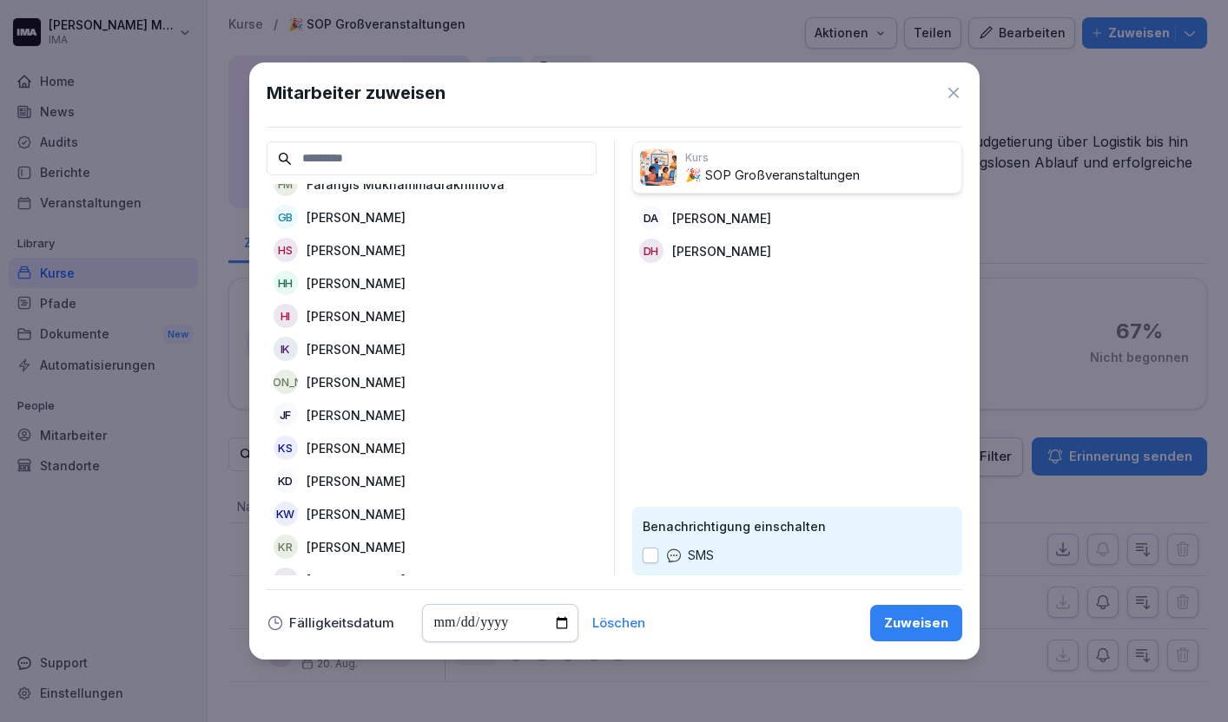
click at [369, 250] on p "[PERSON_NAME]" at bounding box center [356, 250] width 99 height 18
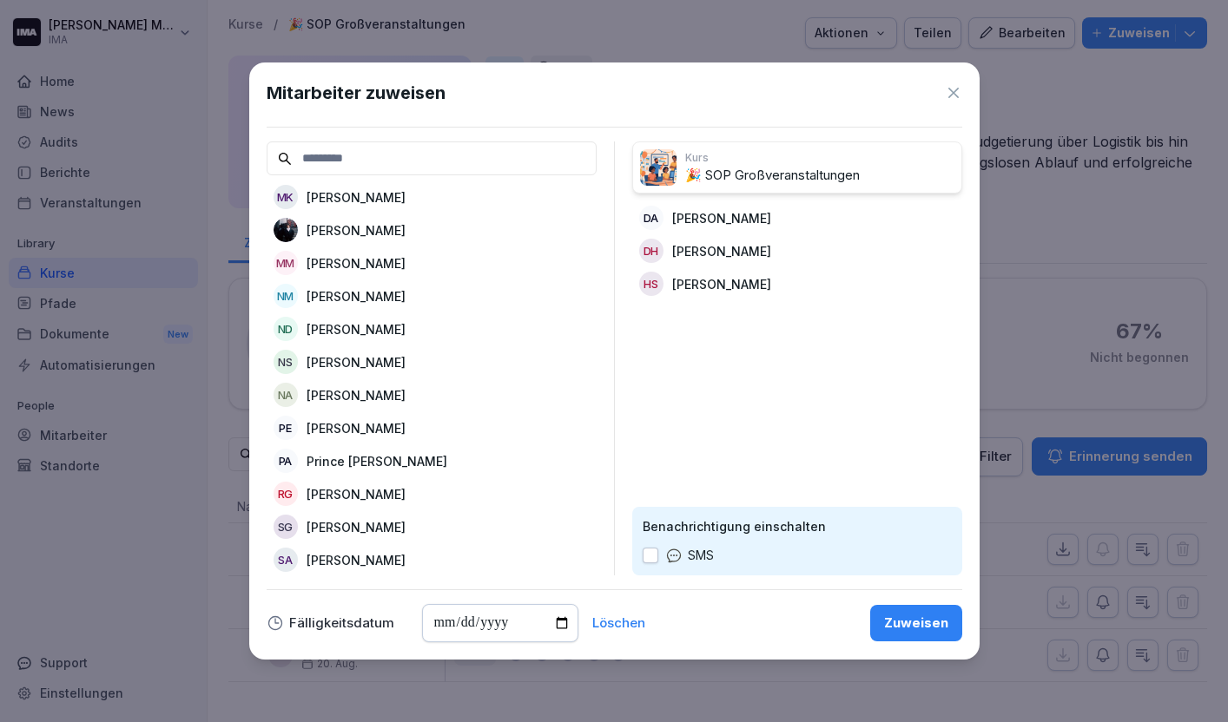
scroll to position [964, 0]
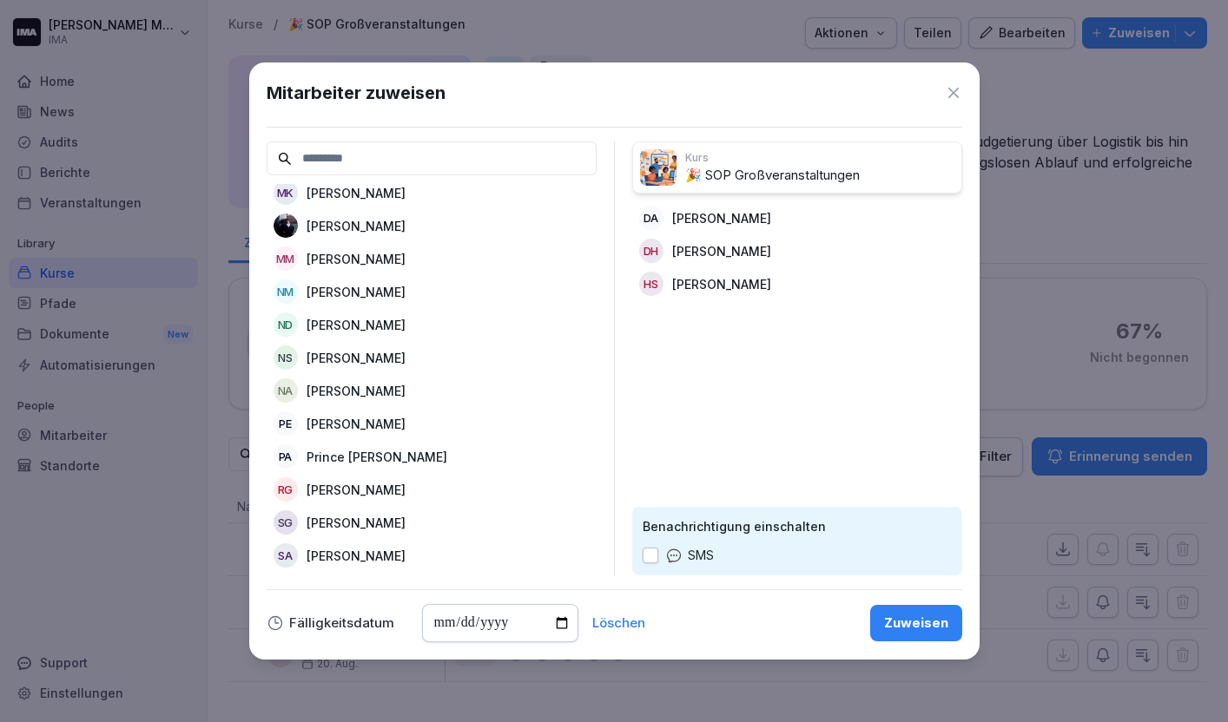
click at [369, 250] on p "[PERSON_NAME]" at bounding box center [356, 259] width 99 height 18
click at [370, 225] on p "[PERSON_NAME]" at bounding box center [356, 226] width 99 height 18
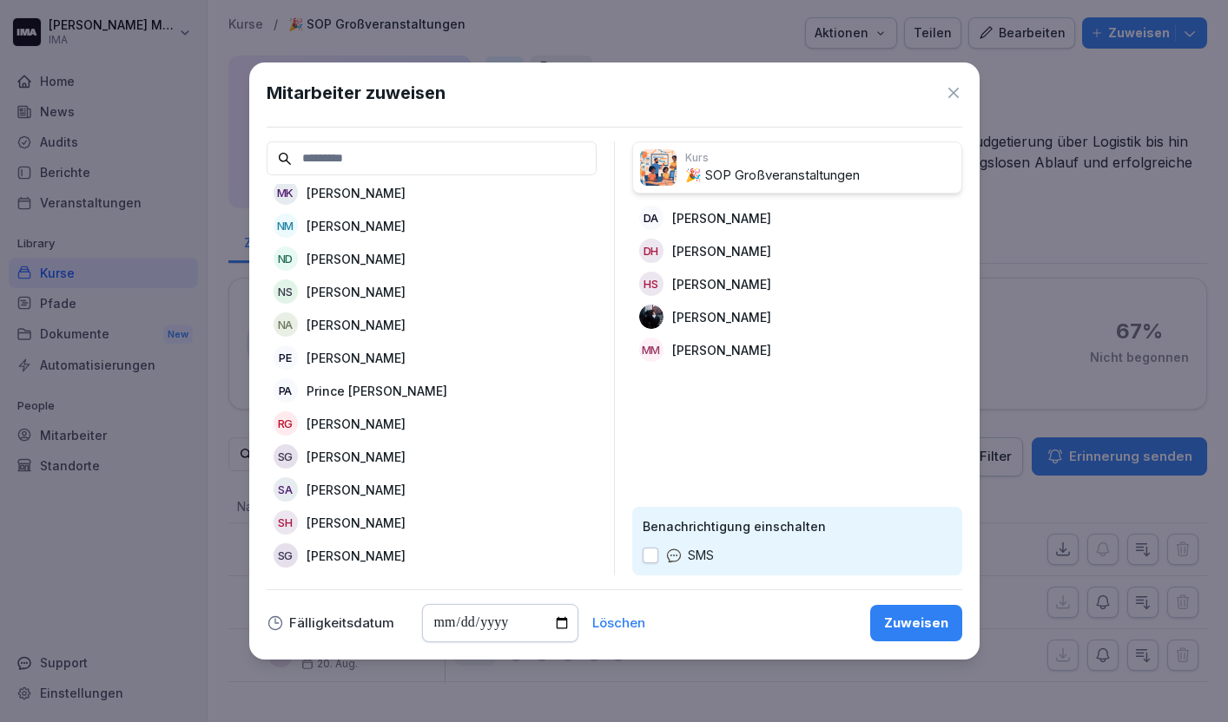
click at [370, 225] on p "[PERSON_NAME]" at bounding box center [356, 226] width 99 height 18
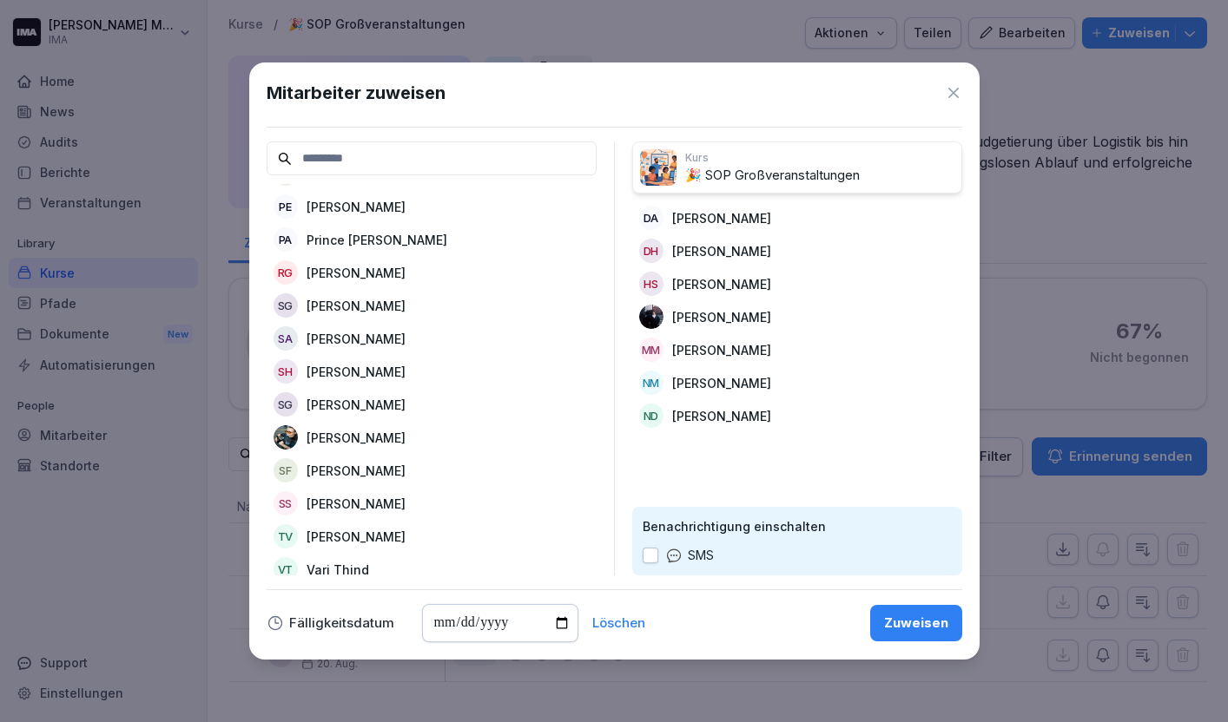
scroll to position [1052, 0]
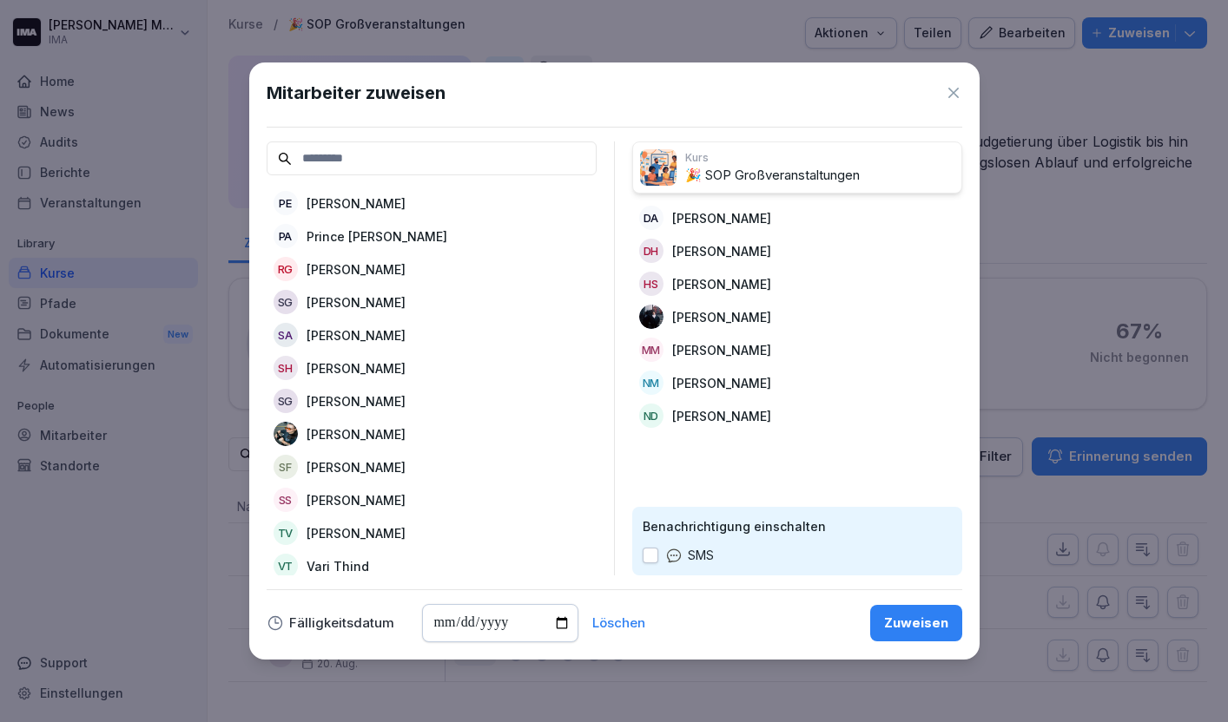
click at [368, 203] on p "[PERSON_NAME]" at bounding box center [356, 204] width 99 height 18
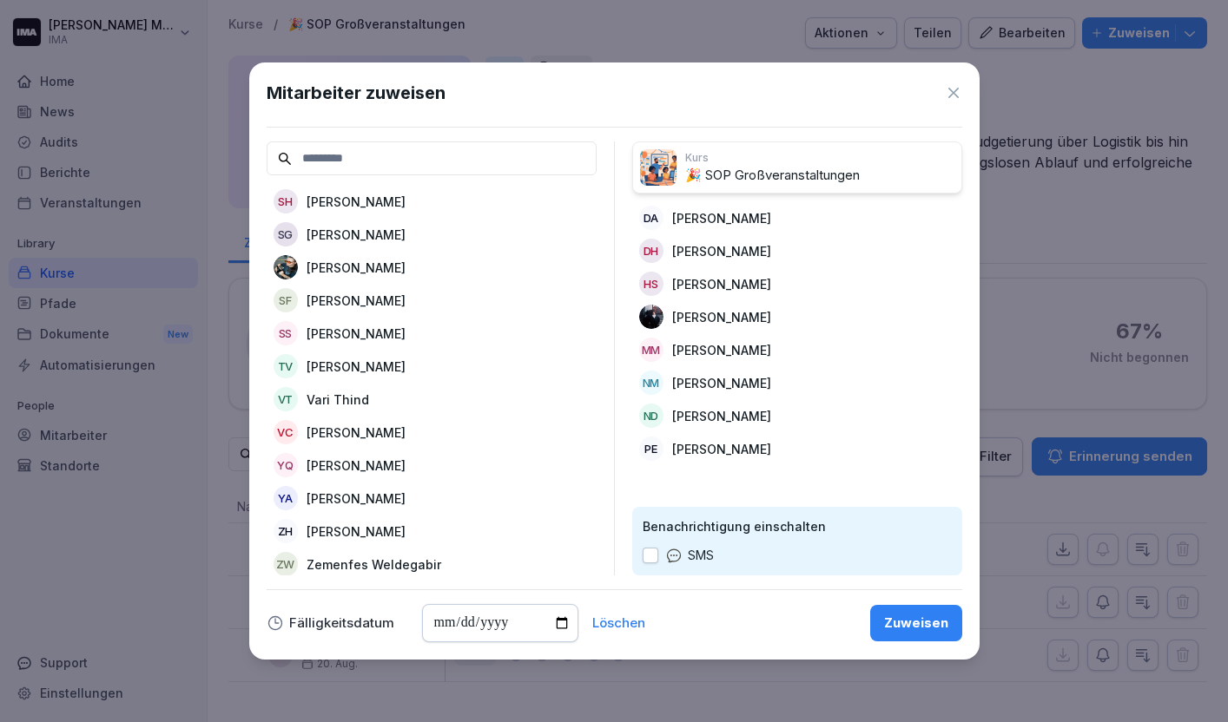
scroll to position [1190, 0]
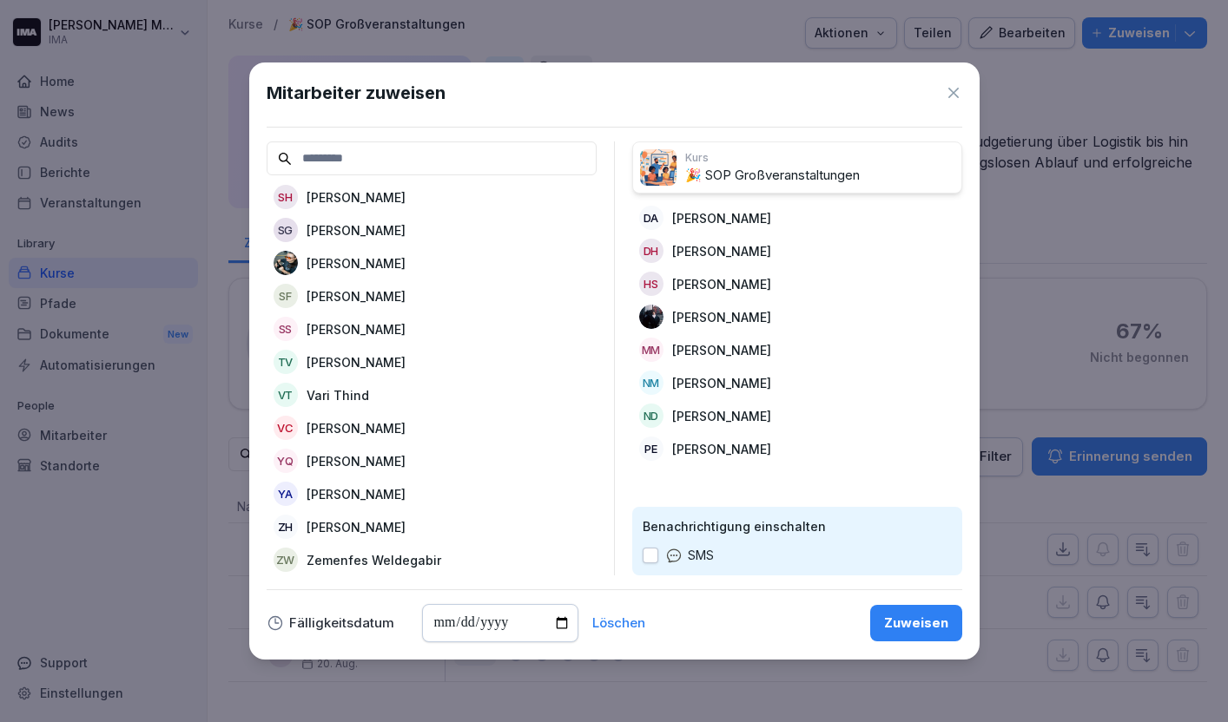
click at [355, 388] on p "Vari Thind" at bounding box center [338, 395] width 63 height 18
click at [560, 628] on input "date" at bounding box center [500, 623] width 156 height 38
type input "**********"
click at [552, 619] on input "**********" at bounding box center [500, 623] width 156 height 38
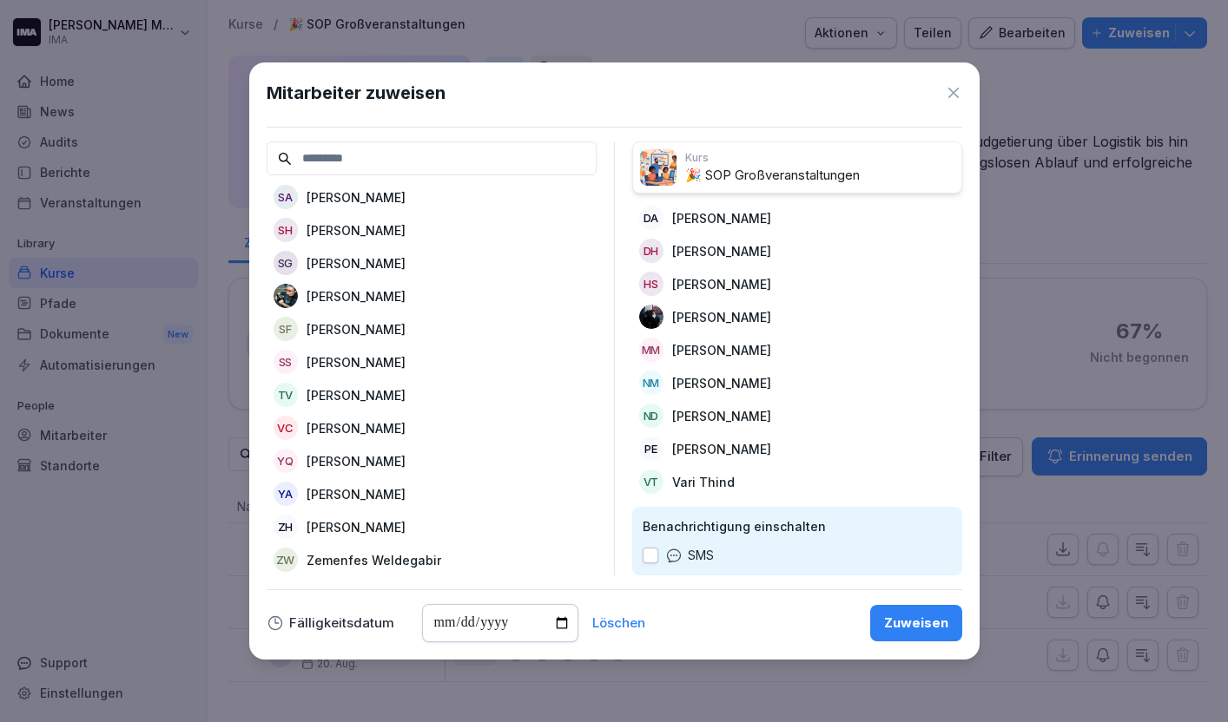
click at [733, 628] on div "**********" at bounding box center [615, 623] width 696 height 38
click at [926, 619] on div "Zuweisen" at bounding box center [916, 623] width 64 height 19
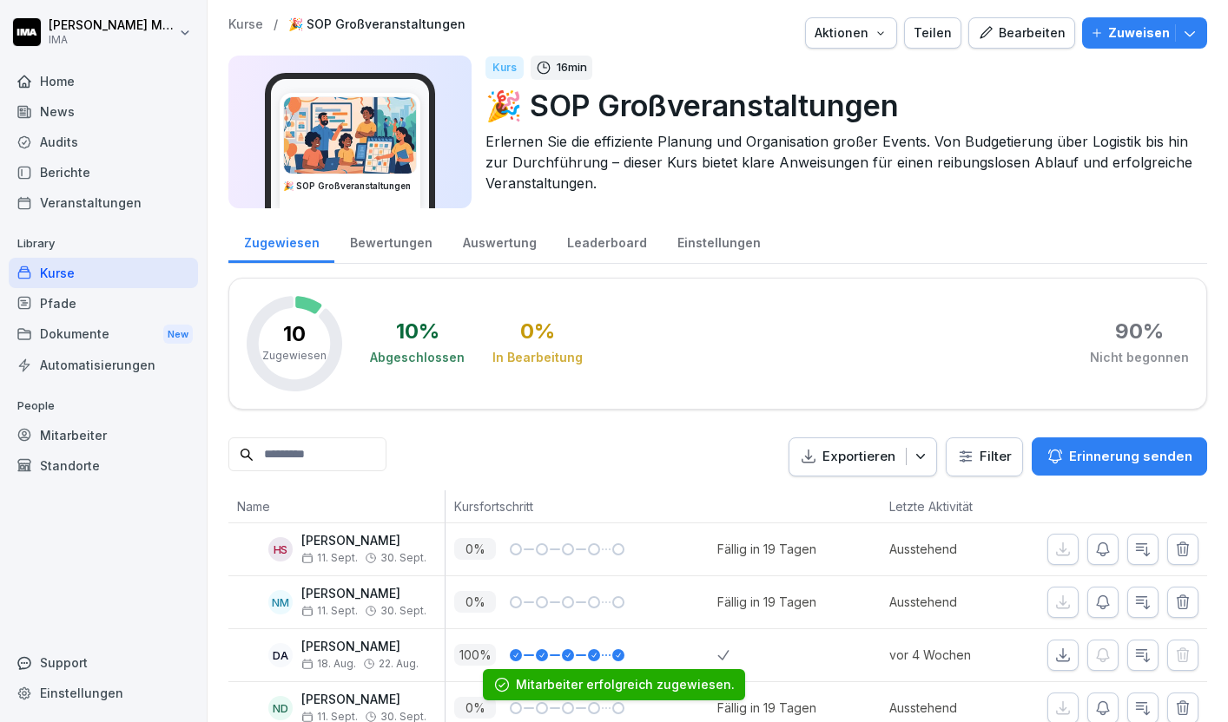
click at [247, 19] on p "Kurse" at bounding box center [245, 24] width 35 height 15
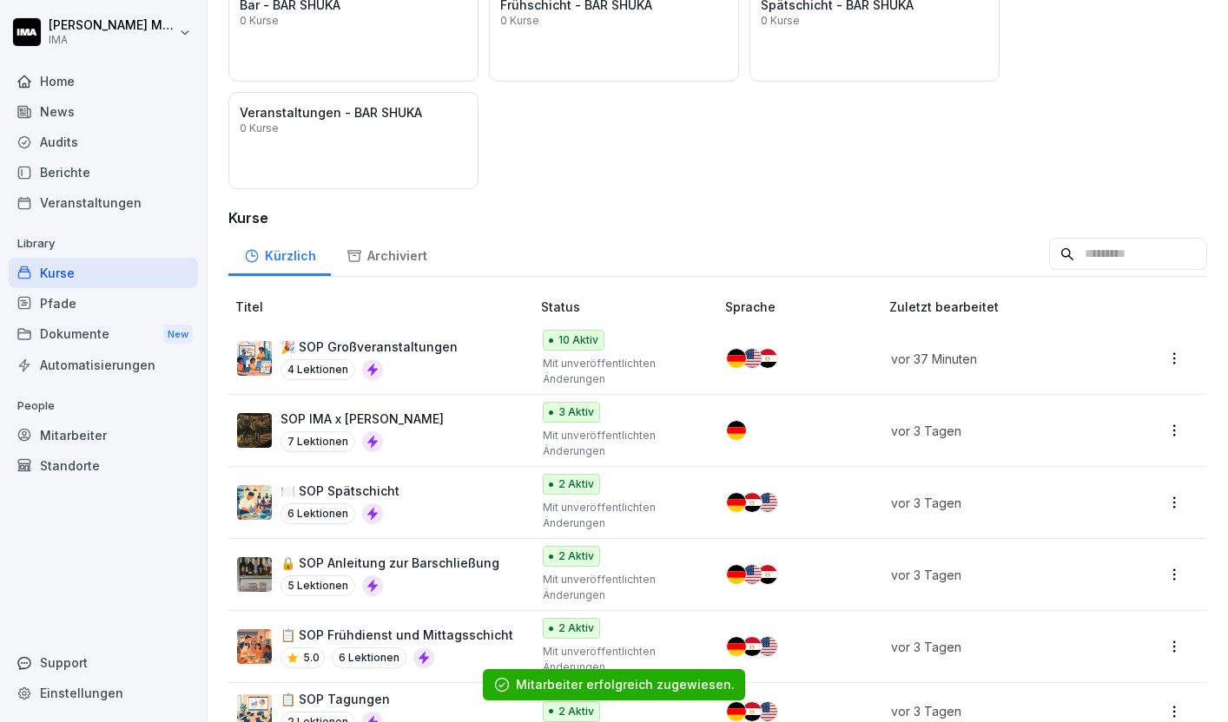
scroll to position [261, 0]
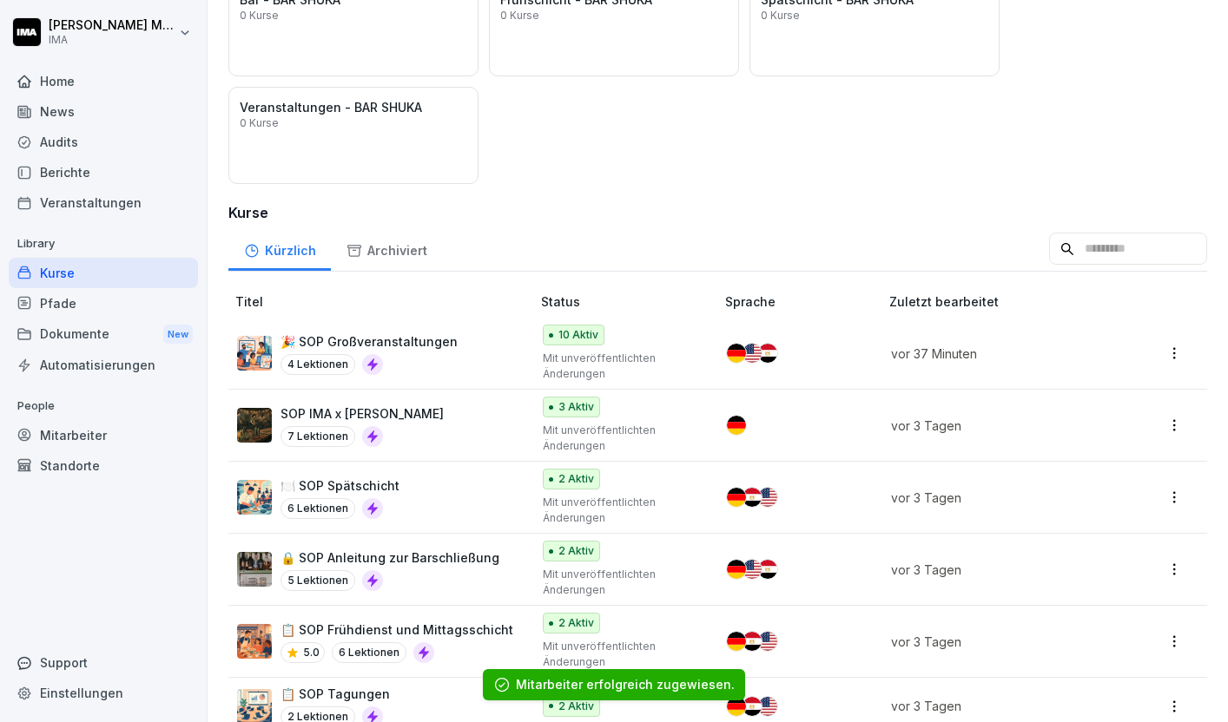
click at [425, 409] on p "SOP IMA x [PERSON_NAME]" at bounding box center [361, 414] width 163 height 18
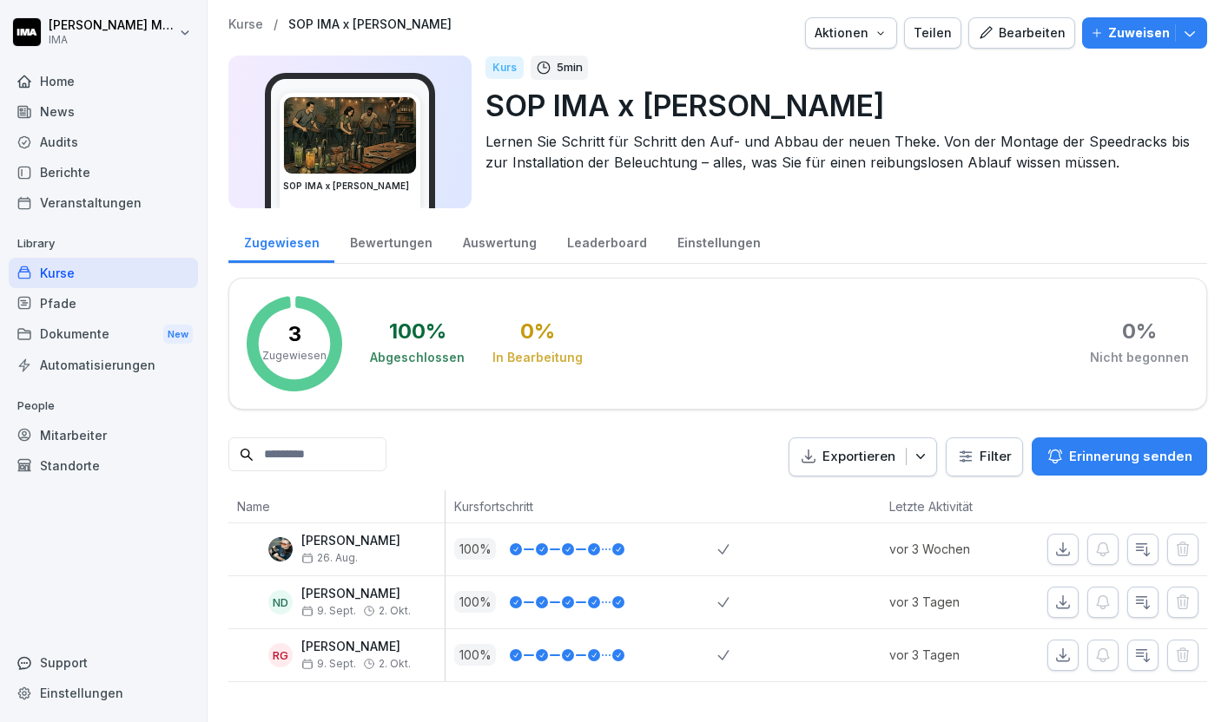
click at [1134, 28] on p "Zuweisen" at bounding box center [1139, 32] width 62 height 19
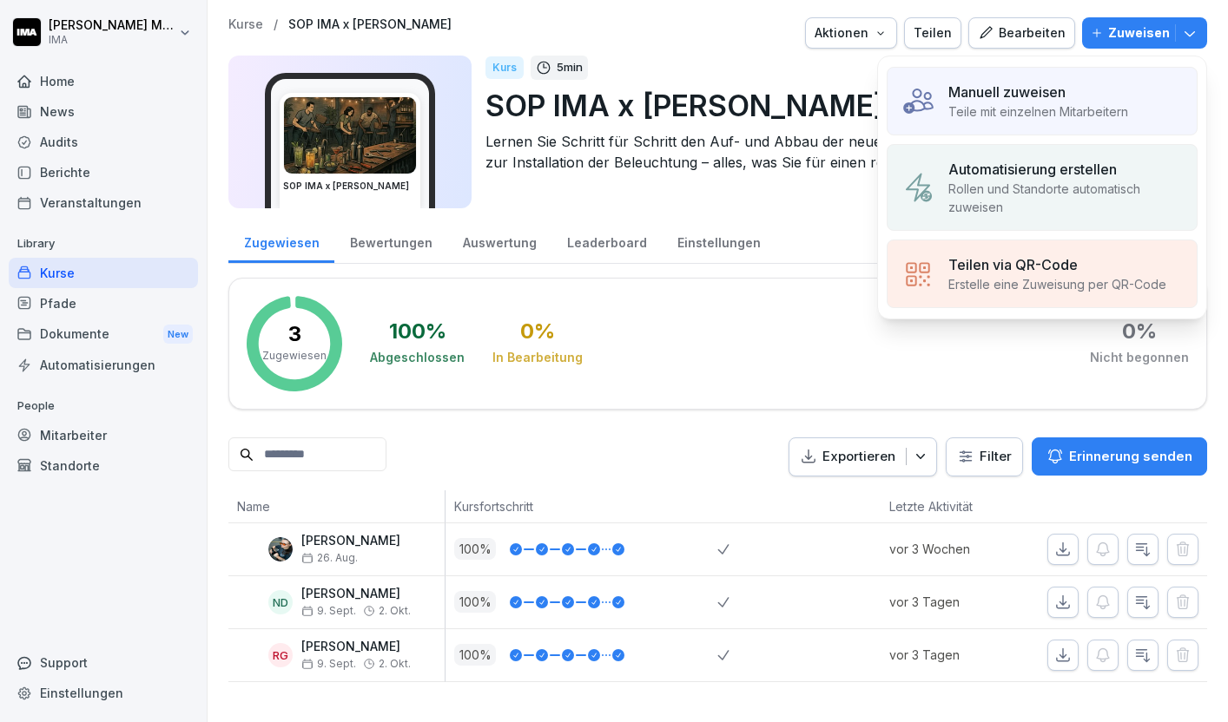
click at [1029, 102] on p "Teile mit einzelnen Mitarbeitern" at bounding box center [1038, 111] width 180 height 18
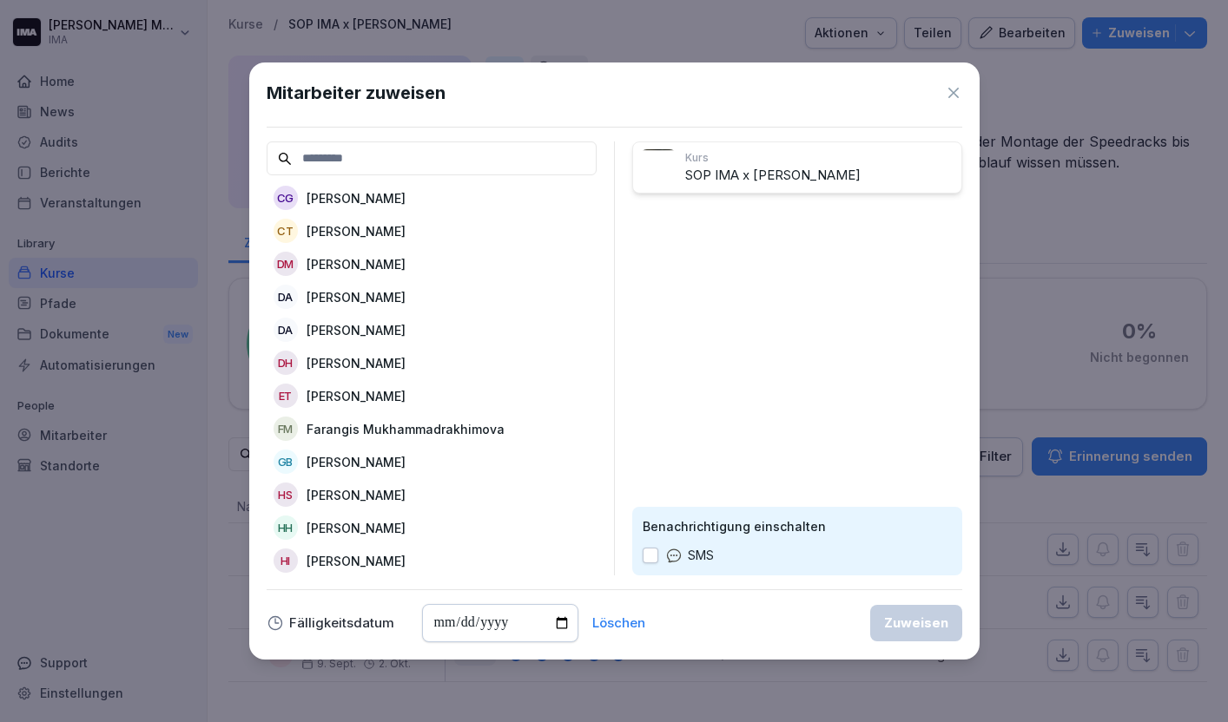
scroll to position [267, 0]
click at [406, 267] on div "[PERSON_NAME]" at bounding box center [432, 262] width 330 height 31
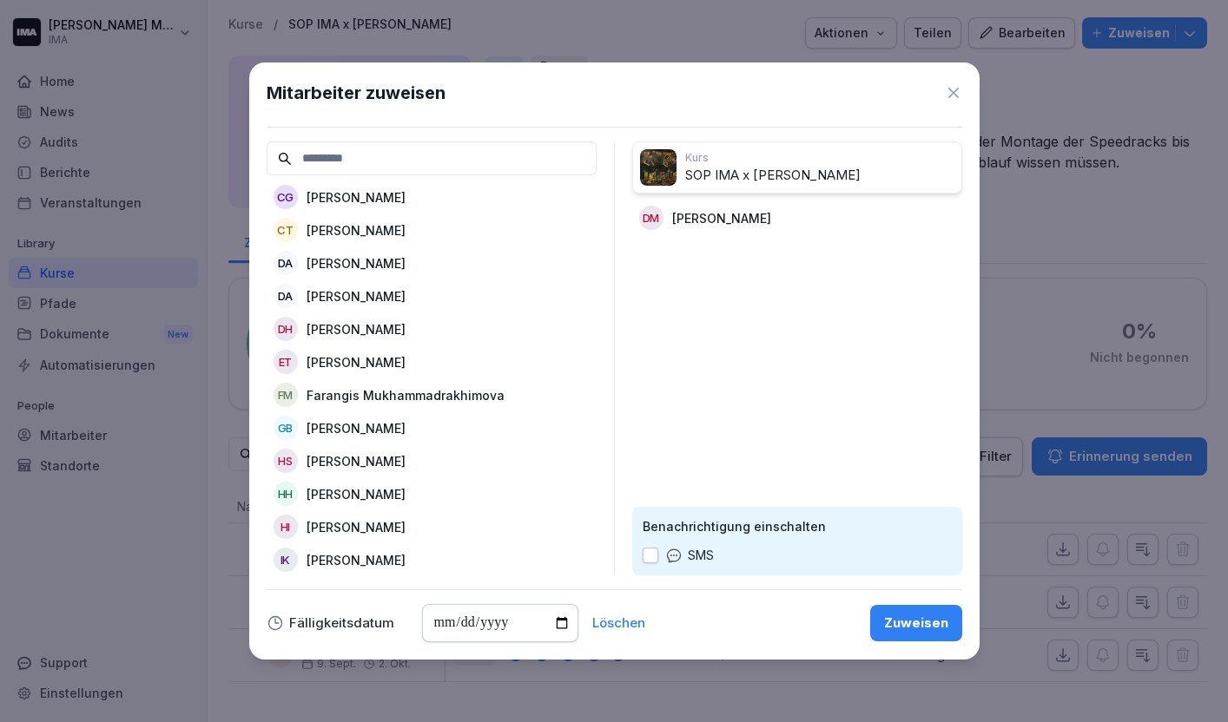
click at [404, 293] on div "DA [PERSON_NAME]" at bounding box center [432, 295] width 330 height 31
click at [404, 293] on div "DH [PERSON_NAME]" at bounding box center [432, 295] width 330 height 31
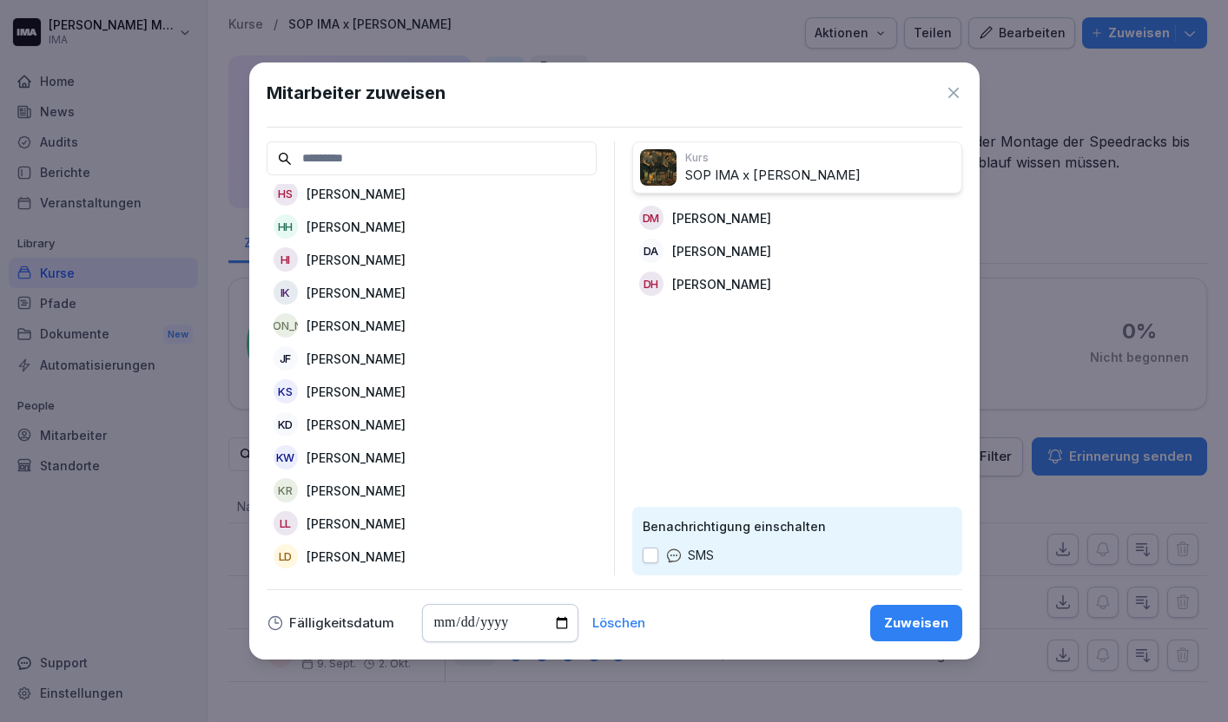
scroll to position [507, 0]
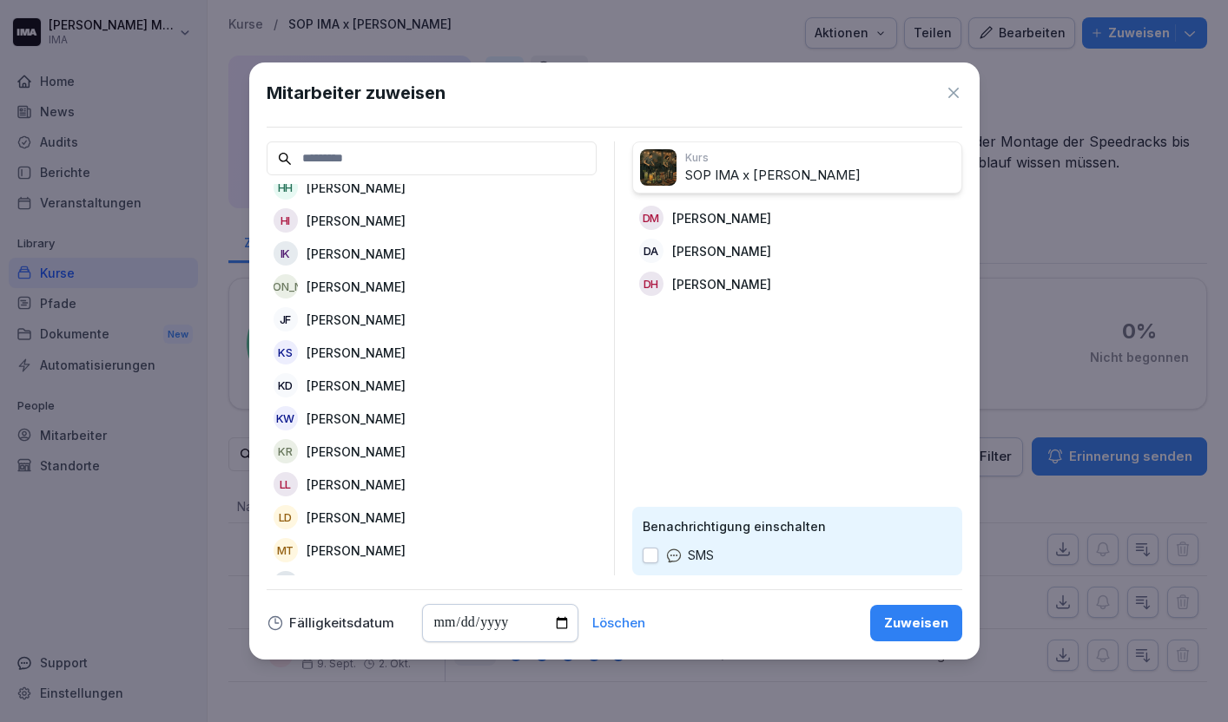
click at [380, 312] on div "[PERSON_NAME]" at bounding box center [432, 319] width 330 height 31
click at [691, 313] on p "[PERSON_NAME]" at bounding box center [721, 317] width 99 height 18
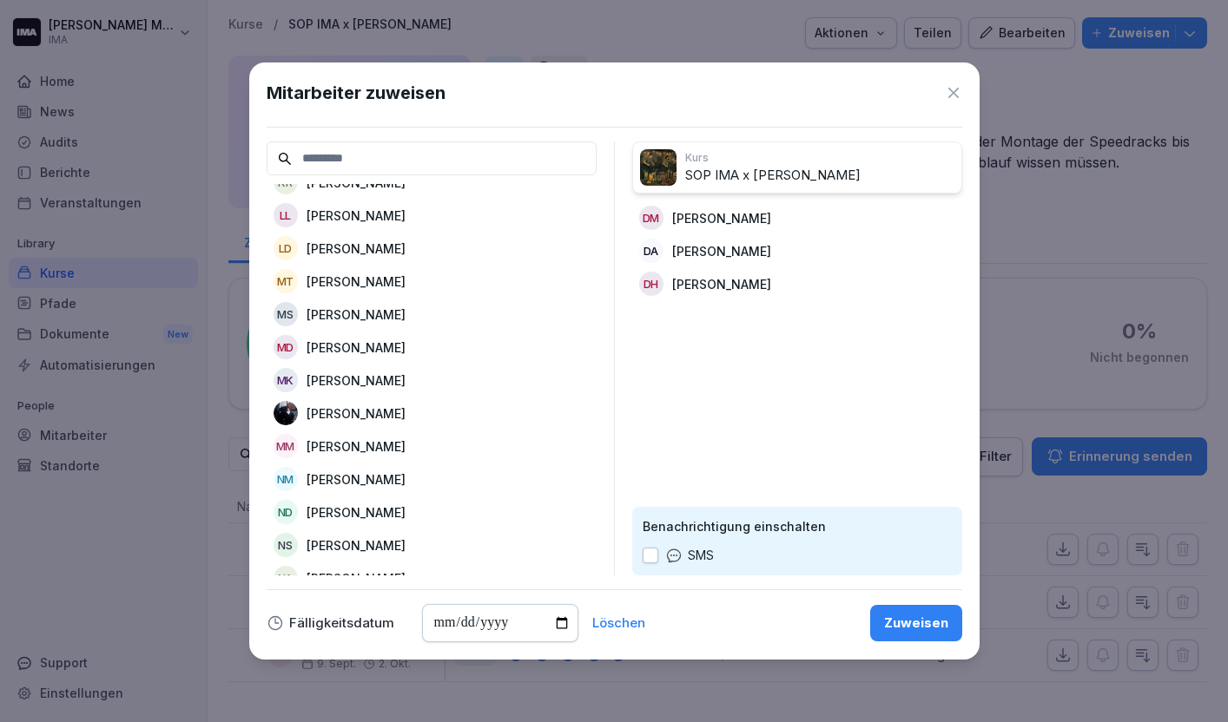
scroll to position [778, 0]
click at [394, 348] on div "MD [PERSON_NAME]" at bounding box center [432, 345] width 330 height 31
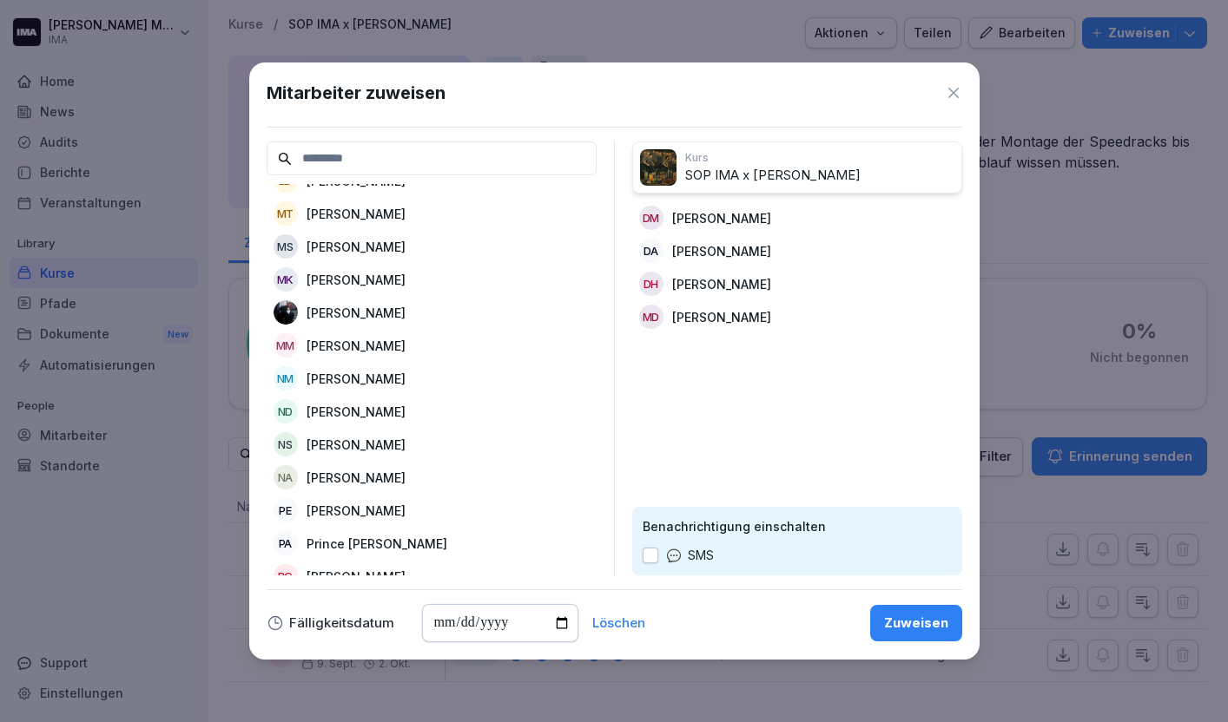
scroll to position [848, 0]
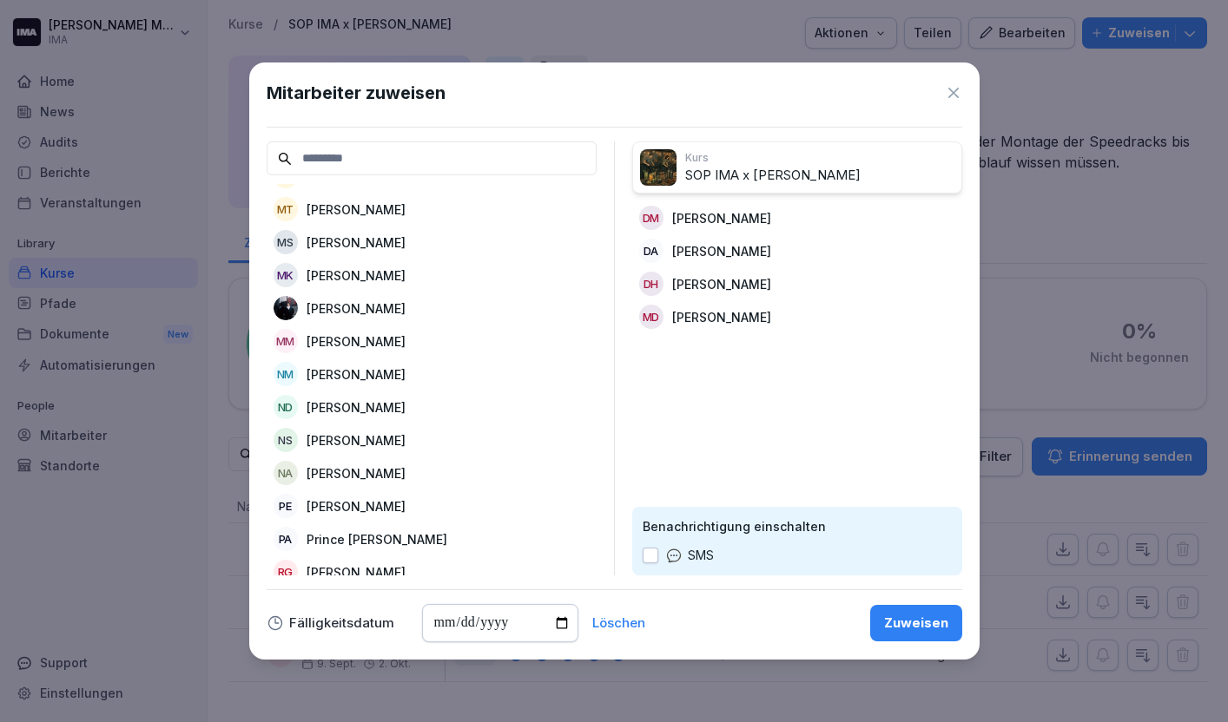
click at [394, 341] on div "[PERSON_NAME]" at bounding box center [432, 341] width 330 height 31
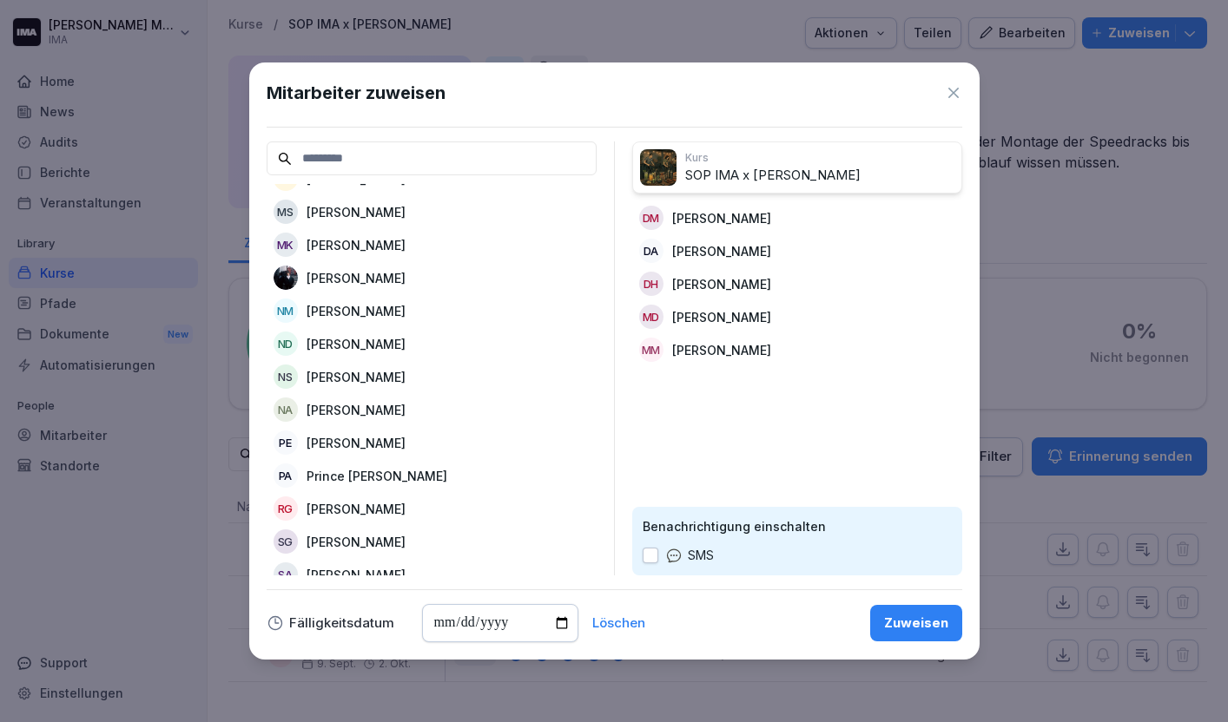
scroll to position [880, 0]
click at [394, 341] on p "[PERSON_NAME]" at bounding box center [356, 342] width 99 height 18
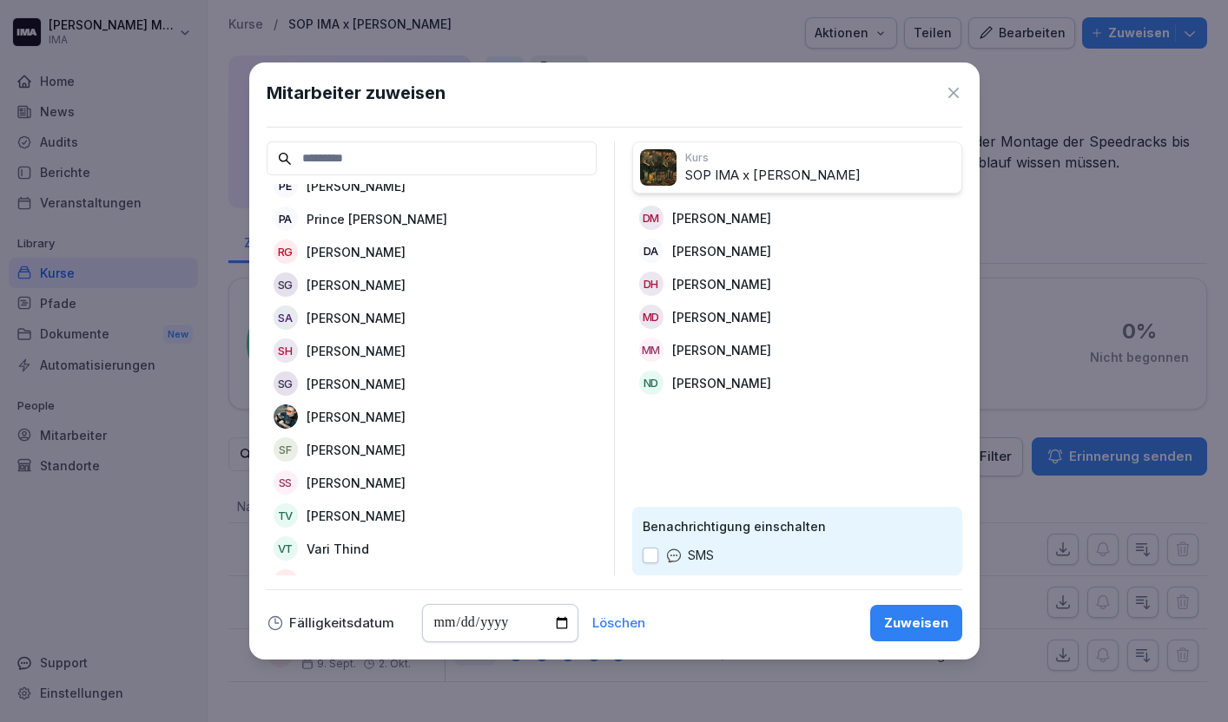
scroll to position [1106, 0]
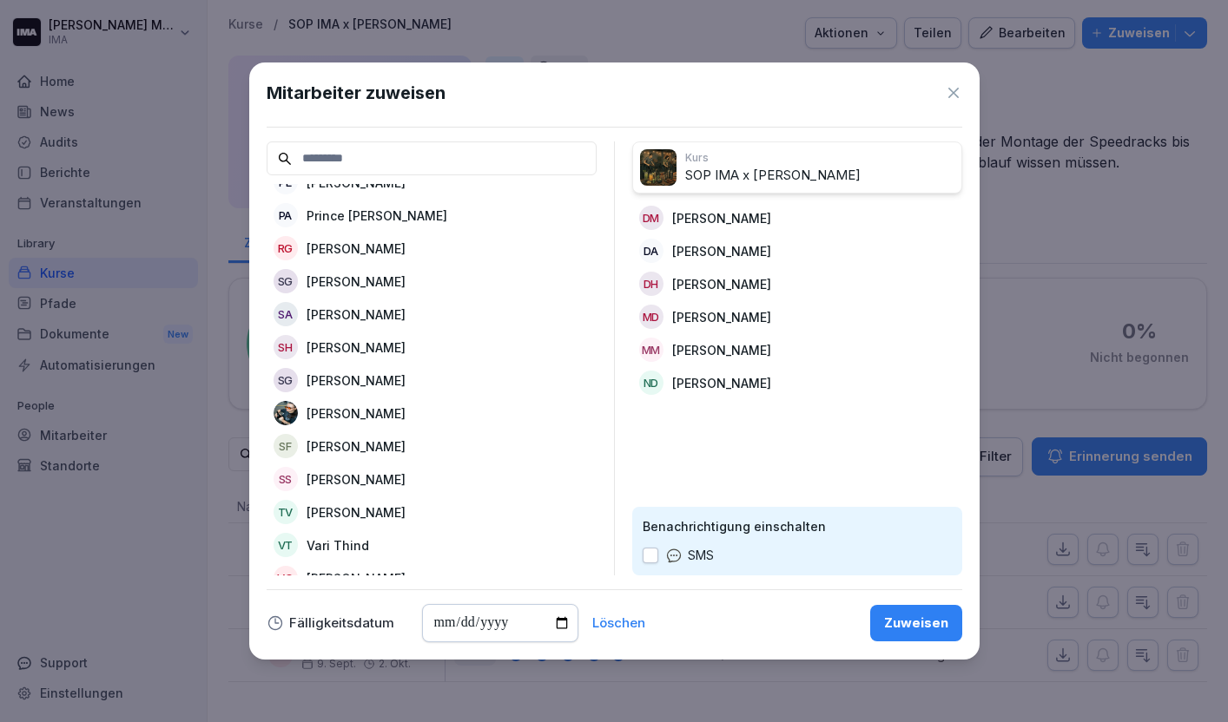
click at [394, 341] on p "[PERSON_NAME]" at bounding box center [356, 348] width 99 height 18
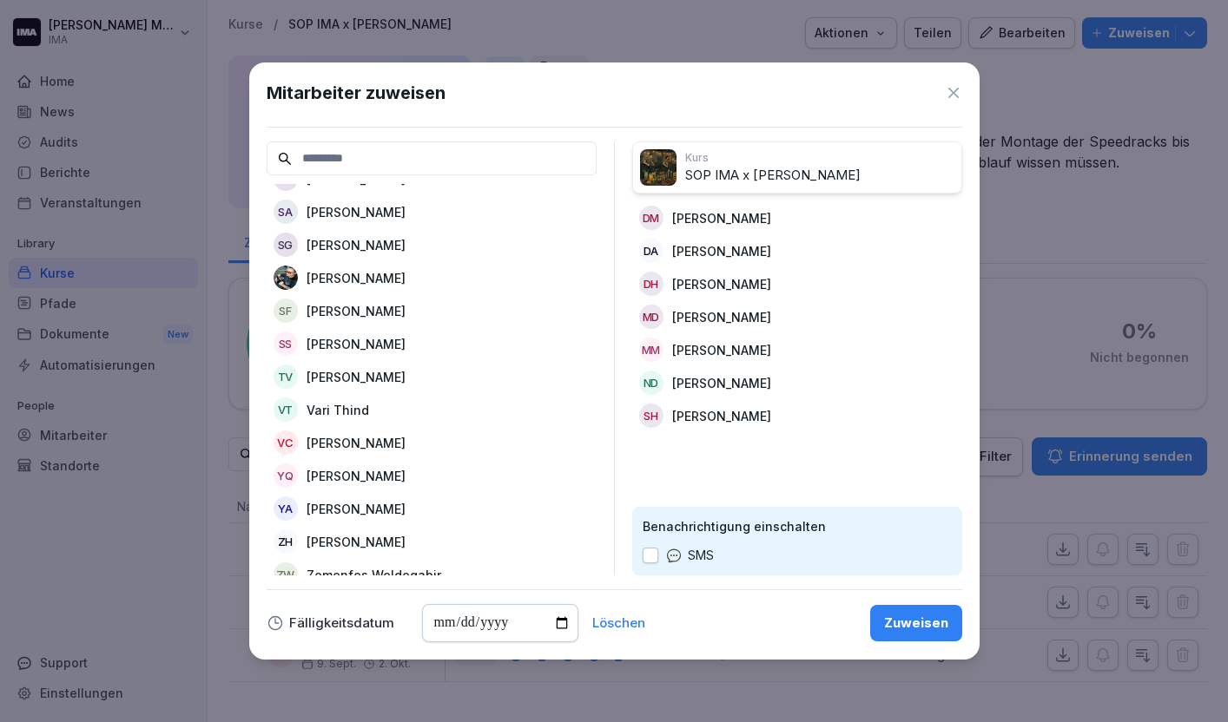
click at [392, 381] on p "[PERSON_NAME]" at bounding box center [356, 377] width 99 height 18
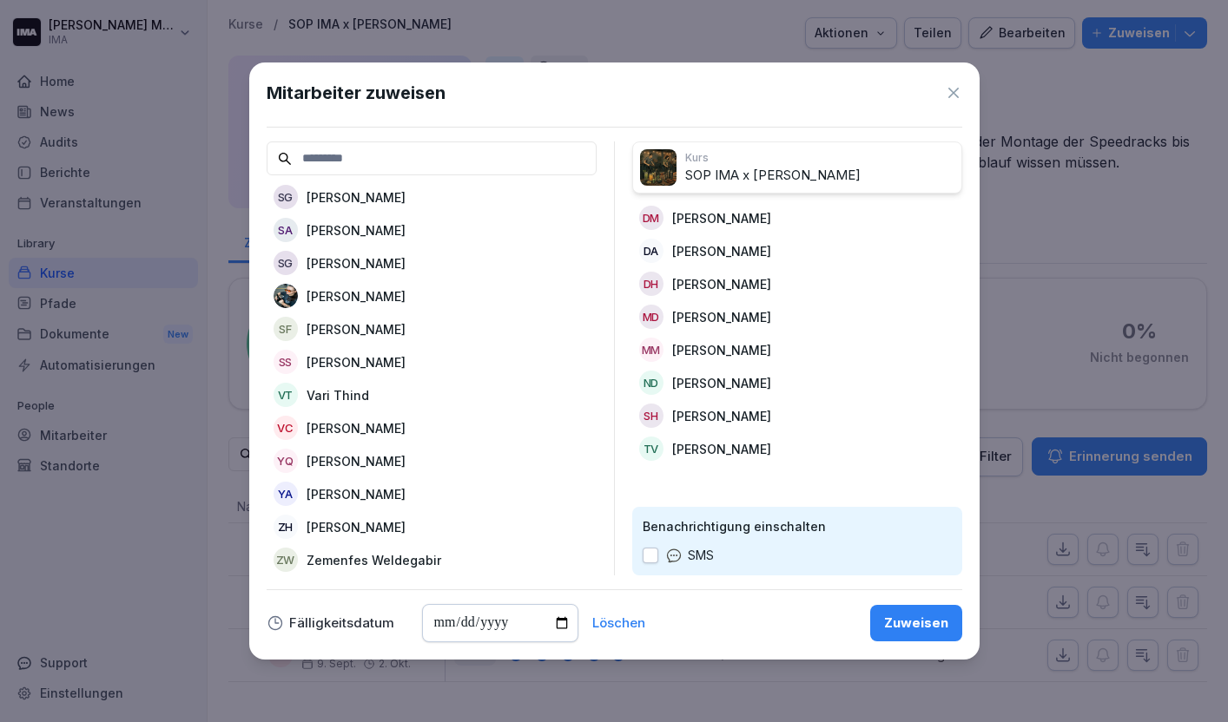
click at [388, 386] on div "VT Vari Thind" at bounding box center [432, 394] width 330 height 31
click at [557, 625] on input "date" at bounding box center [500, 623] width 156 height 38
type input "**********"
click at [902, 622] on div "Zuweisen" at bounding box center [916, 623] width 64 height 19
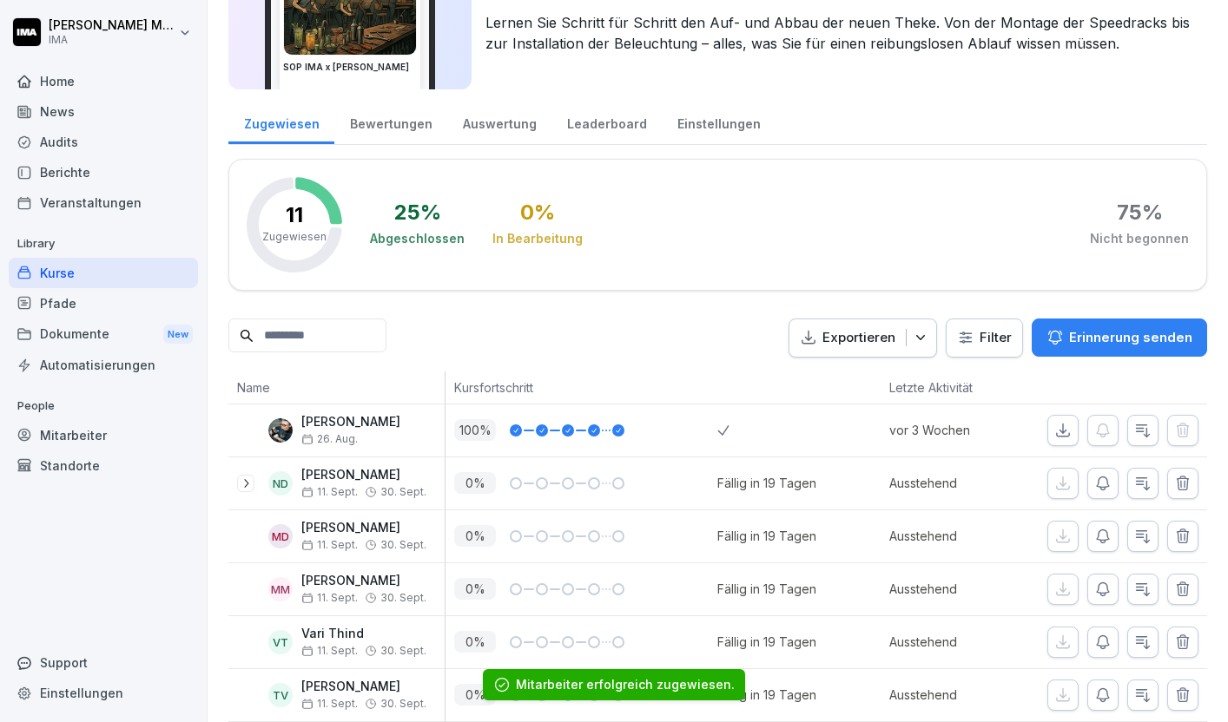
scroll to position [0, 0]
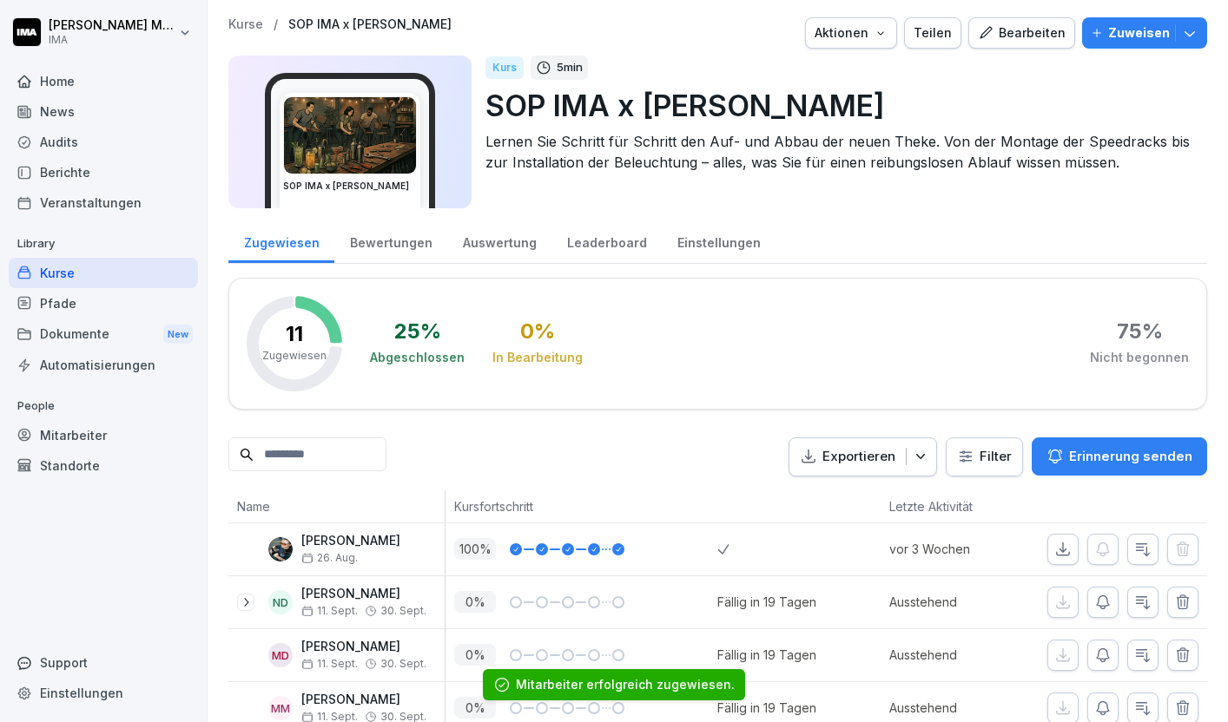
click at [245, 30] on p "Kurse" at bounding box center [245, 24] width 35 height 15
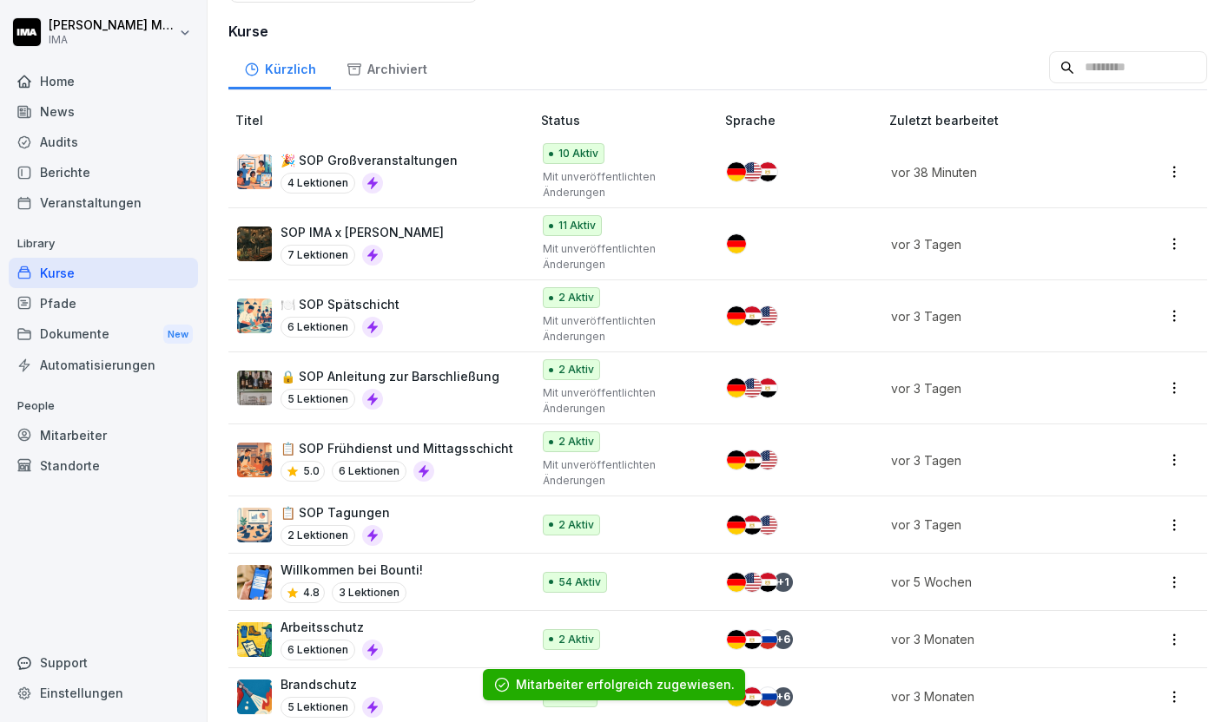
scroll to position [445, 0]
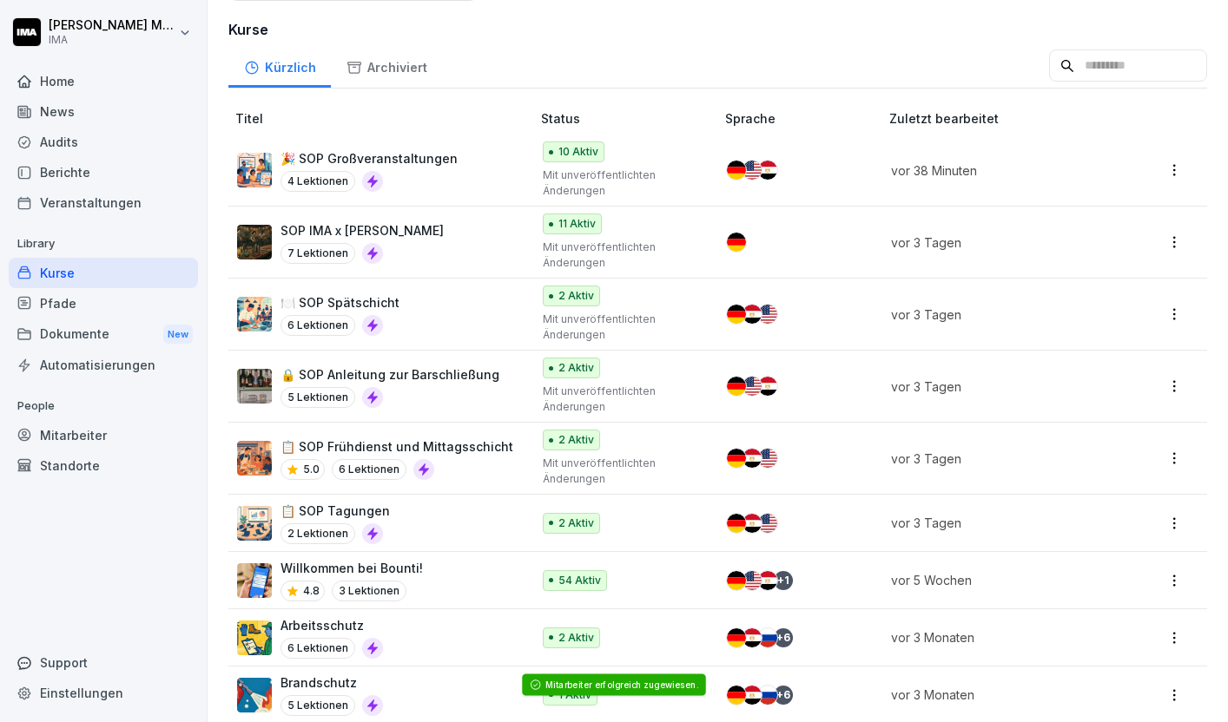
click at [451, 307] on div "🍽️ SOP Spätschicht 6 Lektionen" at bounding box center [375, 314] width 276 height 43
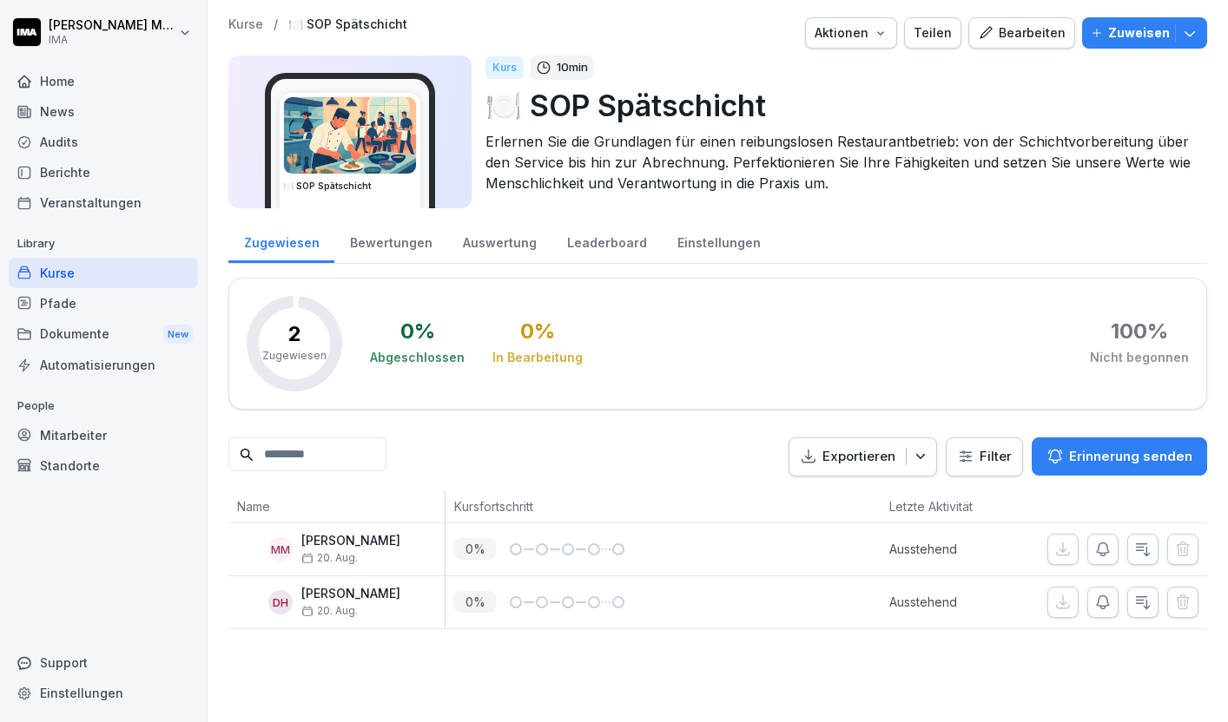
click at [1123, 34] on p "Zuweisen" at bounding box center [1139, 32] width 62 height 19
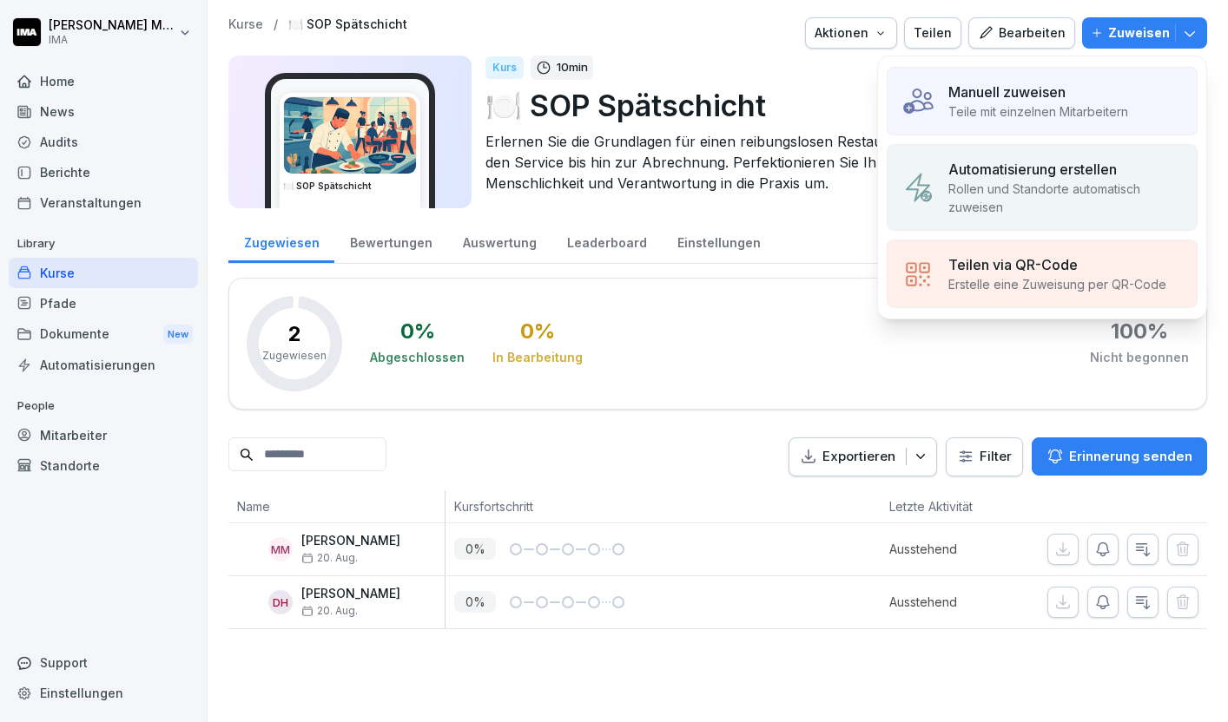
click at [1054, 77] on div "Manuell zuweisen Teile mit einzelnen Mitarbeitern" at bounding box center [1042, 101] width 311 height 69
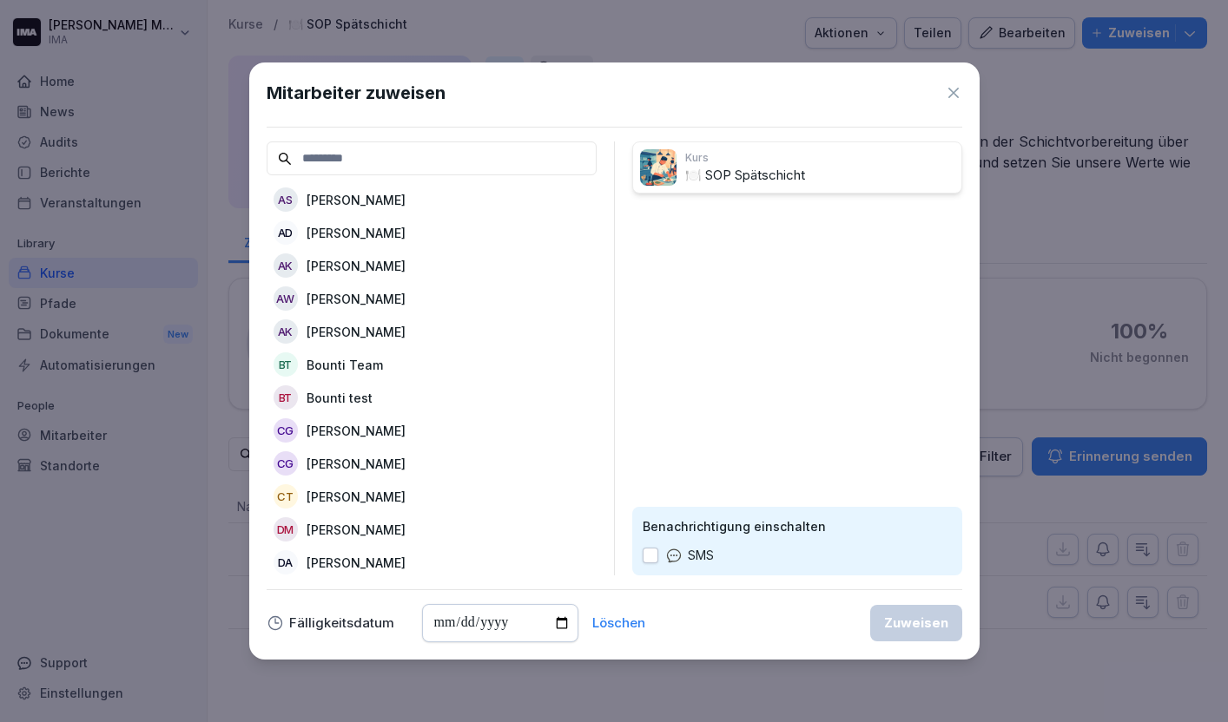
click at [513, 270] on div "AK [PERSON_NAME]" at bounding box center [432, 265] width 330 height 31
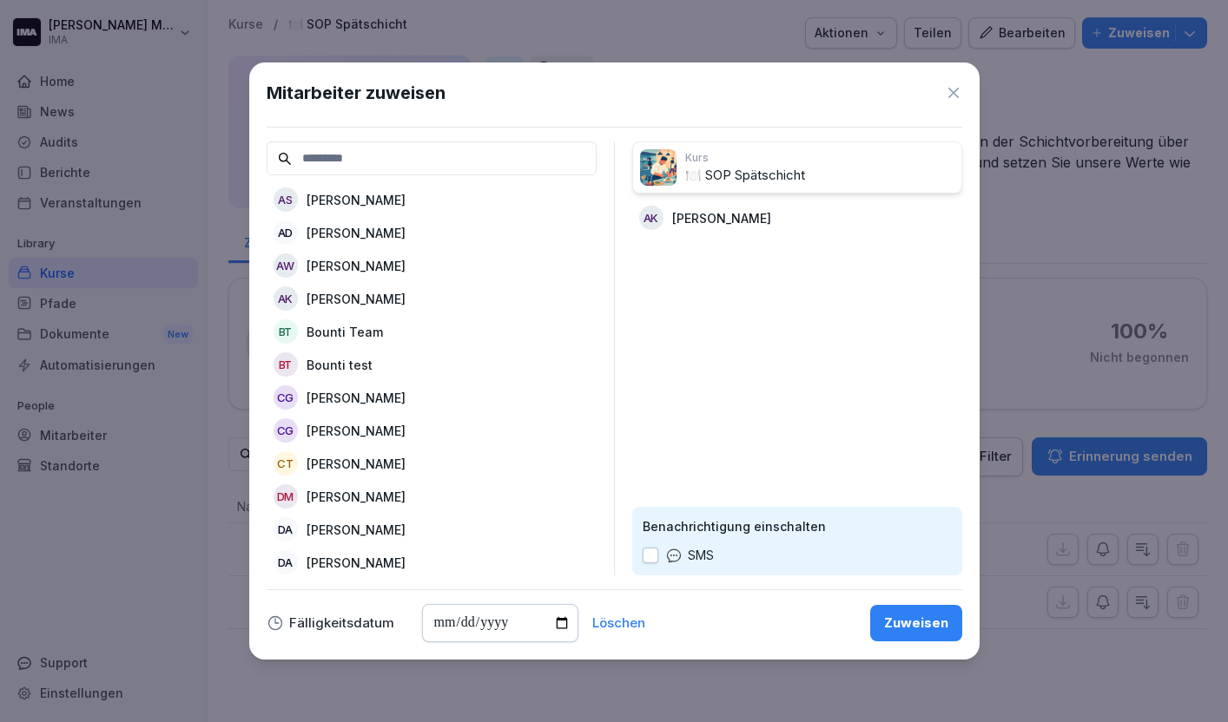
scroll to position [57, 0]
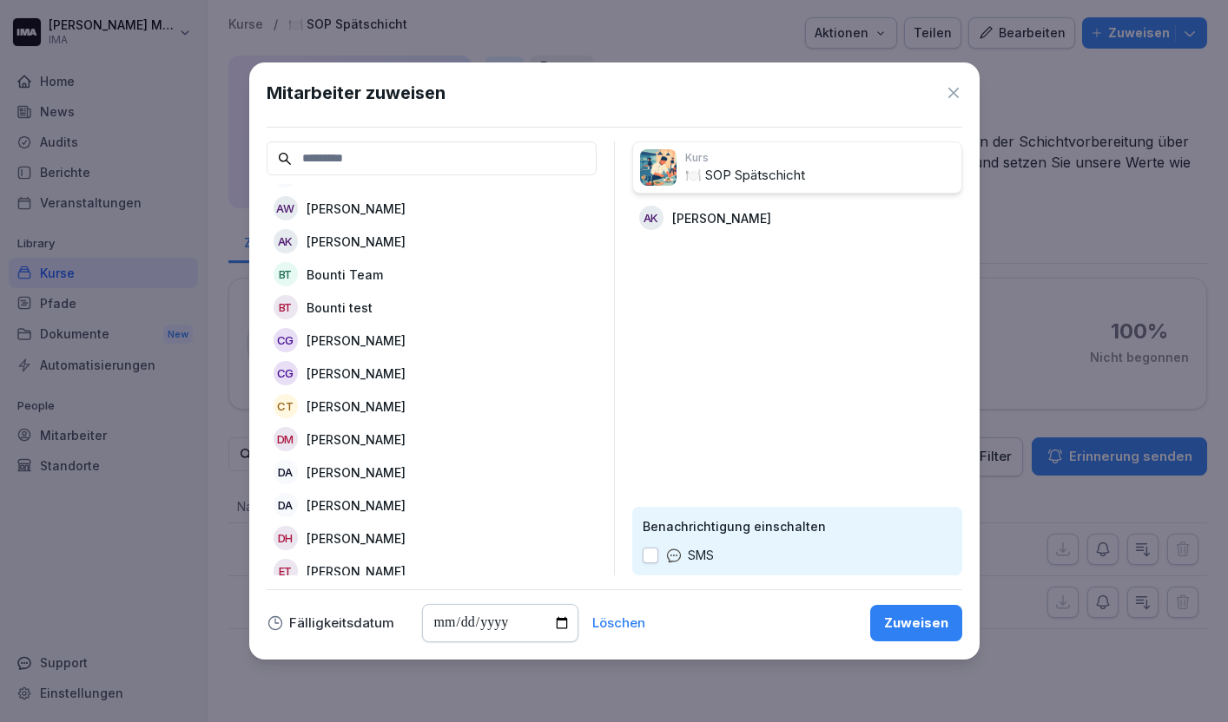
click at [468, 336] on div "CG [PERSON_NAME]" at bounding box center [432, 340] width 330 height 31
click at [444, 340] on div "CG [PERSON_NAME]" at bounding box center [432, 340] width 330 height 31
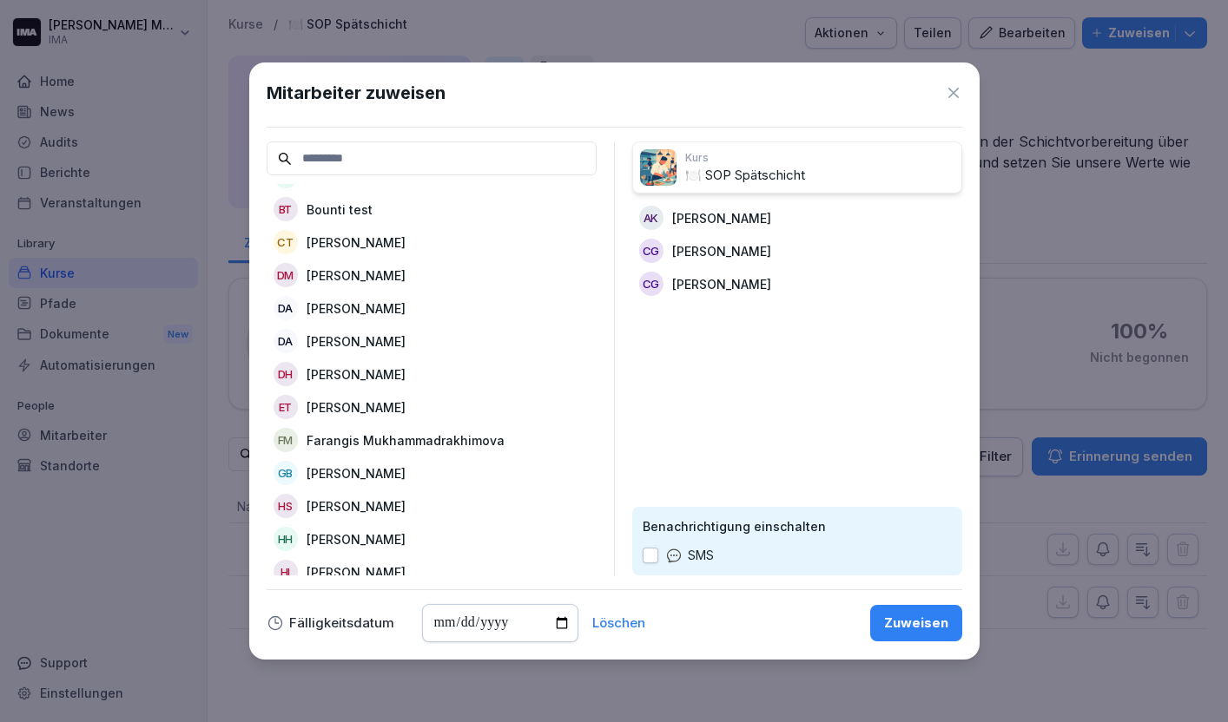
scroll to position [160, 0]
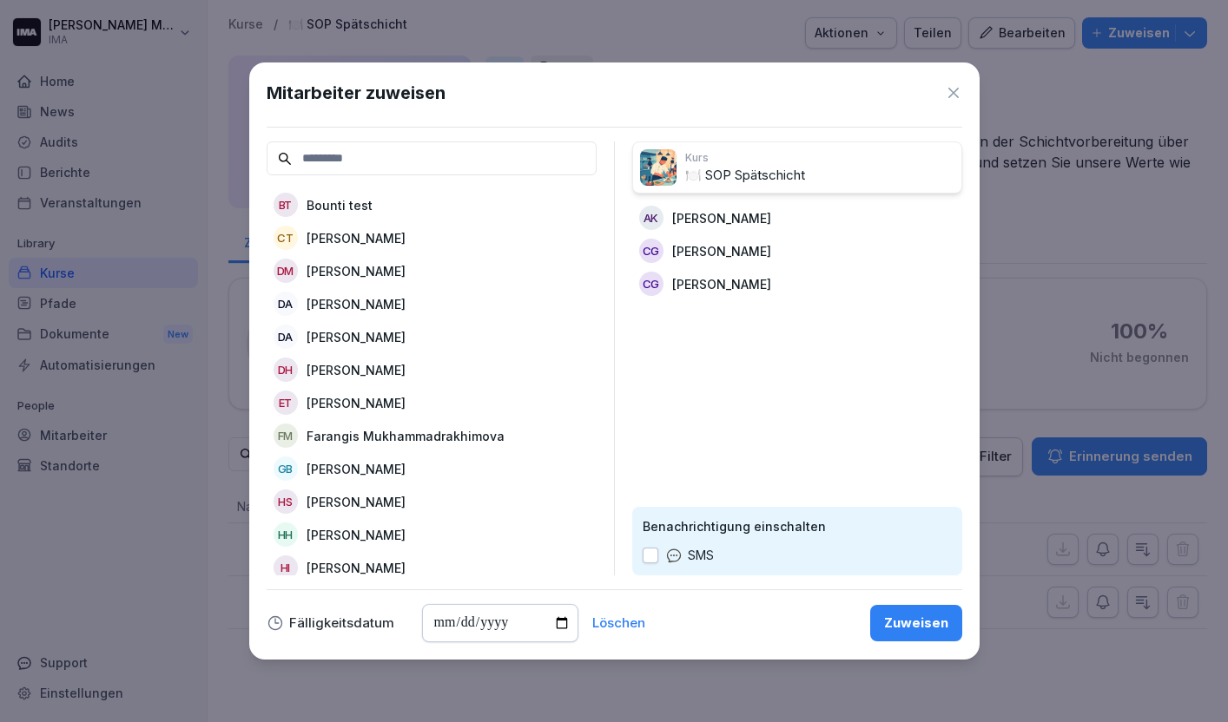
click at [418, 372] on div "DH [PERSON_NAME]" at bounding box center [432, 369] width 330 height 31
click at [418, 372] on div "ET [PERSON_NAME]" at bounding box center [432, 369] width 330 height 31
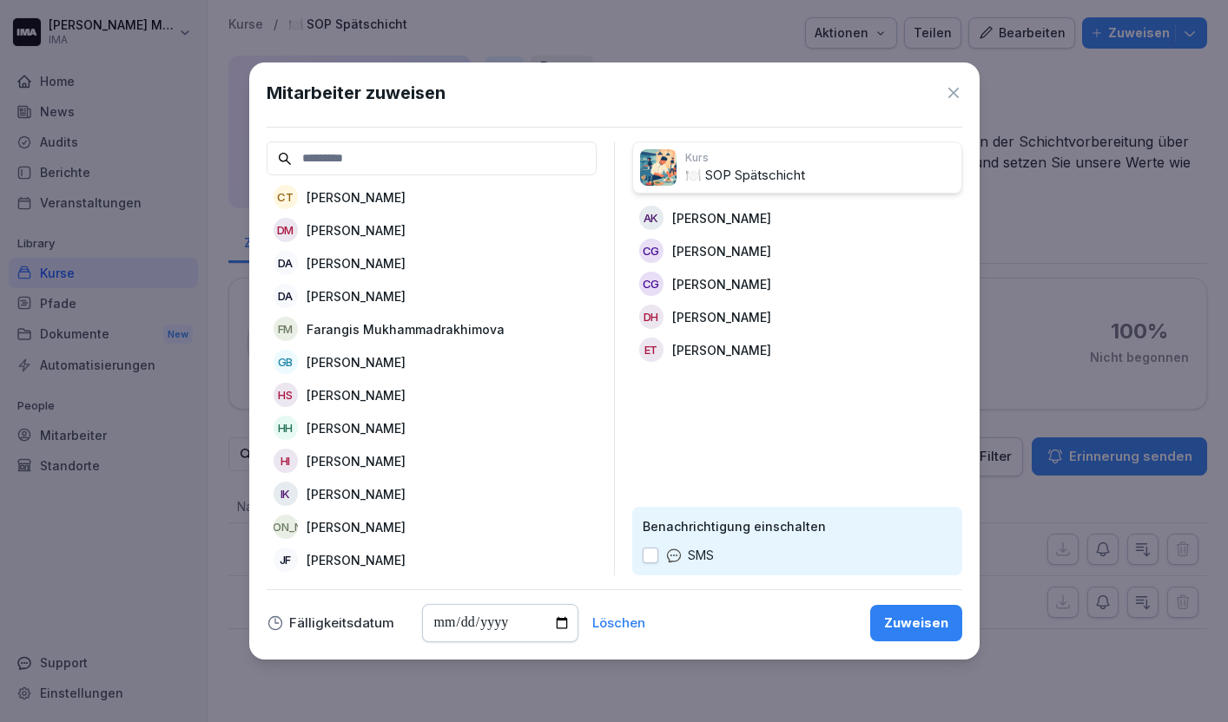
scroll to position [215, 0]
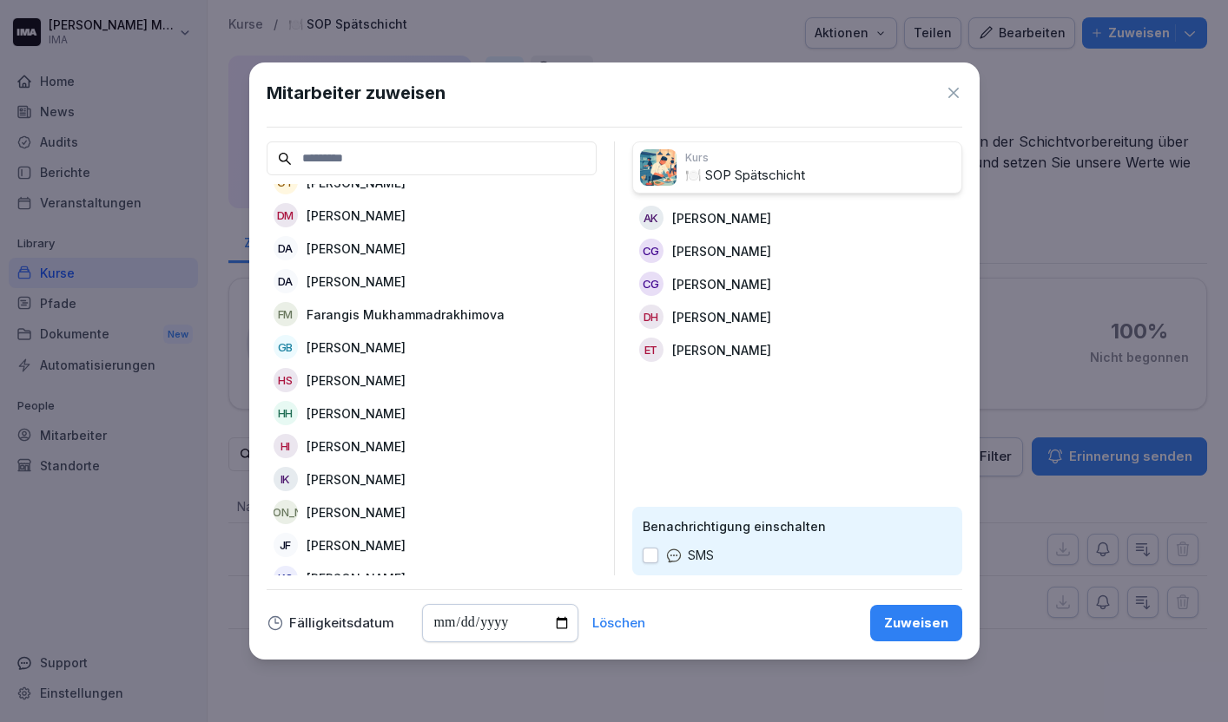
click at [406, 379] on div "HS [PERSON_NAME]" at bounding box center [432, 380] width 330 height 31
click at [406, 379] on div "HH [PERSON_NAME]" at bounding box center [432, 380] width 330 height 31
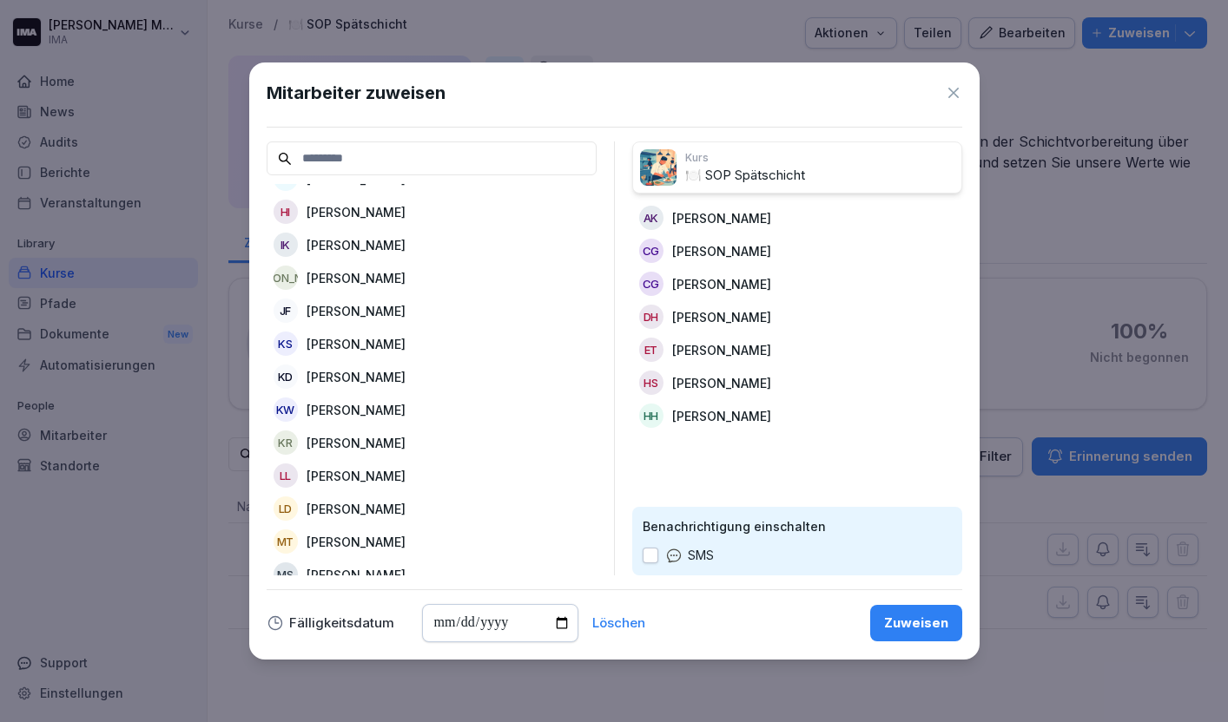
scroll to position [386, 0]
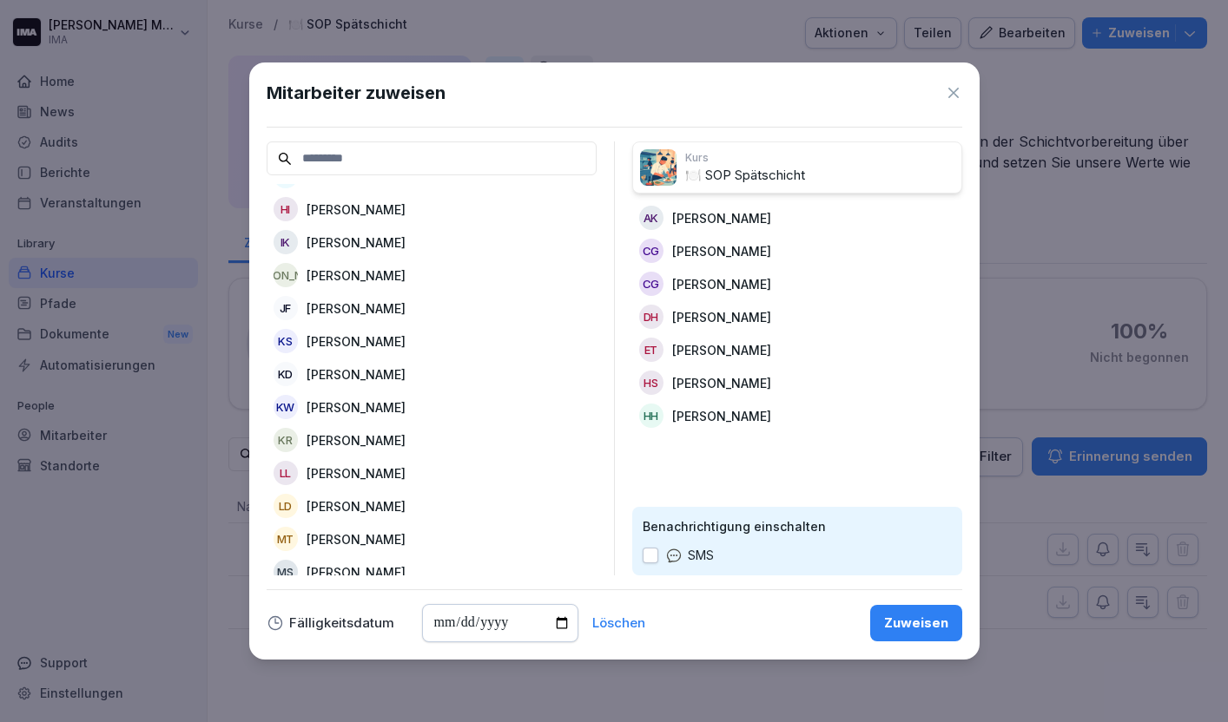
click at [411, 369] on div "KD [PERSON_NAME]" at bounding box center [432, 374] width 330 height 31
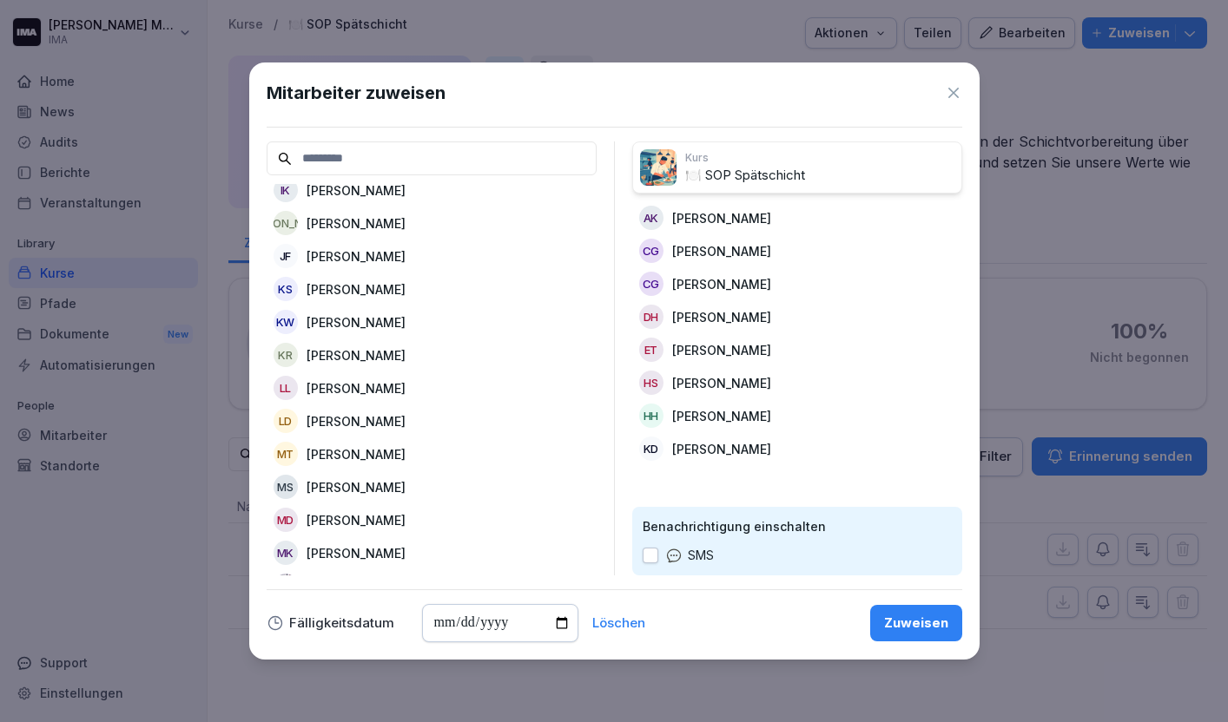
scroll to position [461, 0]
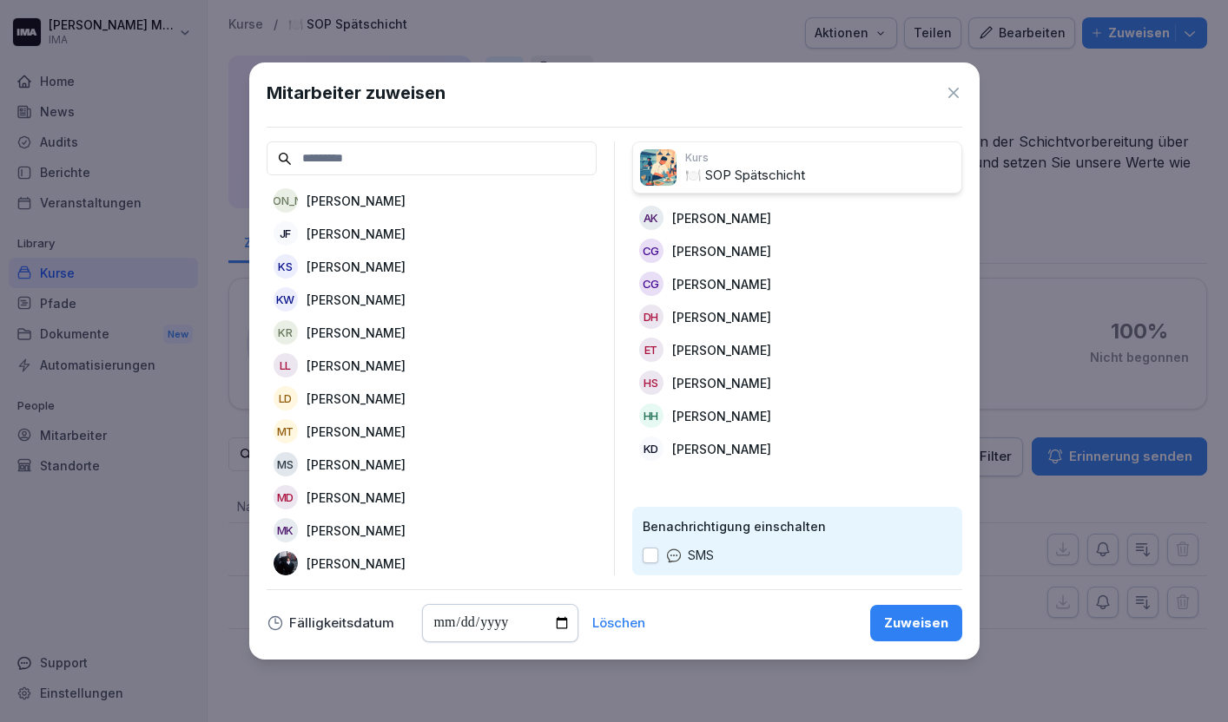
click at [715, 455] on p "[PERSON_NAME]" at bounding box center [721, 449] width 99 height 18
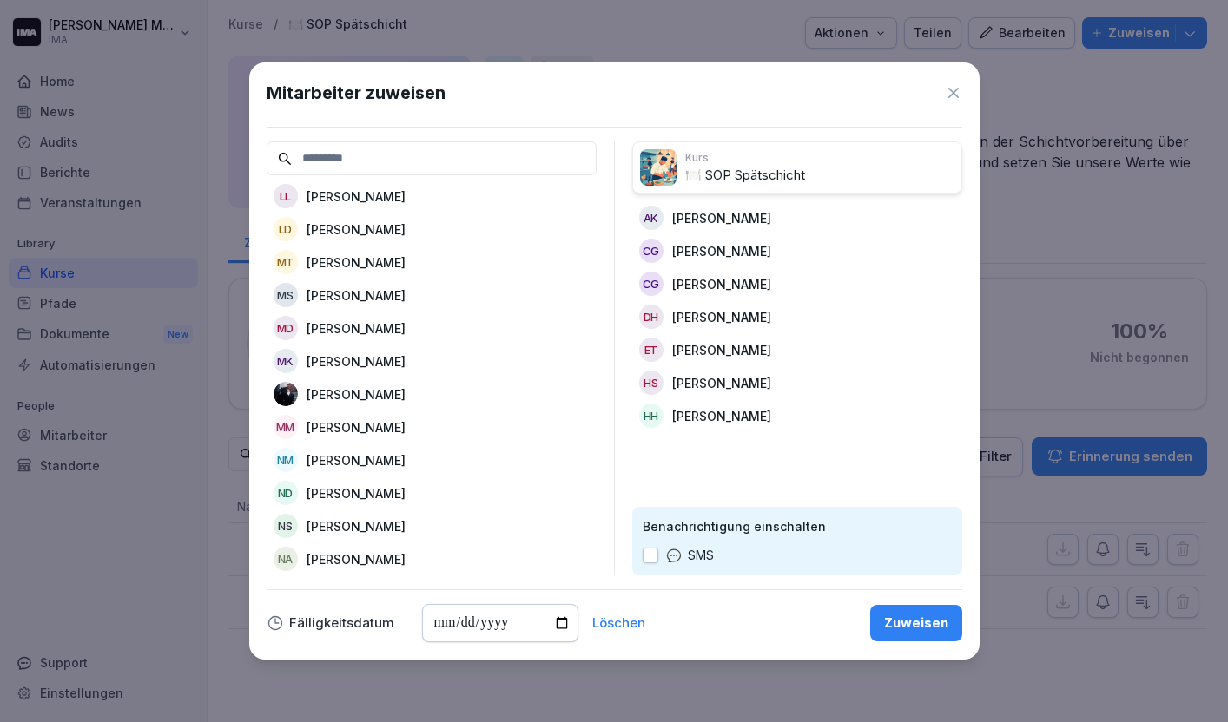
scroll to position [674, 0]
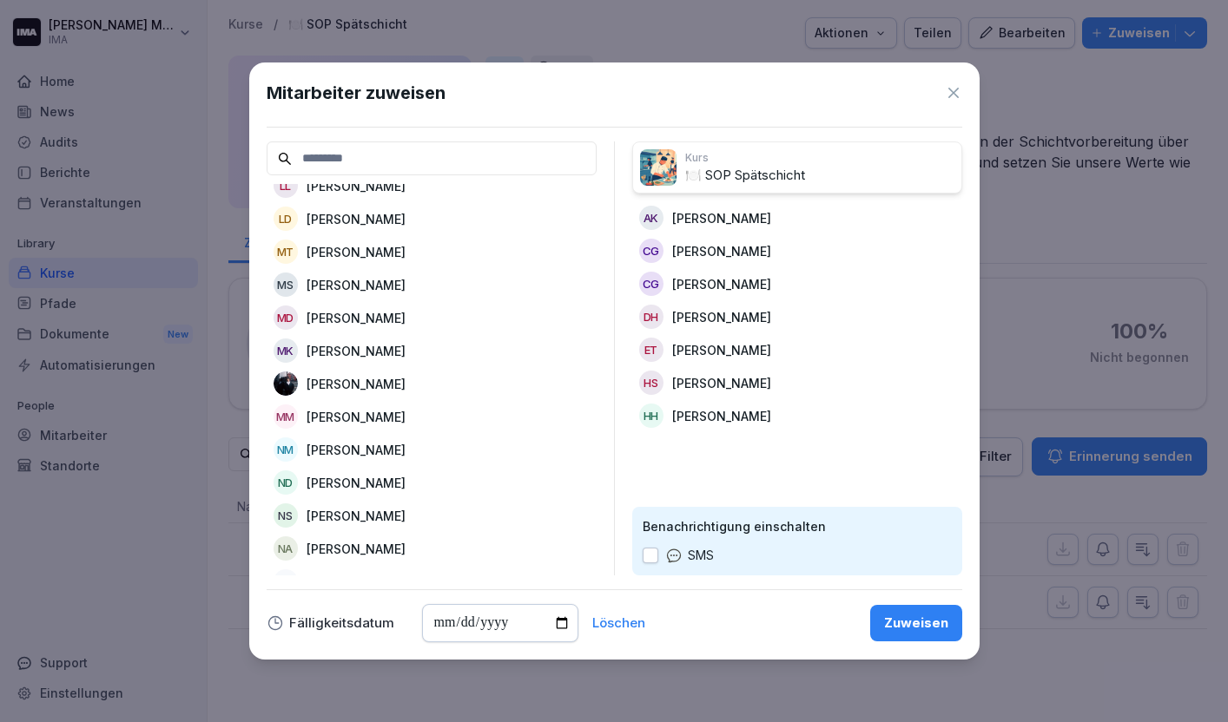
click at [446, 411] on div "[PERSON_NAME]" at bounding box center [432, 416] width 330 height 31
click at [417, 457] on div "ND [PERSON_NAME]" at bounding box center [432, 449] width 330 height 31
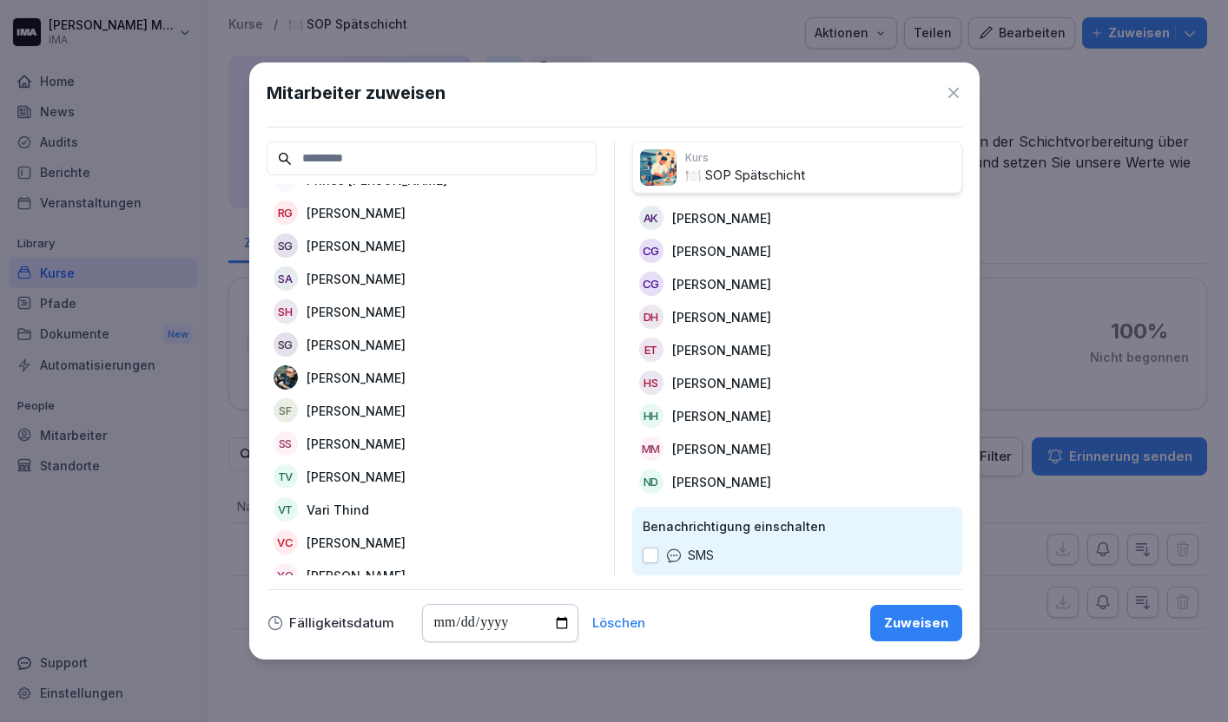
scroll to position [1055, 0]
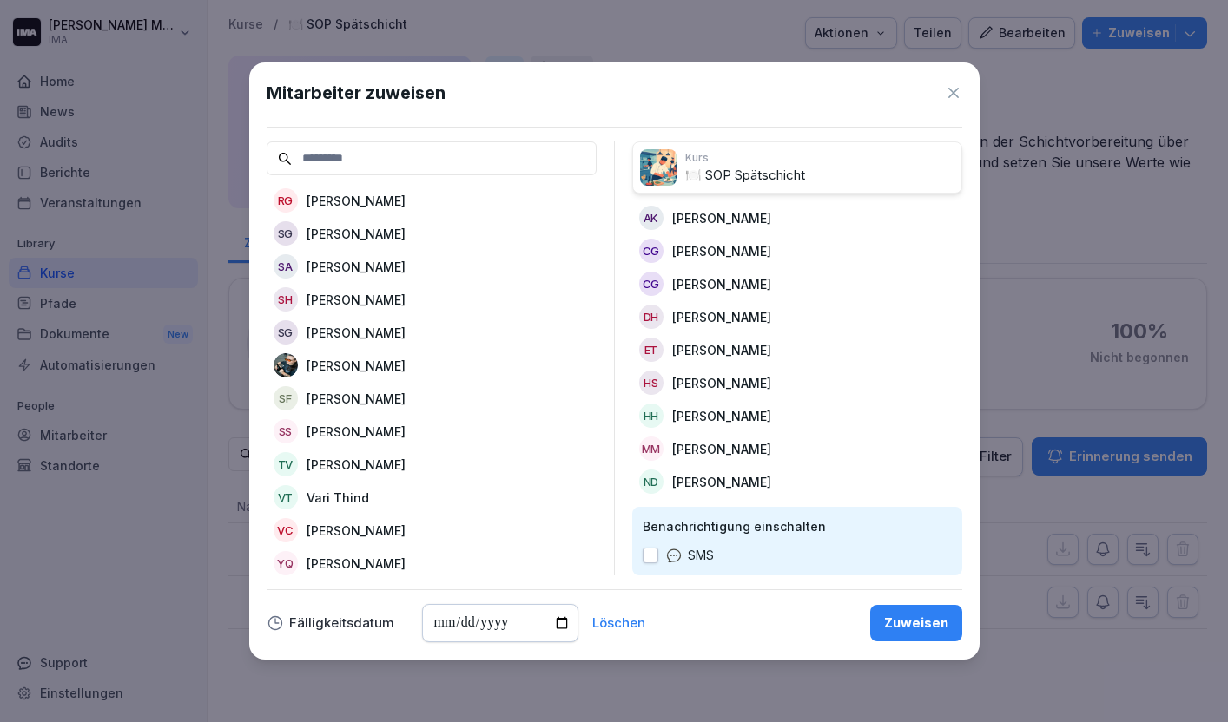
click at [379, 325] on p "[PERSON_NAME]" at bounding box center [356, 333] width 99 height 18
click at [347, 461] on p "Vari Thind" at bounding box center [338, 465] width 63 height 18
click at [713, 452] on p "[PERSON_NAME]" at bounding box center [721, 450] width 99 height 18
click at [558, 626] on input "date" at bounding box center [500, 623] width 156 height 38
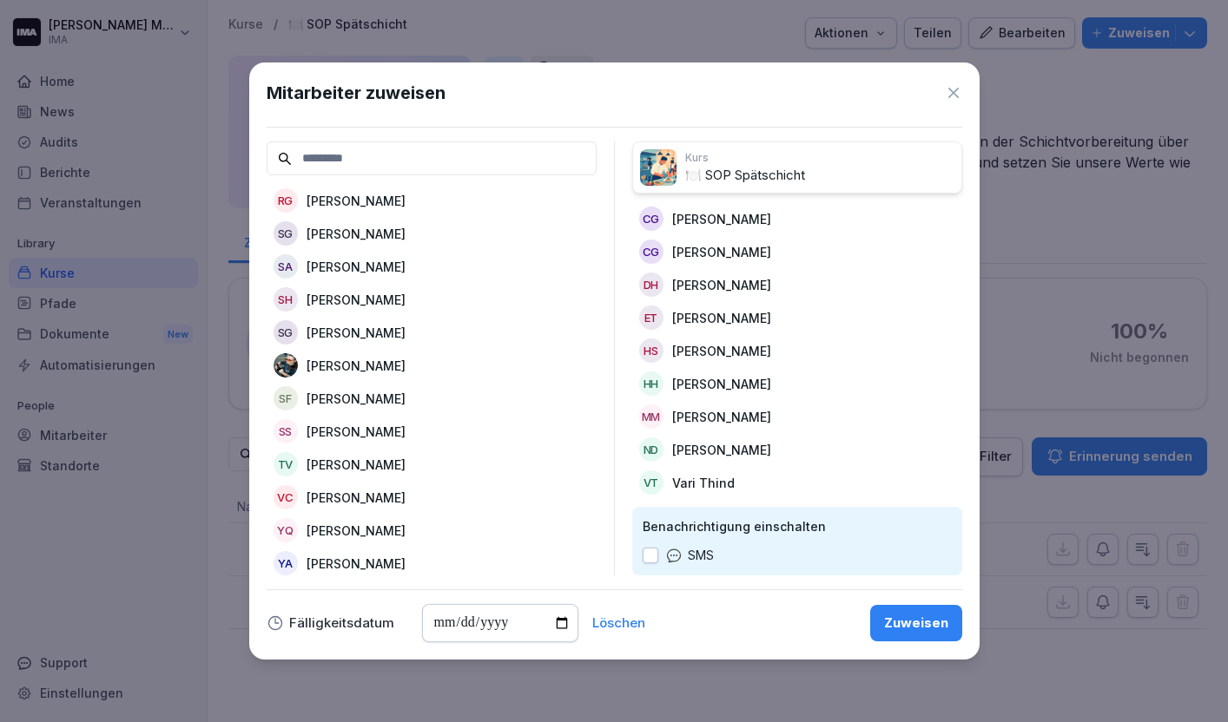
type input "**********"
click at [923, 633] on button "Zuweisen" at bounding box center [916, 623] width 92 height 36
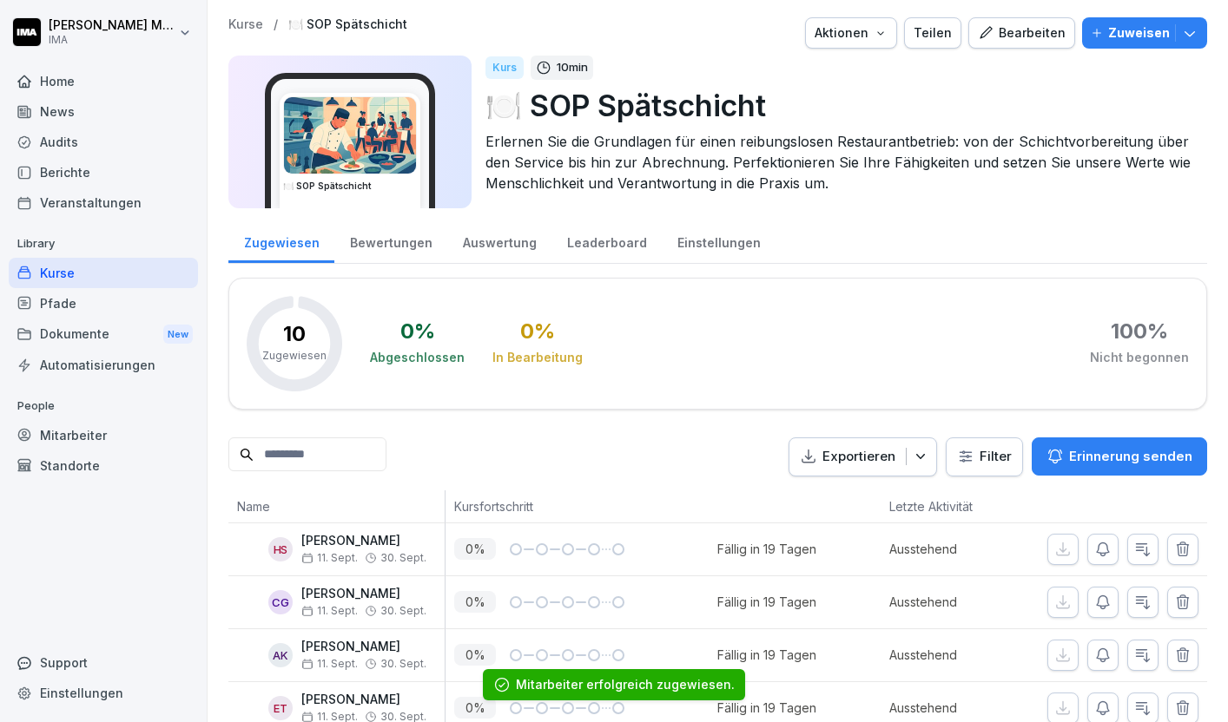
click at [245, 24] on p "Kurse" at bounding box center [245, 24] width 35 height 15
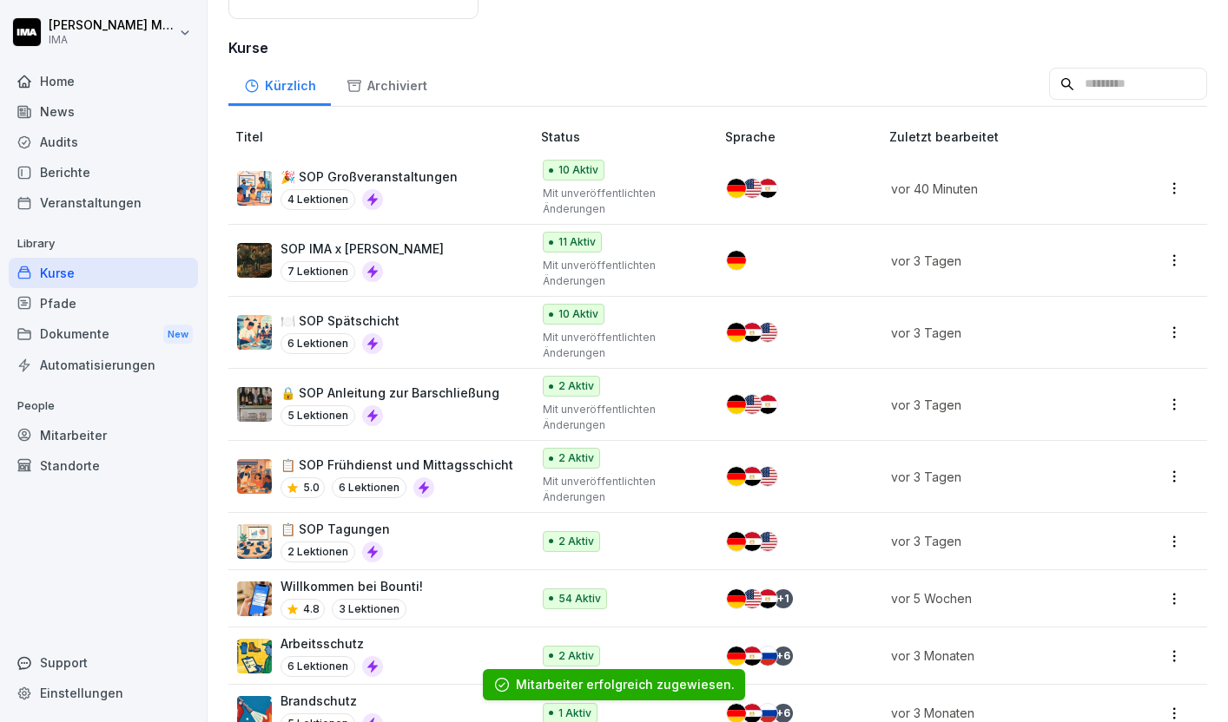
scroll to position [464, 0]
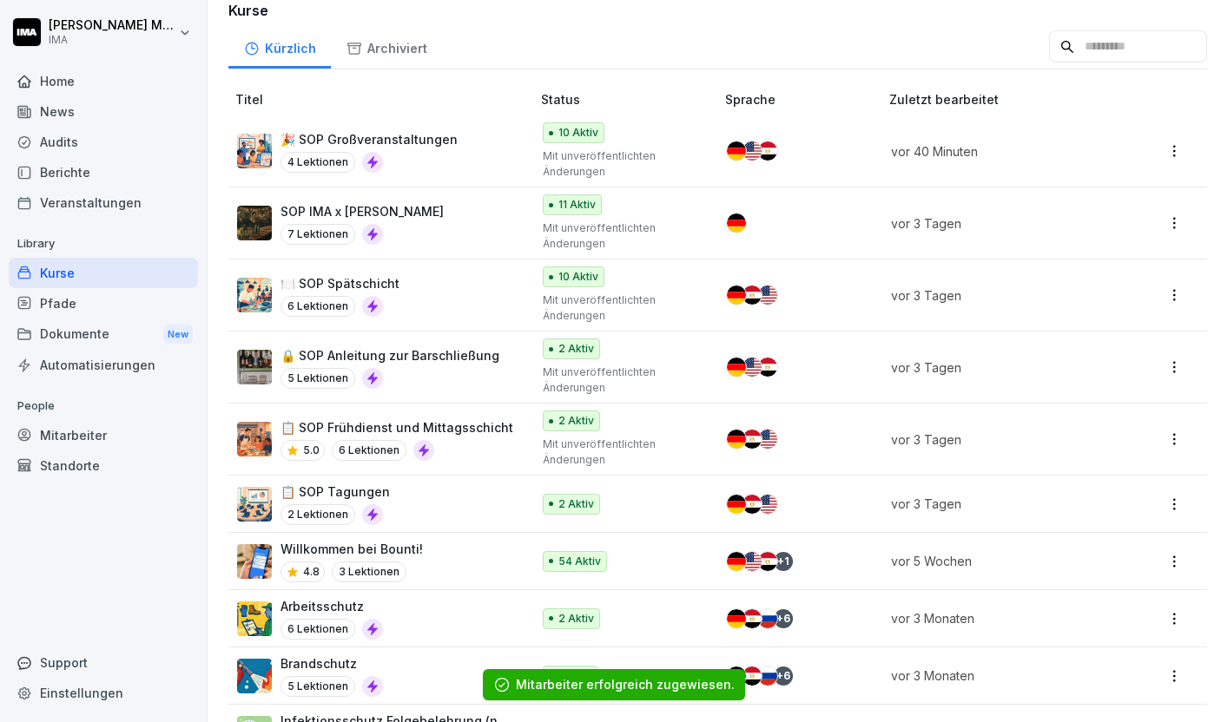
click at [426, 368] on div "5 Lektionen" at bounding box center [389, 378] width 219 height 21
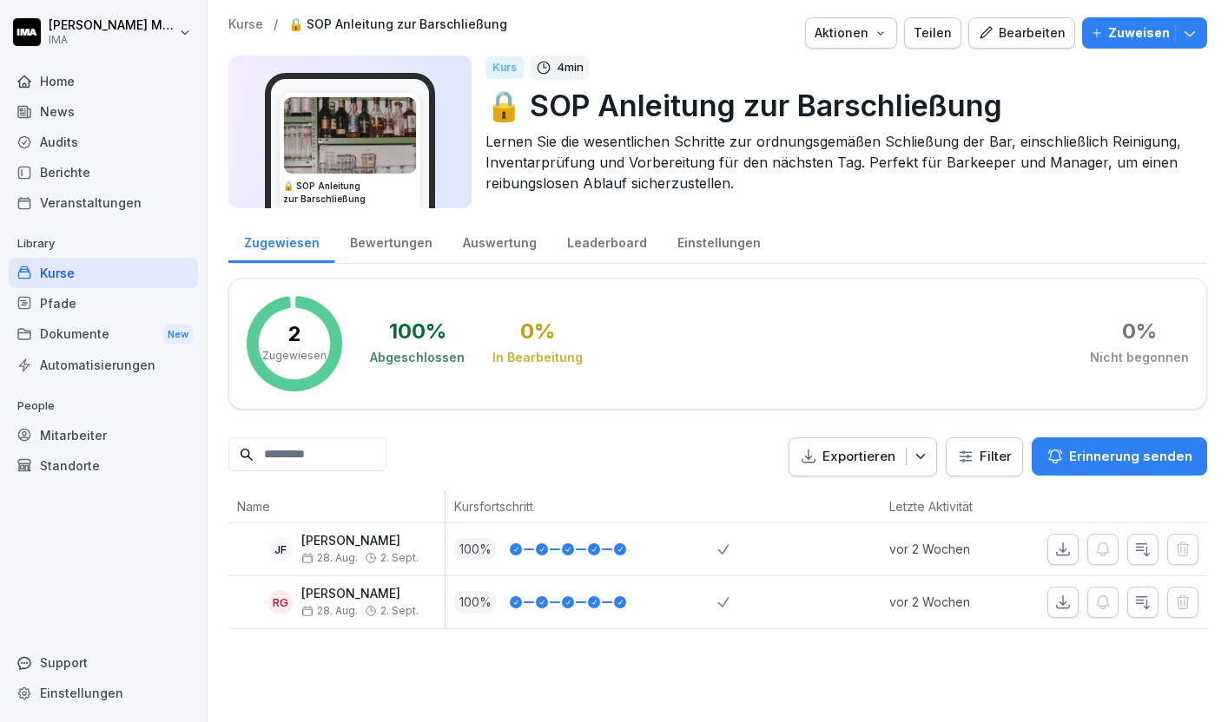
click at [1122, 21] on button "Zuweisen" at bounding box center [1144, 32] width 125 height 31
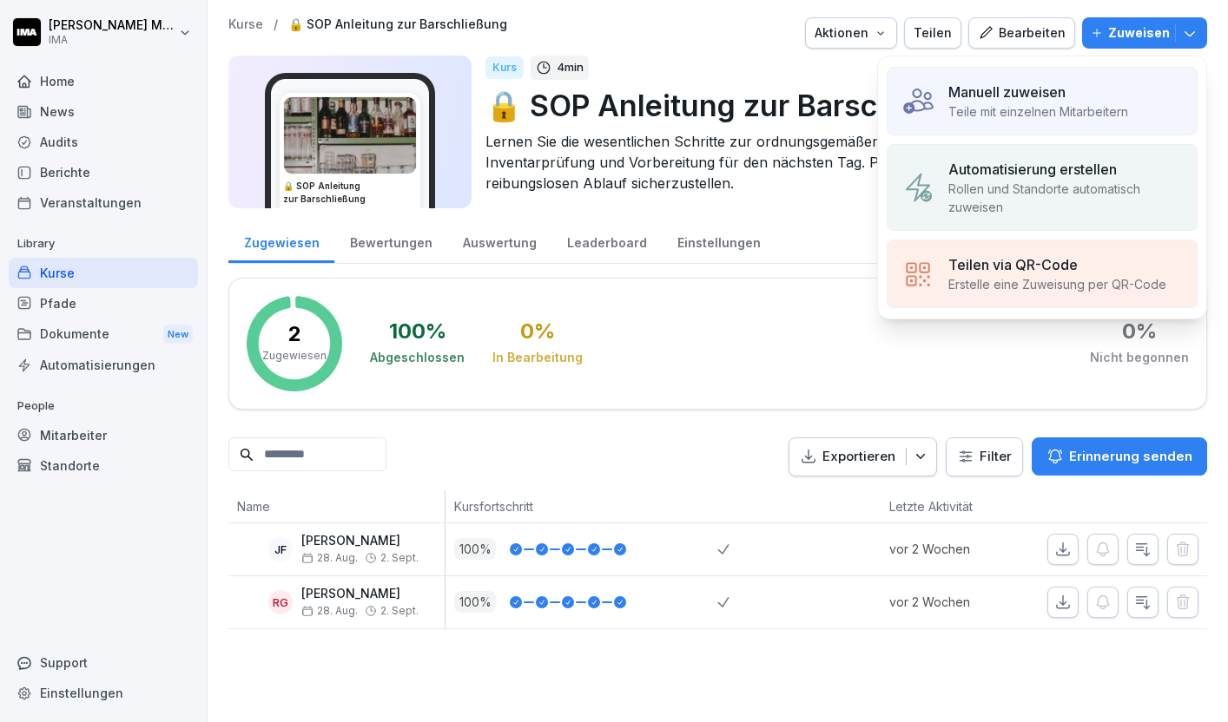
click at [1035, 90] on p "Manuell zuweisen" at bounding box center [1006, 92] width 117 height 21
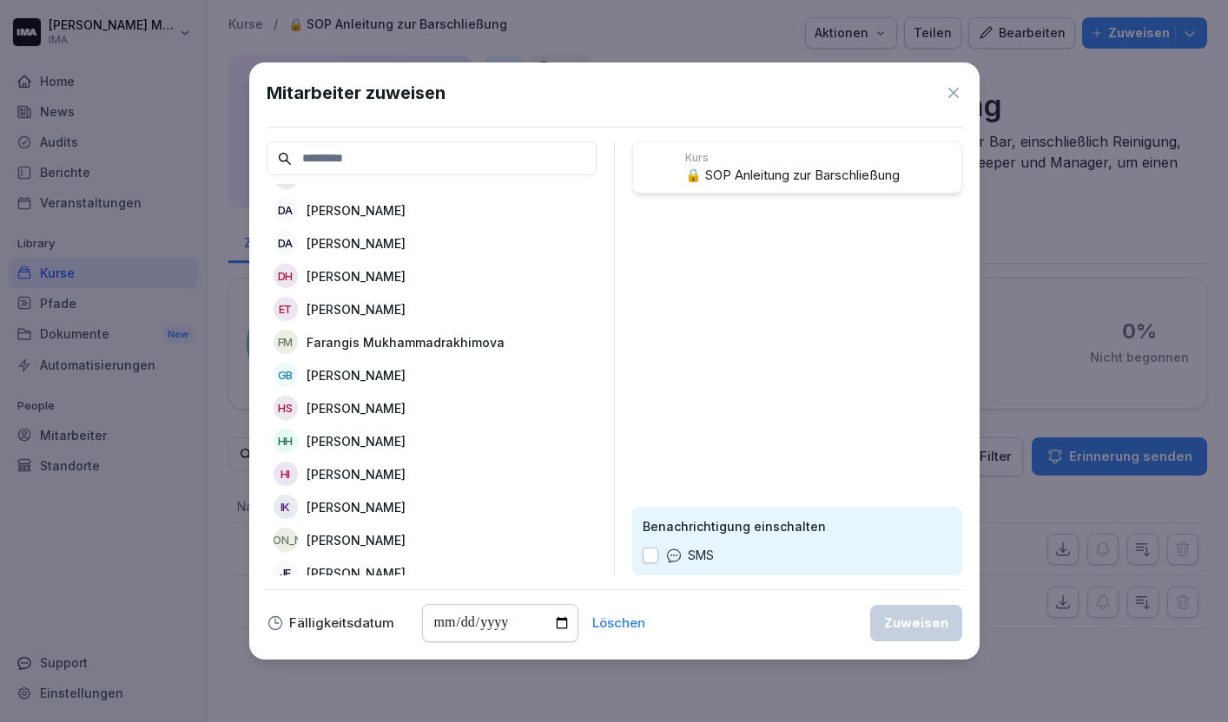
scroll to position [360, 0]
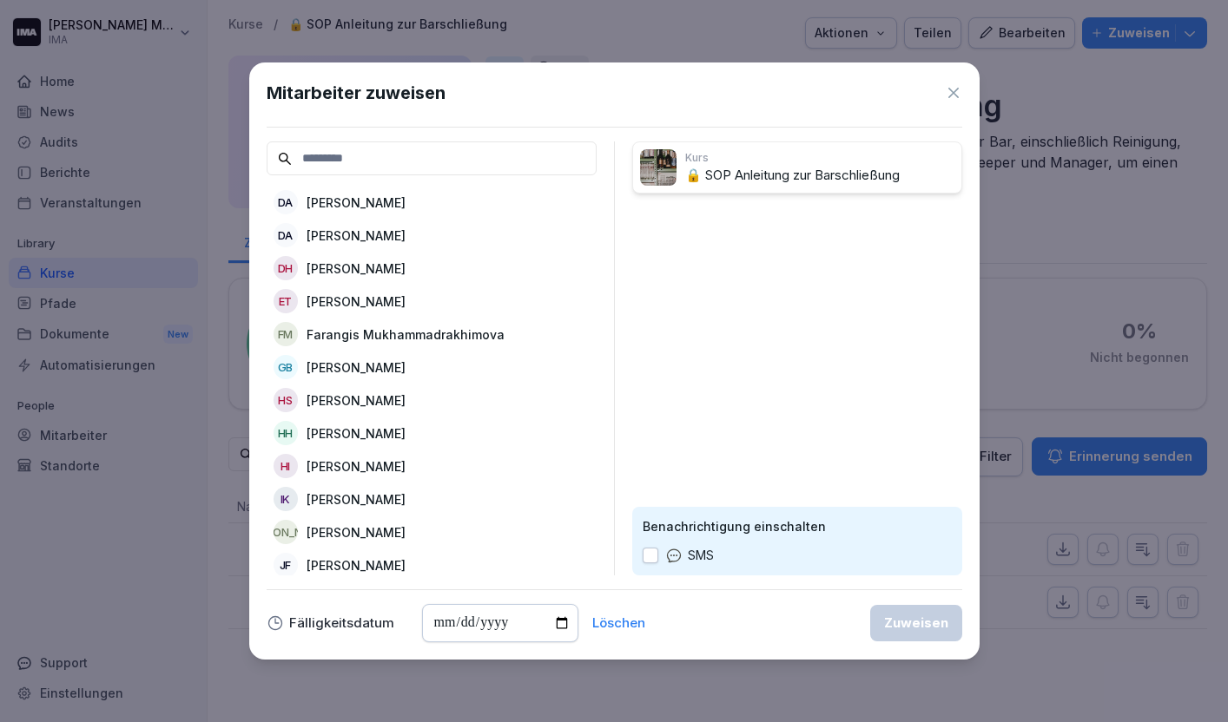
click at [446, 231] on div "DA [PERSON_NAME]" at bounding box center [432, 235] width 330 height 31
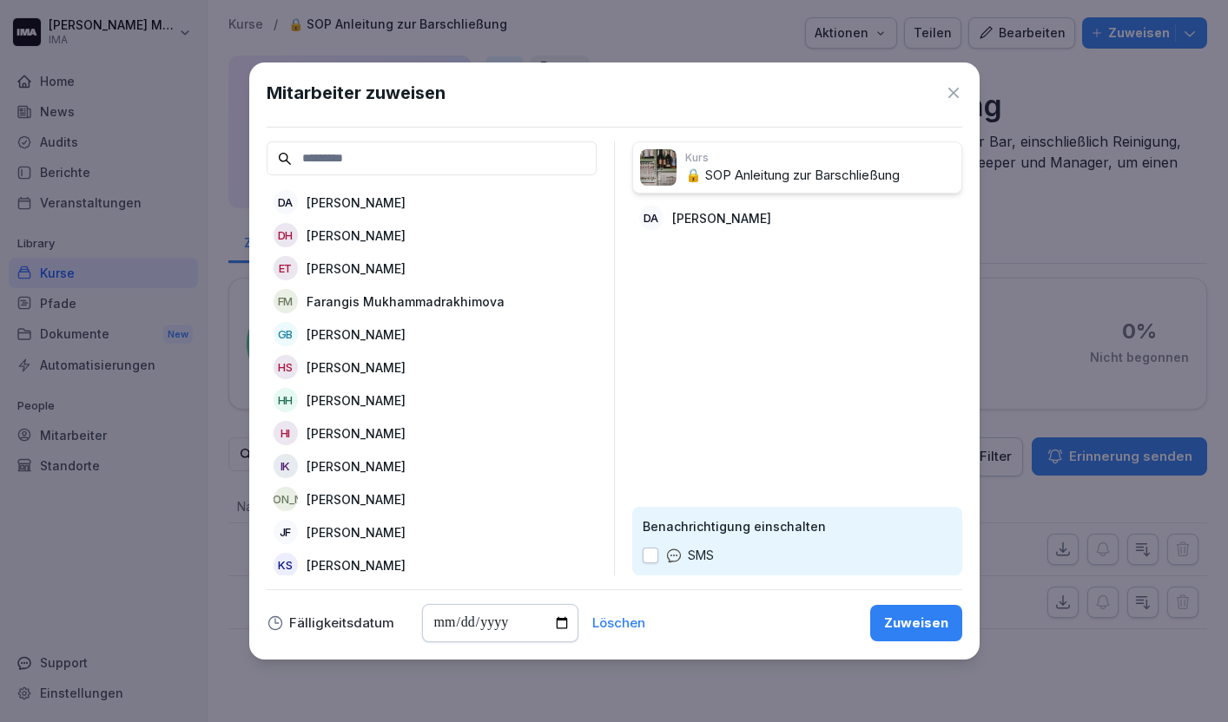
click at [446, 231] on div "DH [PERSON_NAME]" at bounding box center [432, 235] width 330 height 31
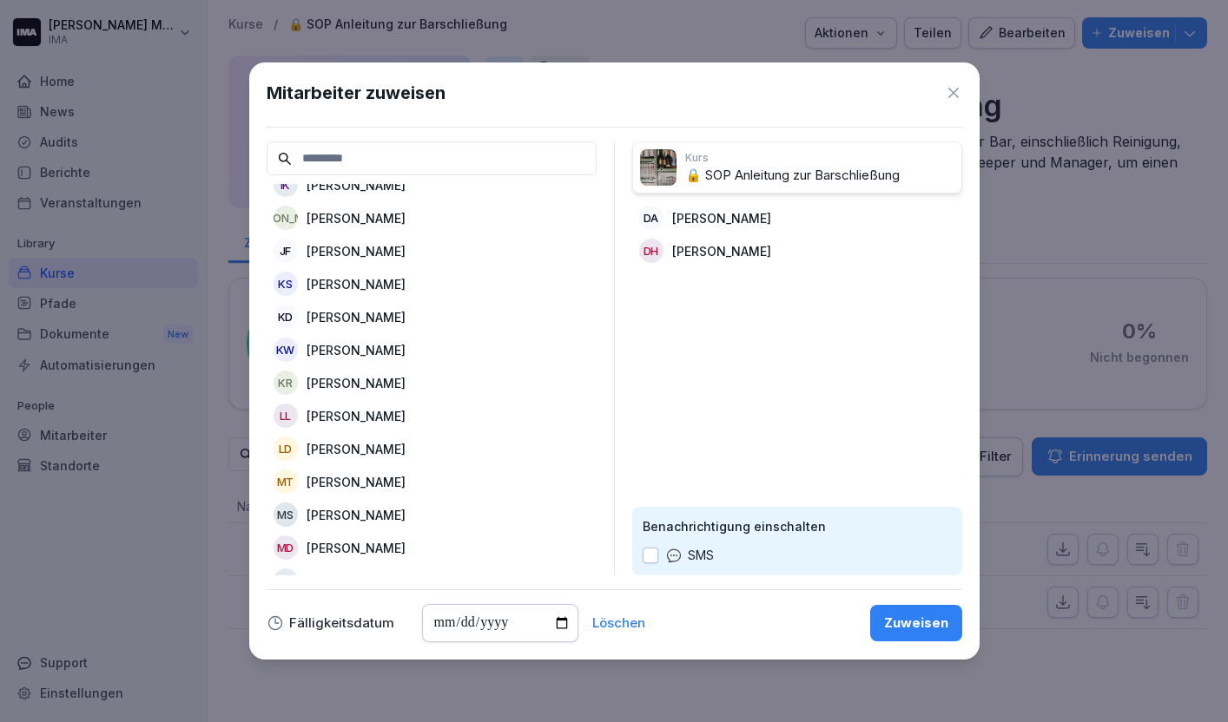
scroll to position [623, 0]
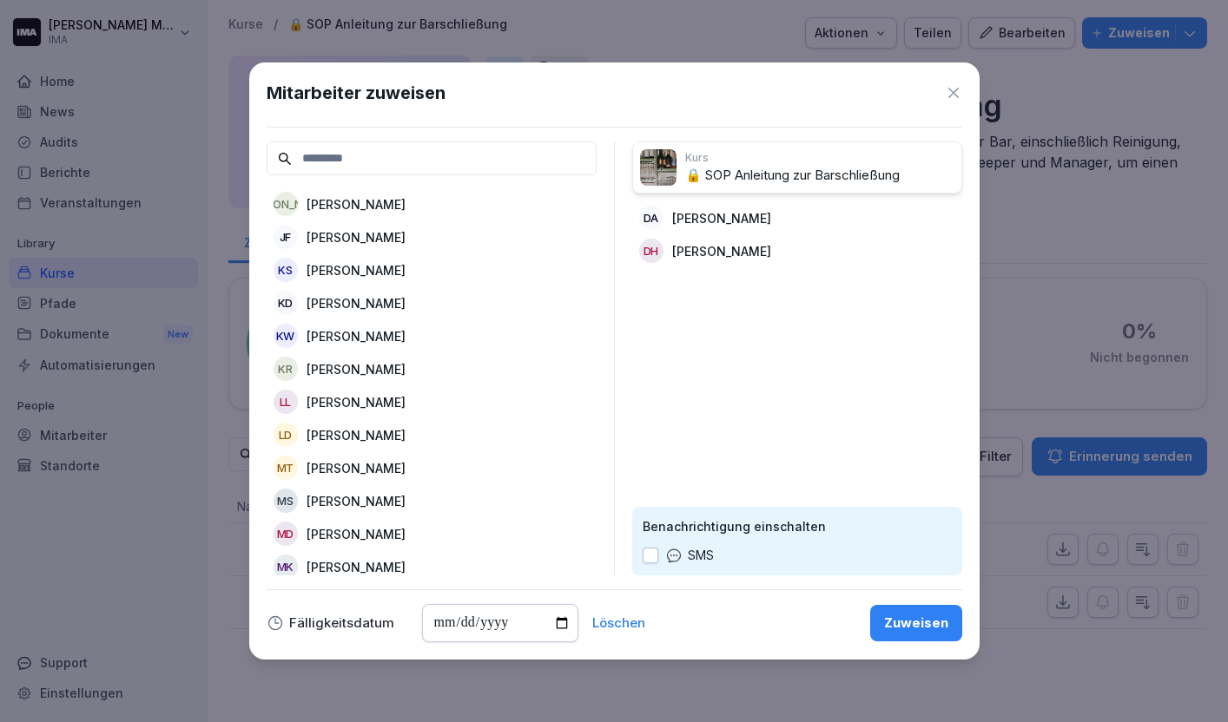
click at [439, 232] on div "[PERSON_NAME]" at bounding box center [432, 236] width 330 height 31
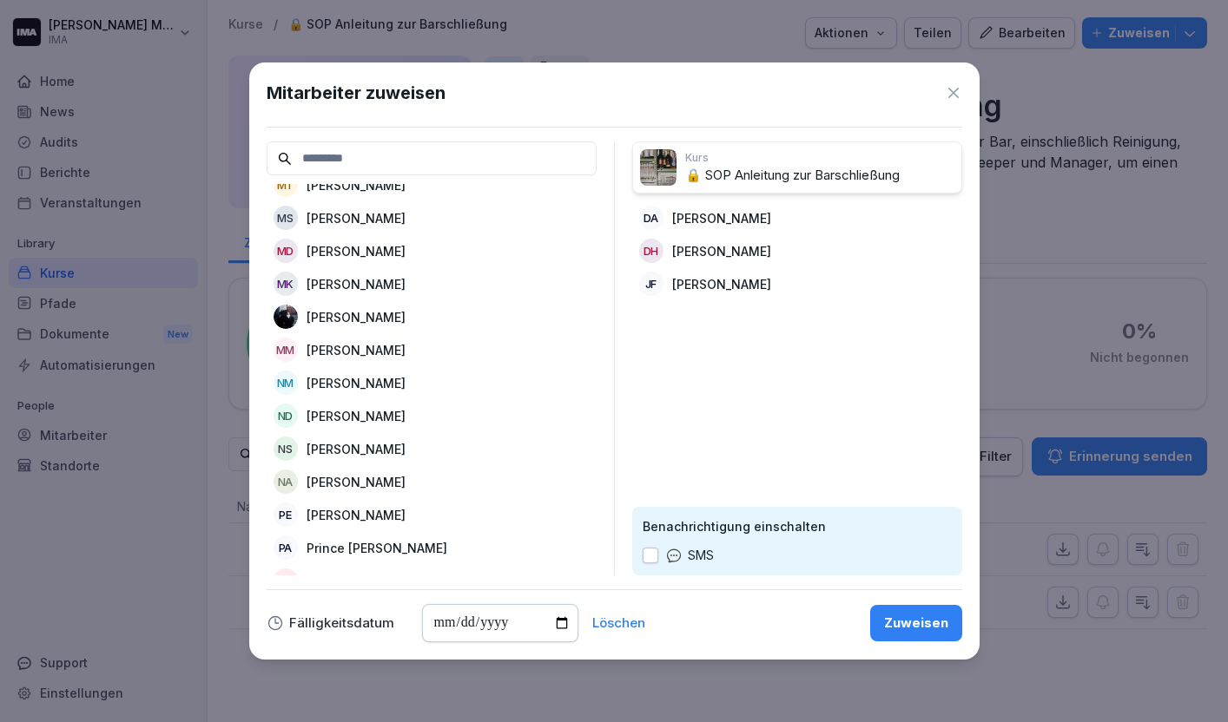
scroll to position [875, 0]
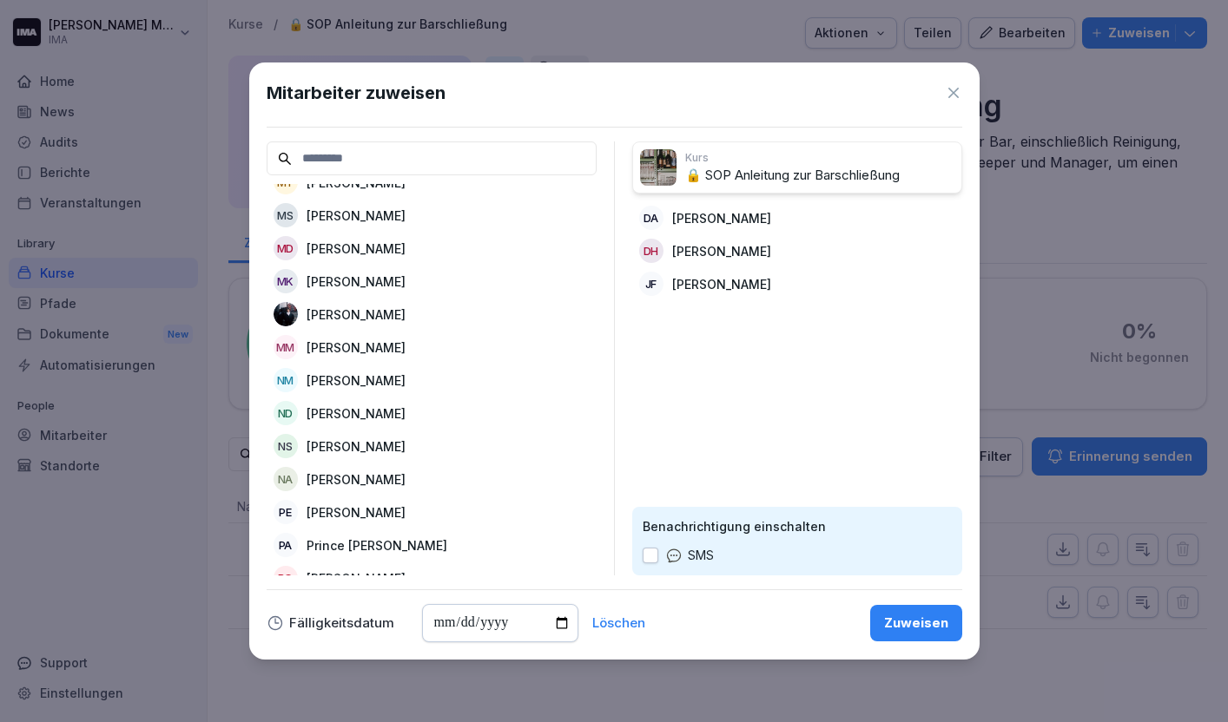
click at [439, 233] on div "MD [PERSON_NAME]" at bounding box center [432, 248] width 330 height 31
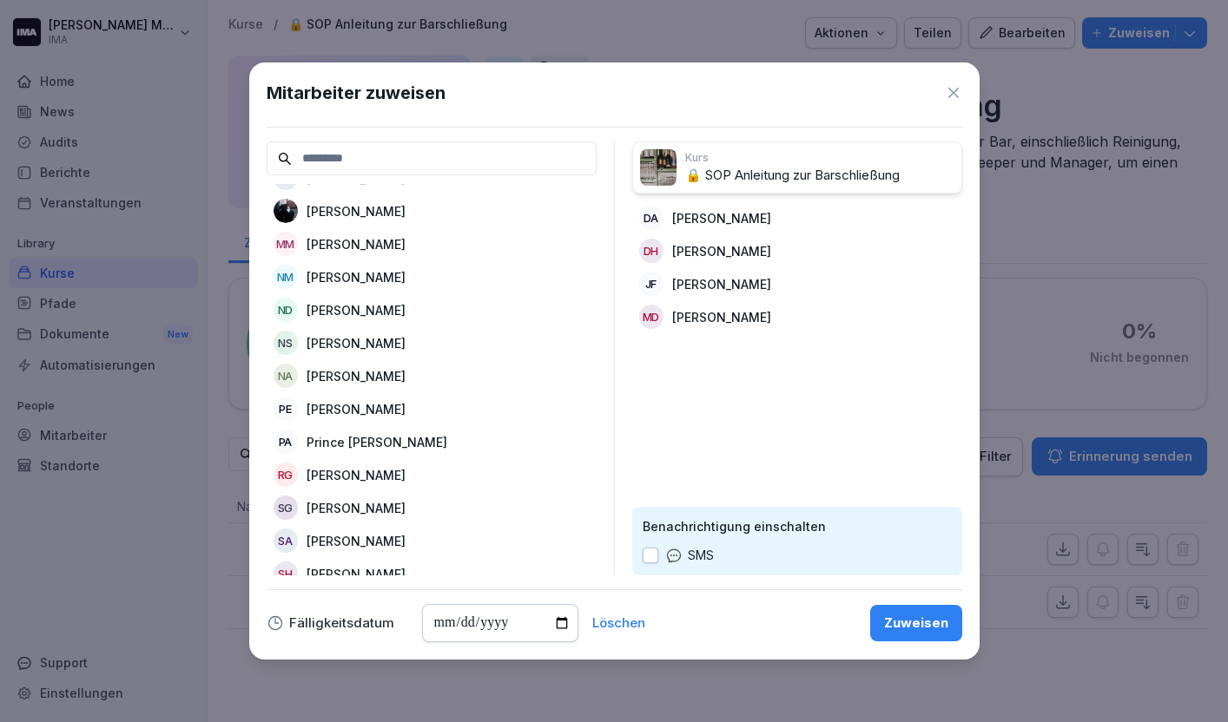
scroll to position [954, 0]
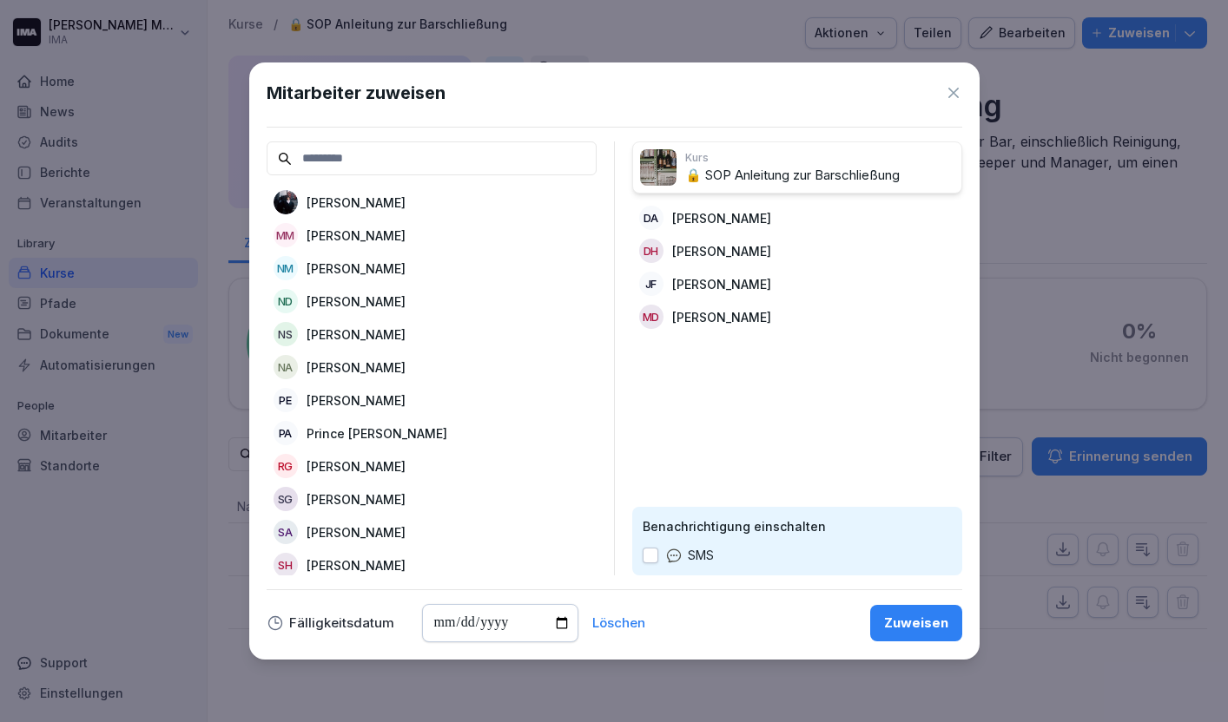
click at [439, 232] on div "[PERSON_NAME]" at bounding box center [432, 235] width 330 height 31
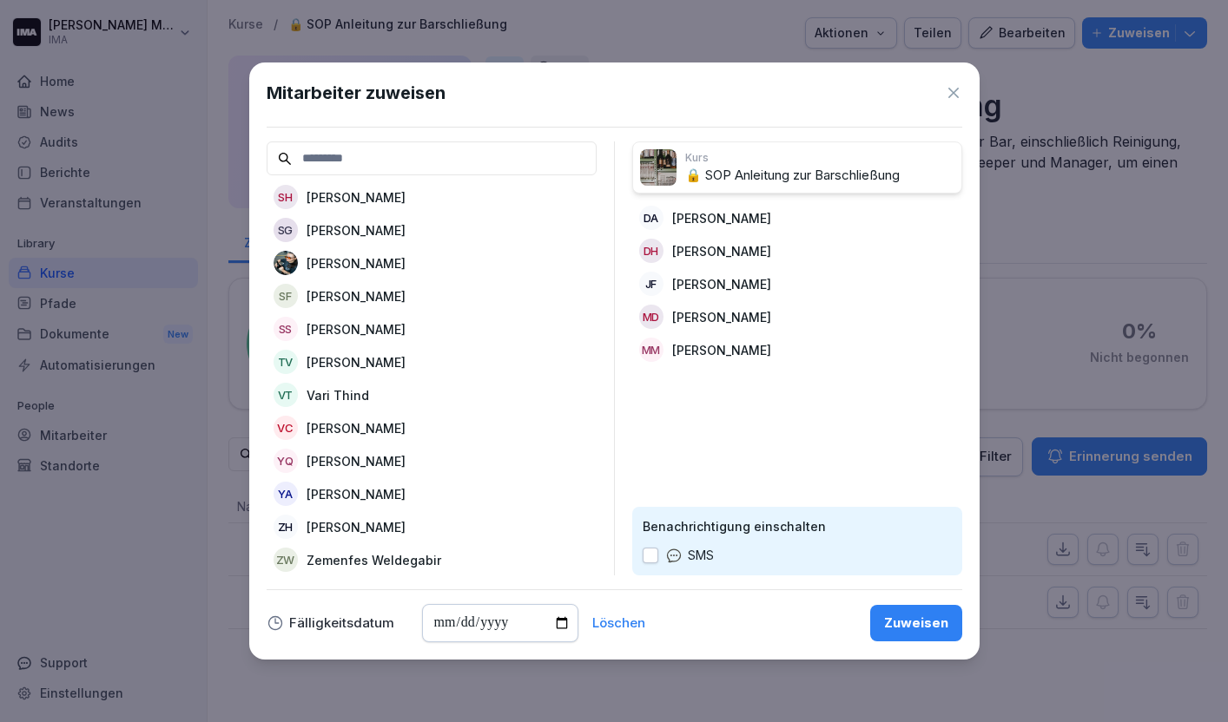
click at [413, 355] on div "TV [PERSON_NAME]" at bounding box center [432, 361] width 330 height 31
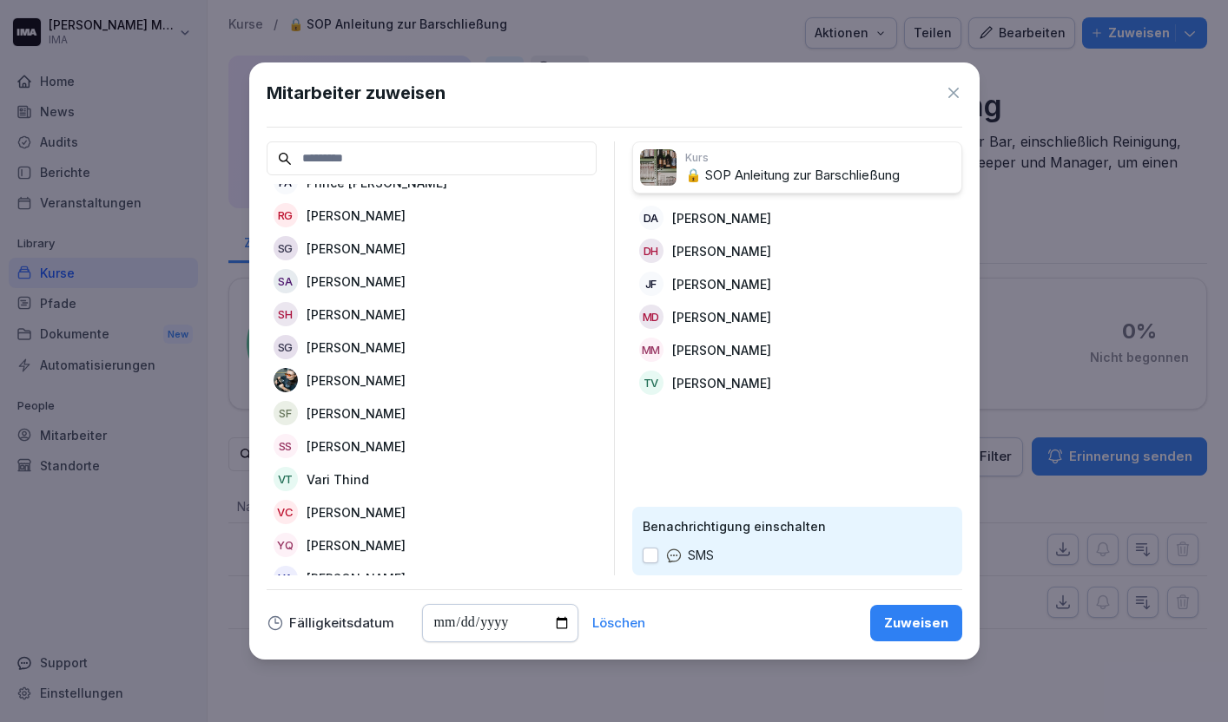
scroll to position [1170, 0]
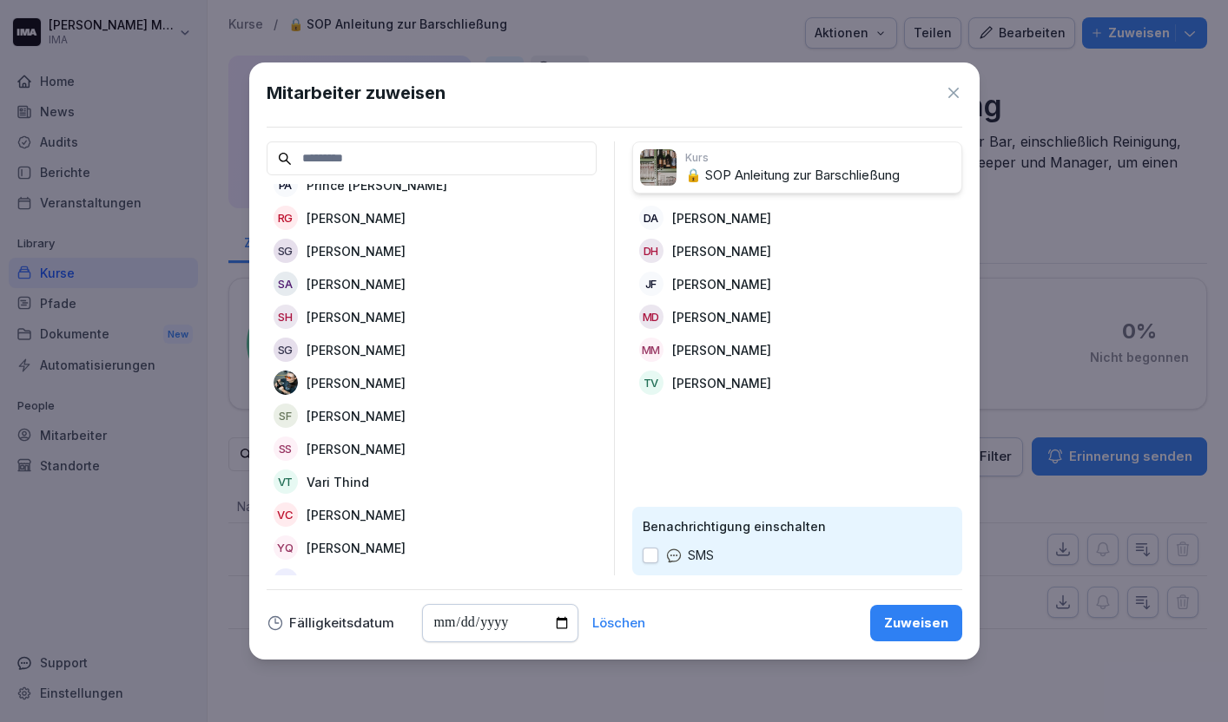
click at [413, 359] on div "SG [PERSON_NAME]" at bounding box center [432, 349] width 330 height 31
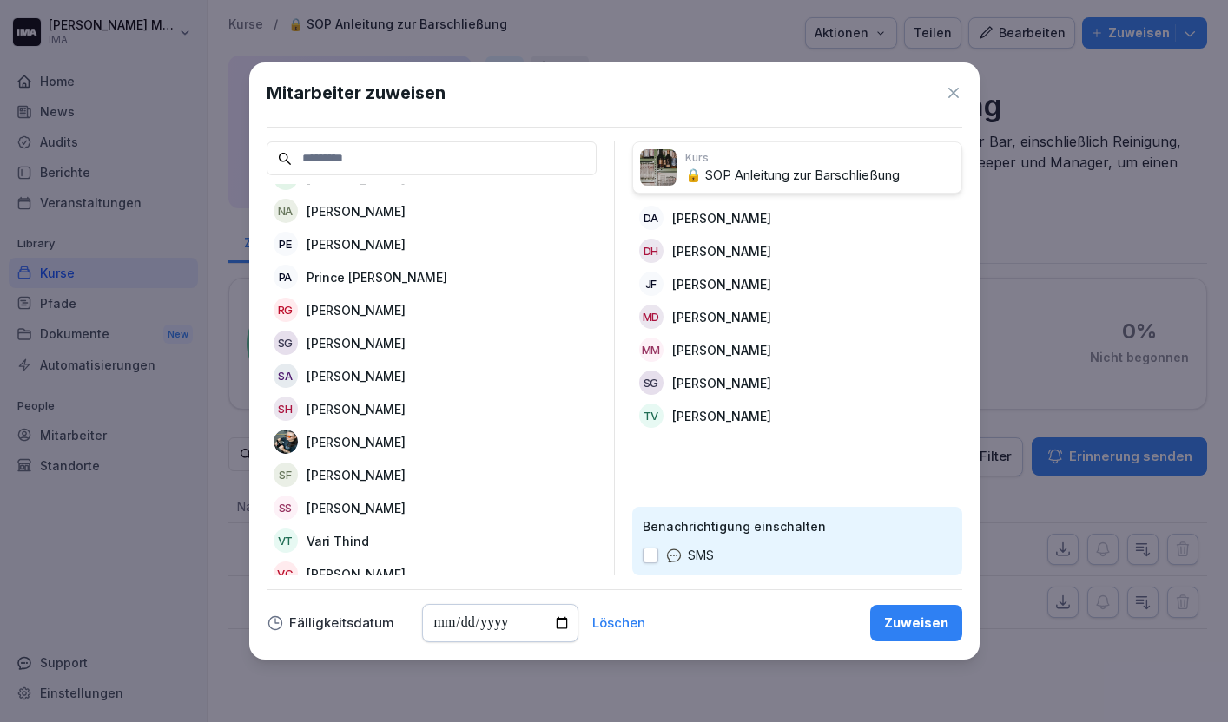
scroll to position [1077, 0]
click at [416, 308] on div "[PERSON_NAME] Görg" at bounding box center [432, 310] width 330 height 31
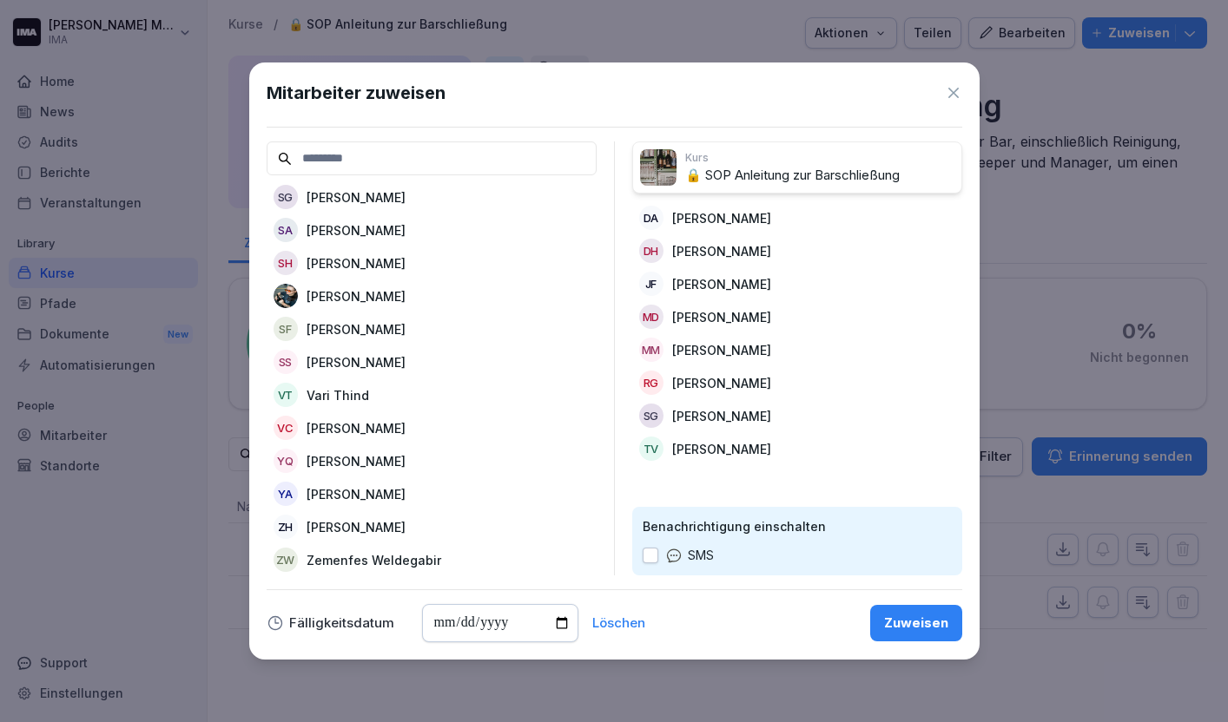
click at [556, 622] on input "date" at bounding box center [500, 623] width 156 height 38
type input "**********"
click at [914, 617] on div "Zuweisen" at bounding box center [916, 623] width 64 height 19
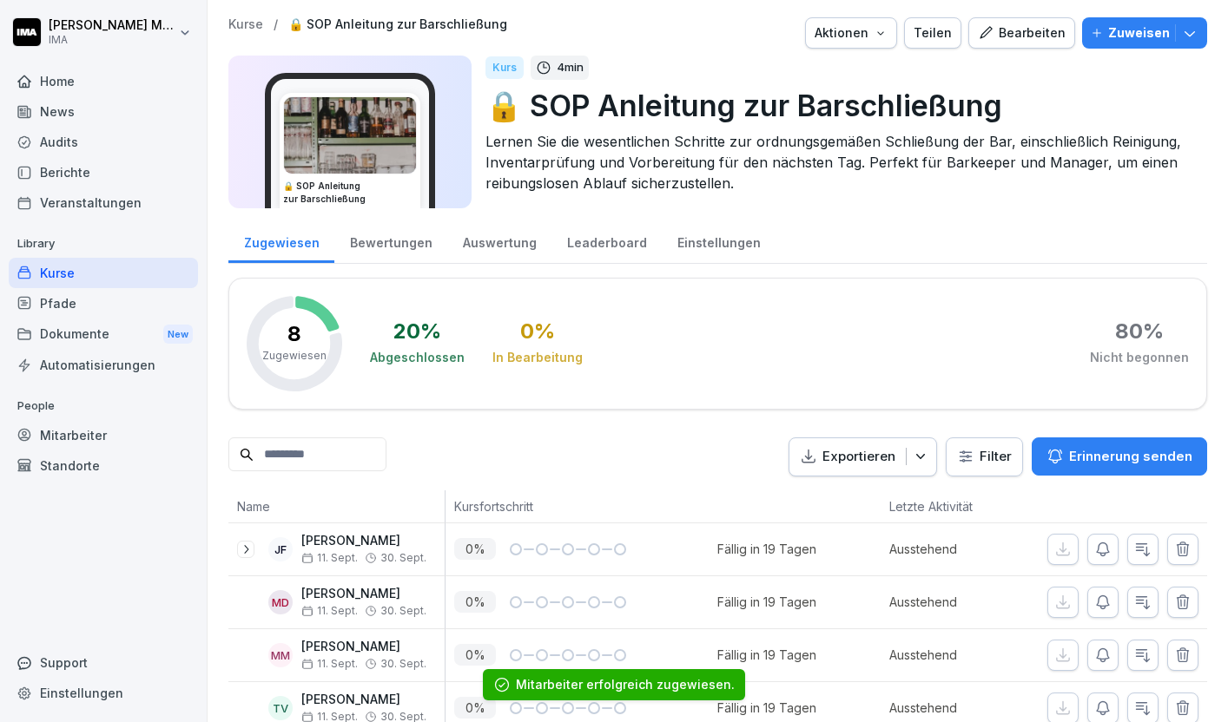
click at [247, 23] on p "Kurse" at bounding box center [245, 24] width 35 height 15
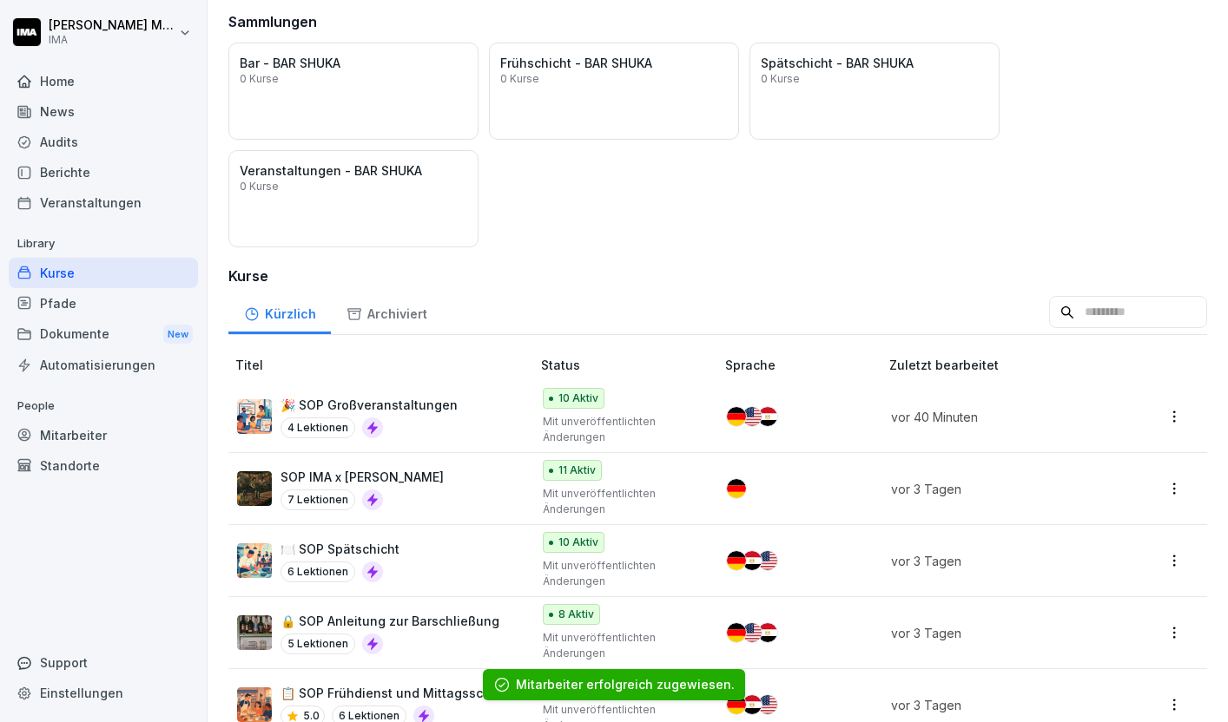
scroll to position [511, 0]
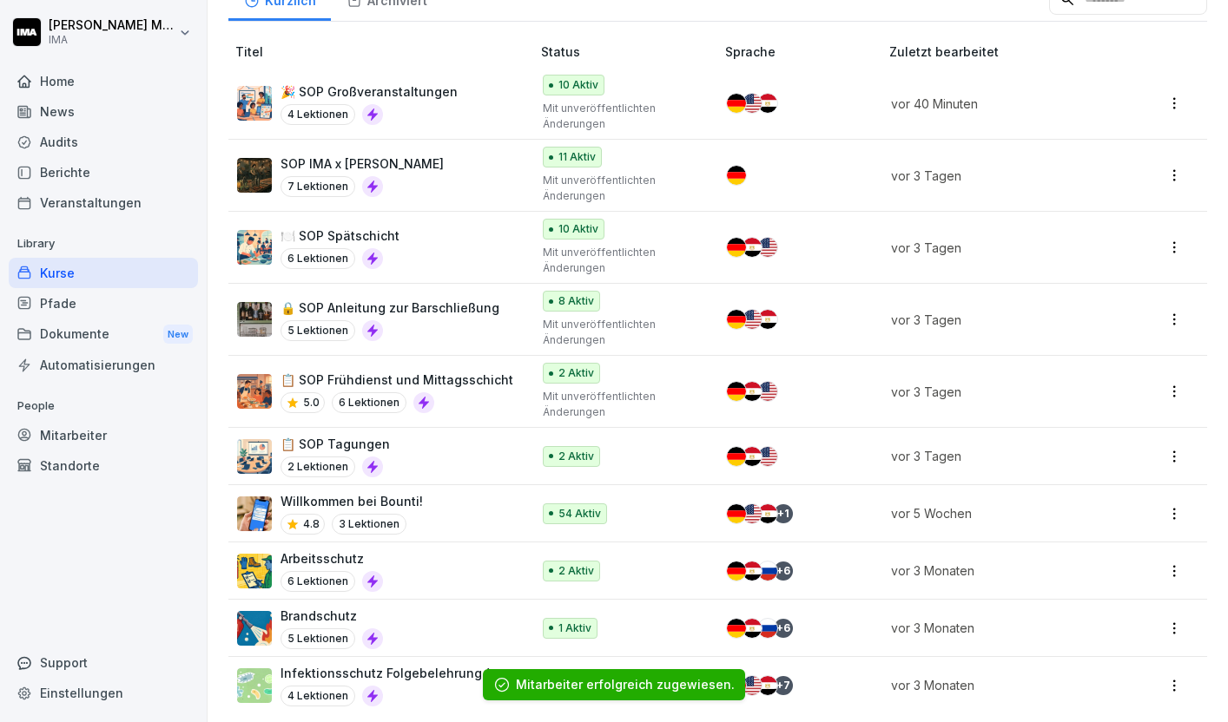
click at [476, 395] on div "5.0 6 Lektionen" at bounding box center [396, 402] width 233 height 21
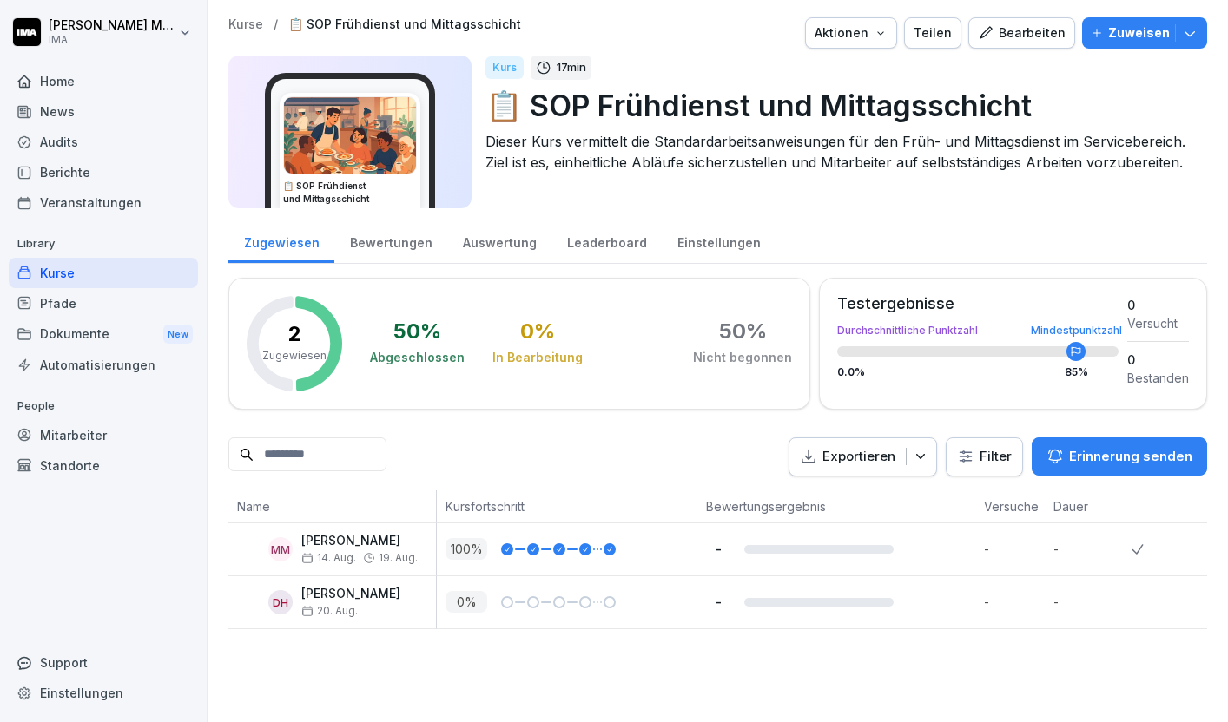
click at [1127, 33] on p "Zuweisen" at bounding box center [1139, 32] width 62 height 19
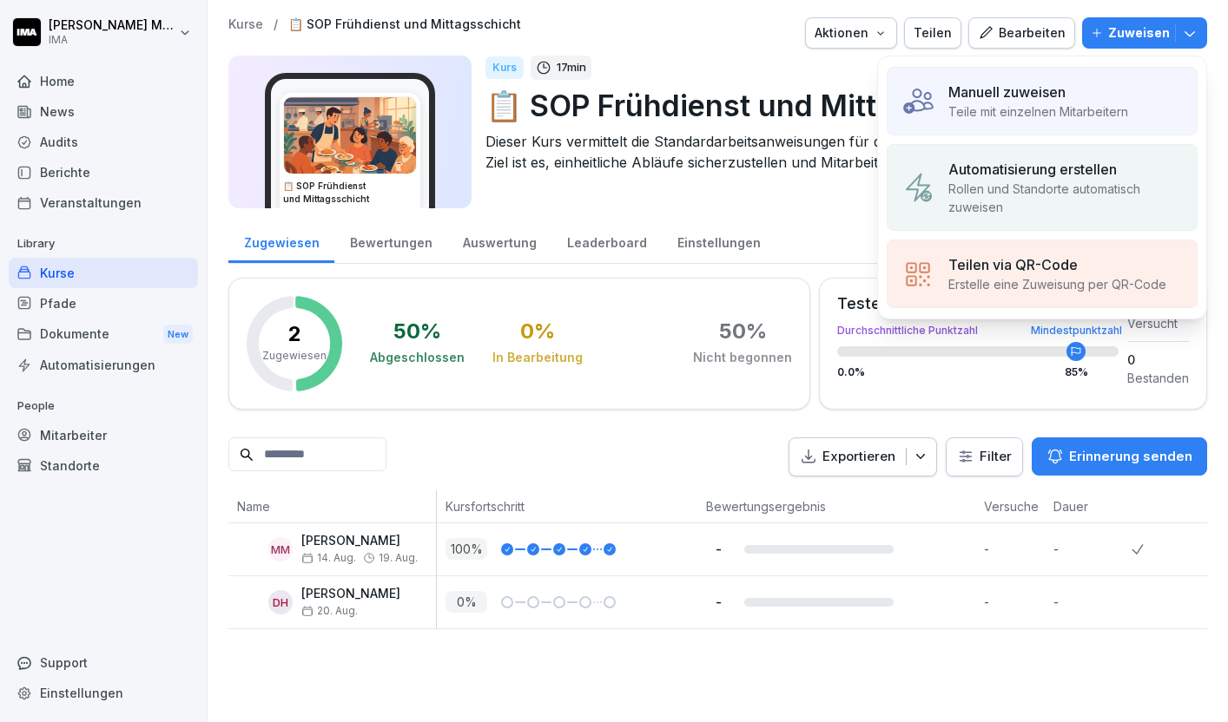
click at [1054, 92] on p "Manuell zuweisen" at bounding box center [1006, 92] width 117 height 21
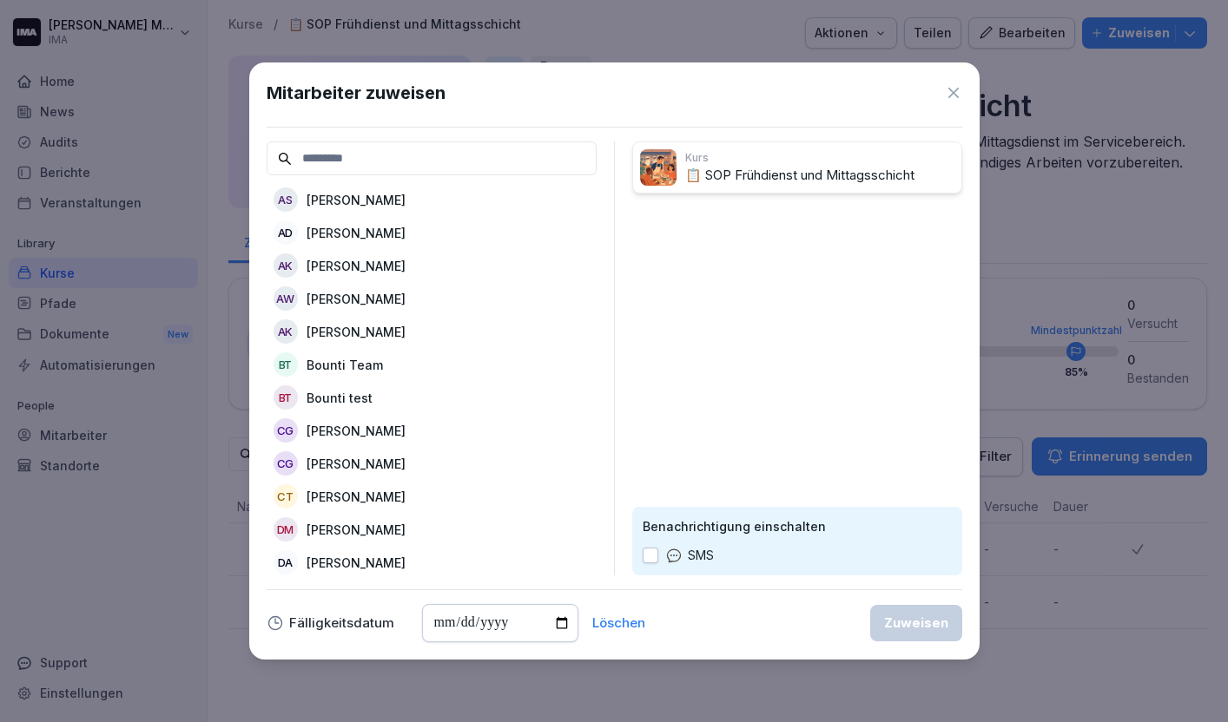
click at [368, 225] on p "[PERSON_NAME]" at bounding box center [356, 233] width 99 height 18
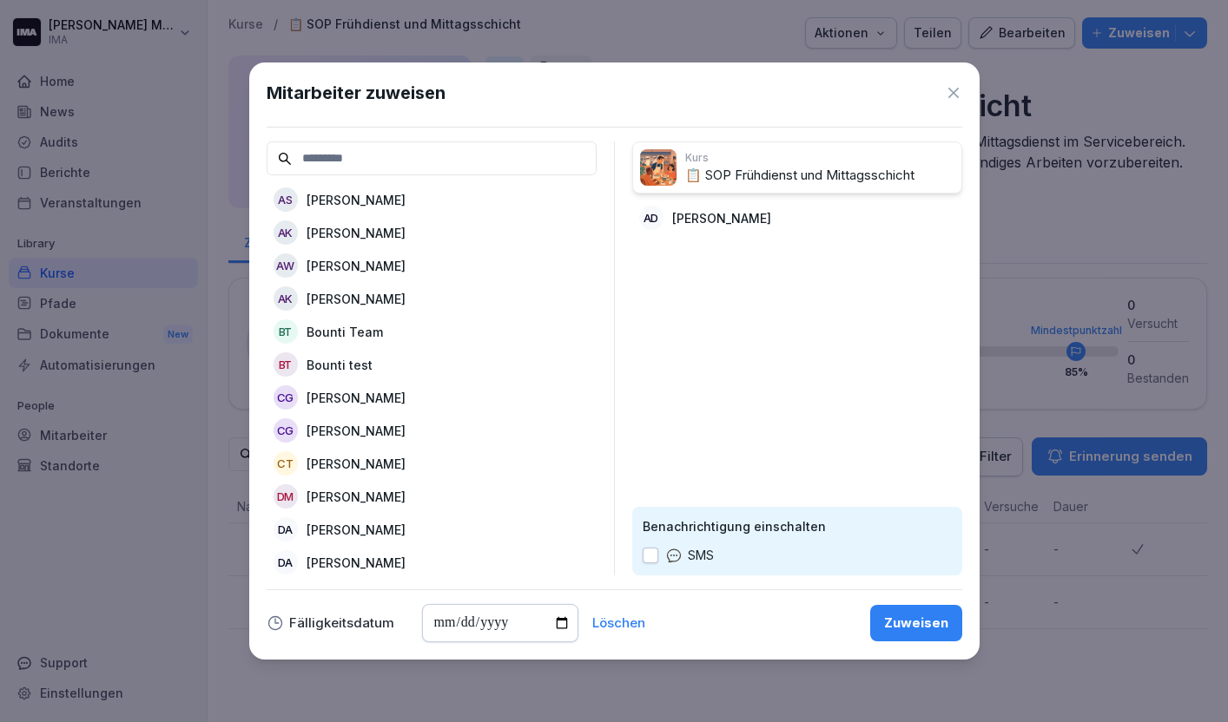
click at [354, 290] on p "[PERSON_NAME]" at bounding box center [356, 299] width 99 height 18
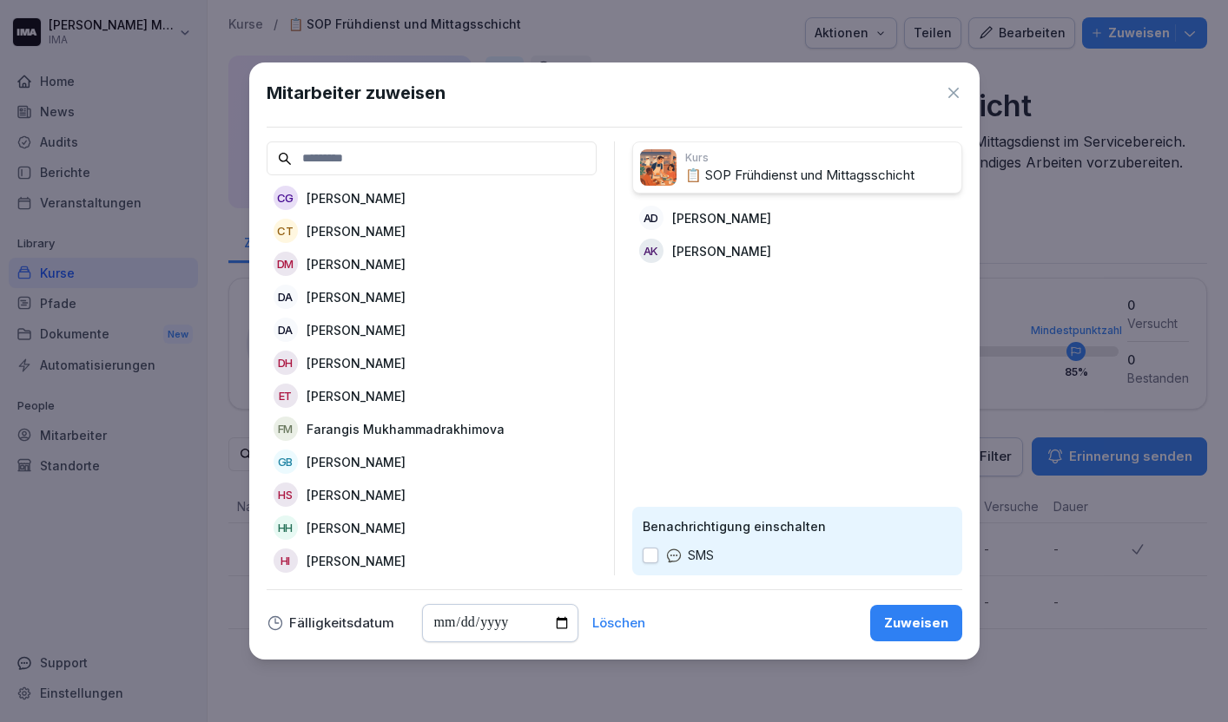
scroll to position [201, 0]
click at [360, 361] on p "[PERSON_NAME]" at bounding box center [356, 362] width 99 height 18
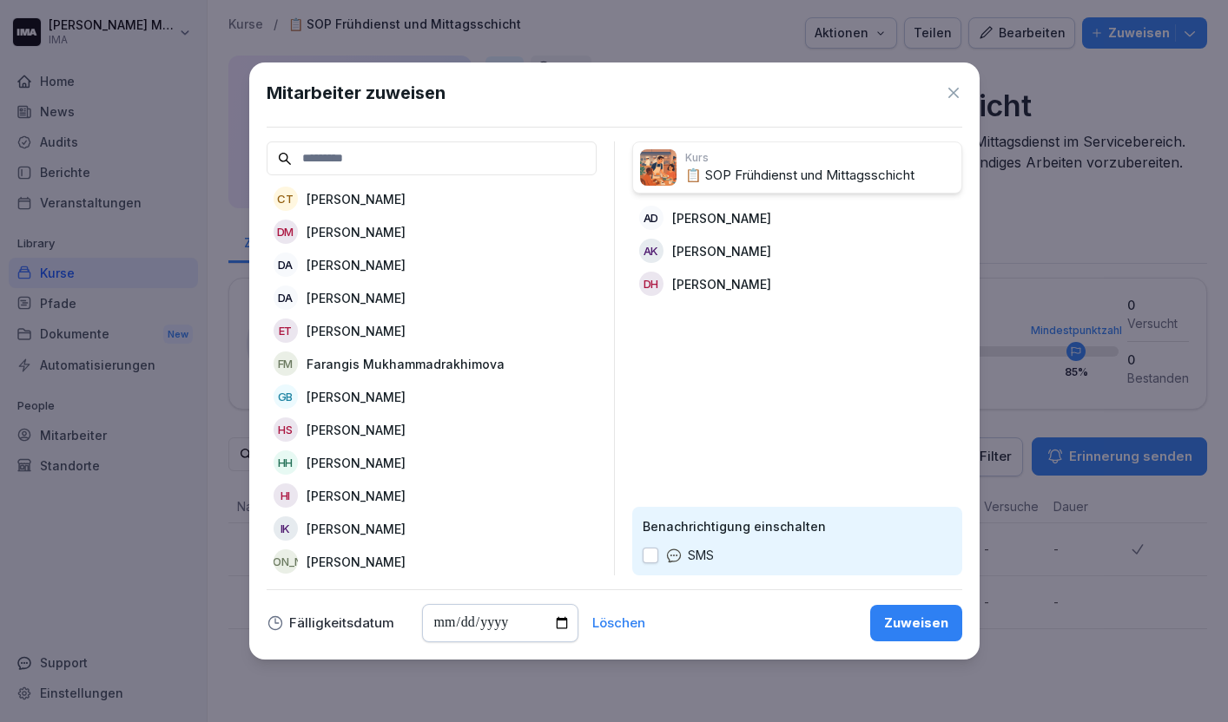
scroll to position [246, 0]
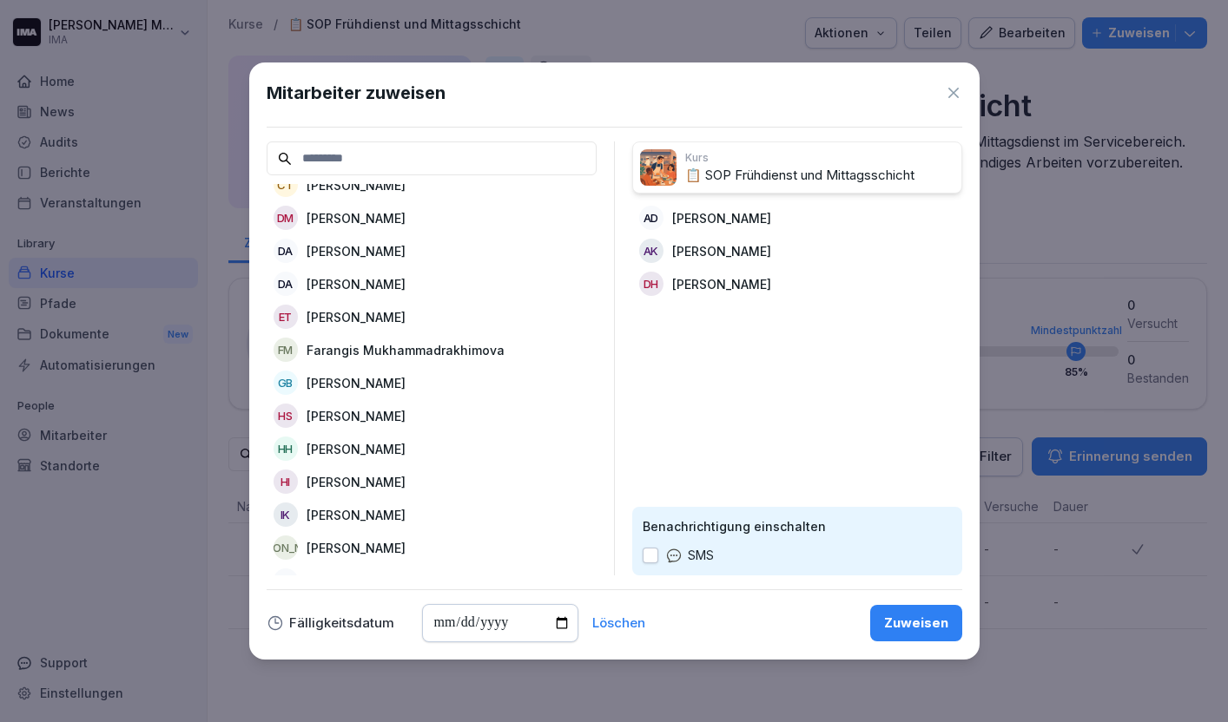
click at [377, 350] on p "Farangis Mukhammadrakhimova" at bounding box center [406, 350] width 198 height 18
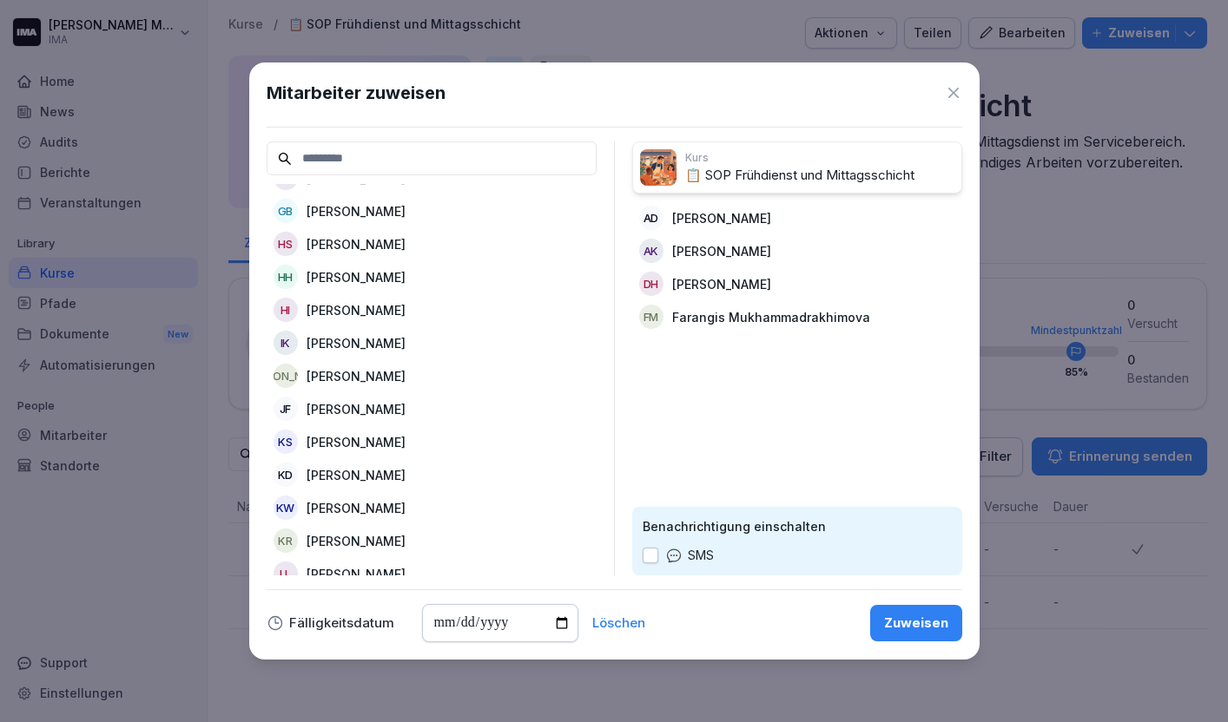
scroll to position [388, 0]
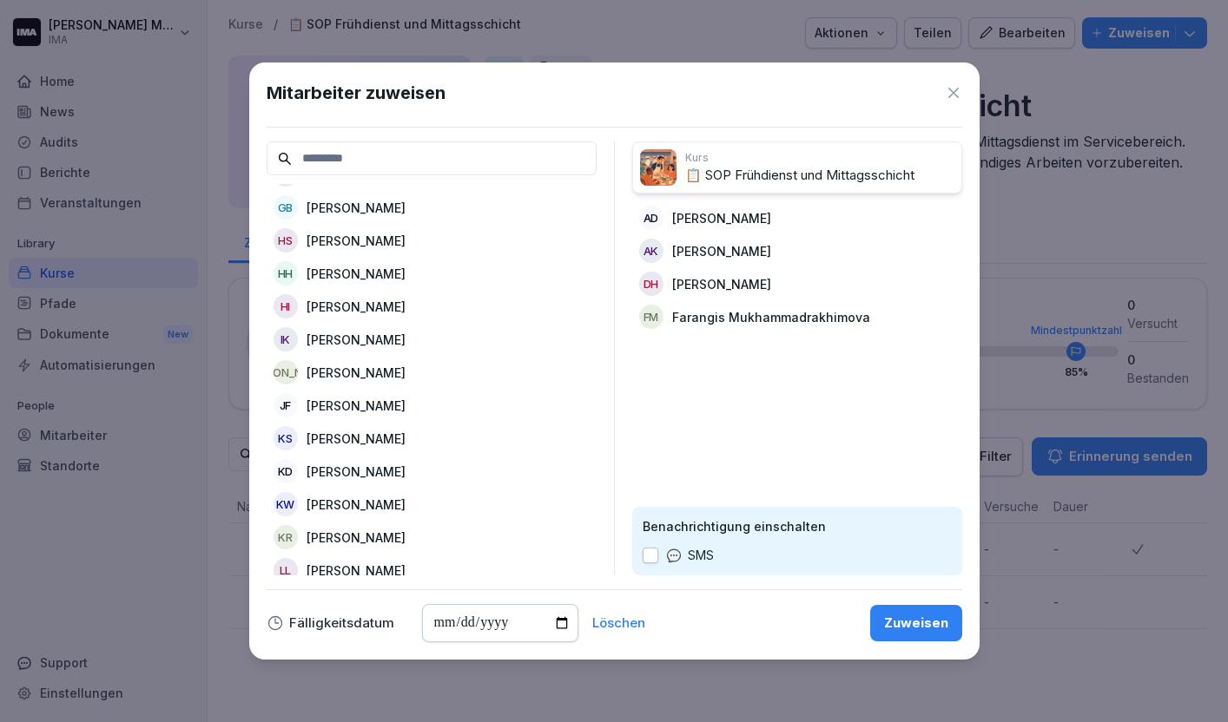
click at [377, 350] on div "IK [PERSON_NAME]" at bounding box center [432, 339] width 330 height 31
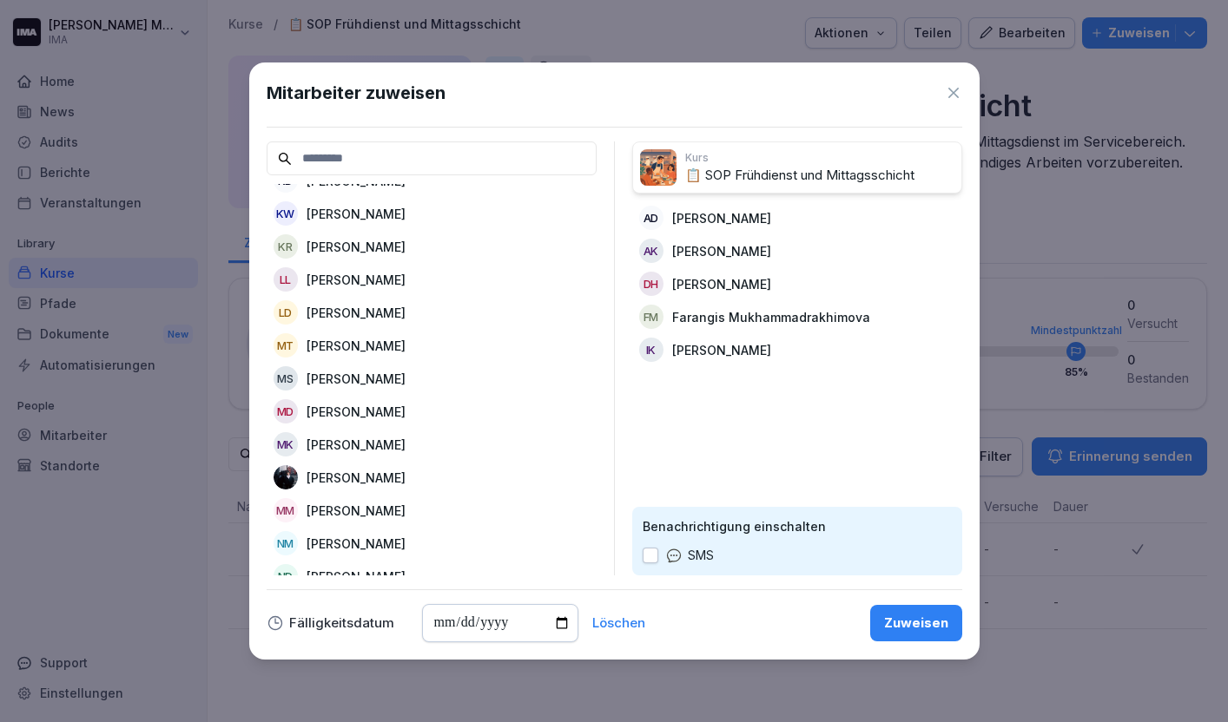
scroll to position [651, 0]
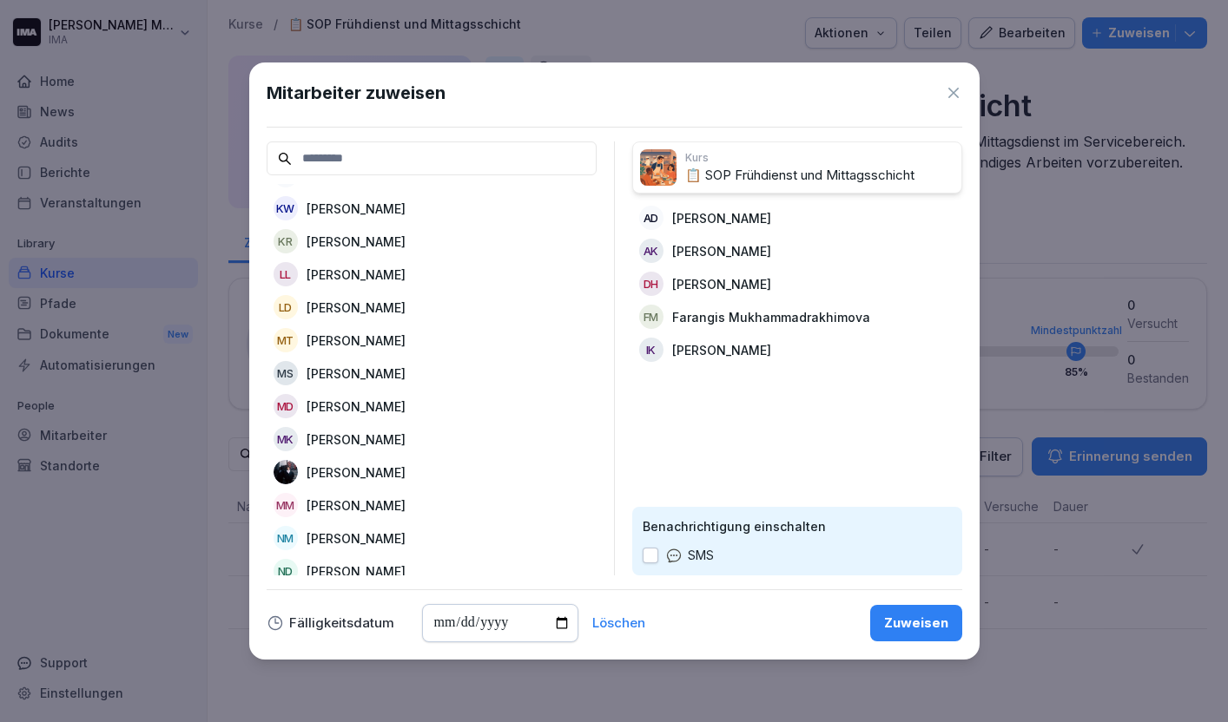
click at [363, 241] on div "KR [PERSON_NAME]" at bounding box center [432, 241] width 330 height 31
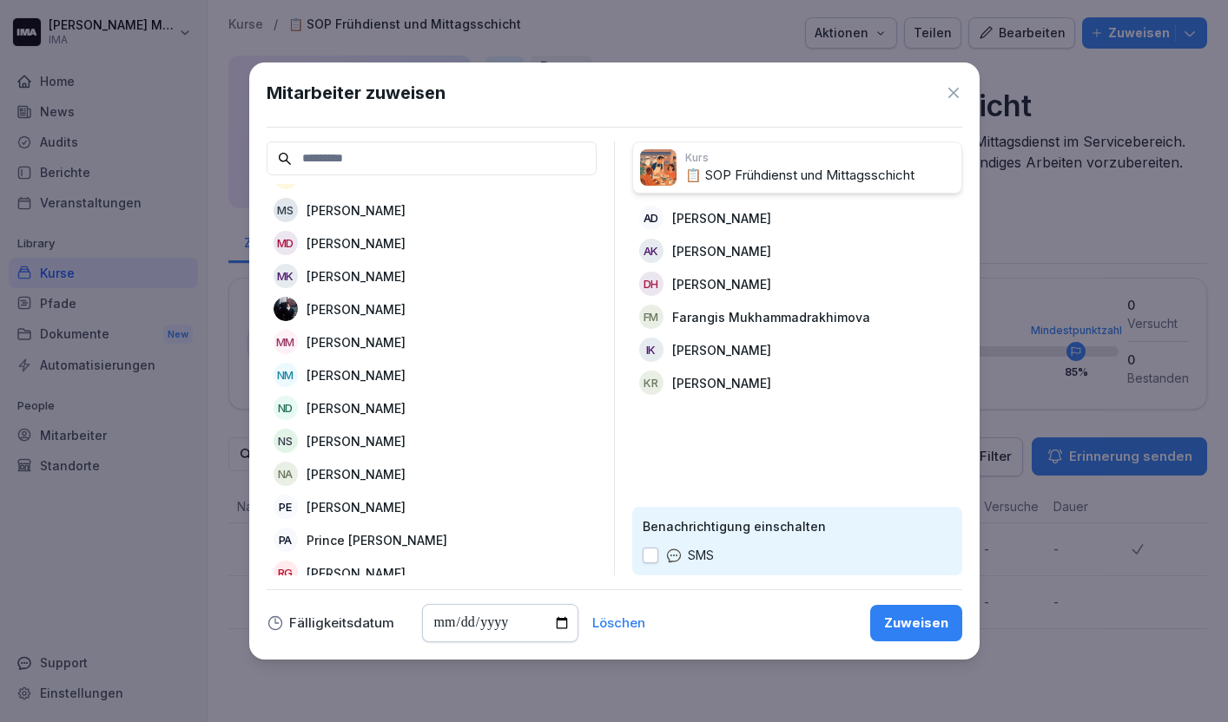
scroll to position [788, 0]
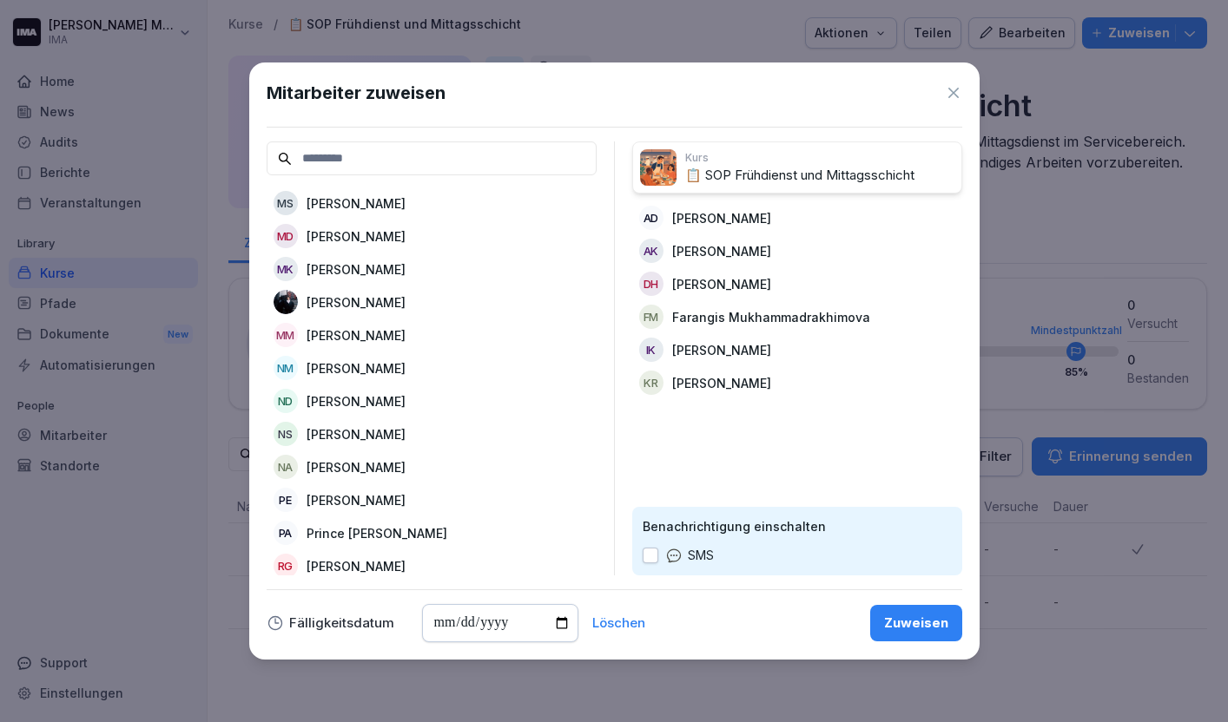
click at [376, 338] on p "[PERSON_NAME]" at bounding box center [356, 335] width 99 height 18
click at [366, 363] on p "[PERSON_NAME]" at bounding box center [356, 368] width 99 height 18
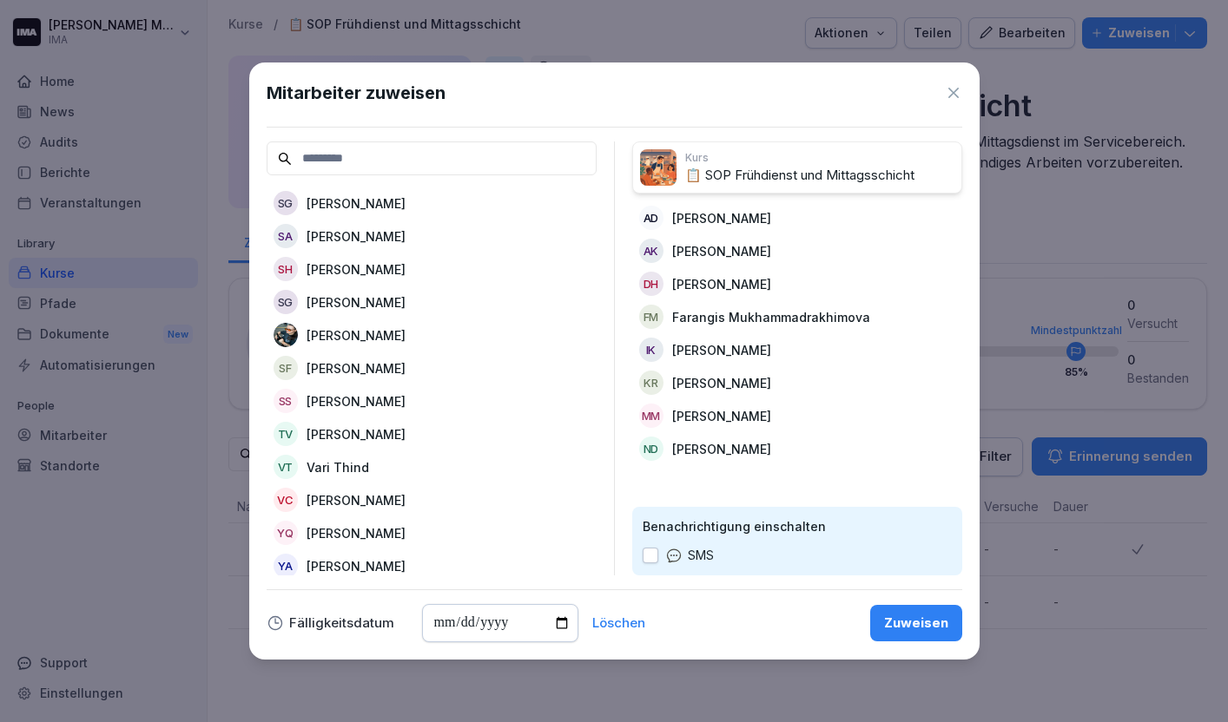
scroll to position [1153, 0]
click at [366, 363] on p "[PERSON_NAME]" at bounding box center [356, 367] width 99 height 18
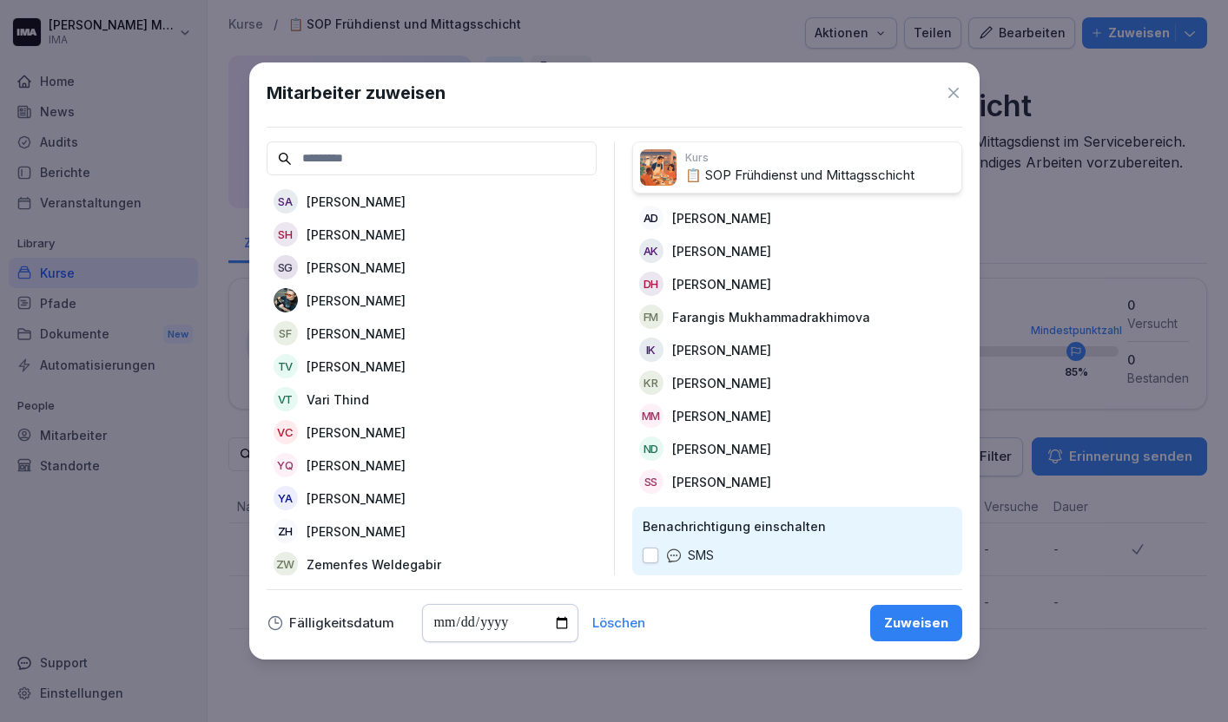
scroll to position [1157, 0]
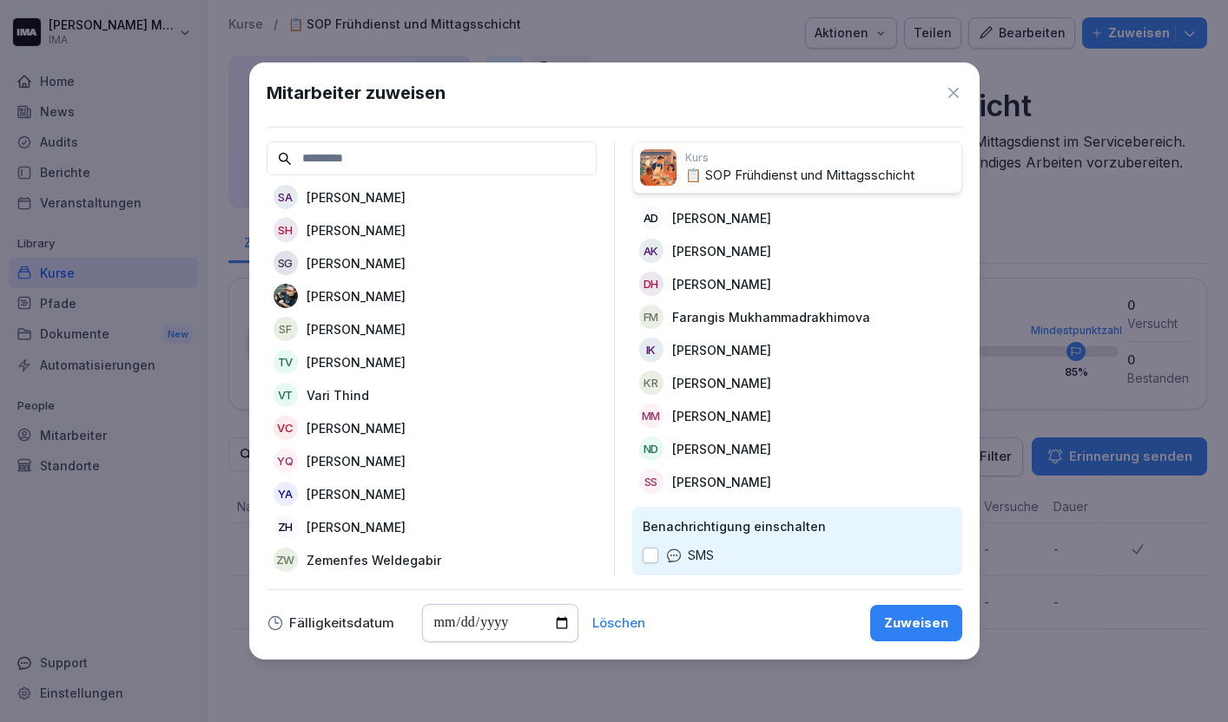
click at [559, 618] on input "date" at bounding box center [500, 623] width 156 height 38
type input "**********"
click at [887, 611] on button "Zuweisen" at bounding box center [916, 623] width 92 height 36
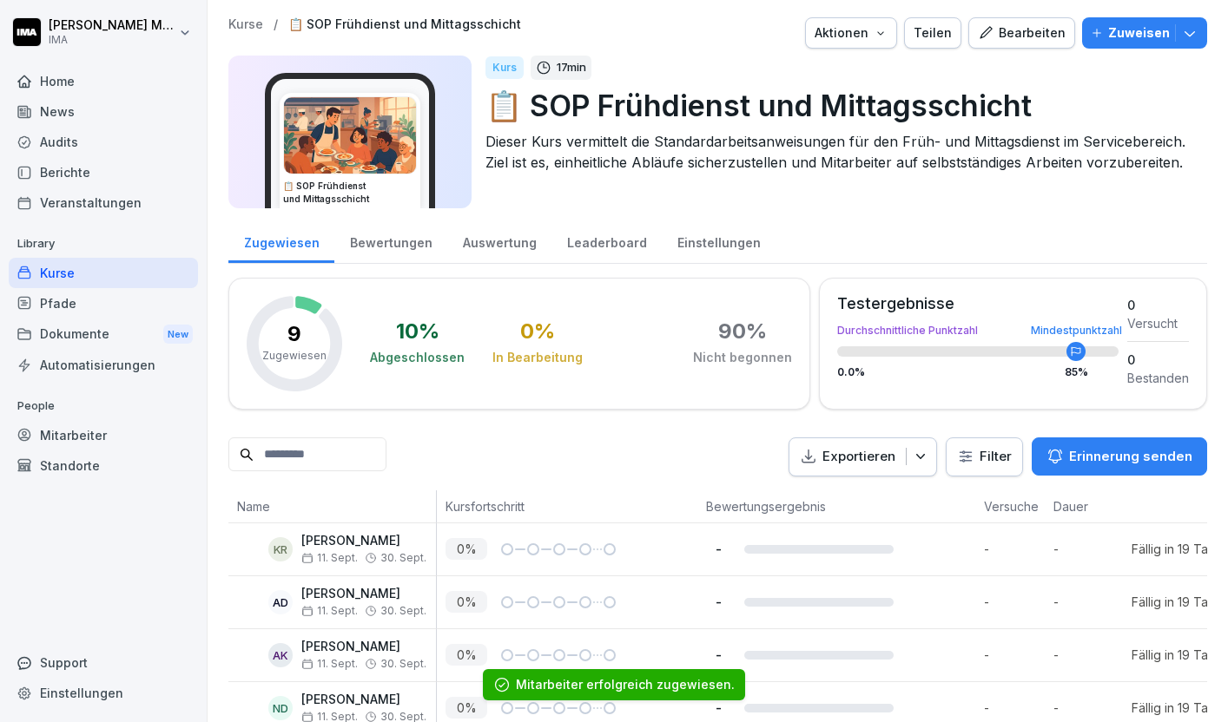
click at [241, 26] on p "Kurse" at bounding box center [245, 24] width 35 height 15
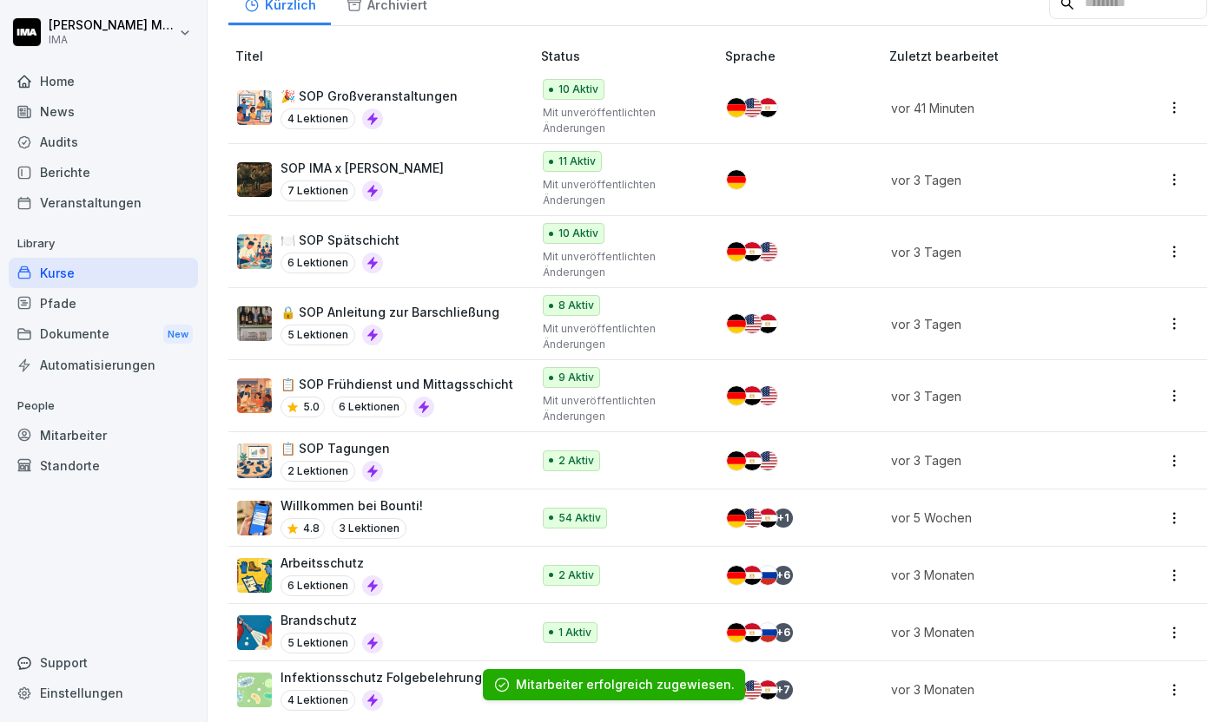
scroll to position [511, 0]
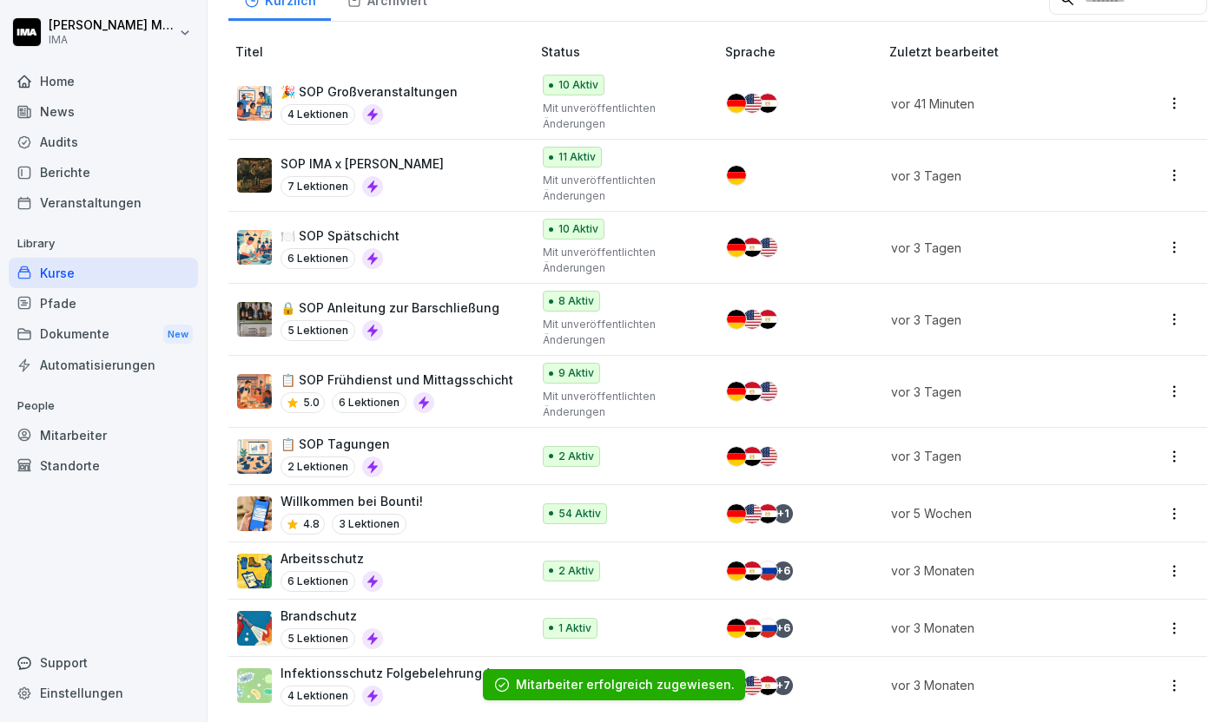
click at [416, 443] on div "📋 SOP Tagungen 2 Lektionen" at bounding box center [375, 456] width 276 height 43
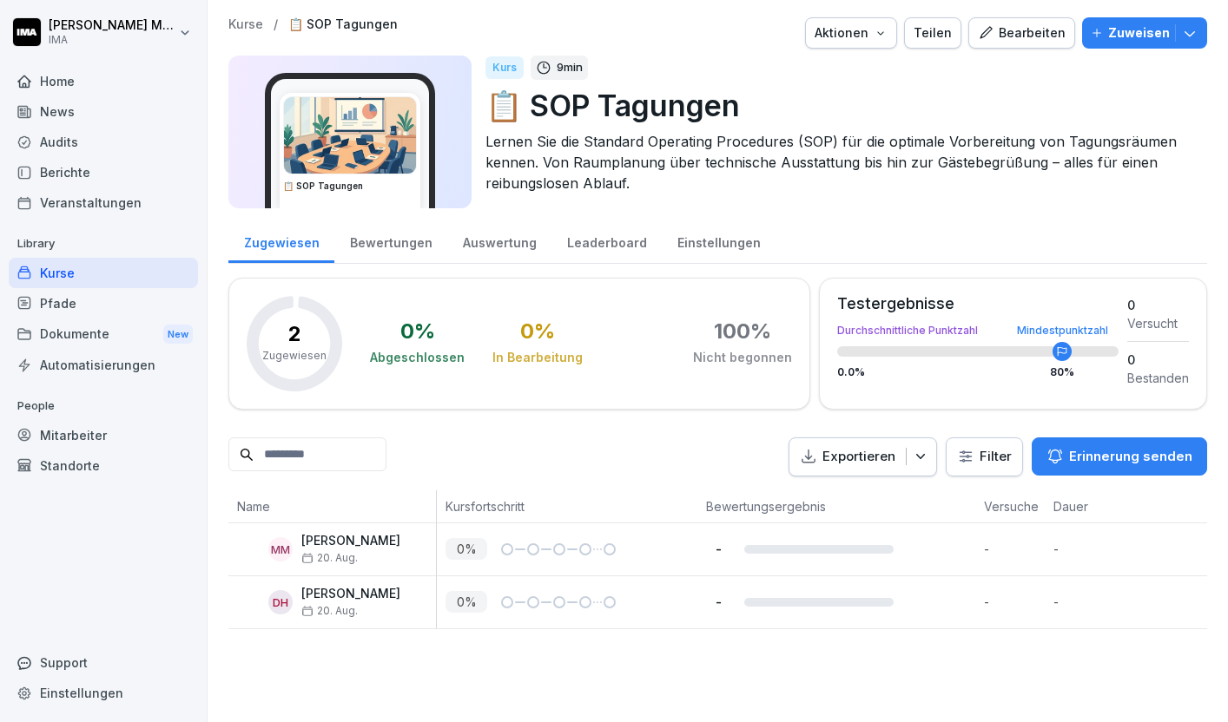
click at [1133, 30] on p "Zuweisen" at bounding box center [1139, 32] width 62 height 19
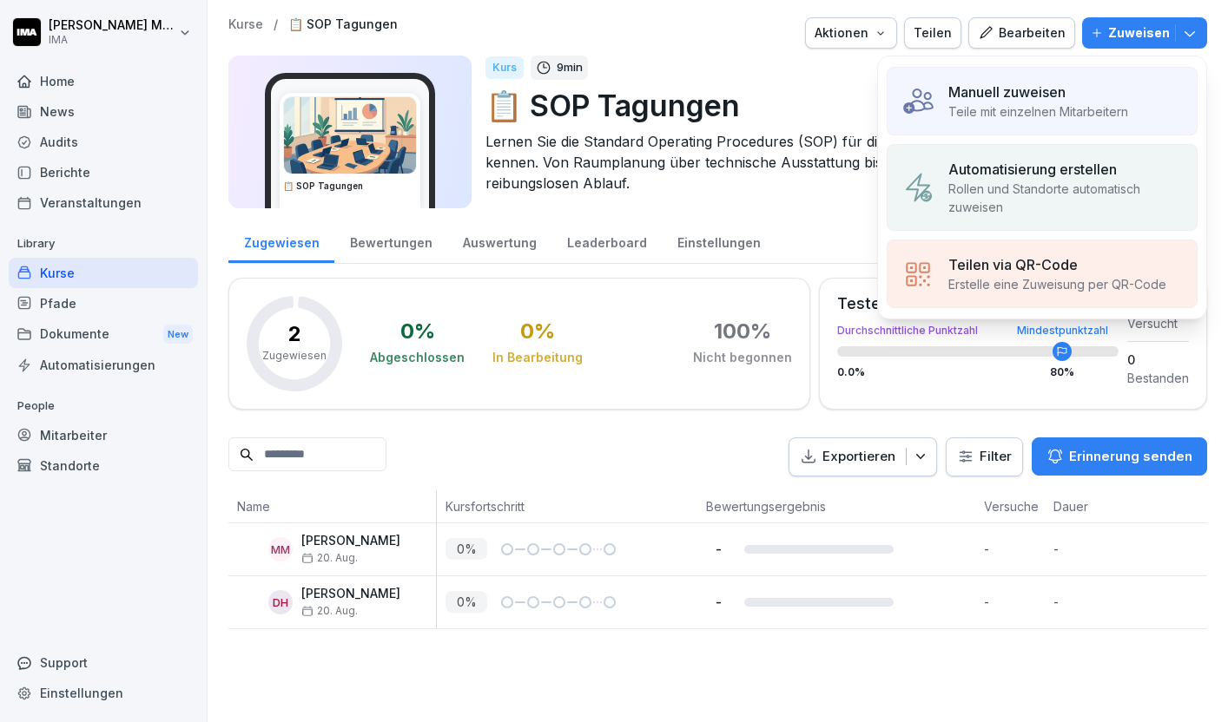
click at [1038, 87] on p "Manuell zuweisen" at bounding box center [1006, 92] width 117 height 21
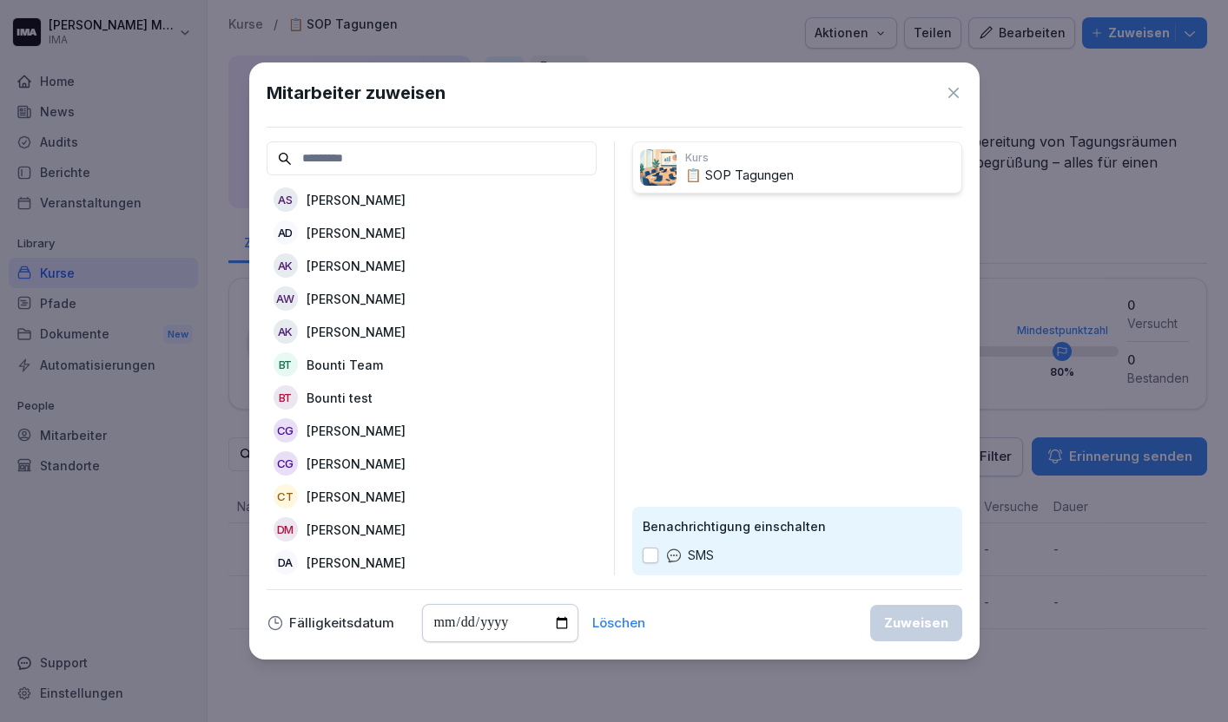
click at [378, 221] on div "AD [PERSON_NAME]" at bounding box center [432, 232] width 330 height 31
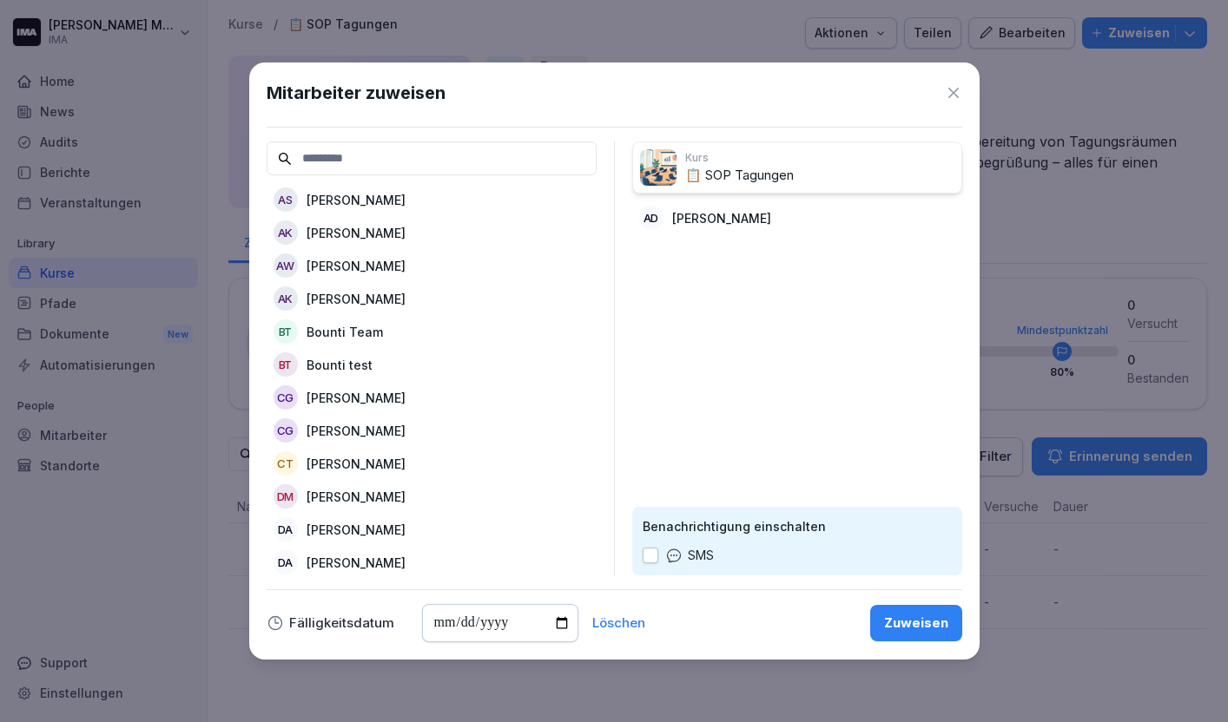
click at [358, 297] on p "[PERSON_NAME]" at bounding box center [356, 299] width 99 height 18
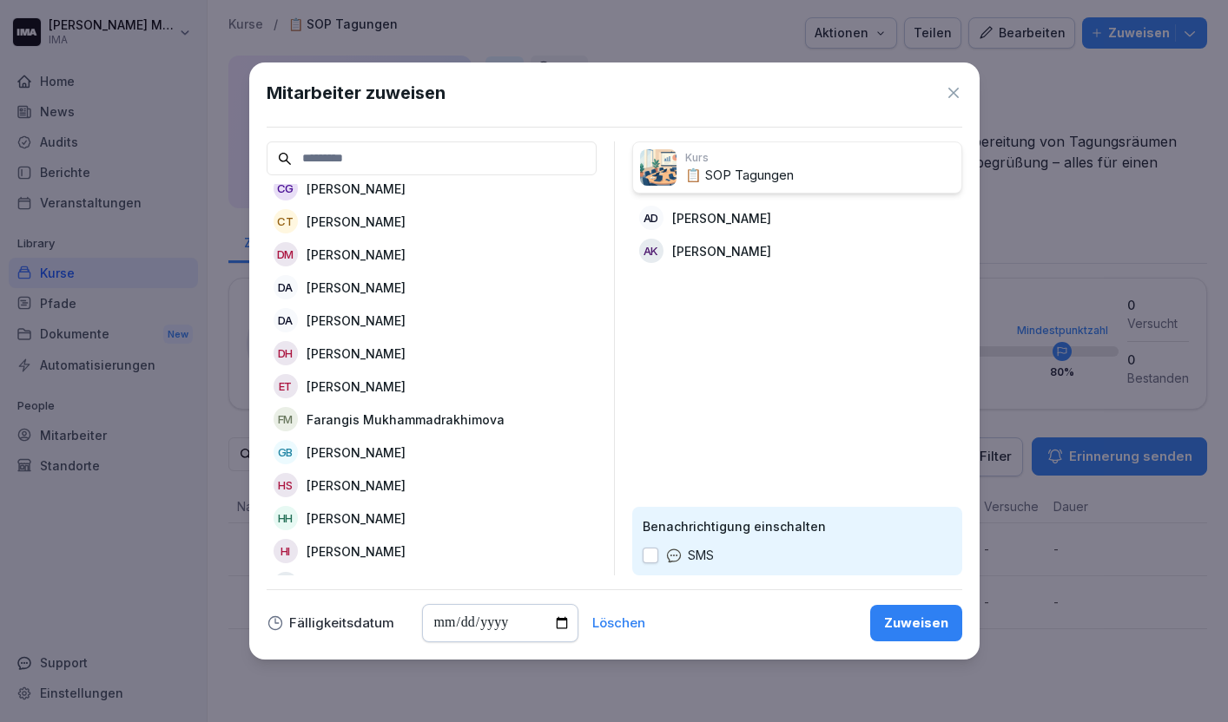
scroll to position [213, 0]
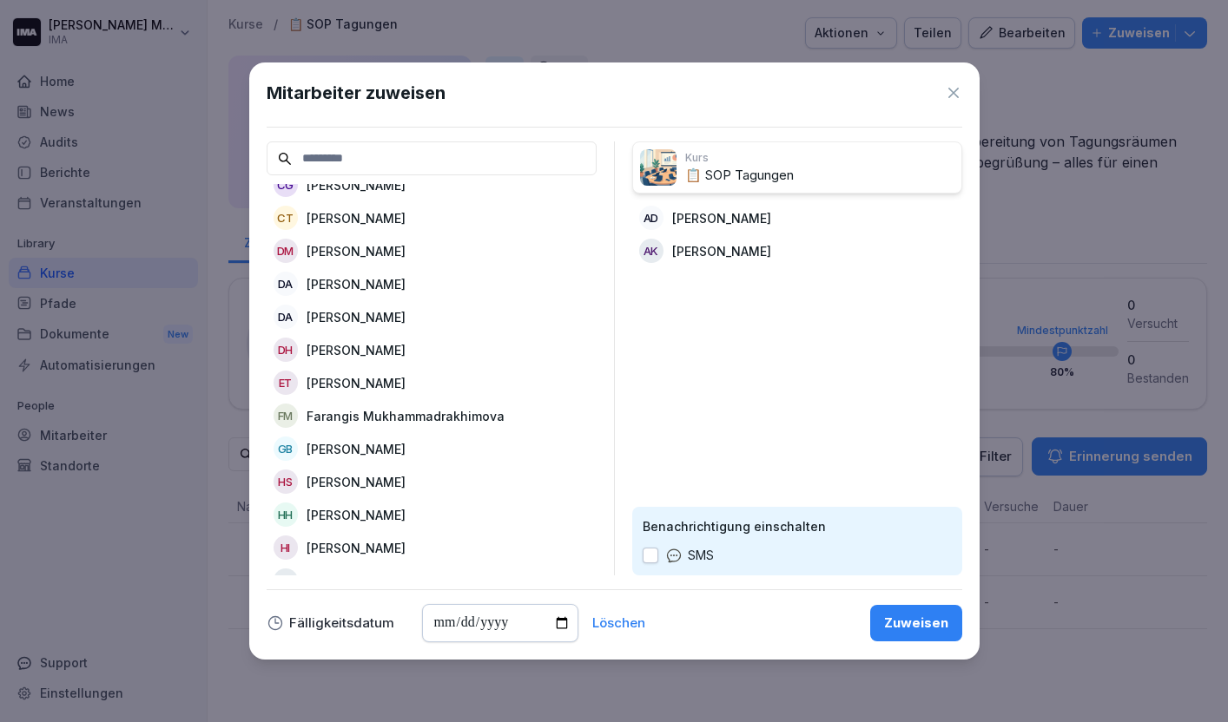
click at [363, 410] on p "Farangis Mukhammadrakhimova" at bounding box center [406, 416] width 198 height 18
click at [388, 349] on p "[PERSON_NAME]" at bounding box center [356, 350] width 99 height 18
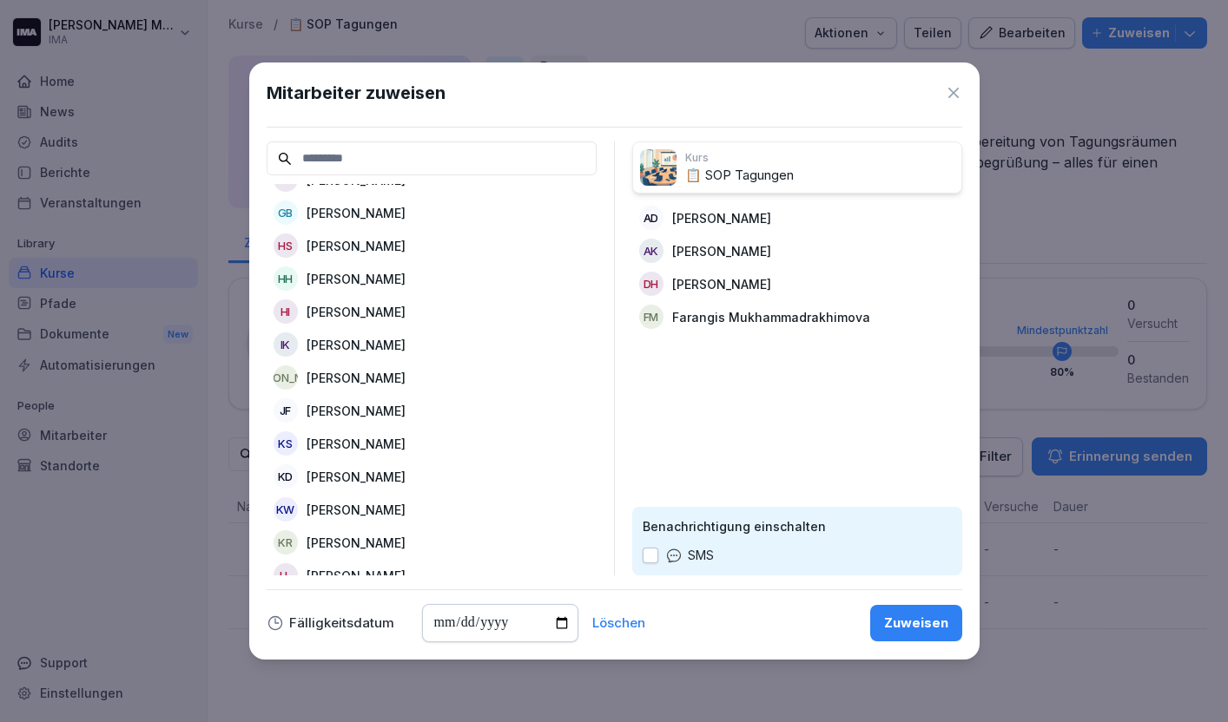
scroll to position [385, 0]
click at [388, 349] on div "IK [PERSON_NAME]" at bounding box center [432, 342] width 330 height 31
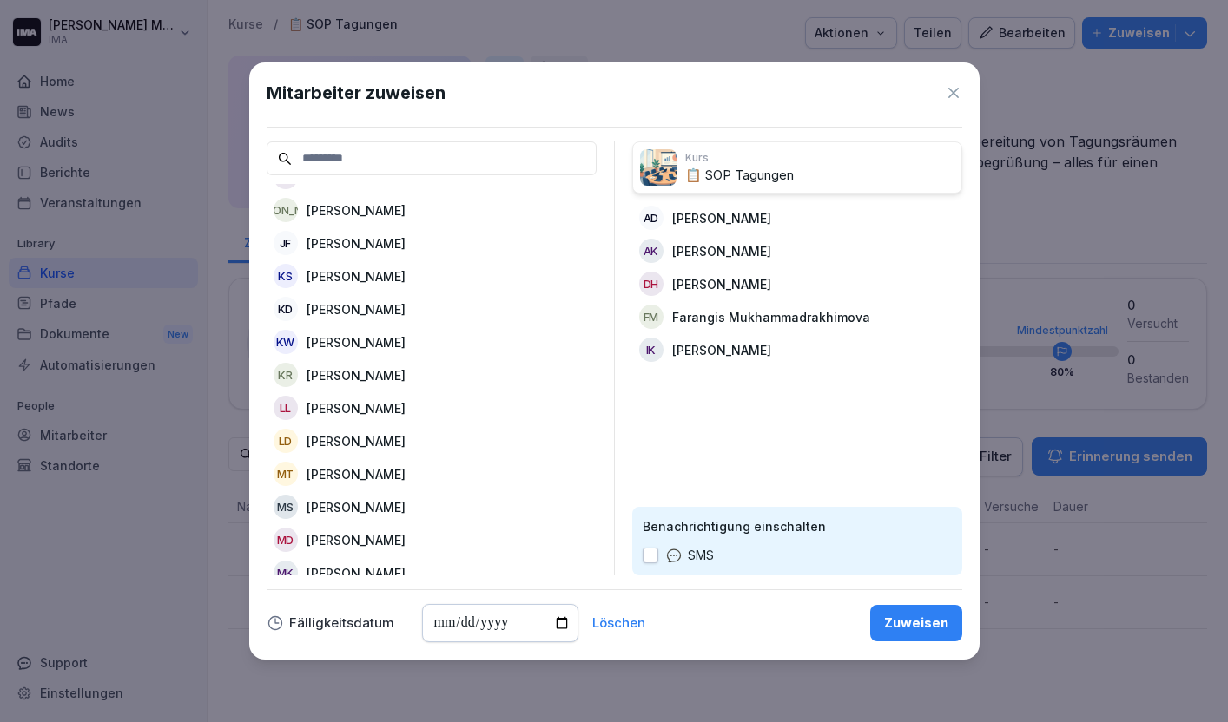
scroll to position [527, 0]
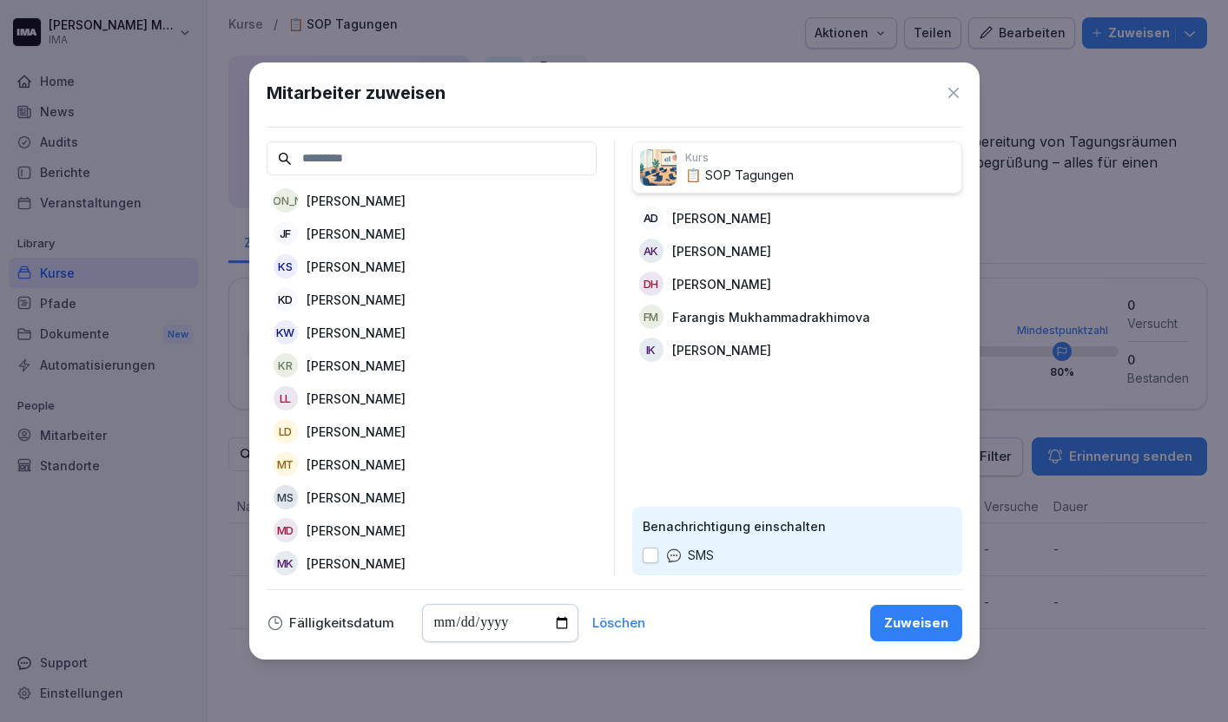
click at [388, 350] on div "KR [PERSON_NAME]" at bounding box center [432, 365] width 330 height 31
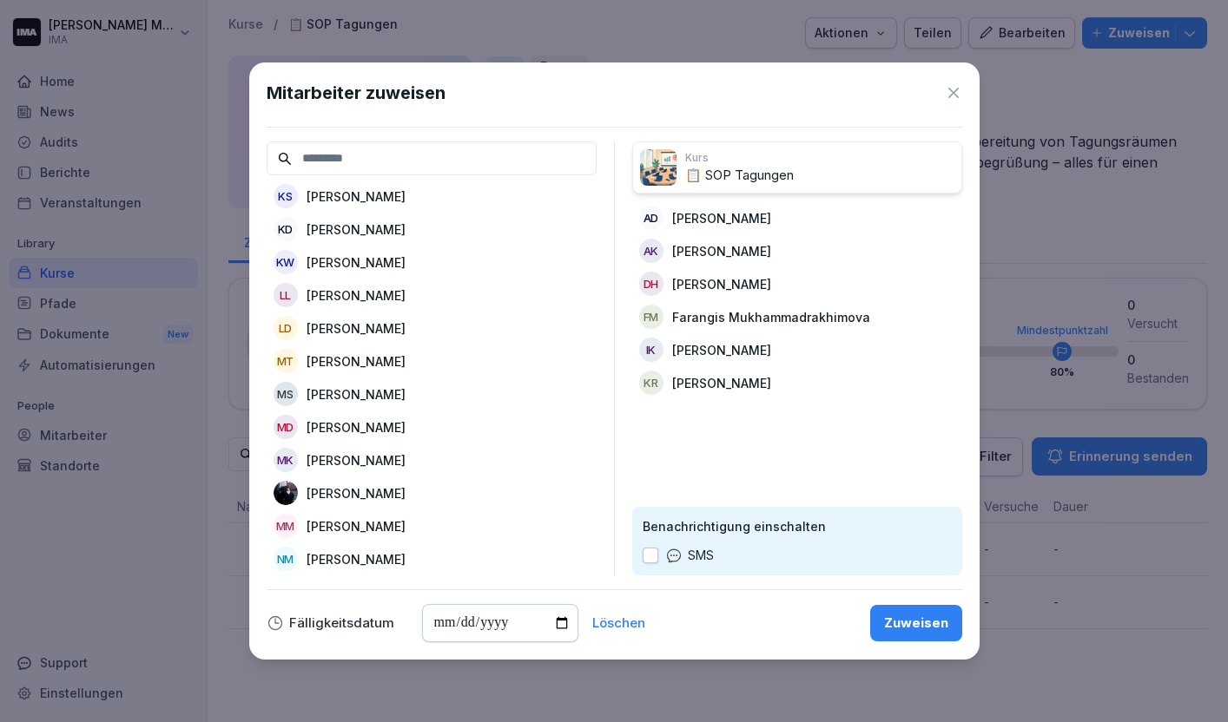
scroll to position [599, 0]
click at [396, 326] on p "[PERSON_NAME]" at bounding box center [356, 327] width 99 height 18
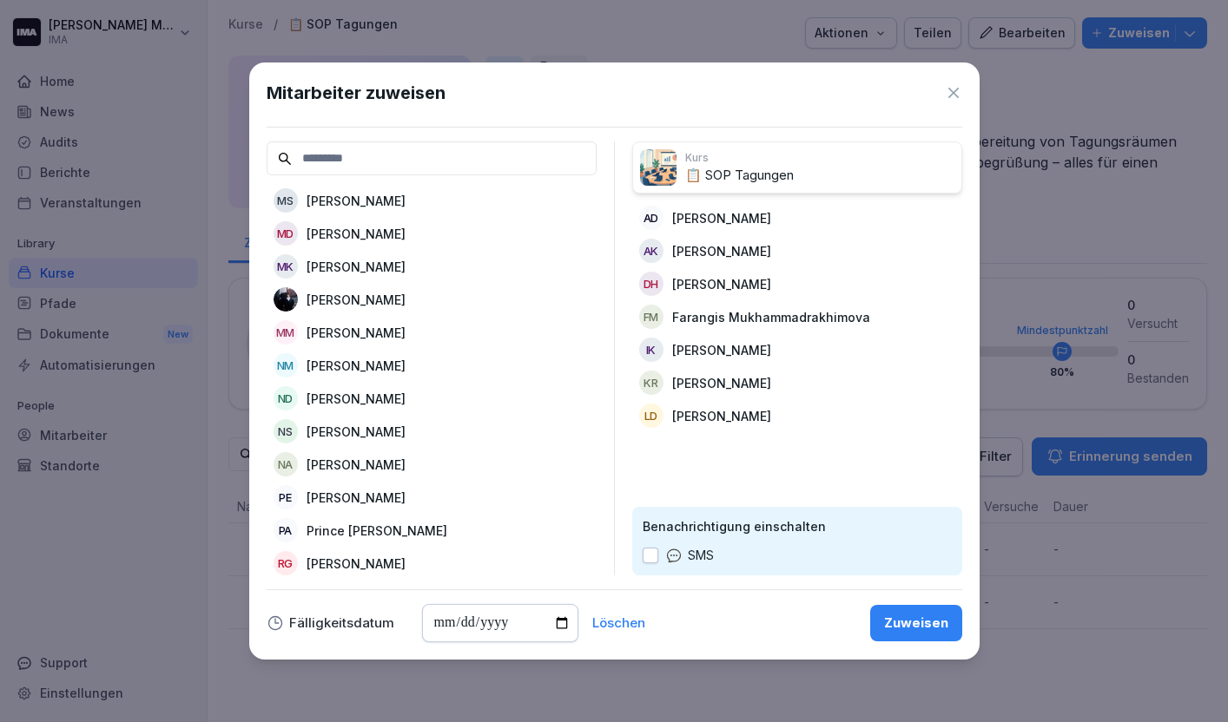
scroll to position [759, 0]
click at [396, 326] on div "MM [PERSON_NAME]" at bounding box center [432, 331] width 330 height 31
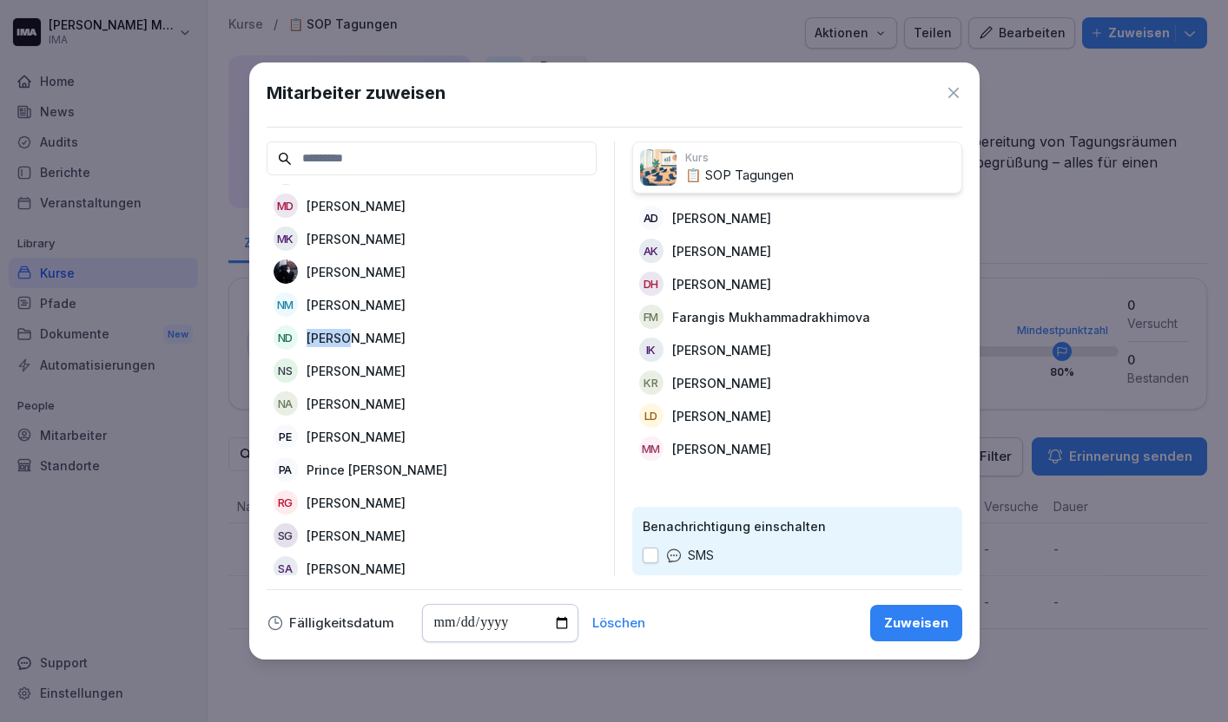
click at [396, 326] on div "ND [PERSON_NAME]" at bounding box center [432, 337] width 330 height 31
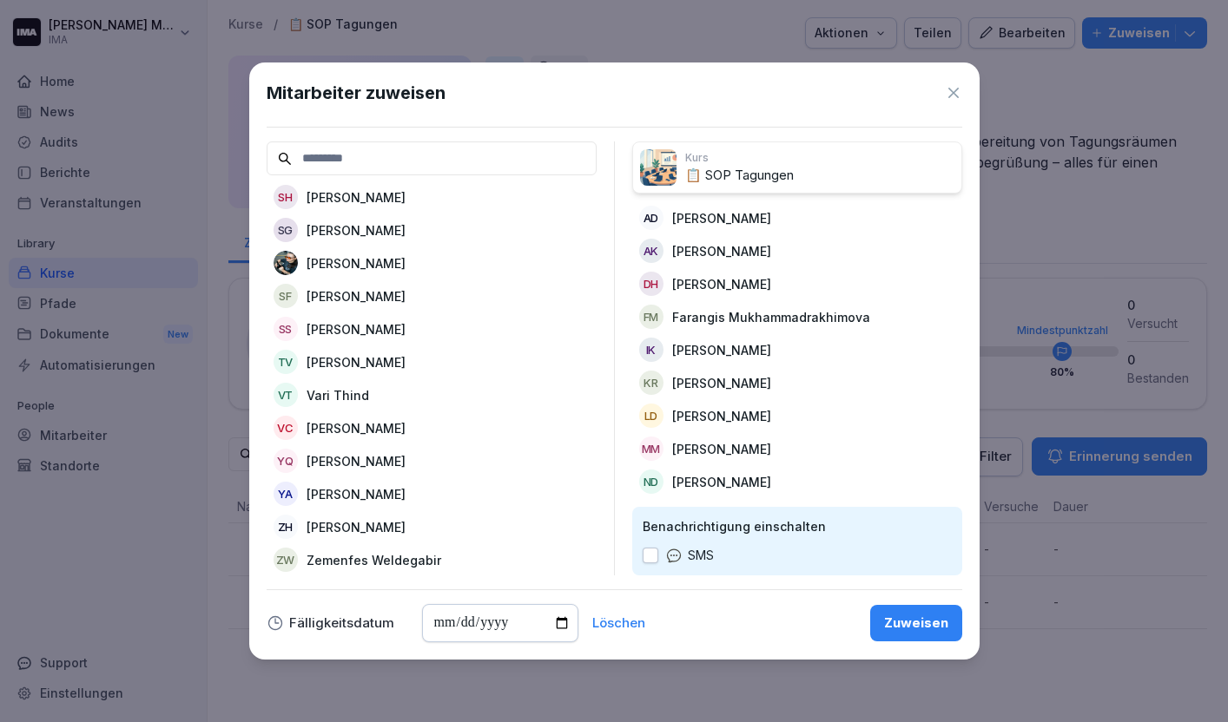
click at [396, 326] on p "[PERSON_NAME]" at bounding box center [356, 329] width 99 height 18
click at [557, 623] on input "date" at bounding box center [500, 623] width 156 height 38
type input "**********"
click at [938, 617] on div "Zuweisen" at bounding box center [916, 623] width 64 height 19
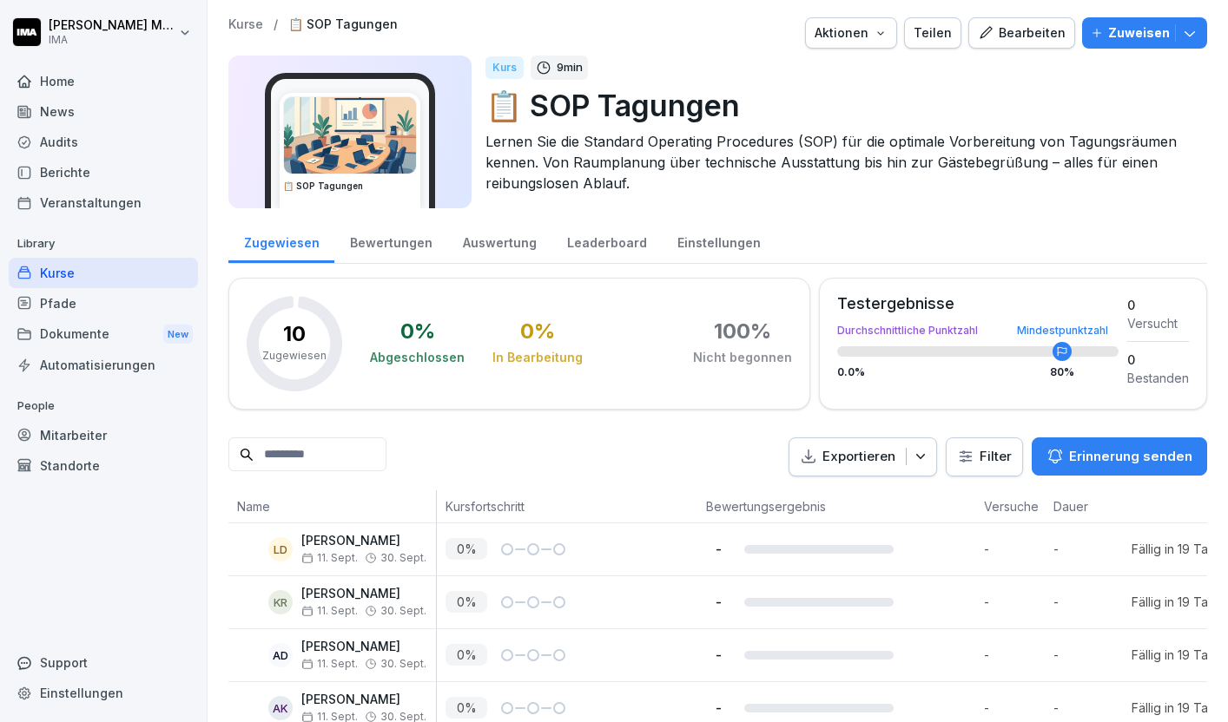
click at [60, 269] on div "Kurse" at bounding box center [103, 273] width 189 height 30
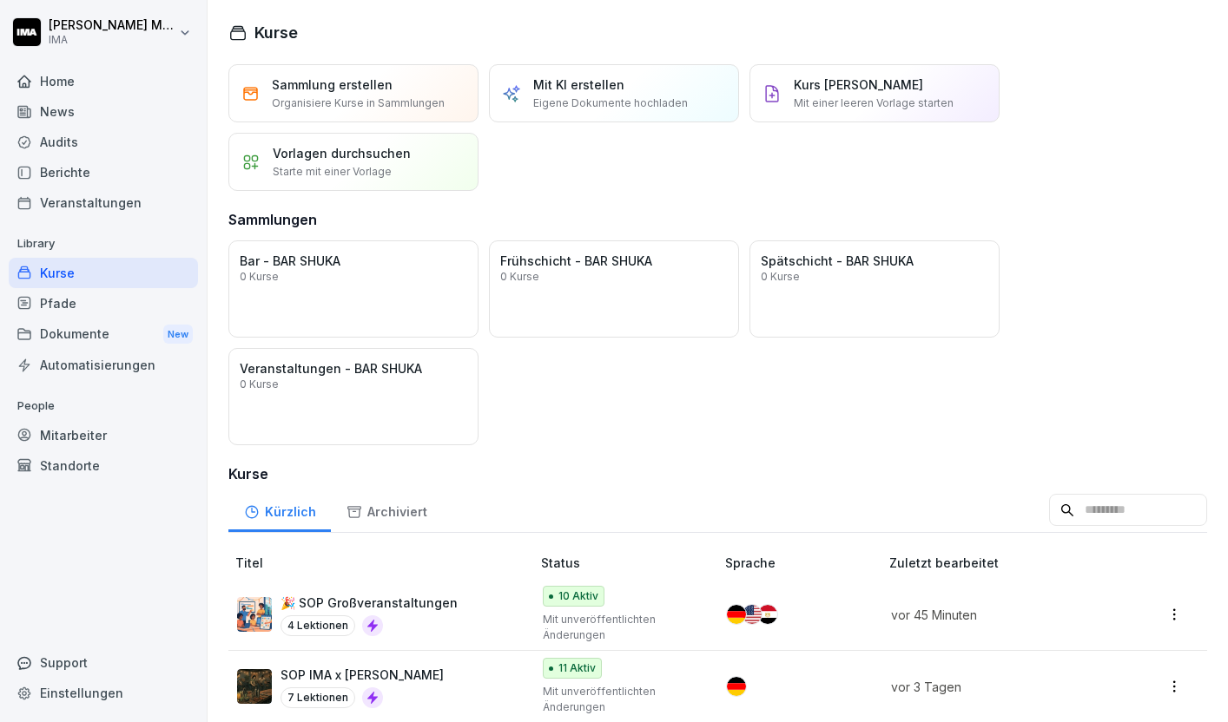
click at [610, 95] on div "Mit KI erstellen Eigene Dokumente hochladen" at bounding box center [610, 94] width 155 height 36
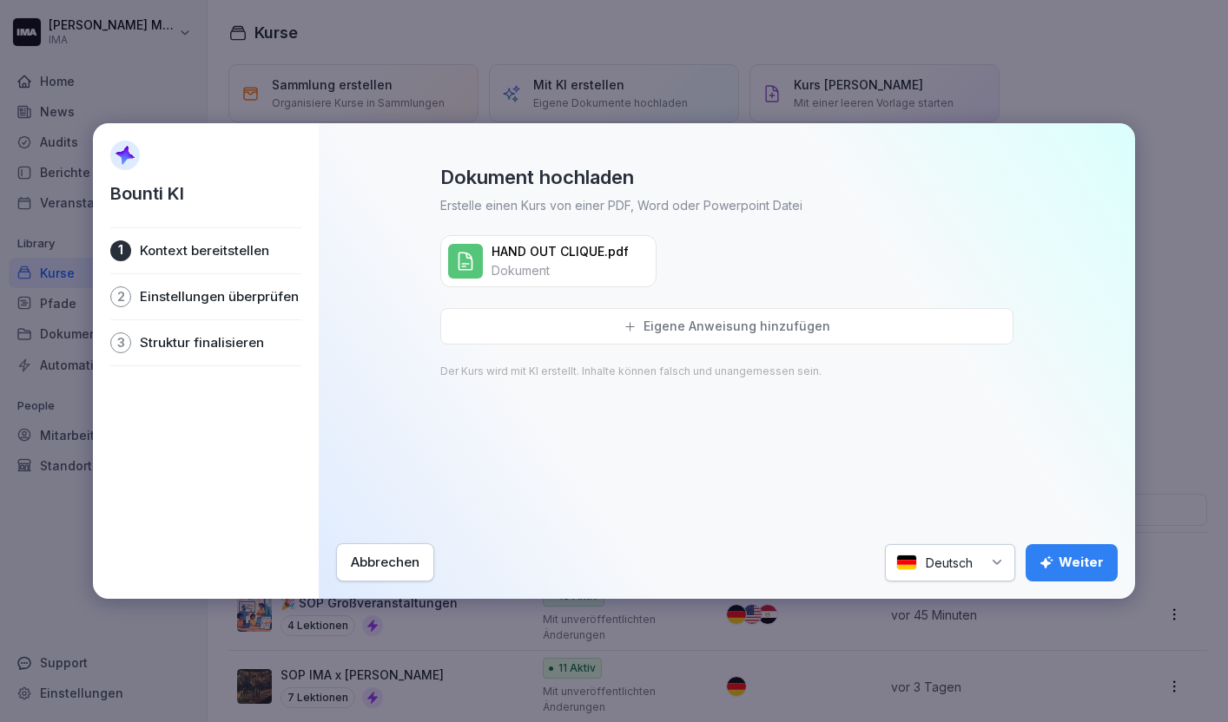
click at [790, 324] on p "Eigene Anweisung hinzufügen" at bounding box center [736, 327] width 187 height 16
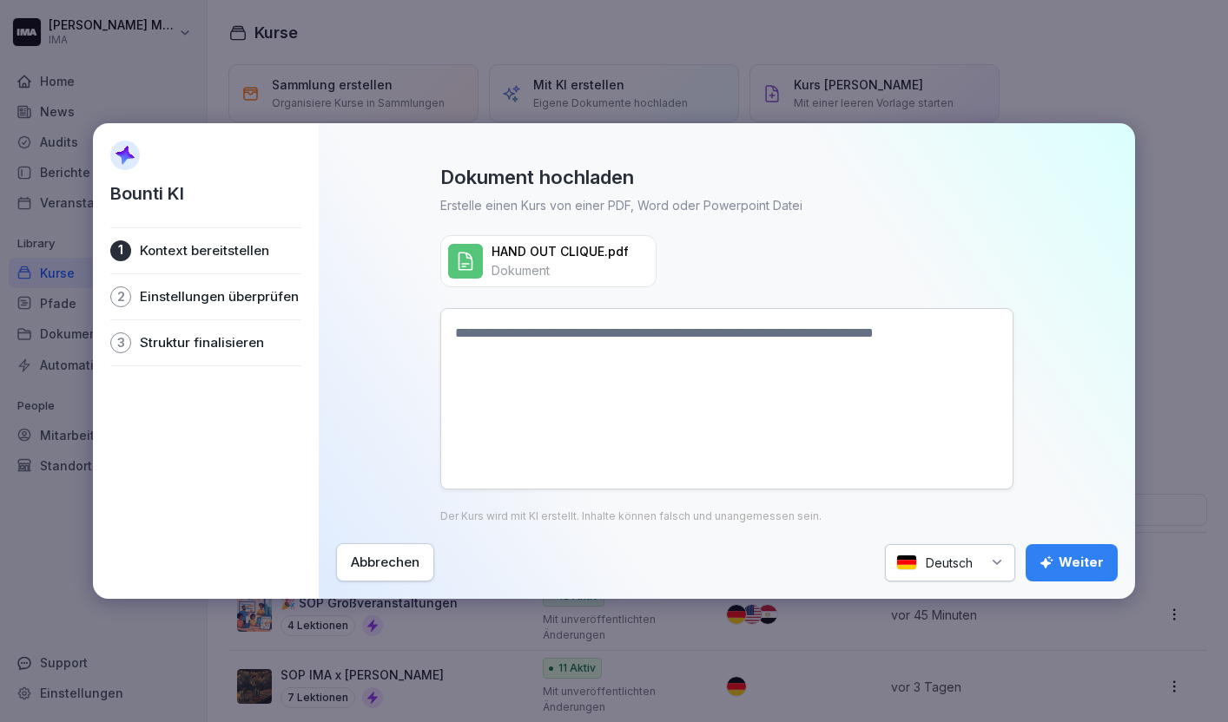
click at [722, 335] on textarea at bounding box center [726, 398] width 573 height 181
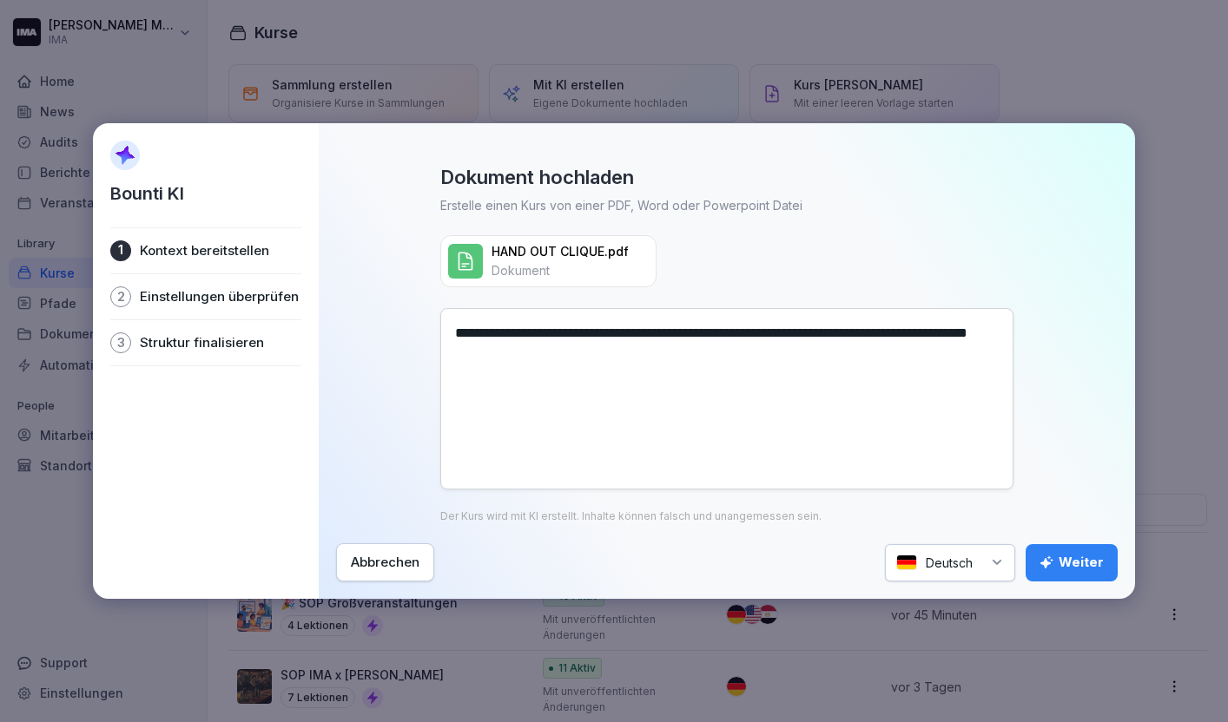
type textarea "**********"
click at [1082, 564] on div "Weiter" at bounding box center [1071, 562] width 64 height 19
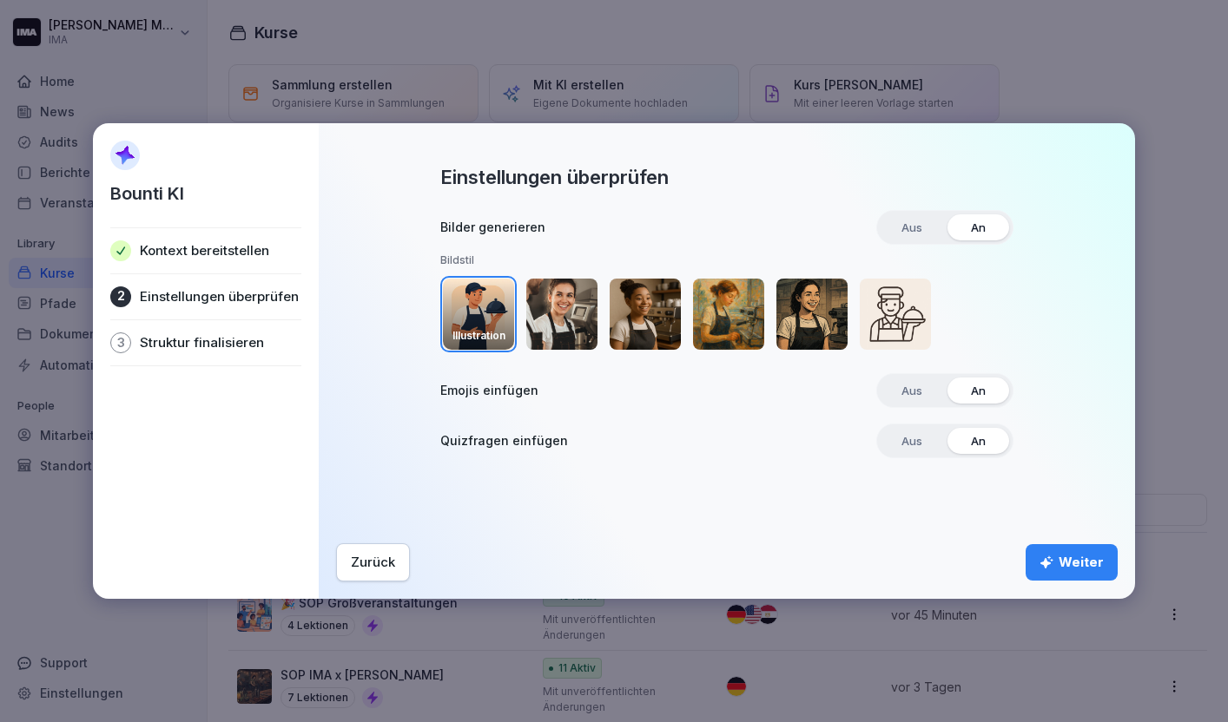
click at [913, 387] on span "Aus" at bounding box center [911, 391] width 45 height 26
click at [913, 451] on span "Aus" at bounding box center [911, 441] width 45 height 26
click at [1053, 561] on icon "button" at bounding box center [1046, 563] width 14 height 14
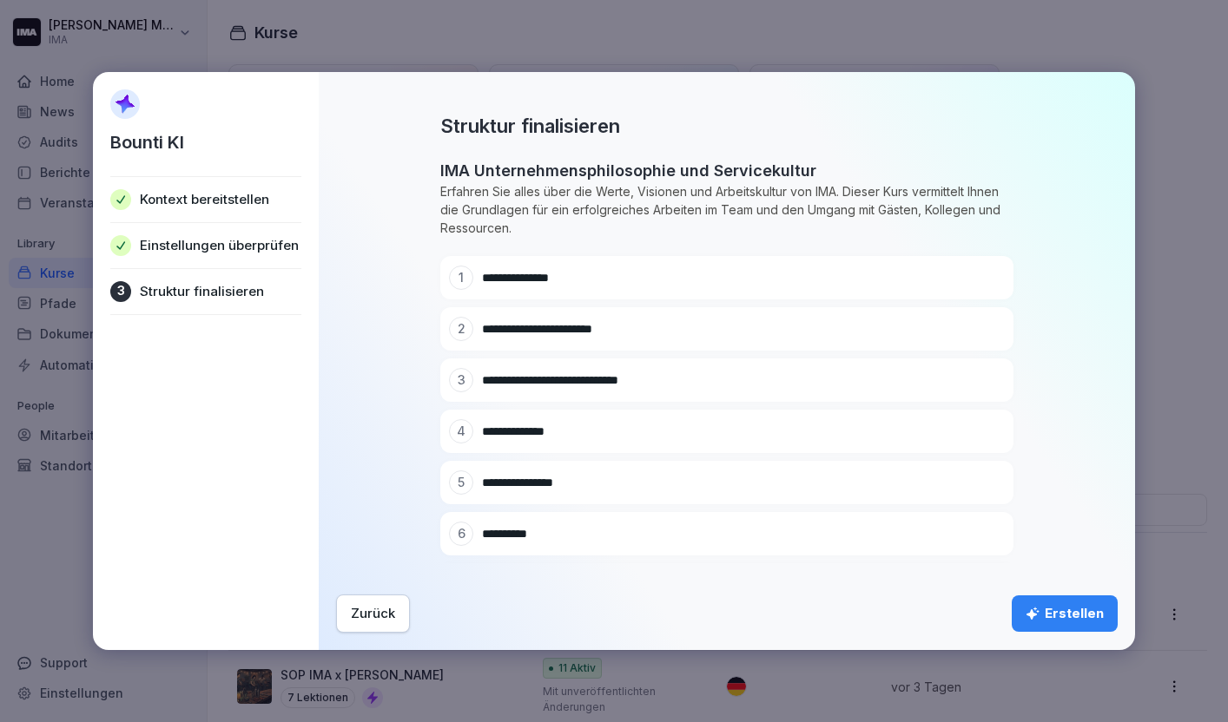
click at [1083, 605] on div "Erstellen" at bounding box center [1064, 613] width 78 height 19
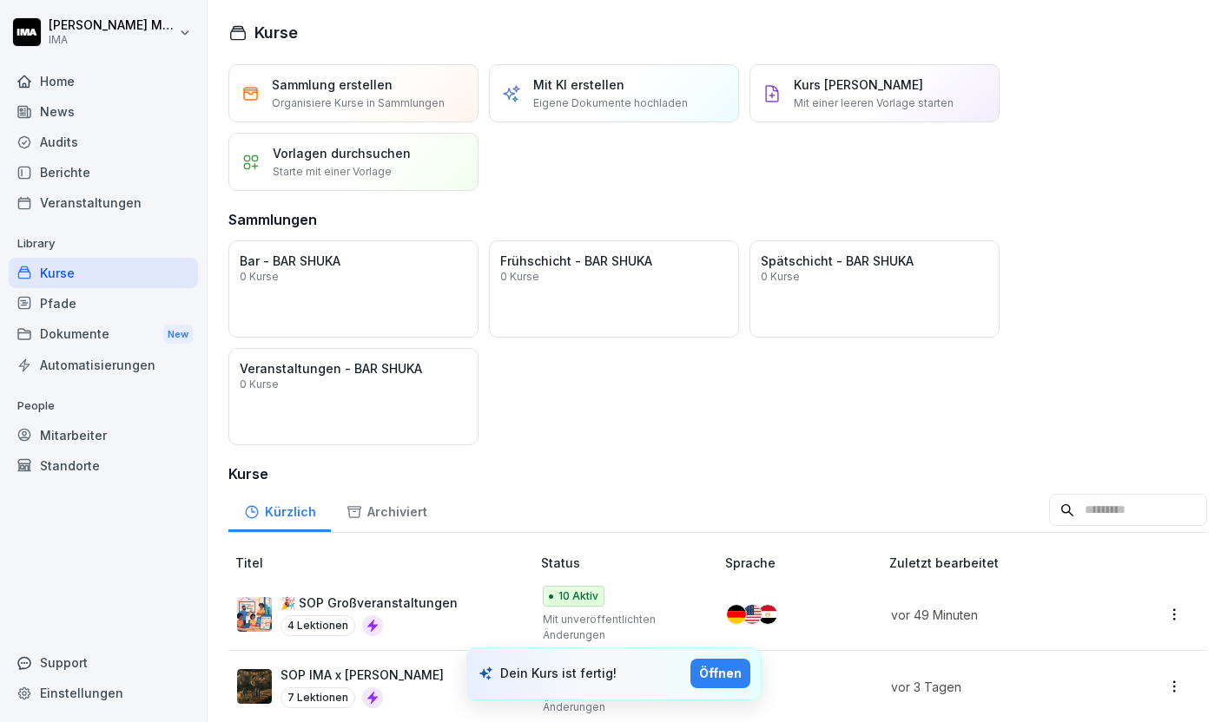
click at [726, 678] on div "Öffnen" at bounding box center [720, 673] width 43 height 19
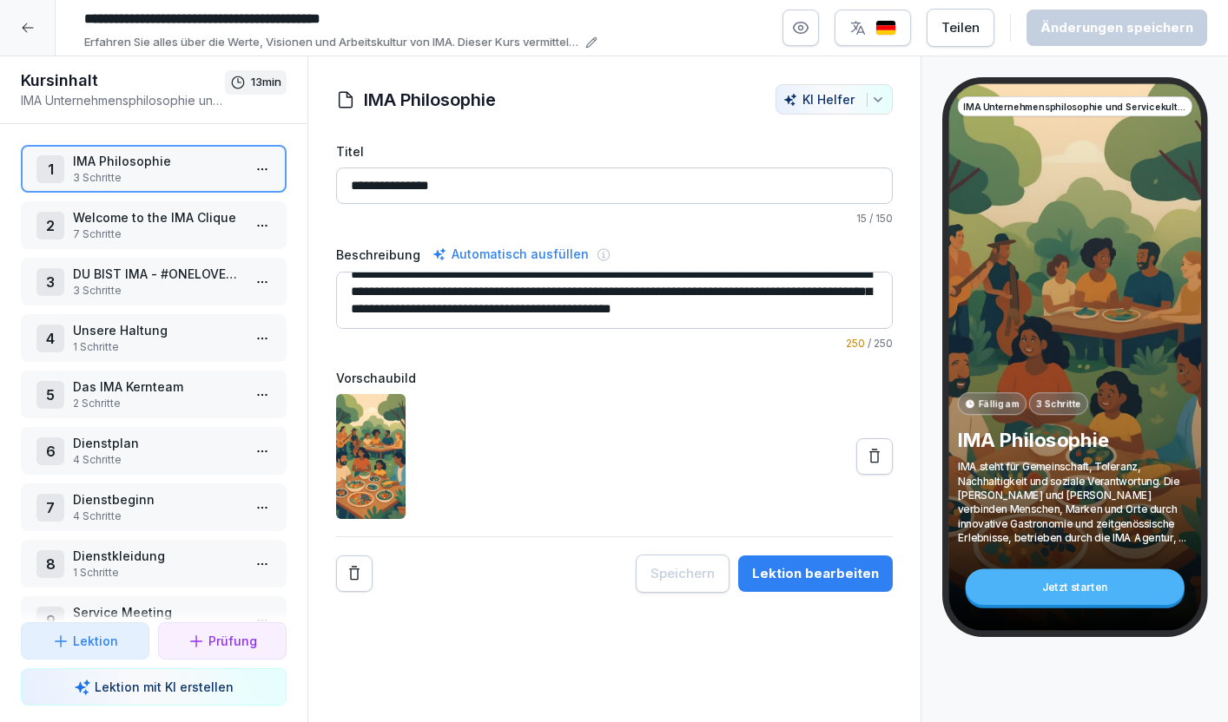
scroll to position [30, 0]
click at [511, 317] on textarea "**********" at bounding box center [614, 300] width 557 height 57
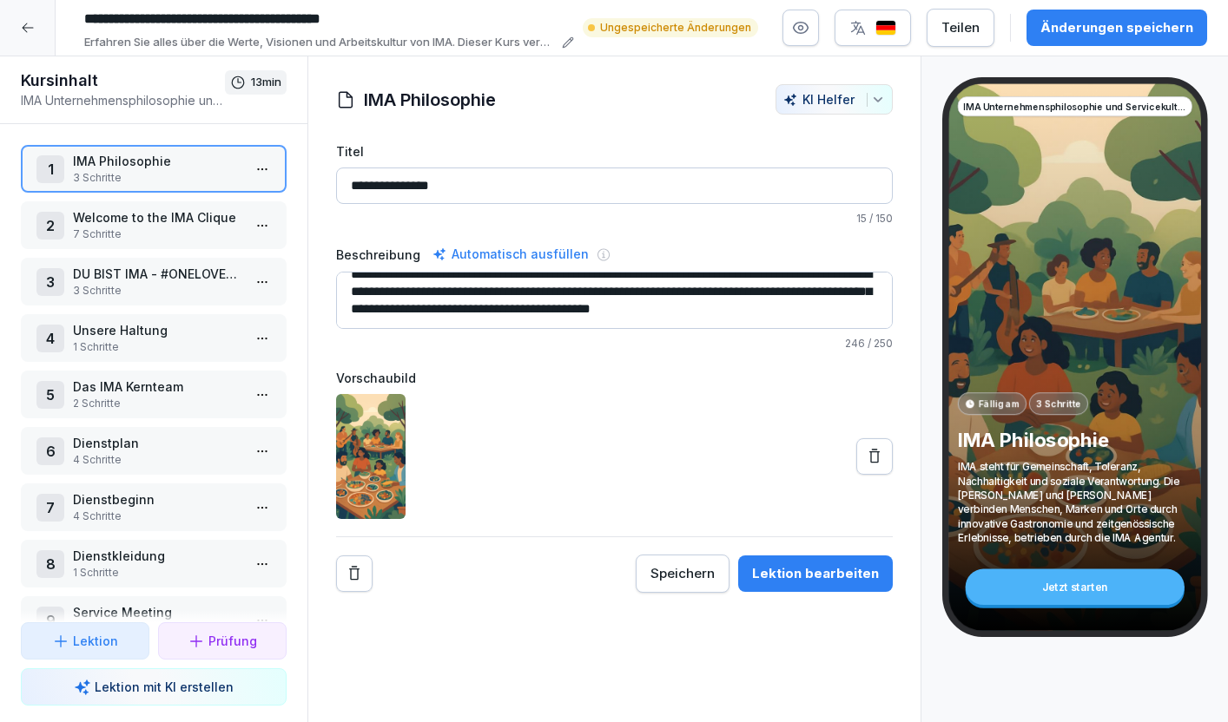
type textarea "**********"
click at [254, 172] on html "**********" at bounding box center [614, 361] width 1228 height 722
click at [244, 205] on div "Schritte bearbeiten" at bounding box center [197, 204] width 133 height 18
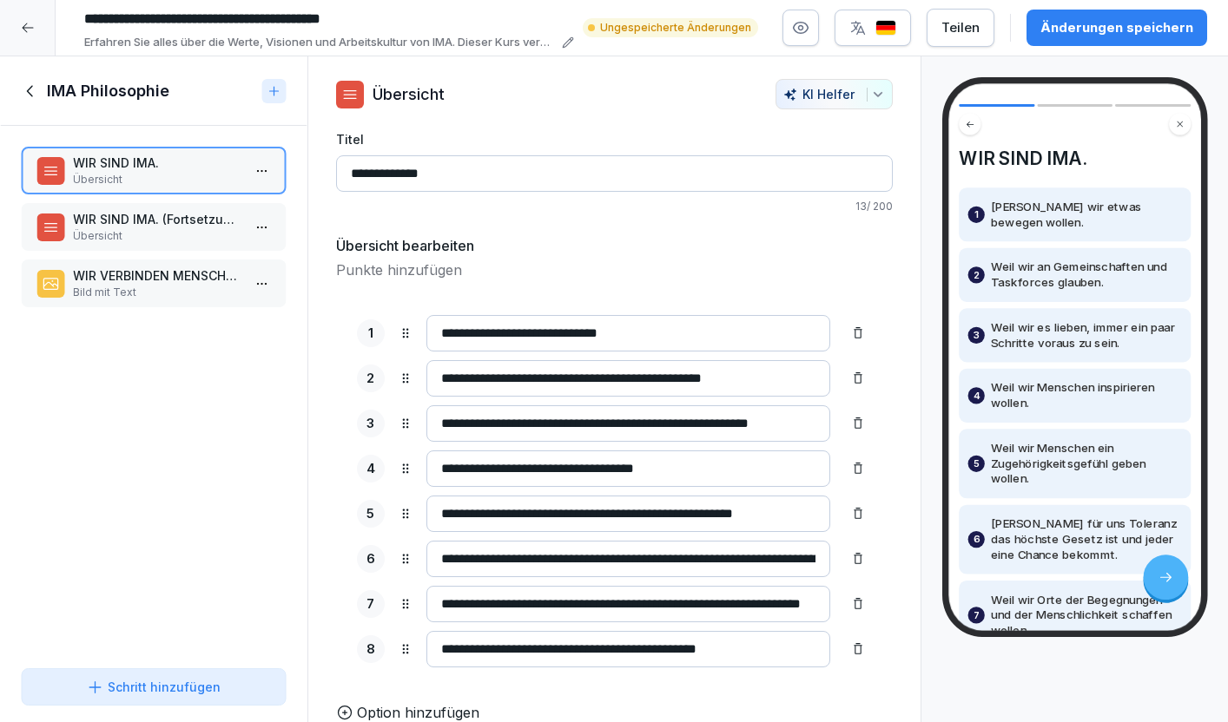
click at [131, 226] on p "WIR SIND IMA. (Fortsetzung)" at bounding box center [157, 219] width 168 height 18
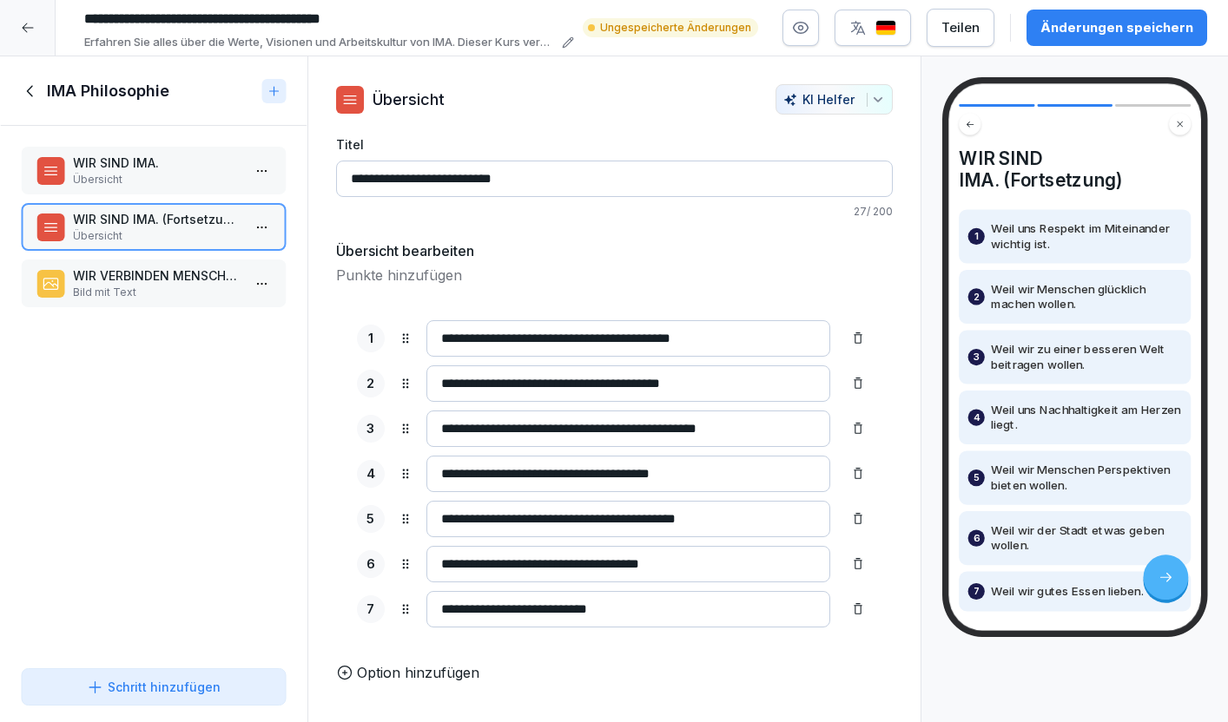
scroll to position [85, 0]
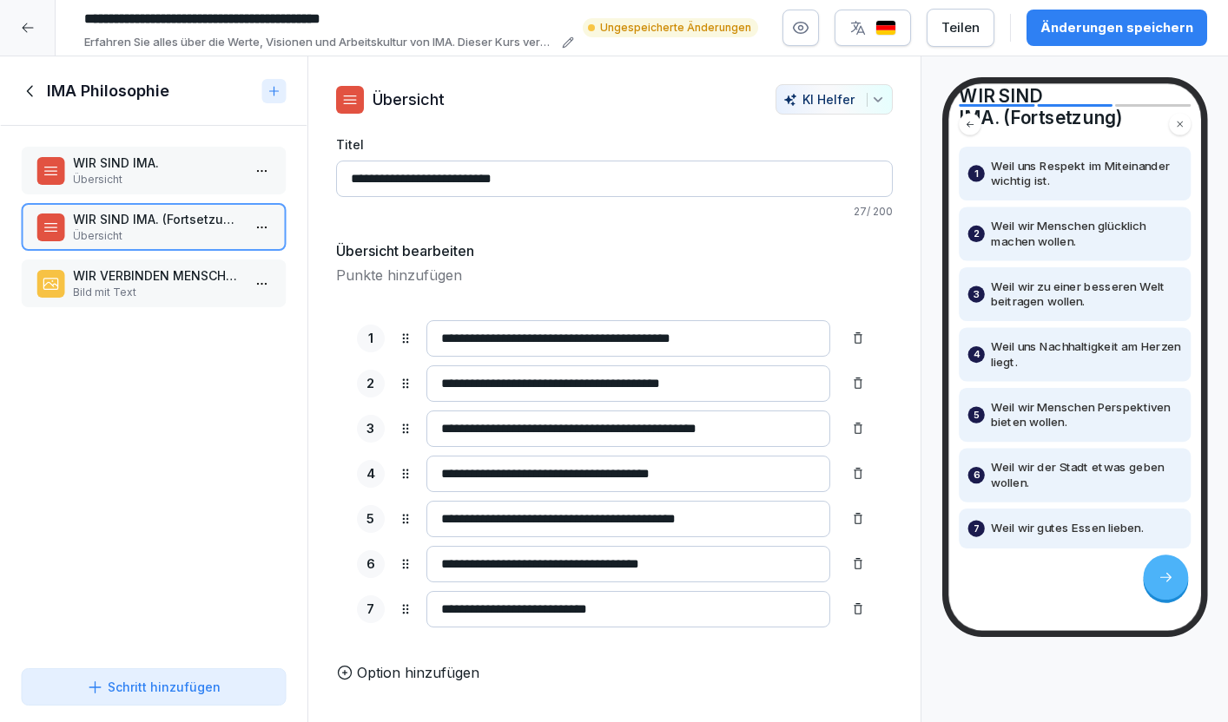
click at [175, 279] on p "WIR VERBINDEN MENSCHEN, MARKEN, MÄRKTE UND ORTE." at bounding box center [157, 276] width 168 height 18
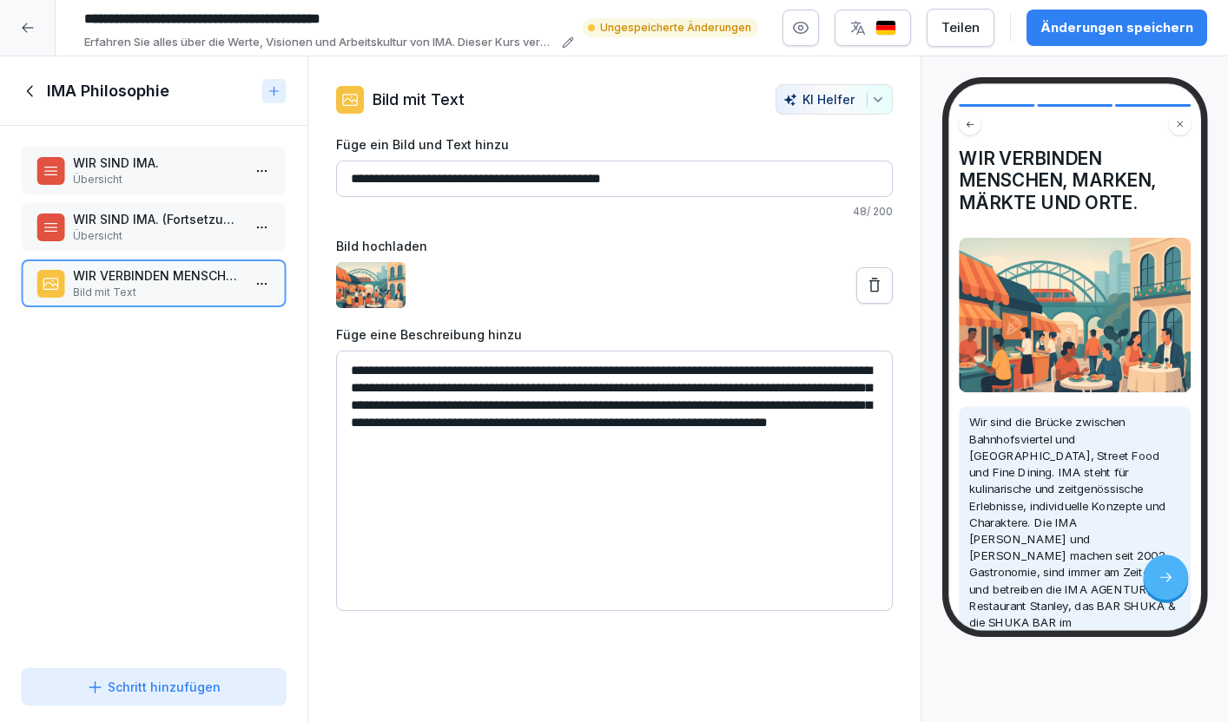
click at [22, 86] on icon at bounding box center [30, 91] width 19 height 19
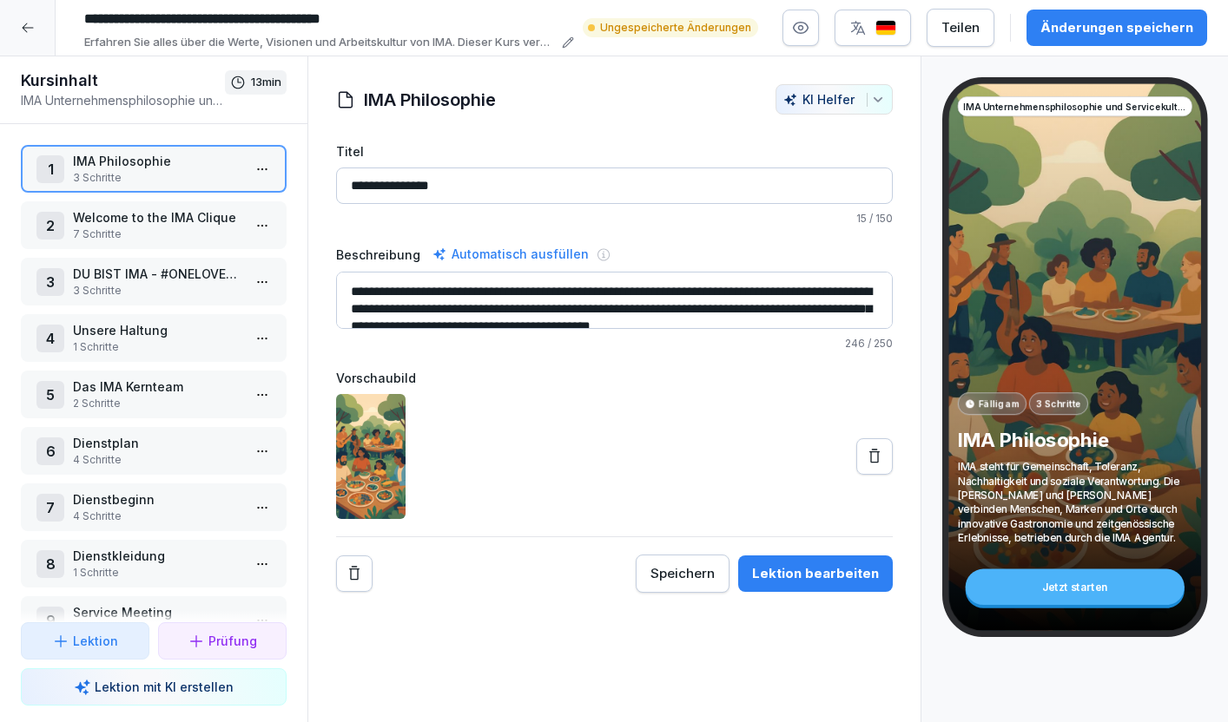
click at [157, 221] on p "Welcome to the IMA Clique" at bounding box center [157, 217] width 168 height 18
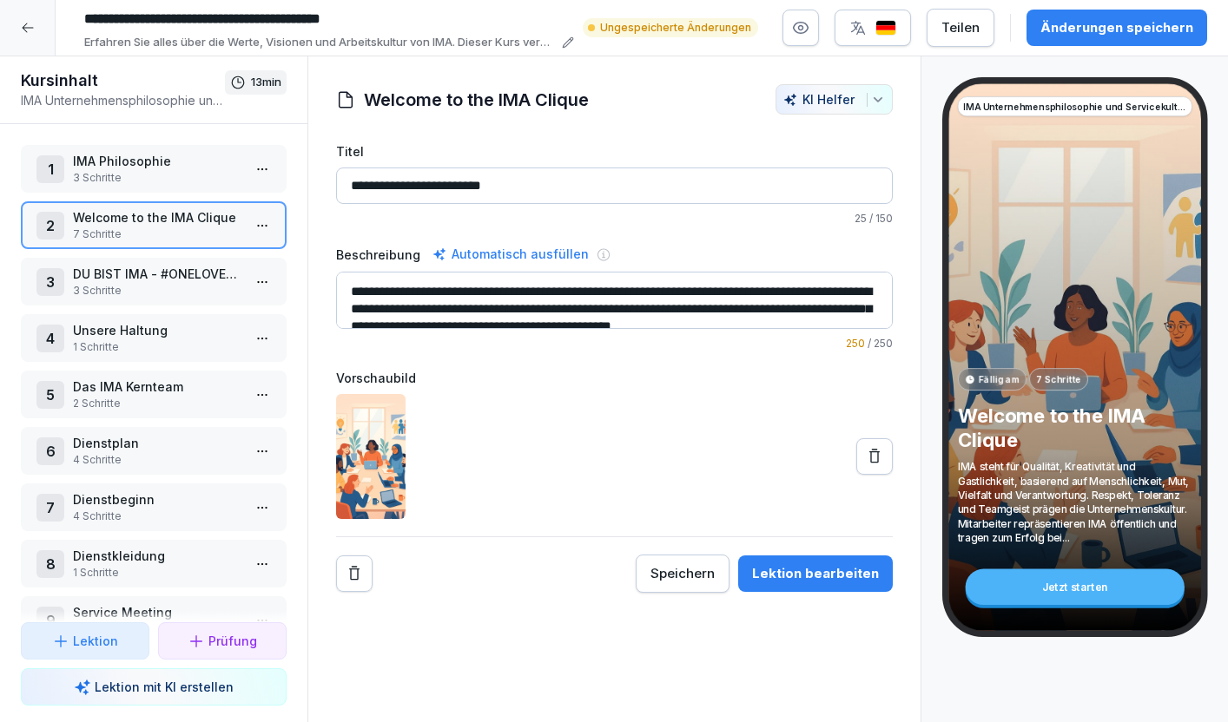
click at [261, 225] on html "**********" at bounding box center [614, 361] width 1228 height 722
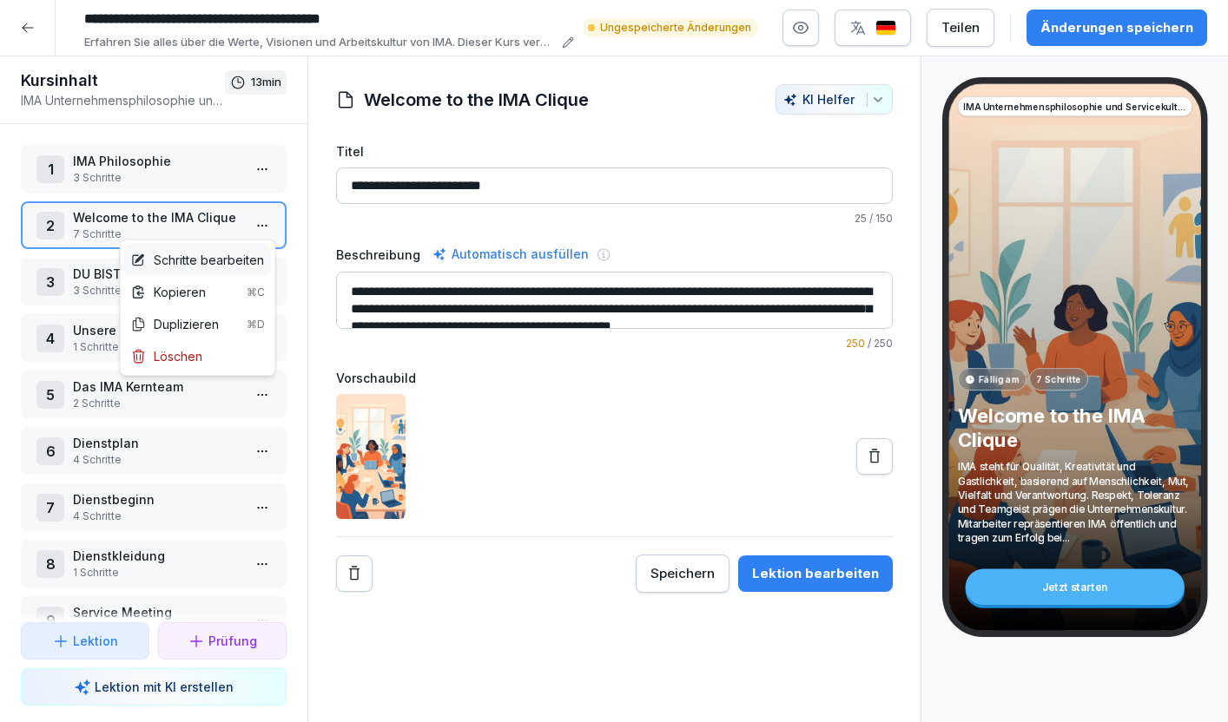
click at [231, 264] on div "Schritte bearbeiten" at bounding box center [197, 260] width 133 height 18
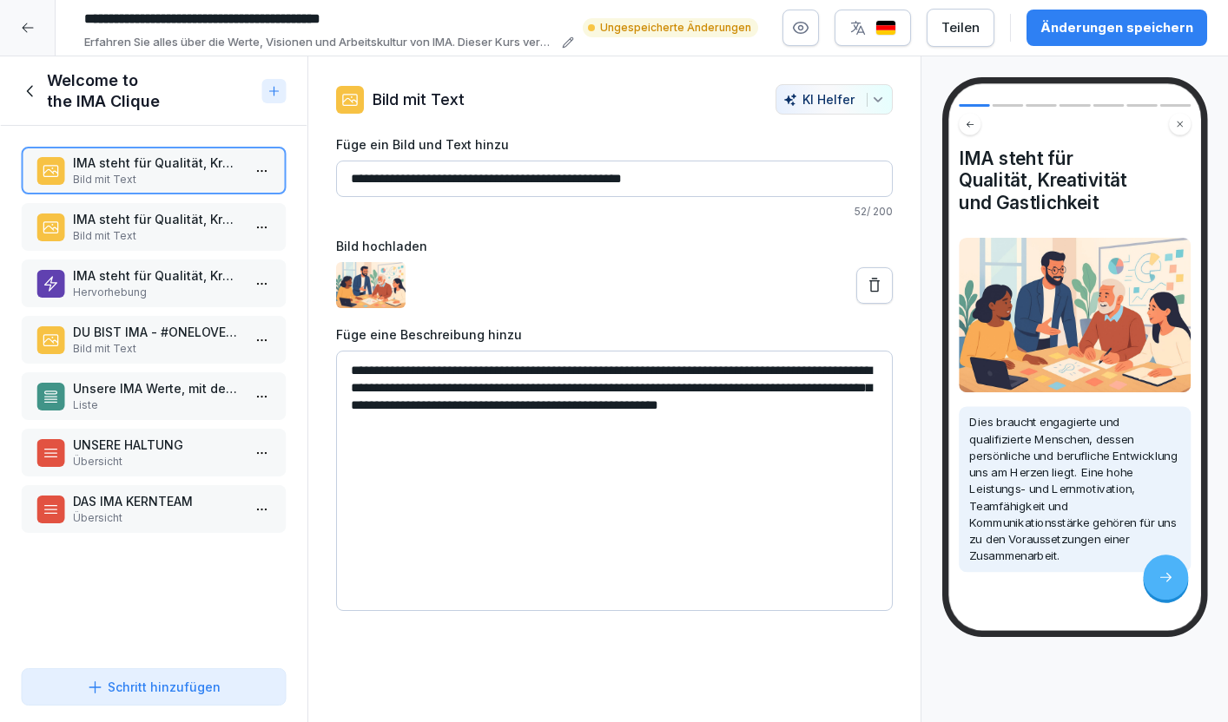
click at [214, 217] on p "IMA steht für Qualität, Kreativität und Gastlichkeit" at bounding box center [157, 219] width 168 height 18
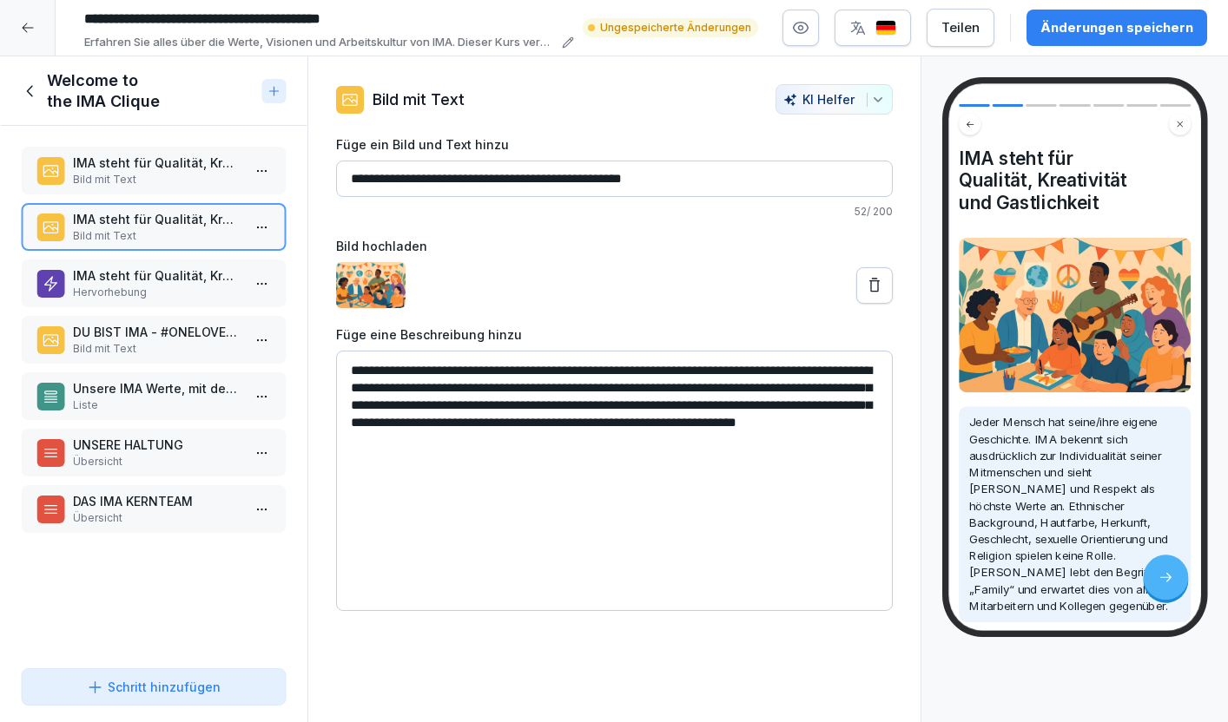
click at [186, 279] on p "IMA steht für Qualität, Kreativität und Gastlichkeit" at bounding box center [157, 276] width 168 height 18
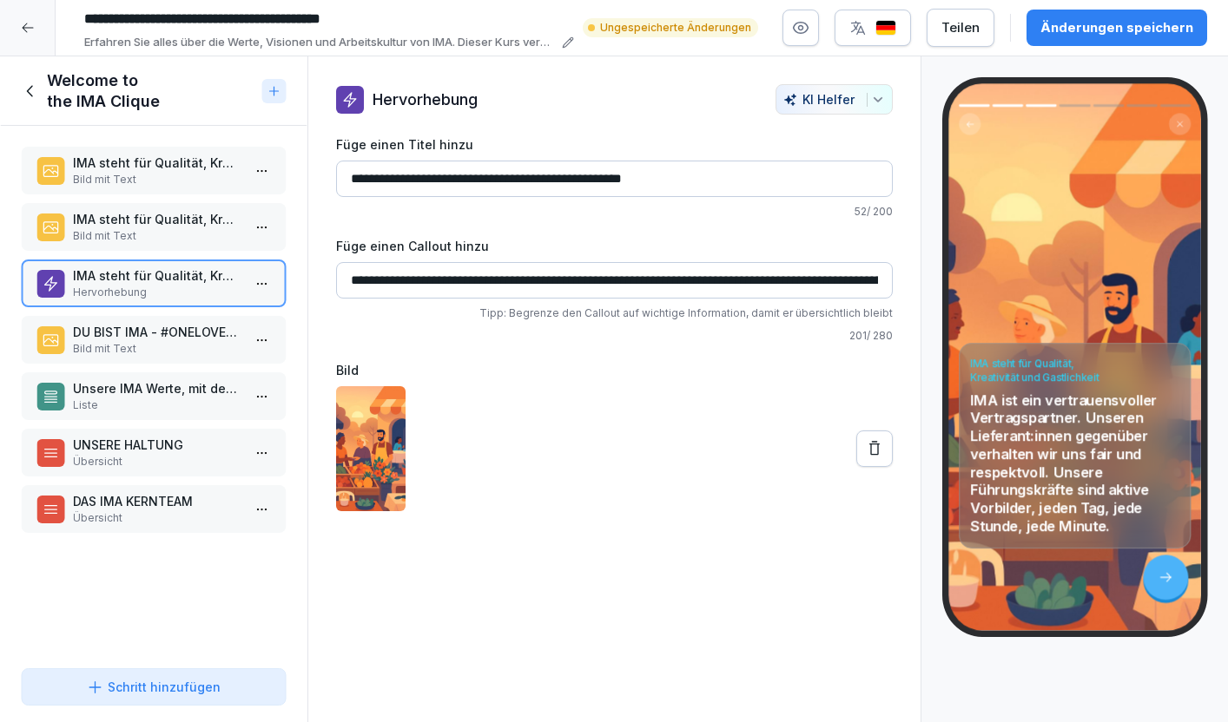
click at [174, 327] on p "DU BIST IMA - #ONELOVEONECLIQUE" at bounding box center [157, 332] width 168 height 18
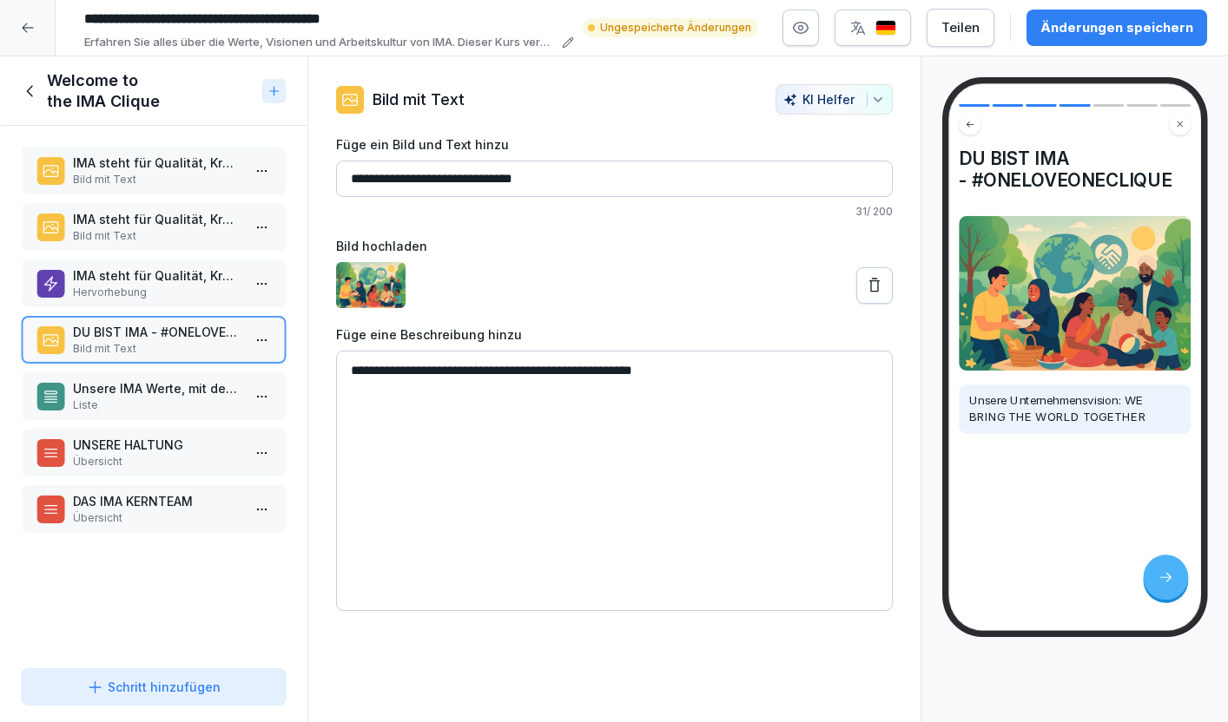
click at [168, 390] on p "Unsere IMA Werte, mit denen Du Dich identifizierst und die Du täglich mit Deine…" at bounding box center [157, 388] width 168 height 18
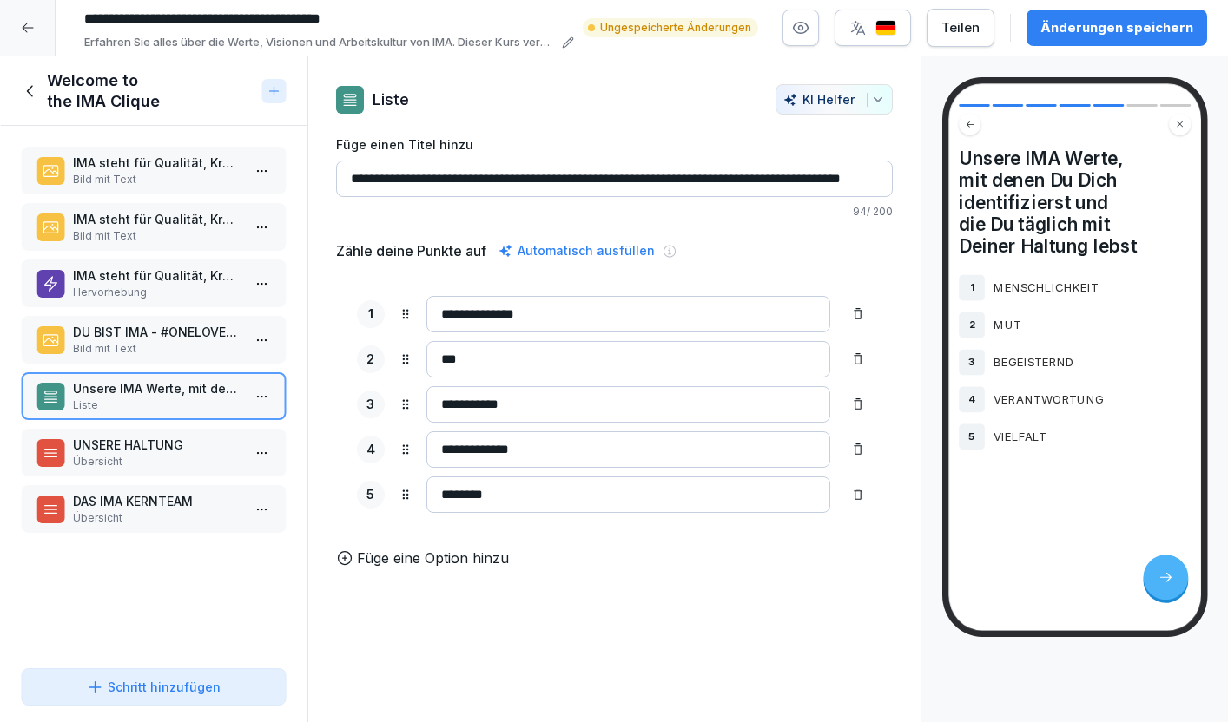
click at [163, 443] on p "UNSERE HALTUNG" at bounding box center [157, 445] width 168 height 18
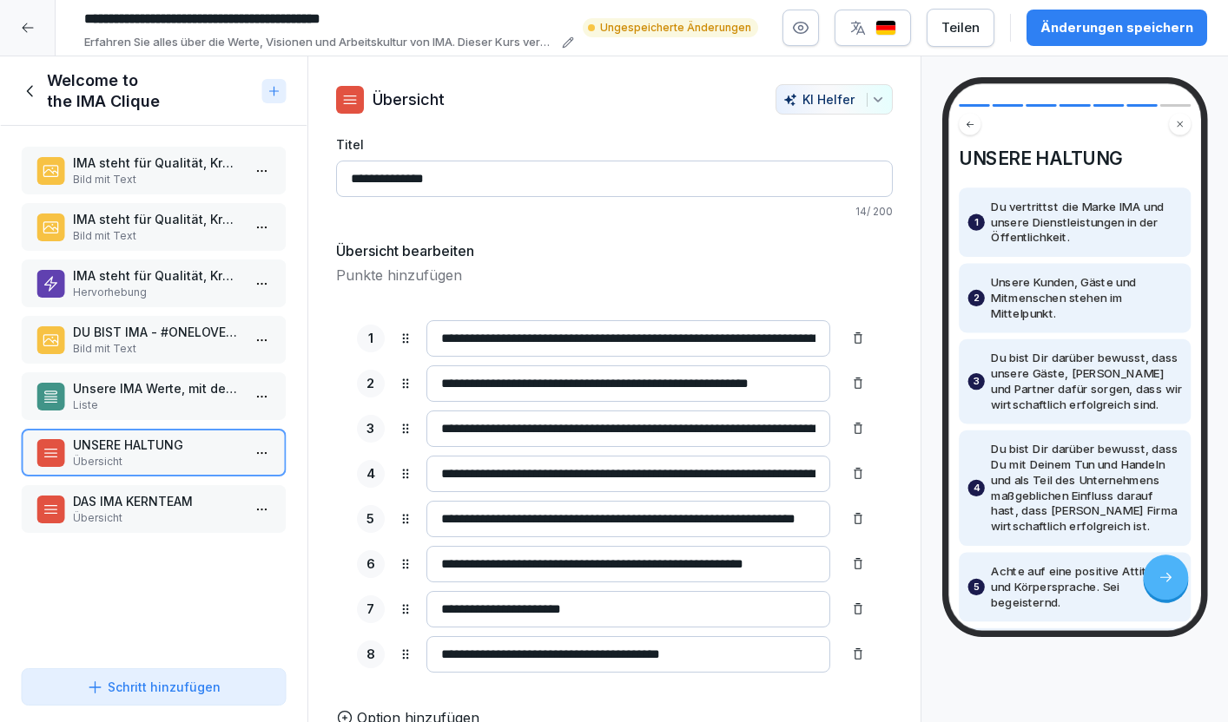
click at [159, 493] on p "DAS IMA KERNTEAM" at bounding box center [157, 501] width 168 height 18
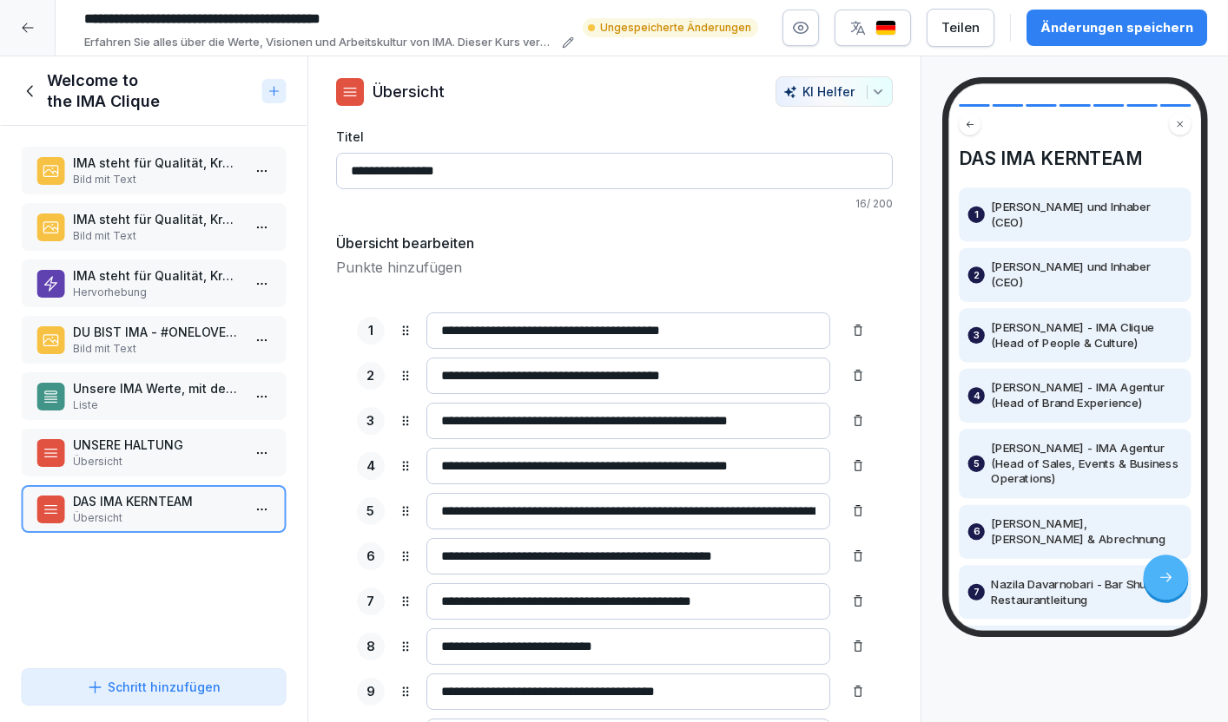
scroll to position [96, 0]
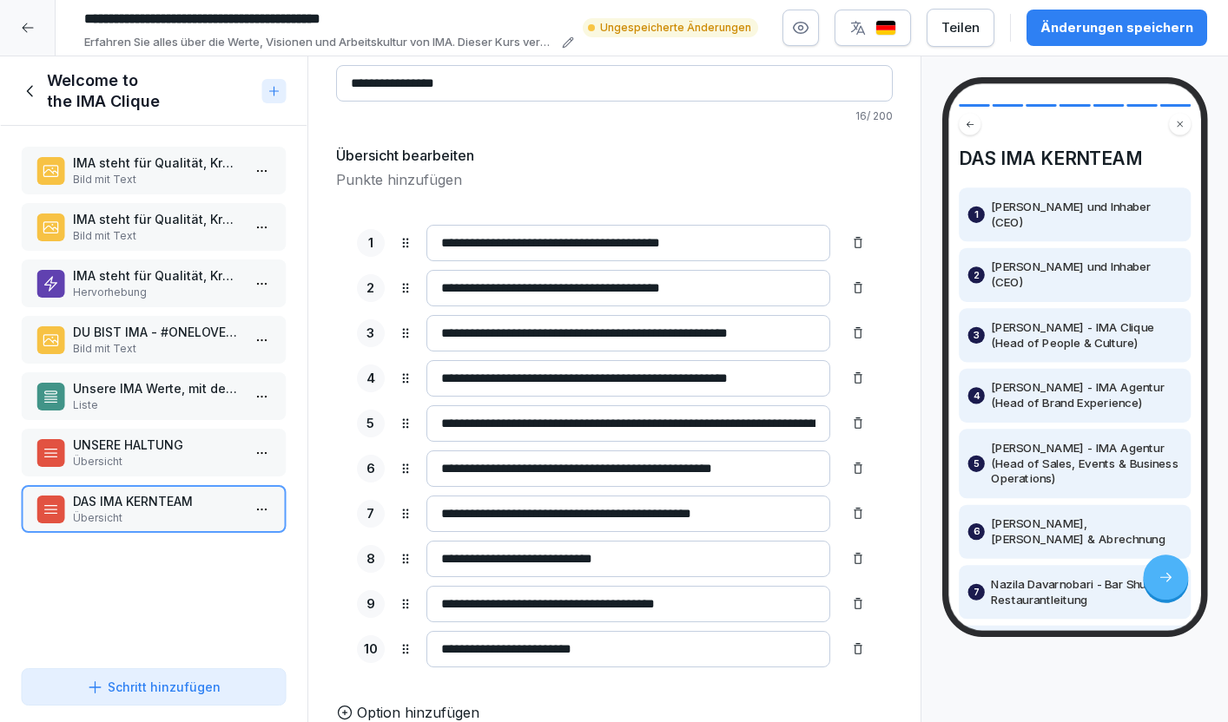
click at [561, 559] on input "**********" at bounding box center [628, 559] width 404 height 36
click at [677, 559] on input "**********" at bounding box center [628, 559] width 404 height 36
type input "**********"
click at [622, 654] on input "**********" at bounding box center [628, 649] width 404 height 36
type input "**********"
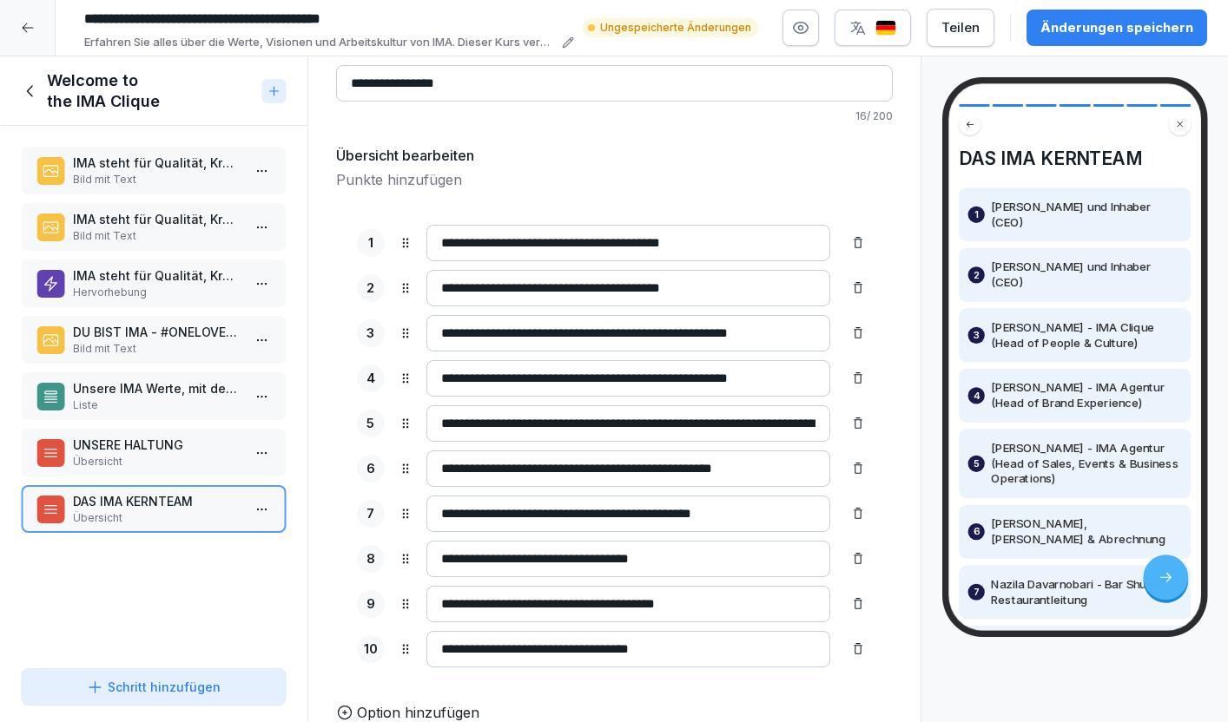
click at [1135, 33] on div "Änderungen speichern" at bounding box center [1116, 27] width 153 height 19
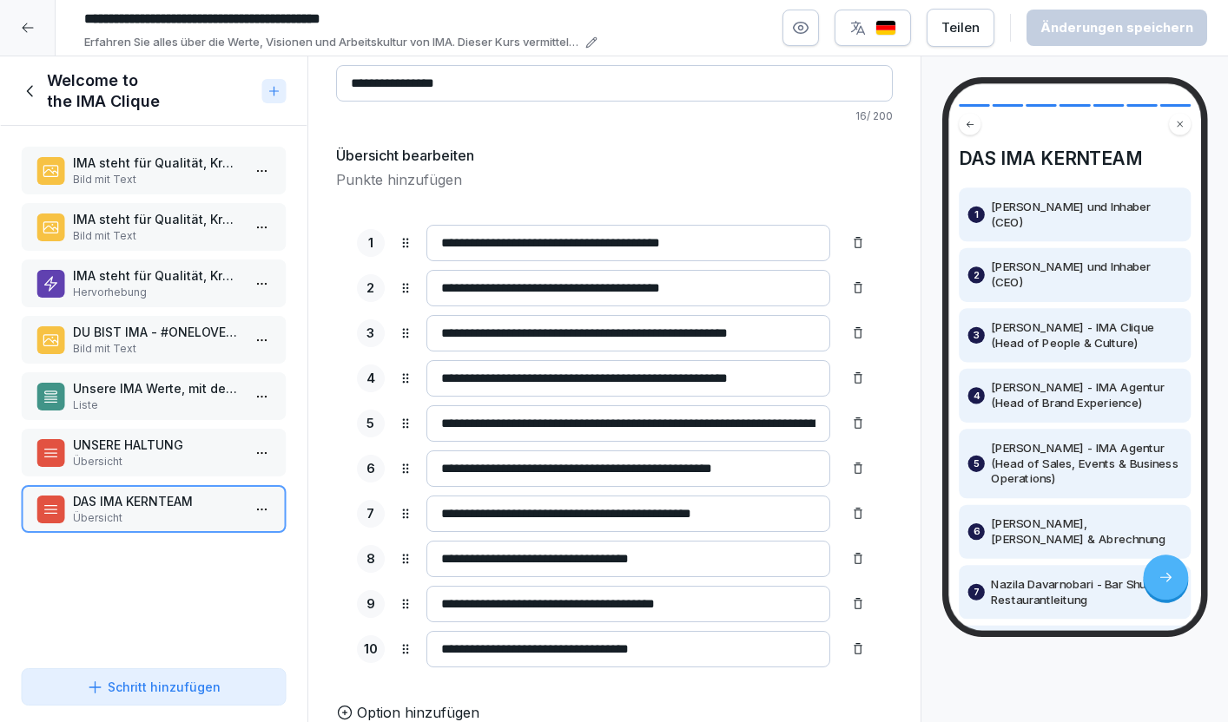
click at [31, 90] on icon at bounding box center [30, 91] width 19 height 19
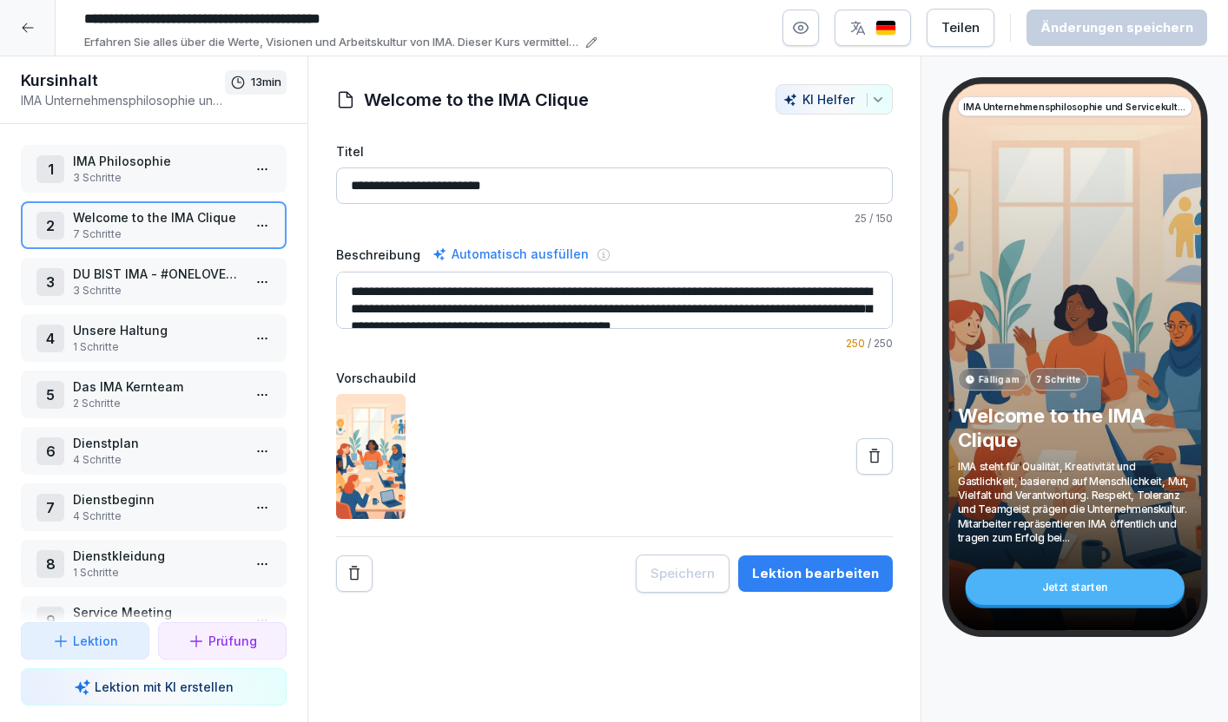
click at [168, 286] on p "3 Schritte" at bounding box center [157, 291] width 168 height 16
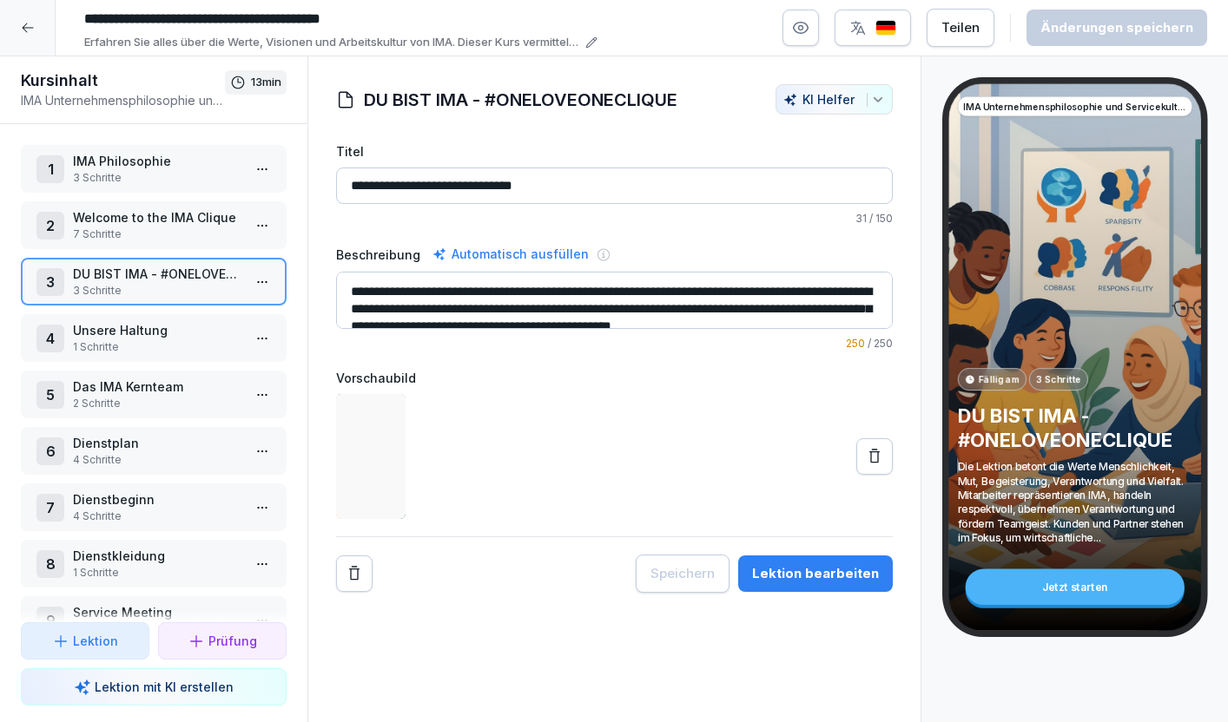
click at [255, 285] on html "**********" at bounding box center [614, 361] width 1228 height 722
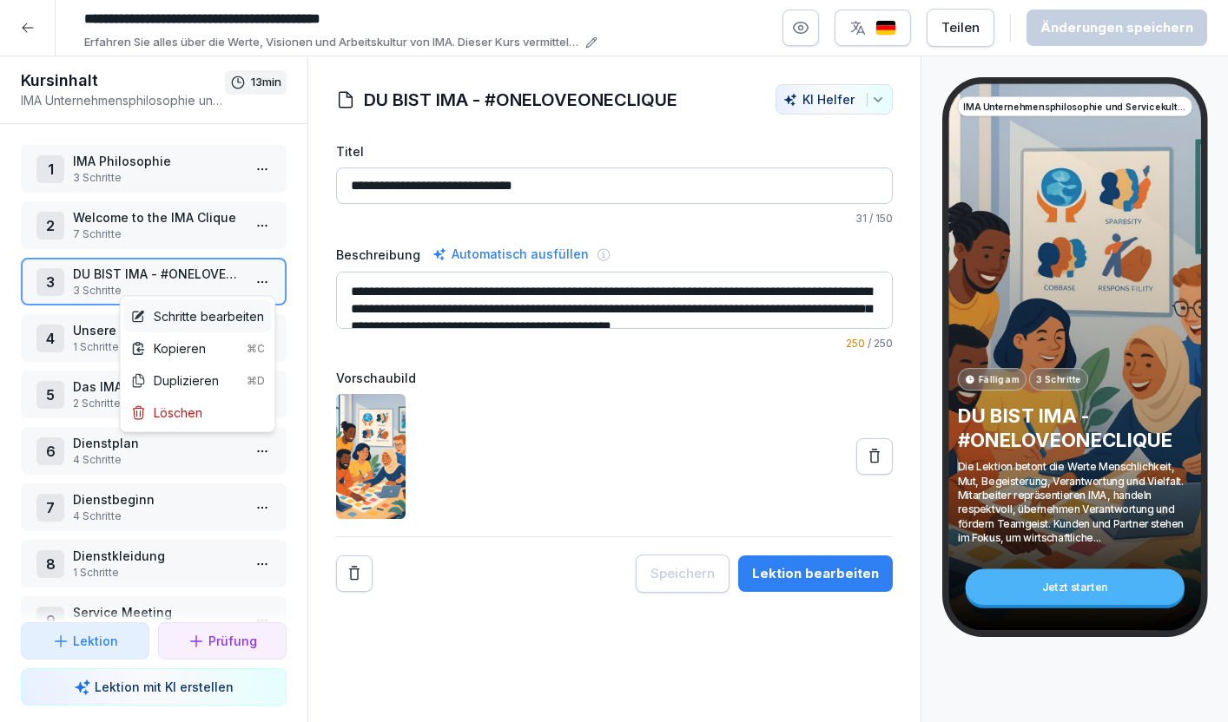
click at [235, 313] on div "Schritte bearbeiten" at bounding box center [197, 316] width 133 height 18
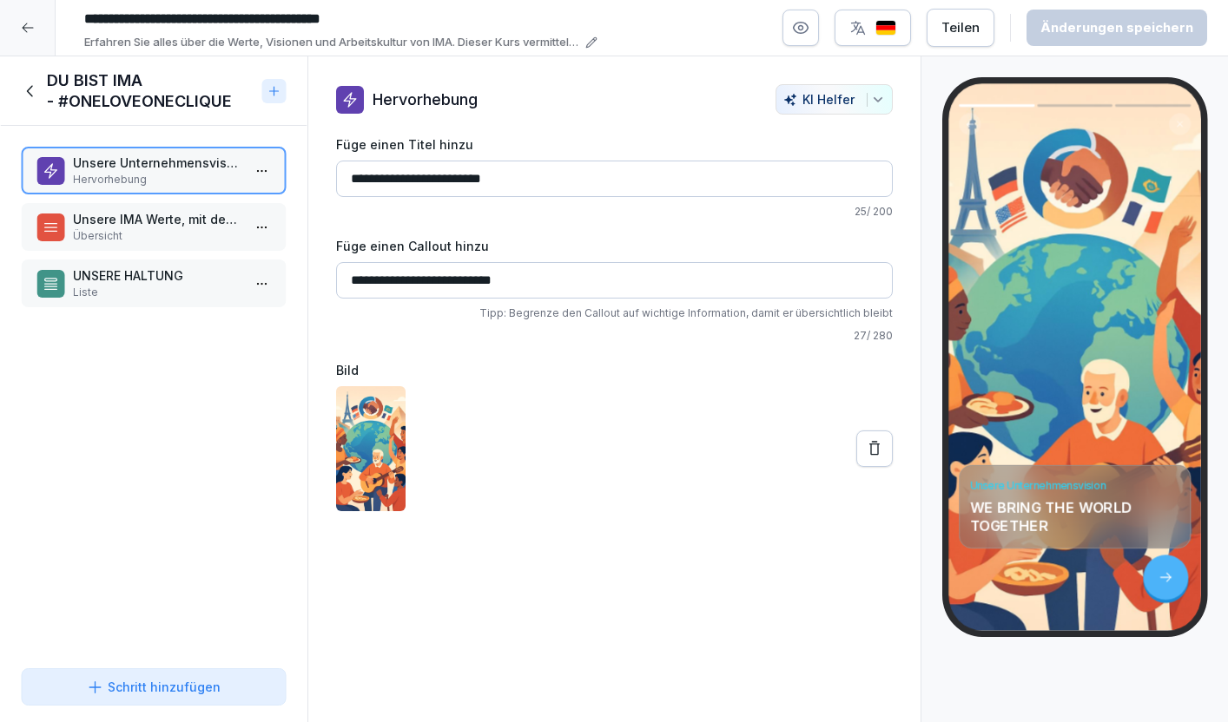
click at [187, 213] on p "Unsere IMA Werte, mit denen Du Dich identifizierst und die Du täglich mit Deine…" at bounding box center [157, 219] width 168 height 18
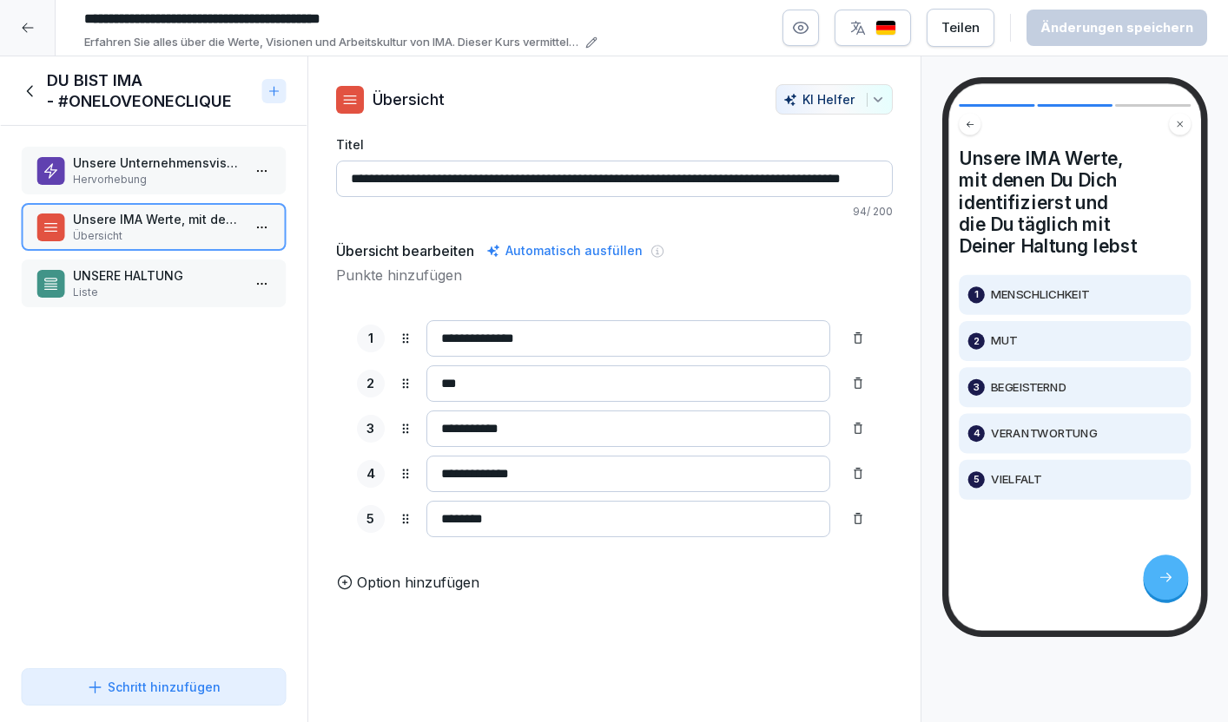
click at [180, 290] on p "Liste" at bounding box center [157, 293] width 168 height 16
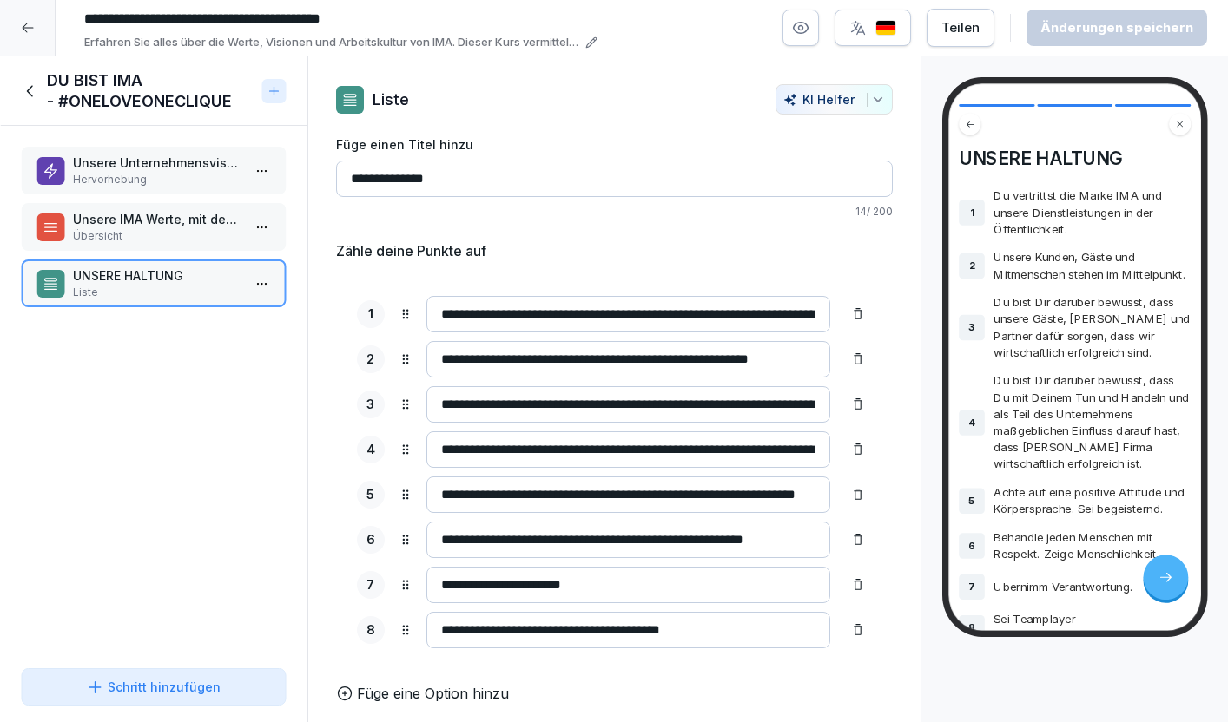
click at [30, 85] on icon at bounding box center [30, 91] width 19 height 19
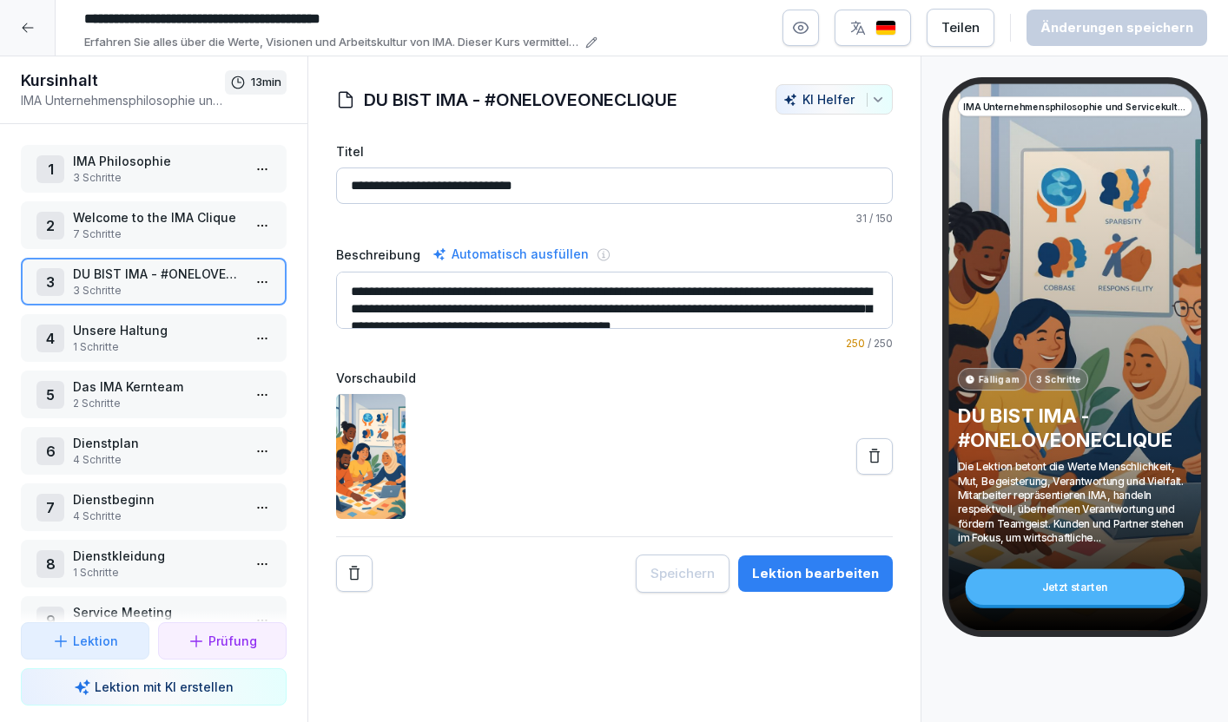
click at [125, 221] on p "Welcome to the IMA Clique" at bounding box center [157, 217] width 168 height 18
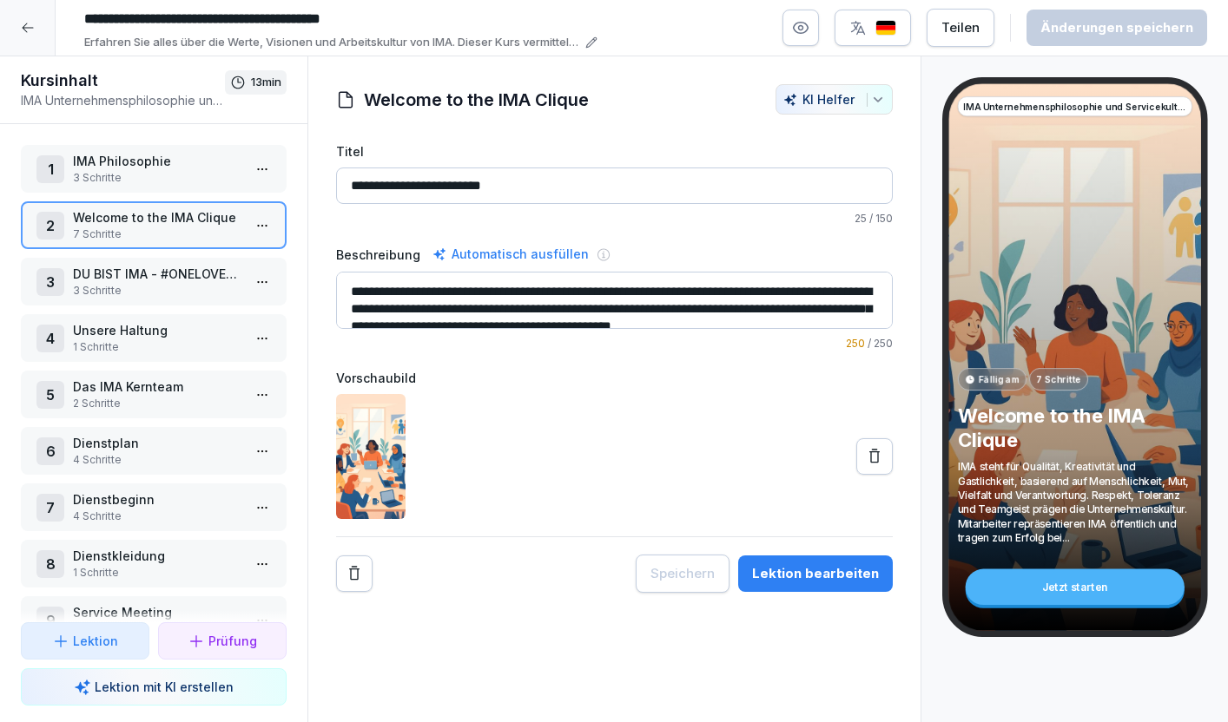
click at [259, 223] on html "**********" at bounding box center [614, 361] width 1228 height 722
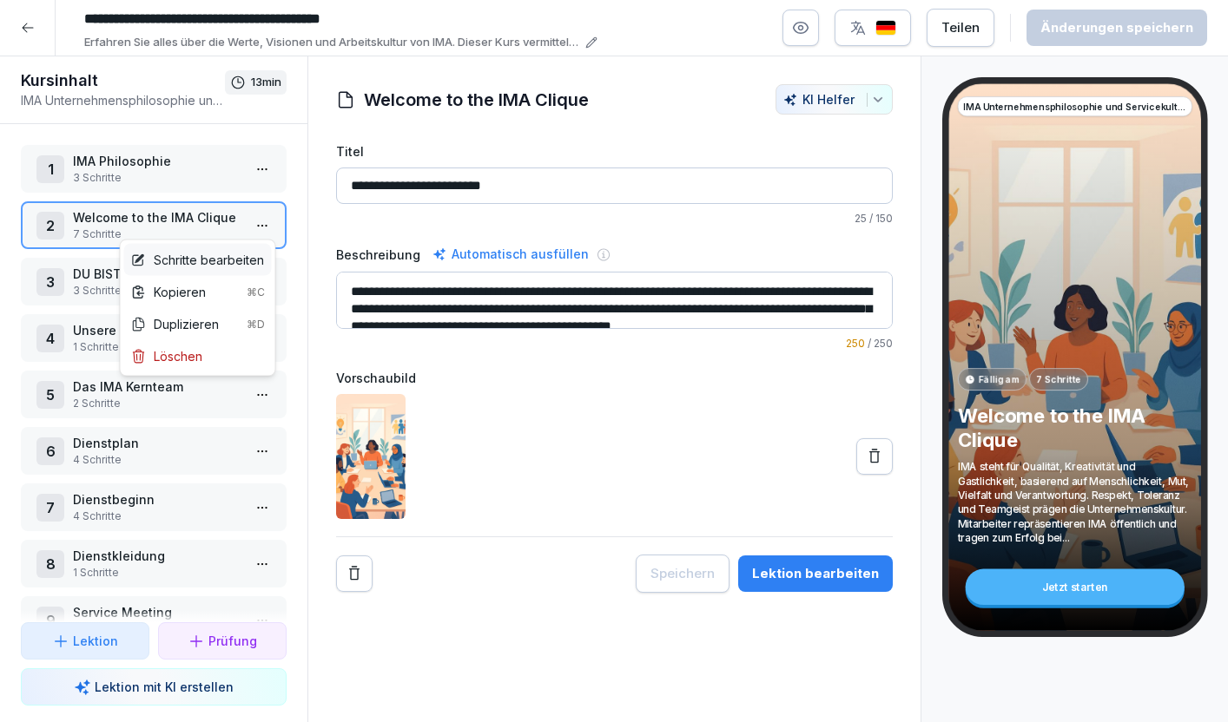
click at [241, 256] on div "Schritte bearbeiten" at bounding box center [197, 260] width 133 height 18
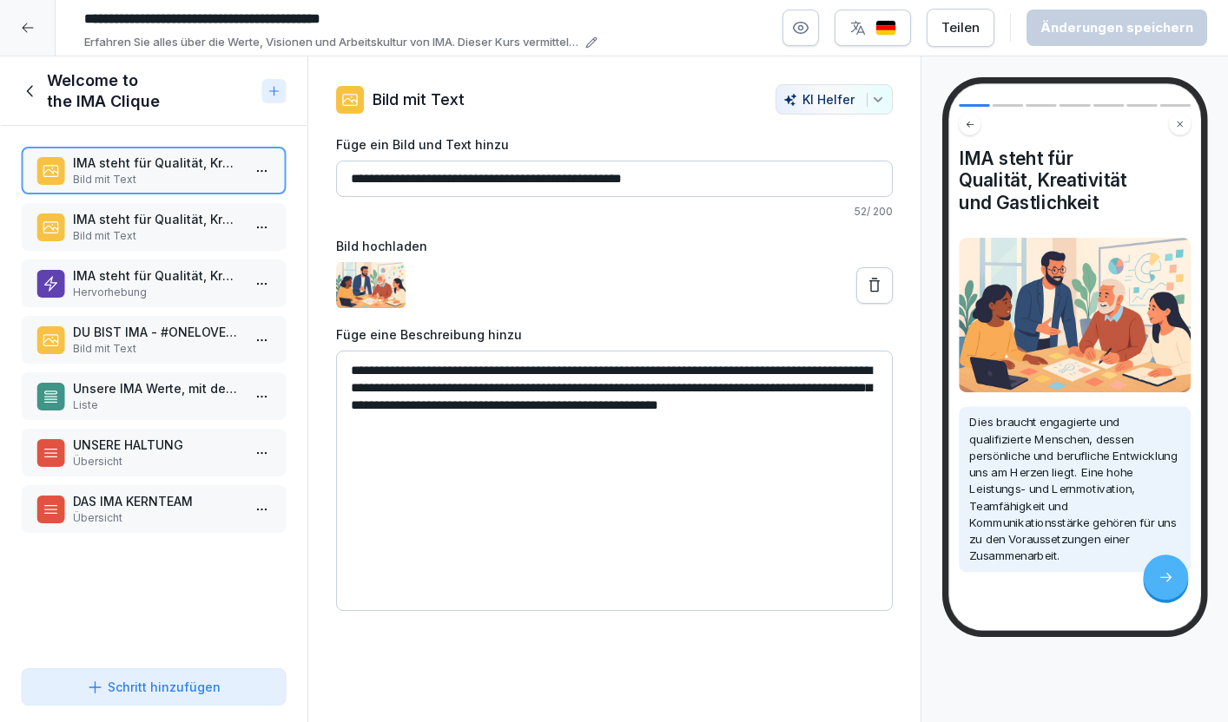
click at [30, 89] on icon at bounding box center [30, 91] width 19 height 19
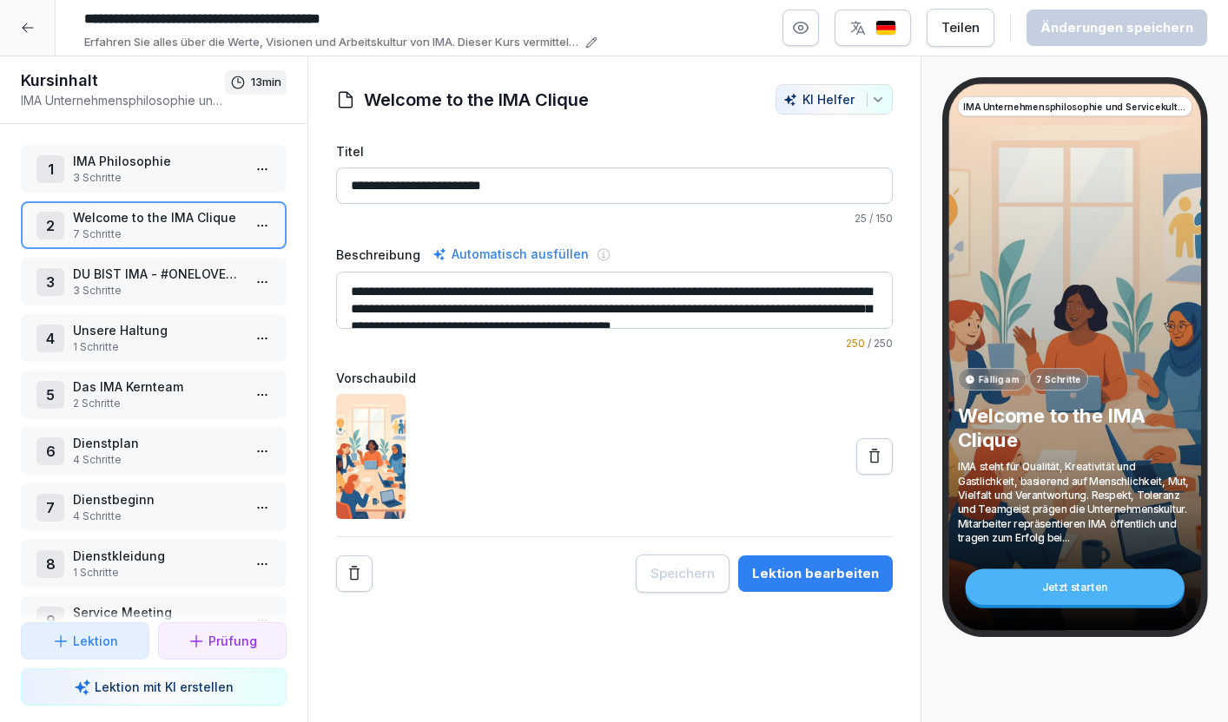
click at [151, 340] on p "1 Schritte" at bounding box center [157, 348] width 168 height 16
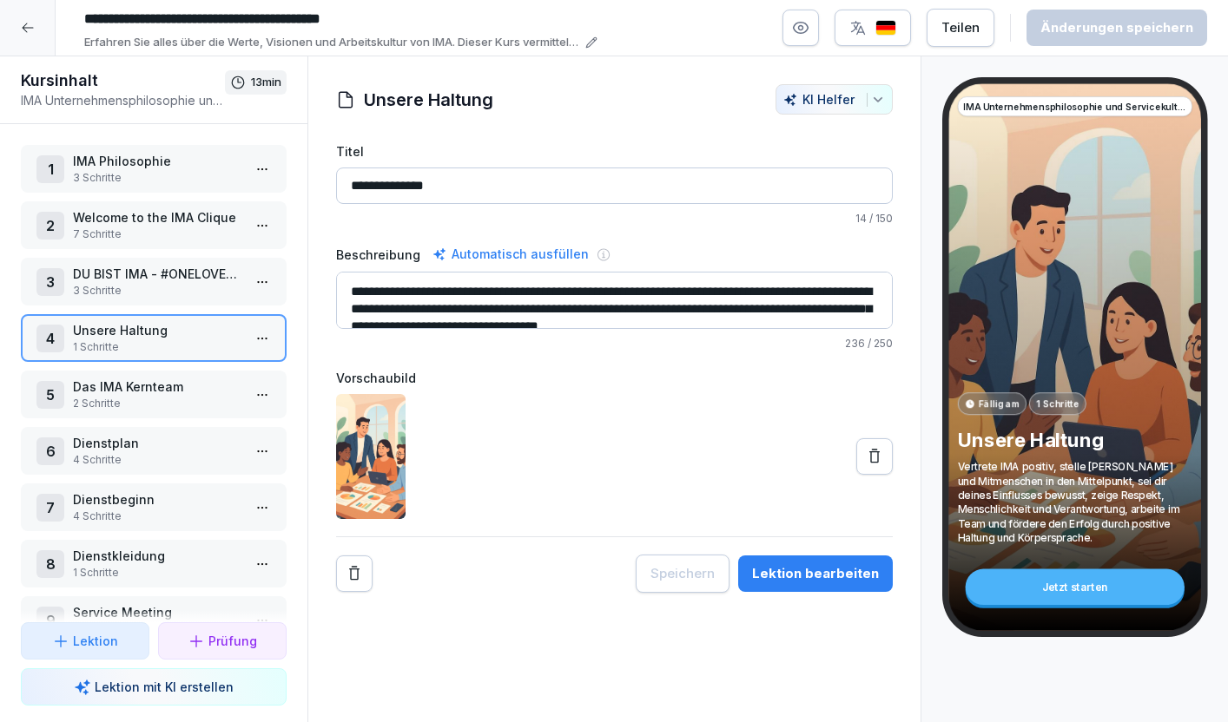
scroll to position [17, 0]
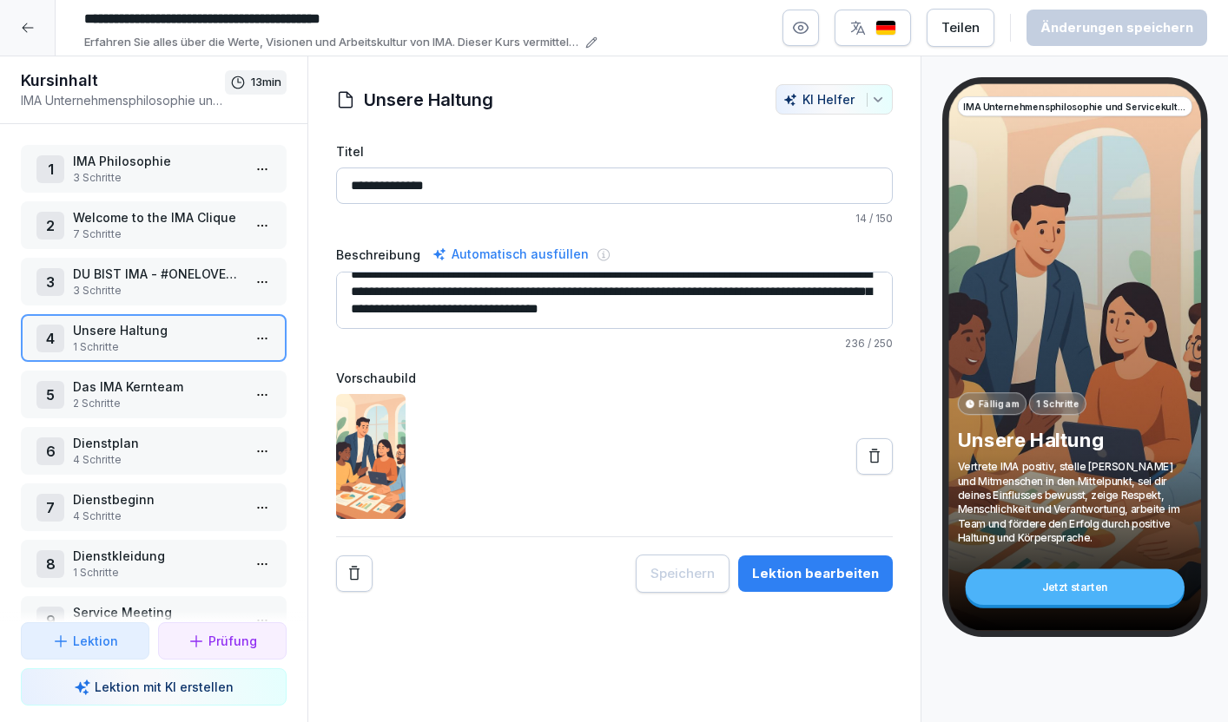
click at [159, 393] on p "Das IMA Kernteam" at bounding box center [157, 387] width 168 height 18
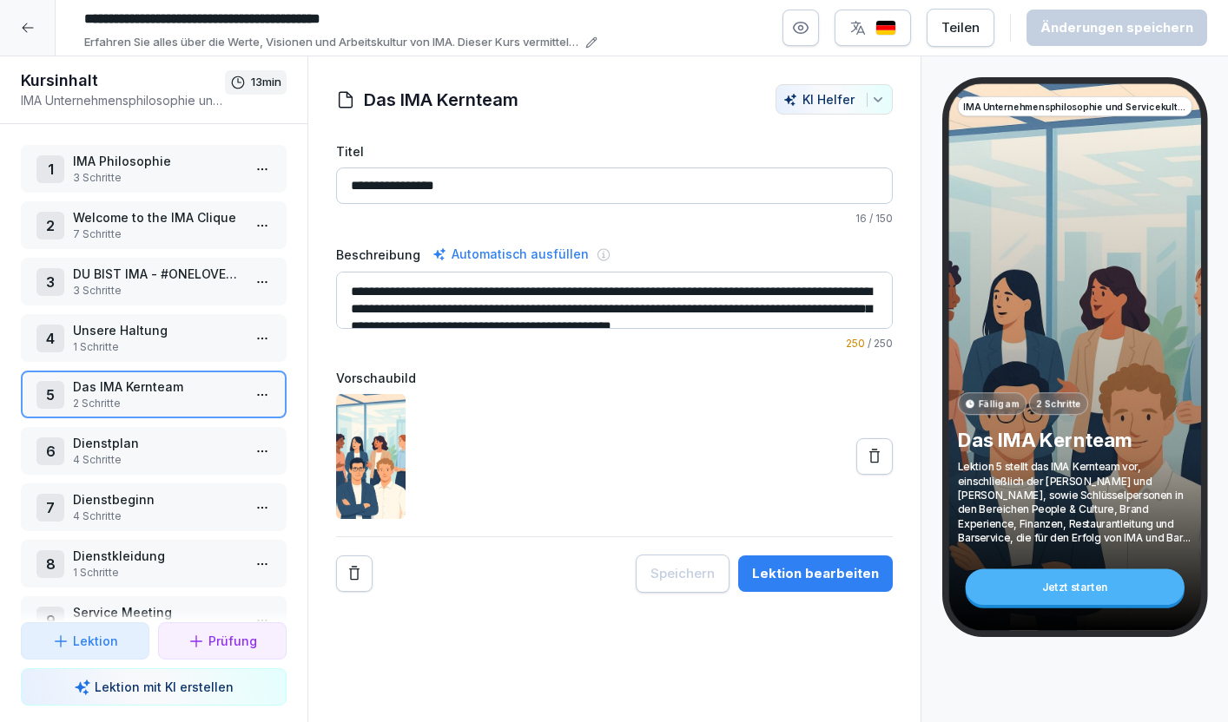
click at [267, 392] on html "**********" at bounding box center [614, 361] width 1228 height 722
click at [240, 432] on div "Schritte bearbeiten" at bounding box center [197, 429] width 133 height 18
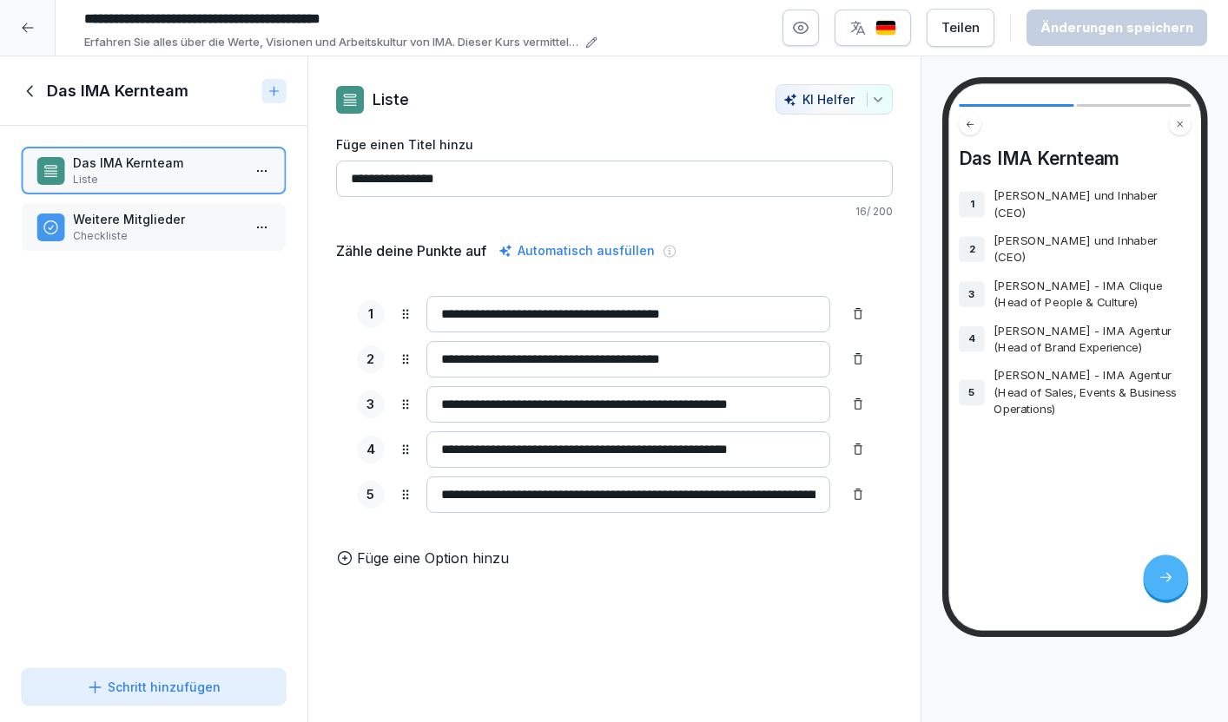
click at [165, 212] on p "Weitere Mitglieder" at bounding box center [157, 219] width 168 height 18
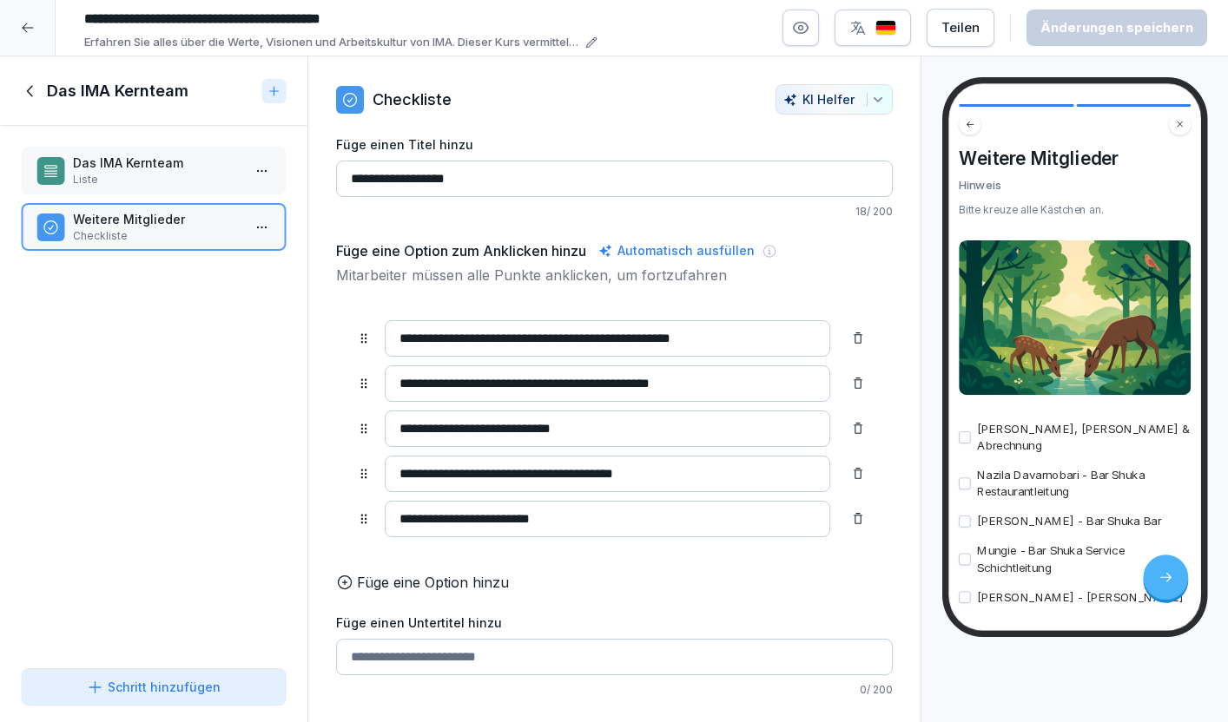
click at [622, 425] on input "**********" at bounding box center [607, 429] width 445 height 36
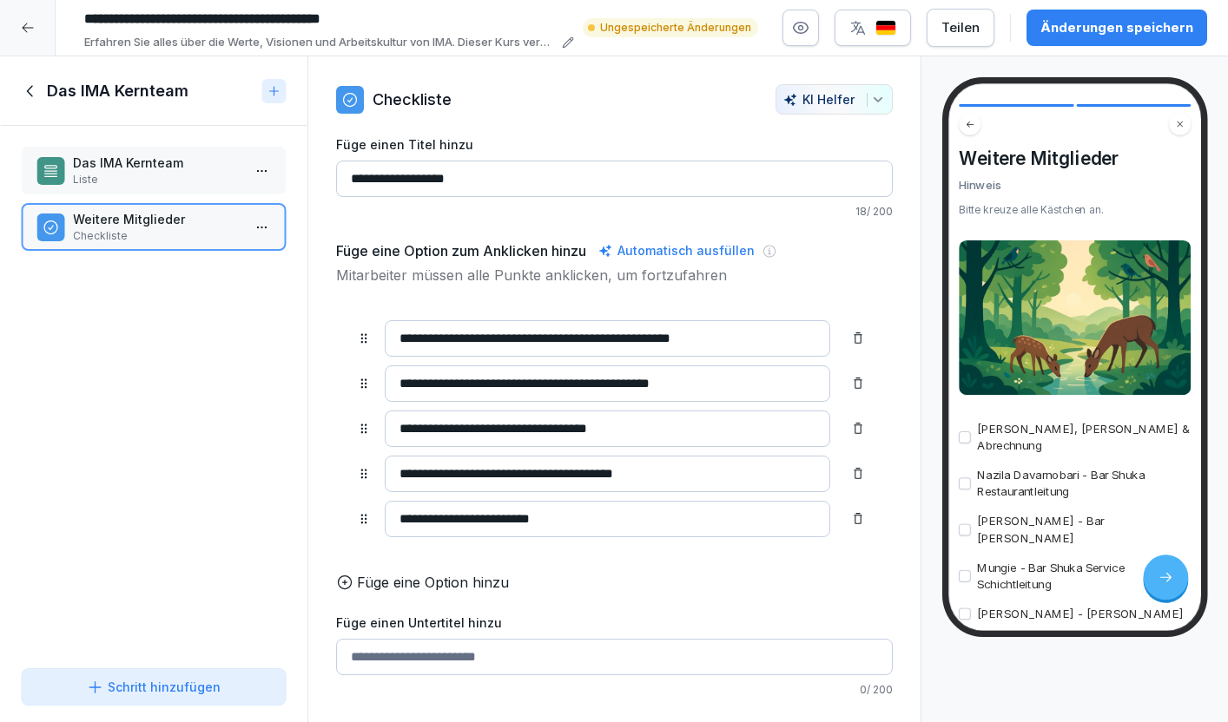
type input "**********"
click at [610, 522] on input "**********" at bounding box center [607, 519] width 445 height 36
type input "**********"
click at [1074, 35] on div "Änderungen speichern" at bounding box center [1116, 27] width 153 height 19
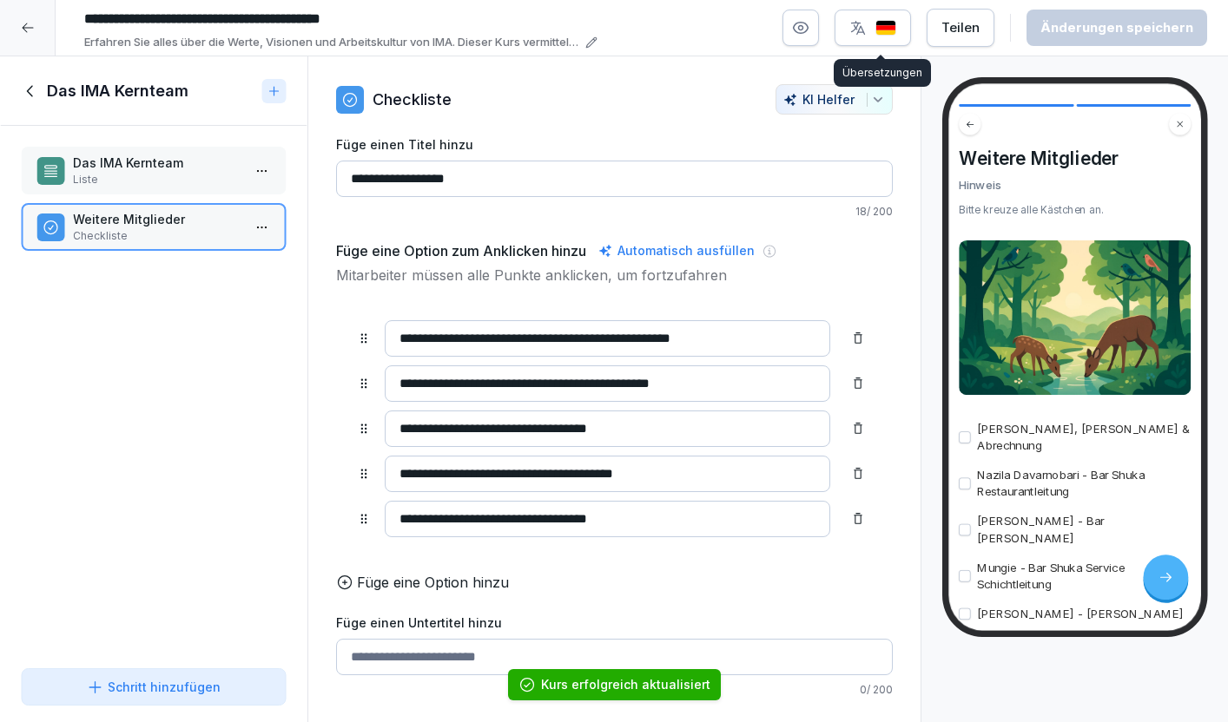
click at [141, 174] on p "Liste" at bounding box center [157, 180] width 168 height 16
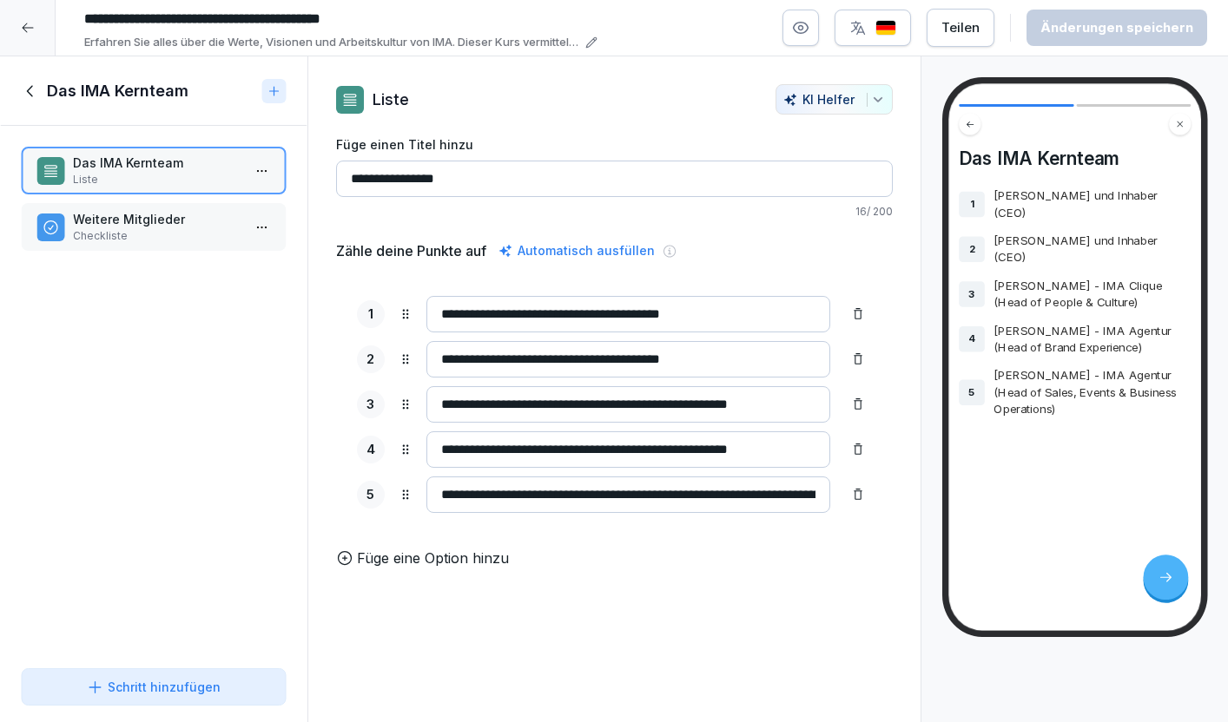
click at [26, 90] on icon at bounding box center [29, 90] width 6 height 11
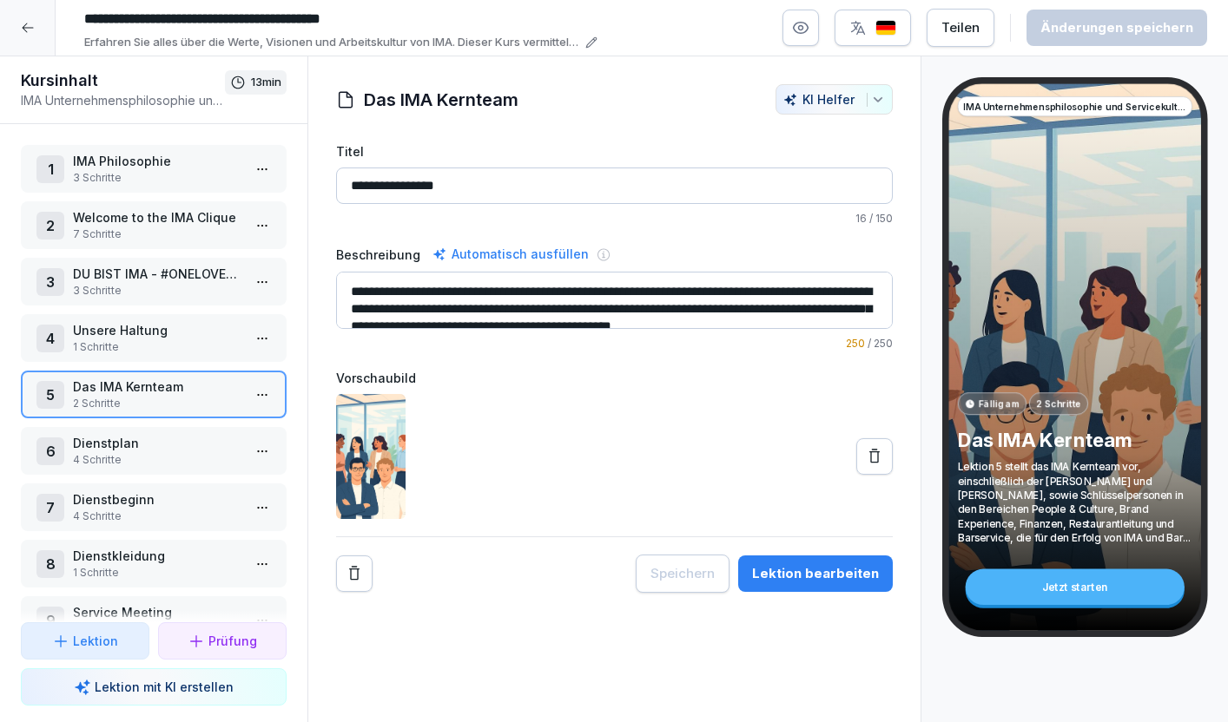
click at [135, 341] on p "1 Schritte" at bounding box center [157, 348] width 168 height 16
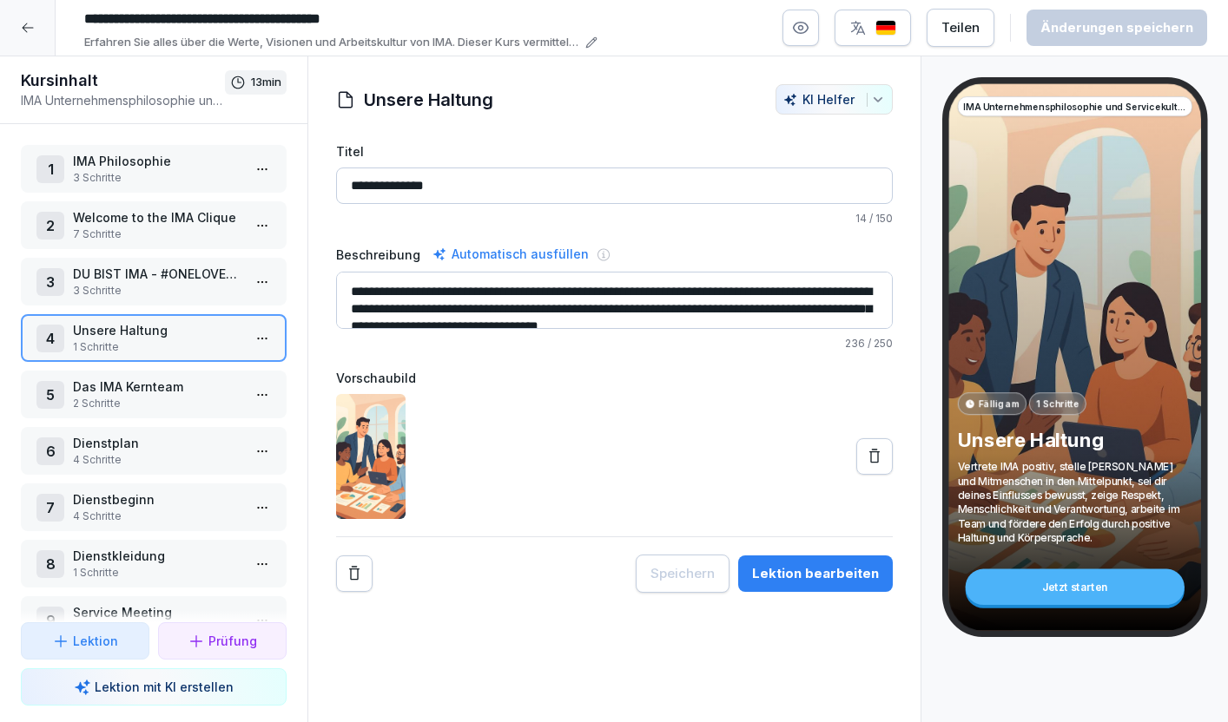
click at [175, 280] on p "DU BIST IMA - #ONELOVEONECLIQUE" at bounding box center [157, 274] width 168 height 18
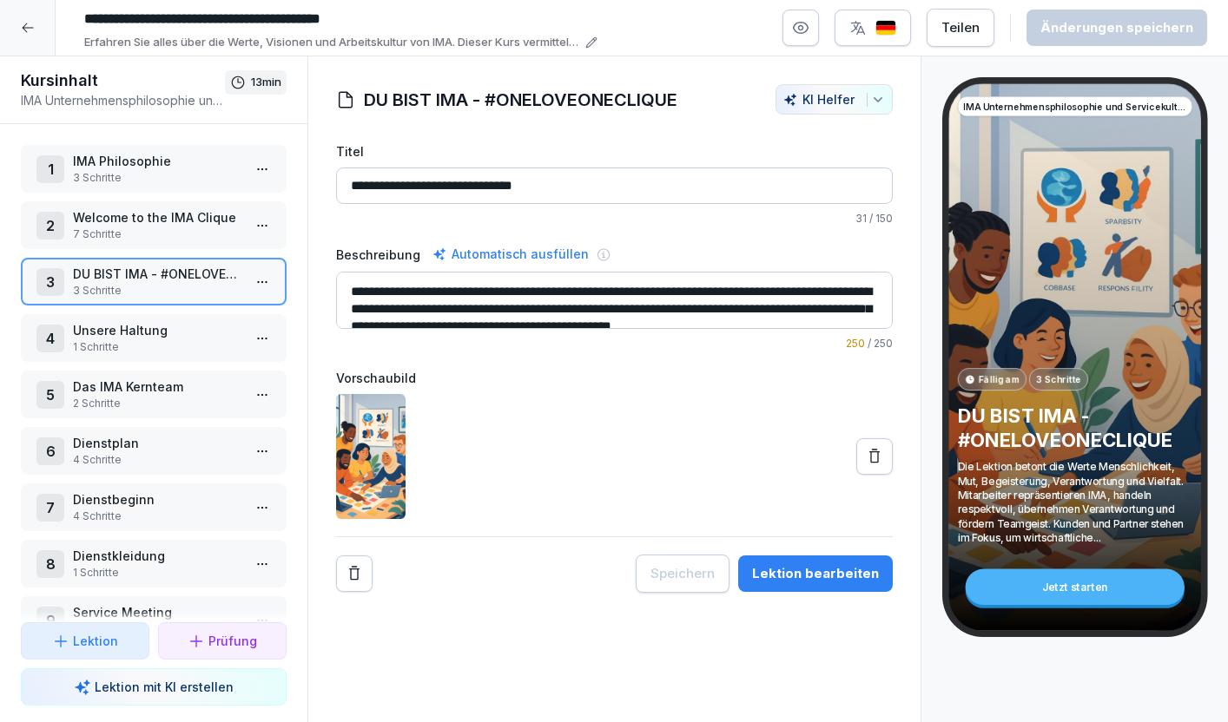
click at [268, 280] on html "**********" at bounding box center [614, 361] width 1228 height 722
click at [237, 311] on div "Schritte bearbeiten" at bounding box center [197, 316] width 133 height 18
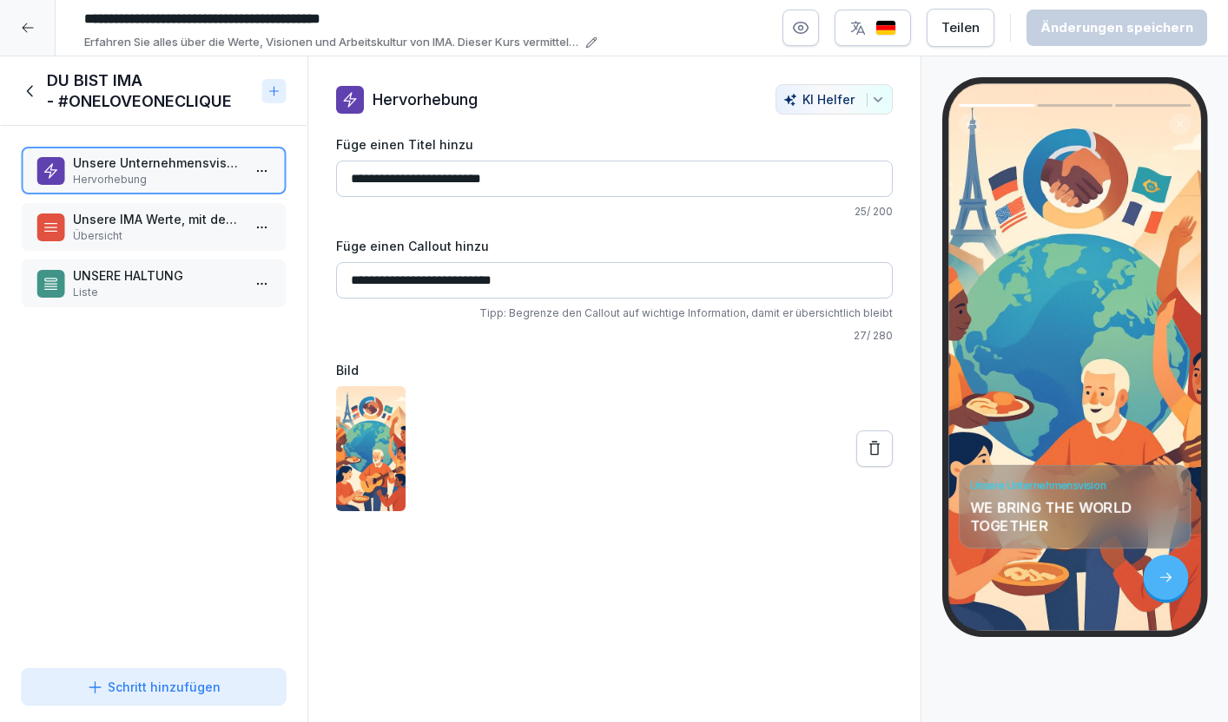
click at [212, 225] on p "Unsere IMA Werte, mit denen Du Dich identifizierst und die Du täglich mit Deine…" at bounding box center [157, 219] width 168 height 18
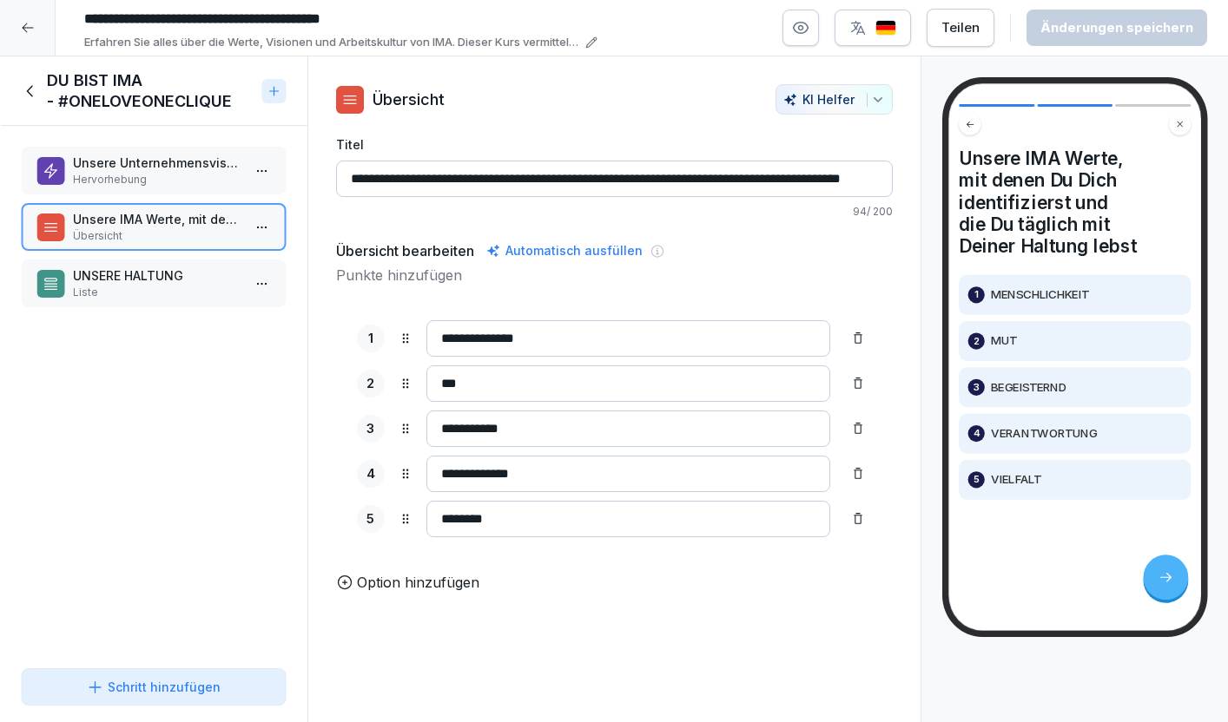
click at [177, 272] on p "UNSERE HALTUNG" at bounding box center [157, 276] width 168 height 18
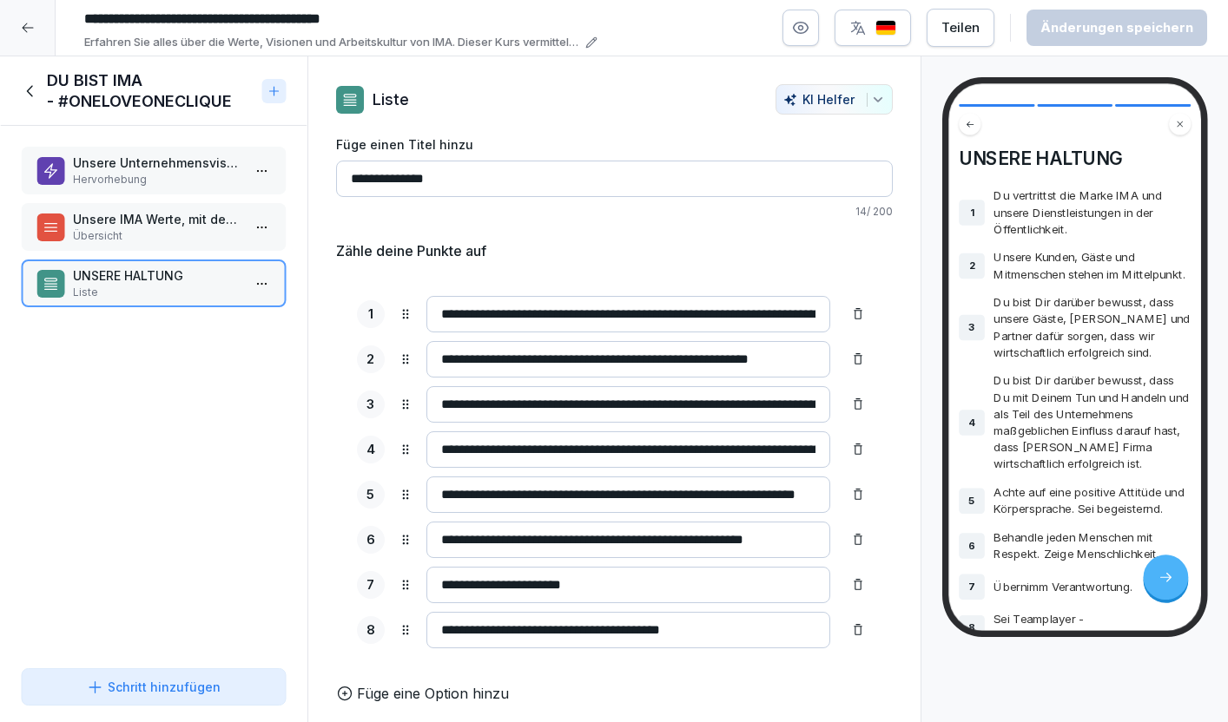
click at [33, 94] on icon at bounding box center [30, 91] width 19 height 19
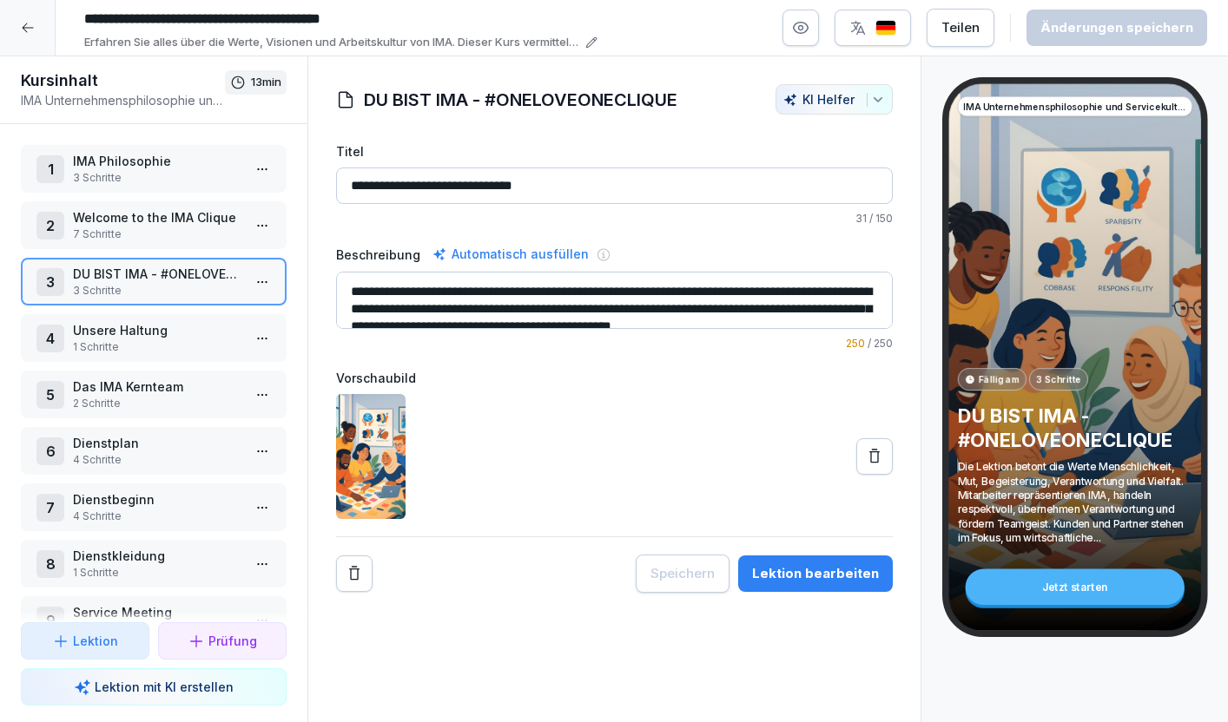
click at [185, 341] on p "1 Schritte" at bounding box center [157, 348] width 168 height 16
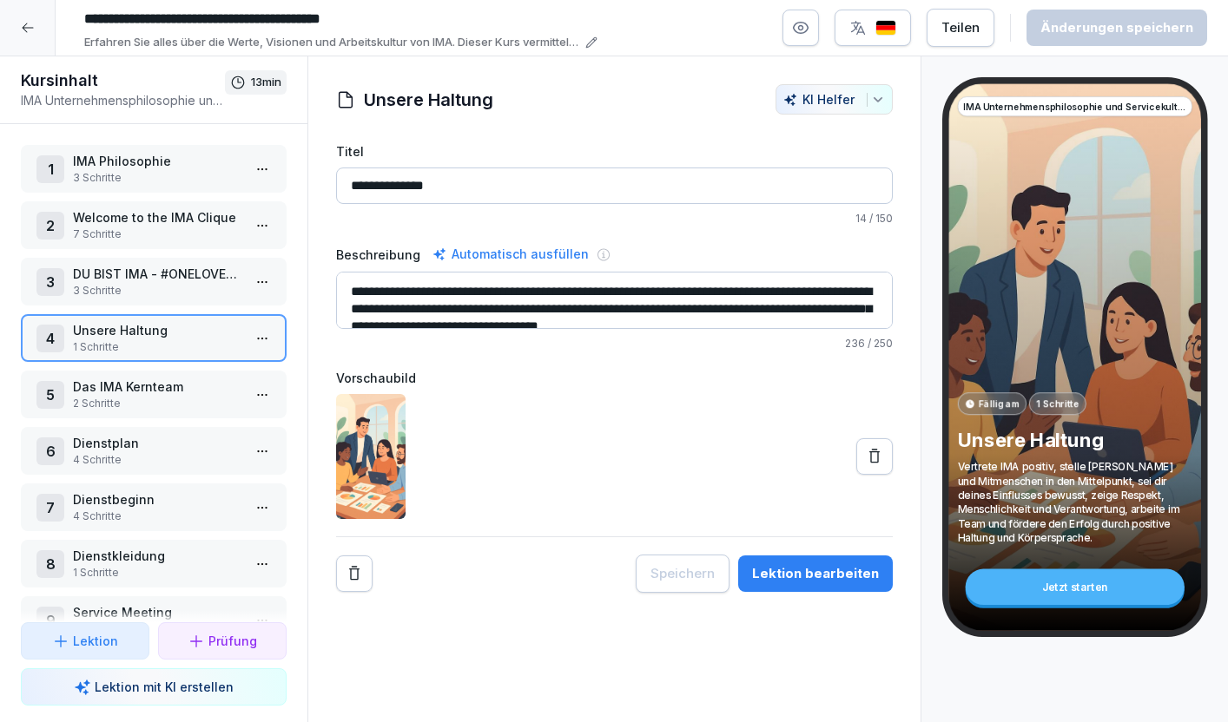
click at [193, 206] on div "2 Welcome to the IMA Clique 7 Schritte" at bounding box center [154, 225] width 266 height 48
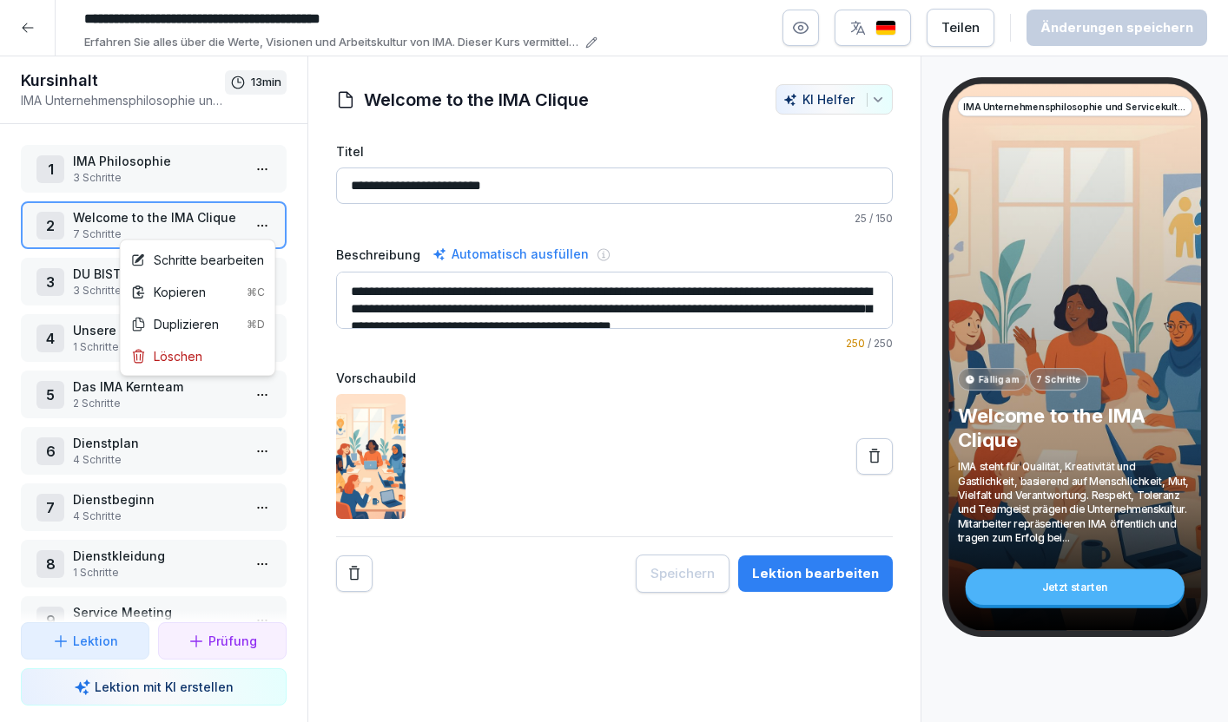
click at [265, 221] on html "**********" at bounding box center [614, 361] width 1228 height 722
click at [231, 258] on div "Schritte bearbeiten" at bounding box center [197, 260] width 133 height 18
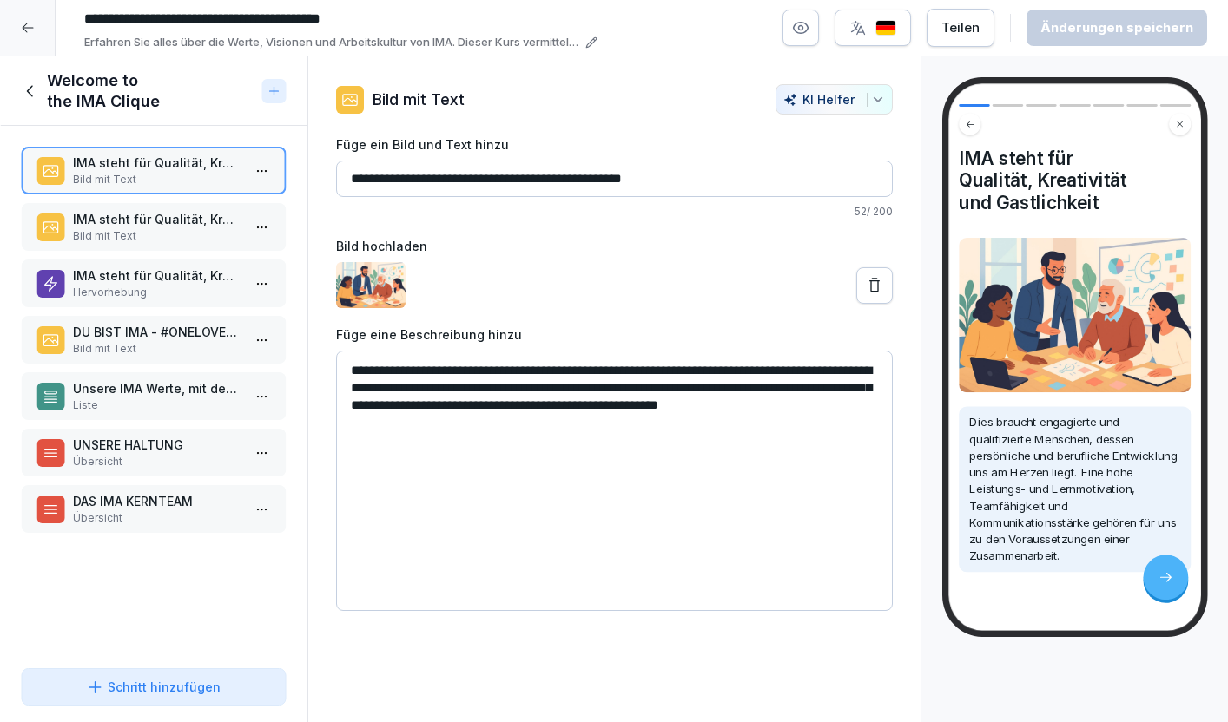
click at [143, 331] on p "DU BIST IMA - #ONELOVEONECLIQUE" at bounding box center [157, 332] width 168 height 18
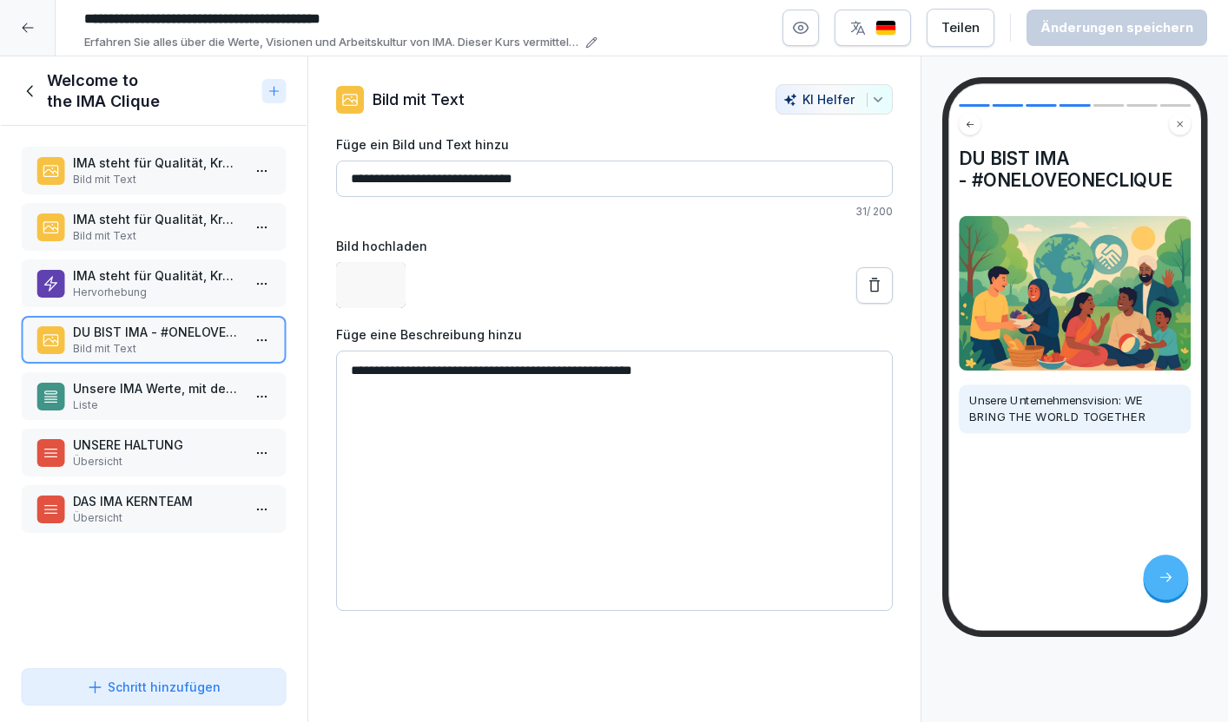
click at [143, 379] on p "Unsere IMA Werte, mit denen Du Dich identifizierst und die Du täglich mit Deine…" at bounding box center [157, 388] width 168 height 18
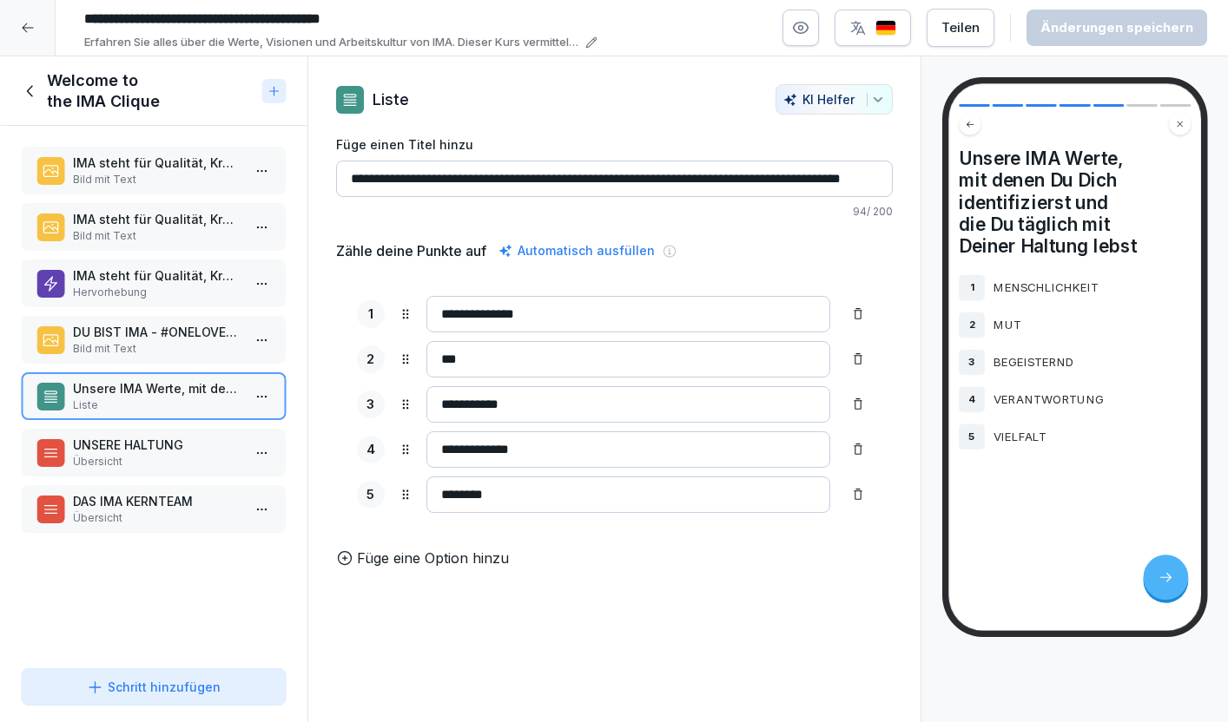
click at [144, 453] on p "UNSERE HALTUNG" at bounding box center [157, 445] width 168 height 18
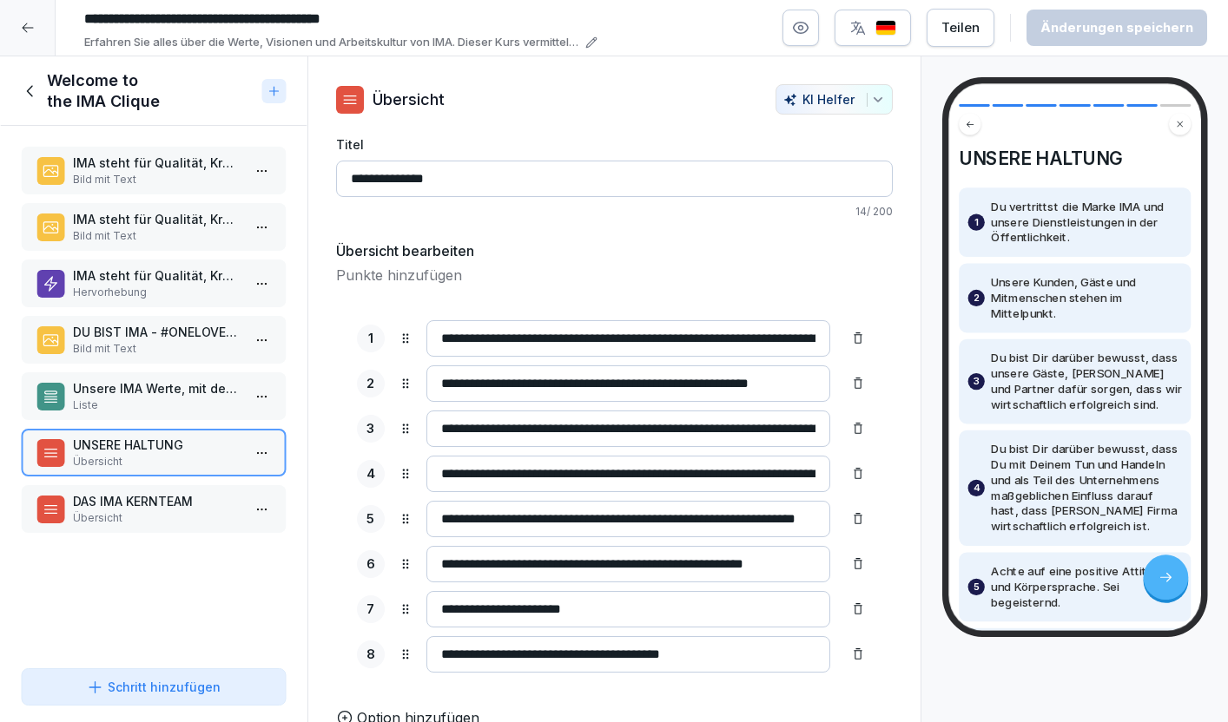
scroll to position [5, 0]
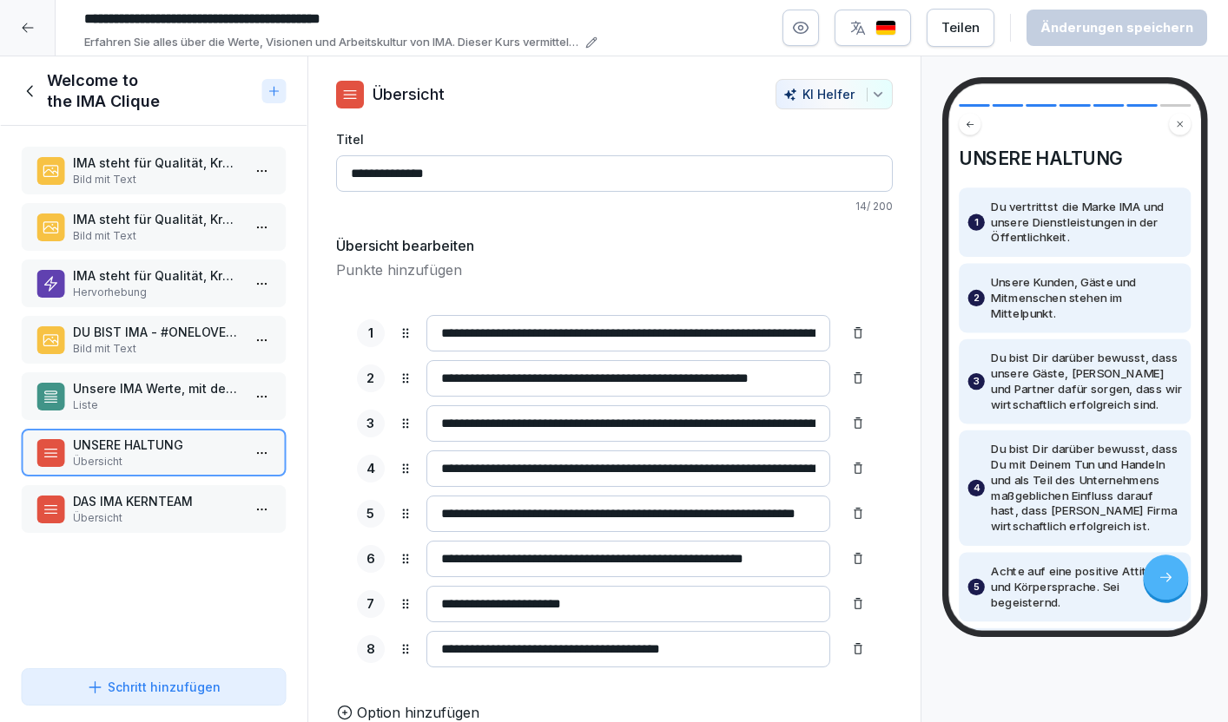
click at [127, 521] on p "Übersicht" at bounding box center [157, 519] width 168 height 16
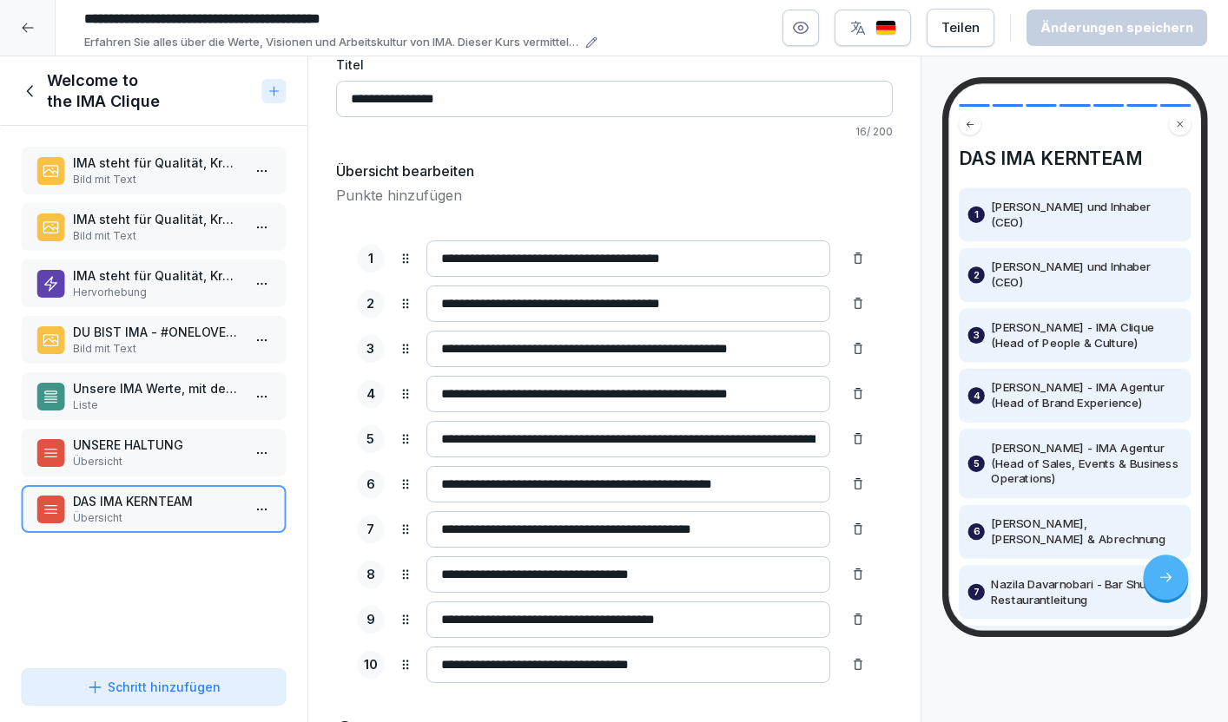
scroll to position [96, 0]
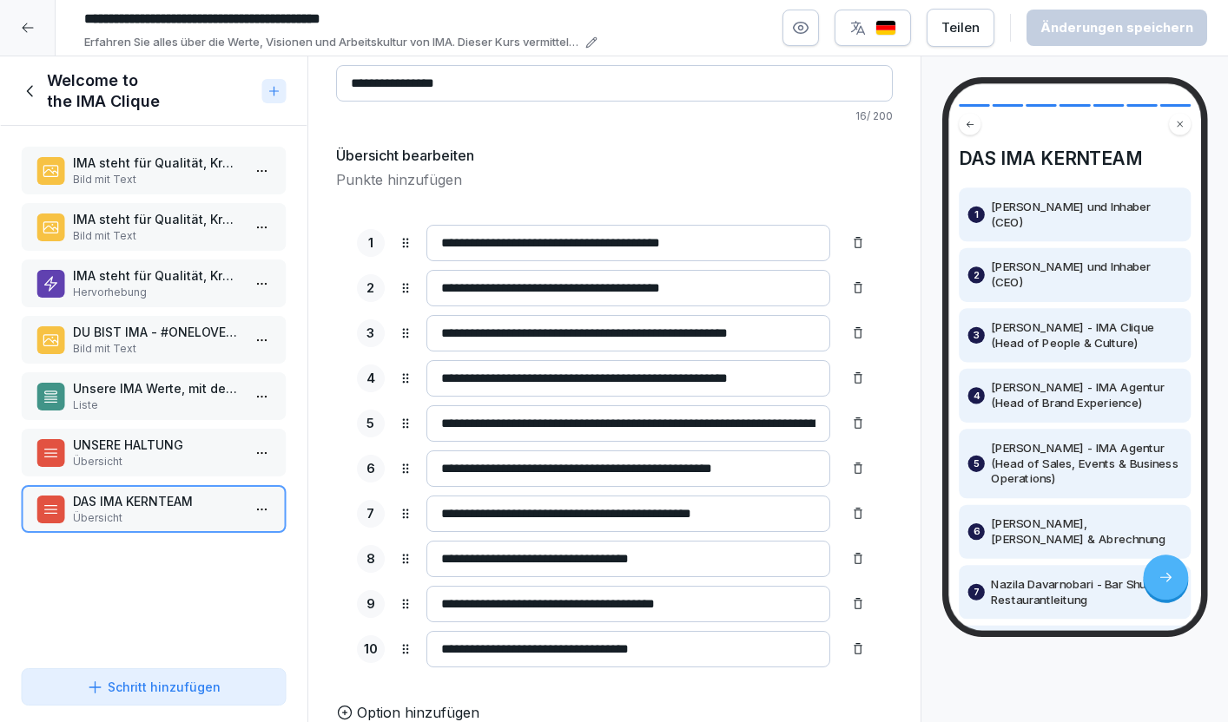
click at [27, 94] on icon at bounding box center [30, 91] width 19 height 19
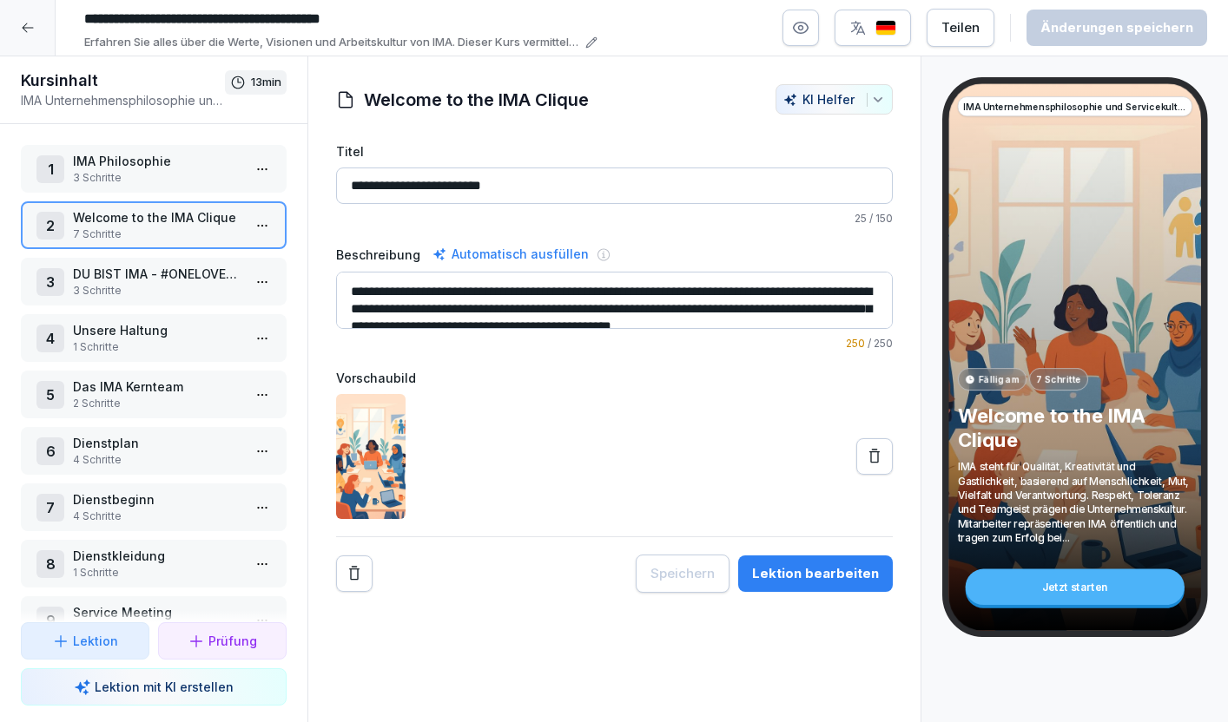
click at [154, 401] on p "2 Schritte" at bounding box center [157, 404] width 168 height 16
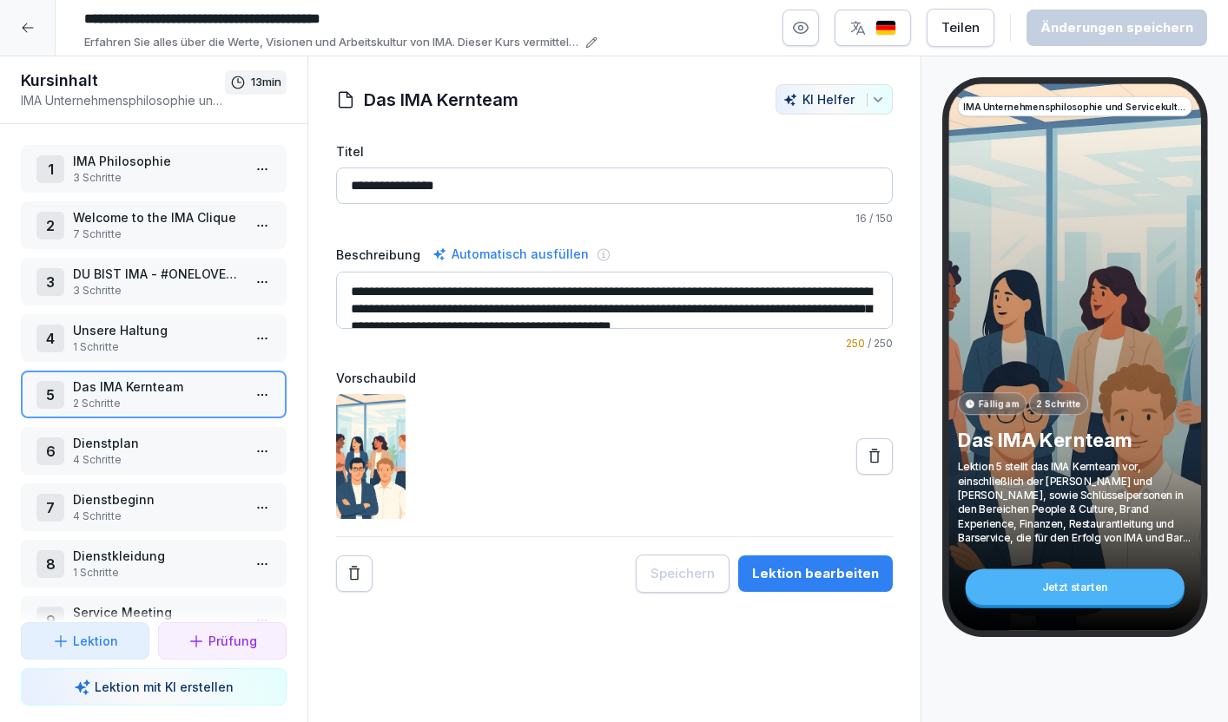
click at [262, 394] on html "**********" at bounding box center [614, 361] width 1228 height 722
click at [213, 429] on div "Schritte bearbeiten" at bounding box center [197, 429] width 133 height 18
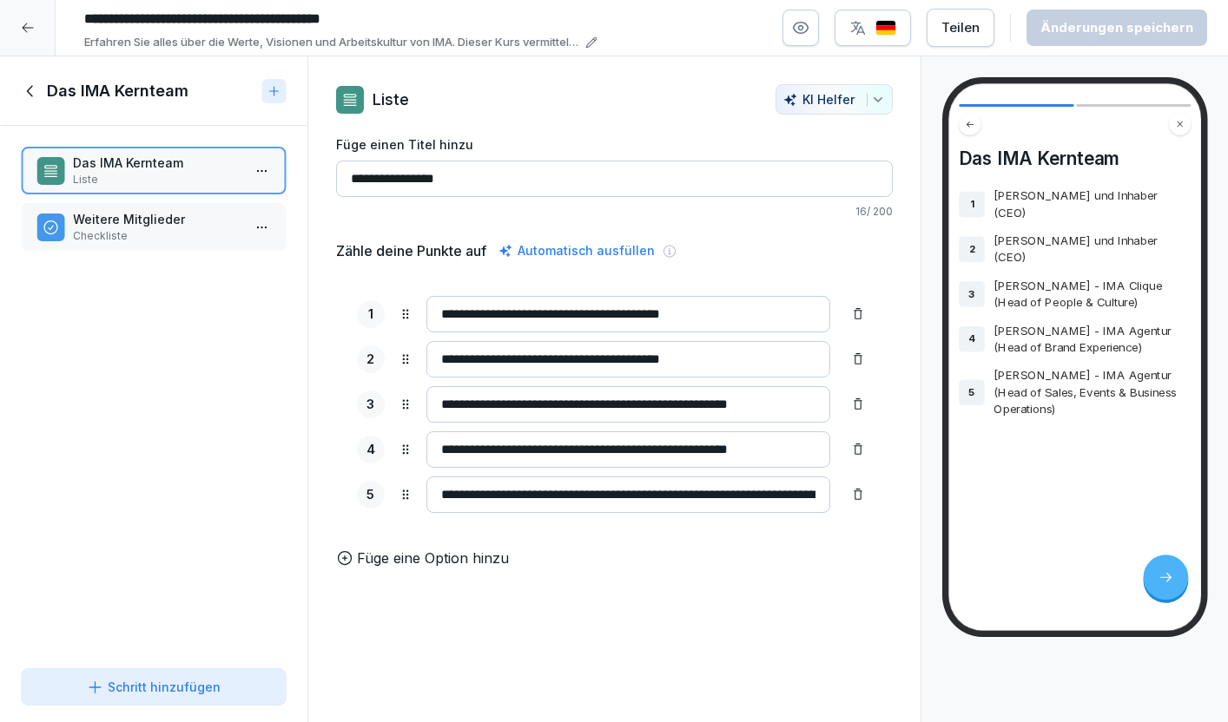
click at [124, 236] on p "Checkliste" at bounding box center [157, 236] width 168 height 16
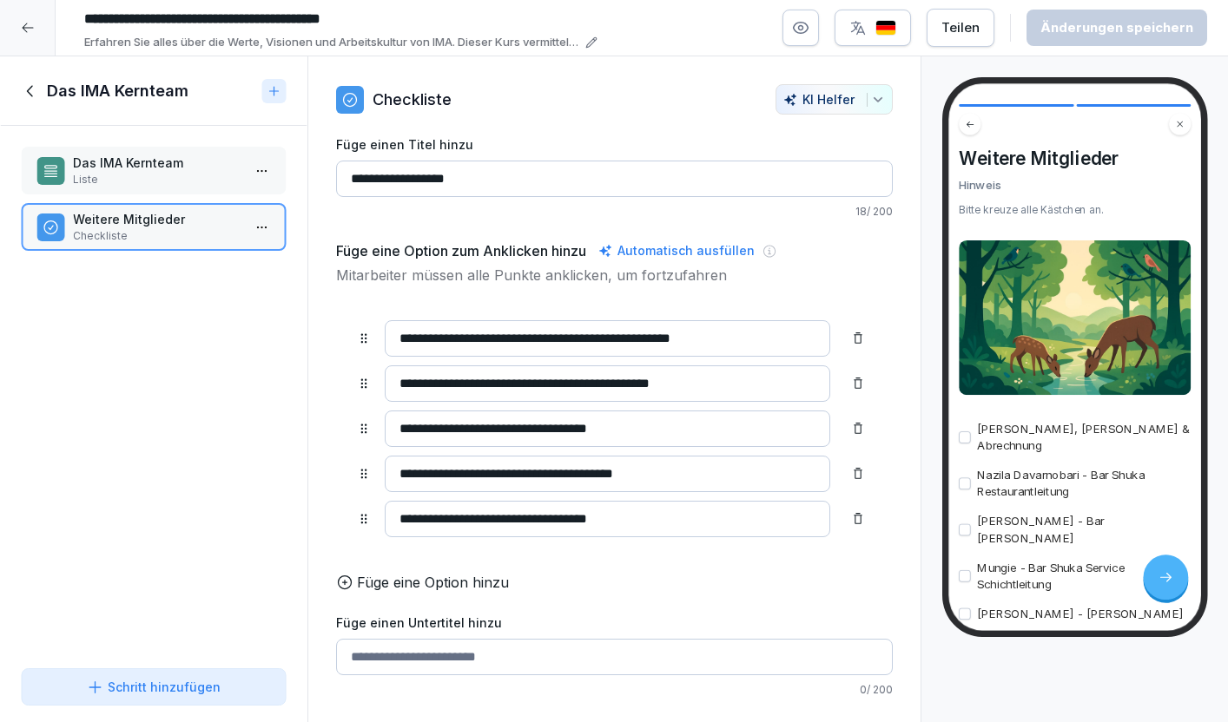
click at [33, 92] on icon at bounding box center [30, 91] width 19 height 19
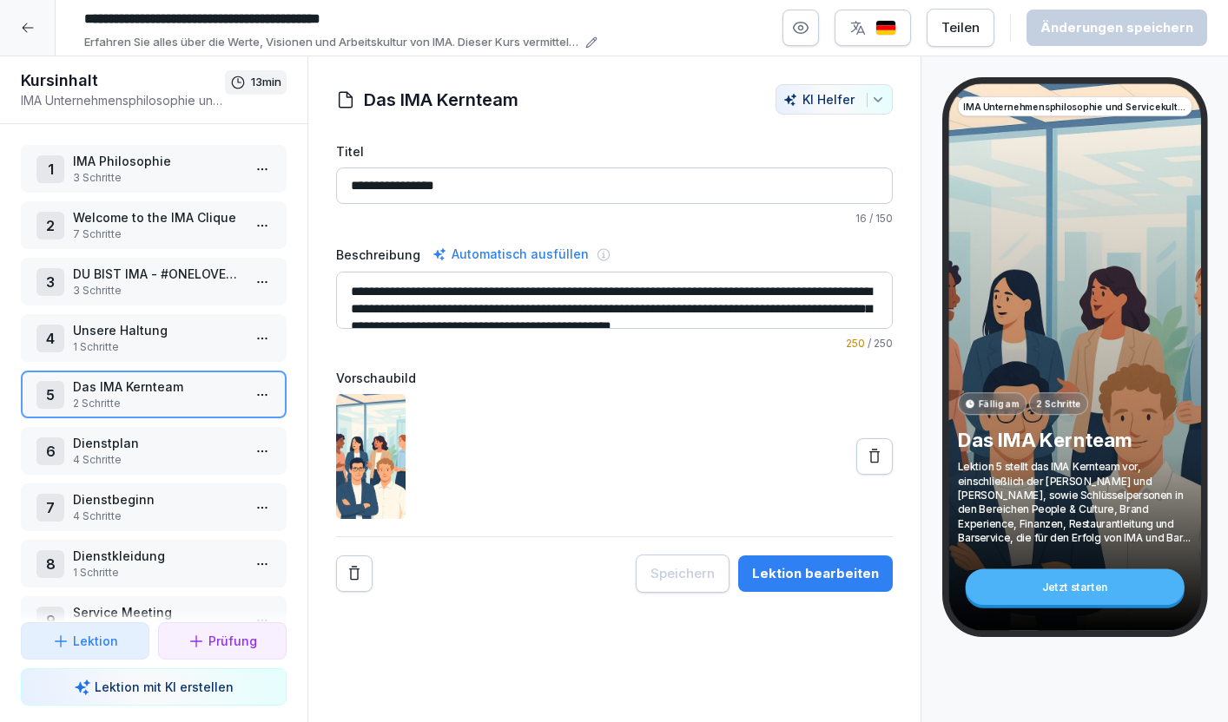
click at [258, 394] on html "**********" at bounding box center [614, 361] width 1228 height 722
click at [208, 522] on div "Löschen" at bounding box center [198, 526] width 148 height 32
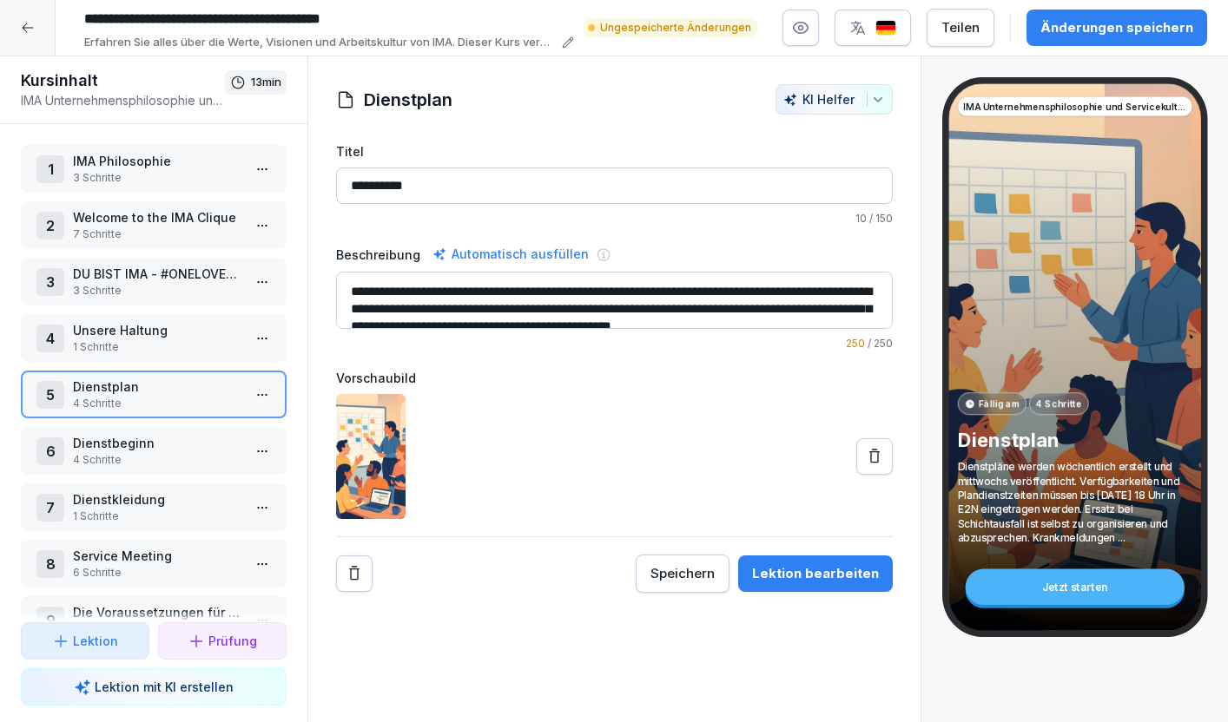
click at [262, 395] on html "**********" at bounding box center [614, 361] width 1228 height 722
click at [241, 428] on div "Schritte bearbeiten" at bounding box center [197, 429] width 133 height 18
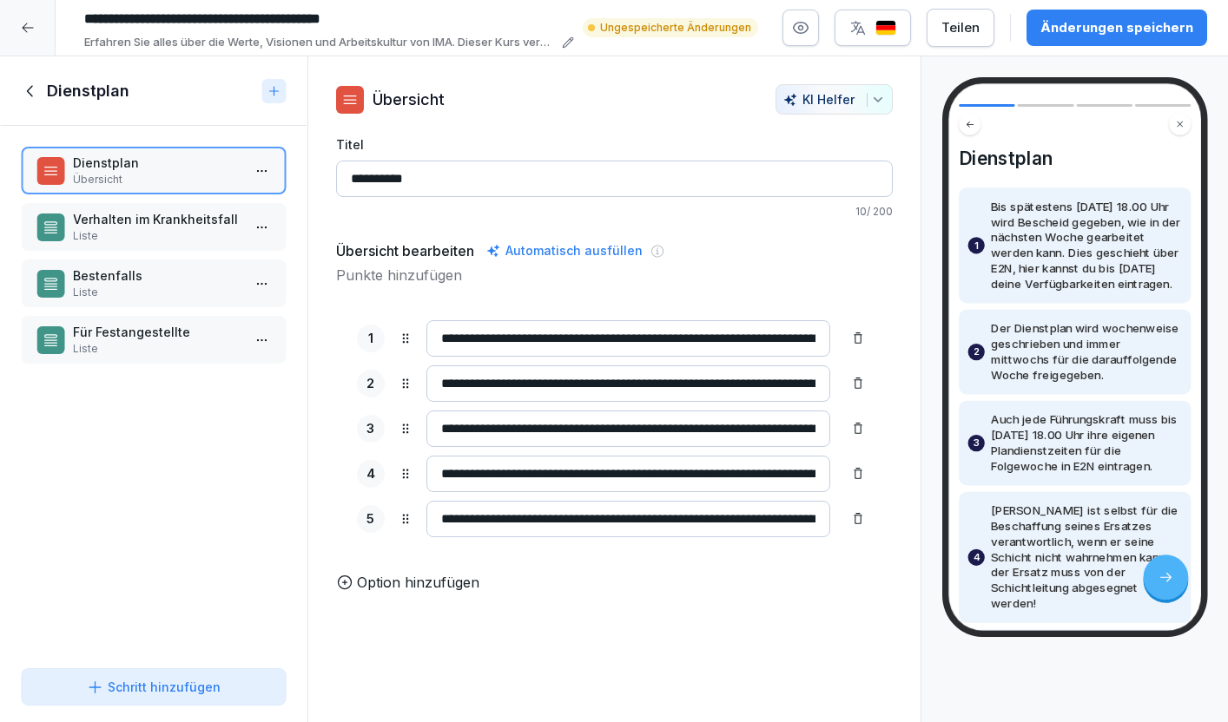
click at [193, 229] on p "Liste" at bounding box center [157, 236] width 168 height 16
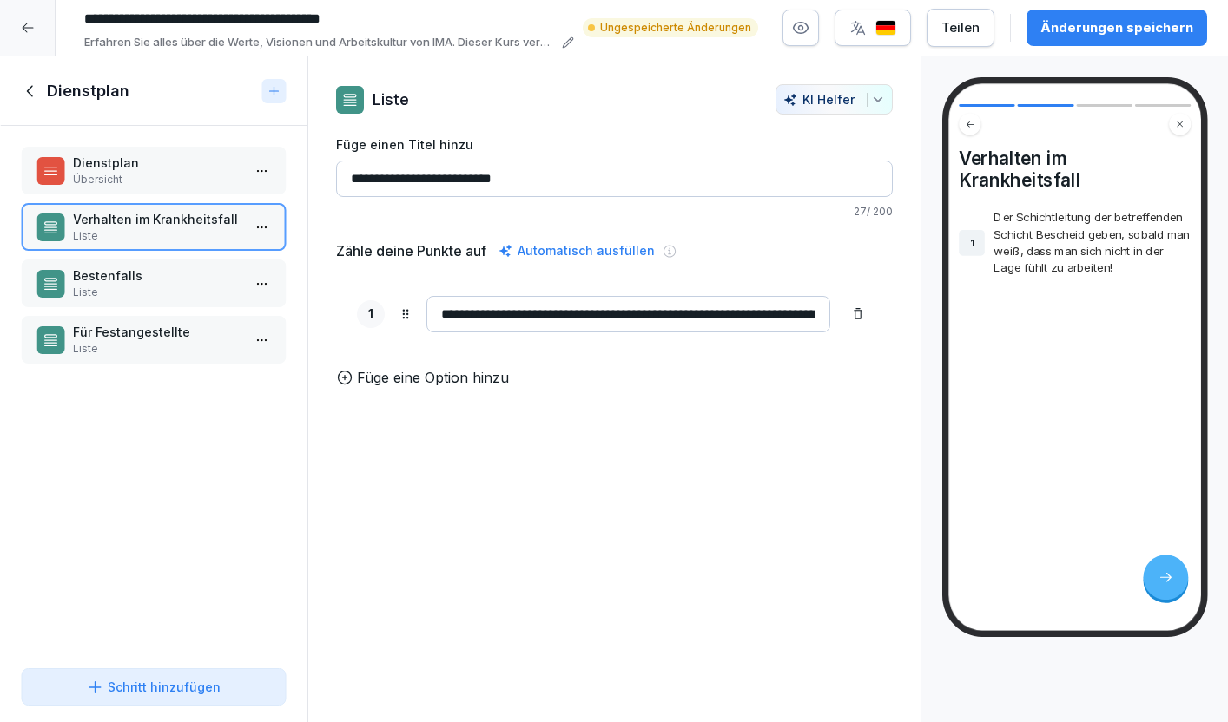
click at [183, 270] on p "Bestenfalls" at bounding box center [157, 276] width 168 height 18
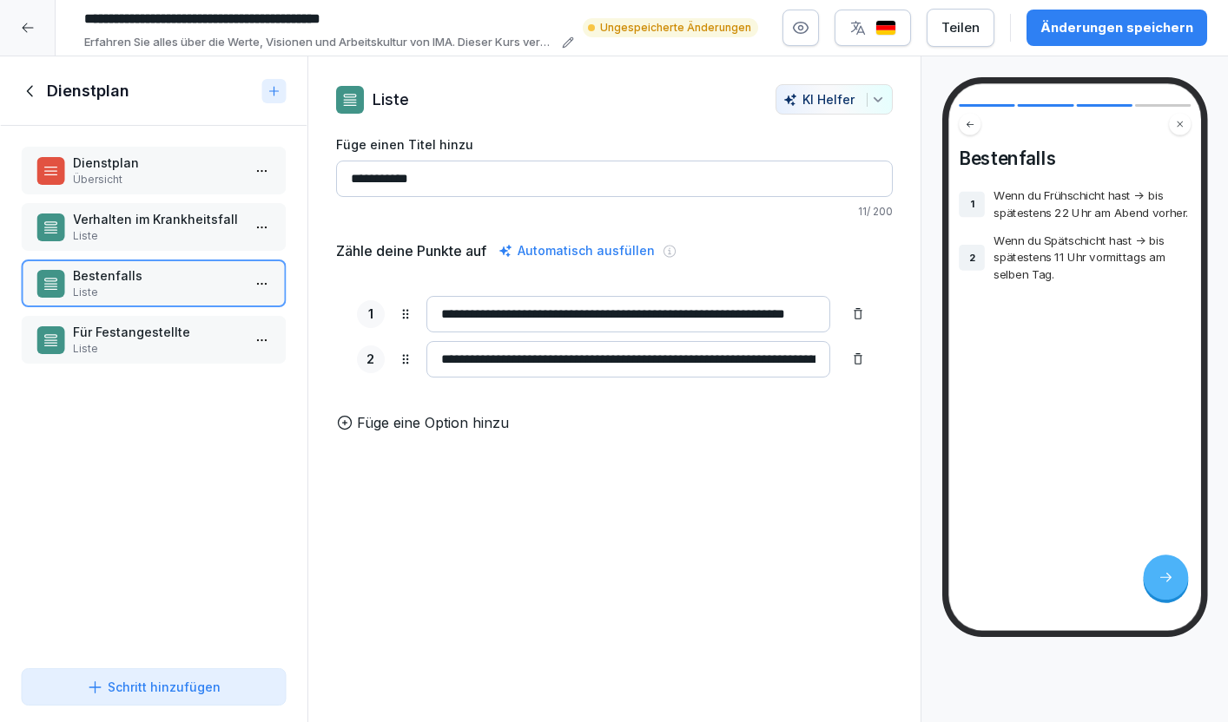
click at [172, 331] on p "Für Festangestellte" at bounding box center [157, 332] width 168 height 18
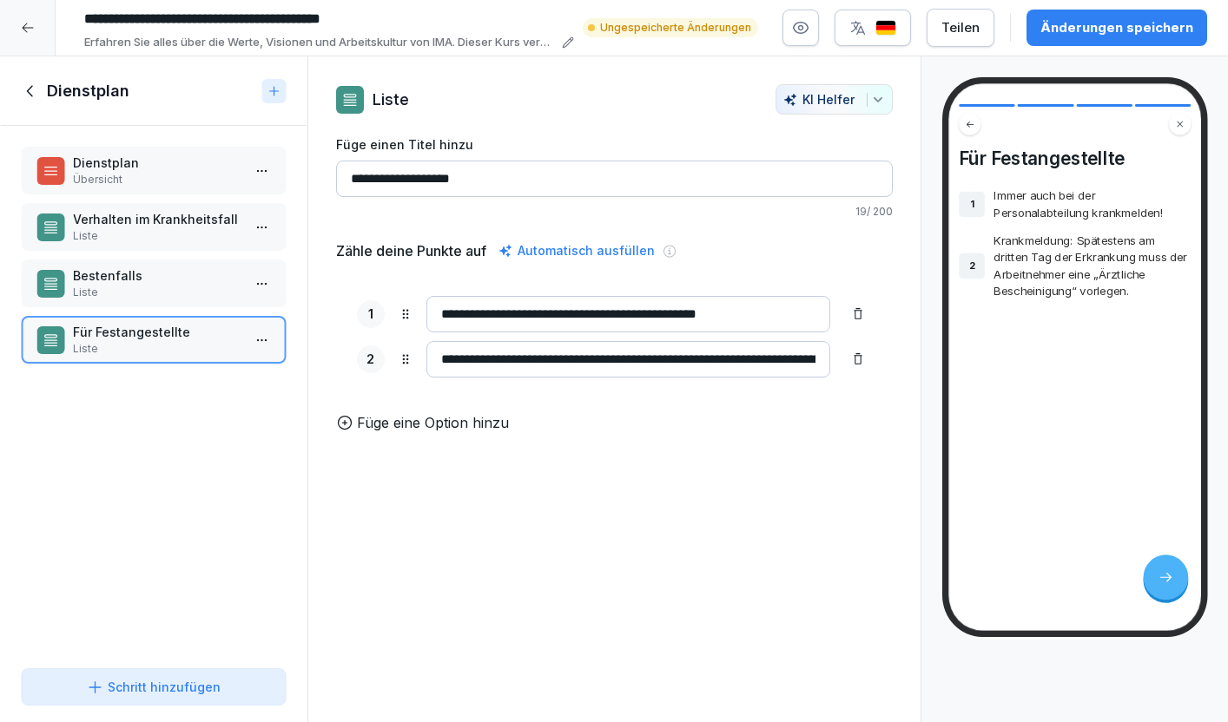
click at [30, 89] on icon at bounding box center [30, 91] width 19 height 19
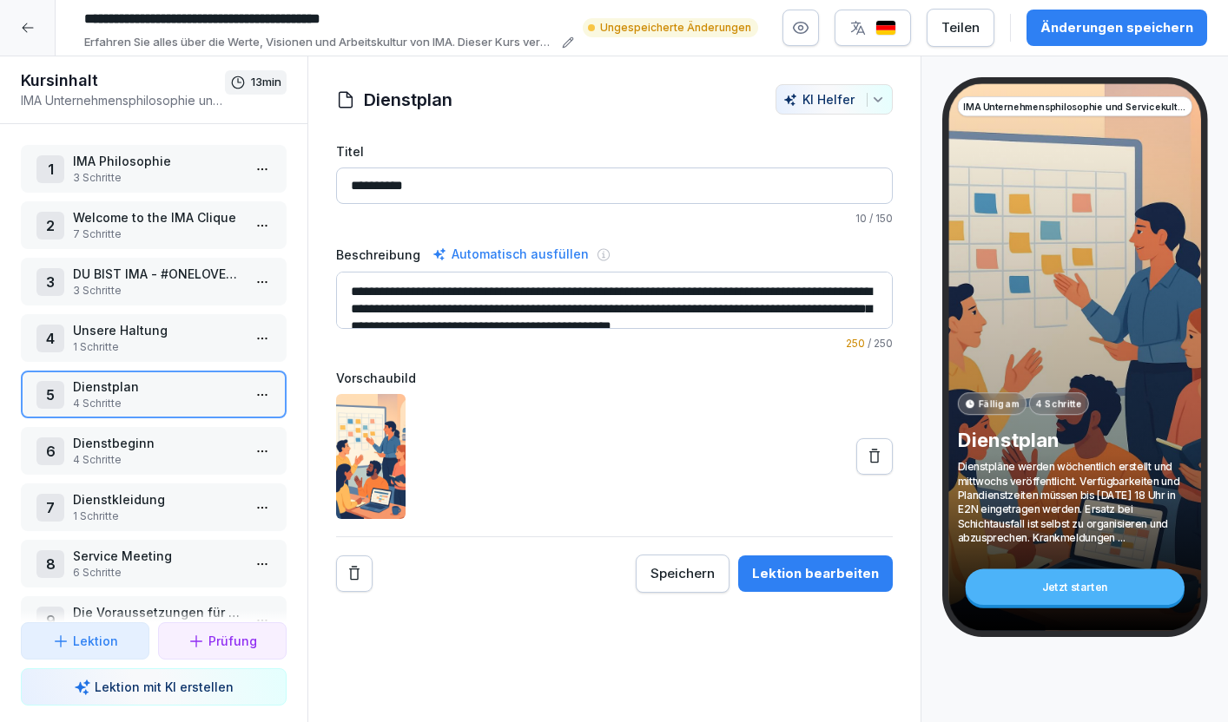
click at [141, 337] on p "Unsere Haltung" at bounding box center [157, 330] width 168 height 18
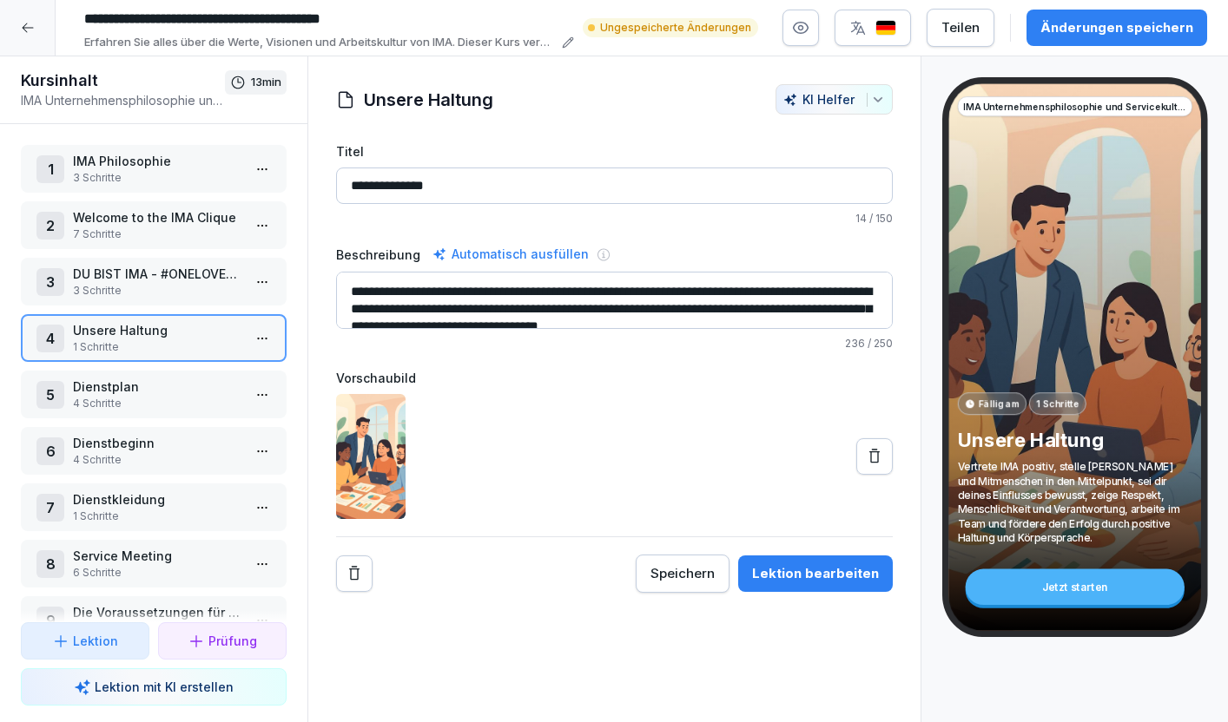
scroll to position [17, 0]
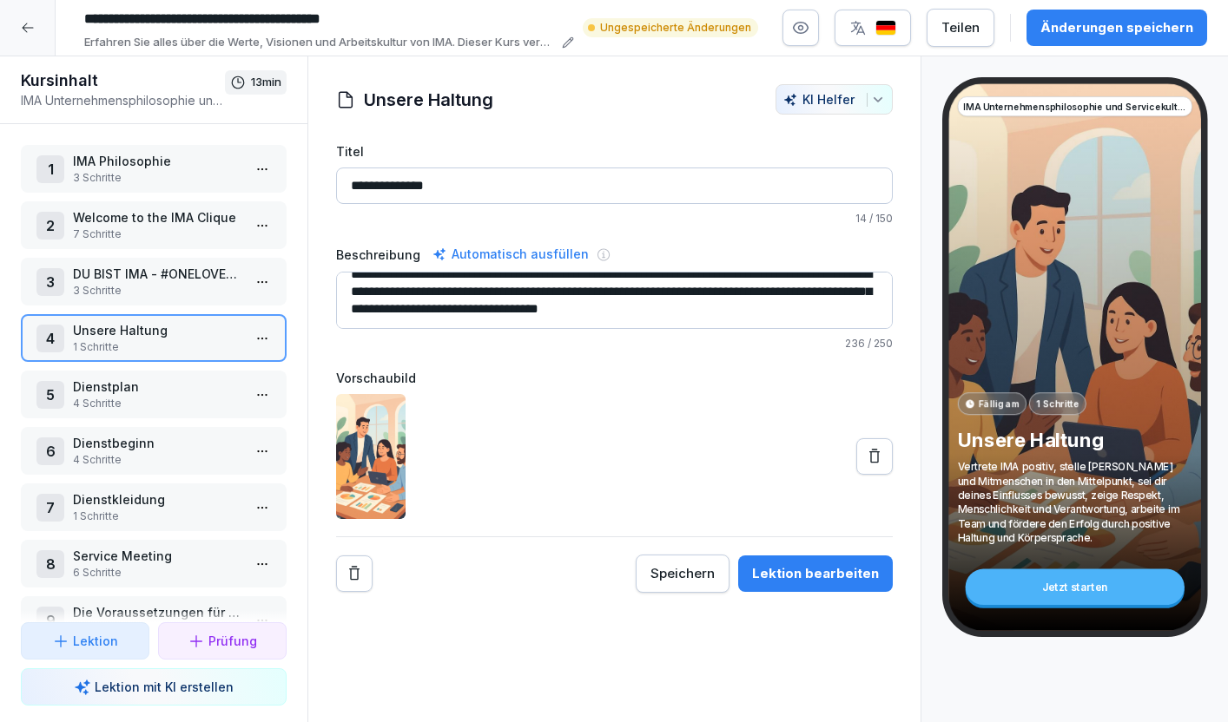
click at [156, 394] on p "Dienstplan" at bounding box center [157, 387] width 168 height 18
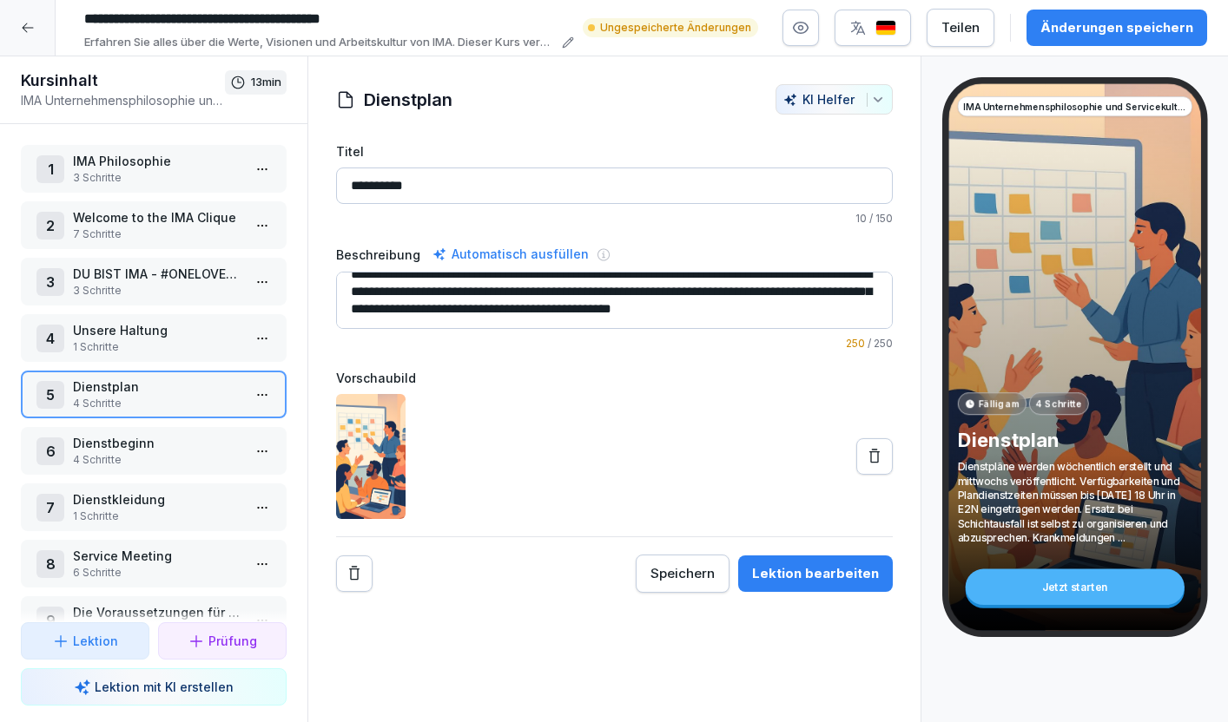
scroll to position [35, 0]
click at [589, 312] on textarea "**********" at bounding box center [614, 300] width 557 height 57
type textarea "**********"
click at [682, 580] on div "Speichern" at bounding box center [682, 573] width 64 height 19
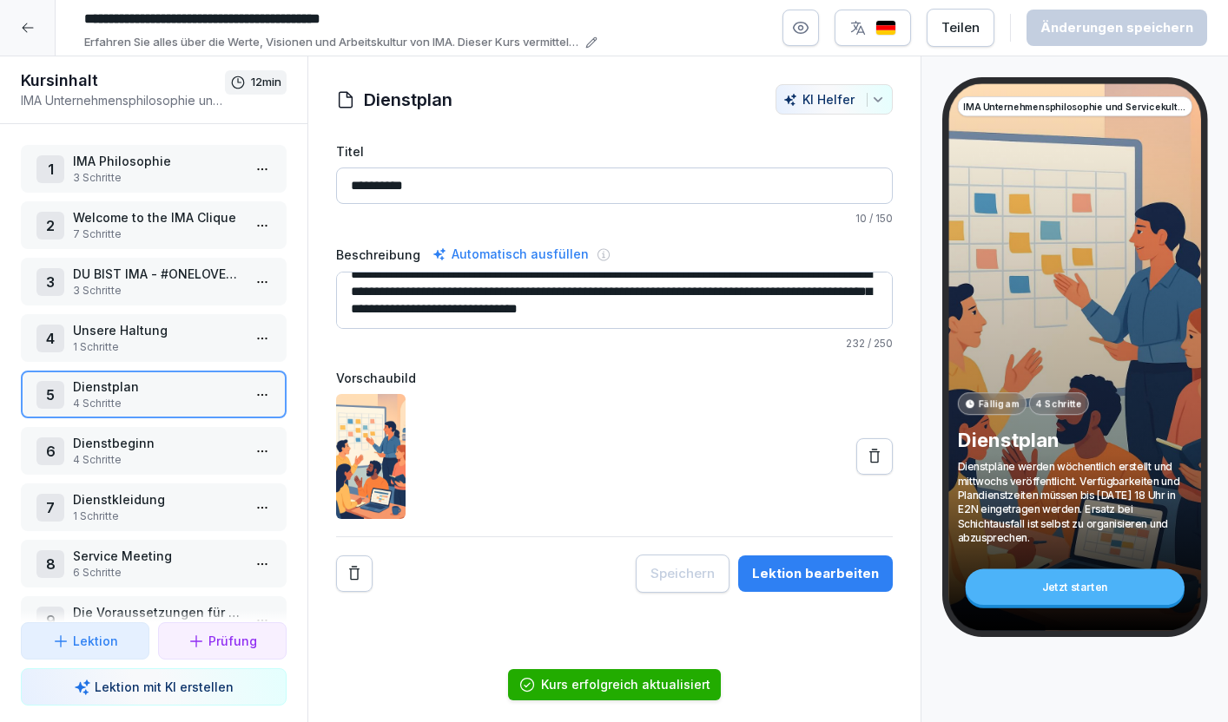
click at [171, 449] on p "Dienstbeginn" at bounding box center [157, 443] width 168 height 18
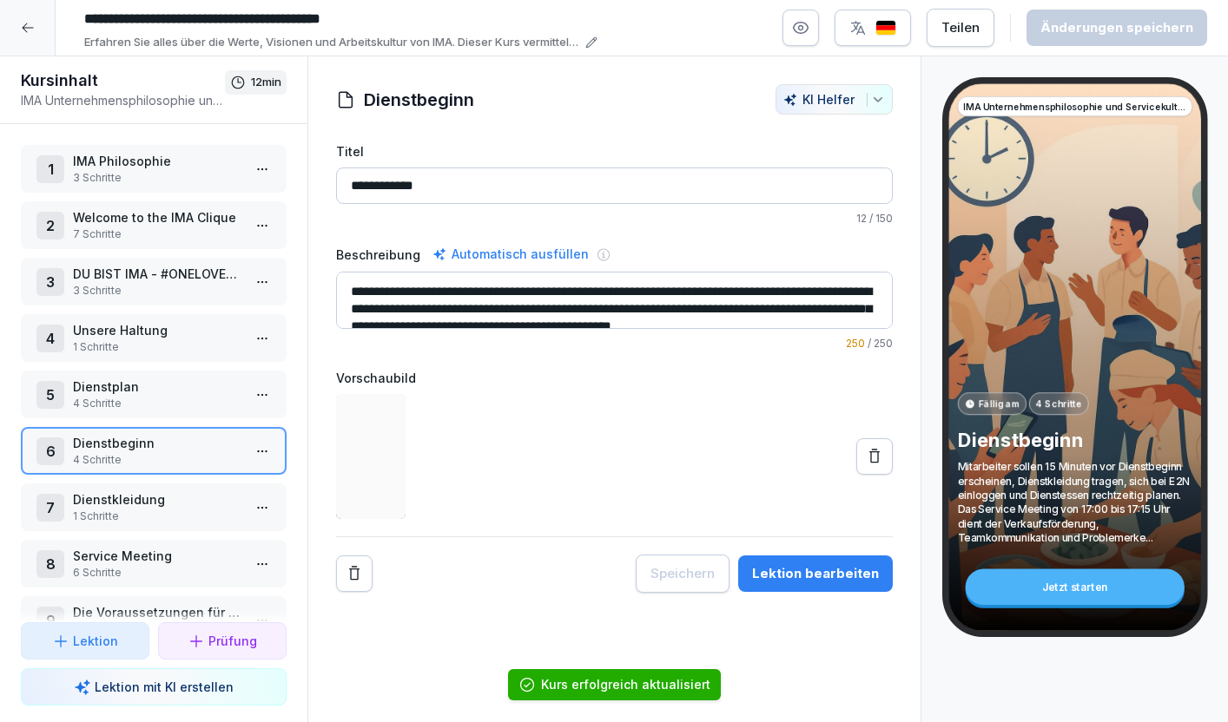
click at [260, 445] on html "**********" at bounding box center [614, 361] width 1228 height 722
click at [651, 291] on html "**********" at bounding box center [614, 361] width 1228 height 722
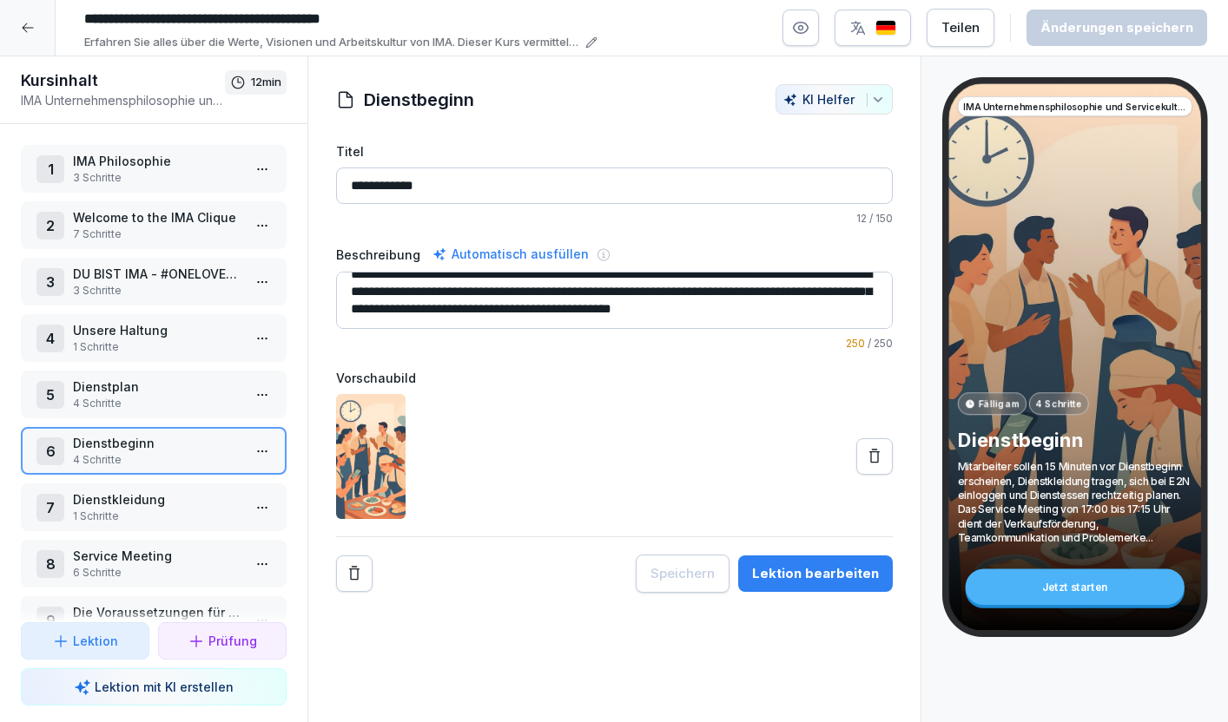
click at [478, 313] on textarea "**********" at bounding box center [614, 300] width 557 height 57
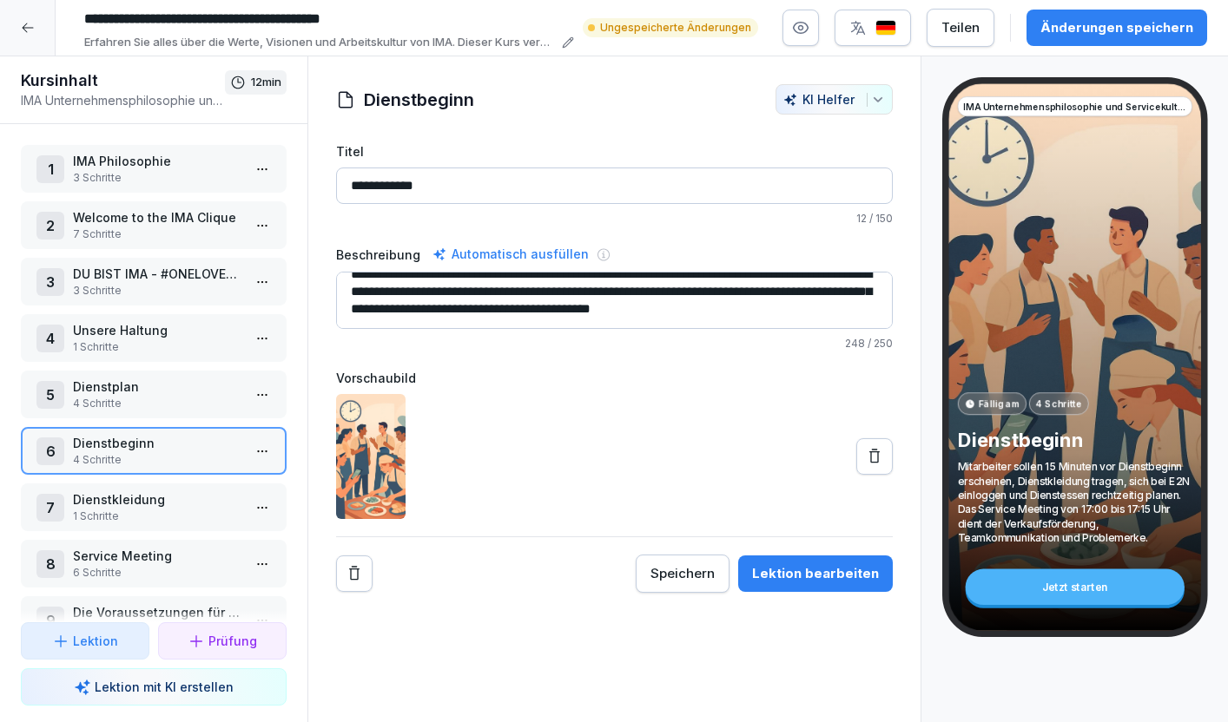
scroll to position [17, 0]
type textarea "**********"
click at [679, 574] on div "Speichern" at bounding box center [682, 573] width 64 height 19
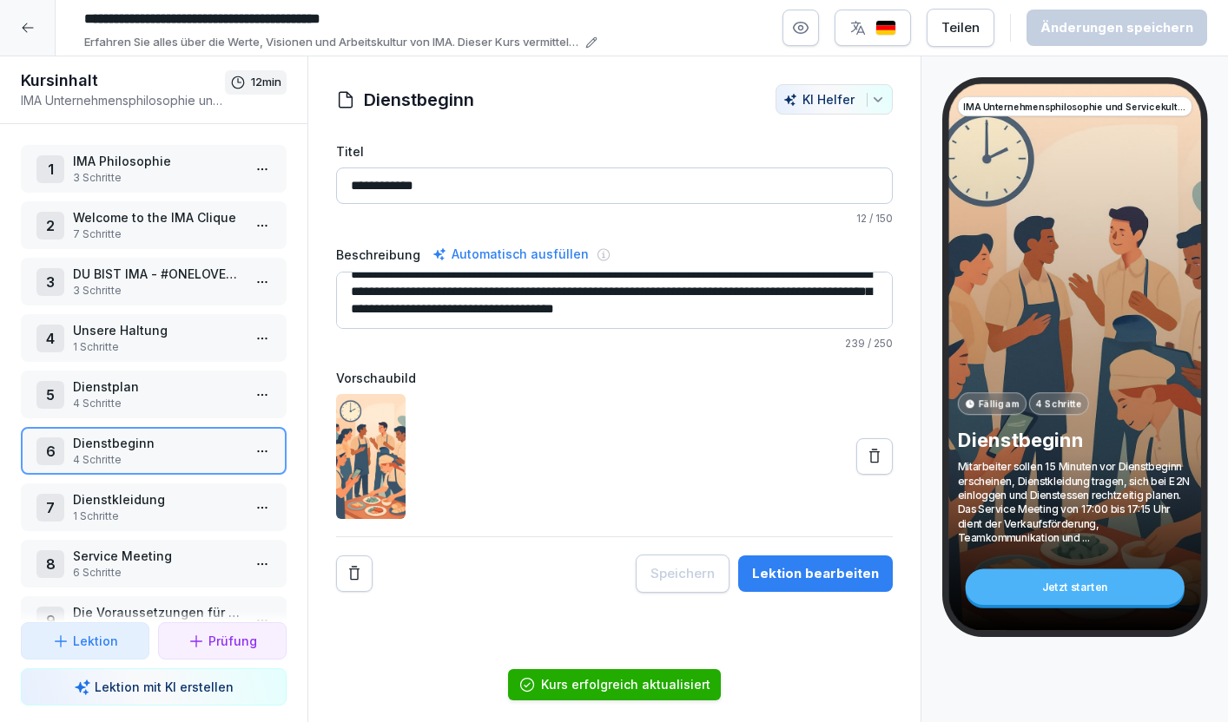
click at [260, 445] on html "**********" at bounding box center [614, 361] width 1228 height 722
click at [214, 477] on div "Schritte bearbeiten" at bounding box center [197, 486] width 133 height 18
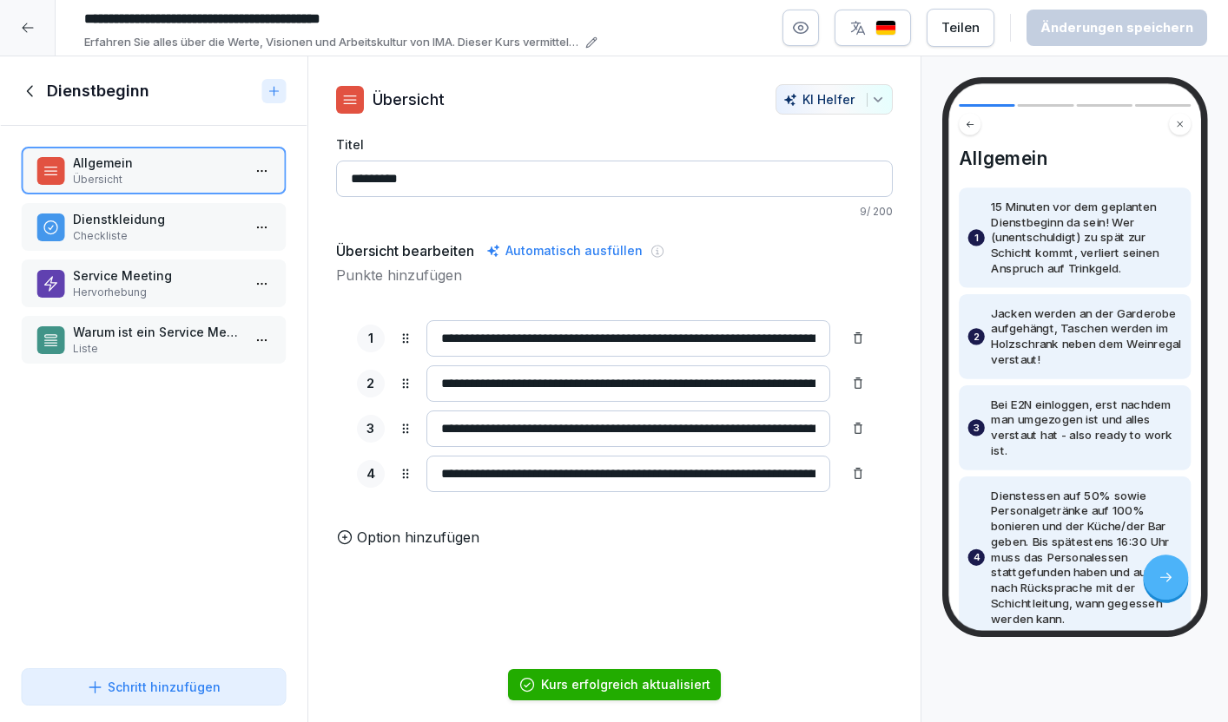
click at [169, 226] on p "Dienstkleidung" at bounding box center [157, 219] width 168 height 18
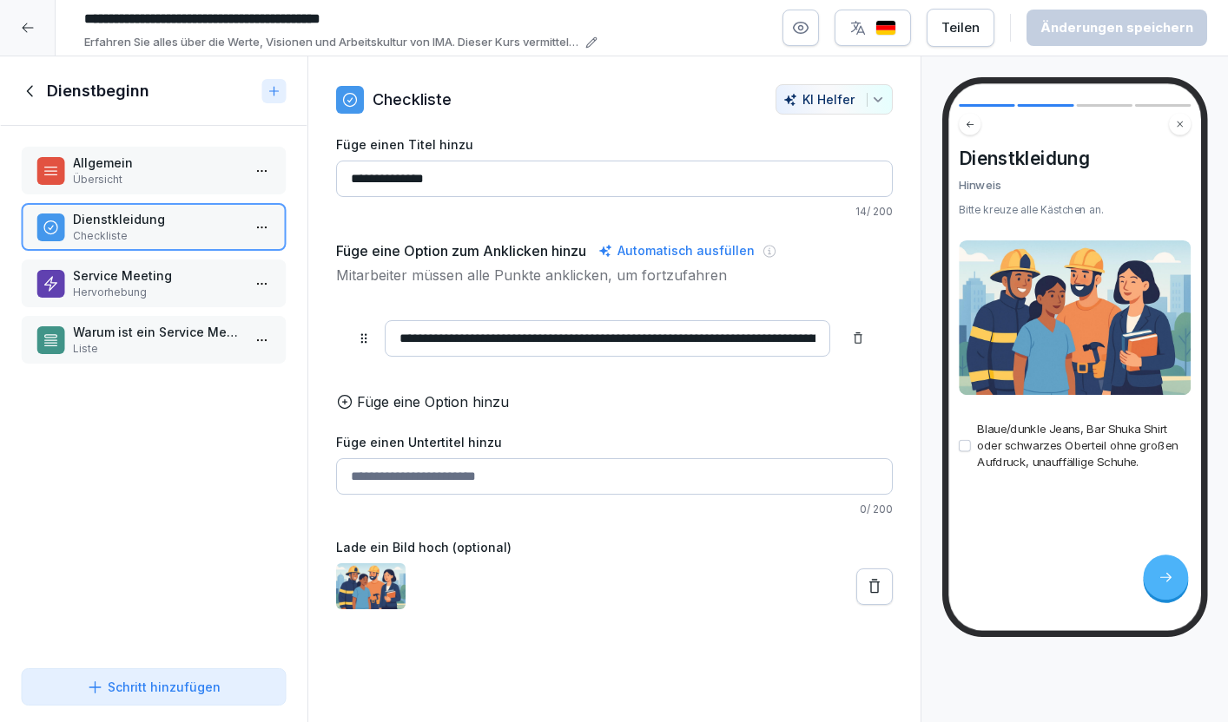
click at [154, 293] on p "Hervorhebung" at bounding box center [157, 293] width 168 height 16
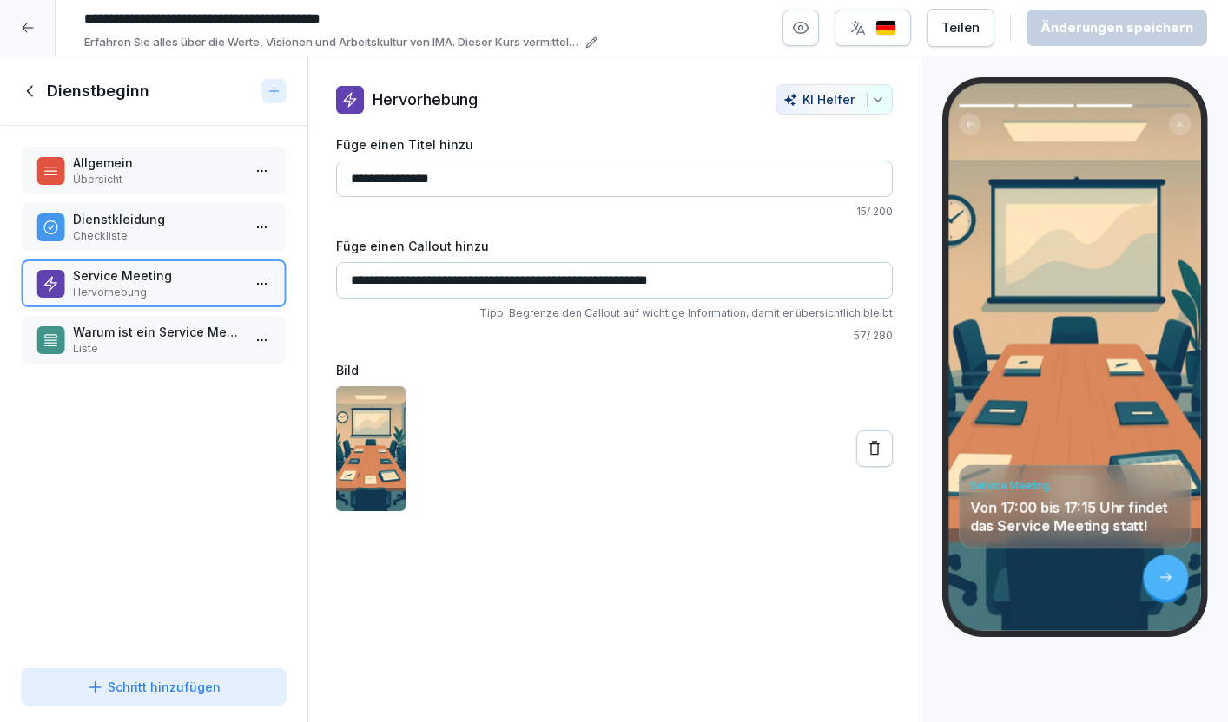
click at [162, 326] on p "Warum ist ein Service Meeting wichtig?" at bounding box center [157, 332] width 168 height 18
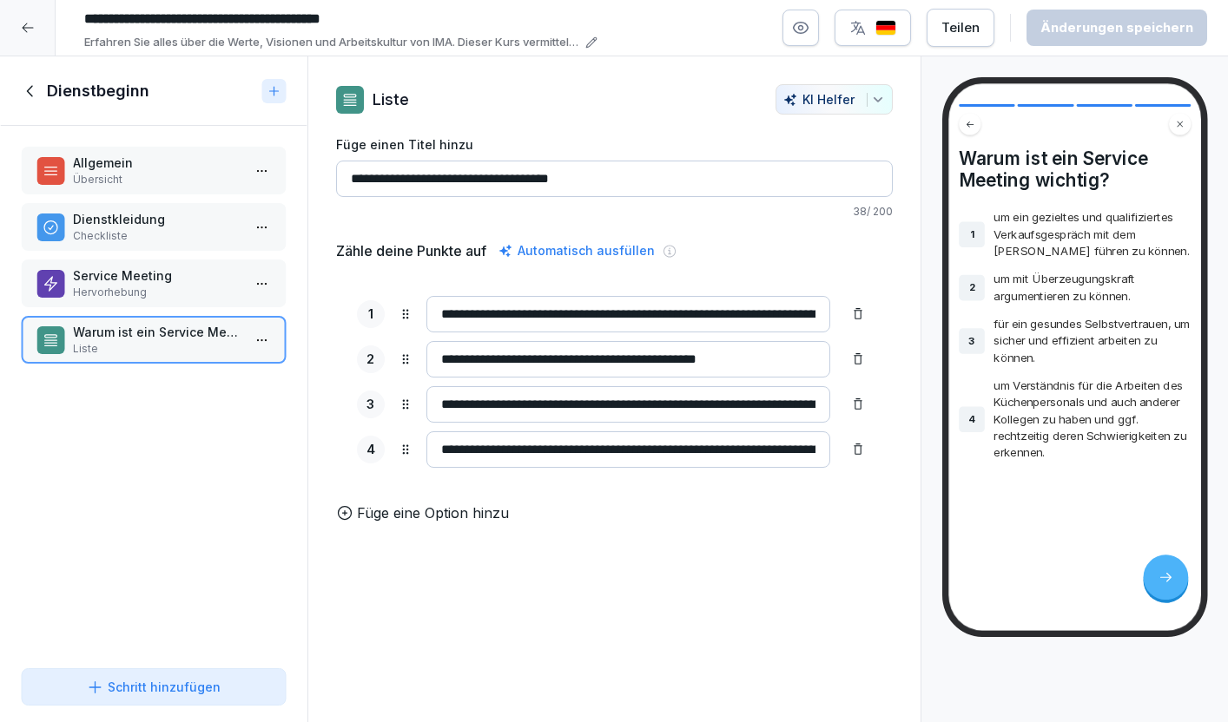
click at [27, 91] on icon at bounding box center [29, 90] width 6 height 11
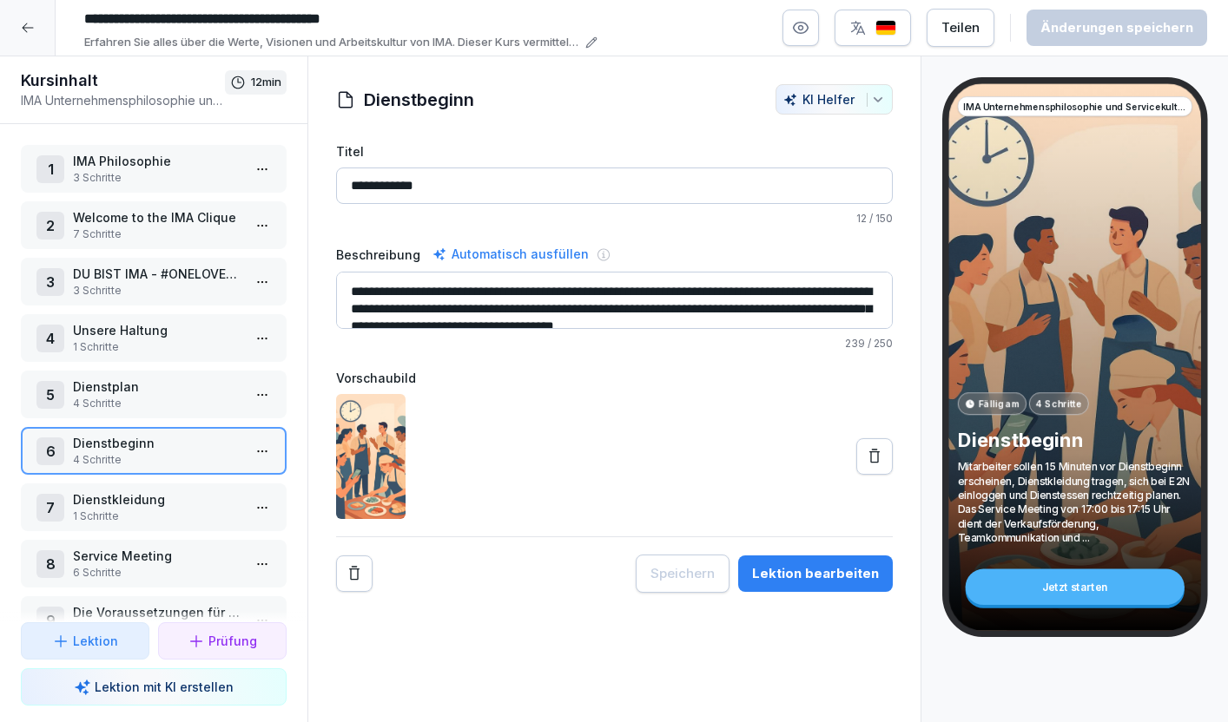
click at [157, 502] on p "Dienstkleidung" at bounding box center [157, 500] width 168 height 18
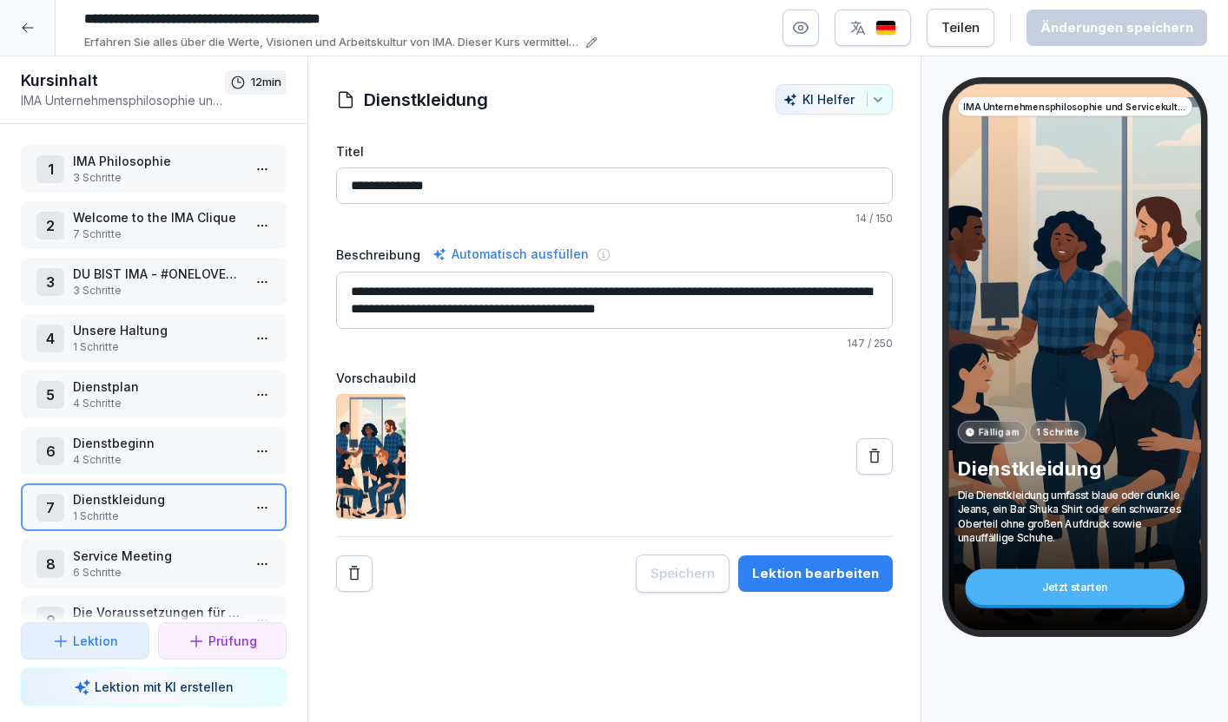
click at [263, 506] on html "**********" at bounding box center [614, 361] width 1228 height 722
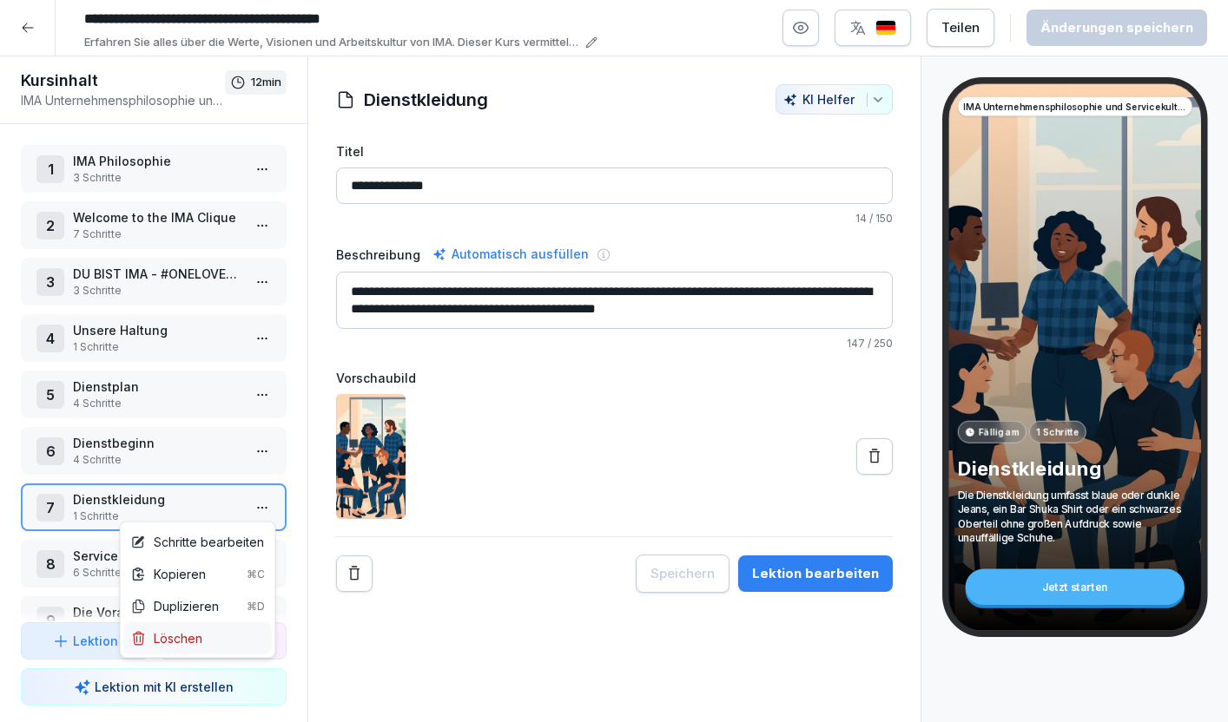
click at [190, 639] on div "Löschen" at bounding box center [166, 639] width 71 height 18
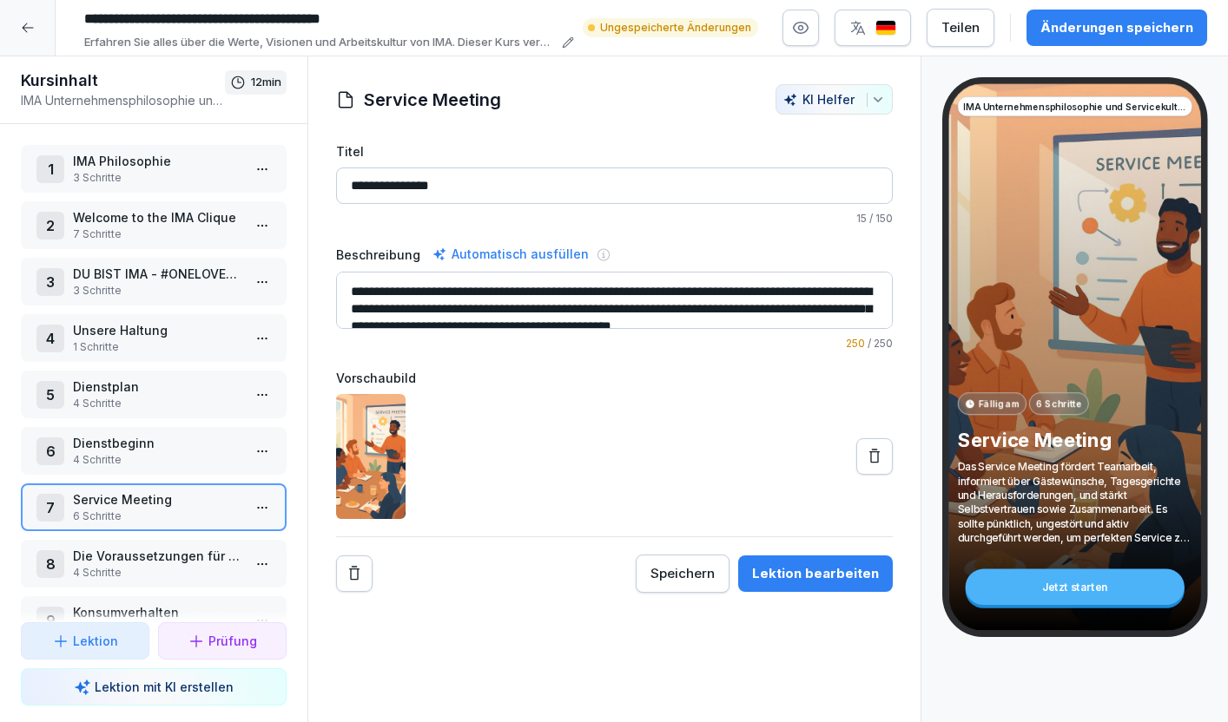
click at [268, 506] on html "**********" at bounding box center [614, 361] width 1228 height 722
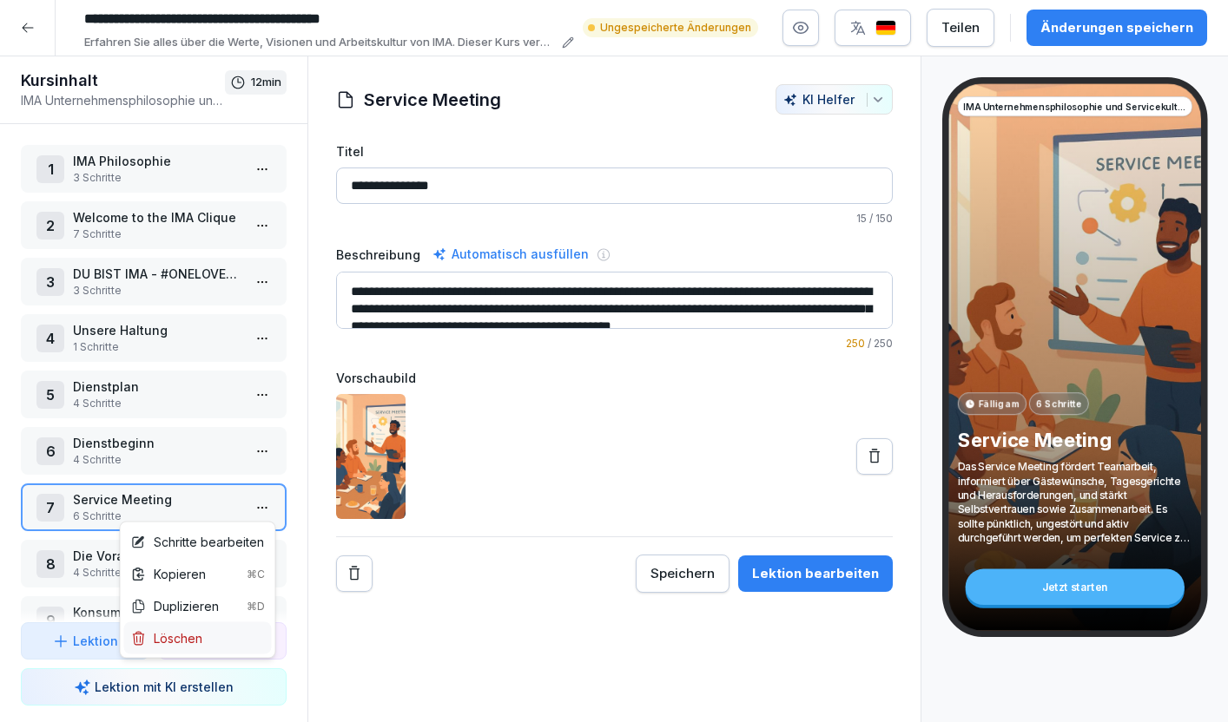
click at [205, 636] on div "Löschen" at bounding box center [198, 639] width 148 height 32
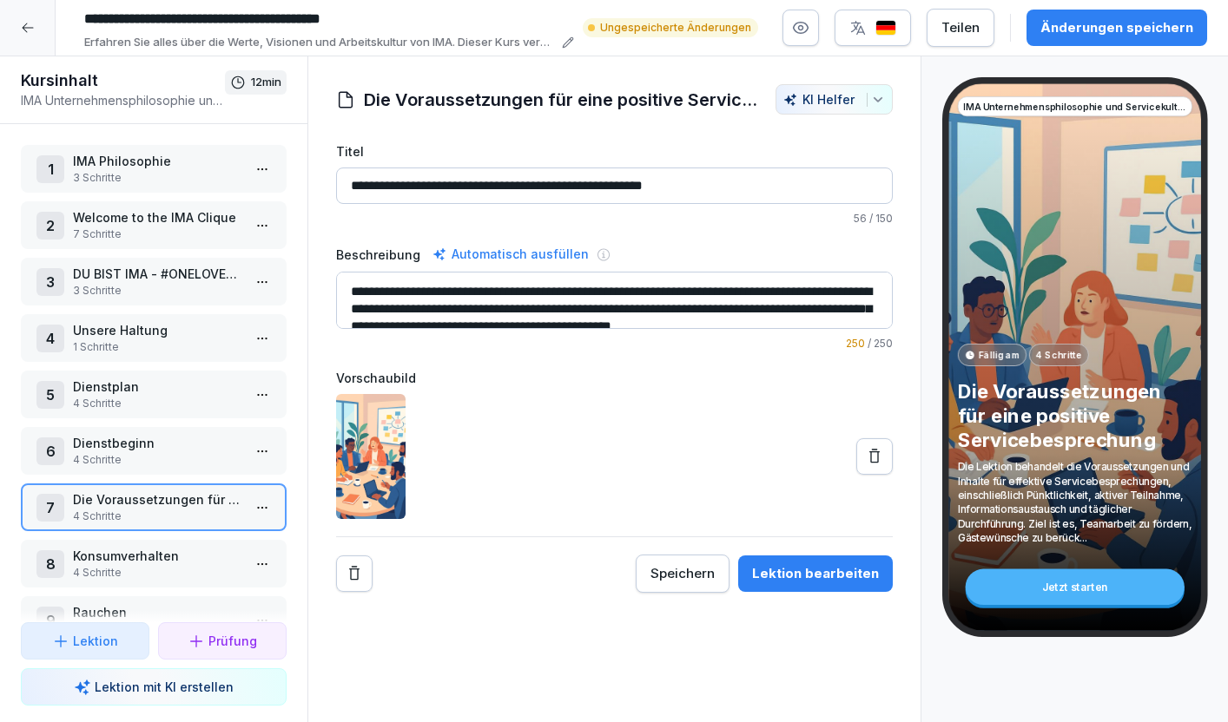
click at [265, 508] on html "**********" at bounding box center [614, 361] width 1228 height 722
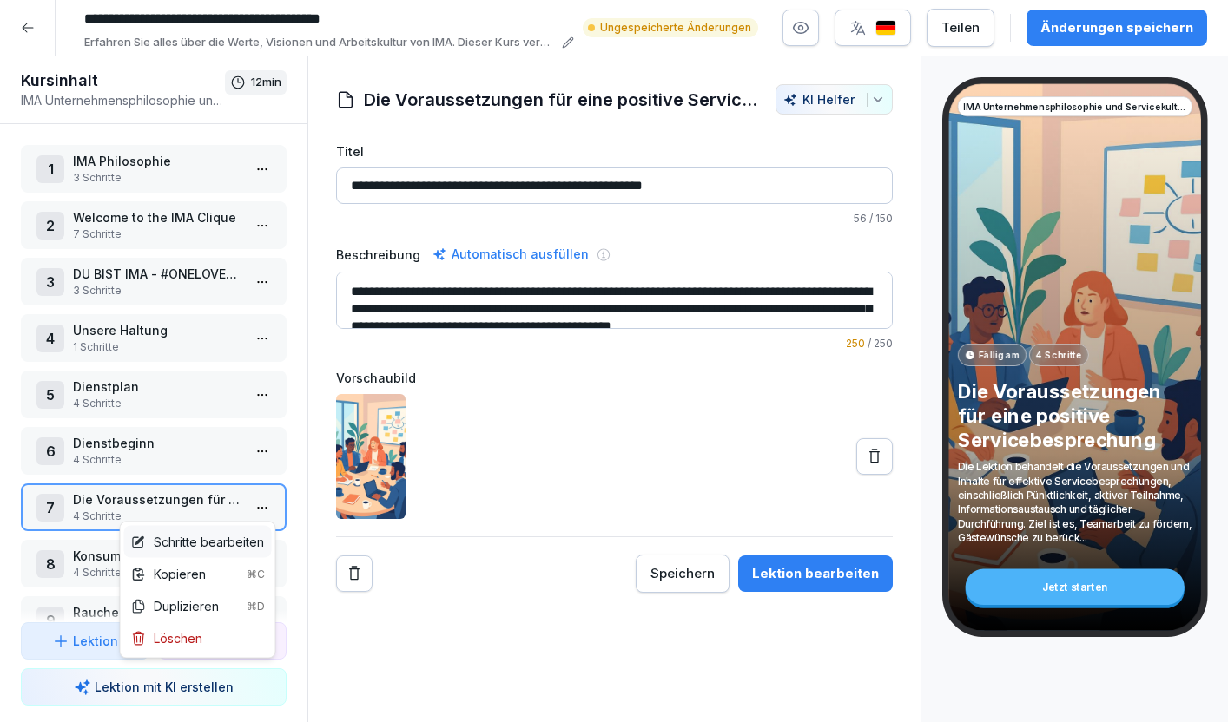
click at [243, 544] on div "Schritte bearbeiten" at bounding box center [197, 542] width 133 height 18
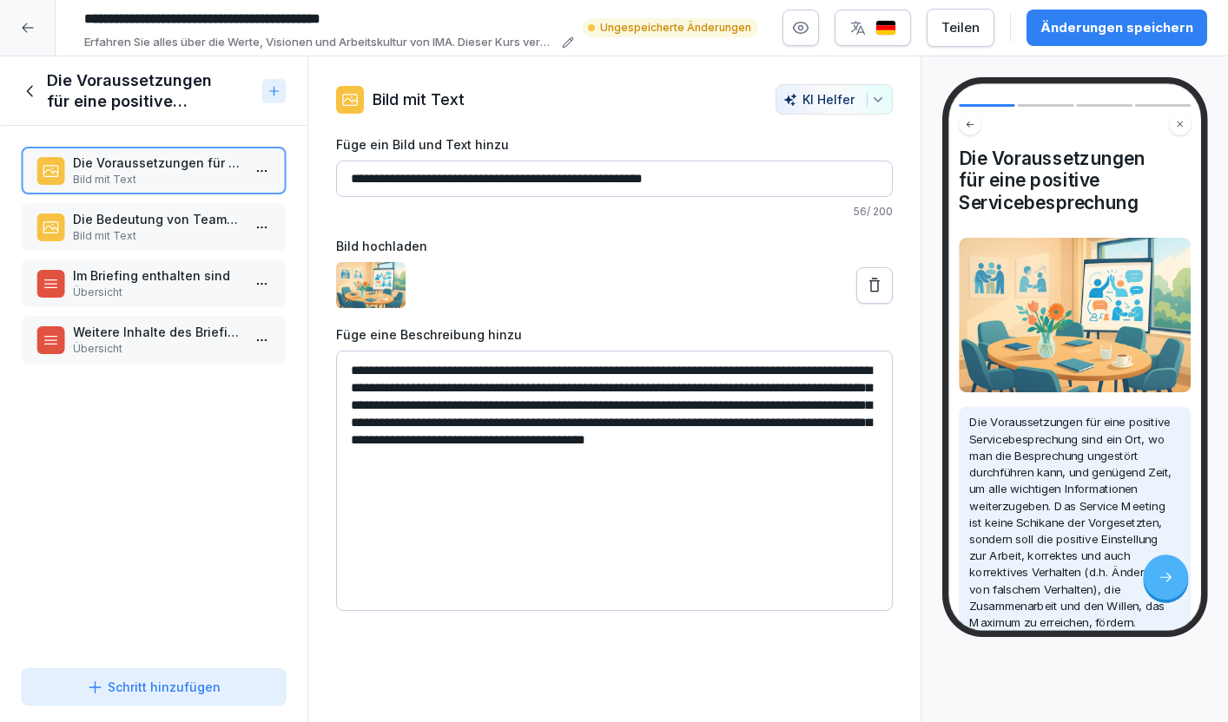
click at [187, 229] on p "Bild mit Text" at bounding box center [157, 236] width 168 height 16
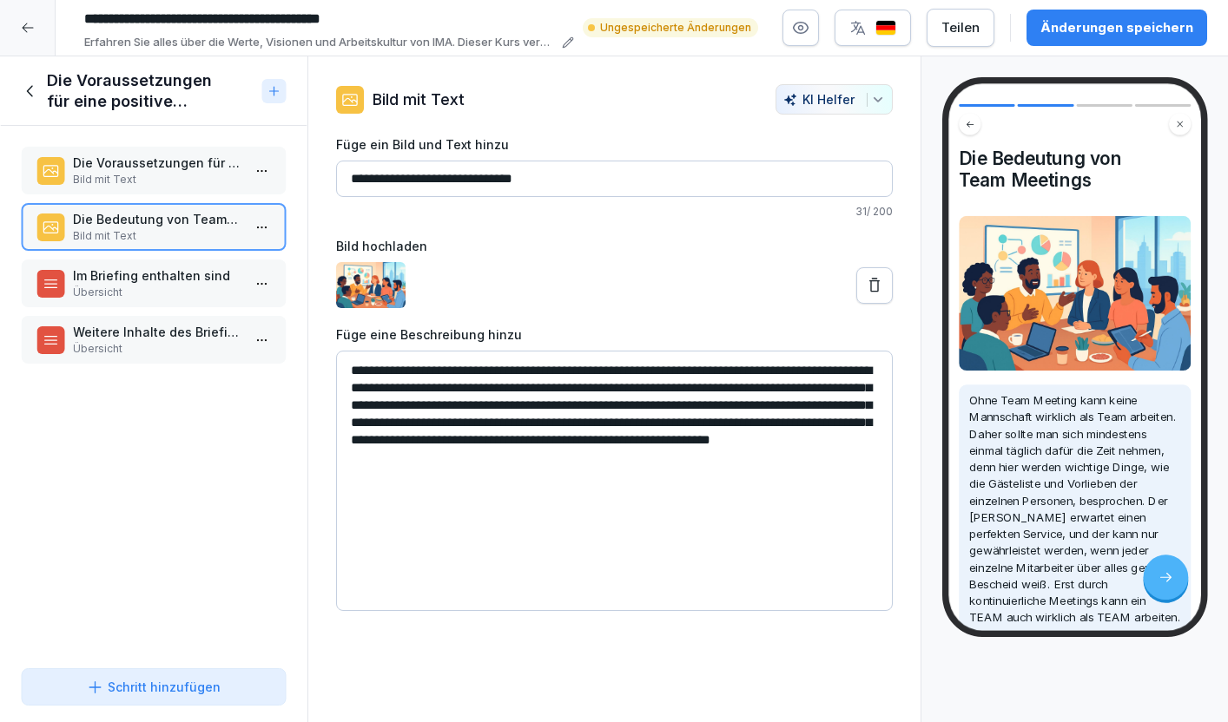
click at [176, 279] on p "Im Briefing enthalten sind" at bounding box center [157, 276] width 168 height 18
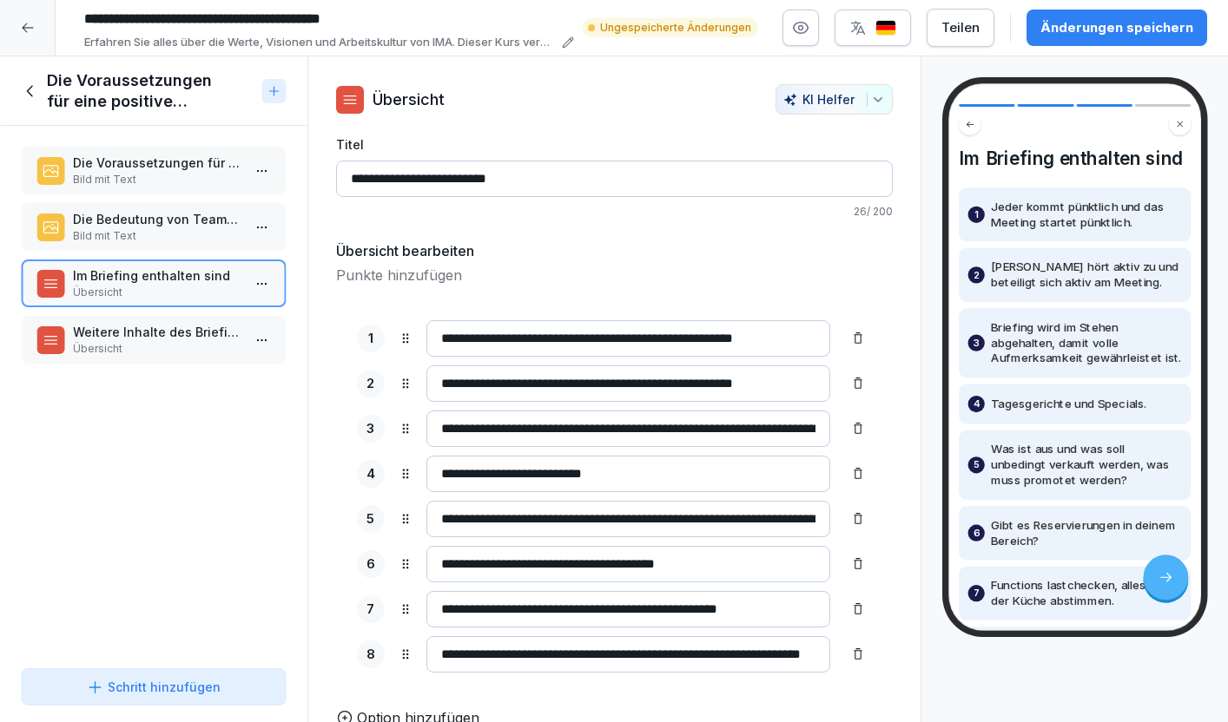
click at [174, 334] on p "Weitere Inhalte des Briefings" at bounding box center [157, 332] width 168 height 18
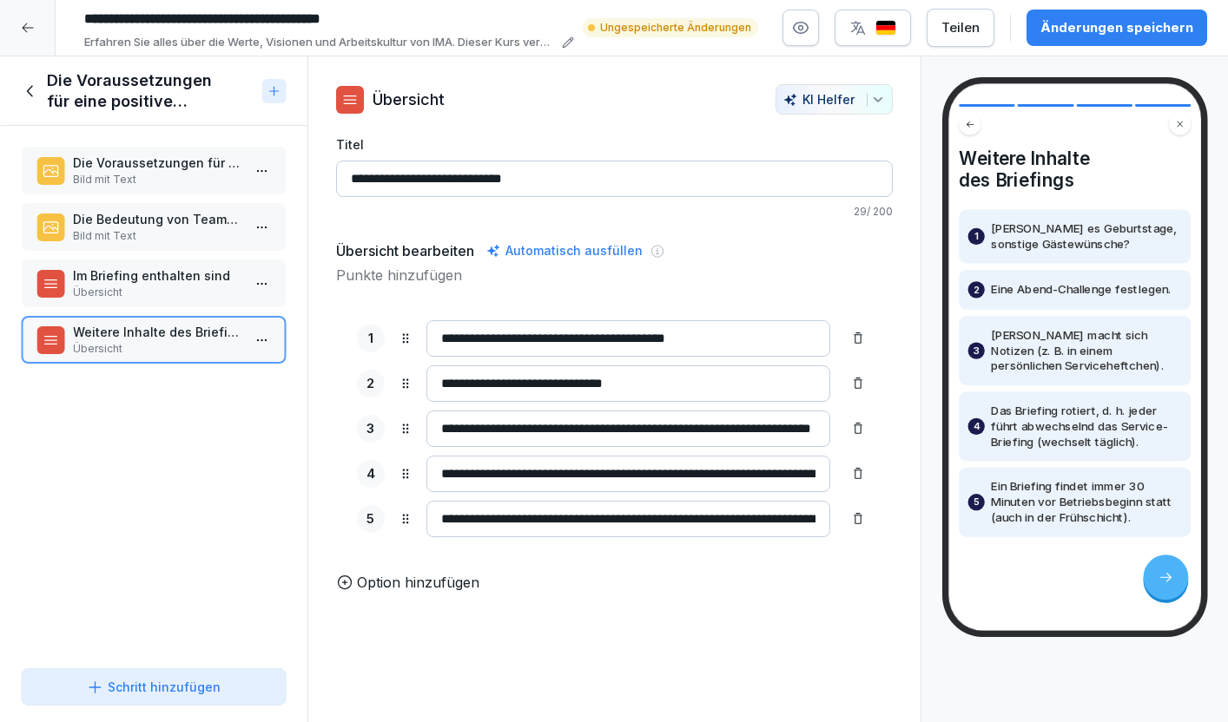
click at [33, 89] on icon at bounding box center [30, 91] width 19 height 19
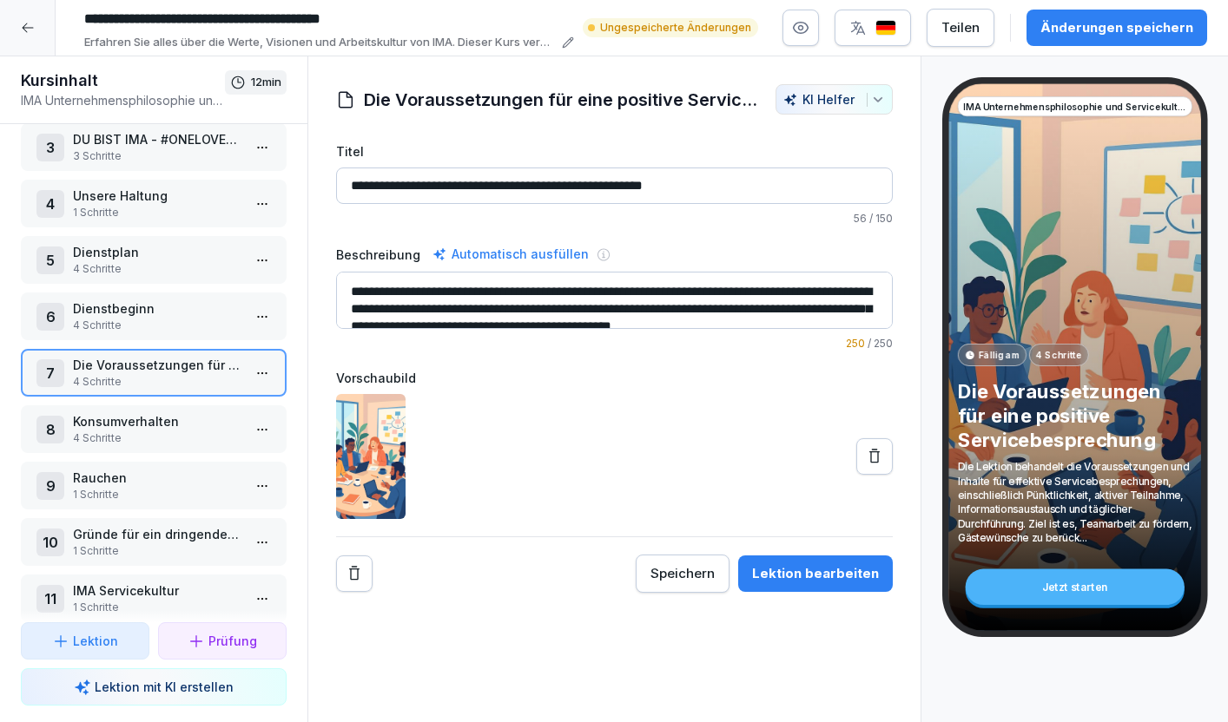
scroll to position [212, 0]
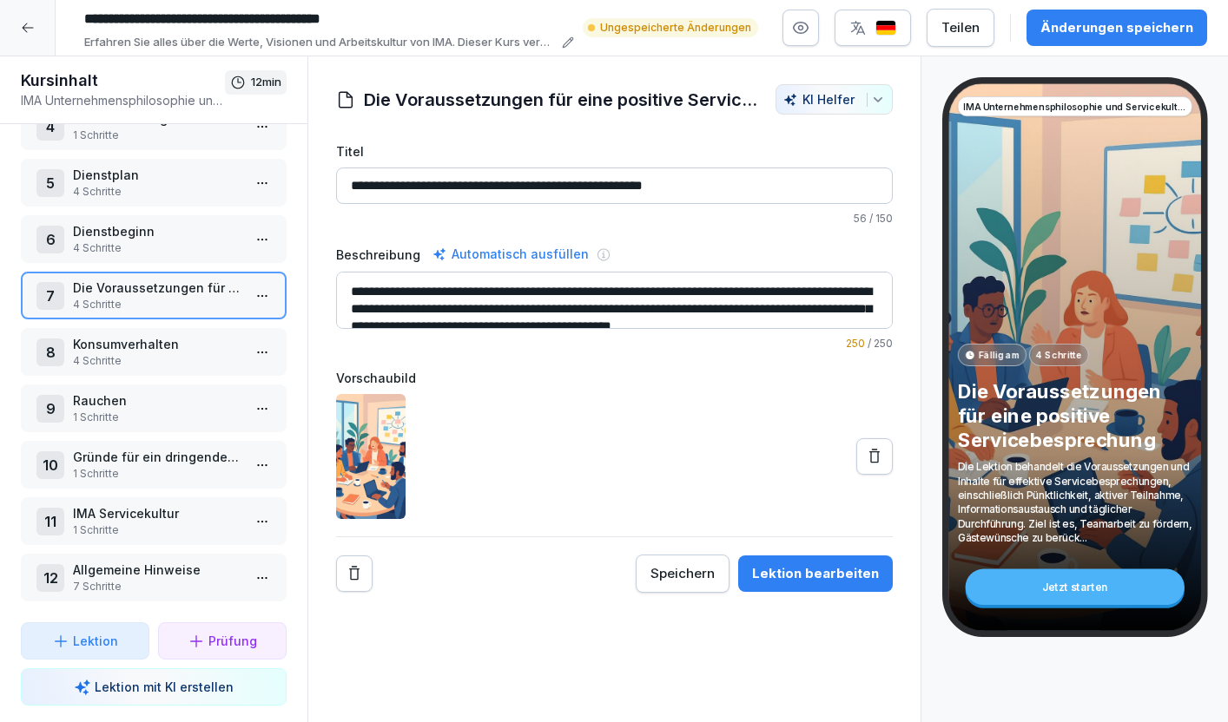
click at [162, 332] on div "8 Konsumverhalten 4 Schritte" at bounding box center [154, 352] width 266 height 48
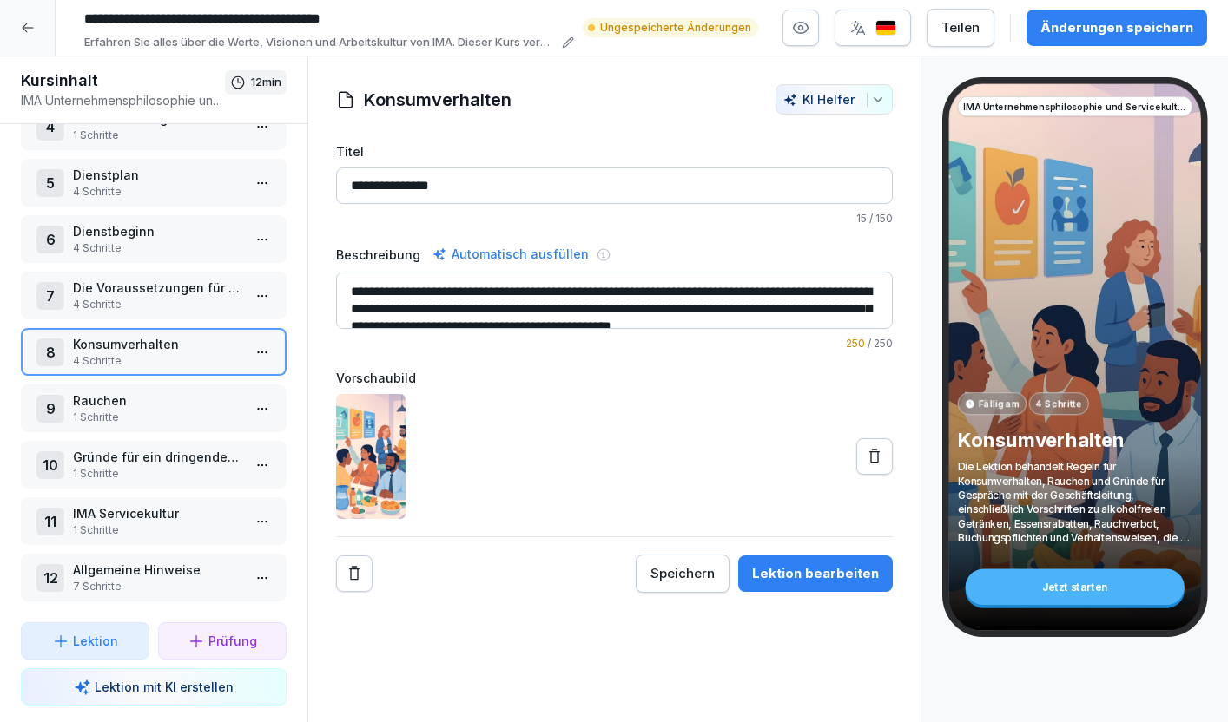
scroll to position [35, 0]
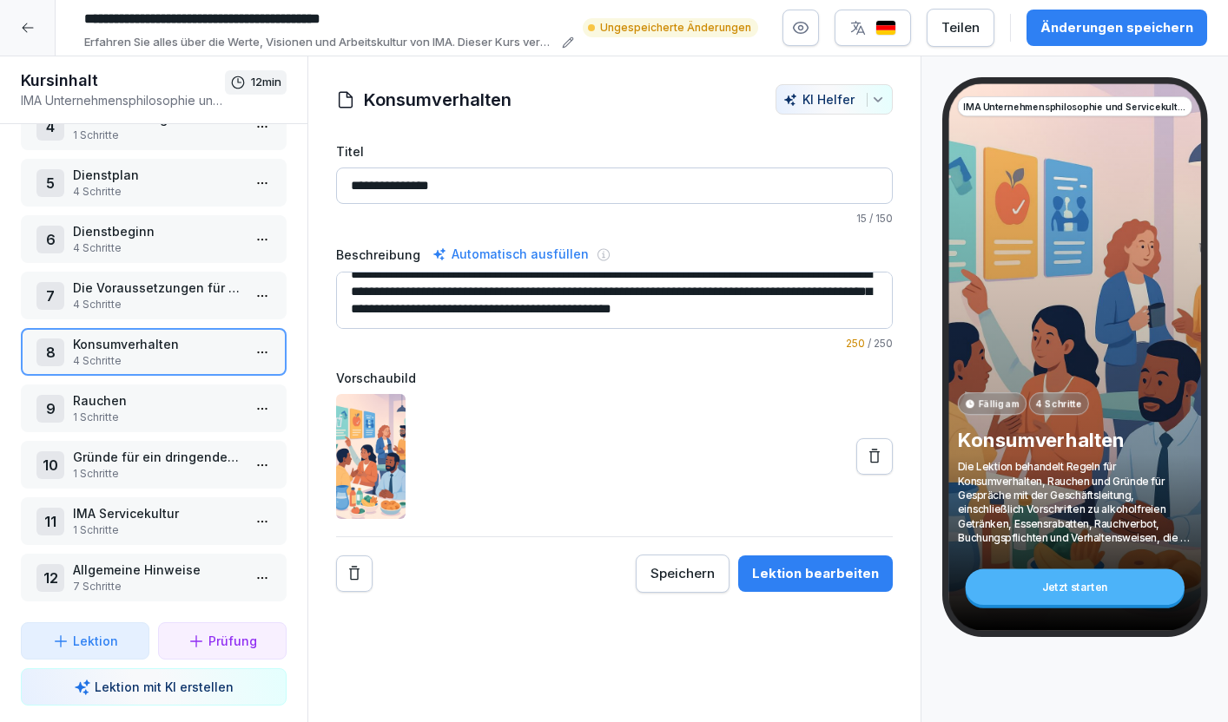
click at [538, 321] on textarea "**********" at bounding box center [614, 300] width 557 height 57
type textarea "**********"
click at [715, 577] on div "Speichern" at bounding box center [682, 573] width 64 height 19
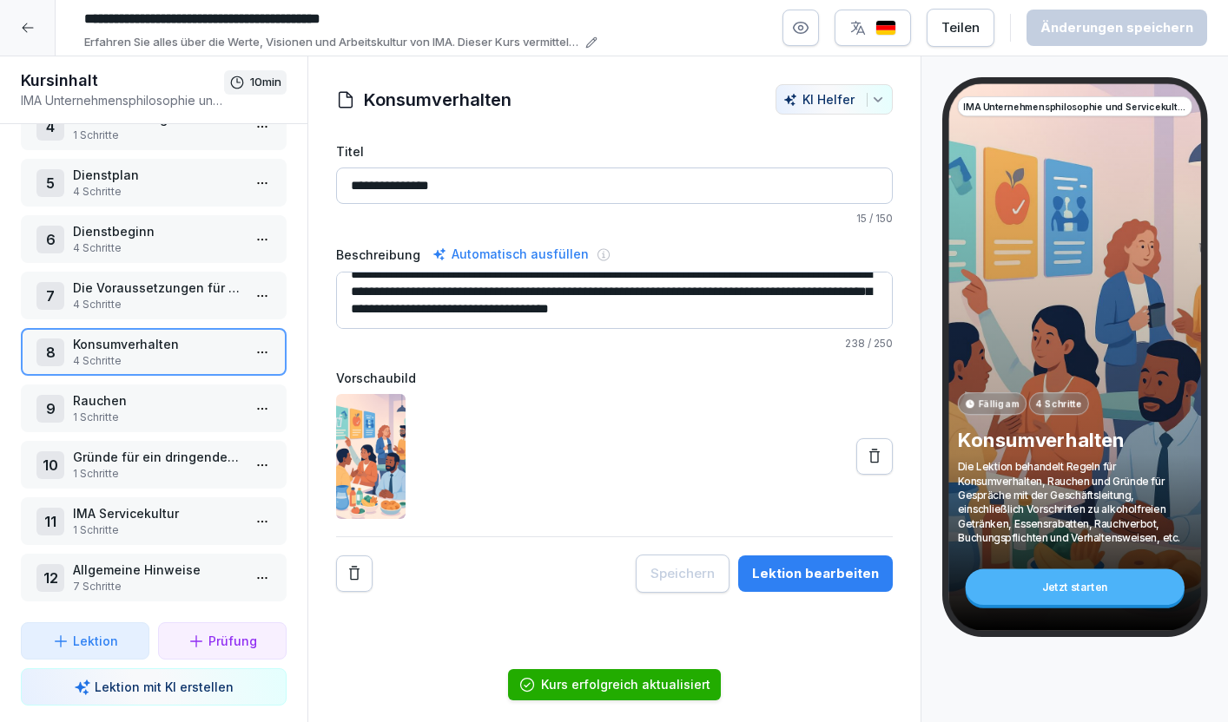
click at [257, 358] on html "**********" at bounding box center [614, 361] width 1228 height 722
click at [227, 389] on div "Schritte bearbeiten" at bounding box center [197, 387] width 133 height 18
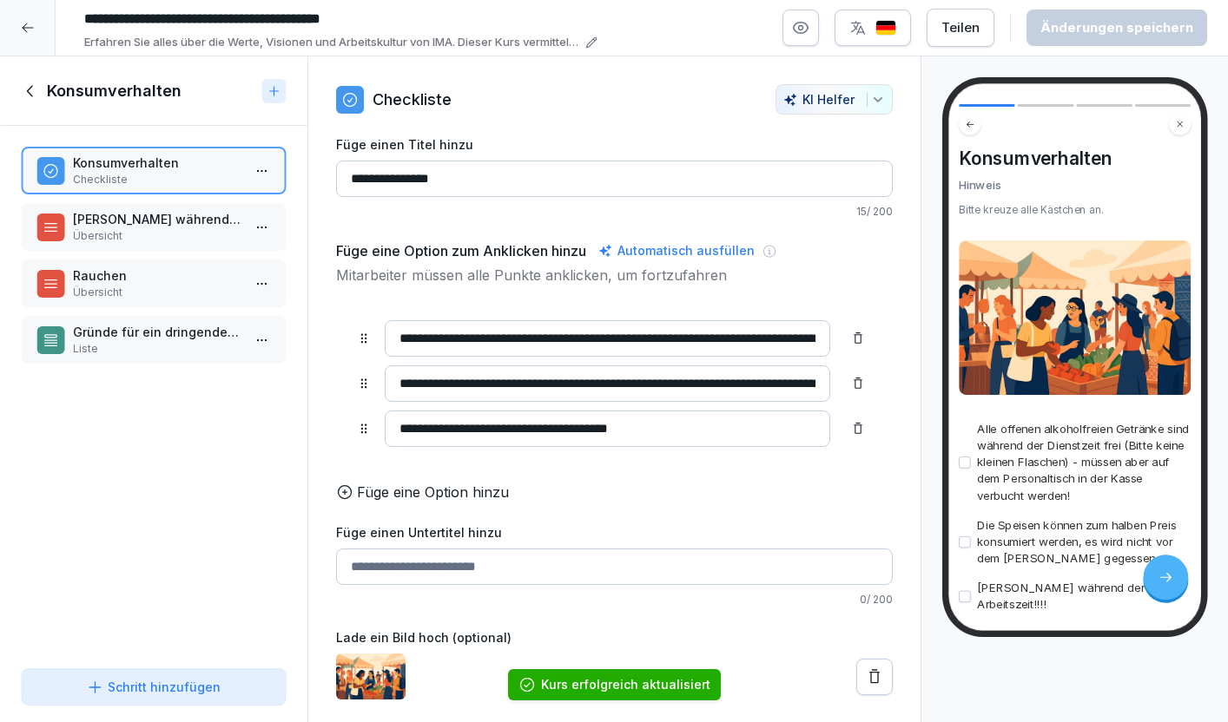
scroll to position [87, 0]
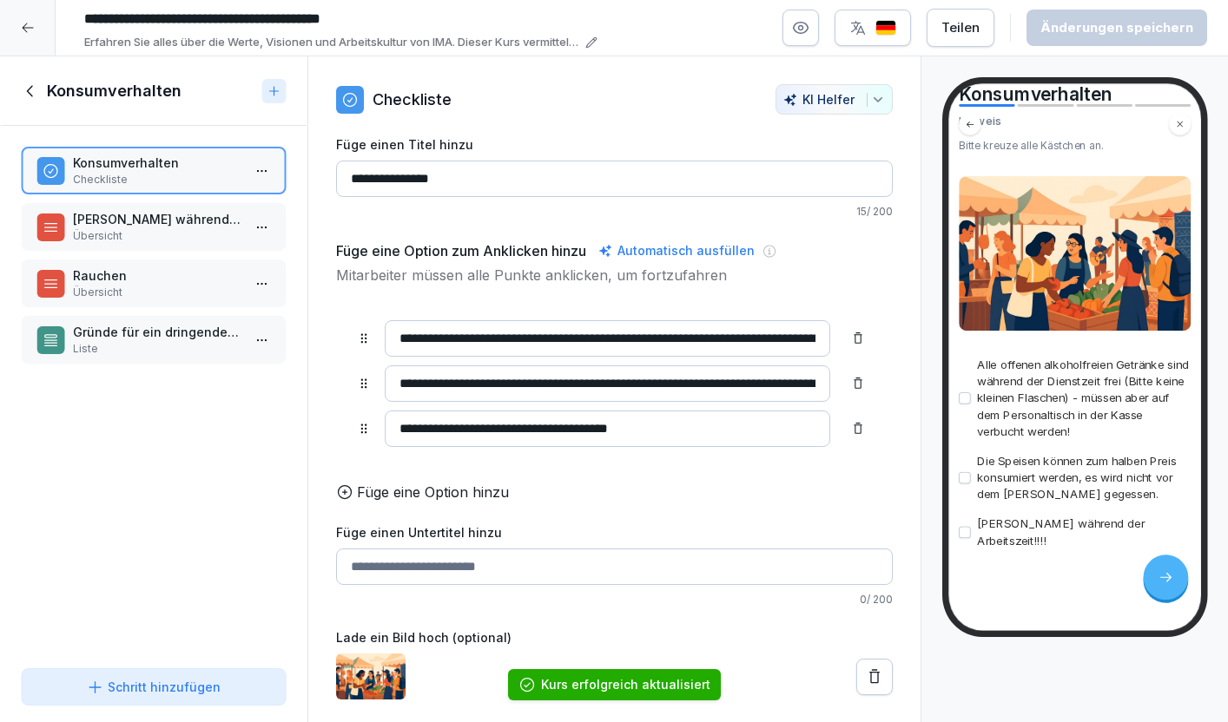
click at [109, 215] on p "[PERSON_NAME] während der Arbeitszeit!!!!" at bounding box center [157, 219] width 168 height 18
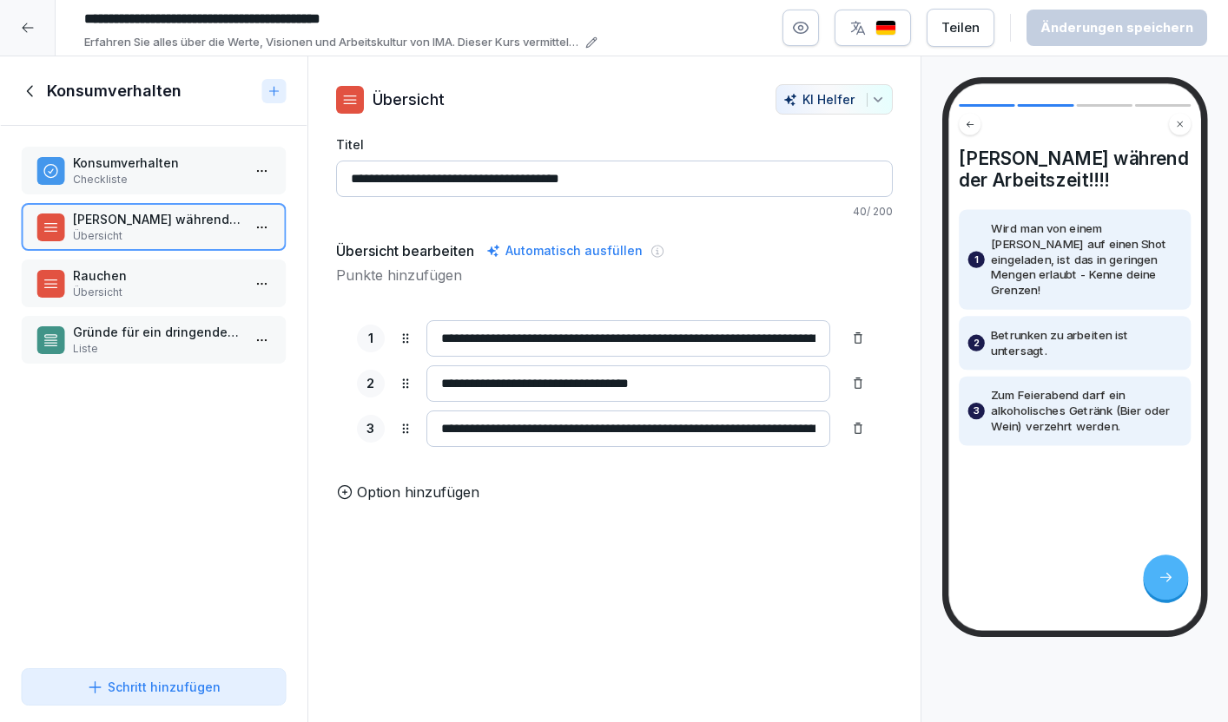
click at [121, 297] on p "Übersicht" at bounding box center [157, 293] width 168 height 16
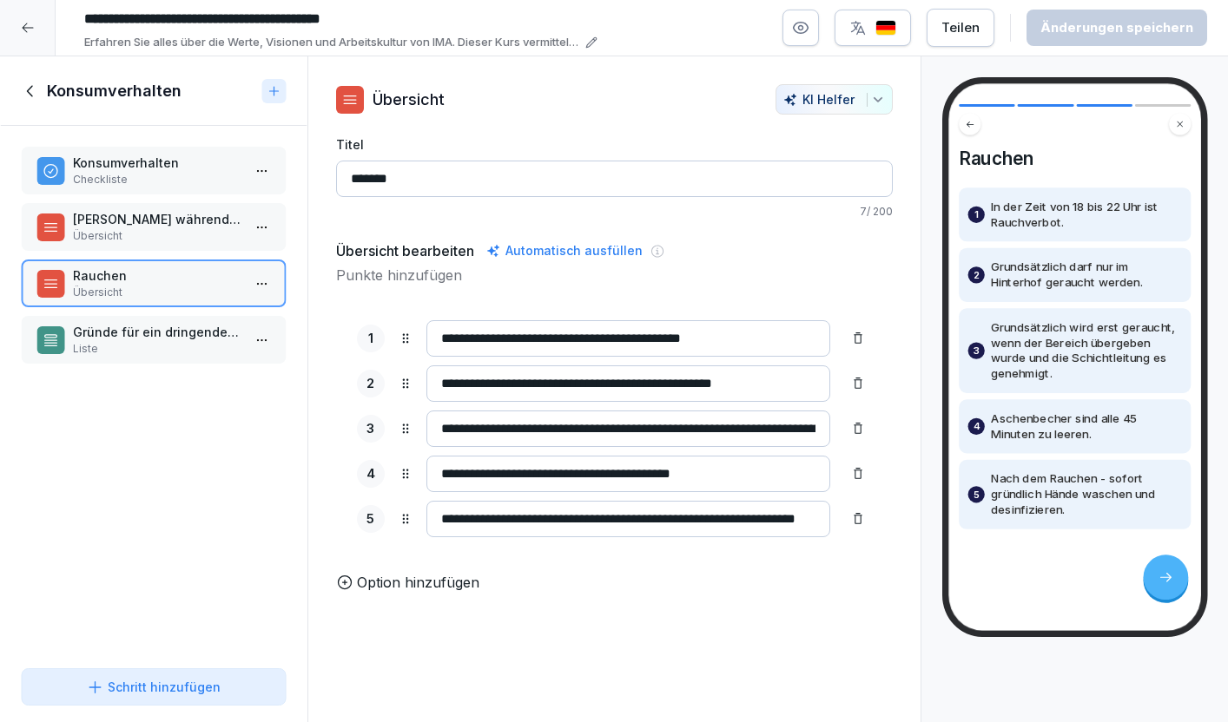
click at [122, 343] on p "Liste" at bounding box center [157, 349] width 168 height 16
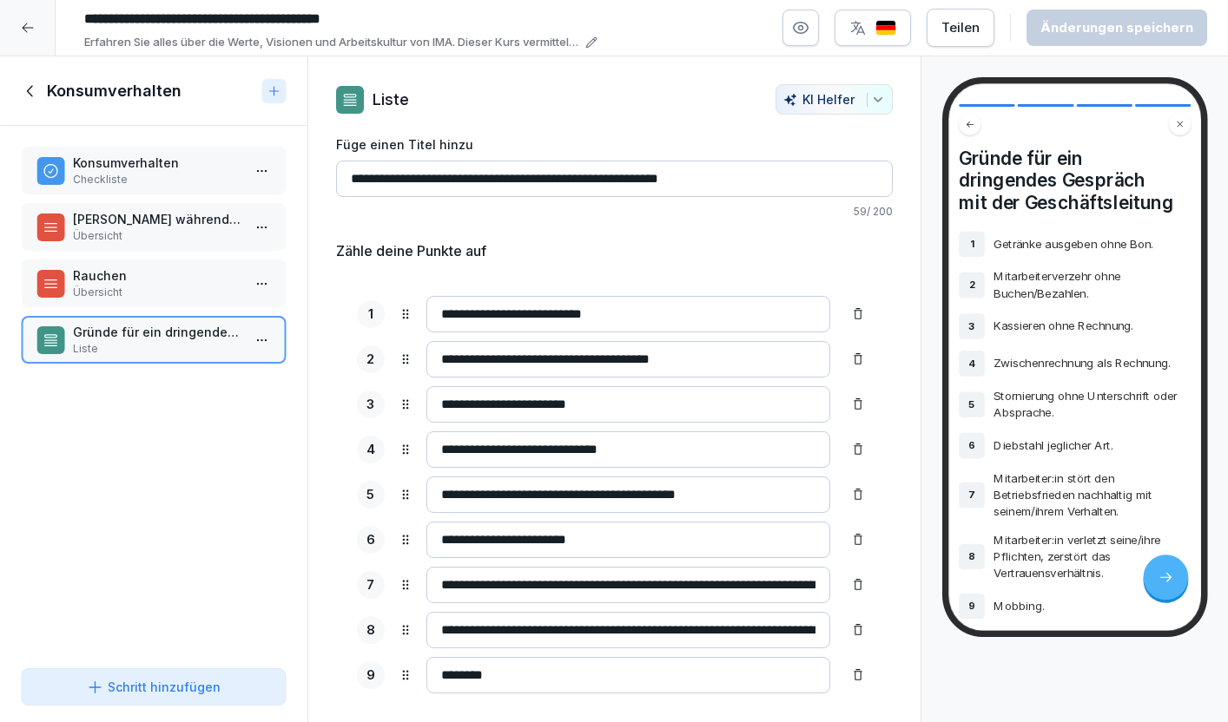
click at [23, 97] on icon at bounding box center [30, 91] width 19 height 19
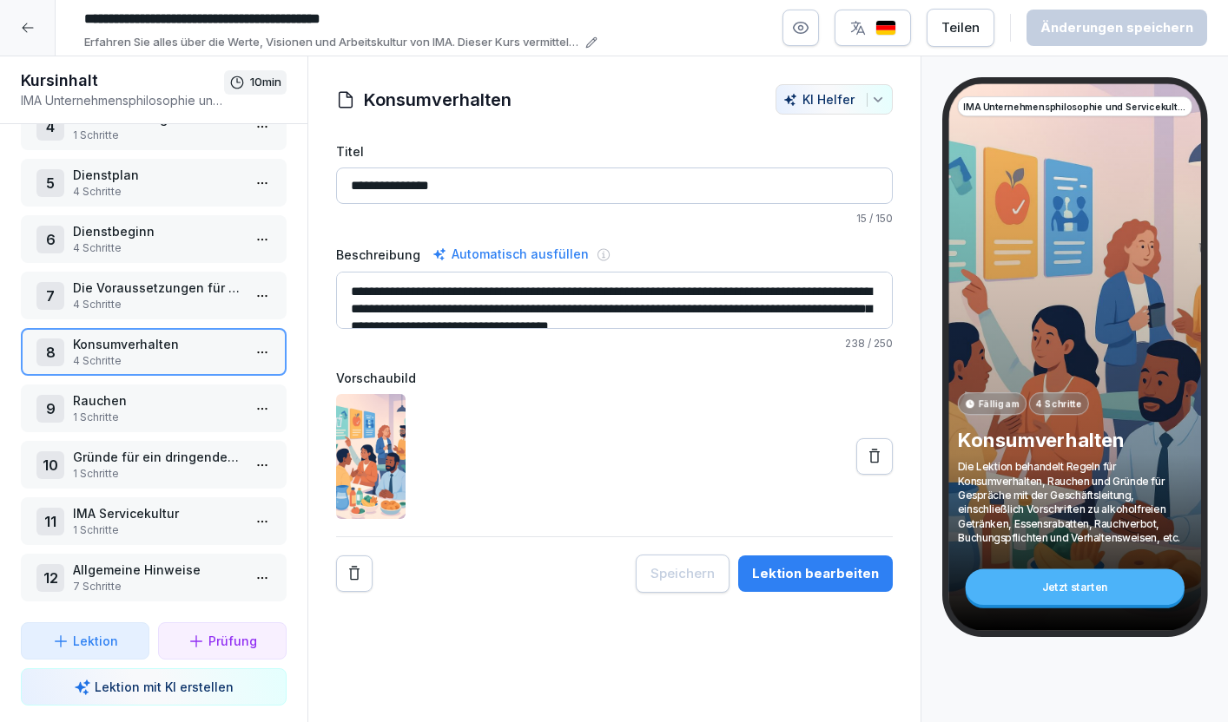
click at [242, 410] on div "9 Rauchen 1 Schritte" at bounding box center [153, 409] width 234 height 34
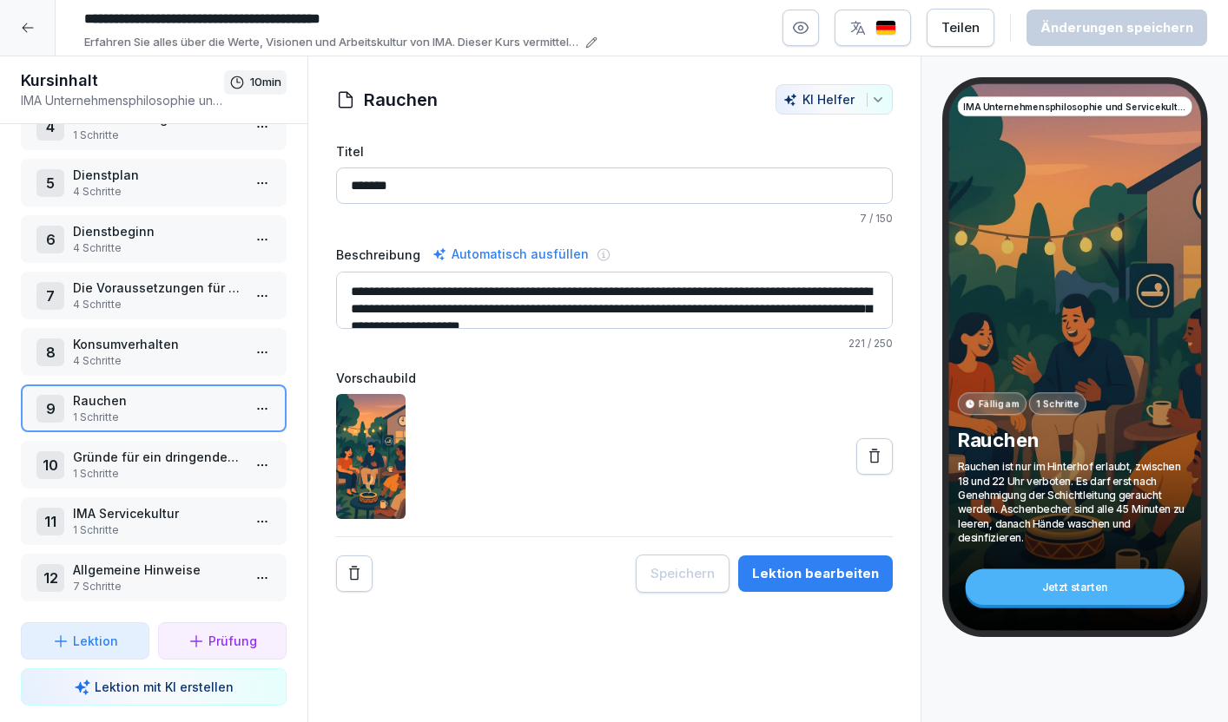
click at [259, 410] on html "**********" at bounding box center [614, 361] width 1228 height 722
click at [184, 535] on div "Löschen" at bounding box center [166, 540] width 71 height 18
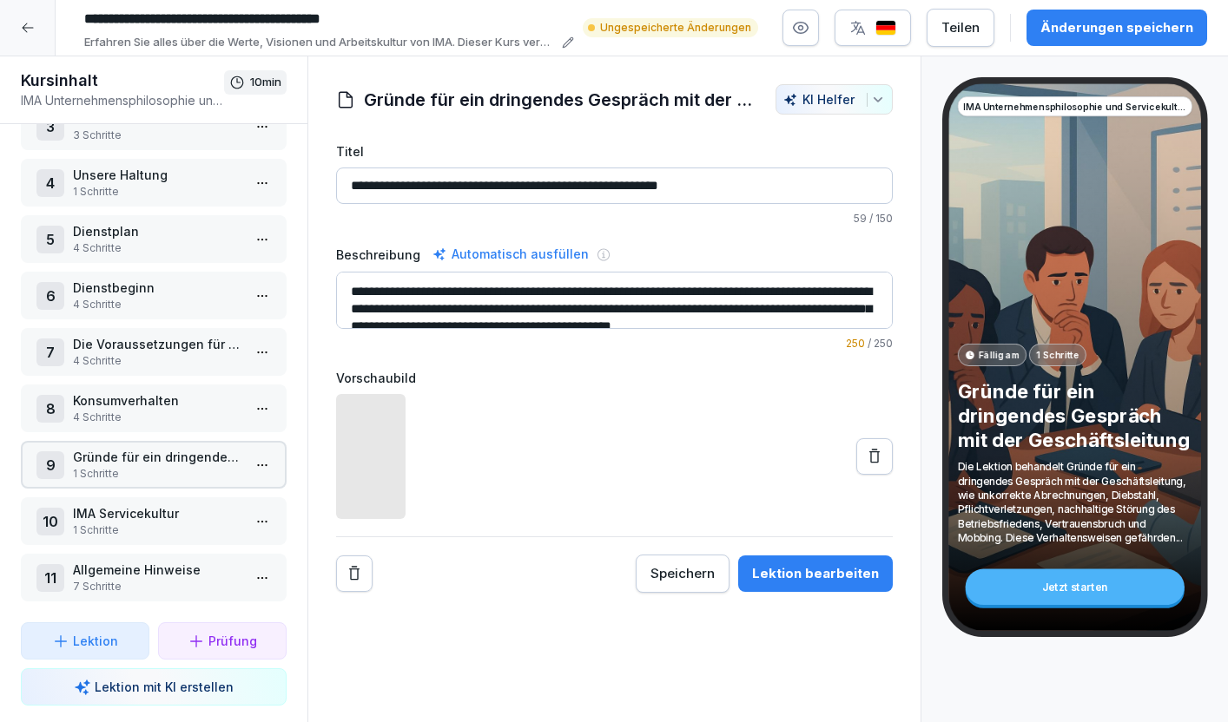
scroll to position [155, 0]
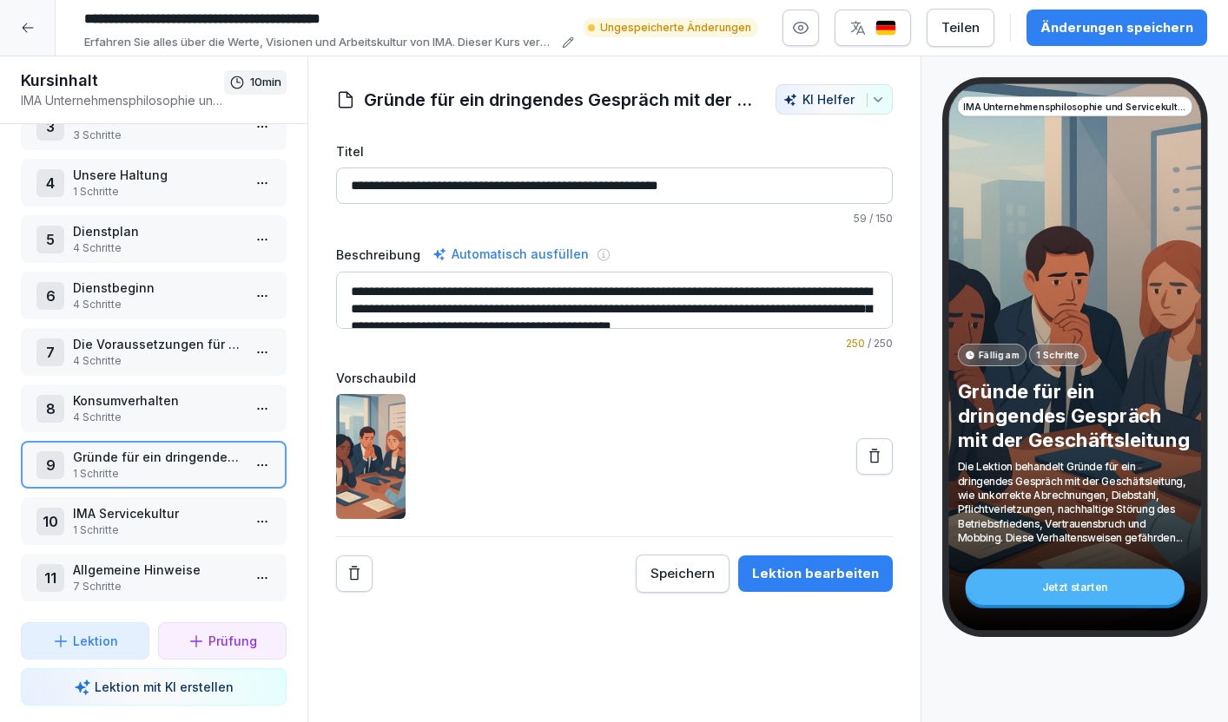
click at [266, 456] on html "**********" at bounding box center [614, 361] width 1228 height 722
click at [234, 491] on div "Schritte bearbeiten" at bounding box center [197, 500] width 133 height 18
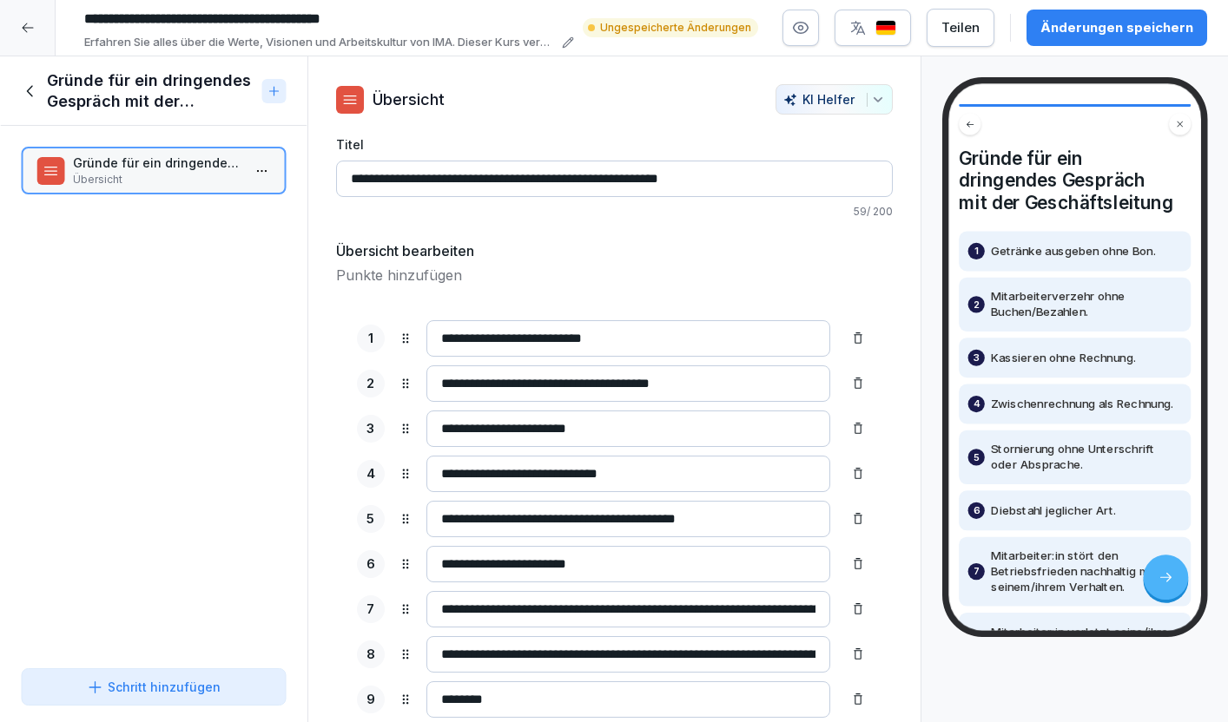
click at [31, 90] on icon at bounding box center [30, 91] width 19 height 19
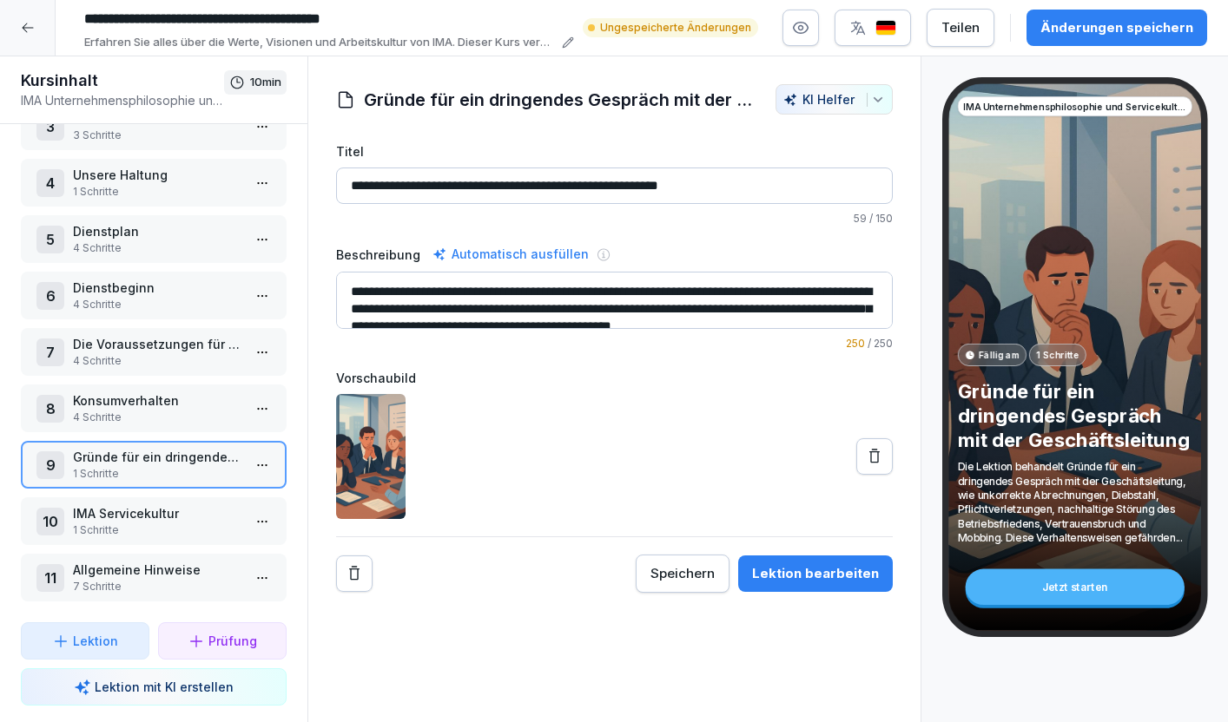
click at [158, 532] on p "1 Schritte" at bounding box center [157, 531] width 168 height 16
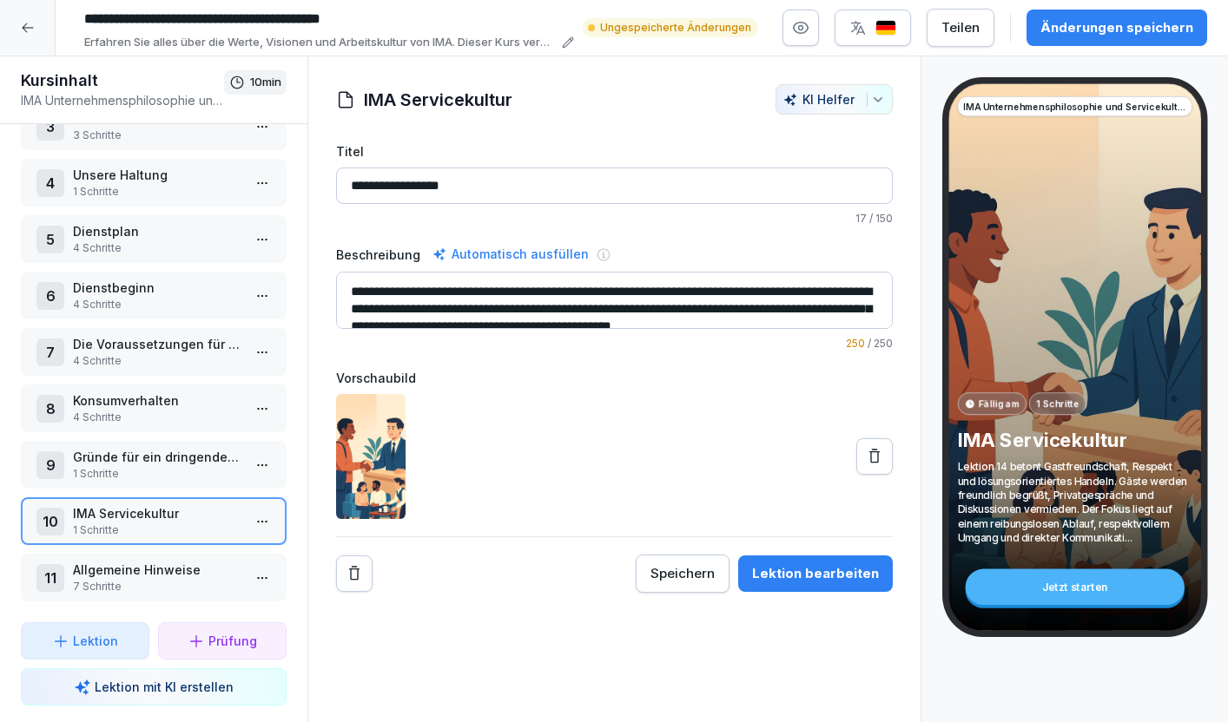
click at [267, 515] on html "**********" at bounding box center [614, 361] width 1228 height 722
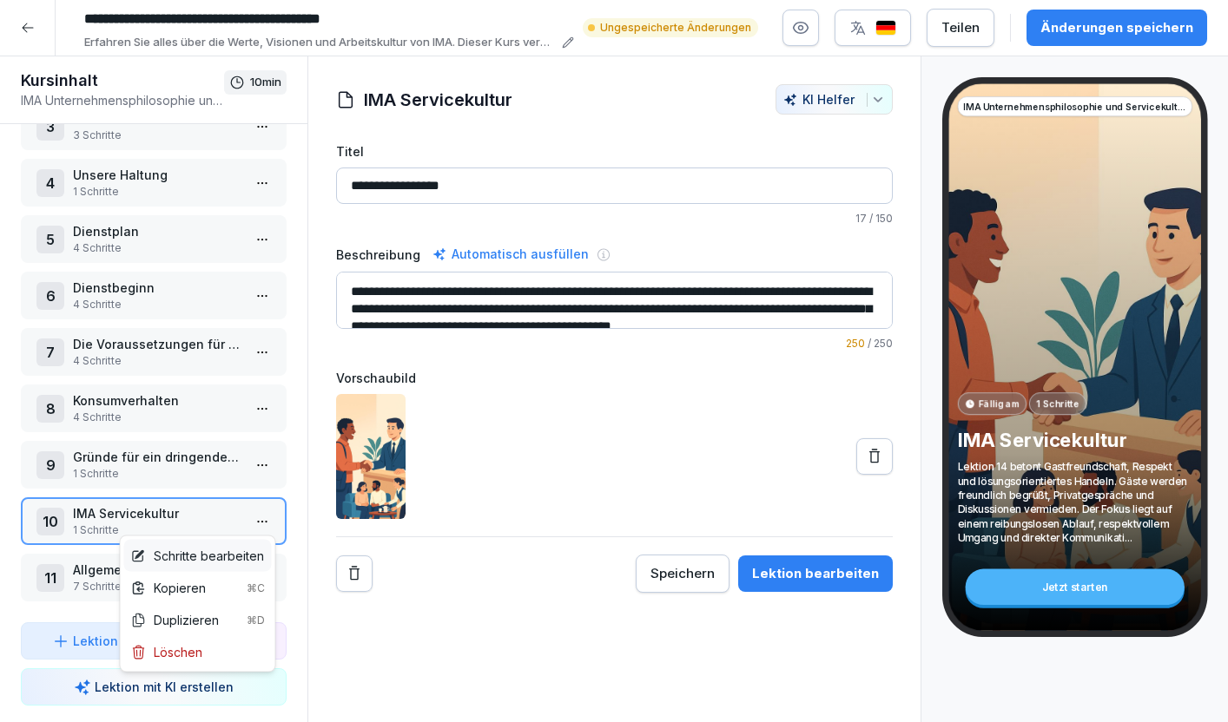
click at [214, 556] on div "Schritte bearbeiten" at bounding box center [197, 556] width 133 height 18
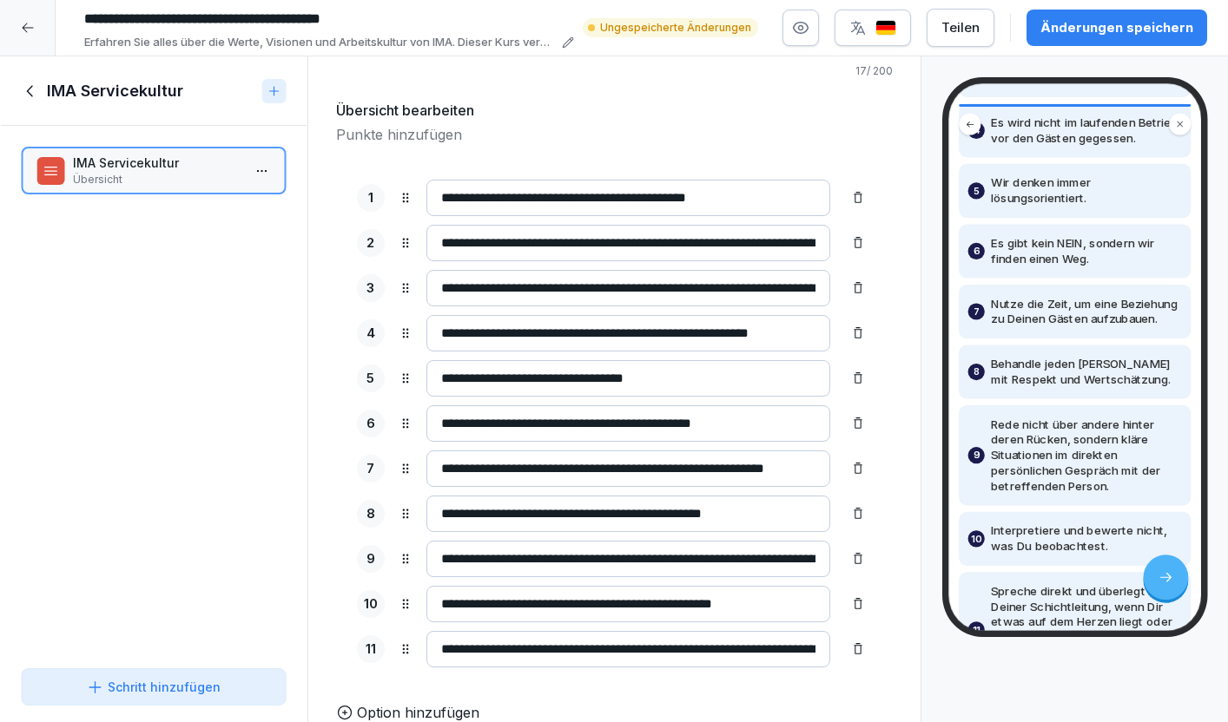
scroll to position [610, 0]
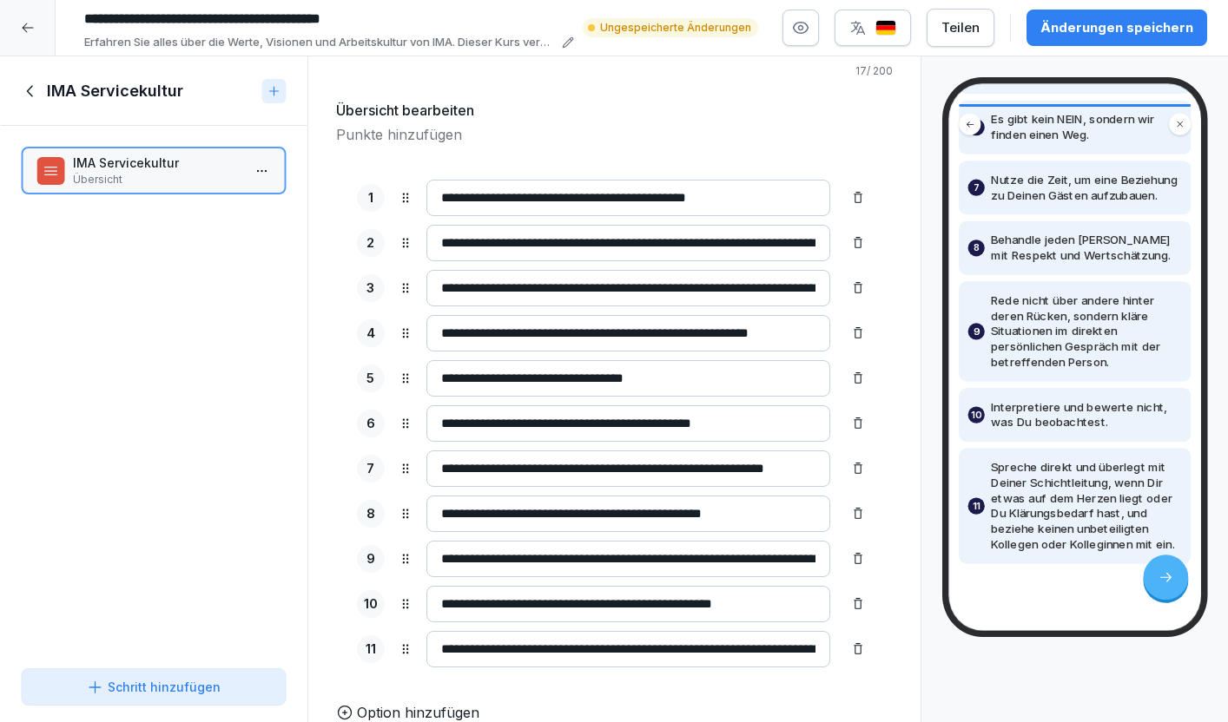
click at [30, 91] on icon at bounding box center [30, 91] width 19 height 19
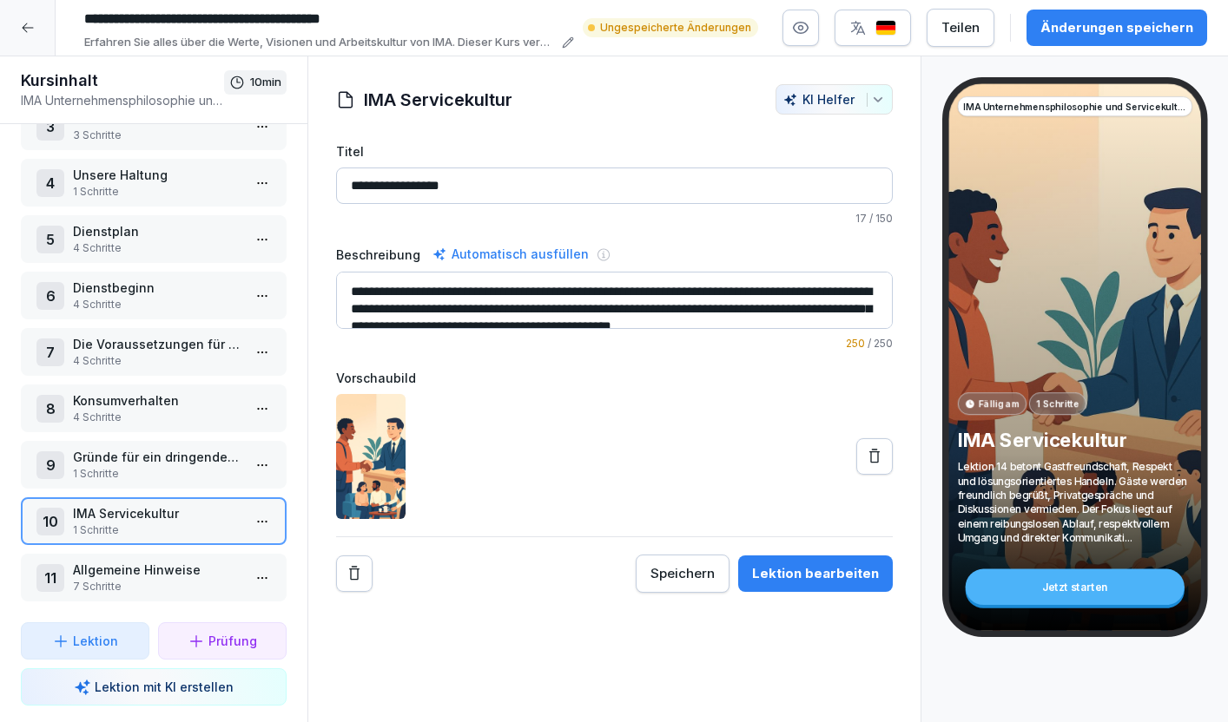
click at [155, 584] on p "7 Schritte" at bounding box center [157, 587] width 168 height 16
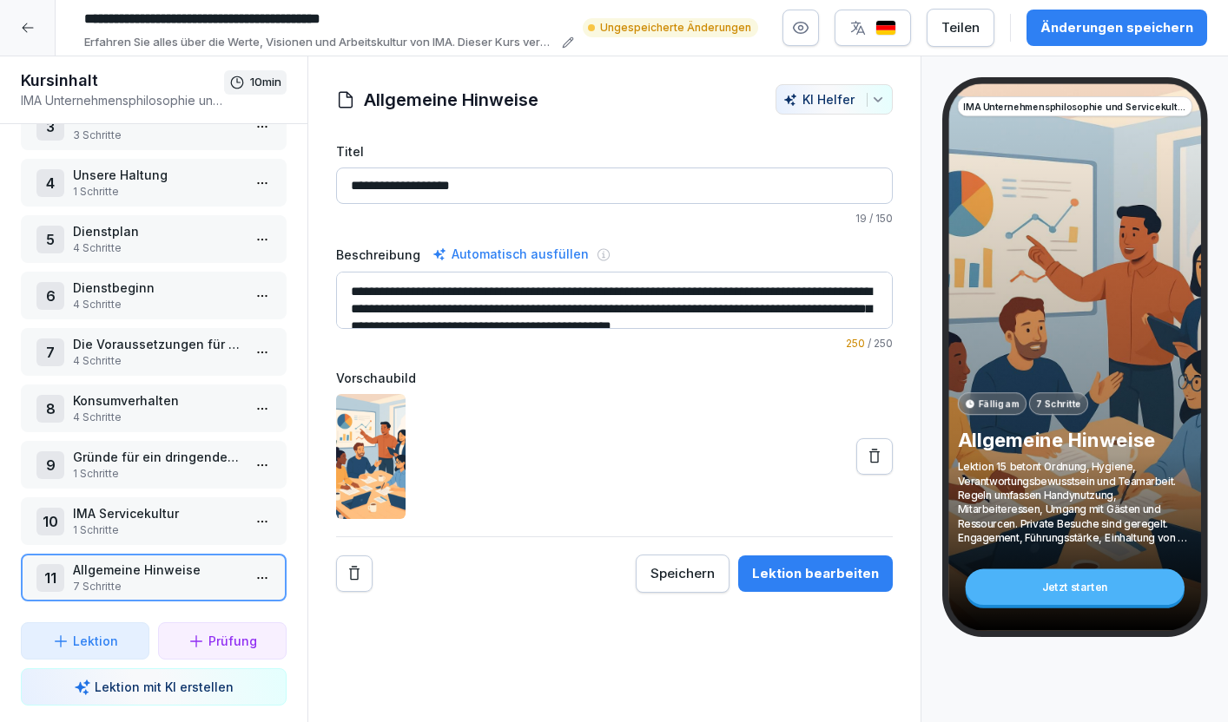
scroll to position [35, 0]
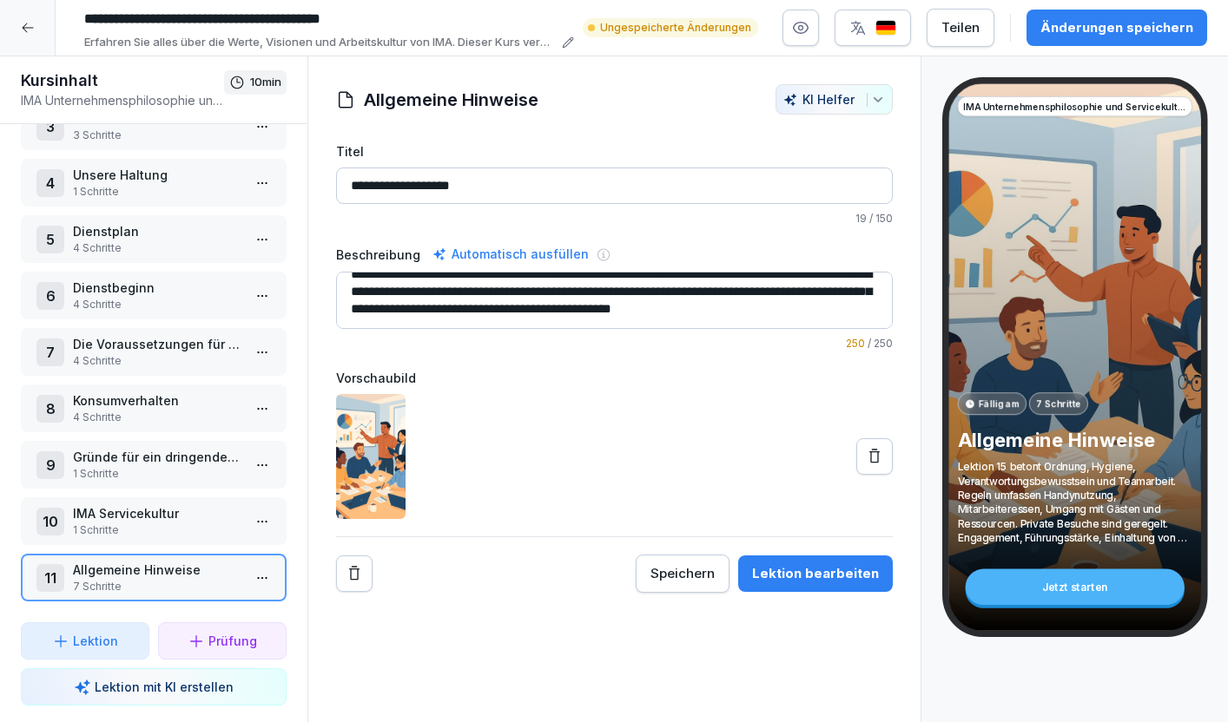
click at [260, 577] on html "**********" at bounding box center [614, 361] width 1228 height 722
click at [219, 449] on div "Schritte bearbeiten" at bounding box center [197, 447] width 133 height 18
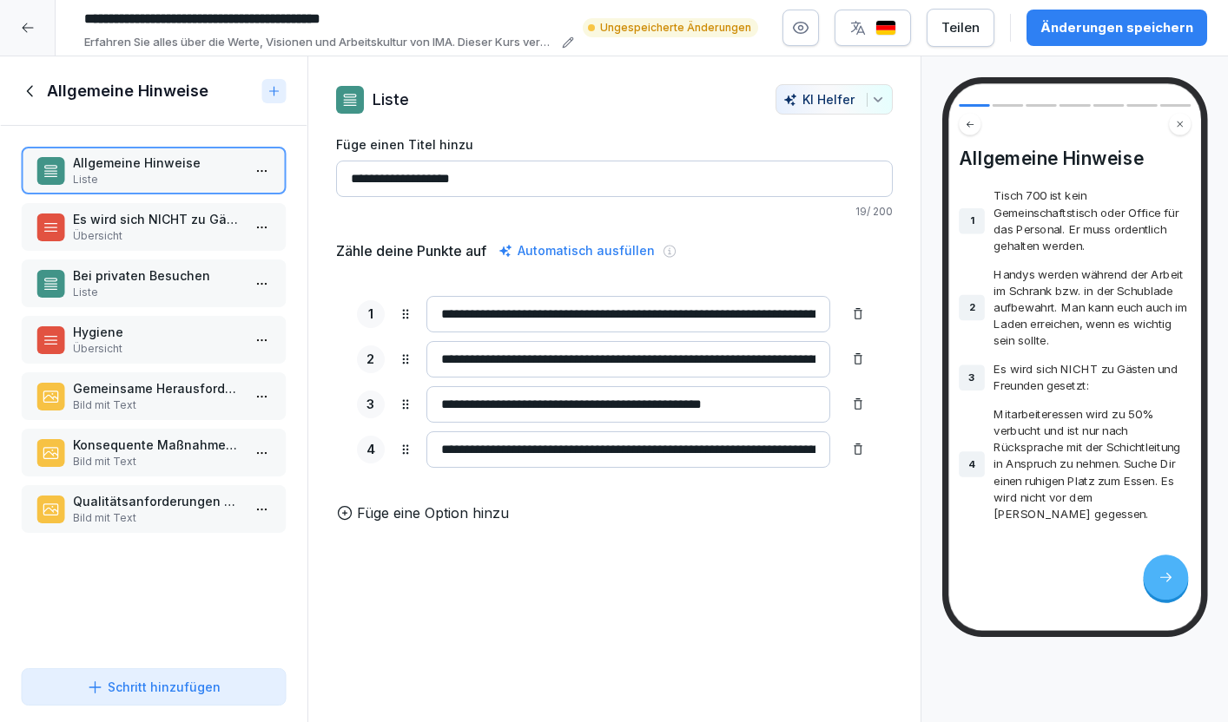
click at [186, 217] on p "Es wird sich NICHT zu Gästen und Freunden gesetzt" at bounding box center [157, 219] width 168 height 18
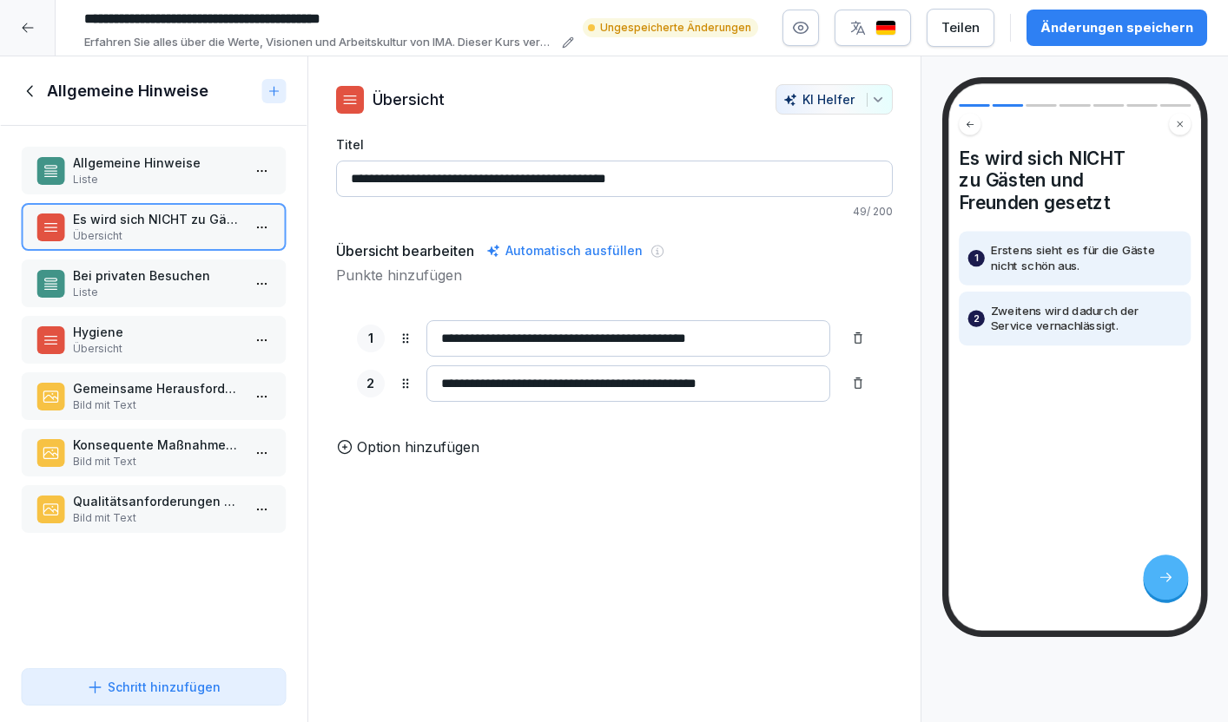
click at [163, 278] on p "Bei privaten Besuchen" at bounding box center [157, 276] width 168 height 18
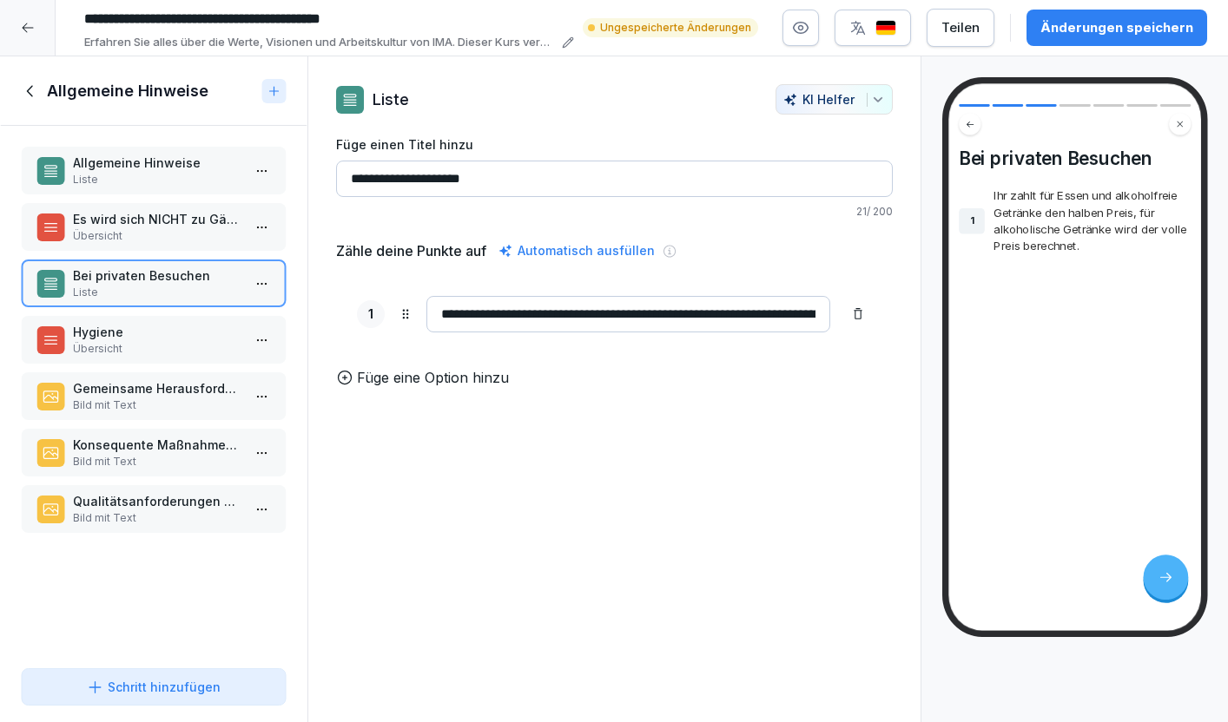
click at [162, 339] on p "Hygiene" at bounding box center [157, 332] width 168 height 18
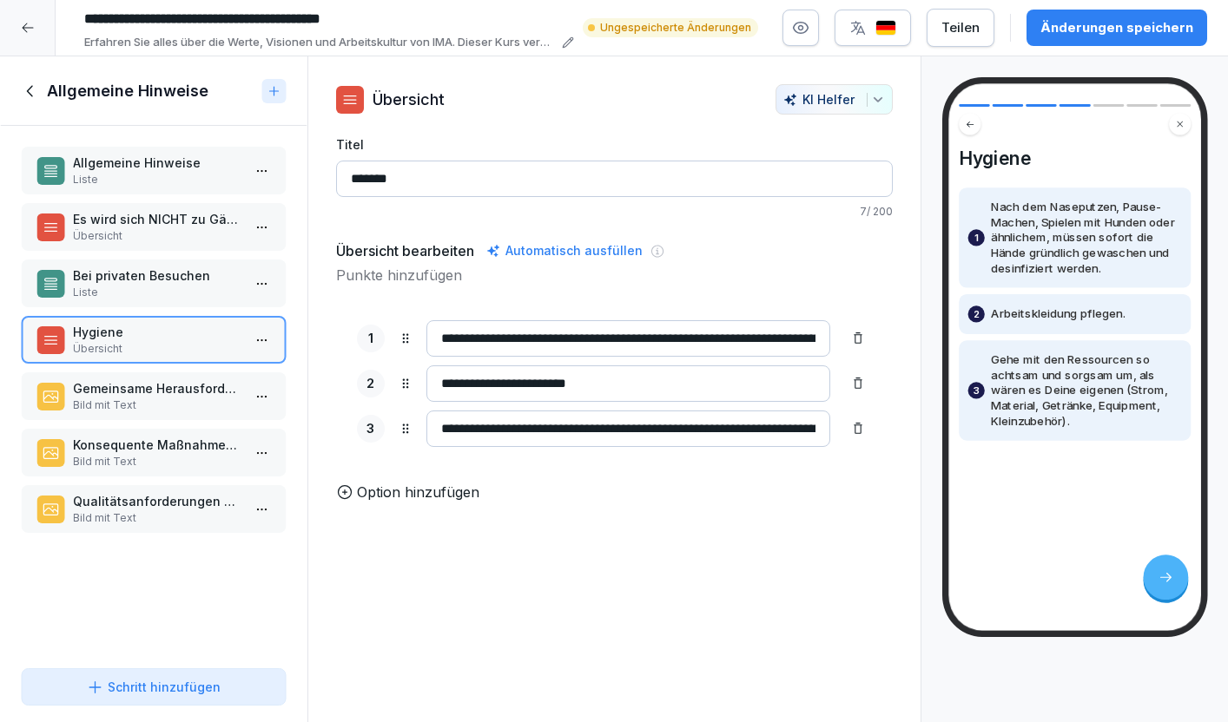
click at [153, 290] on p "Liste" at bounding box center [157, 293] width 168 height 16
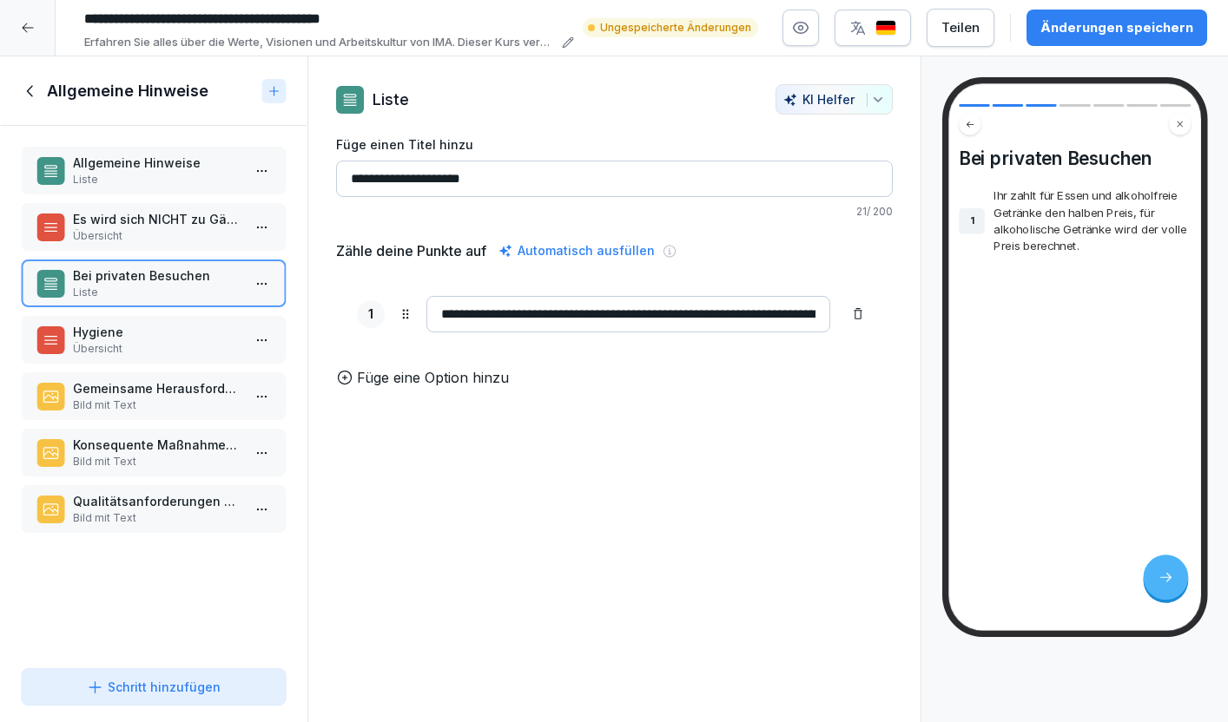
click at [140, 351] on p "Übersicht" at bounding box center [157, 349] width 168 height 16
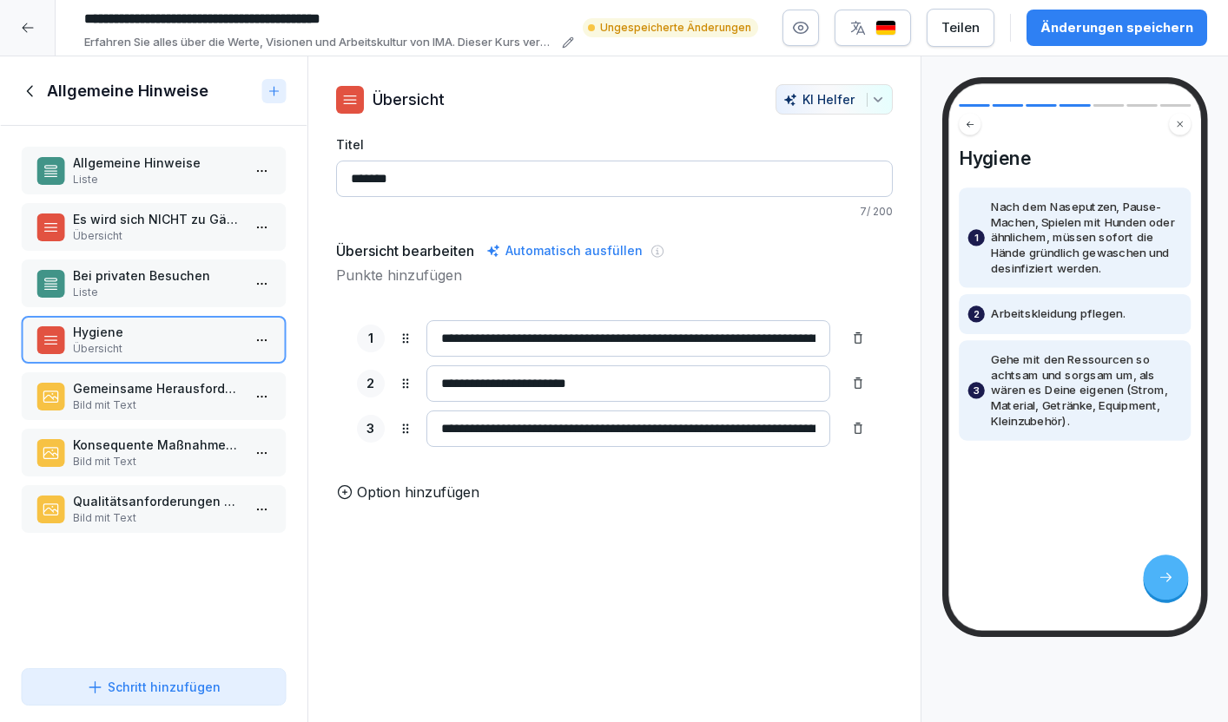
click at [138, 397] on p "Gemeinsame Herausforderungen und Engagement" at bounding box center [157, 388] width 168 height 18
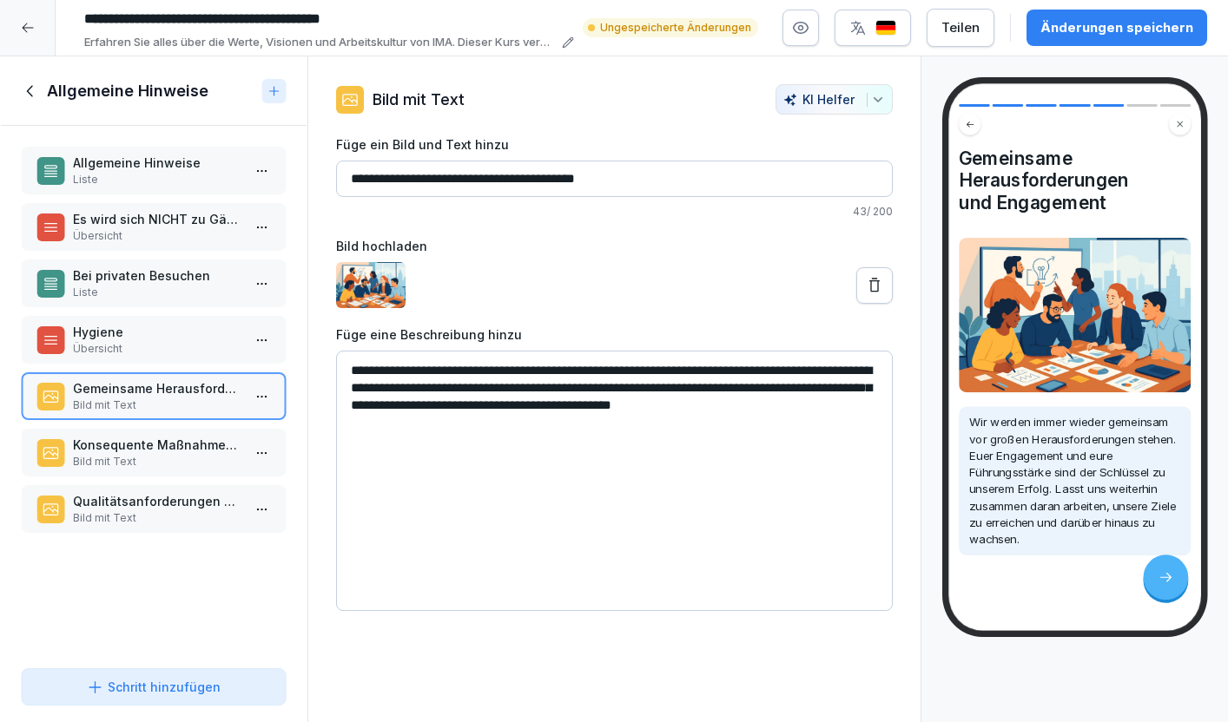
click at [149, 442] on p "Konsequente Maßnahmen und Fristeneinhaltung" at bounding box center [157, 445] width 168 height 18
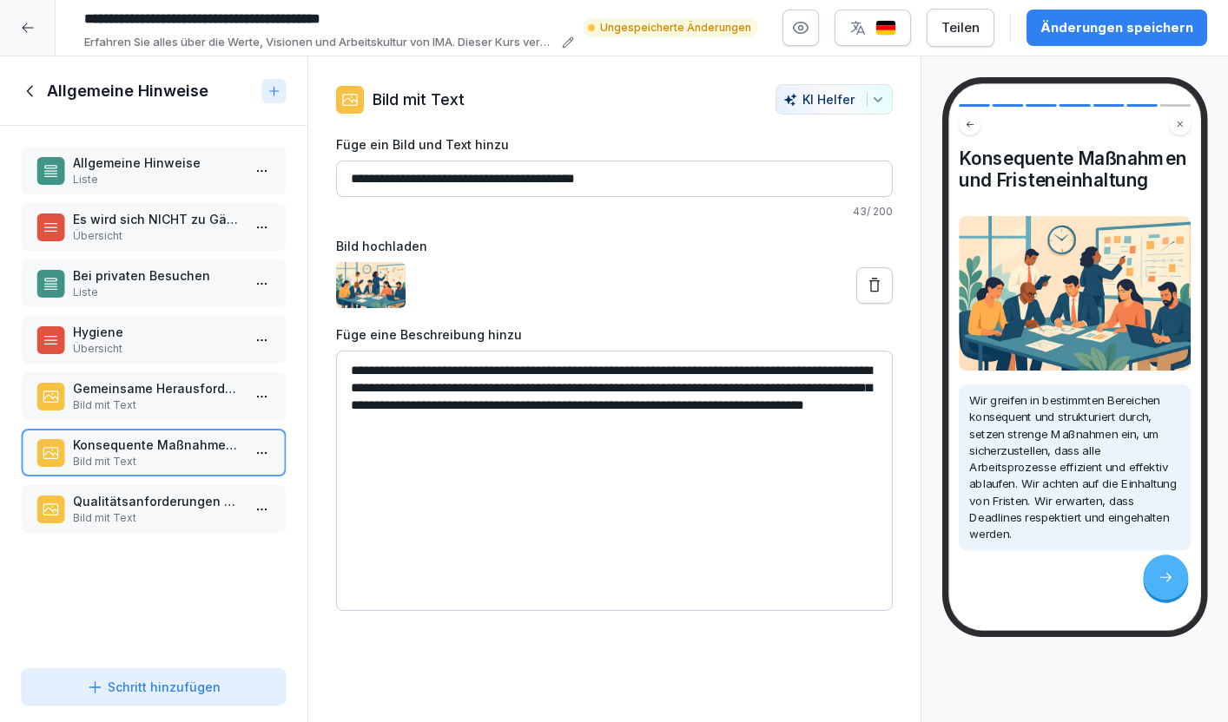
click at [154, 503] on p "Qualitätsanforderungen und Verantwortung" at bounding box center [157, 501] width 168 height 18
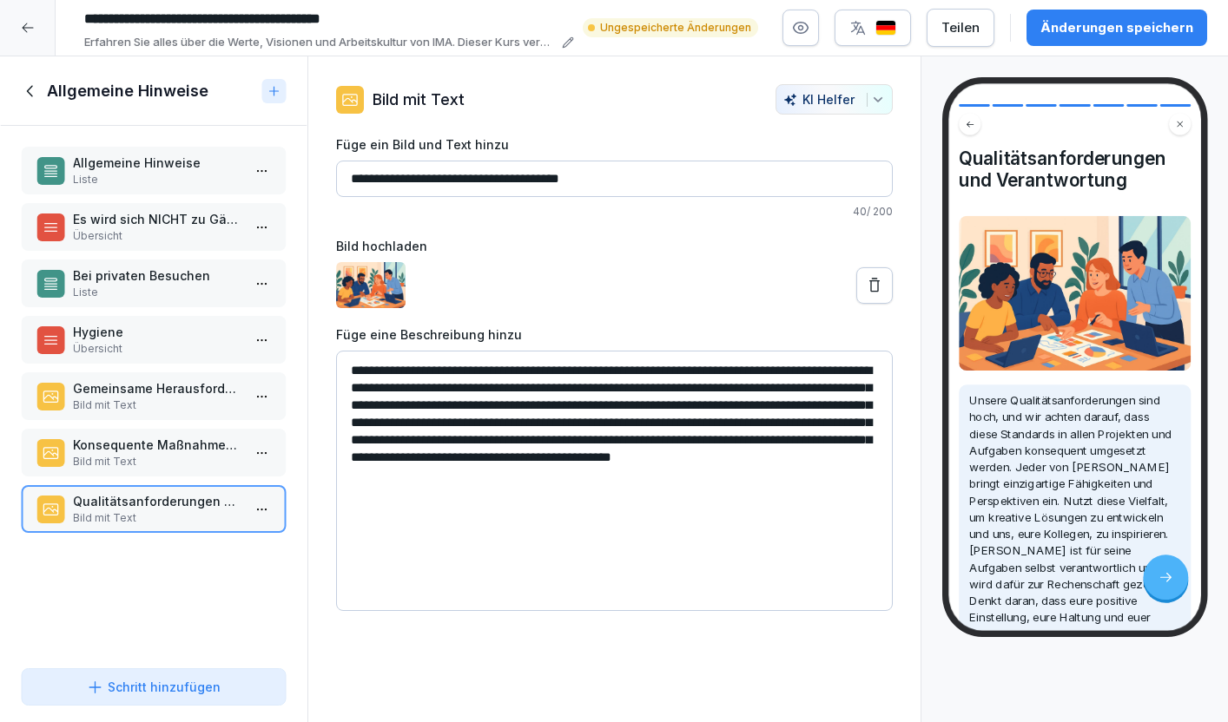
click at [28, 29] on icon at bounding box center [28, 28] width 14 height 14
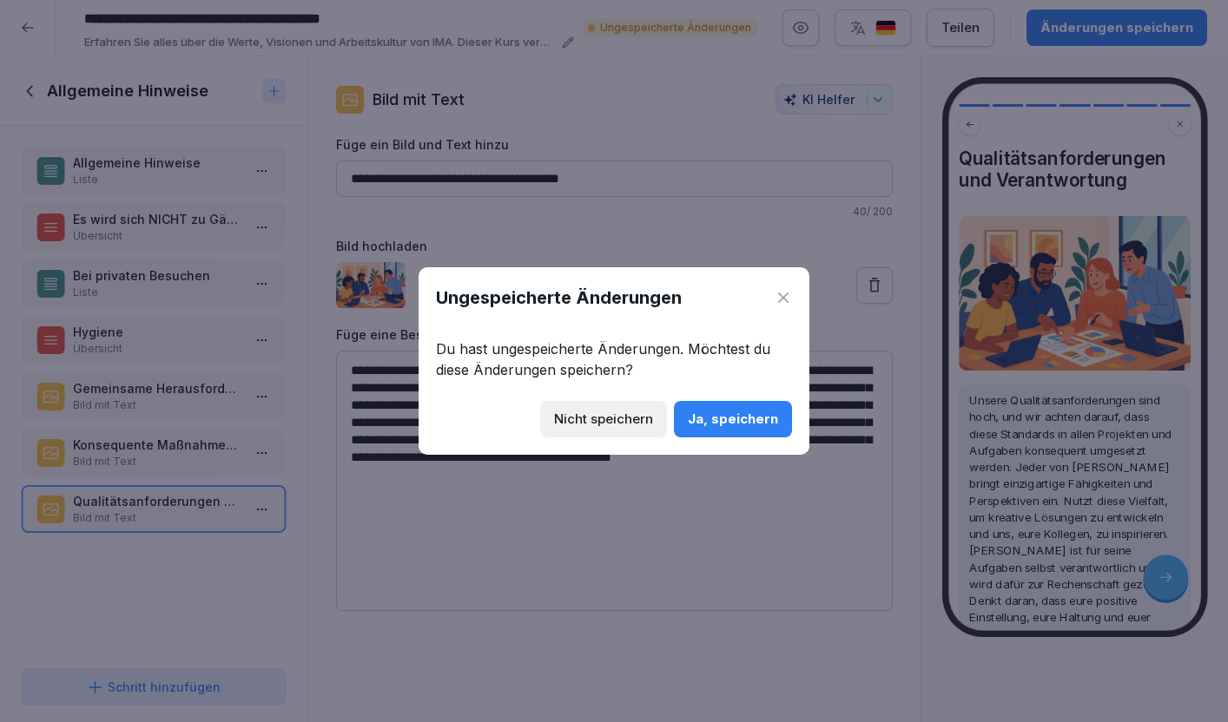
click at [789, 295] on icon at bounding box center [783, 297] width 17 height 17
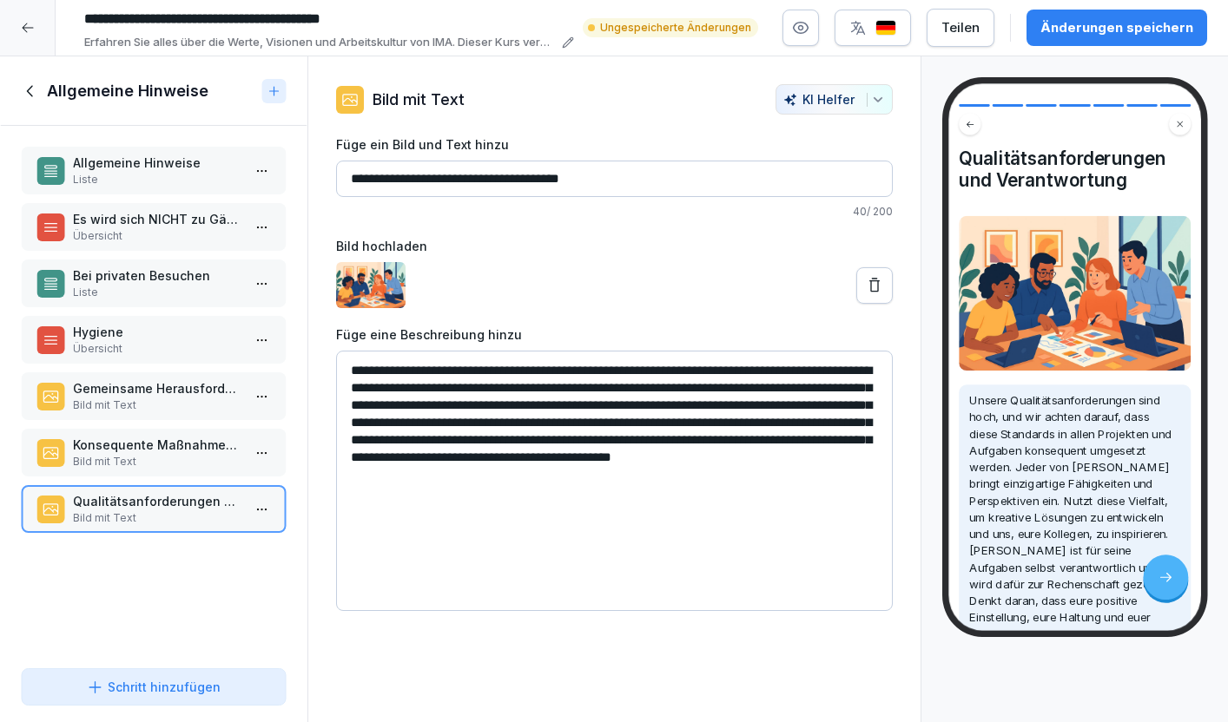
click at [29, 91] on icon at bounding box center [30, 91] width 19 height 19
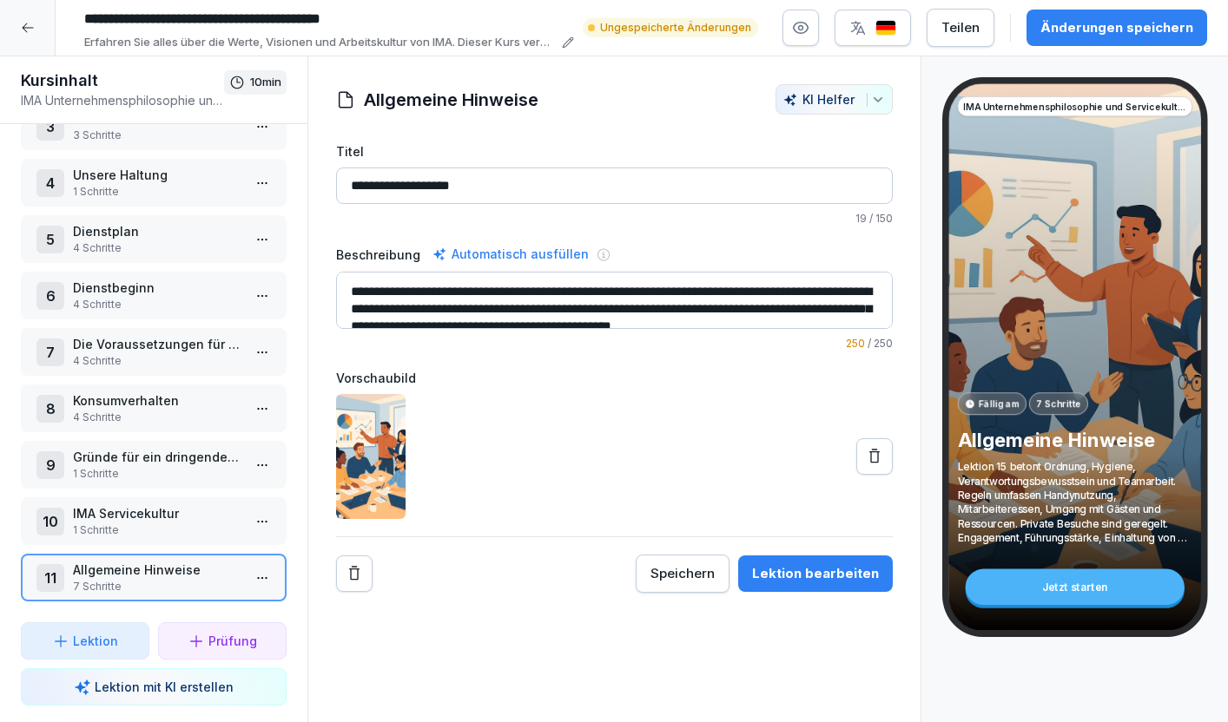
click at [241, 634] on p "Prüfung" at bounding box center [232, 641] width 49 height 18
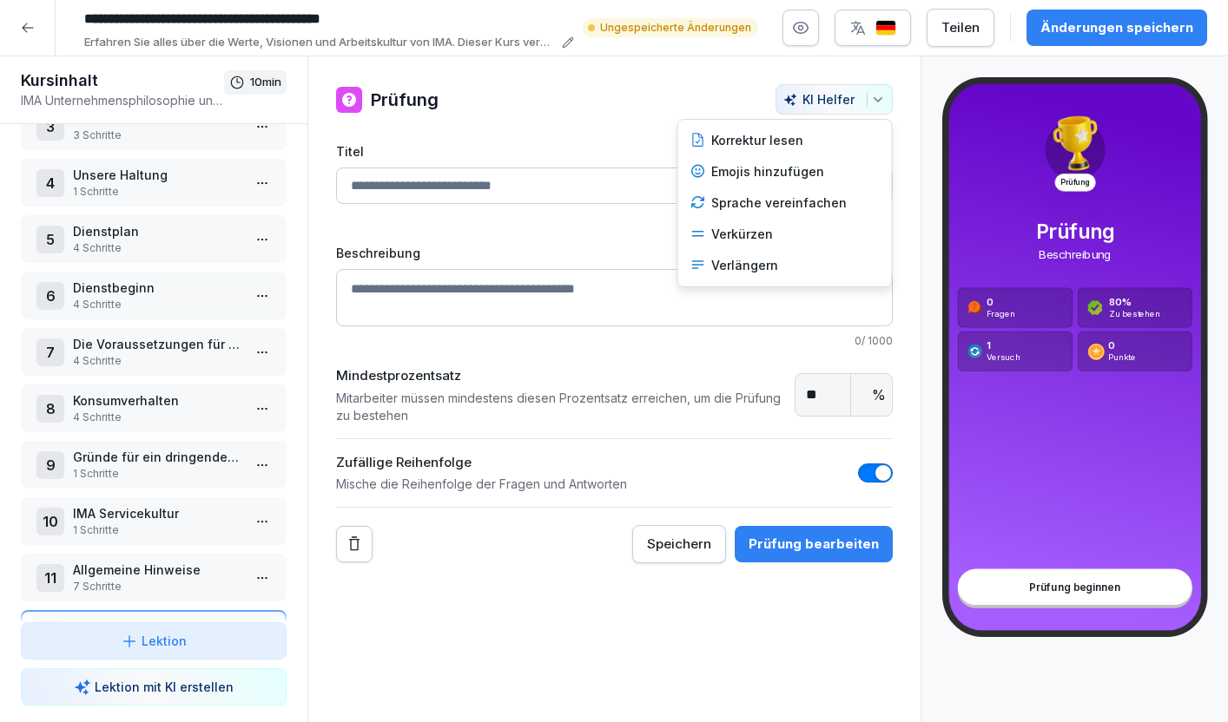
click at [845, 91] on button "KI Helfer" at bounding box center [833, 99] width 117 height 30
click at [882, 96] on icon "button" at bounding box center [878, 100] width 14 height 14
click at [881, 101] on icon "button" at bounding box center [878, 100] width 14 height 14
click at [603, 101] on html "**********" at bounding box center [614, 361] width 1228 height 722
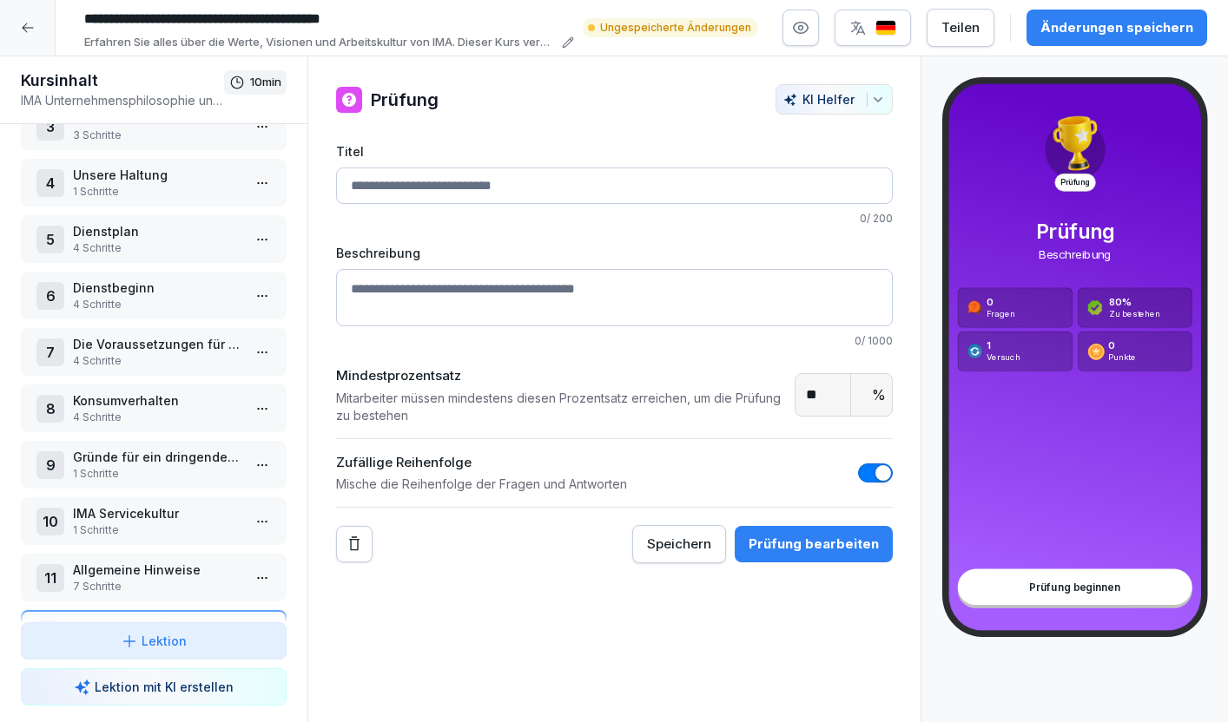
scroll to position [212, 0]
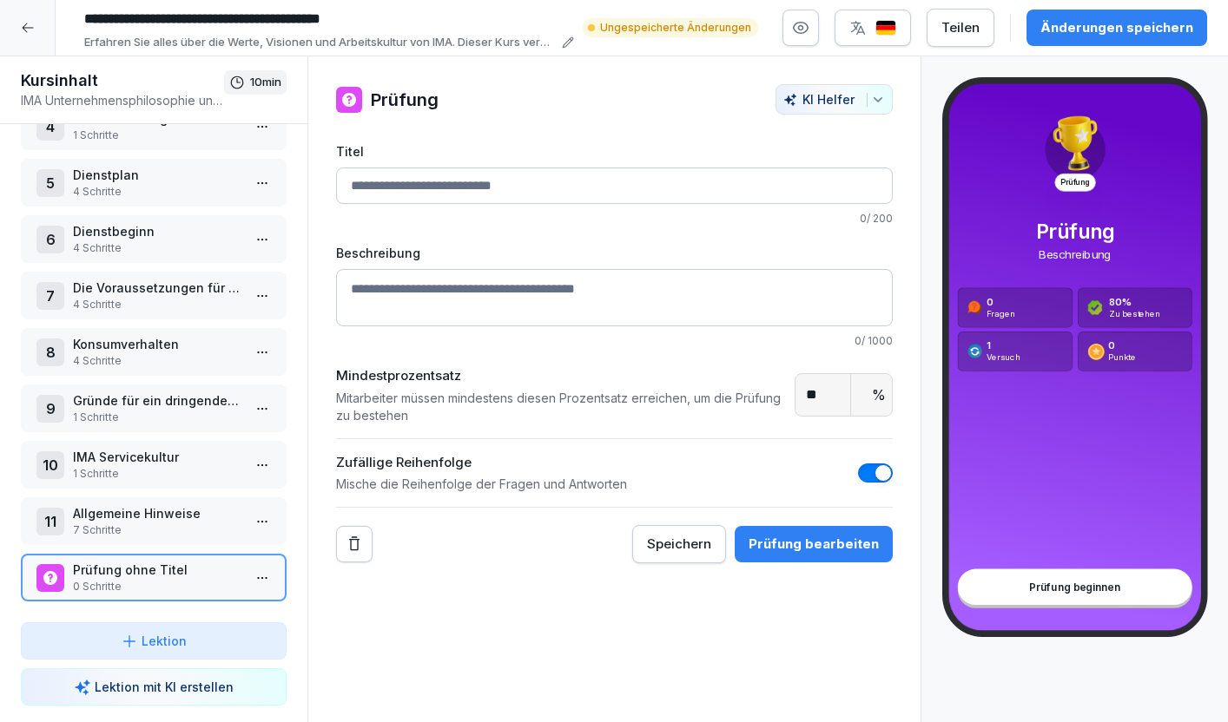
click at [255, 574] on html "**********" at bounding box center [614, 361] width 1228 height 722
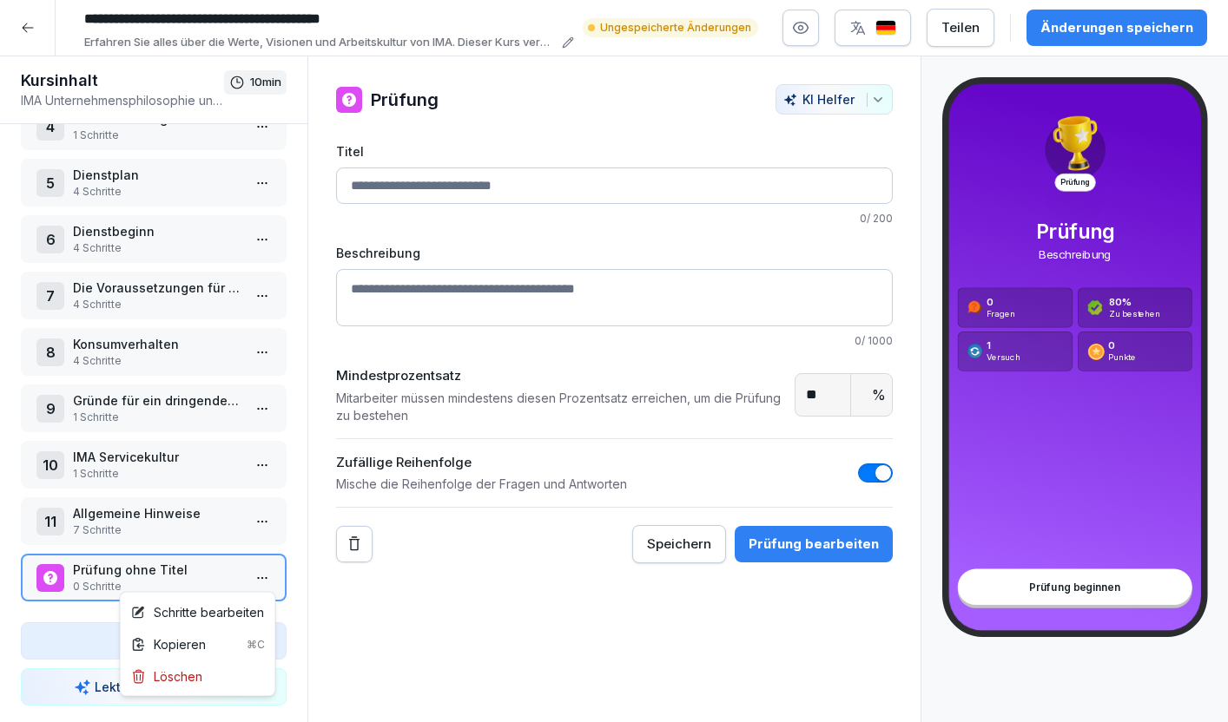
click at [820, 102] on div "KI Helfer" at bounding box center [834, 99] width 102 height 15
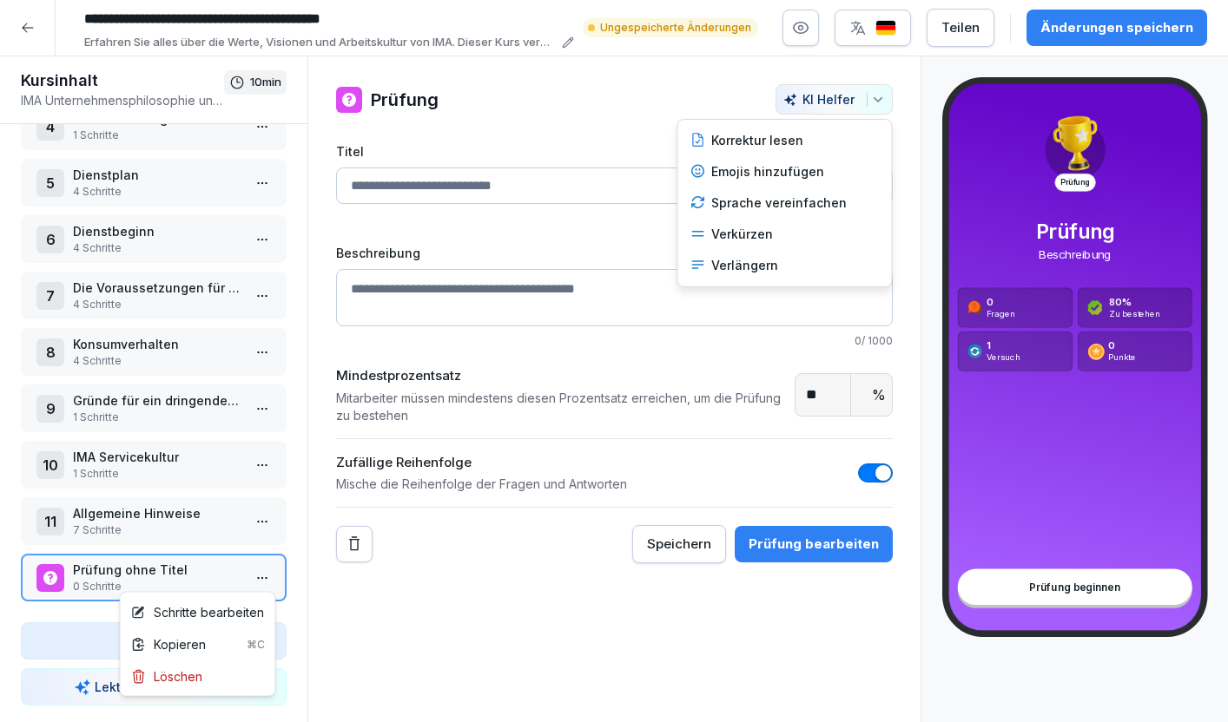
click at [612, 604] on html "**********" at bounding box center [614, 361] width 1228 height 722
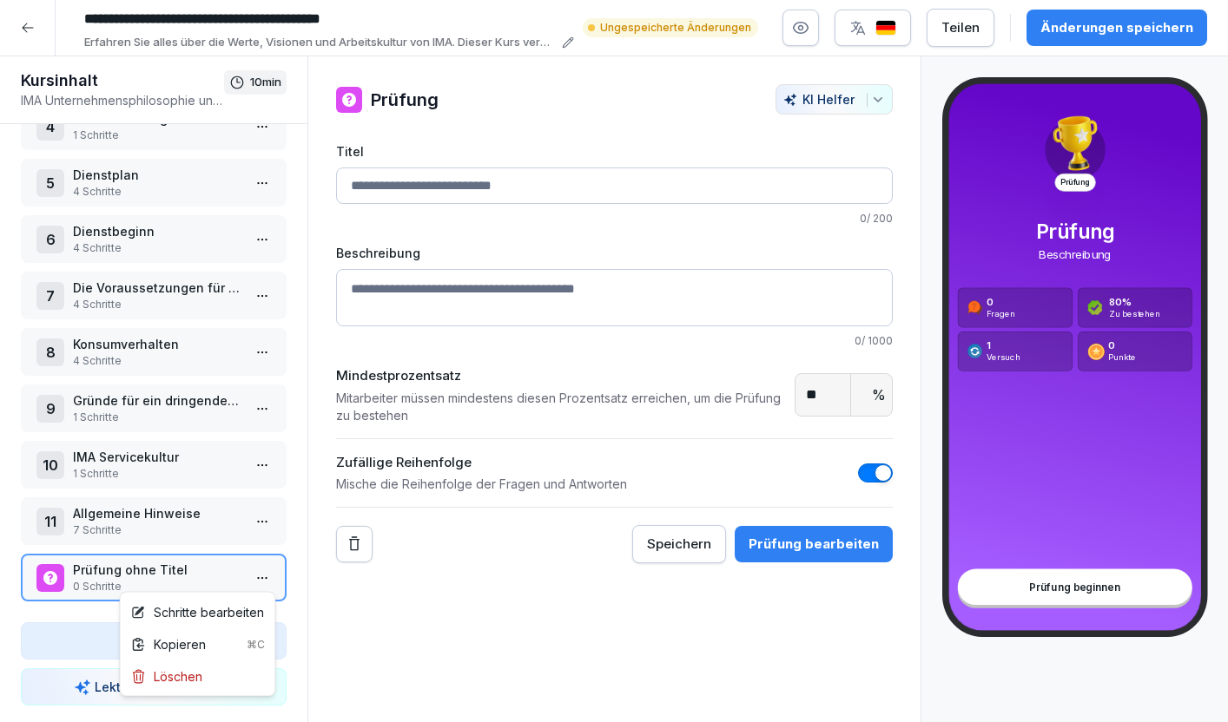
click at [258, 583] on html "**********" at bounding box center [614, 361] width 1228 height 722
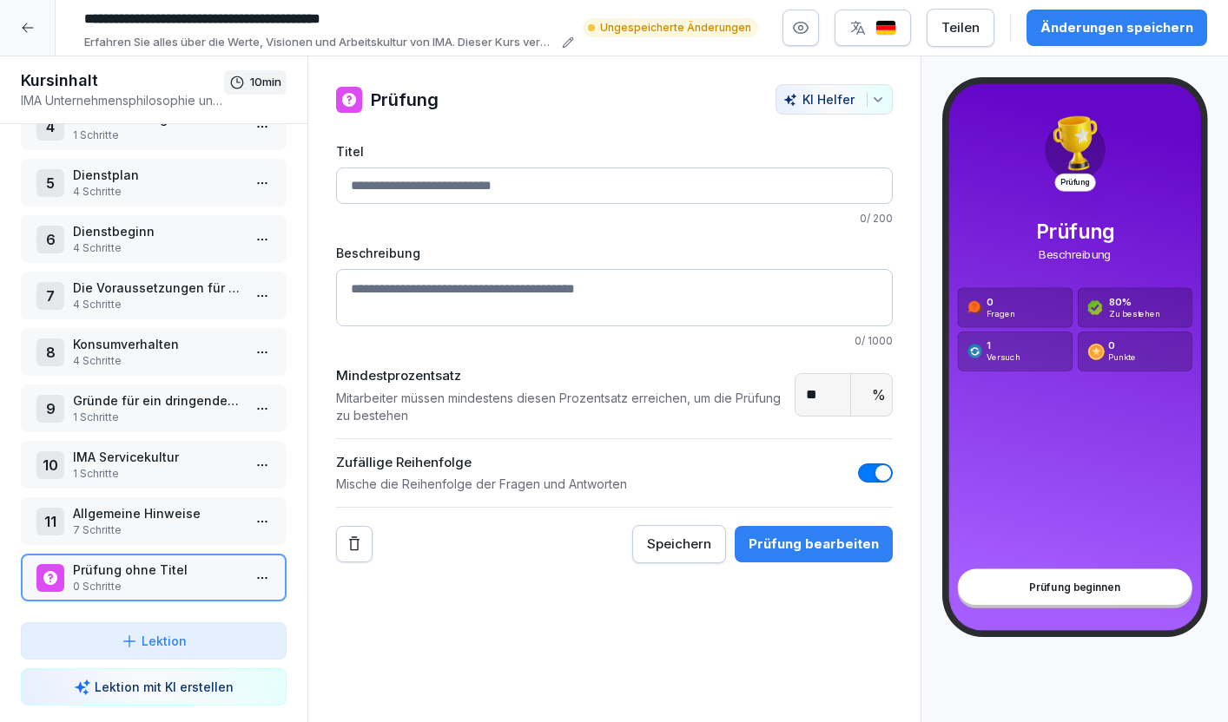
click at [258, 583] on html "**********" at bounding box center [614, 361] width 1228 height 722
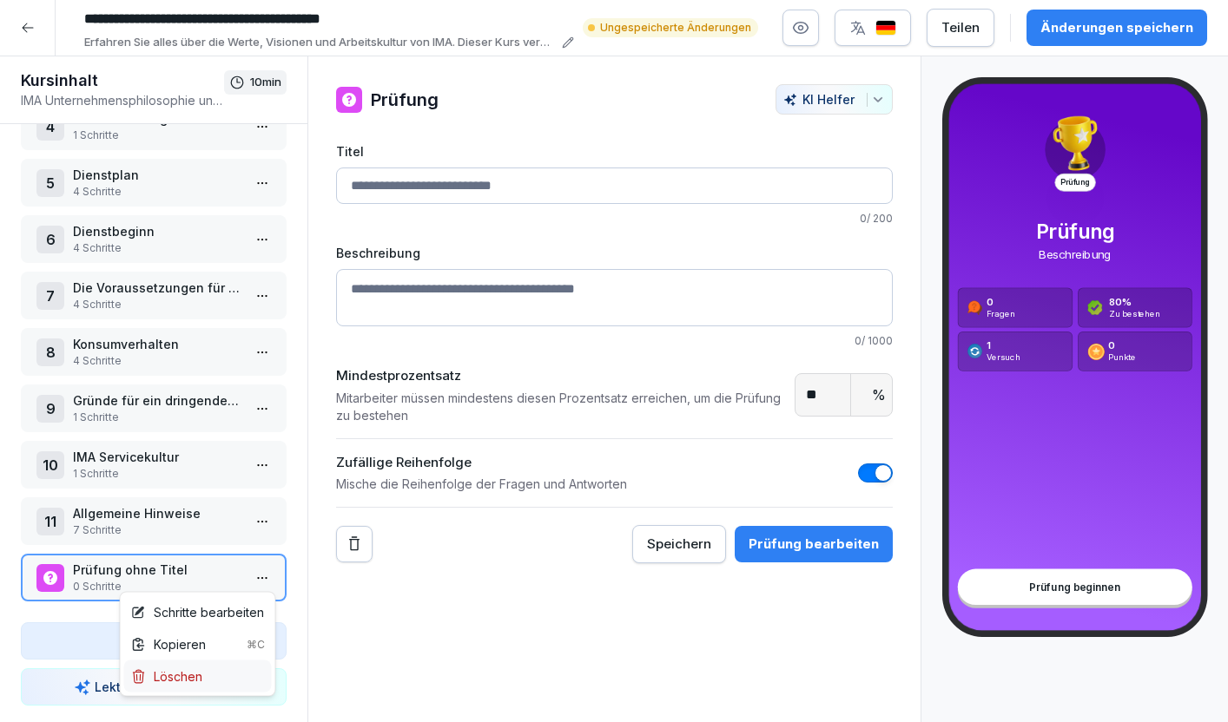
click at [186, 676] on div "Löschen" at bounding box center [166, 677] width 71 height 18
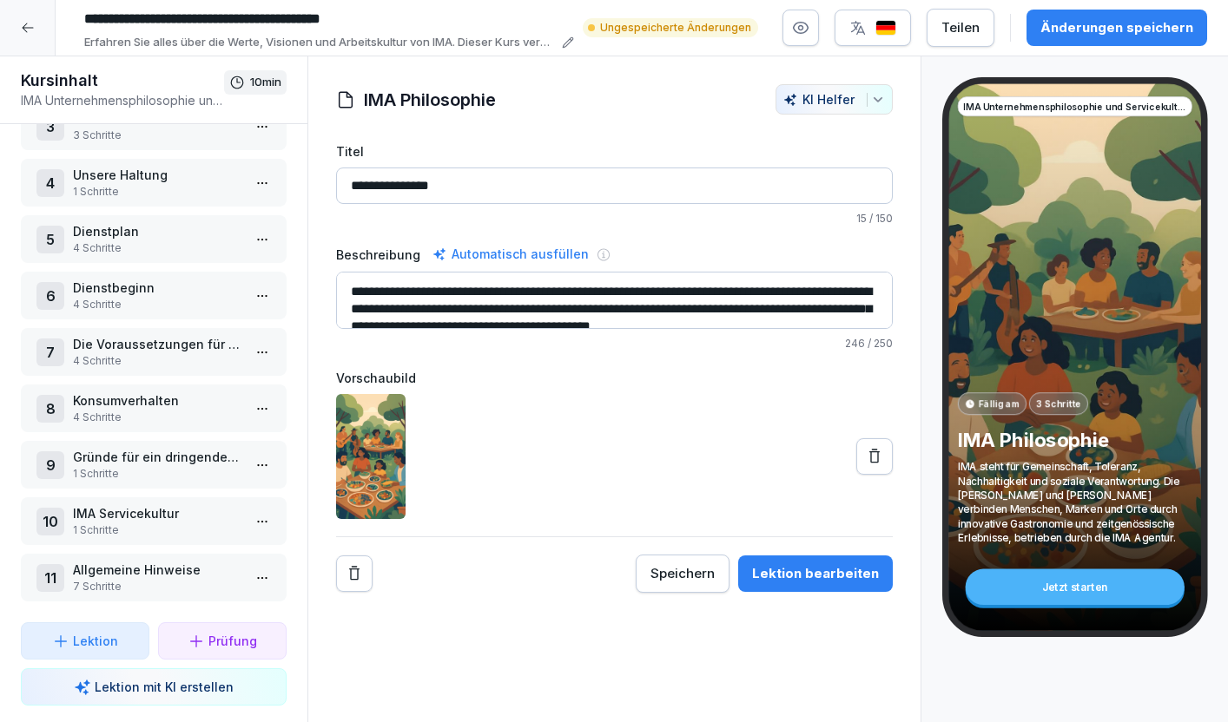
click at [1058, 36] on div "Änderungen speichern" at bounding box center [1116, 27] width 153 height 19
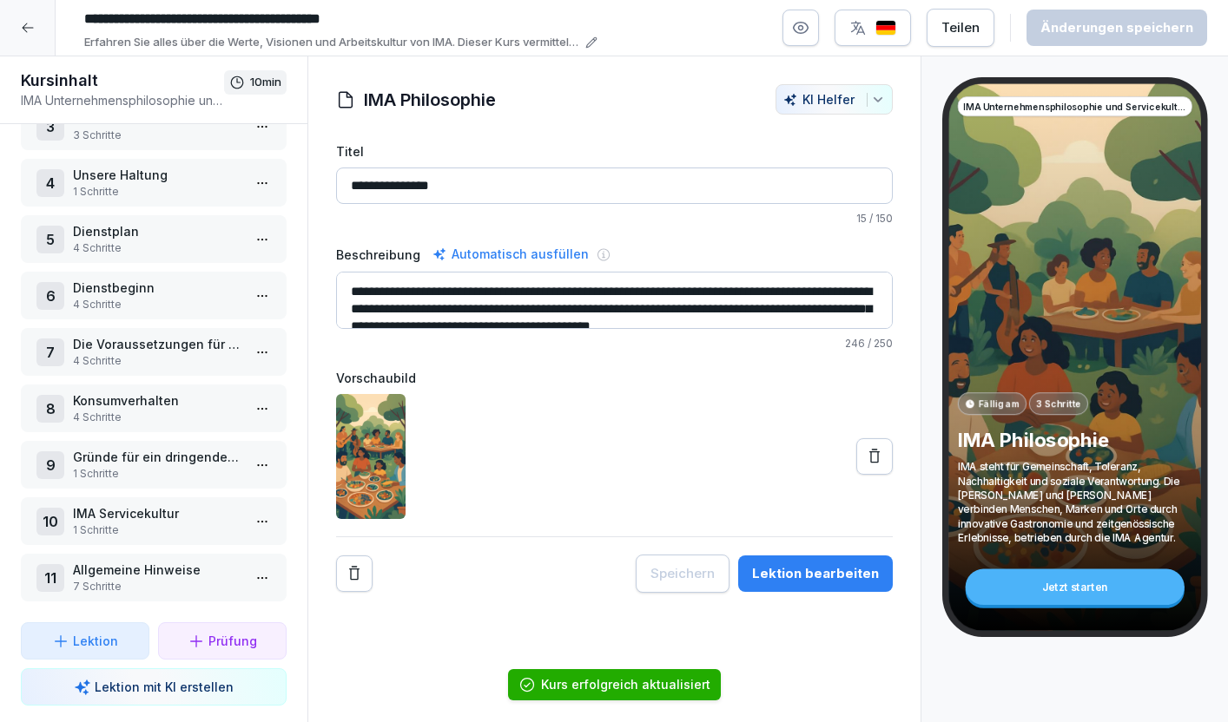
click at [199, 656] on button "Prüfung" at bounding box center [222, 641] width 129 height 37
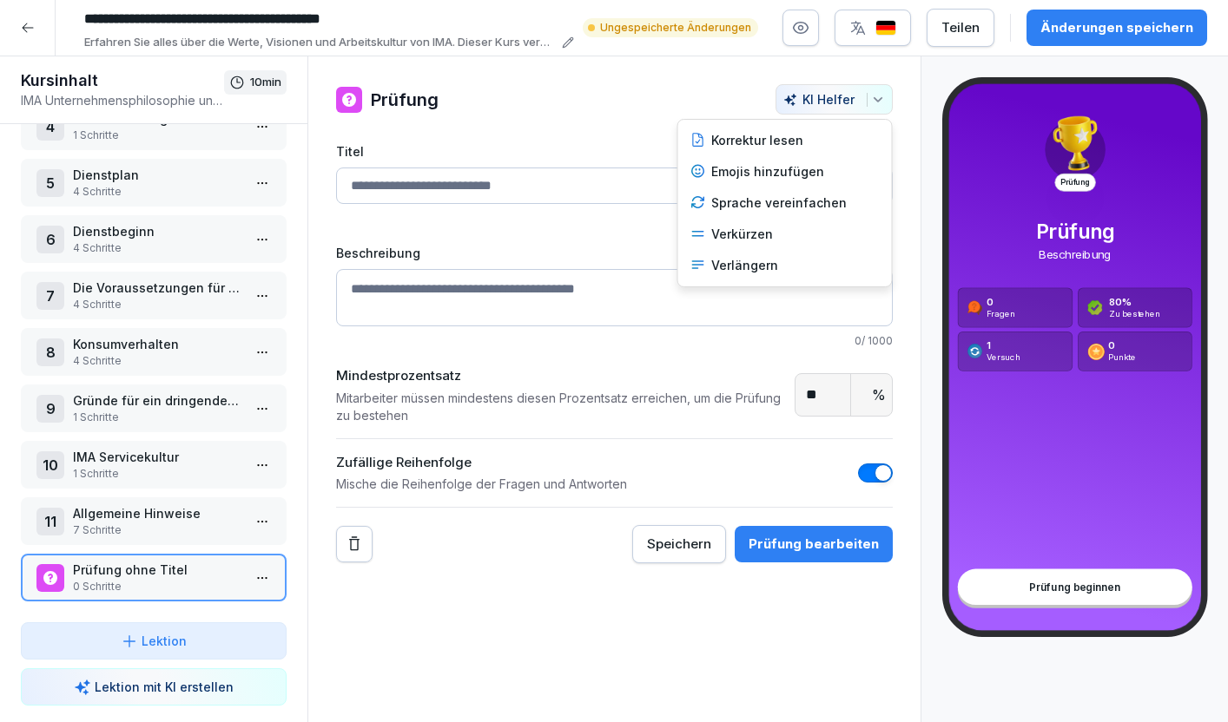
click at [802, 99] on div "KI Helfer" at bounding box center [834, 99] width 102 height 15
click at [543, 587] on html "**********" at bounding box center [614, 361] width 1228 height 722
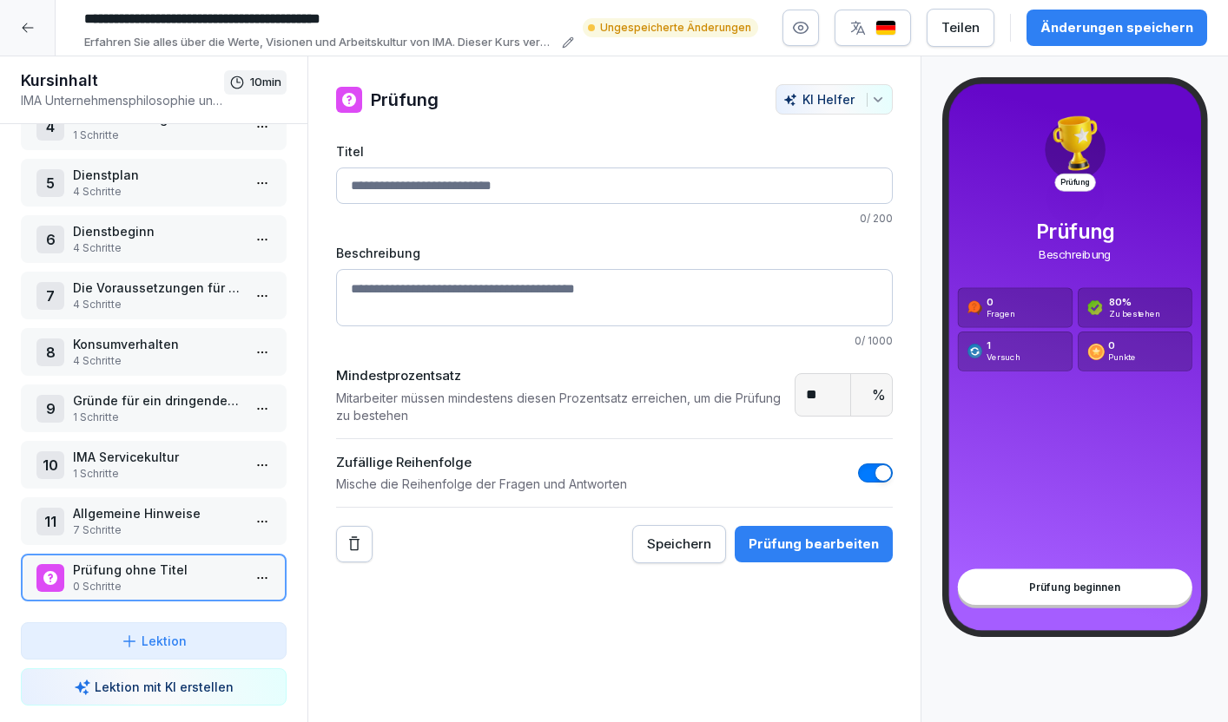
click at [254, 570] on html "**********" at bounding box center [614, 361] width 1228 height 722
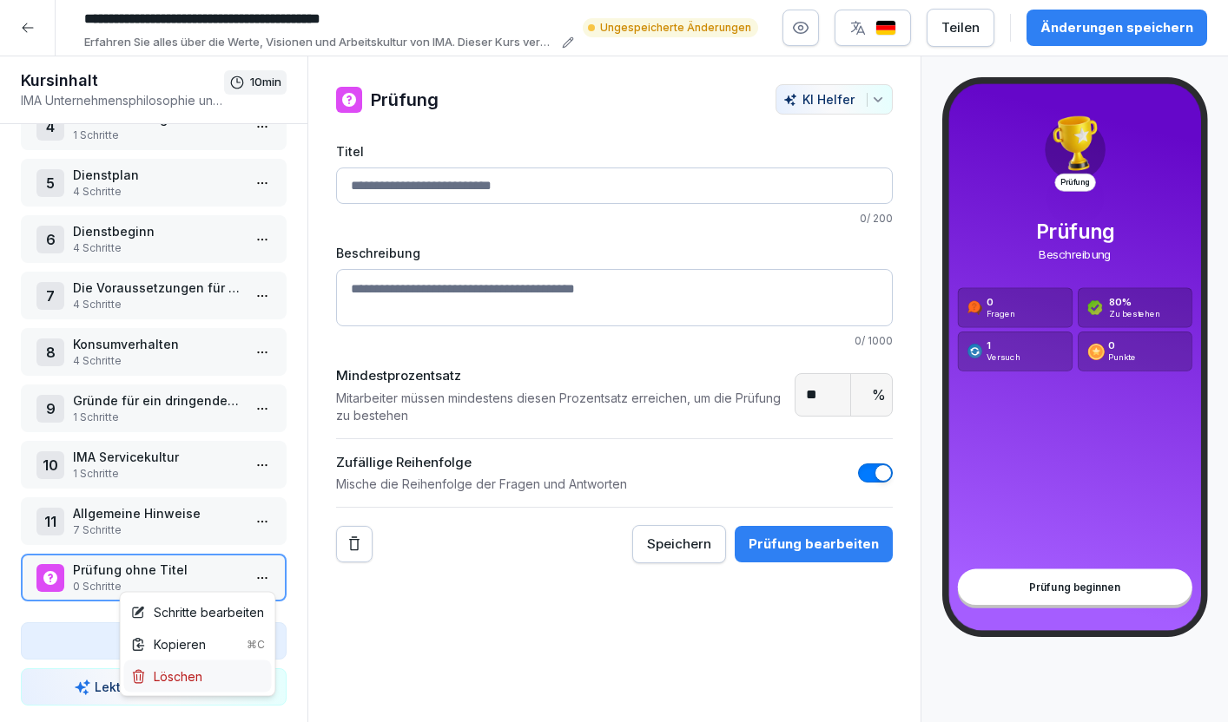
click at [199, 675] on div "Löschen" at bounding box center [166, 677] width 71 height 18
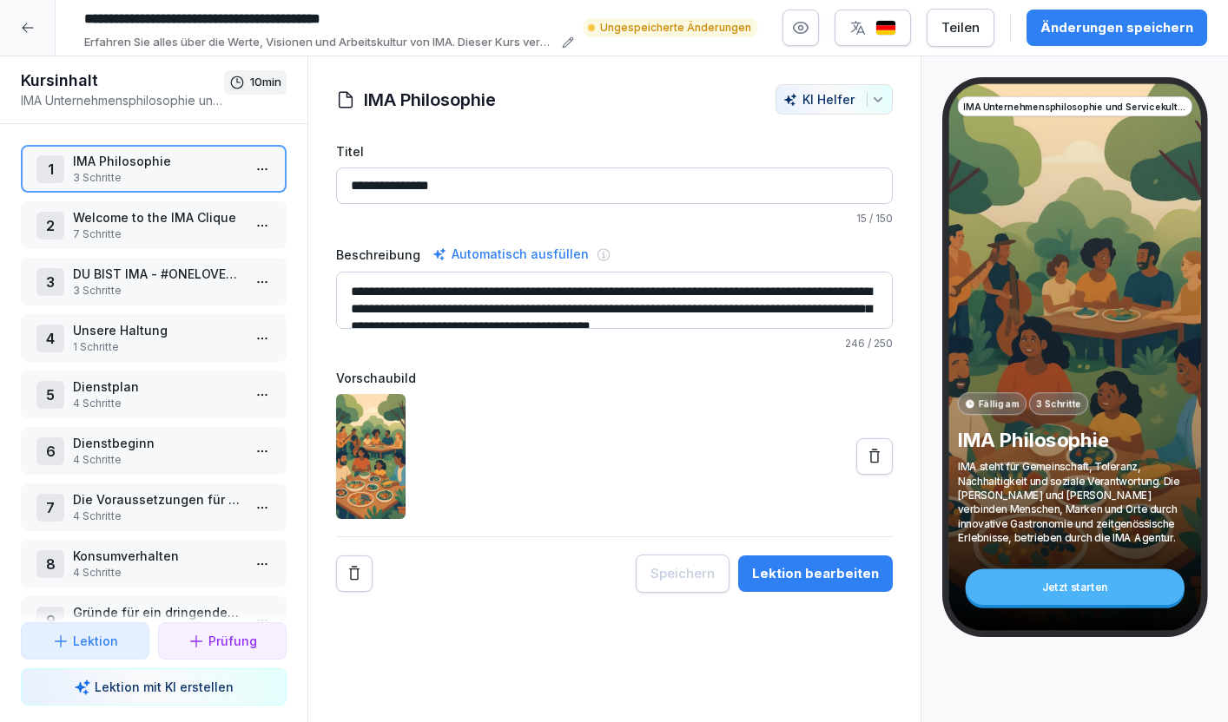
click at [34, 28] on div at bounding box center [28, 28] width 56 height 56
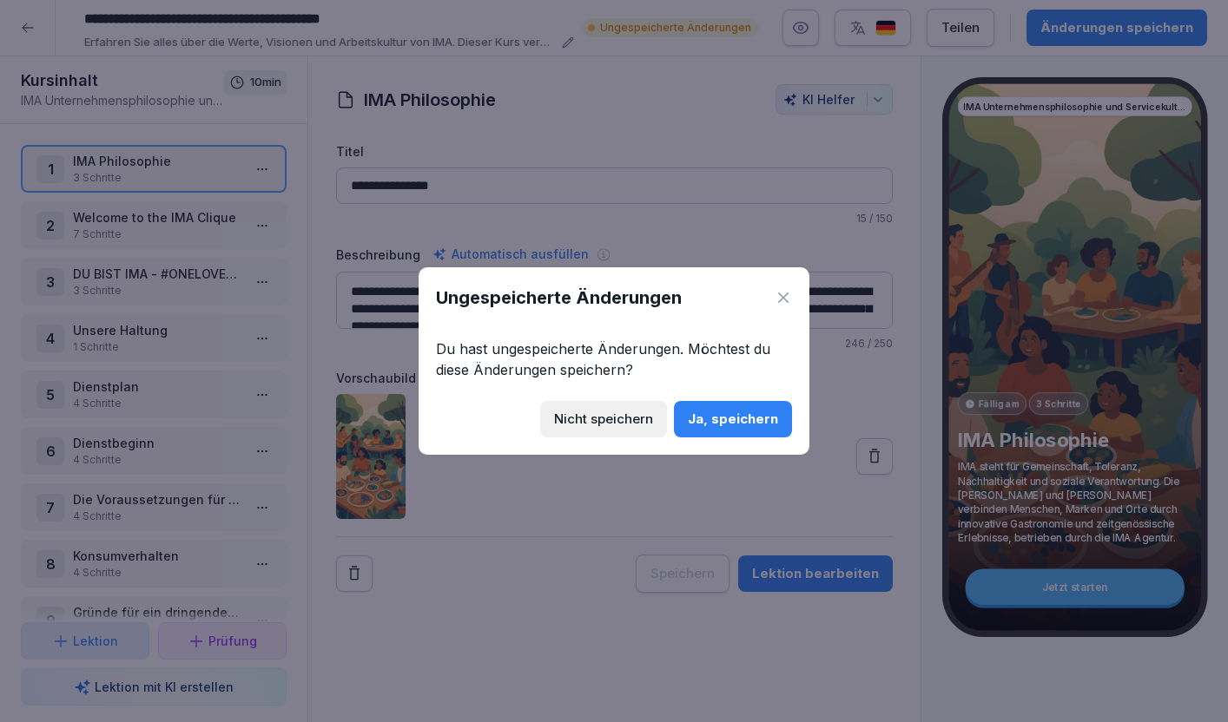
click at [758, 413] on div "Ja, speichern" at bounding box center [733, 419] width 90 height 19
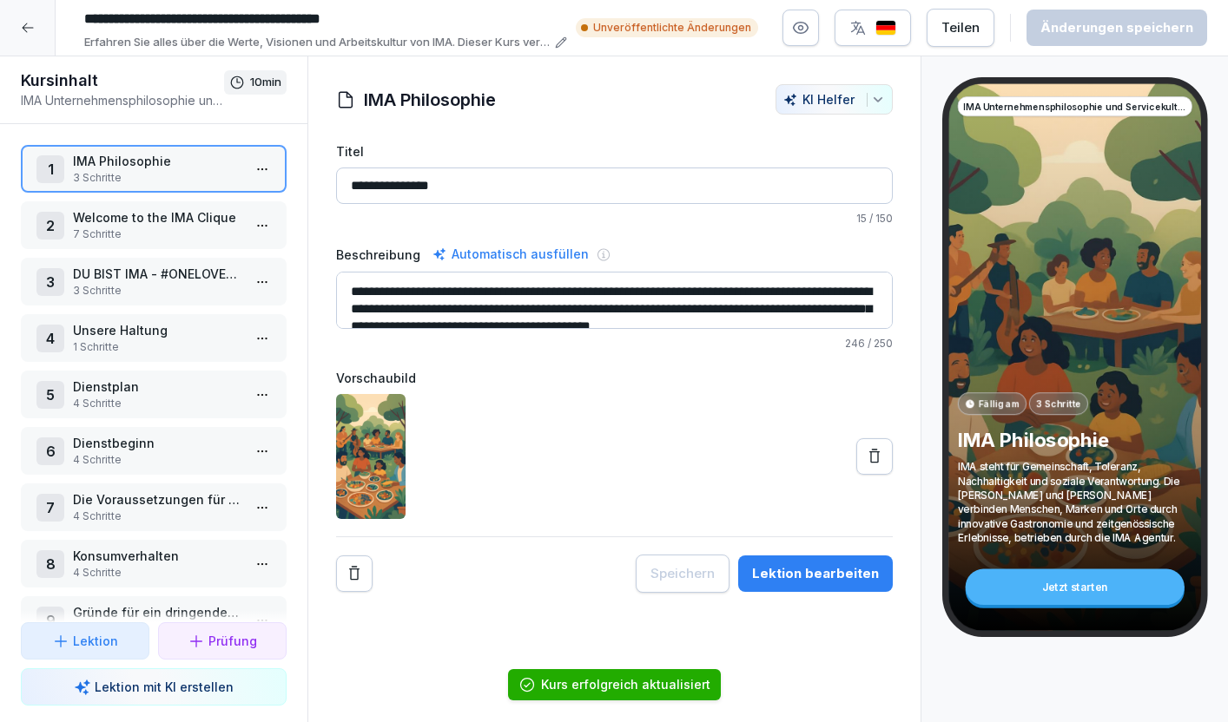
click at [32, 27] on icon at bounding box center [28, 28] width 14 height 14
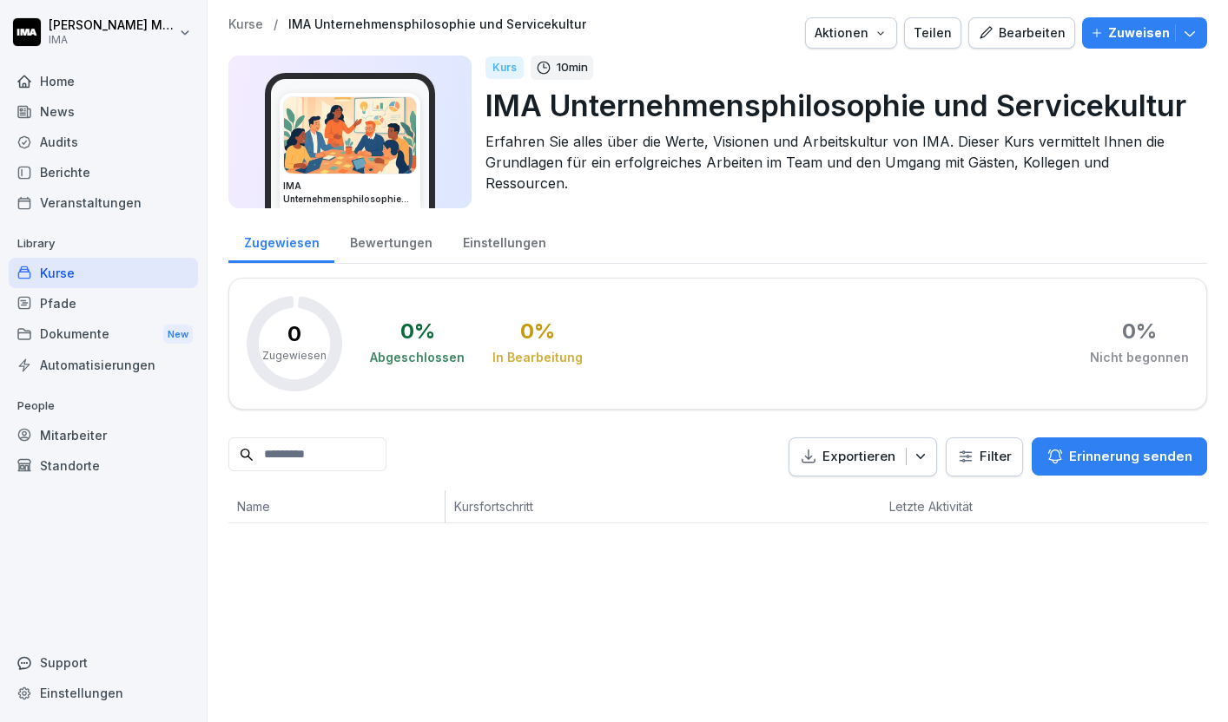
click at [1140, 29] on p "Zuweisen" at bounding box center [1139, 32] width 62 height 19
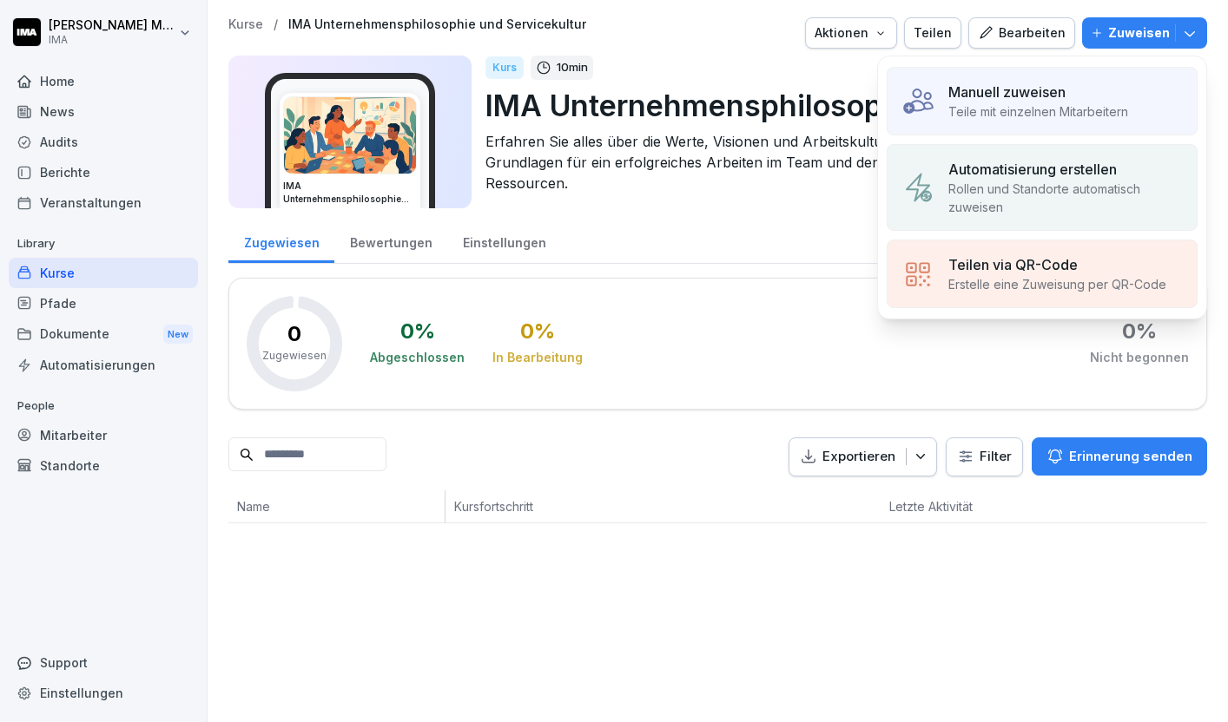
click at [1017, 109] on p "Teile mit einzelnen Mitarbeitern" at bounding box center [1038, 111] width 180 height 18
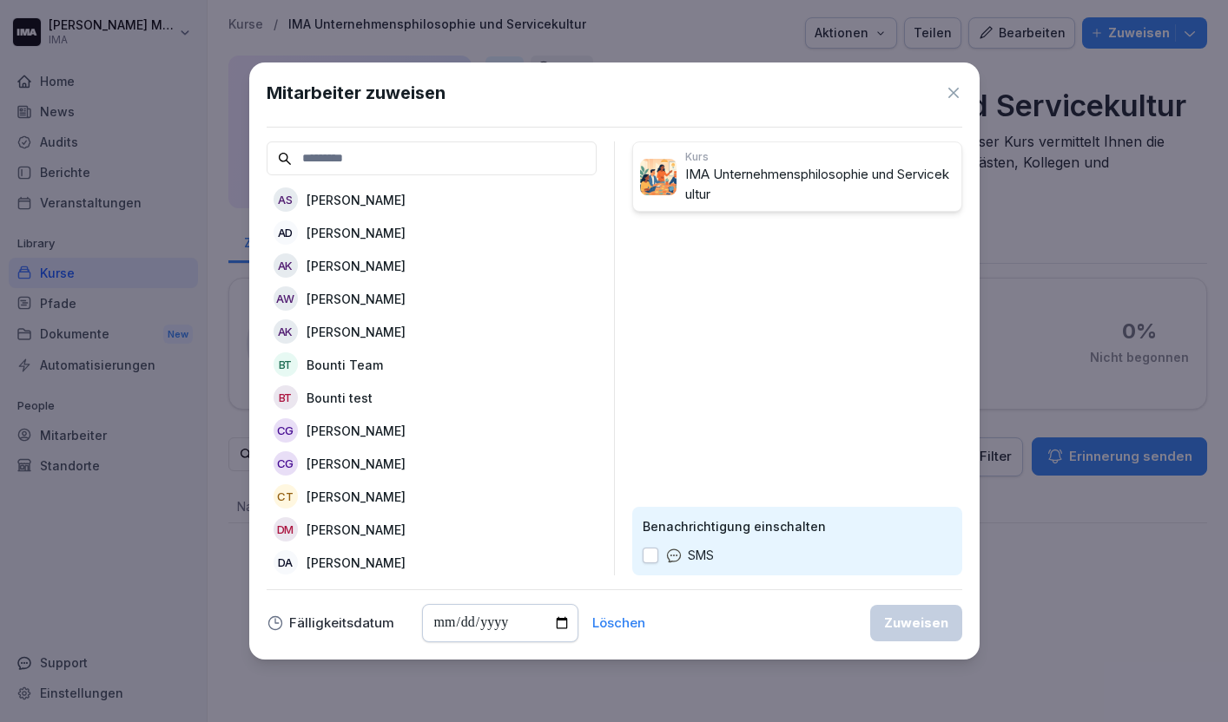
click at [387, 200] on p "[PERSON_NAME]" at bounding box center [356, 200] width 99 height 18
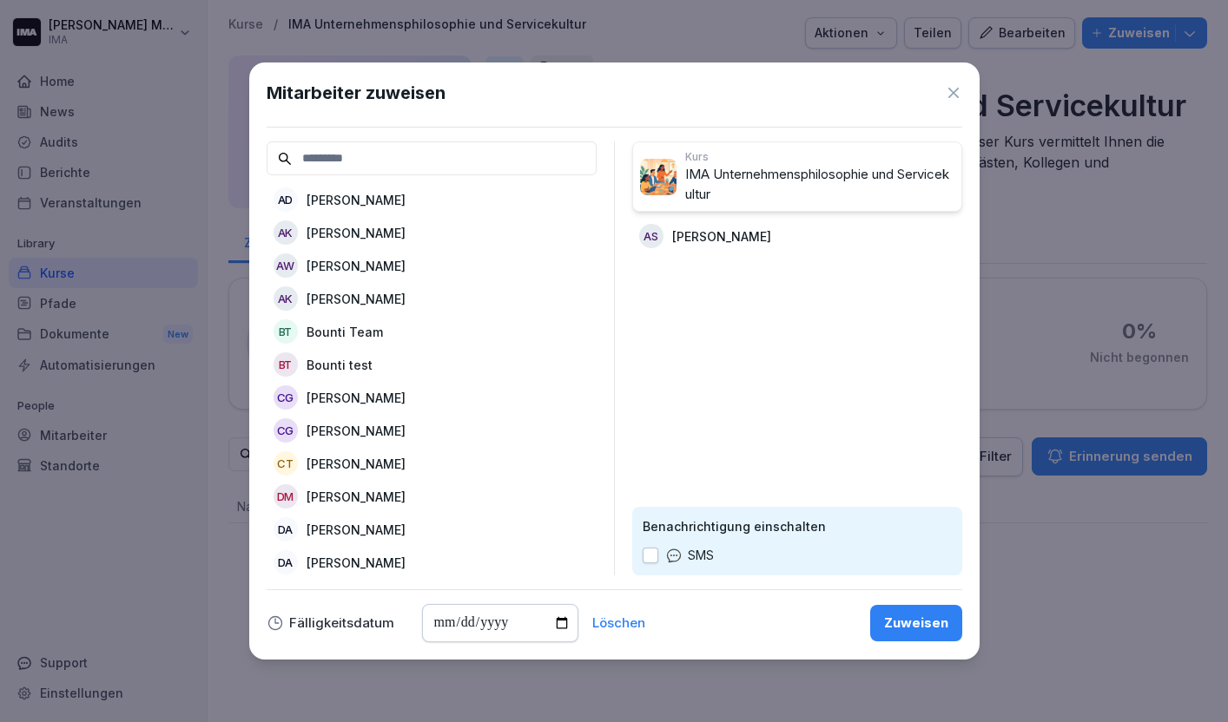
click at [387, 200] on p "[PERSON_NAME]" at bounding box center [356, 200] width 99 height 18
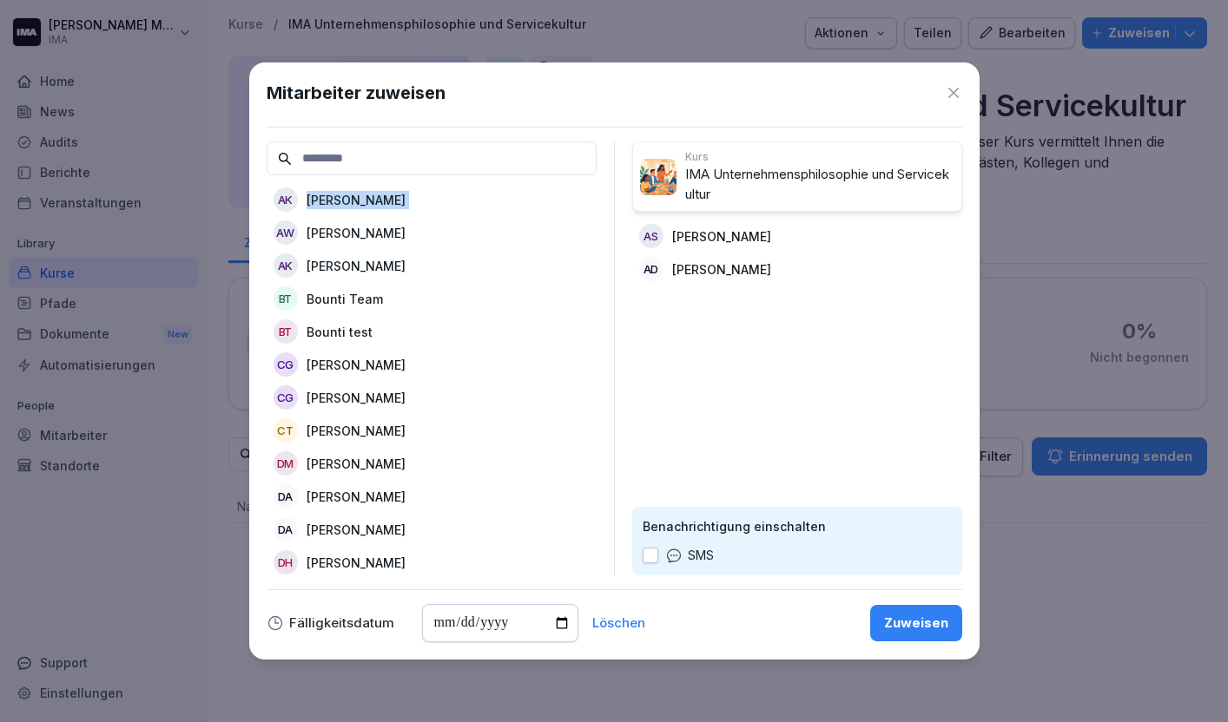
click at [387, 200] on p "[PERSON_NAME]" at bounding box center [356, 200] width 99 height 18
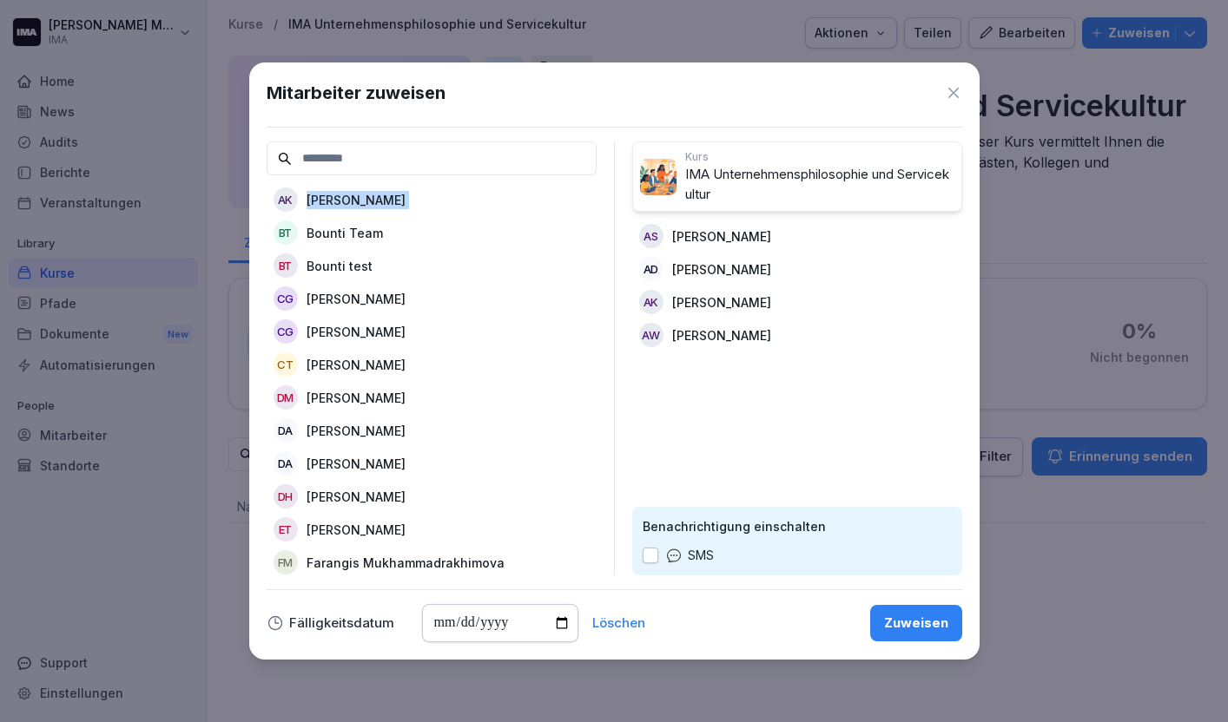
click at [387, 200] on div "AK [PERSON_NAME]" at bounding box center [432, 199] width 330 height 31
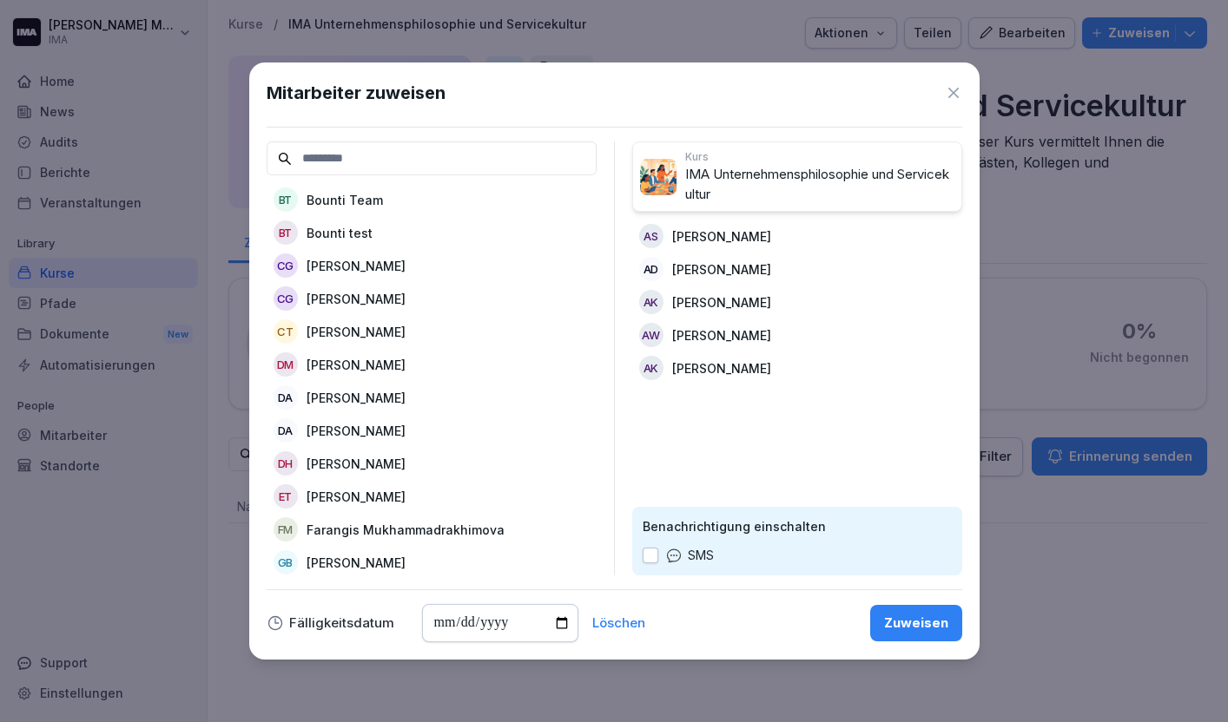
click at [373, 259] on p "[PERSON_NAME]" at bounding box center [356, 266] width 99 height 18
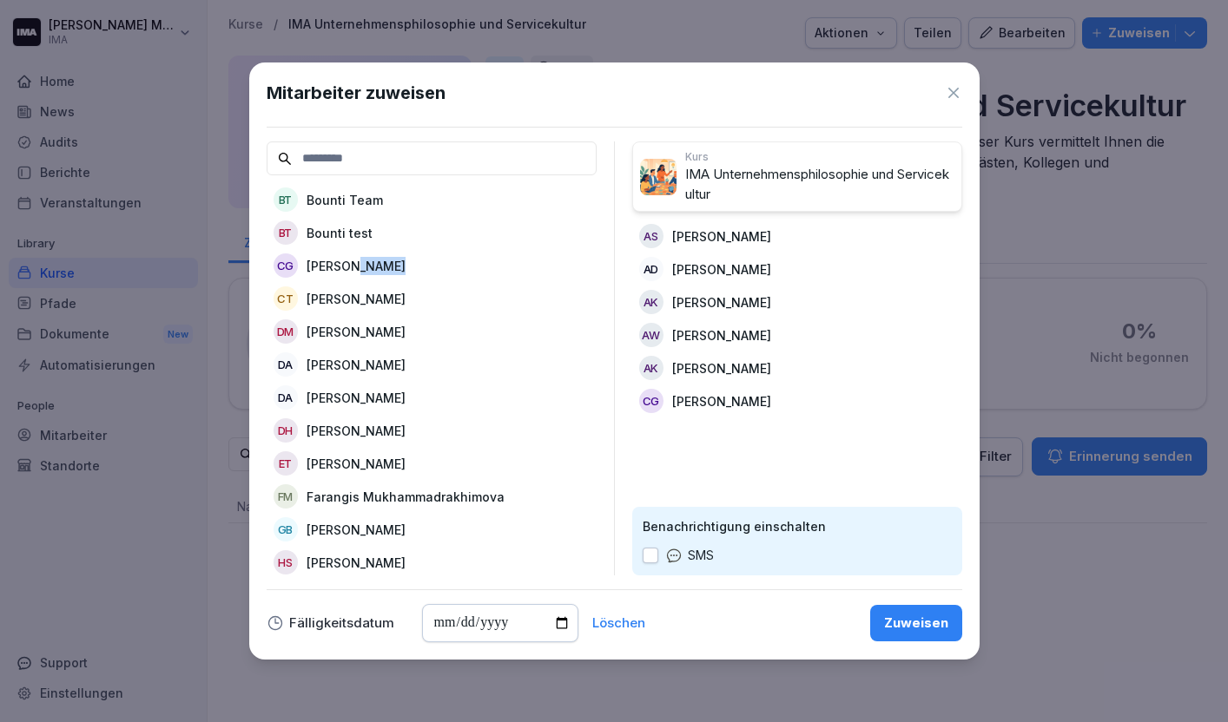
click at [373, 259] on p "[PERSON_NAME]" at bounding box center [356, 266] width 99 height 18
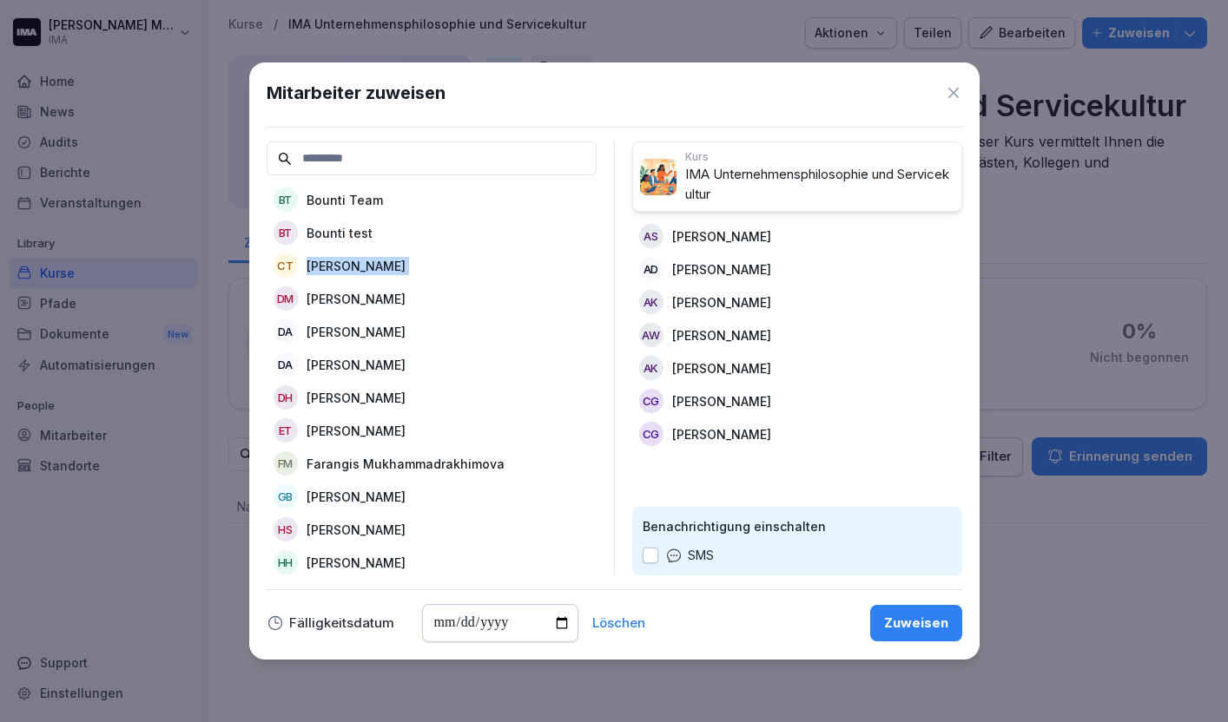
click at [373, 259] on p "[PERSON_NAME]" at bounding box center [356, 266] width 99 height 18
click at [373, 259] on div "DM [PERSON_NAME]" at bounding box center [432, 265] width 330 height 31
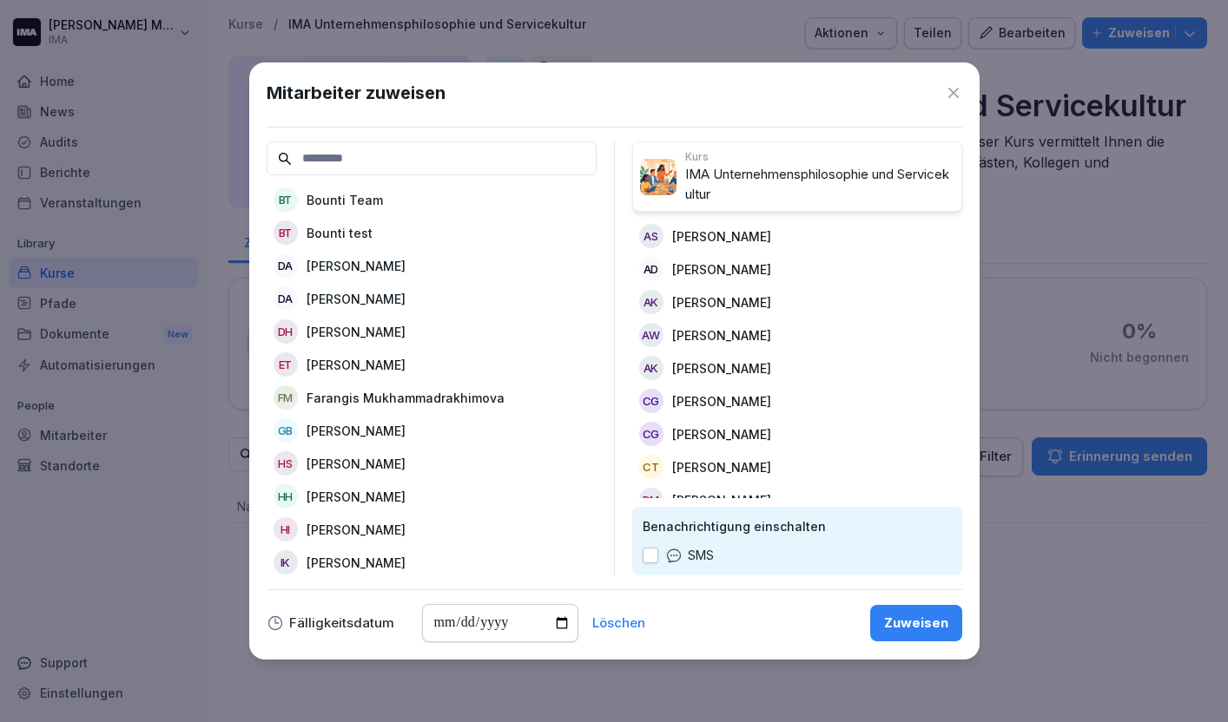
click at [367, 304] on p "[PERSON_NAME]" at bounding box center [356, 299] width 99 height 18
click at [367, 304] on p "Farangis Mukhammadrakhimova" at bounding box center [406, 299] width 198 height 18
click at [367, 304] on p "[PERSON_NAME]" at bounding box center [356, 299] width 99 height 18
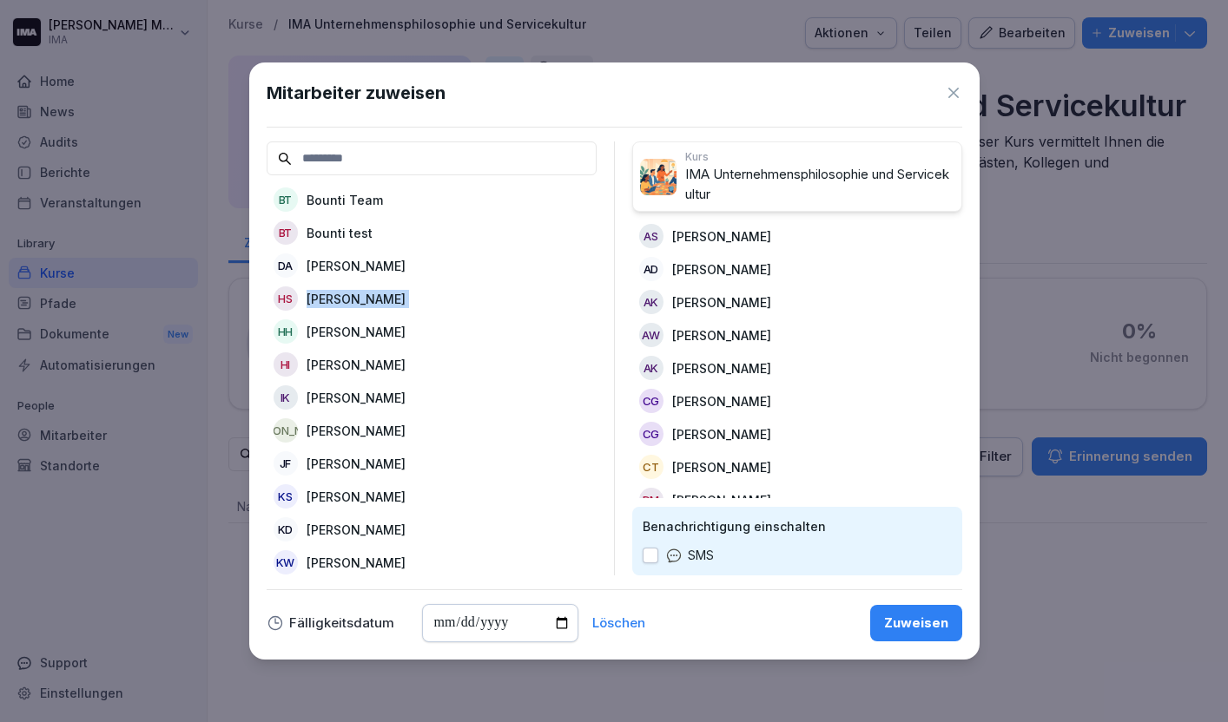
click at [367, 304] on p "[PERSON_NAME]" at bounding box center [356, 299] width 99 height 18
click at [366, 328] on p "[PERSON_NAME]" at bounding box center [356, 332] width 99 height 18
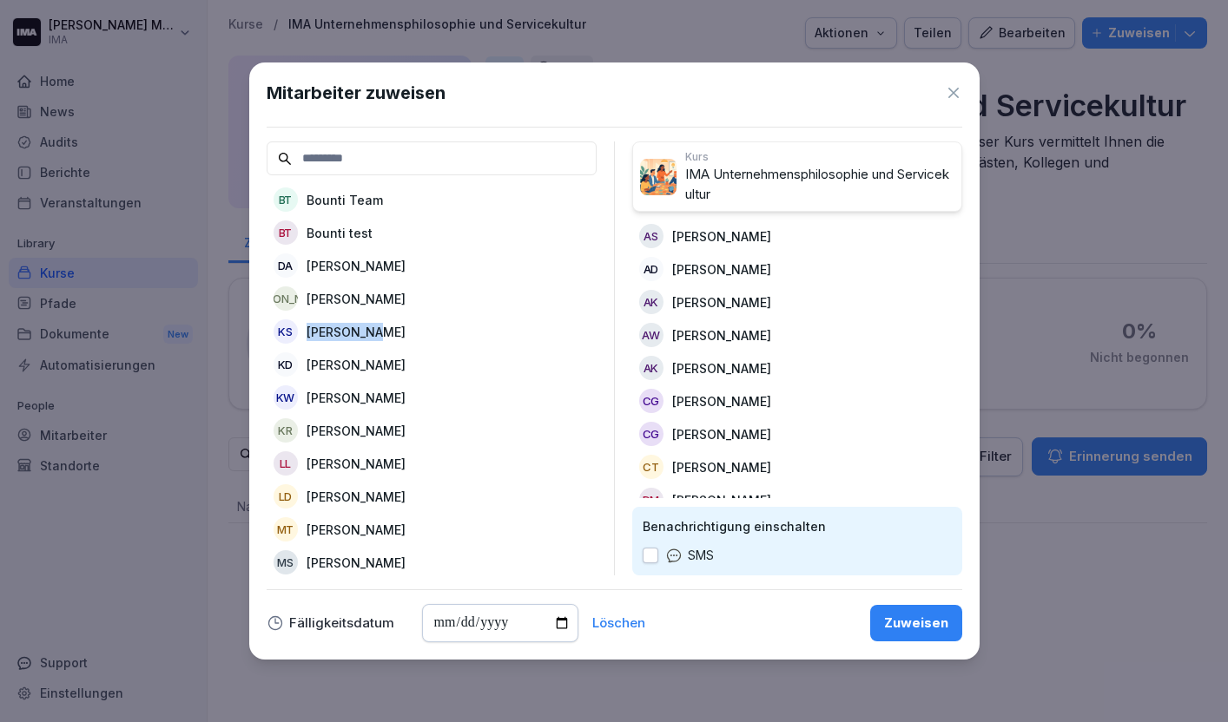
click at [366, 328] on p "[PERSON_NAME]" at bounding box center [356, 332] width 99 height 18
click at [366, 328] on div "KR [PERSON_NAME]" at bounding box center [432, 331] width 330 height 31
click at [366, 328] on p "[PERSON_NAME]" at bounding box center [356, 332] width 99 height 18
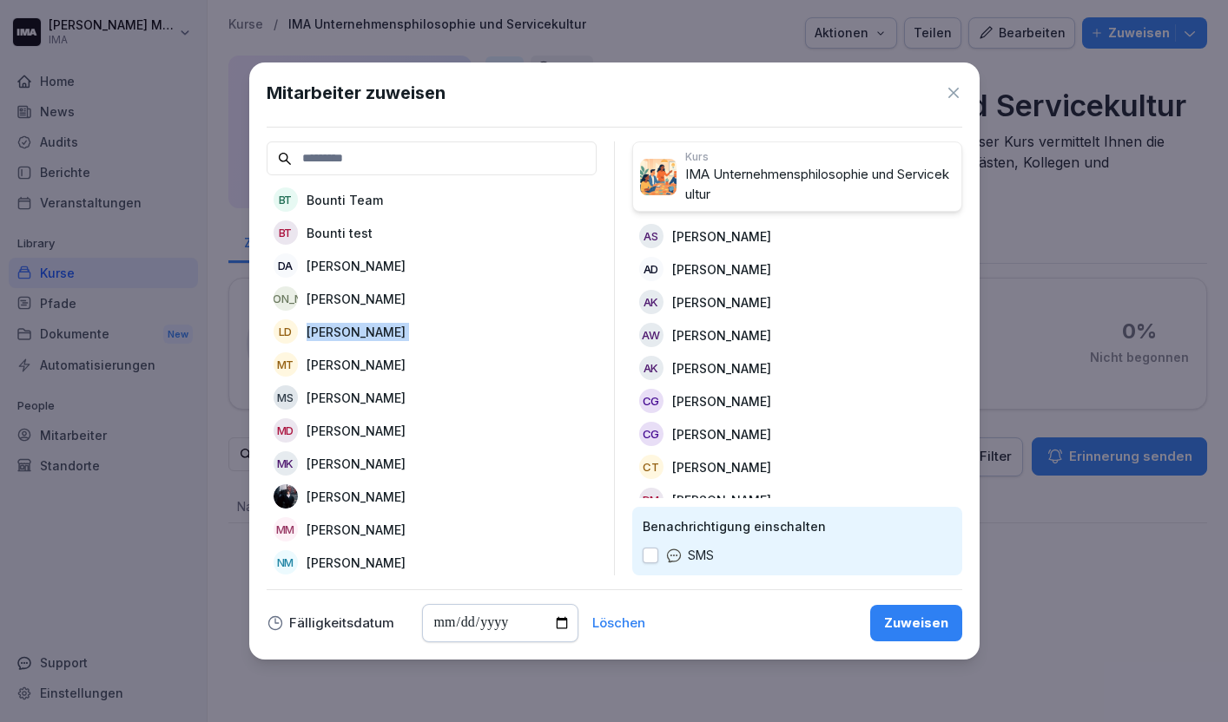
click at [366, 328] on p "[PERSON_NAME]" at bounding box center [356, 332] width 99 height 18
click at [358, 267] on p "[PERSON_NAME]" at bounding box center [356, 266] width 99 height 18
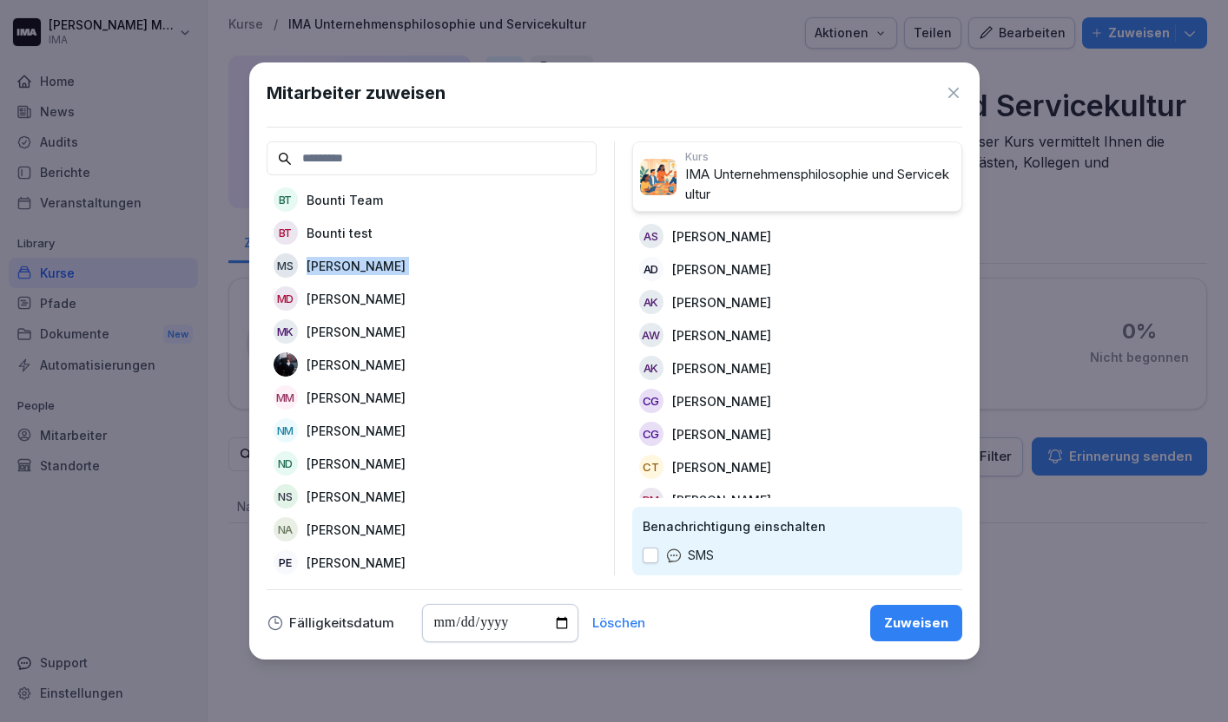
click at [358, 267] on p "[PERSON_NAME]" at bounding box center [356, 266] width 99 height 18
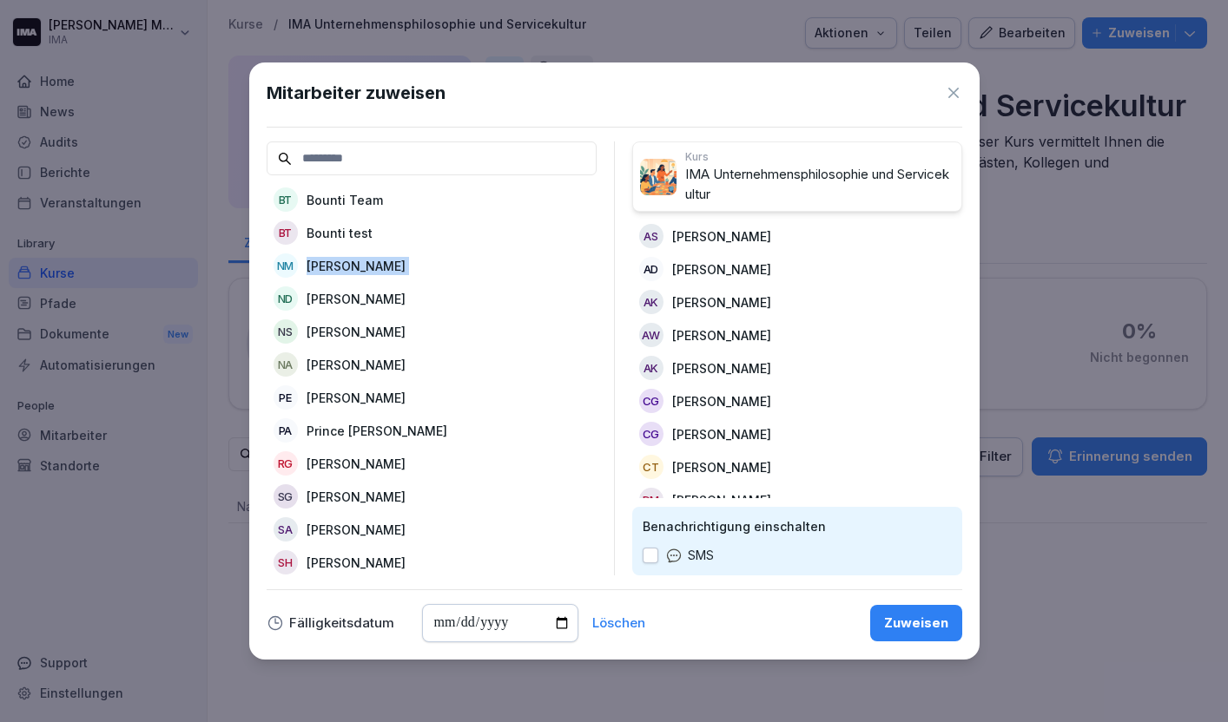
click at [358, 267] on p "[PERSON_NAME]" at bounding box center [356, 266] width 99 height 18
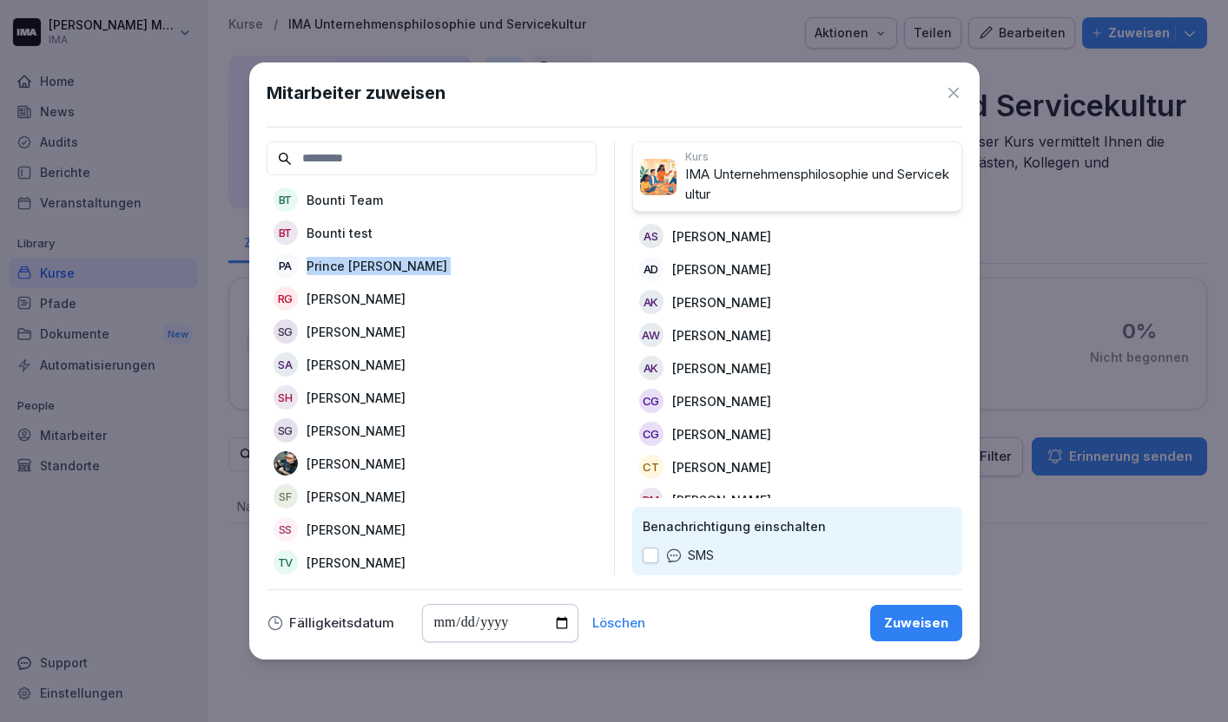
click at [358, 267] on p "Prince [PERSON_NAME]" at bounding box center [377, 266] width 141 height 18
click at [358, 267] on p "[PERSON_NAME]" at bounding box center [356, 266] width 99 height 18
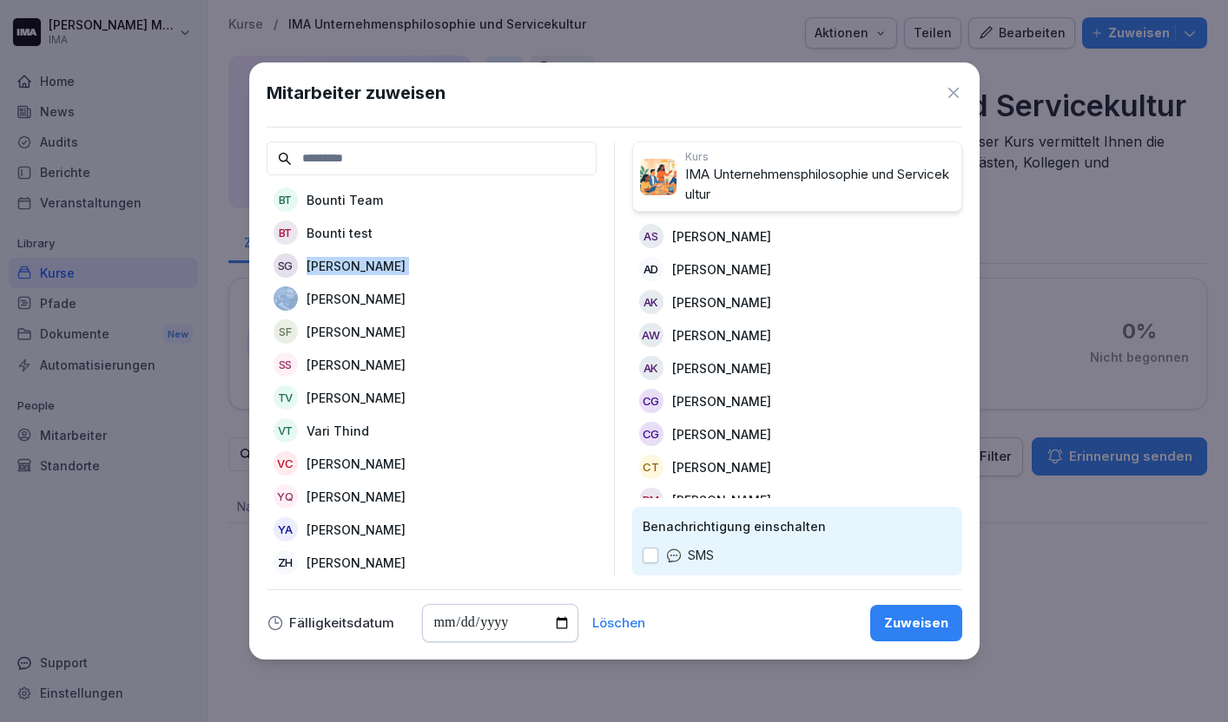
click at [358, 267] on p "[PERSON_NAME]" at bounding box center [356, 266] width 99 height 18
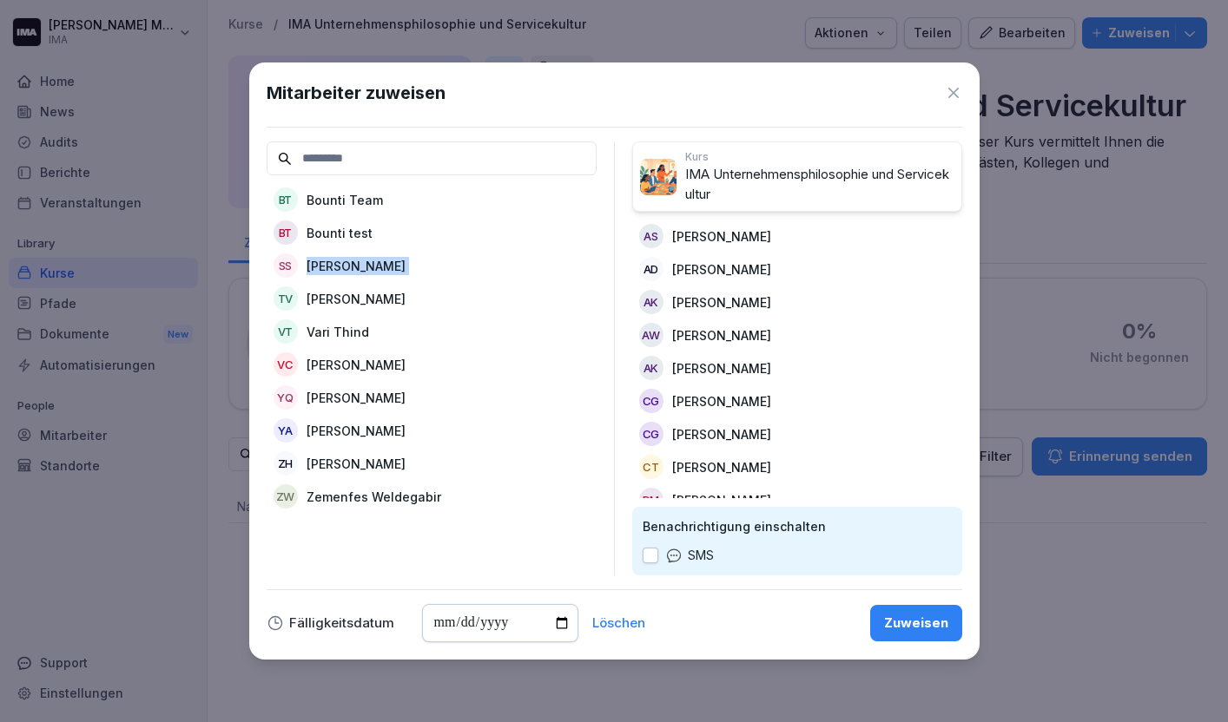
click at [358, 267] on p "[PERSON_NAME]" at bounding box center [356, 266] width 99 height 18
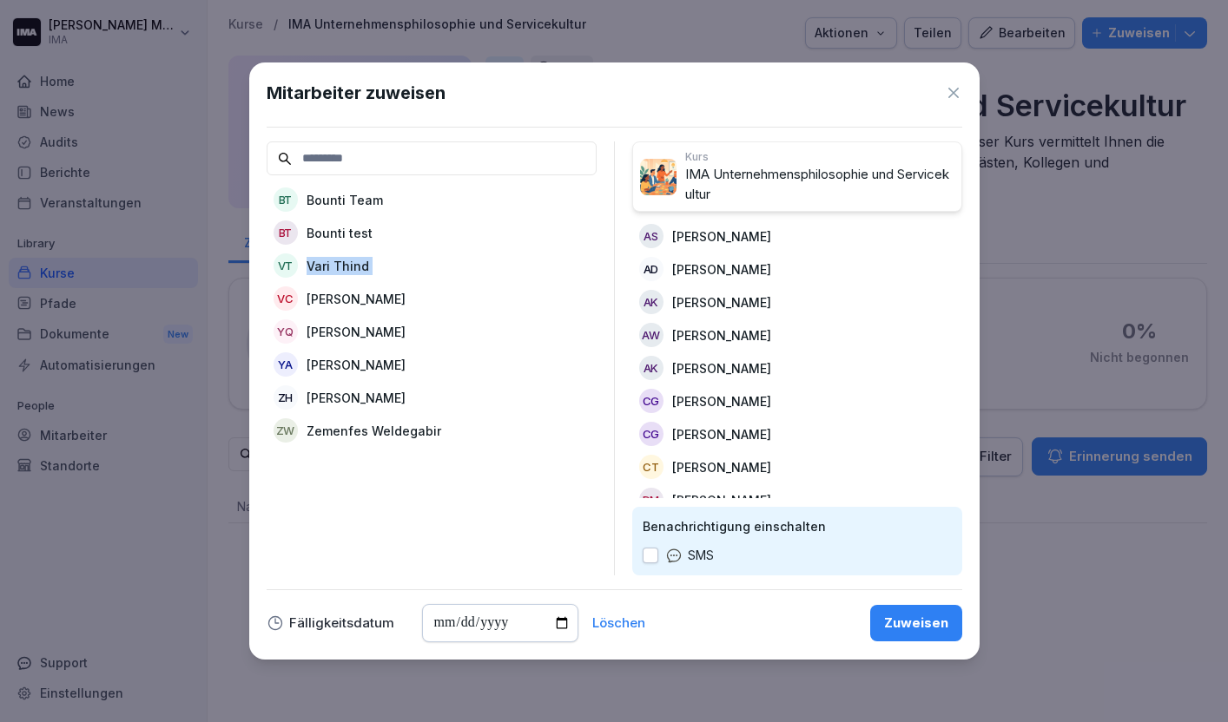
click at [358, 267] on p "Vari Thind" at bounding box center [338, 266] width 63 height 18
click at [358, 267] on p "[PERSON_NAME]" at bounding box center [356, 266] width 99 height 18
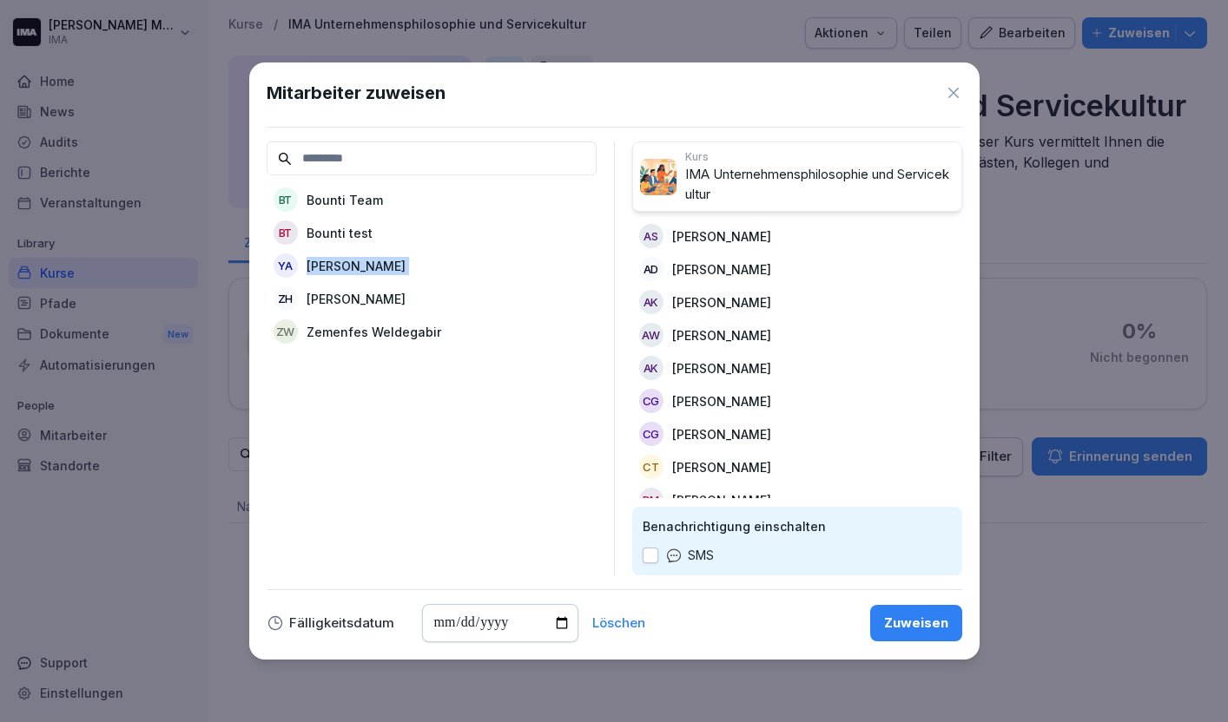
click at [358, 267] on p "[PERSON_NAME]" at bounding box center [356, 266] width 99 height 18
click at [358, 267] on p "Zemenfes Weldegabir" at bounding box center [374, 266] width 135 height 18
click at [555, 619] on input "date" at bounding box center [500, 623] width 156 height 38
type input "**********"
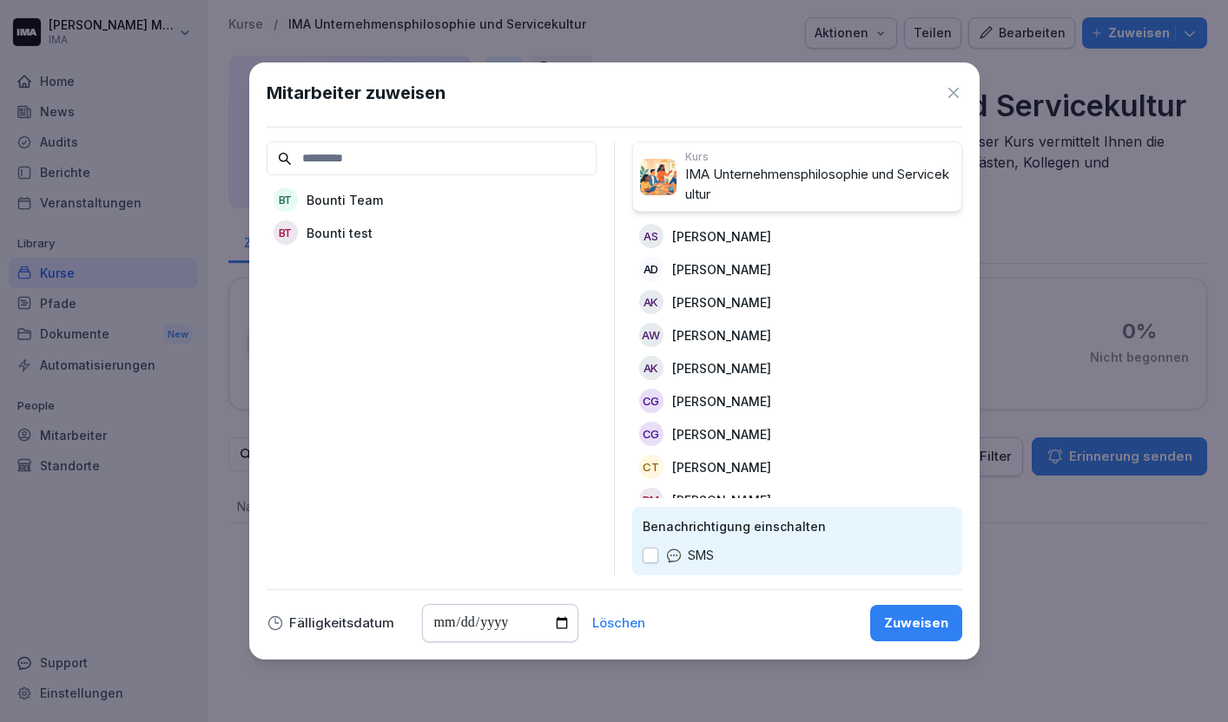
click at [901, 623] on div "Zuweisen" at bounding box center [916, 623] width 64 height 19
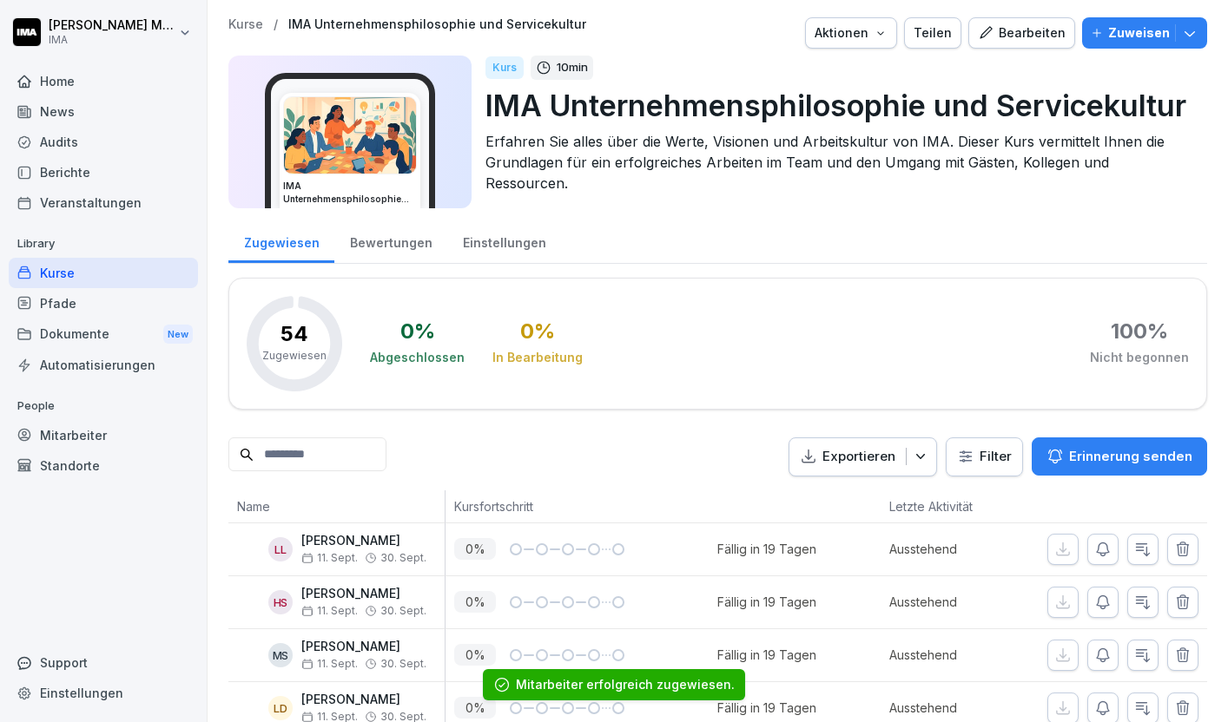
click at [56, 340] on div "Dokumente New" at bounding box center [103, 335] width 189 height 32
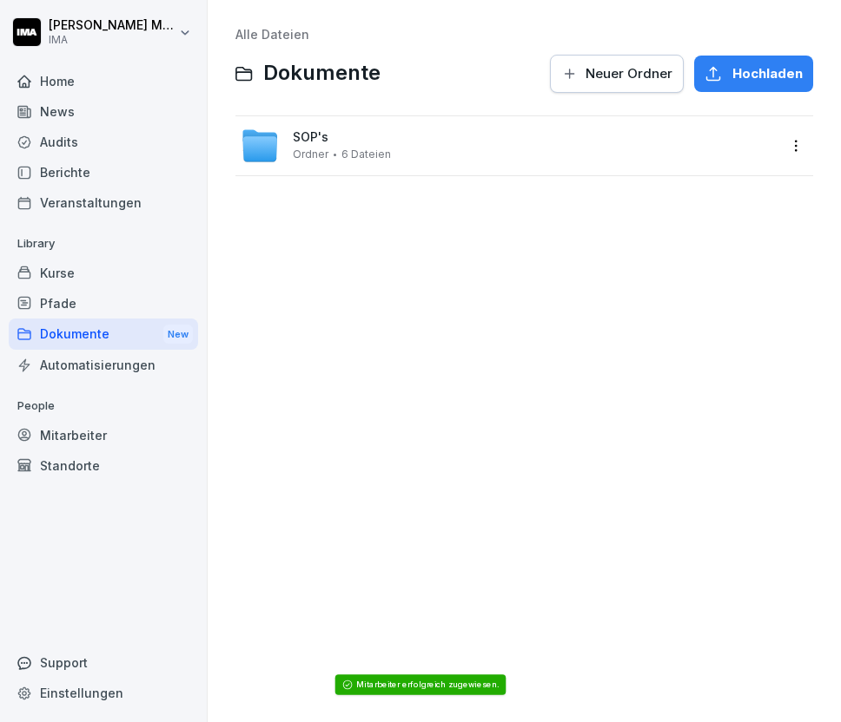
click at [254, 136] on icon at bounding box center [259, 148] width 35 height 25
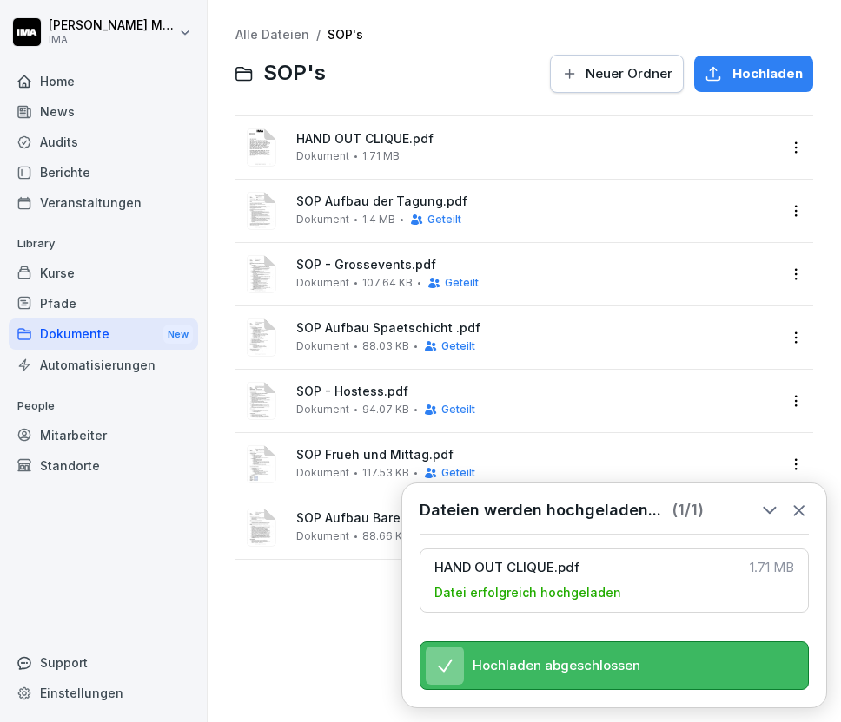
click at [794, 147] on html "[PERSON_NAME] IMA Home News Audits Berichte Veranstaltungen Library Kurse Pfade…" at bounding box center [420, 361] width 841 height 722
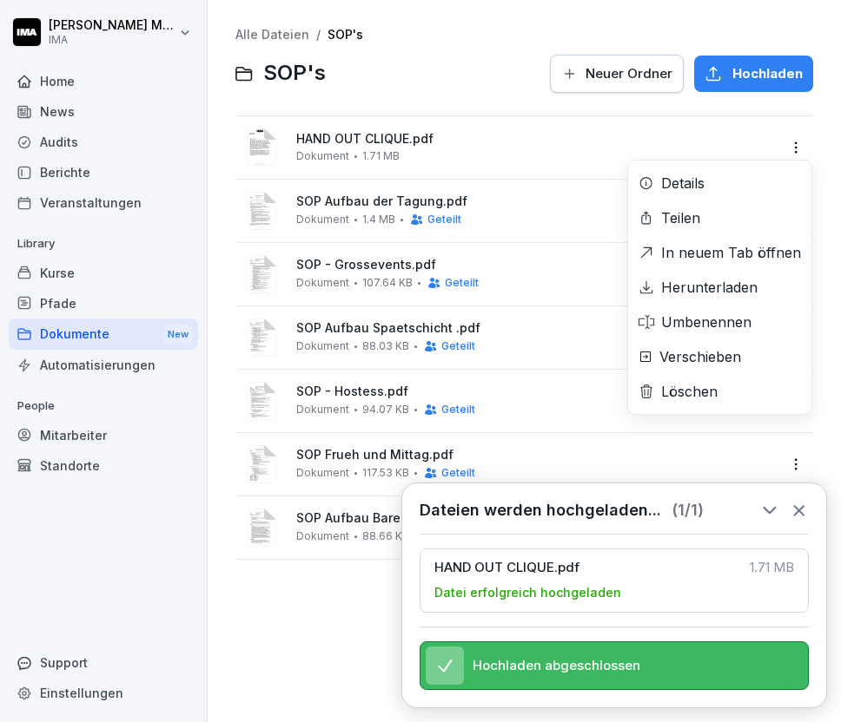
click at [696, 213] on div "Teilen" at bounding box center [680, 218] width 39 height 21
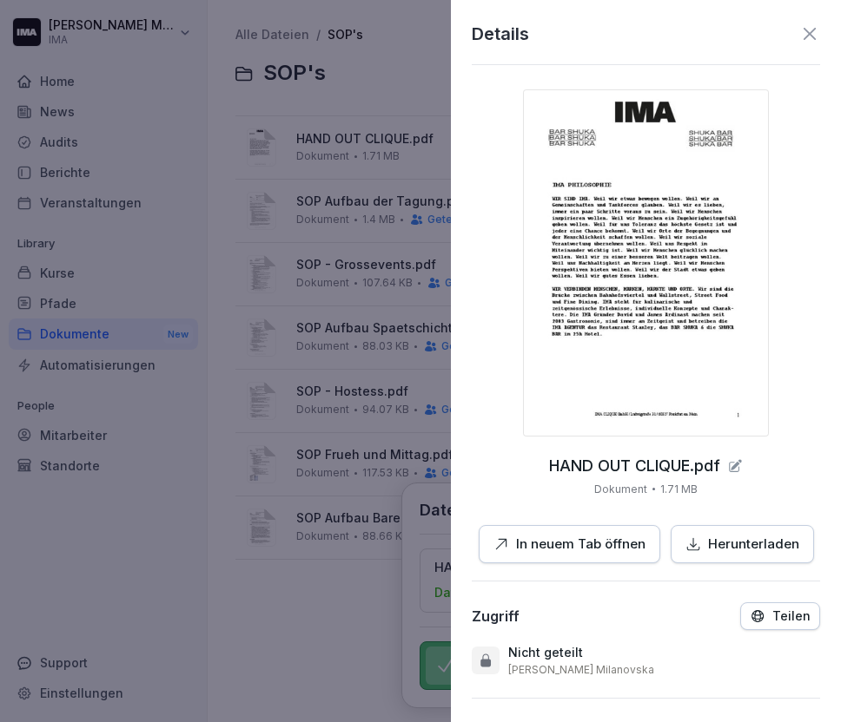
click at [774, 617] on div "Teilen" at bounding box center [779, 617] width 61 height 16
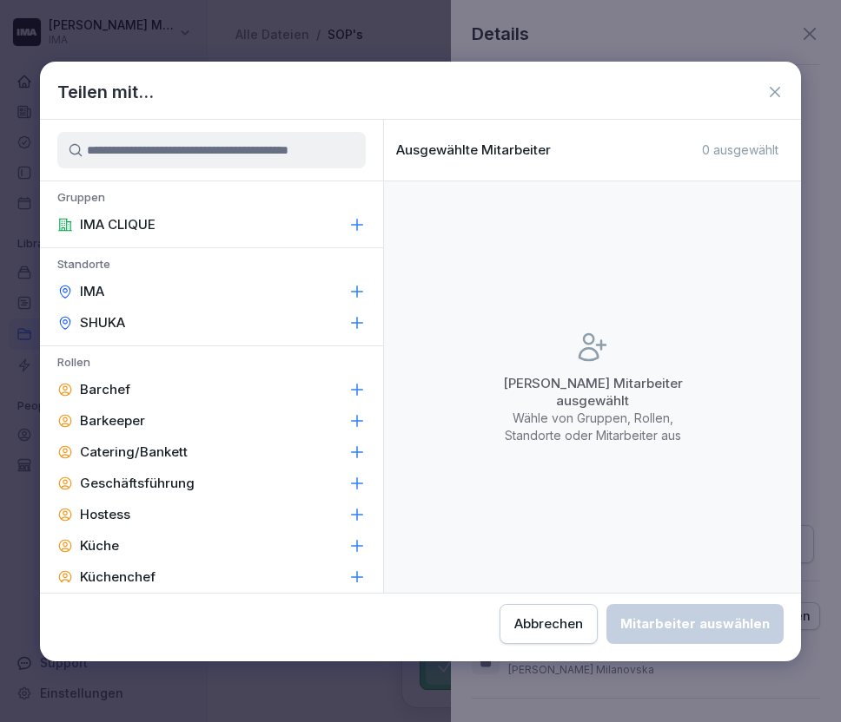
click at [225, 226] on div "IMA CLIQUE" at bounding box center [211, 224] width 343 height 31
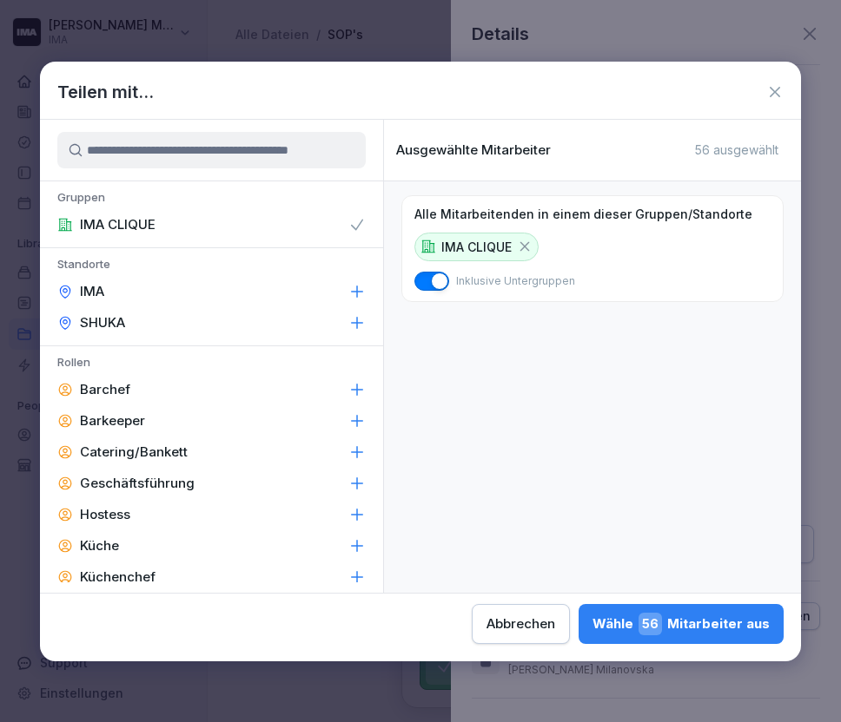
click at [700, 617] on div "Wähle 56 Mitarbeiter aus" at bounding box center [680, 624] width 177 height 23
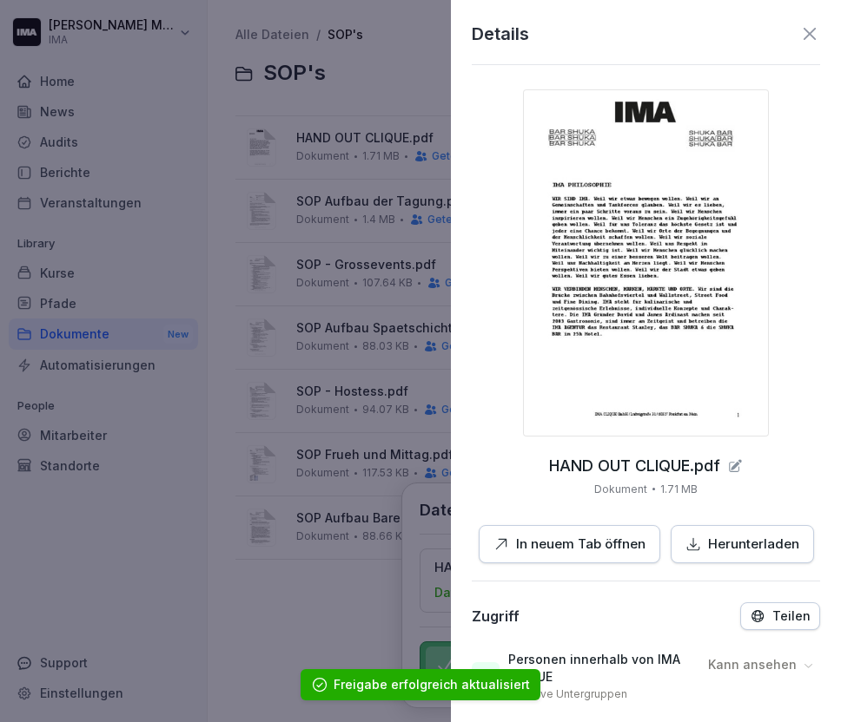
click at [813, 36] on icon at bounding box center [809, 33] width 21 height 21
